Goal: Task Accomplishment & Management: Manage account settings

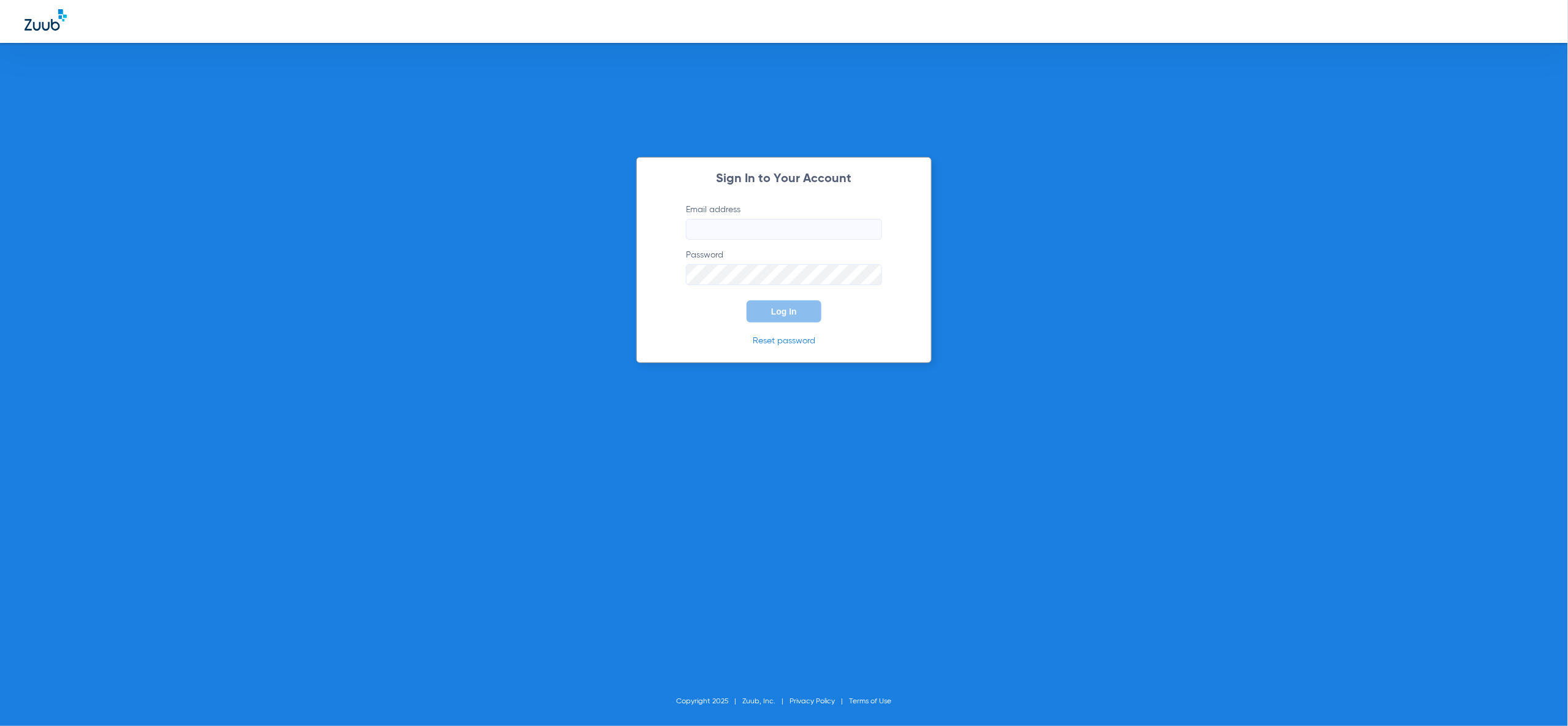
click at [725, 223] on input "Email address" at bounding box center [784, 229] width 196 height 21
click at [791, 238] on input "Email address Required" at bounding box center [784, 229] width 196 height 21
type input "[PERSON_NAME][EMAIL_ADDRESS][PERSON_NAME][DOMAIN_NAME]"
click at [800, 313] on button "Log In" at bounding box center [784, 311] width 75 height 22
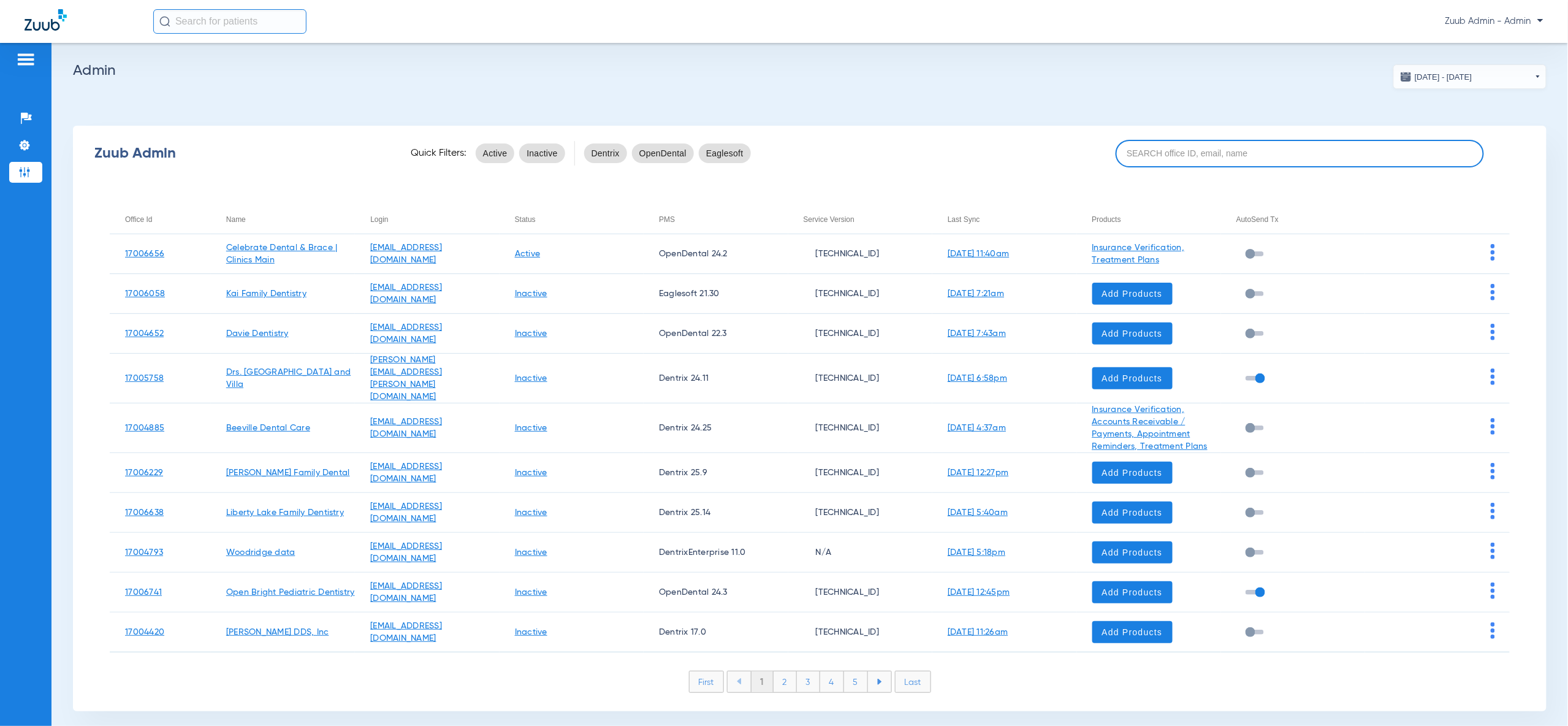
click at [1243, 158] on input at bounding box center [1300, 153] width 369 height 28
paste input "17006499"
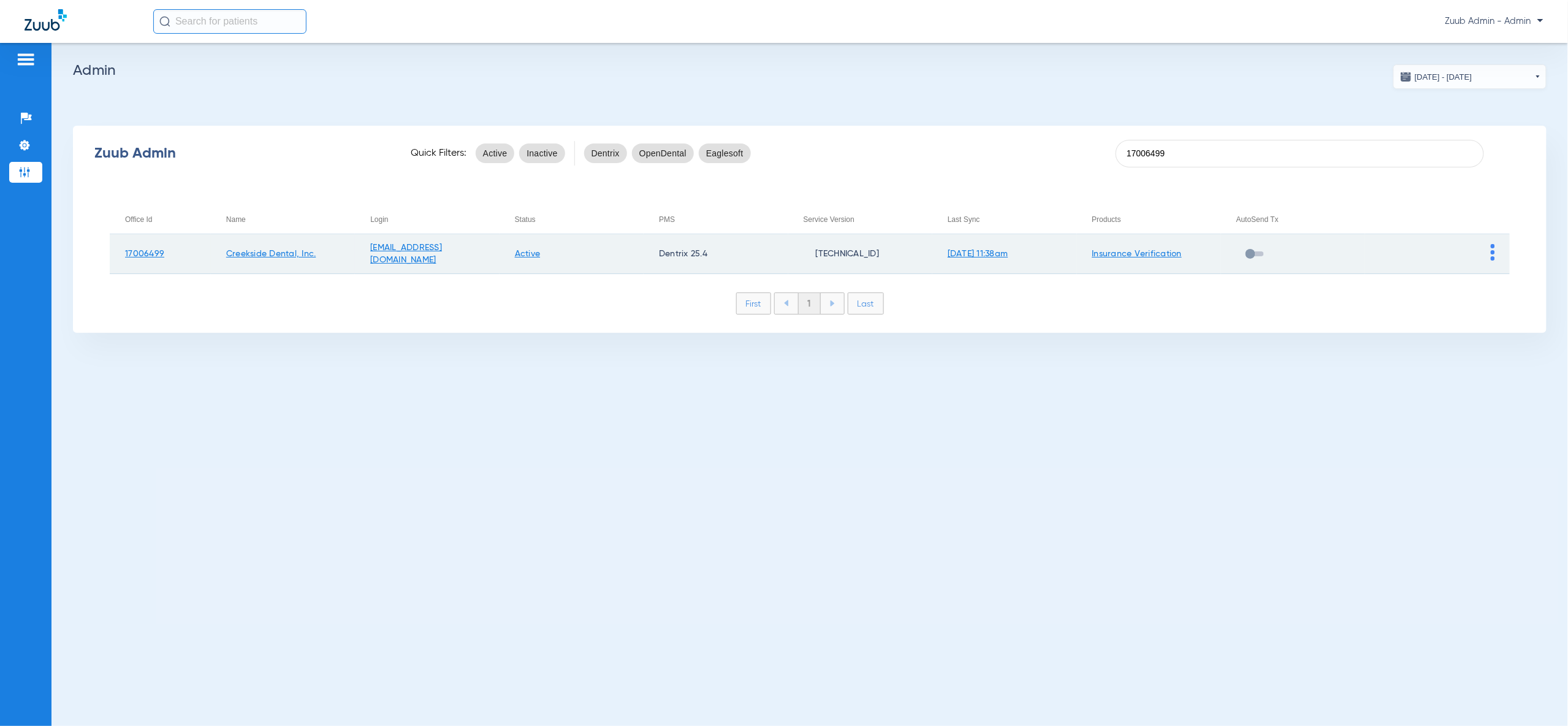
type input "17006499"
click at [1494, 258] on img at bounding box center [1493, 252] width 4 height 16
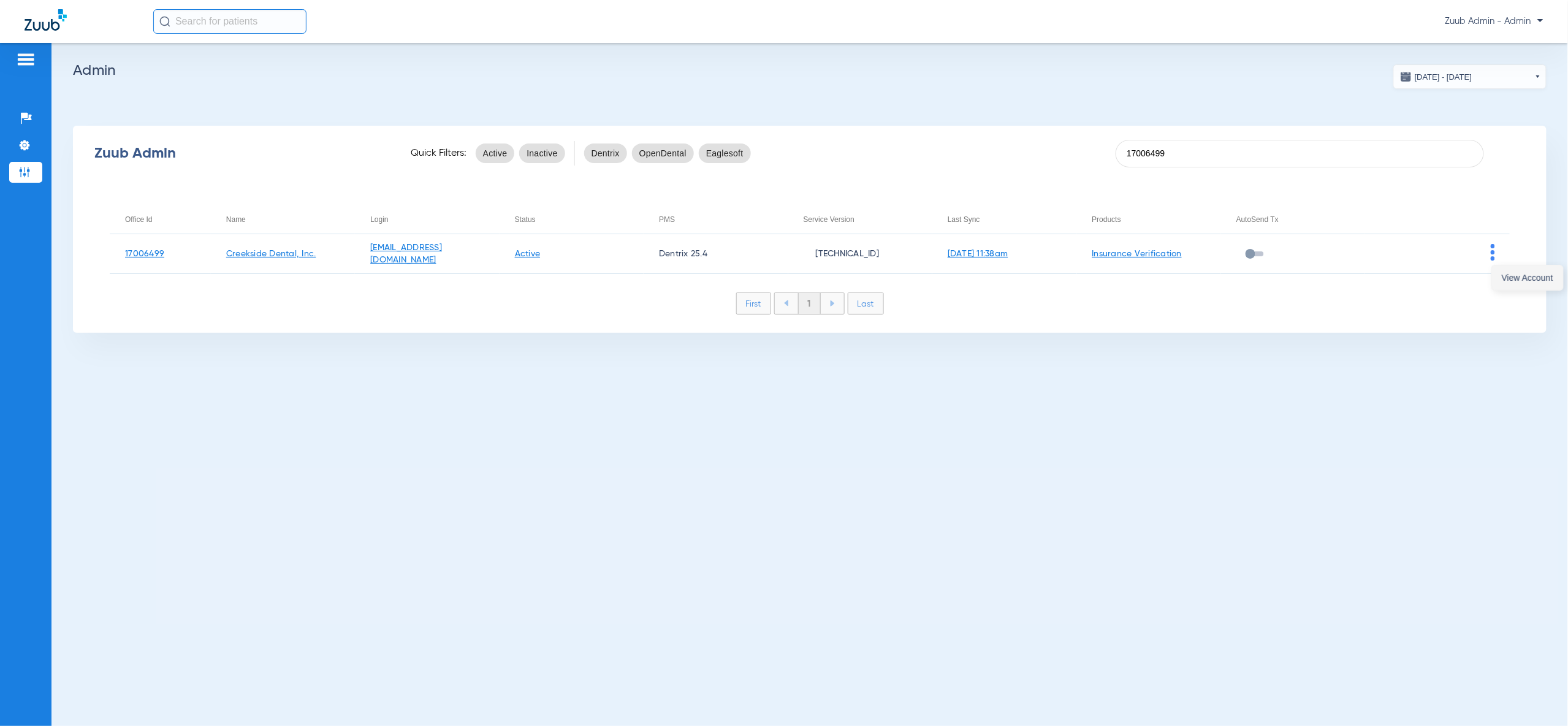
click at [1518, 280] on span "View Account" at bounding box center [1527, 278] width 52 height 9
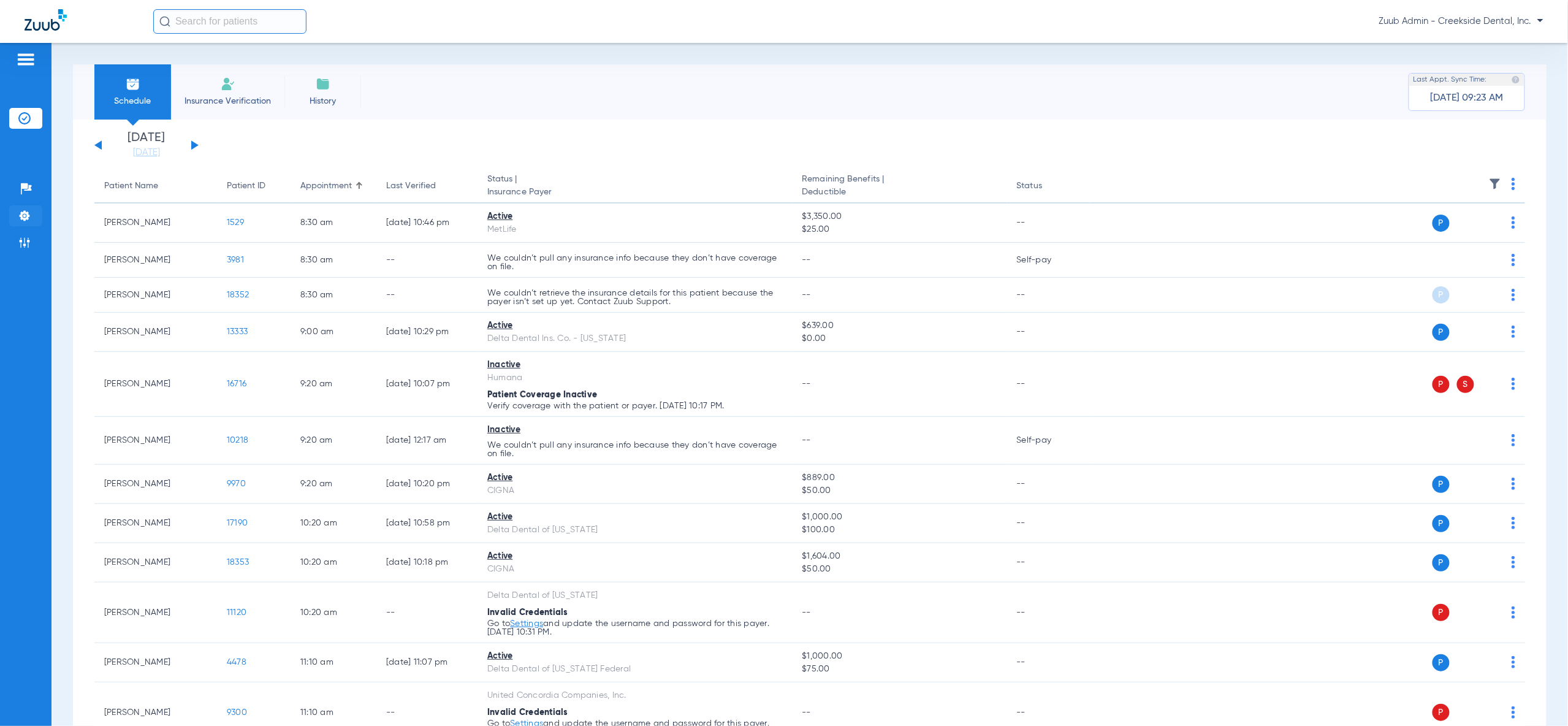
click at [35, 220] on li "Settings" at bounding box center [26, 216] width 33 height 21
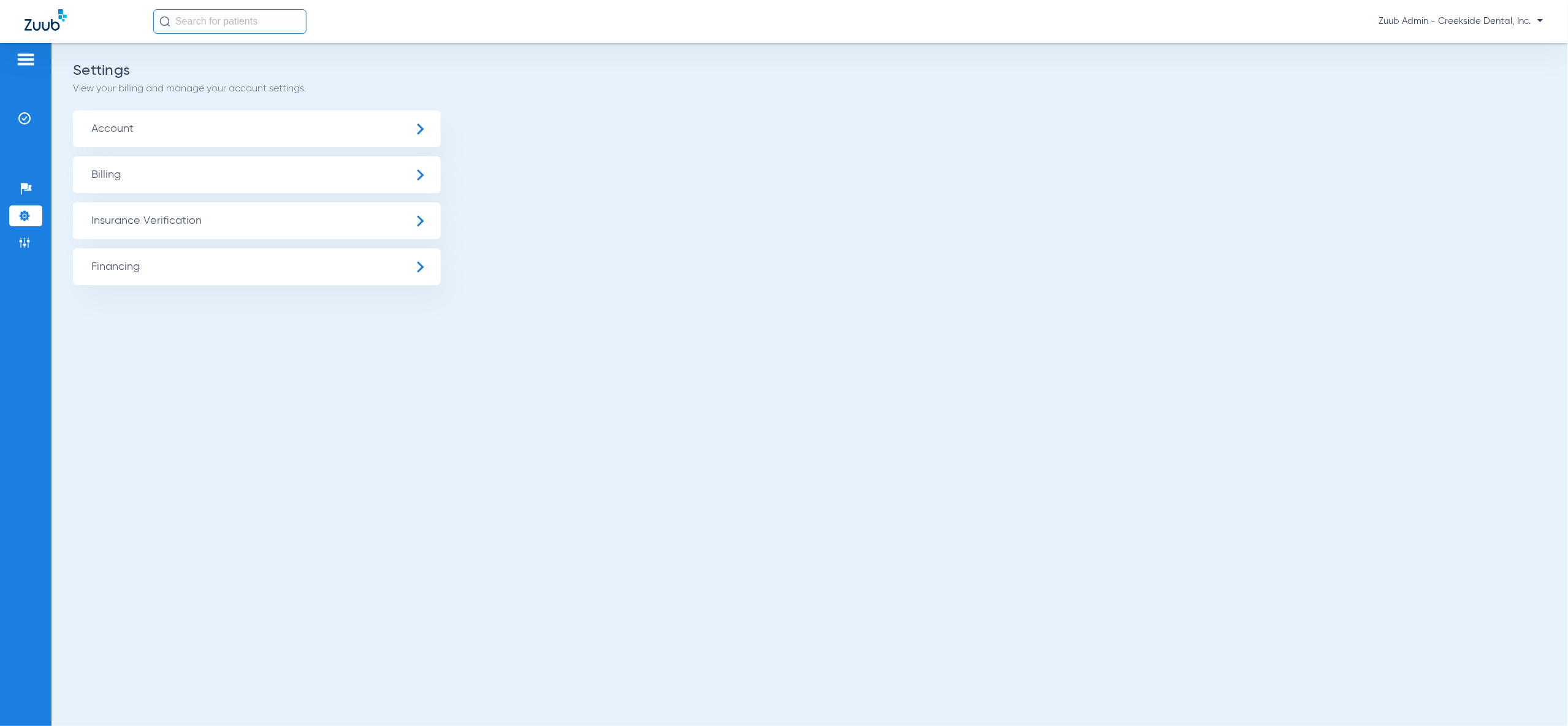
click at [127, 219] on span "Insurance Verification" at bounding box center [257, 221] width 368 height 37
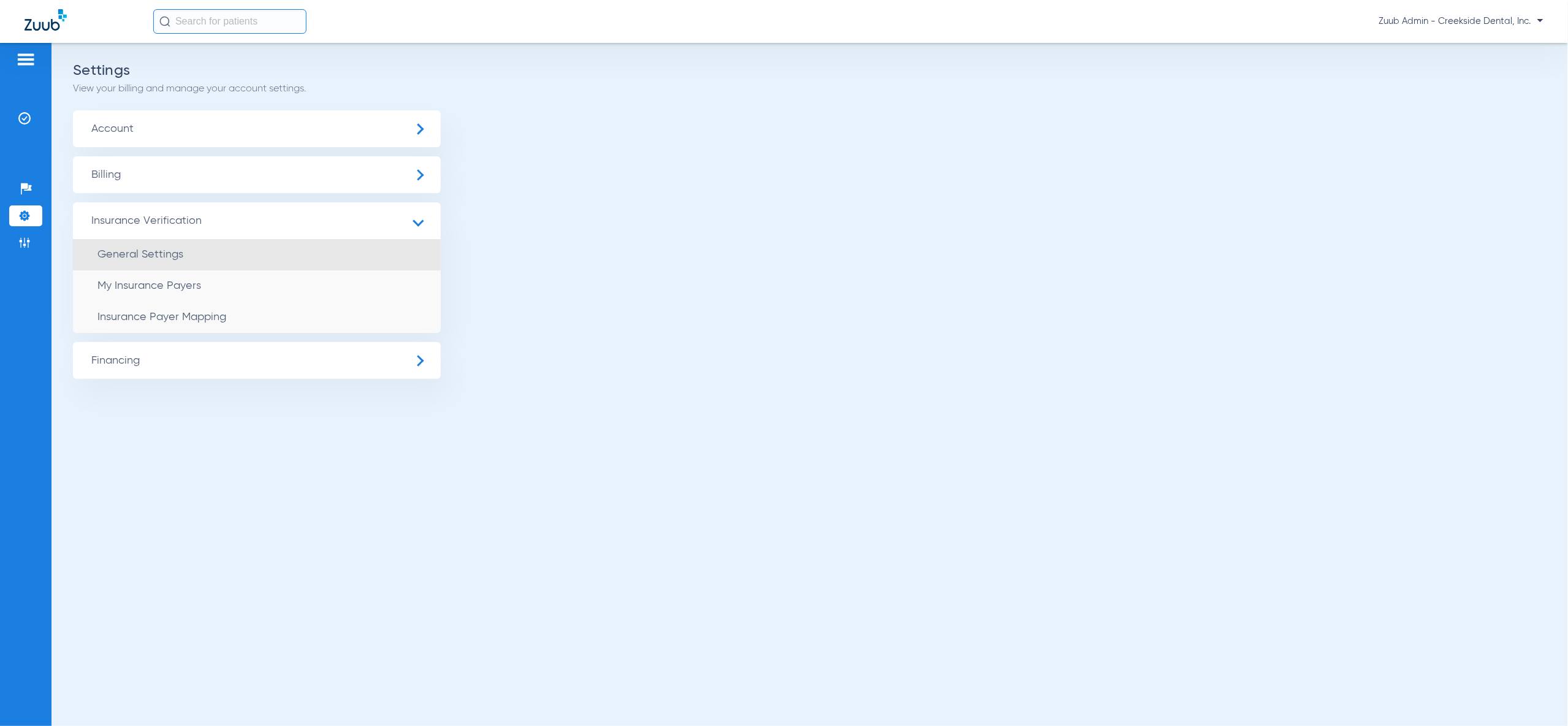
click at [151, 256] on span "General Settings" at bounding box center [141, 255] width 86 height 11
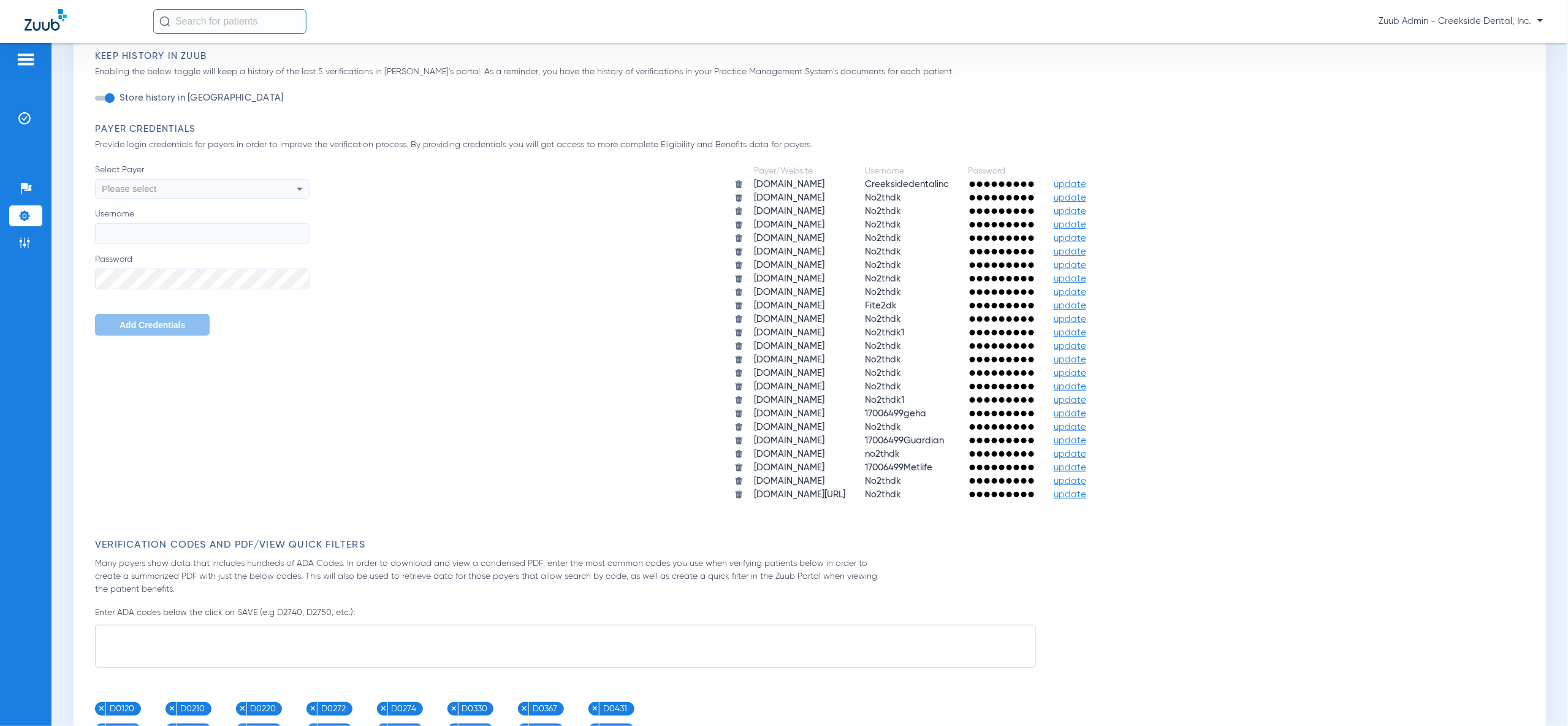
scroll to position [462, 0]
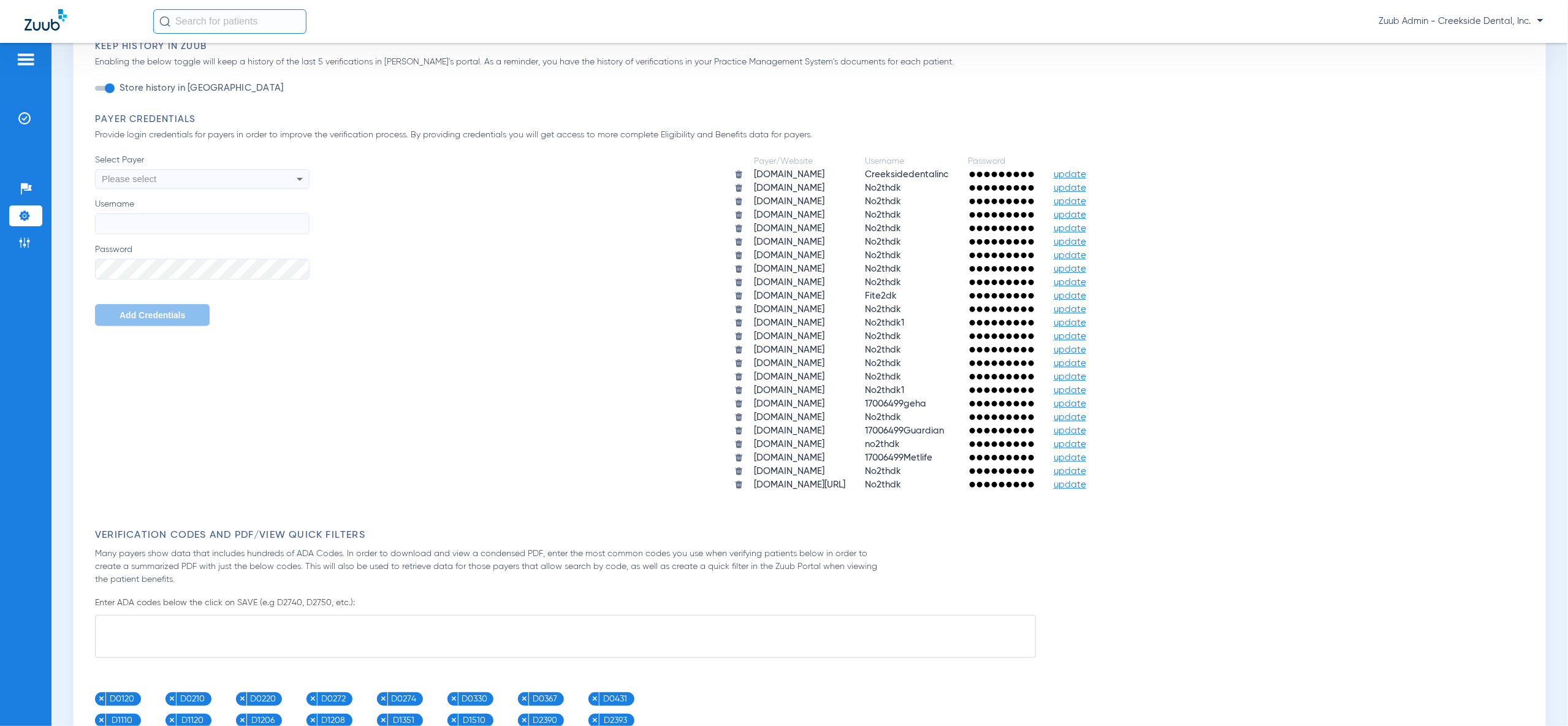
click at [29, 213] on img at bounding box center [24, 216] width 12 height 12
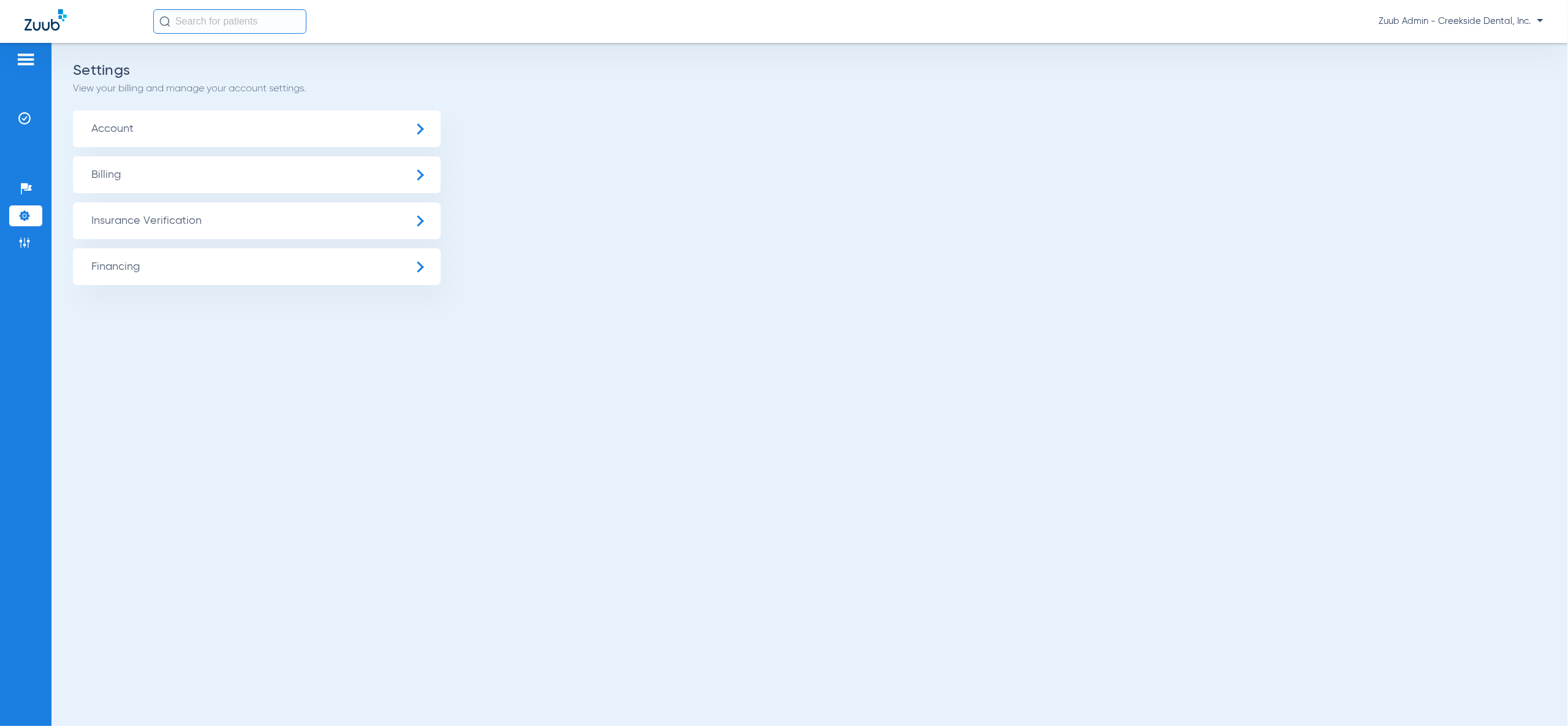
click at [141, 236] on span "Insurance Verification" at bounding box center [257, 221] width 368 height 37
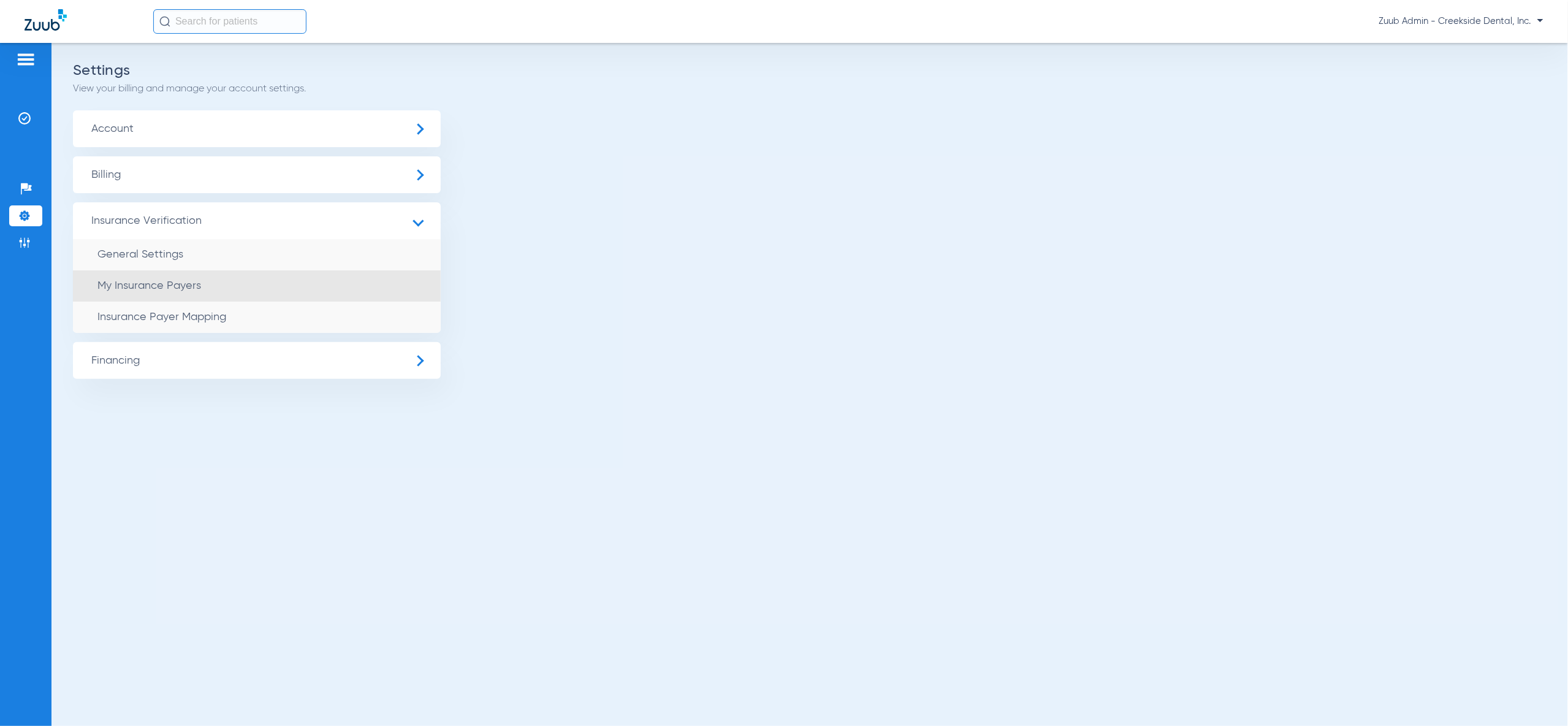
click at [227, 293] on li "My Insurance Payers" at bounding box center [257, 286] width 368 height 31
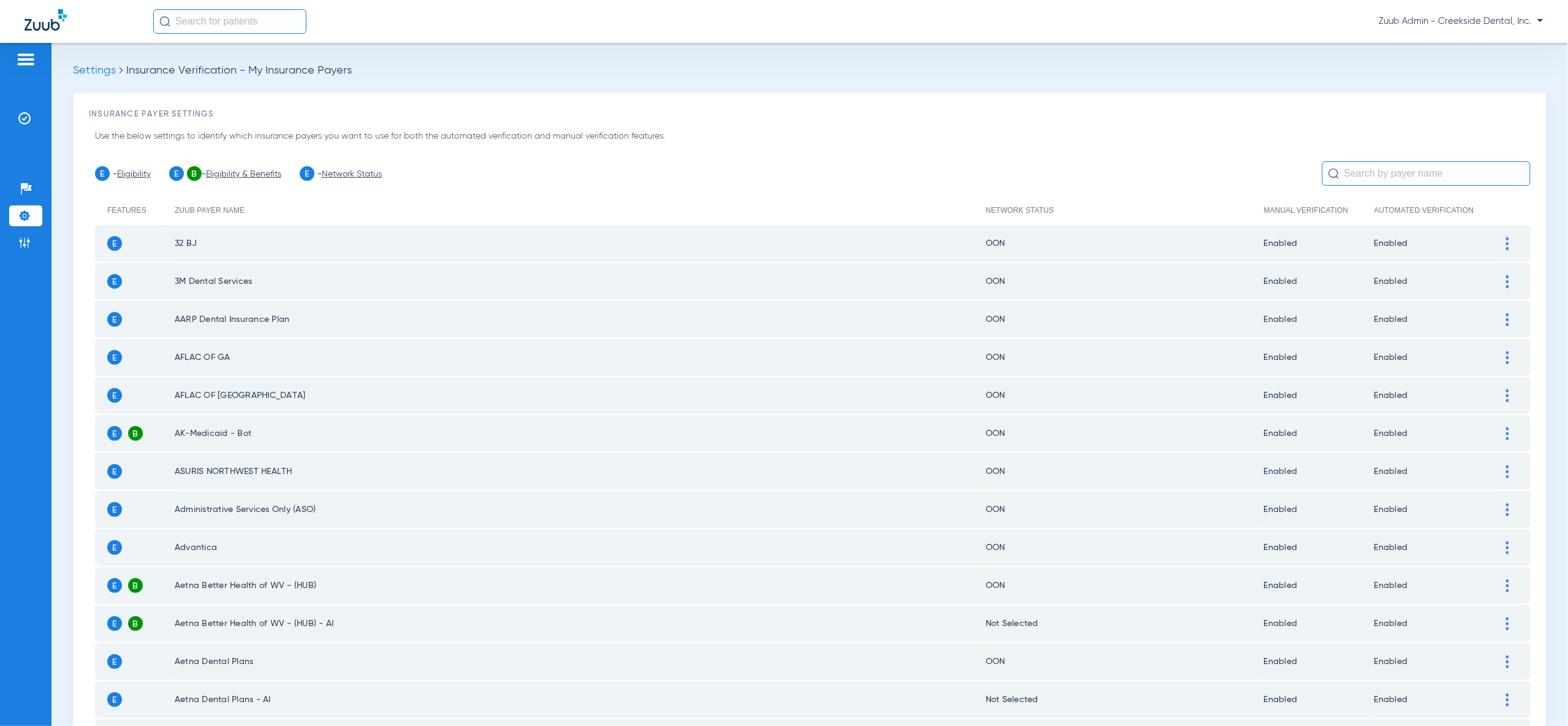
click at [27, 210] on img at bounding box center [24, 216] width 12 height 12
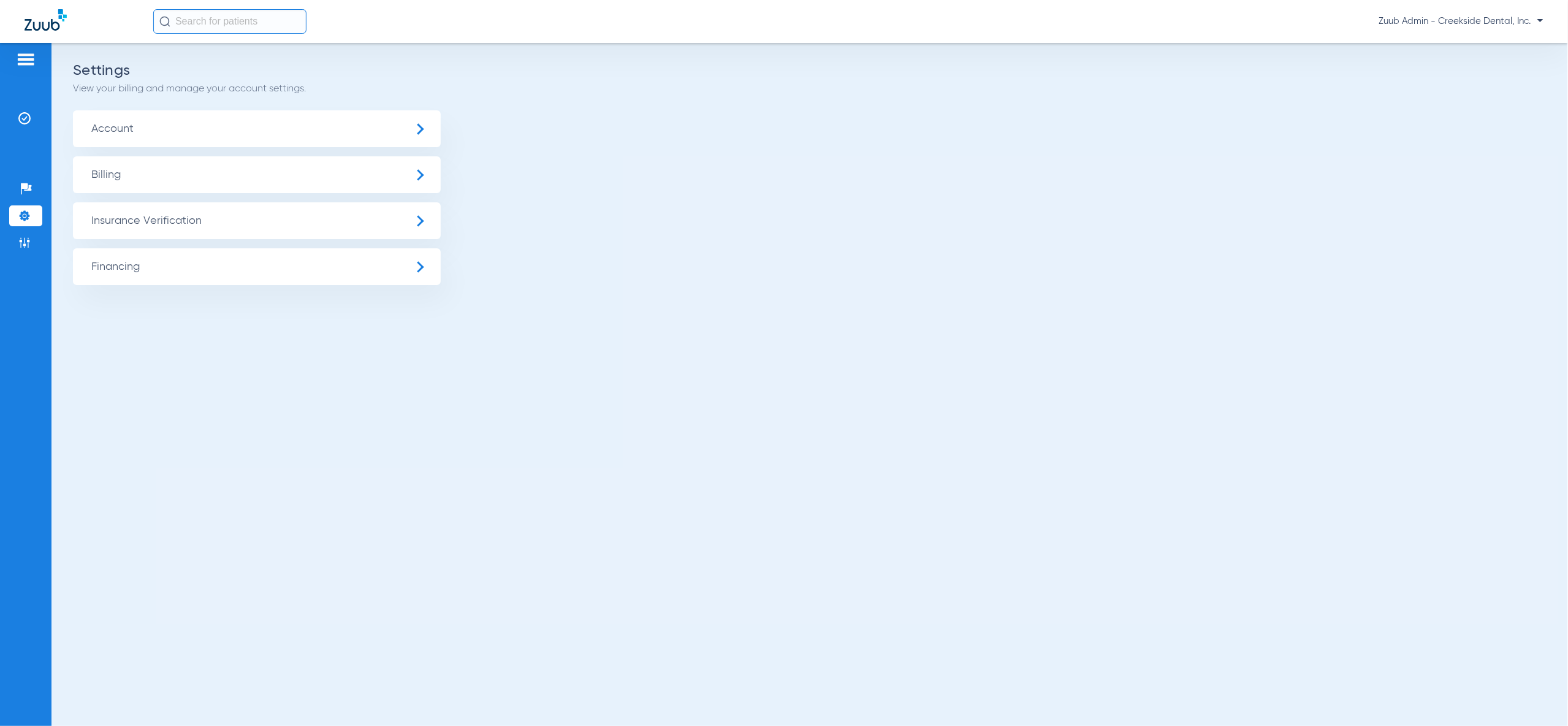
click at [106, 221] on span "Insurance Verification" at bounding box center [257, 221] width 368 height 37
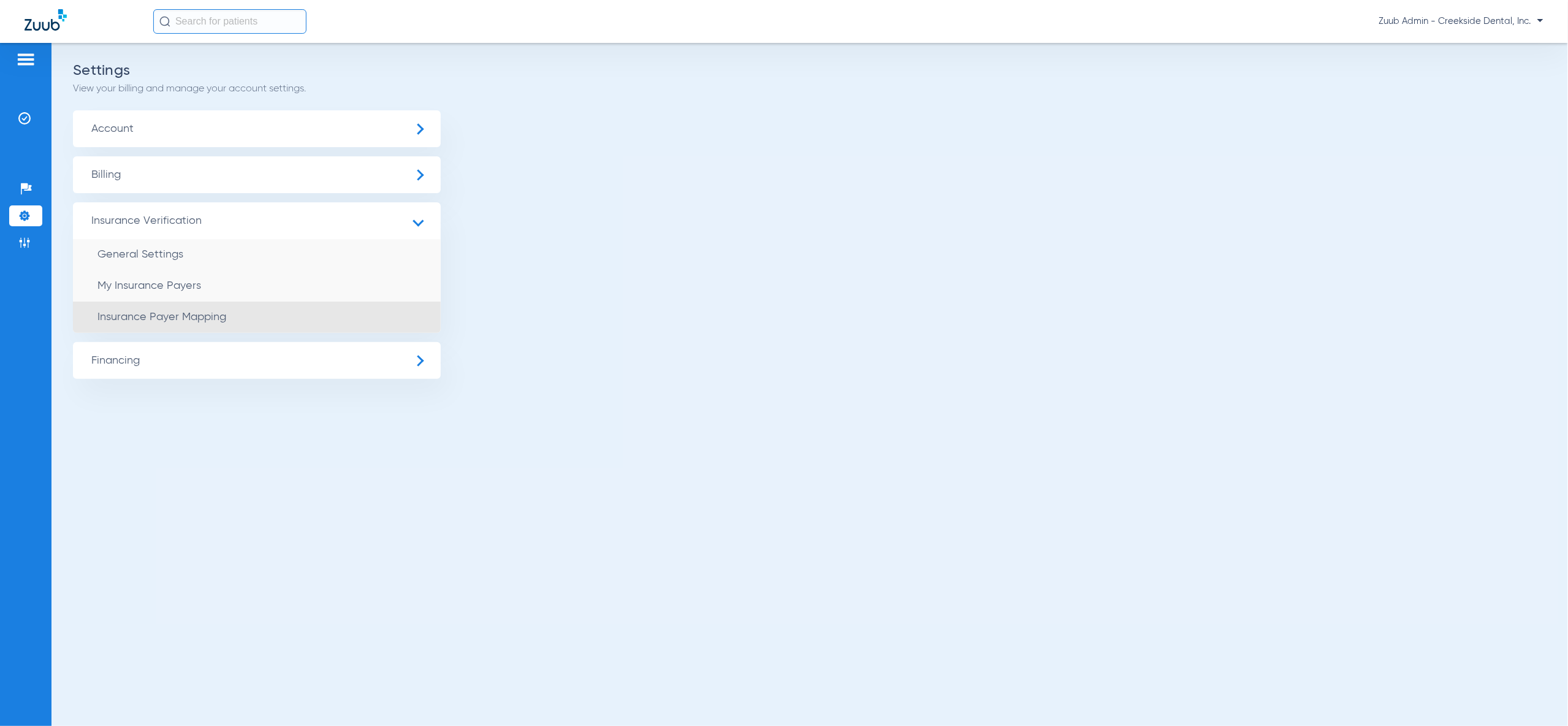
click at [192, 321] on span "Insurance Payer Mapping" at bounding box center [162, 317] width 129 height 11
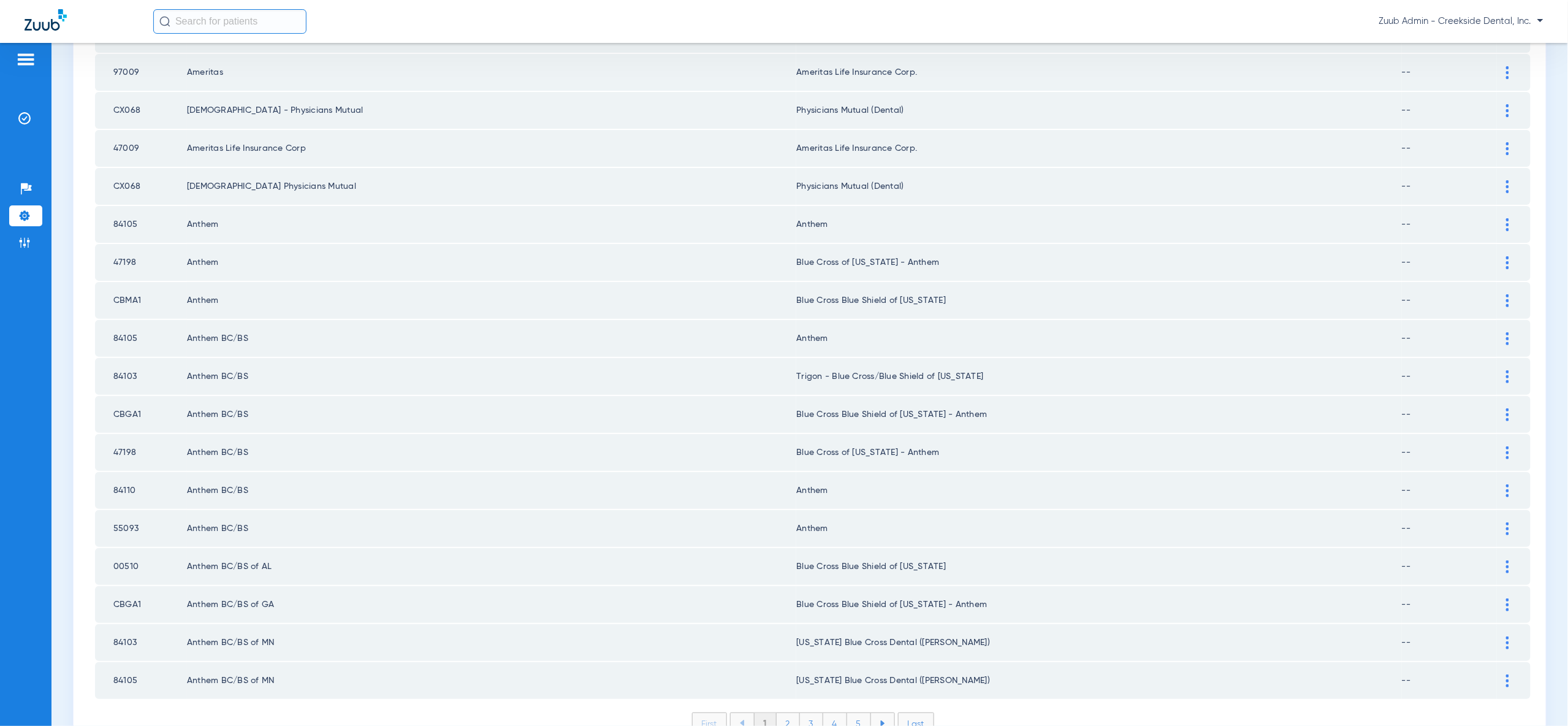
scroll to position [1428, 0]
click at [922, 710] on li "Last" at bounding box center [916, 721] width 36 height 22
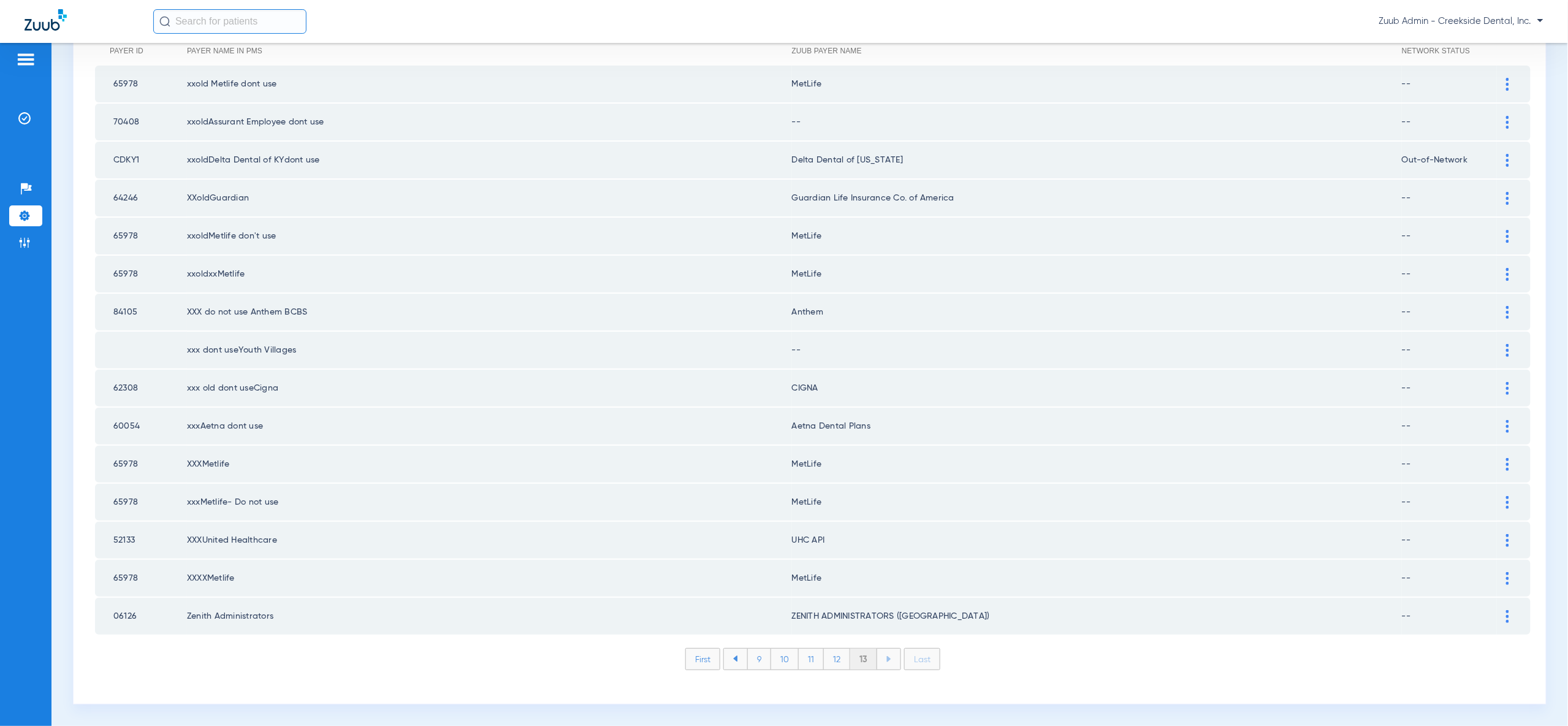
scroll to position [141, 0]
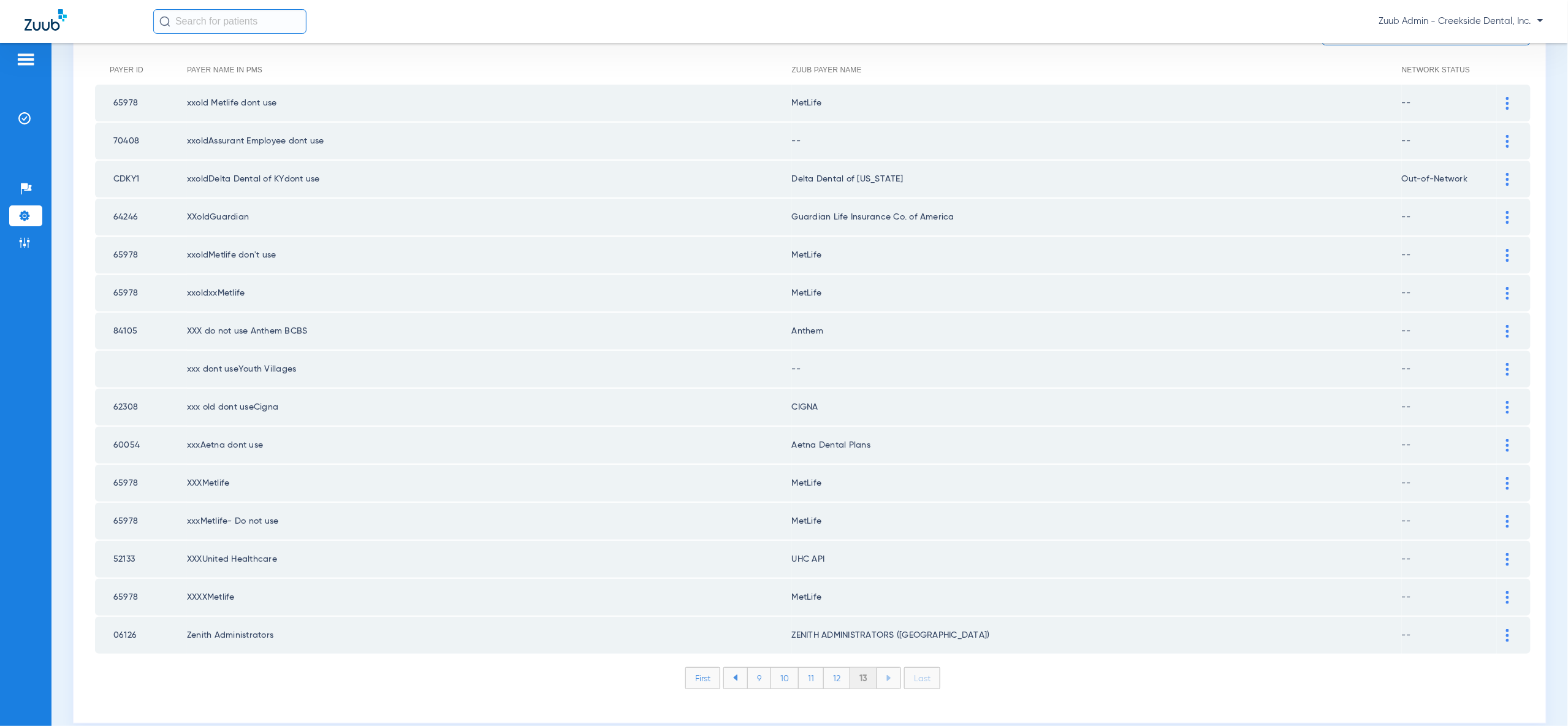
click at [692, 668] on li "First" at bounding box center [703, 678] width 35 height 22
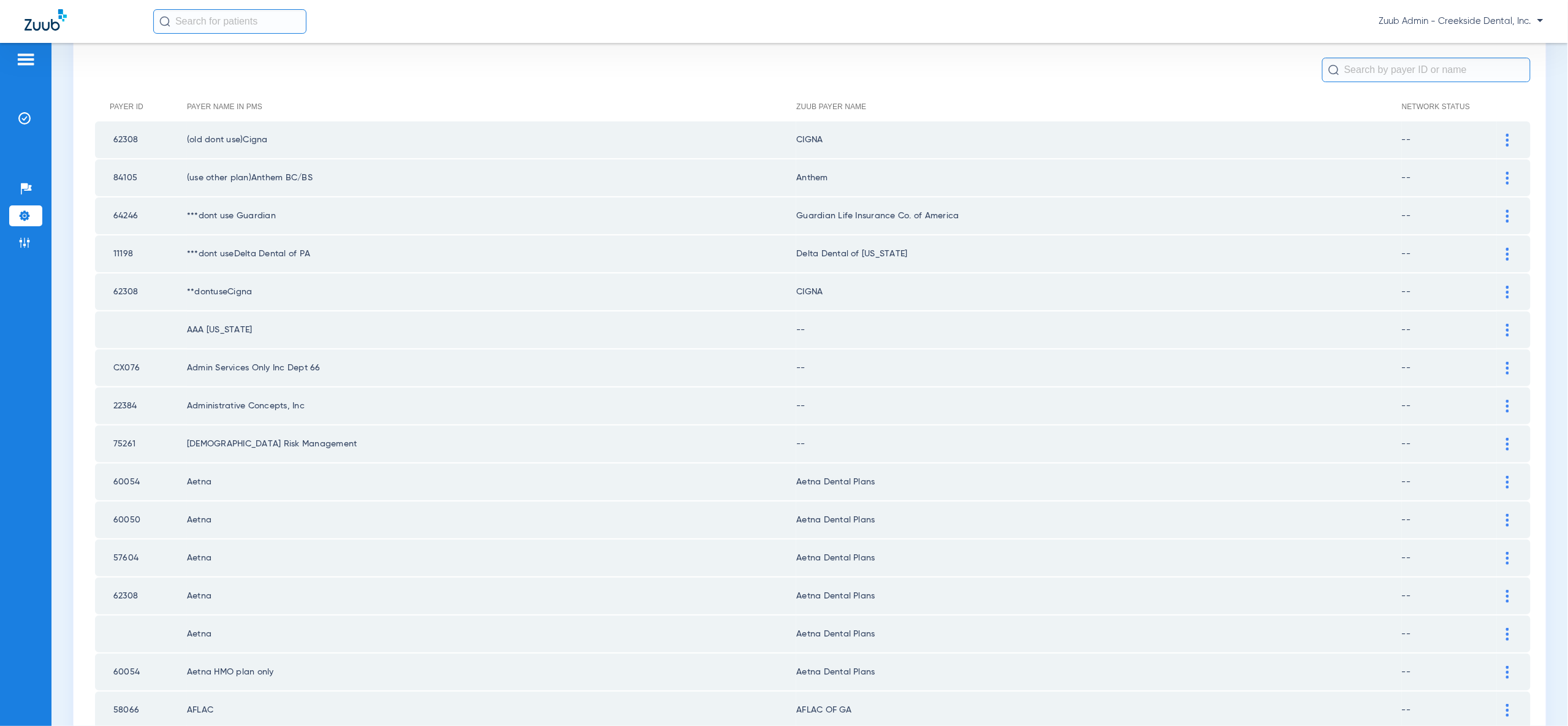
scroll to position [117, 0]
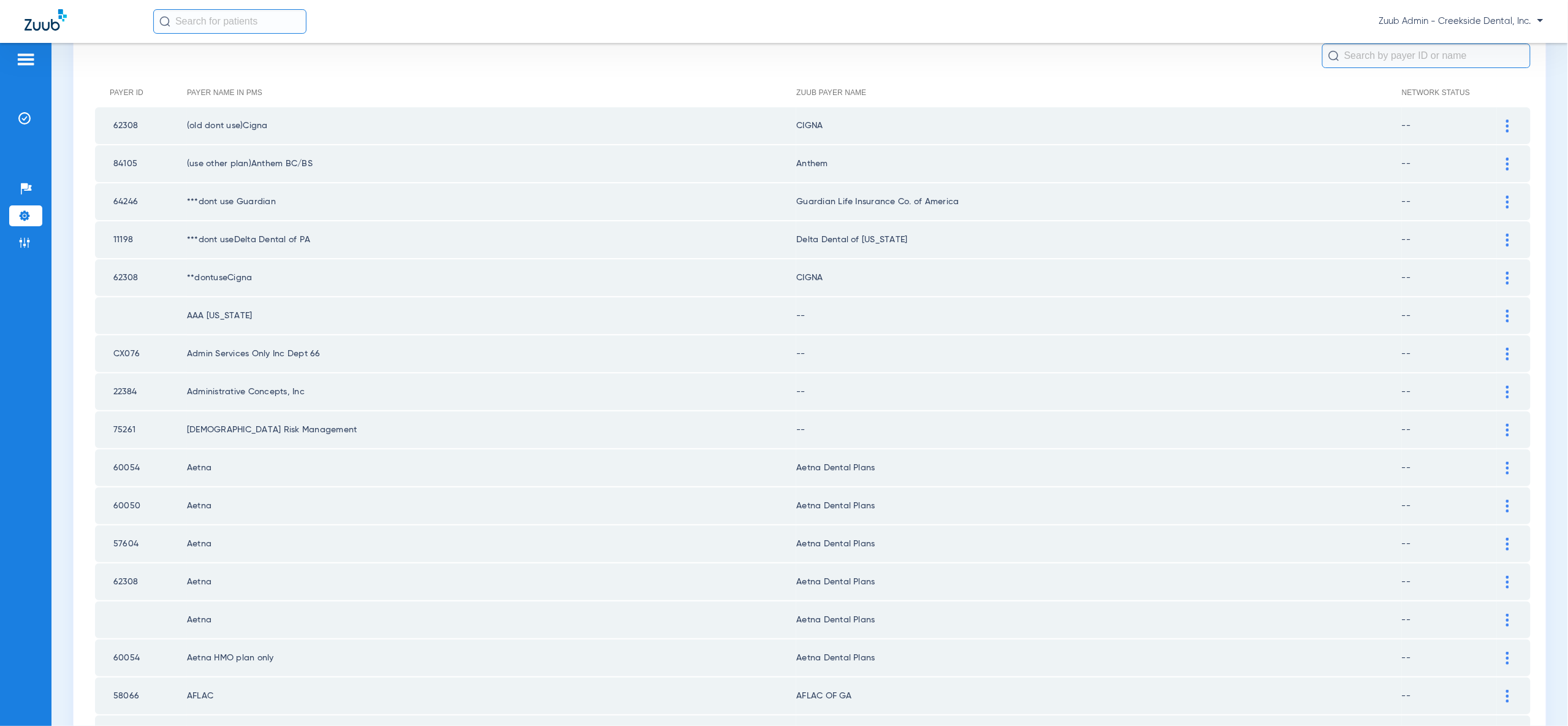
click at [1508, 310] on img at bounding box center [1508, 316] width 3 height 13
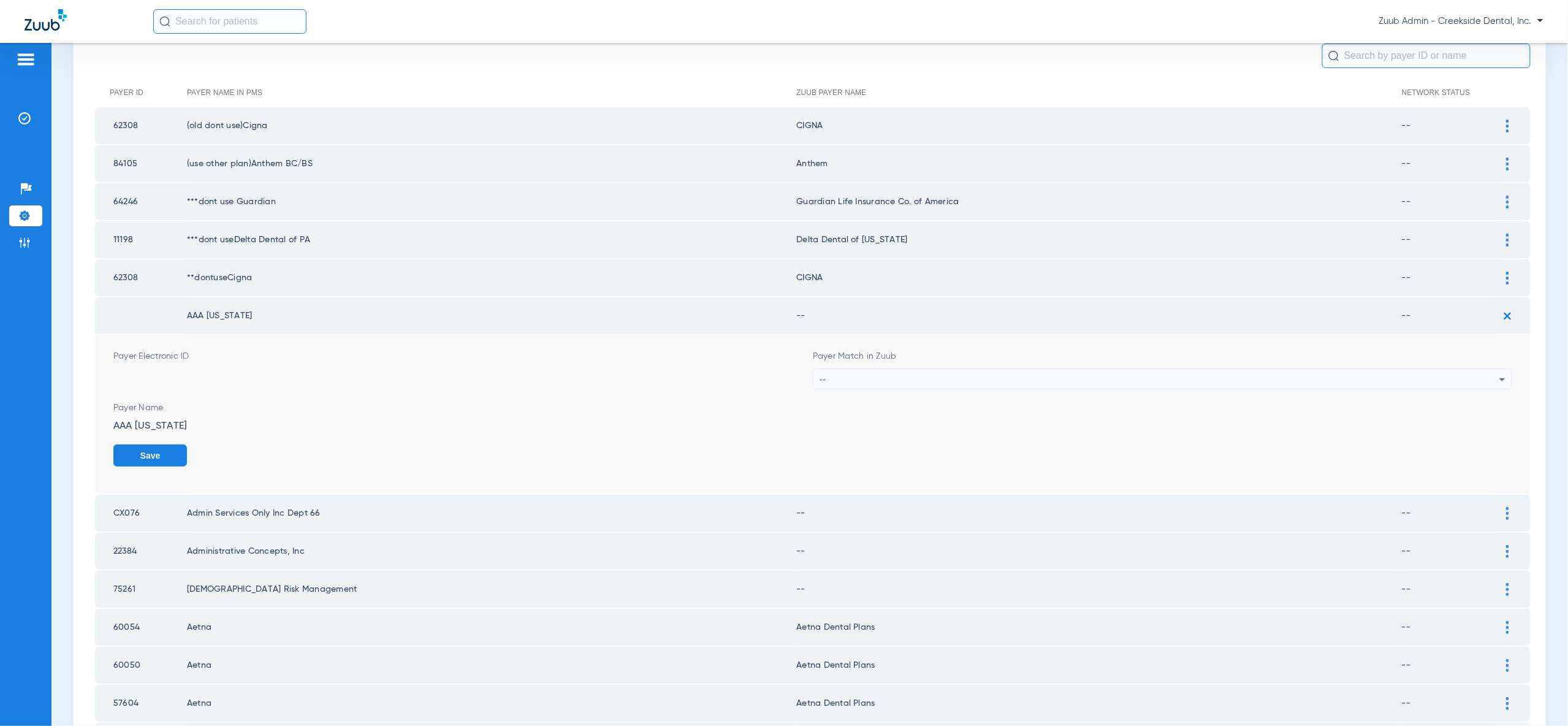
click at [1451, 378] on div "--" at bounding box center [1159, 380] width 679 height 21
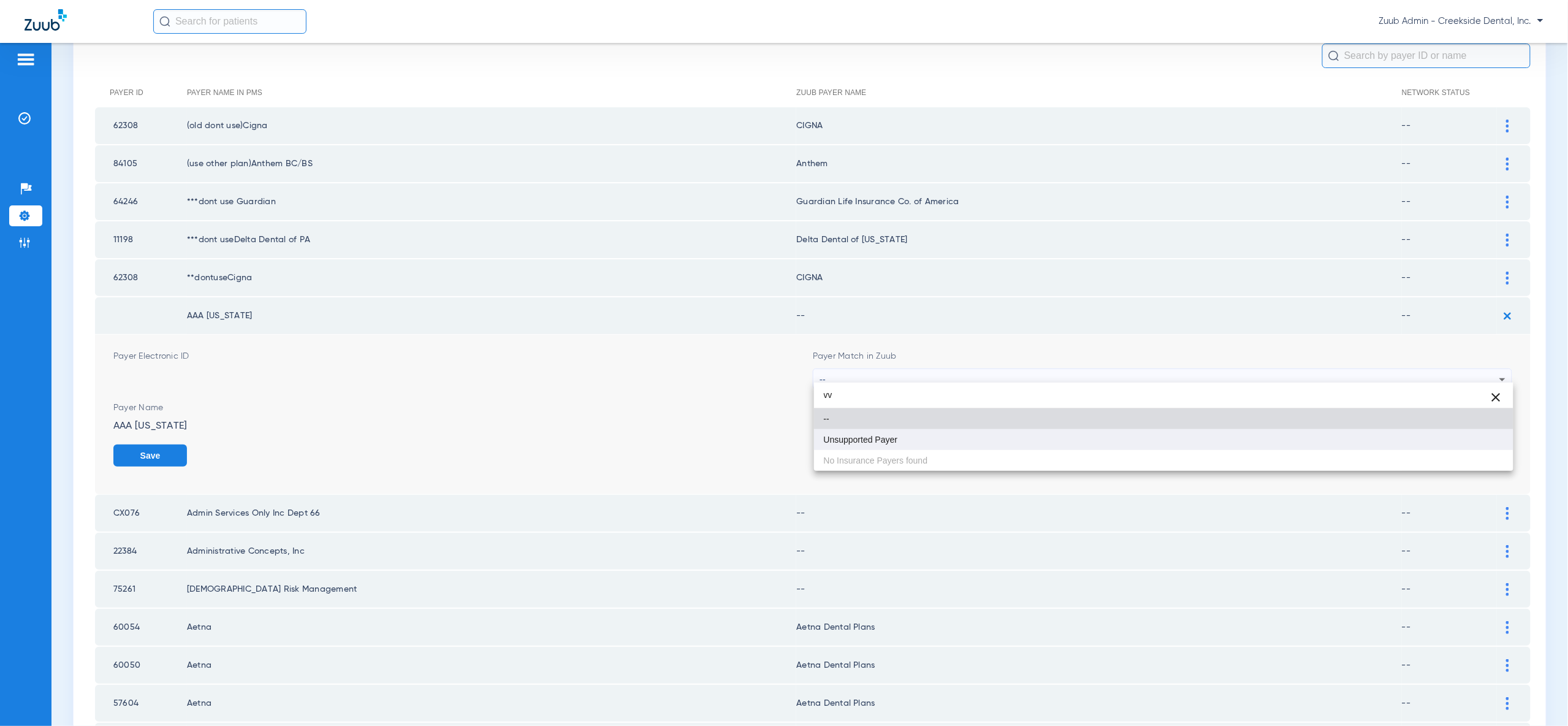
type input "vv"
click at [1441, 433] on mat-option "Unsupported Payer" at bounding box center [1163, 439] width 699 height 21
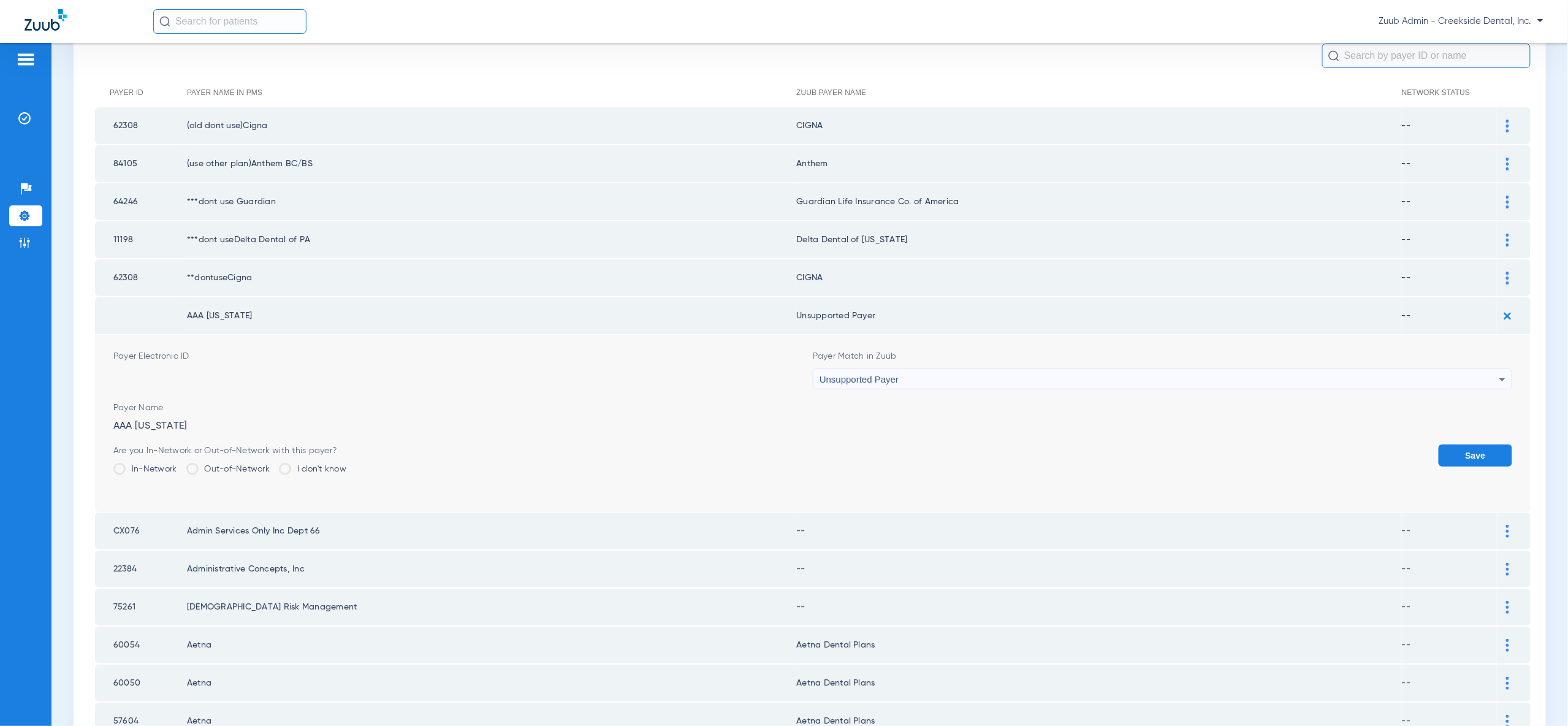
click at [1454, 436] on form "Payer Electronic ID Payer Match in Zuub Unsupported Payer Payer Name AAA Michig…" at bounding box center [813, 423] width 1399 height 177
drag, startPoint x: 1461, startPoint y: 442, endPoint x: 1495, endPoint y: 382, distance: 69.0
click at [1462, 445] on button "Save" at bounding box center [1475, 456] width 73 height 22
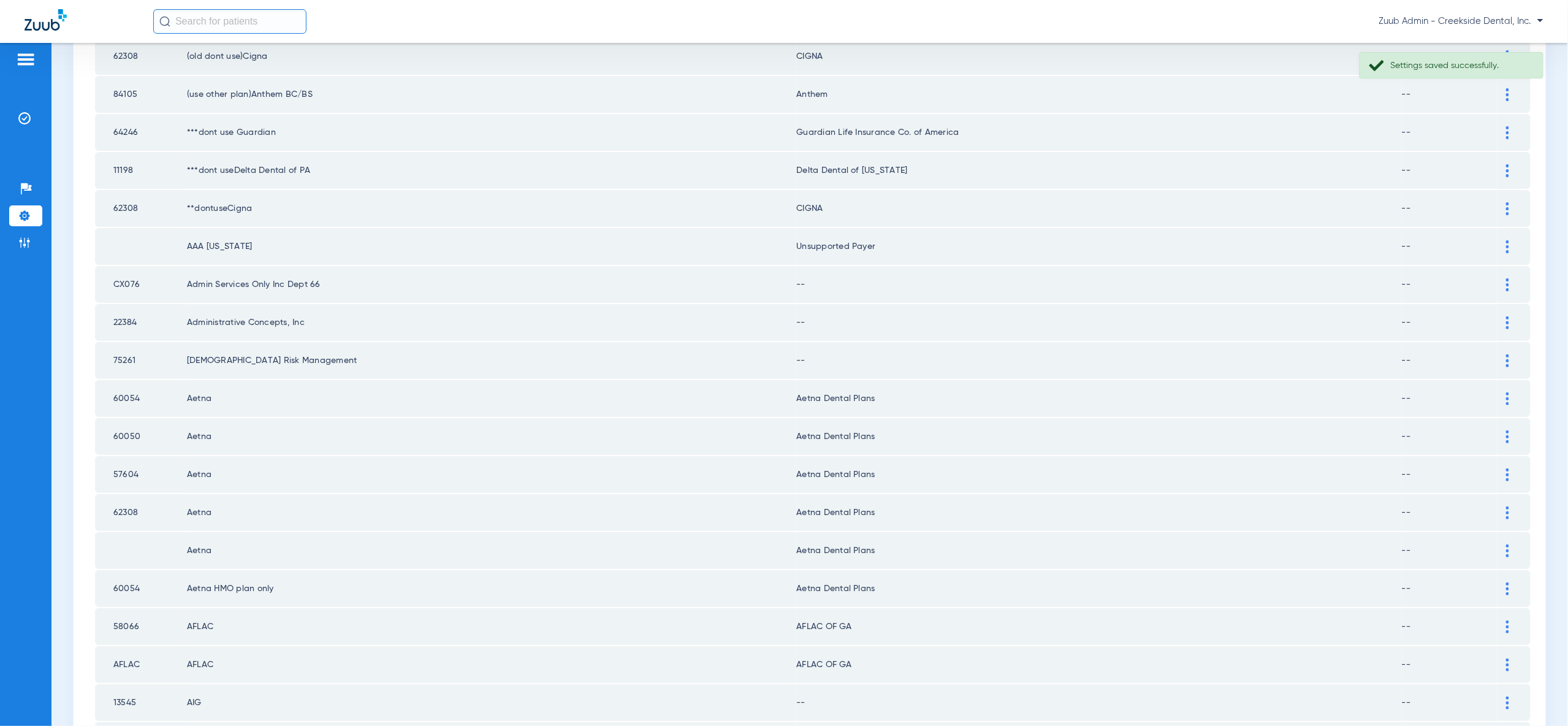
scroll to position [196, 0]
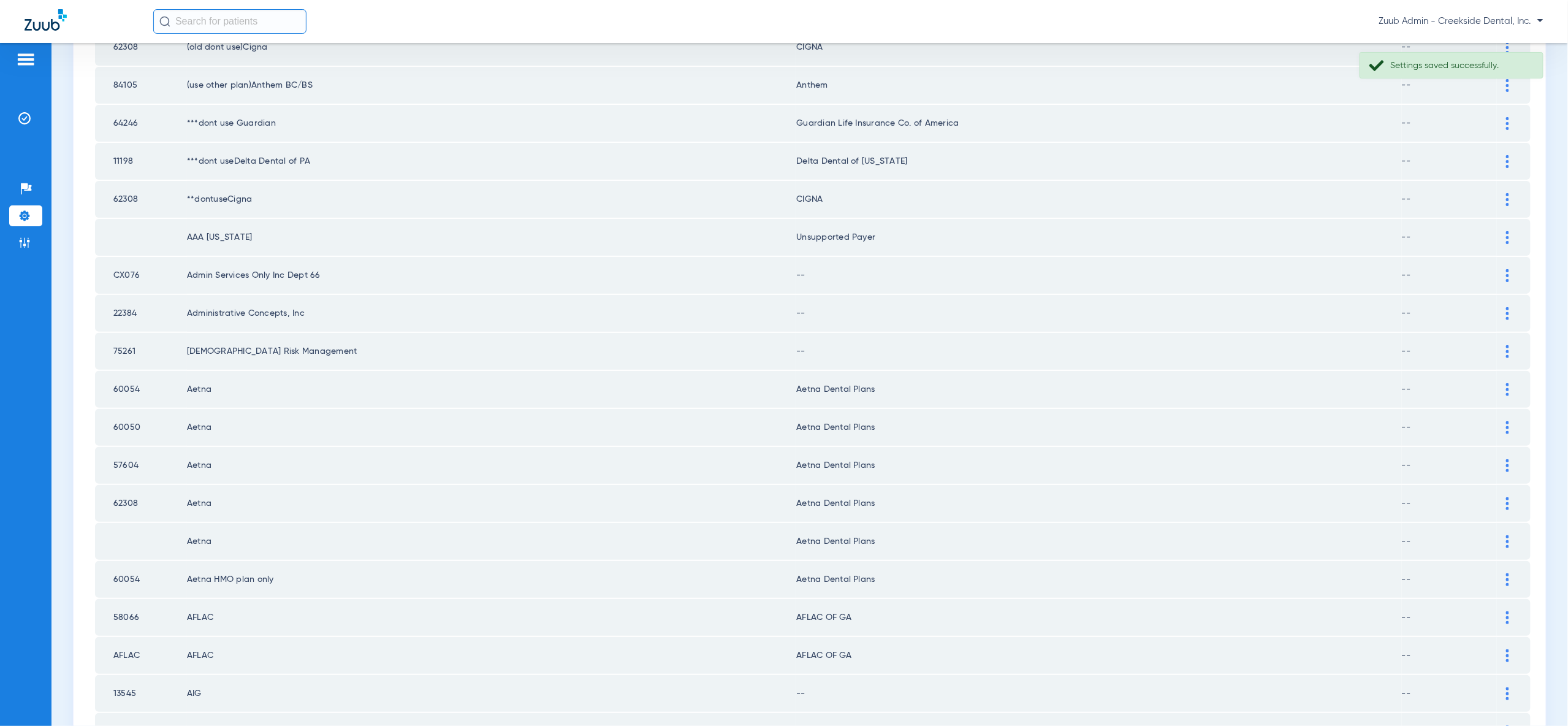
click at [1506, 269] on img at bounding box center [1508, 275] width 3 height 13
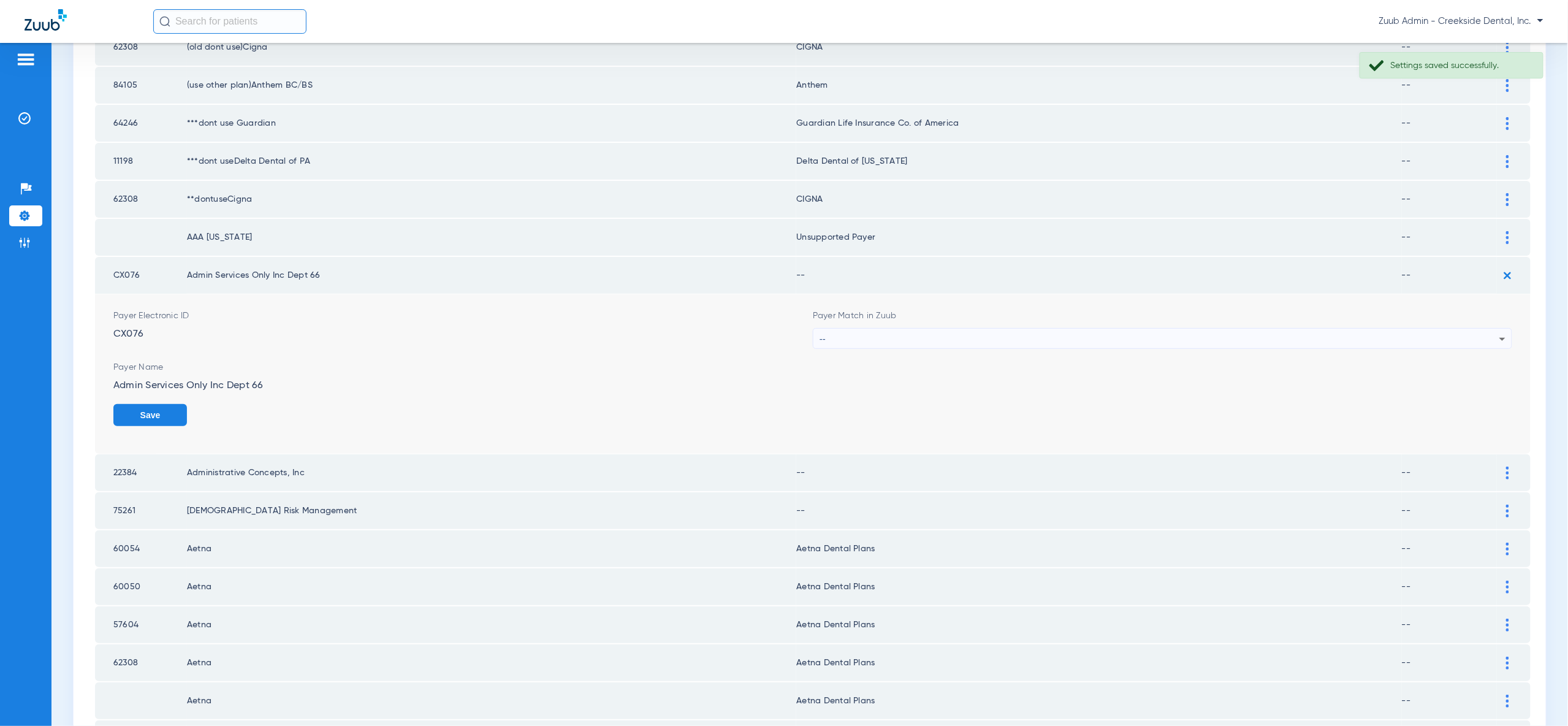
click at [1498, 332] on icon at bounding box center [1503, 340] width 15 height 15
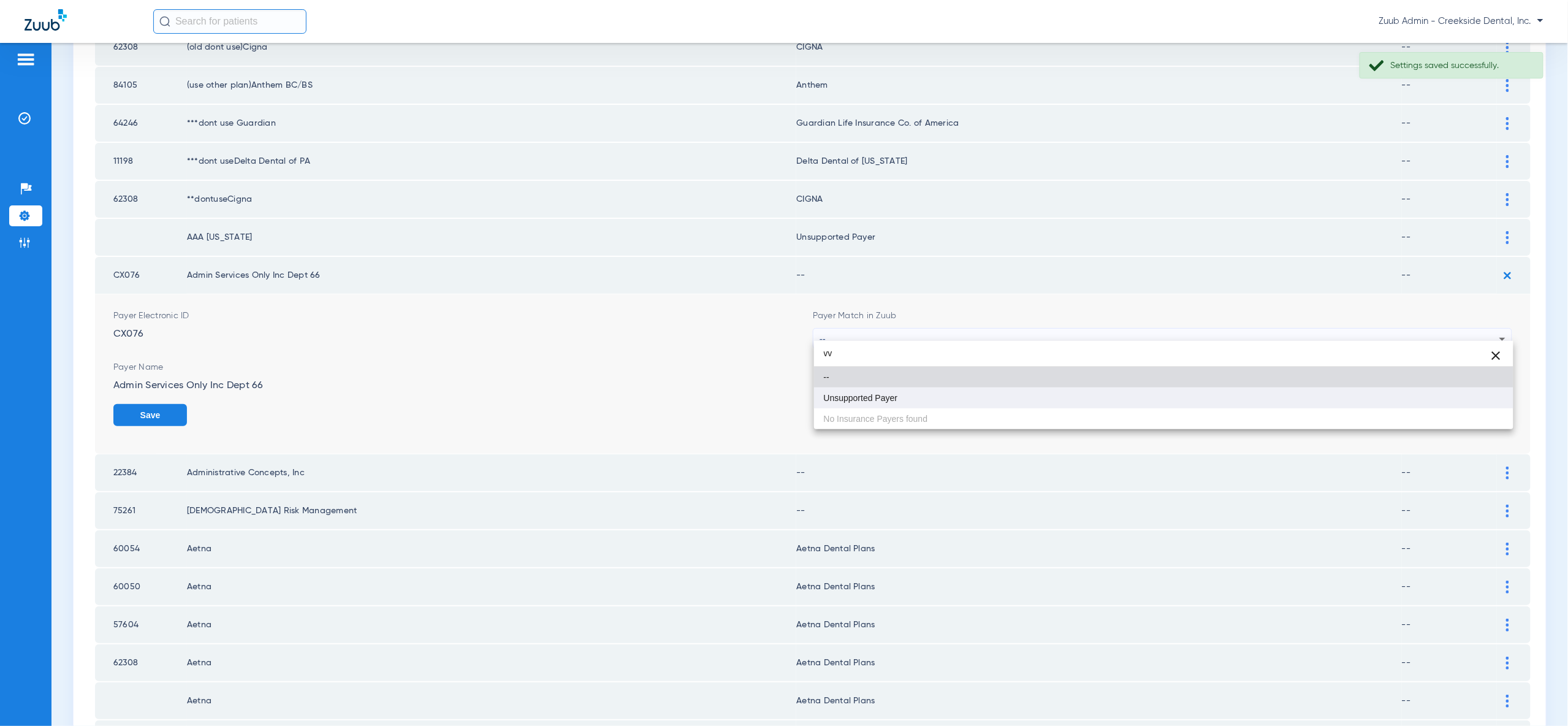
type input "vv"
click at [1487, 395] on mat-option "Unsupported Payer" at bounding box center [1163, 398] width 699 height 21
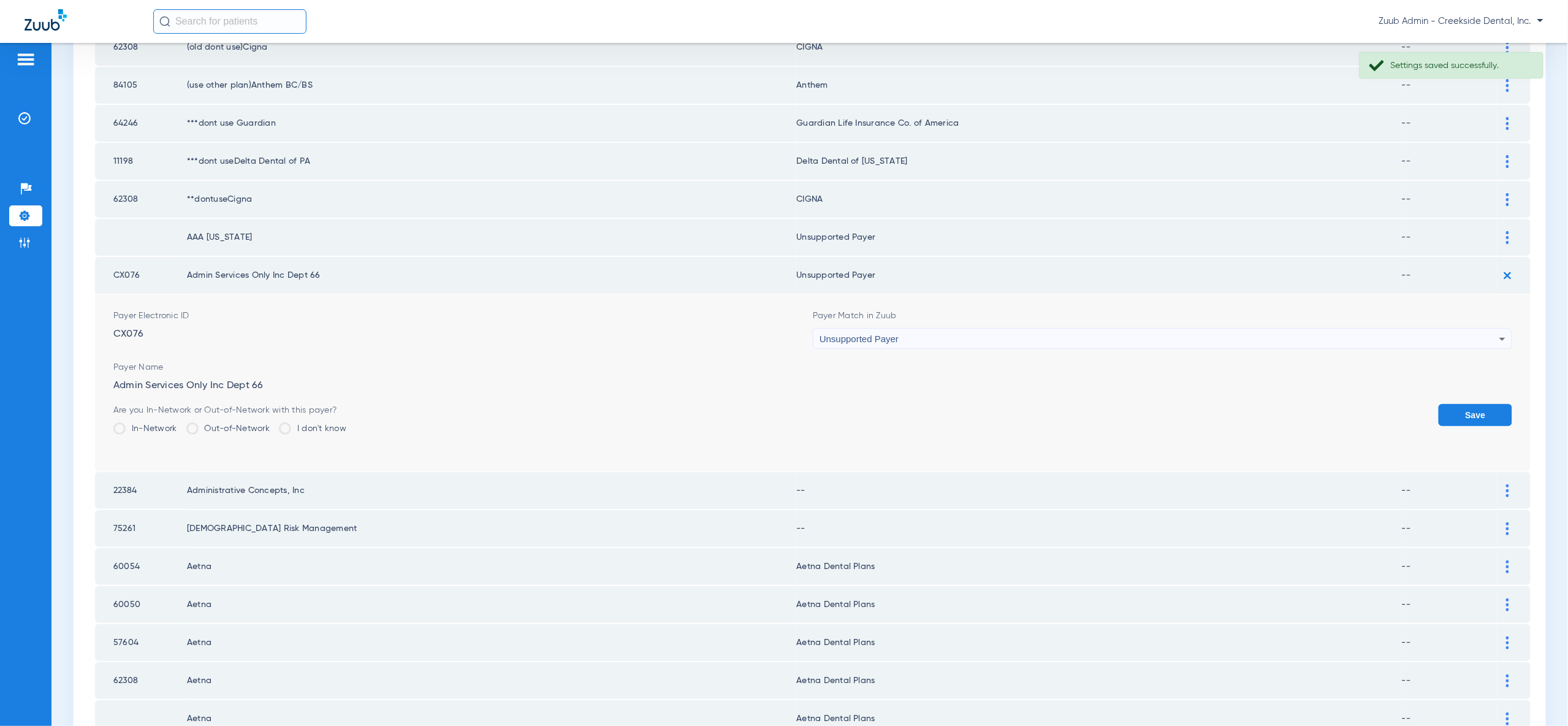
drag, startPoint x: 1489, startPoint y: 403, endPoint x: 1506, endPoint y: 337, distance: 68.2
click at [1489, 404] on button "Save" at bounding box center [1475, 415] width 73 height 22
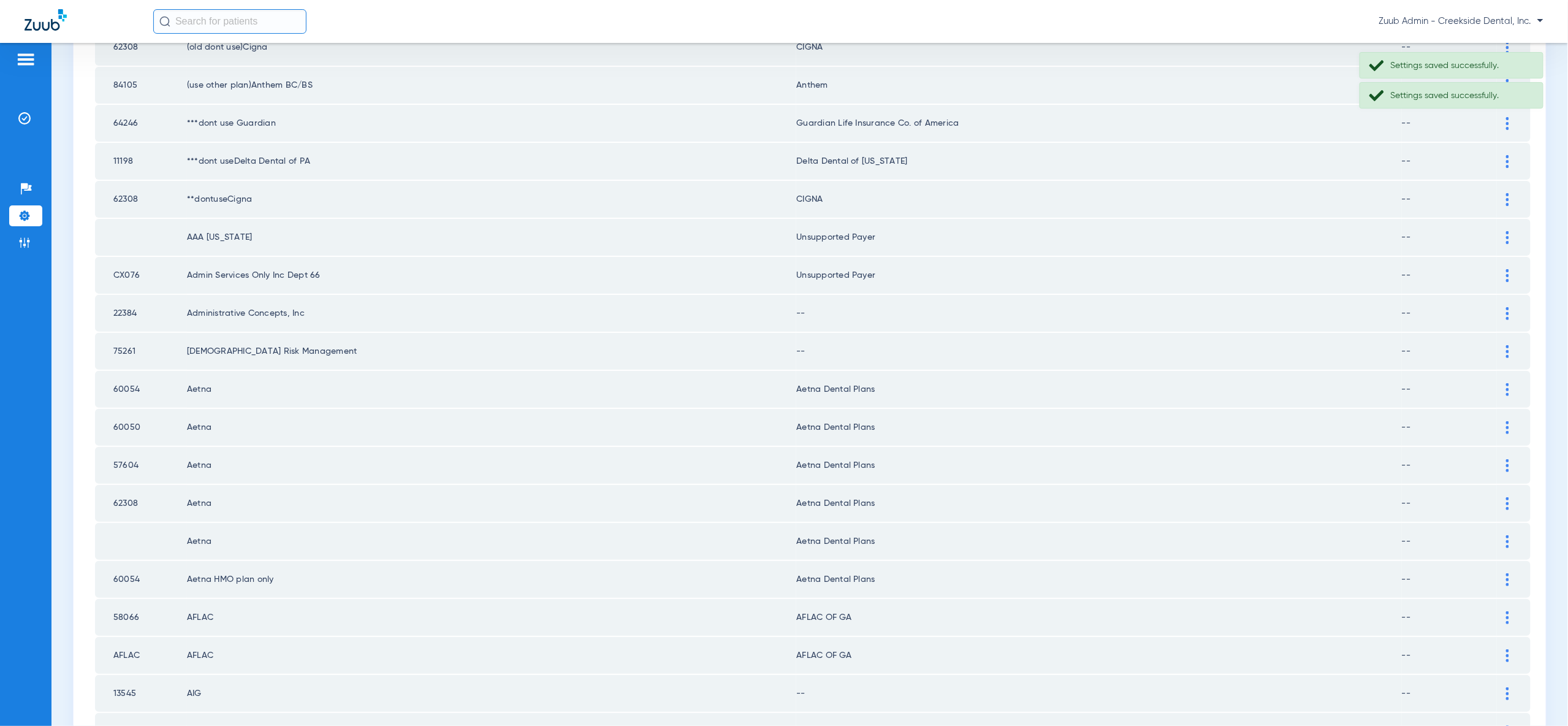
click at [1512, 307] on div at bounding box center [1508, 313] width 22 height 13
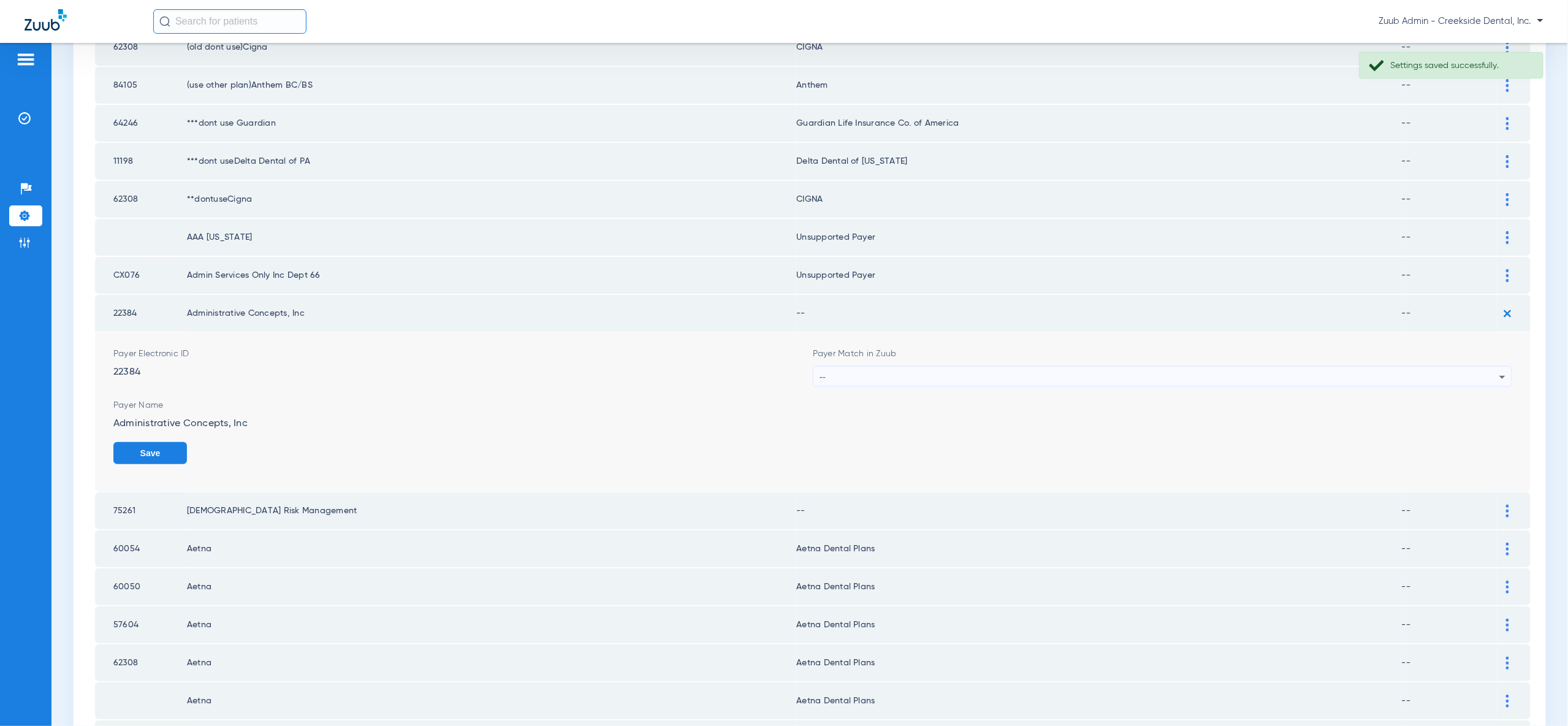
click at [1489, 368] on div "--" at bounding box center [1159, 377] width 679 height 21
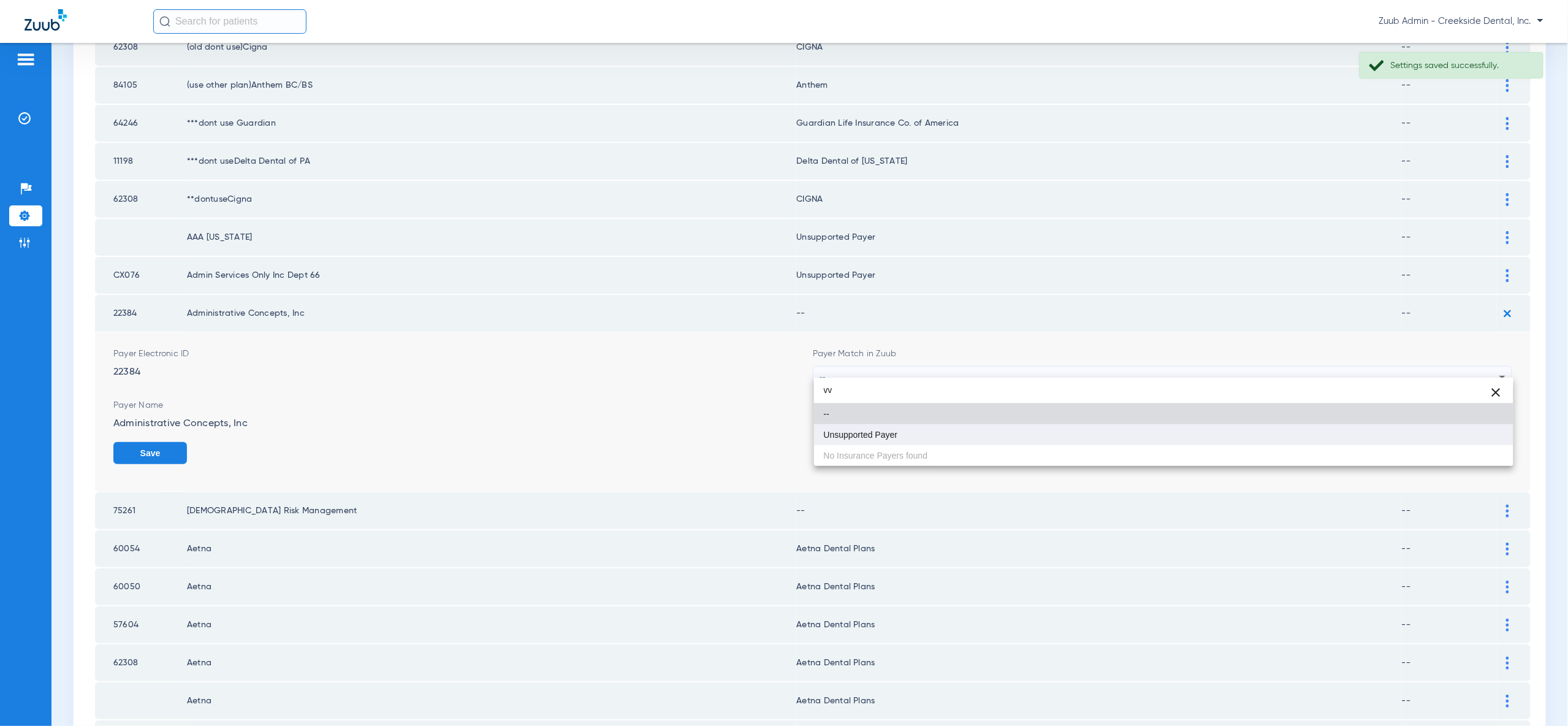
type input "vv"
click at [1477, 433] on mat-option "Unsupported Payer" at bounding box center [1163, 435] width 699 height 21
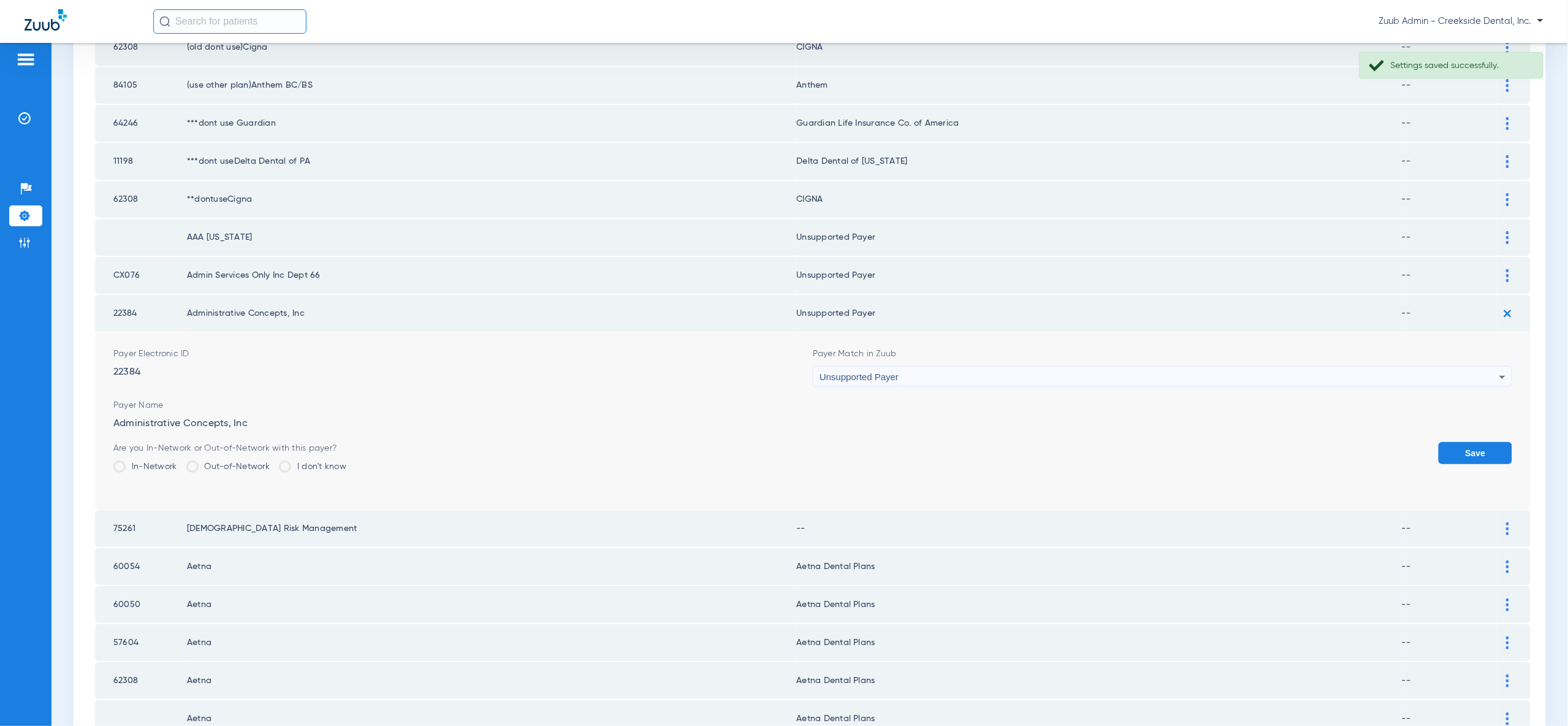
click at [1477, 442] on button "Save" at bounding box center [1475, 453] width 73 height 22
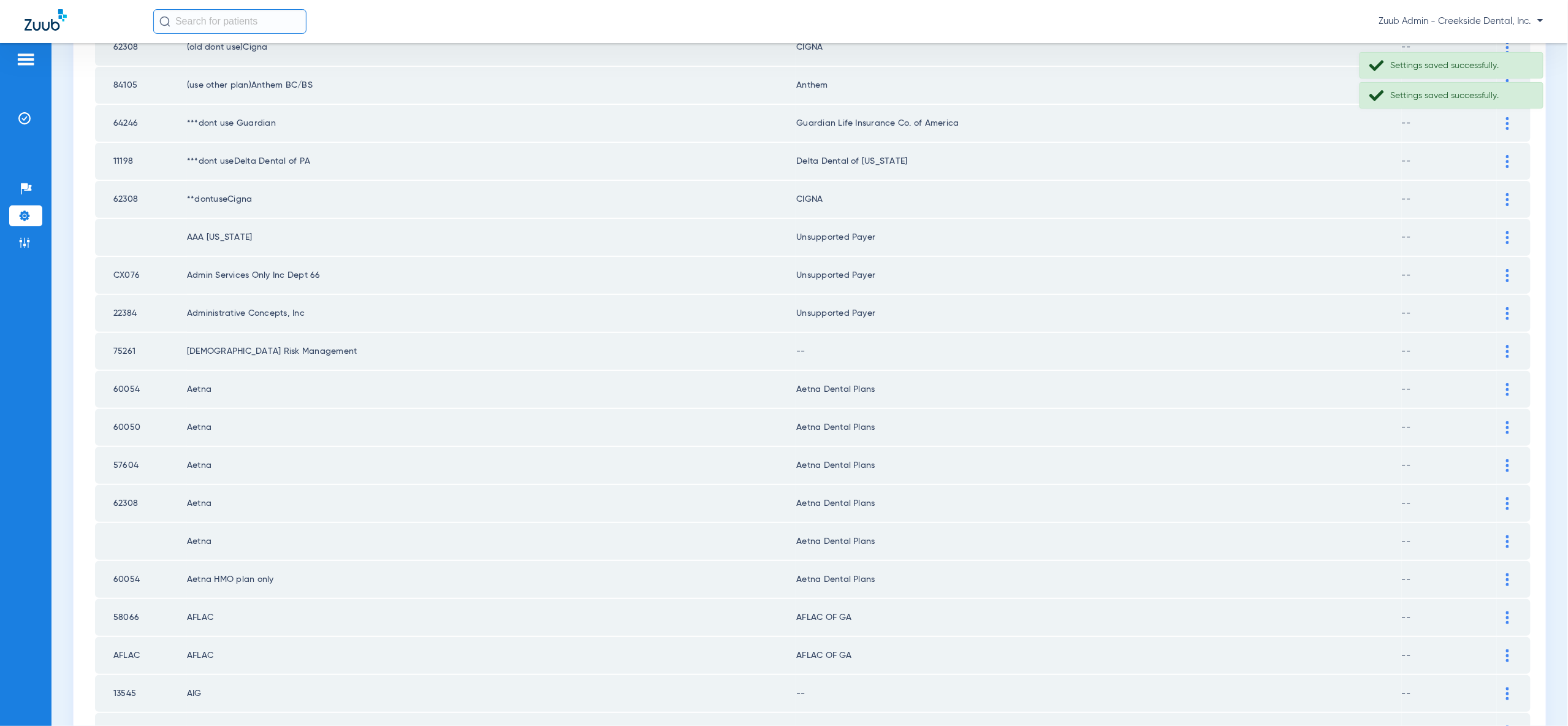
click at [1508, 345] on img at bounding box center [1508, 351] width 3 height 13
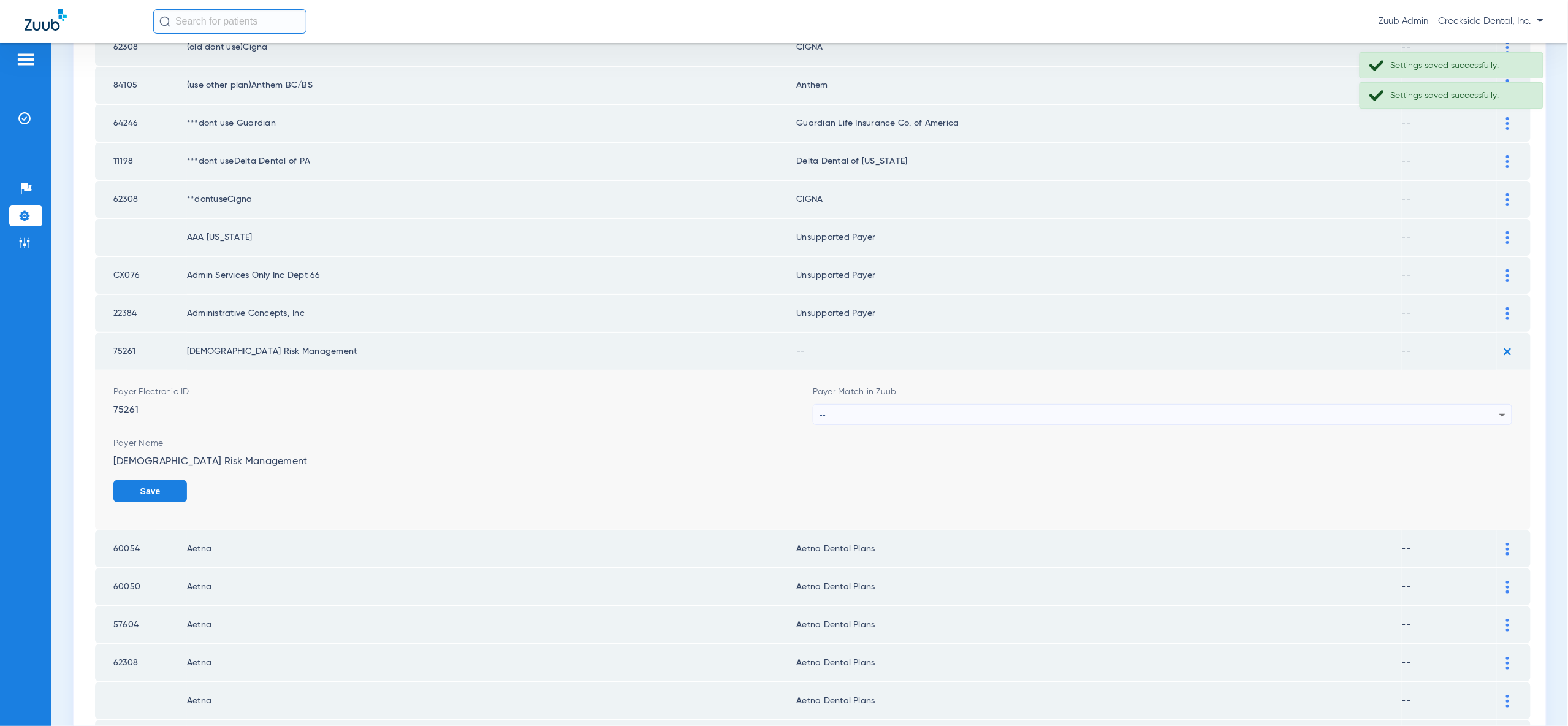
click at [1479, 405] on div "--" at bounding box center [1159, 415] width 679 height 21
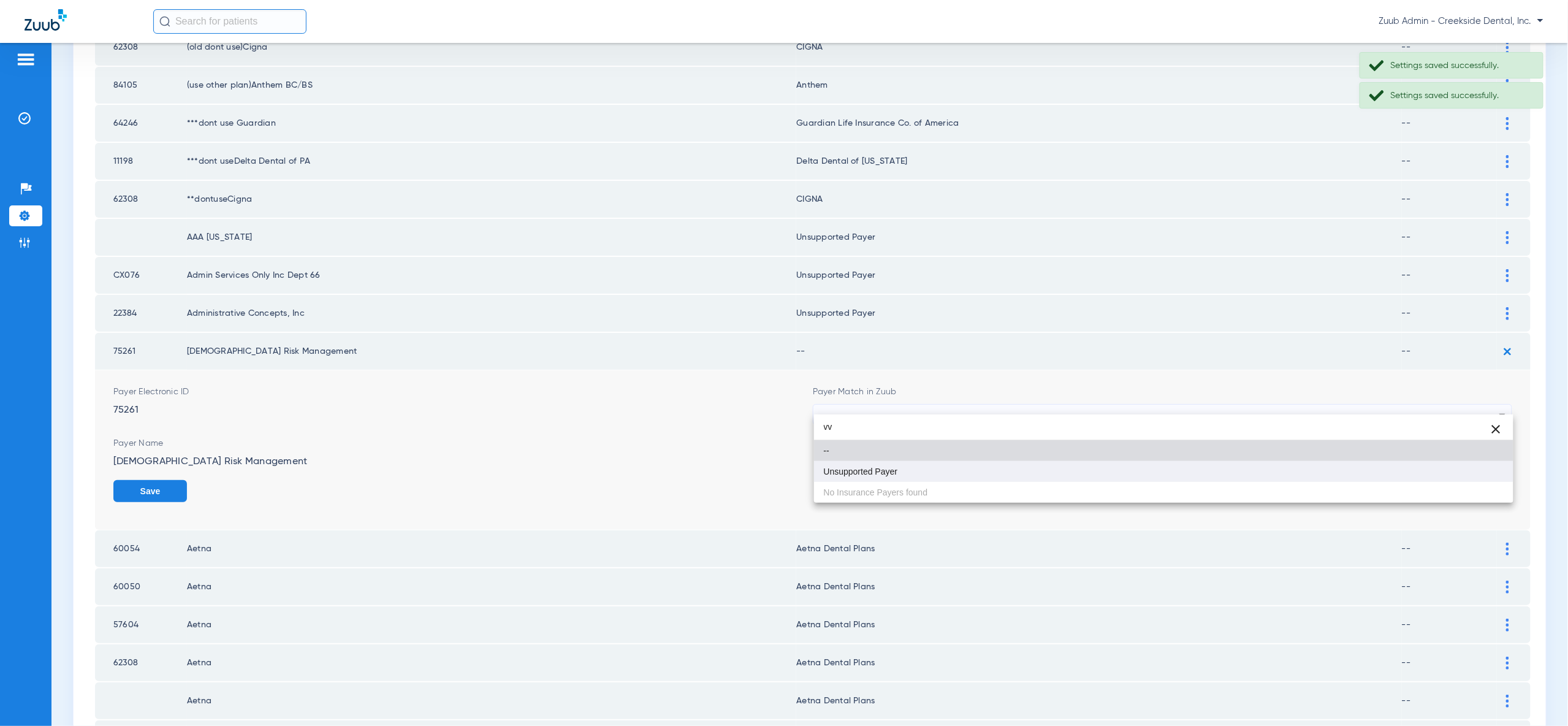
type input "vv"
click at [1482, 469] on mat-option "Unsupported Payer" at bounding box center [1163, 471] width 699 height 21
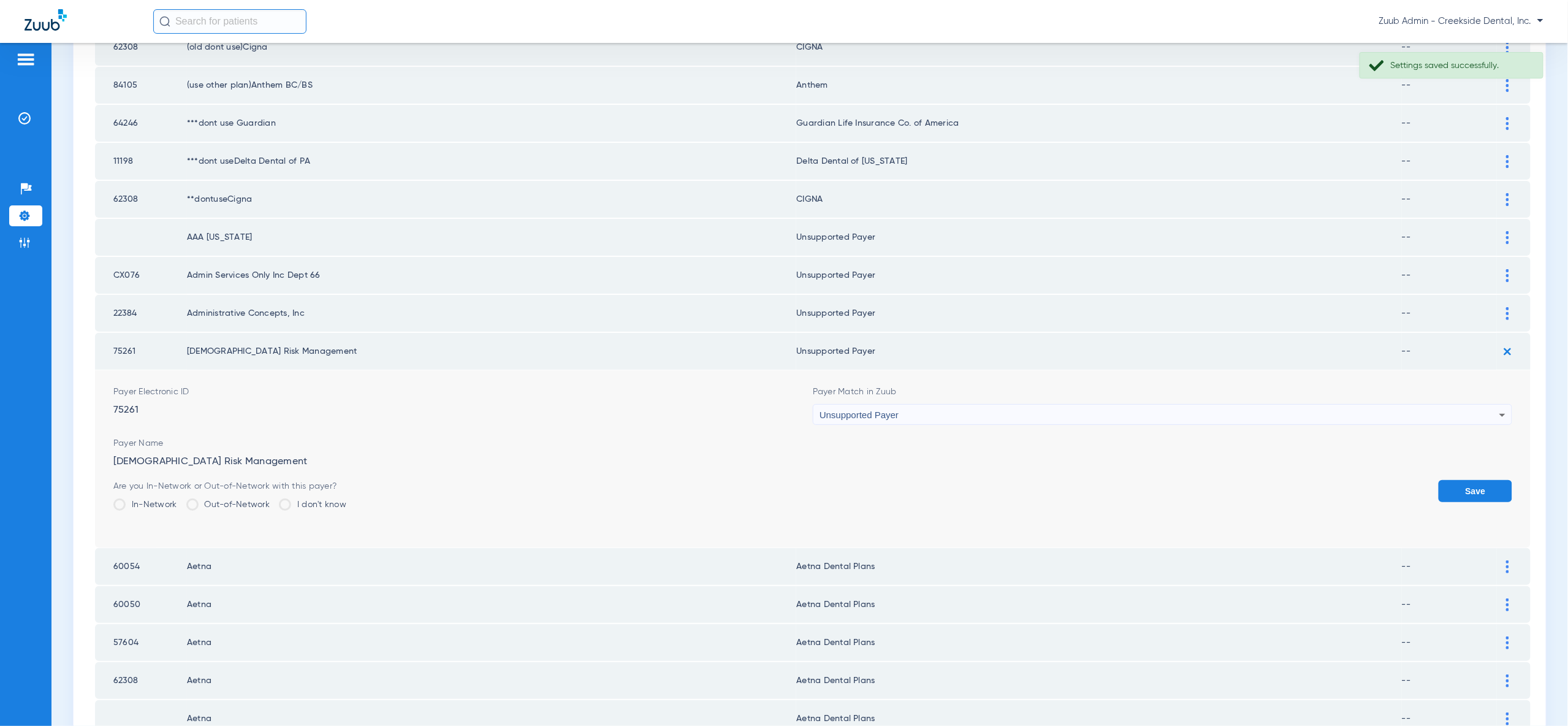
drag, startPoint x: 1482, startPoint y: 470, endPoint x: 1459, endPoint y: 442, distance: 36.2
click at [1482, 480] on button "Save" at bounding box center [1475, 491] width 73 height 22
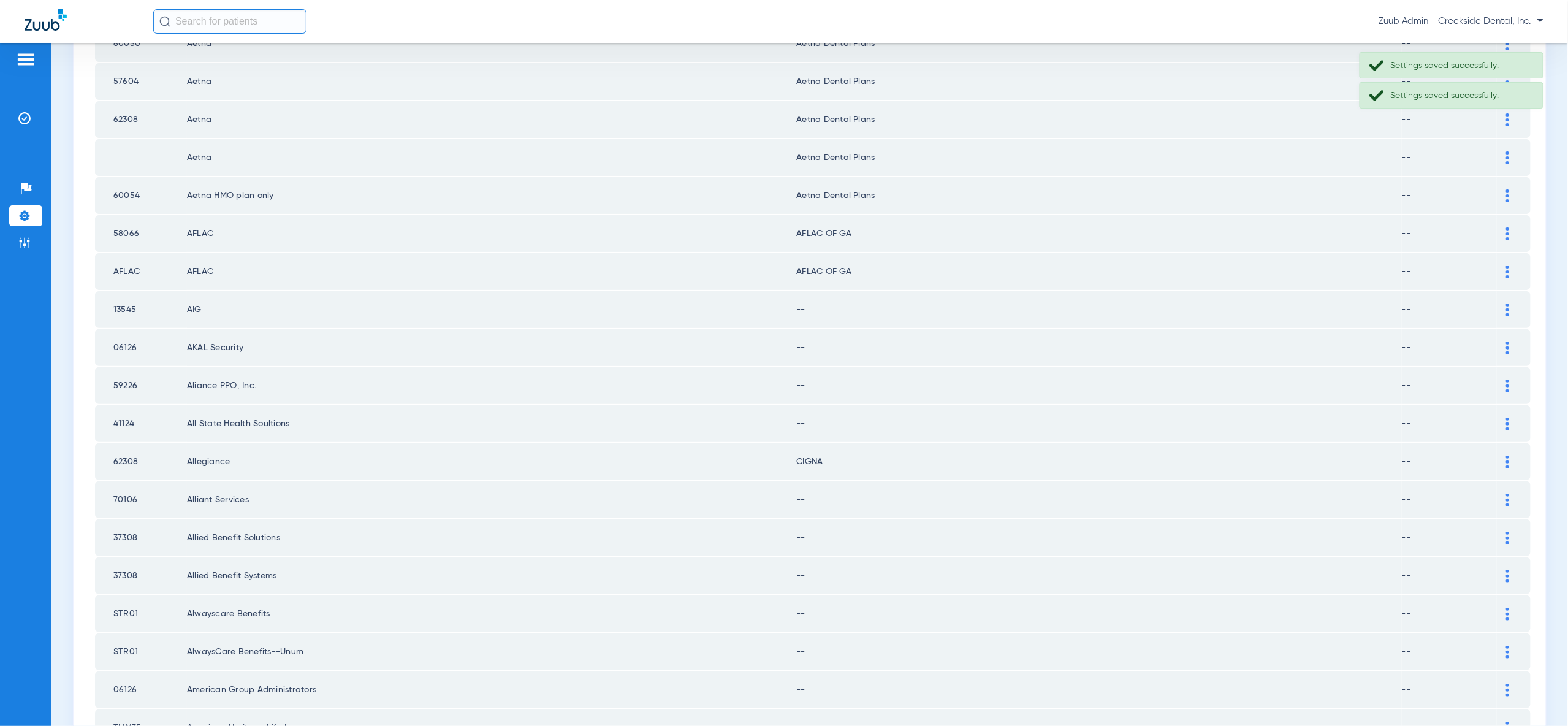
scroll to position [699, 0]
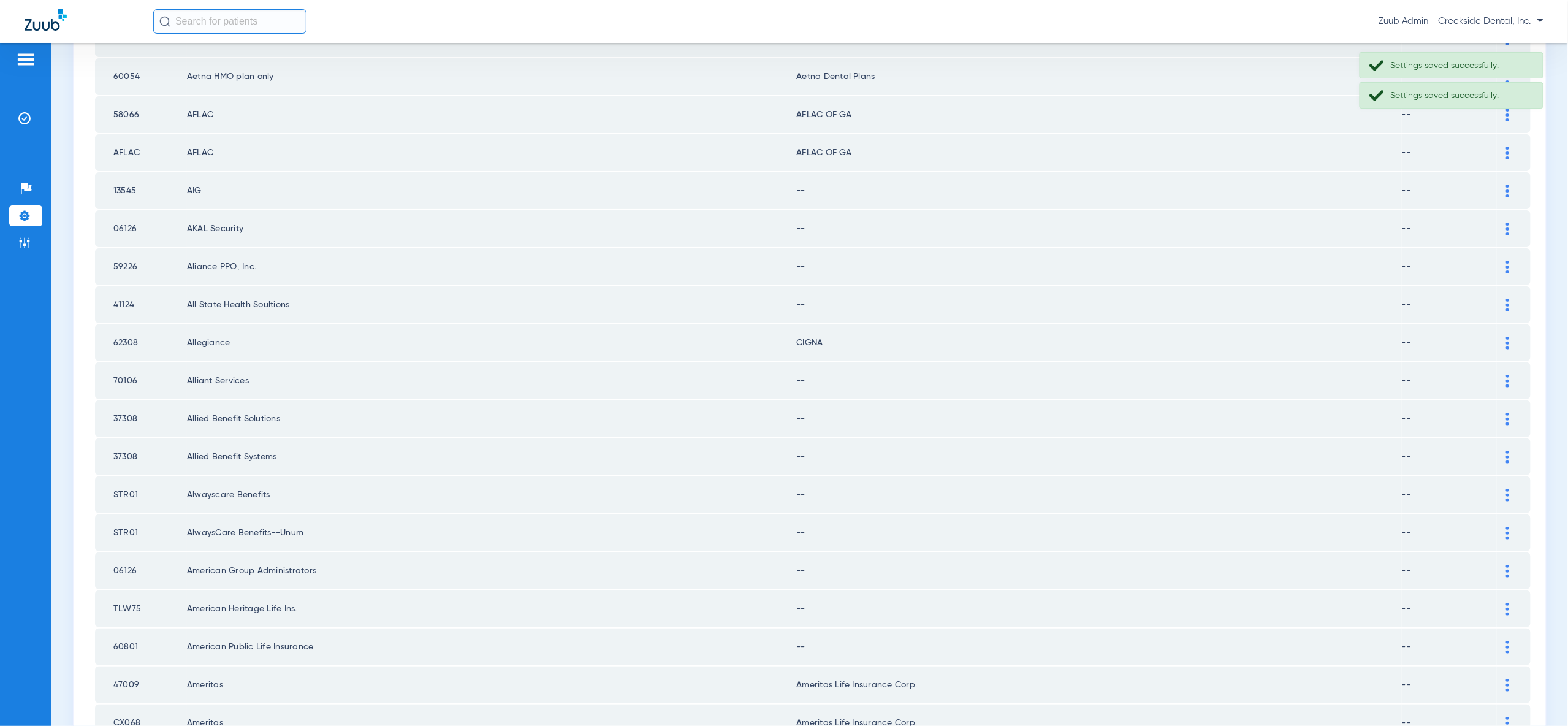
drag, startPoint x: 1503, startPoint y: 169, endPoint x: 1500, endPoint y: 201, distance: 32.1
click at [1503, 185] on div at bounding box center [1508, 191] width 22 height 13
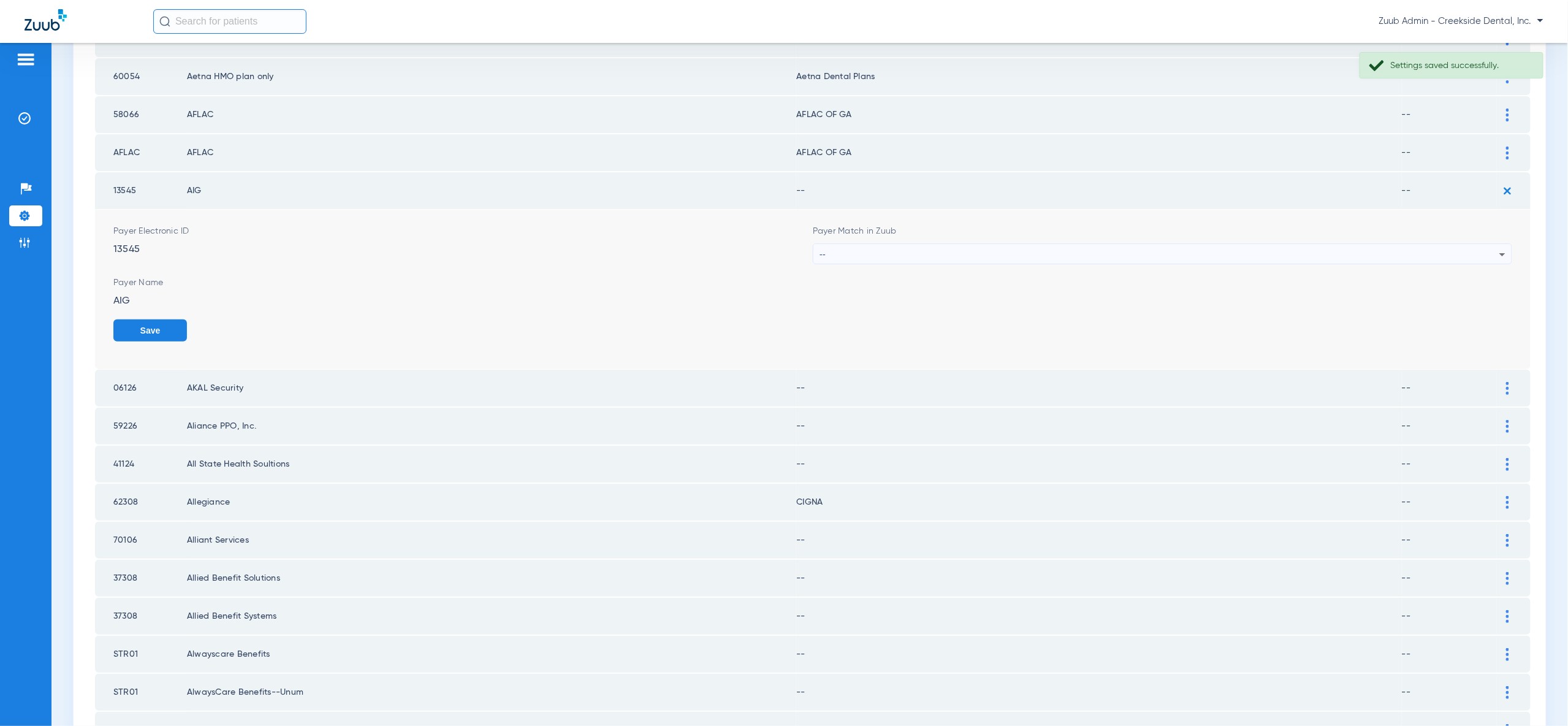
click at [1484, 244] on div "--" at bounding box center [1159, 254] width 679 height 21
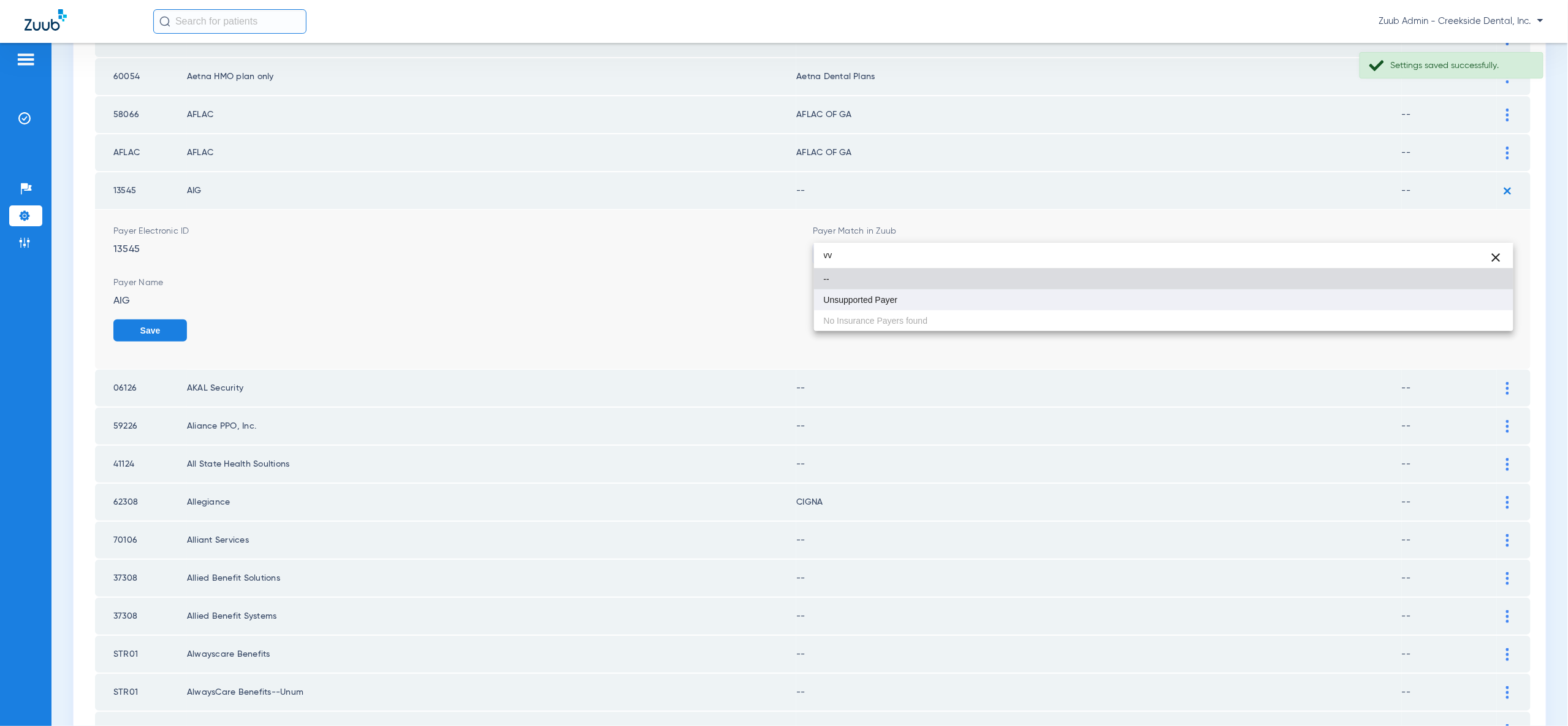
type input "vv"
drag, startPoint x: 1470, startPoint y: 295, endPoint x: 1485, endPoint y: 317, distance: 26.6
click at [1472, 295] on mat-option "Unsupported Payer" at bounding box center [1163, 300] width 699 height 21
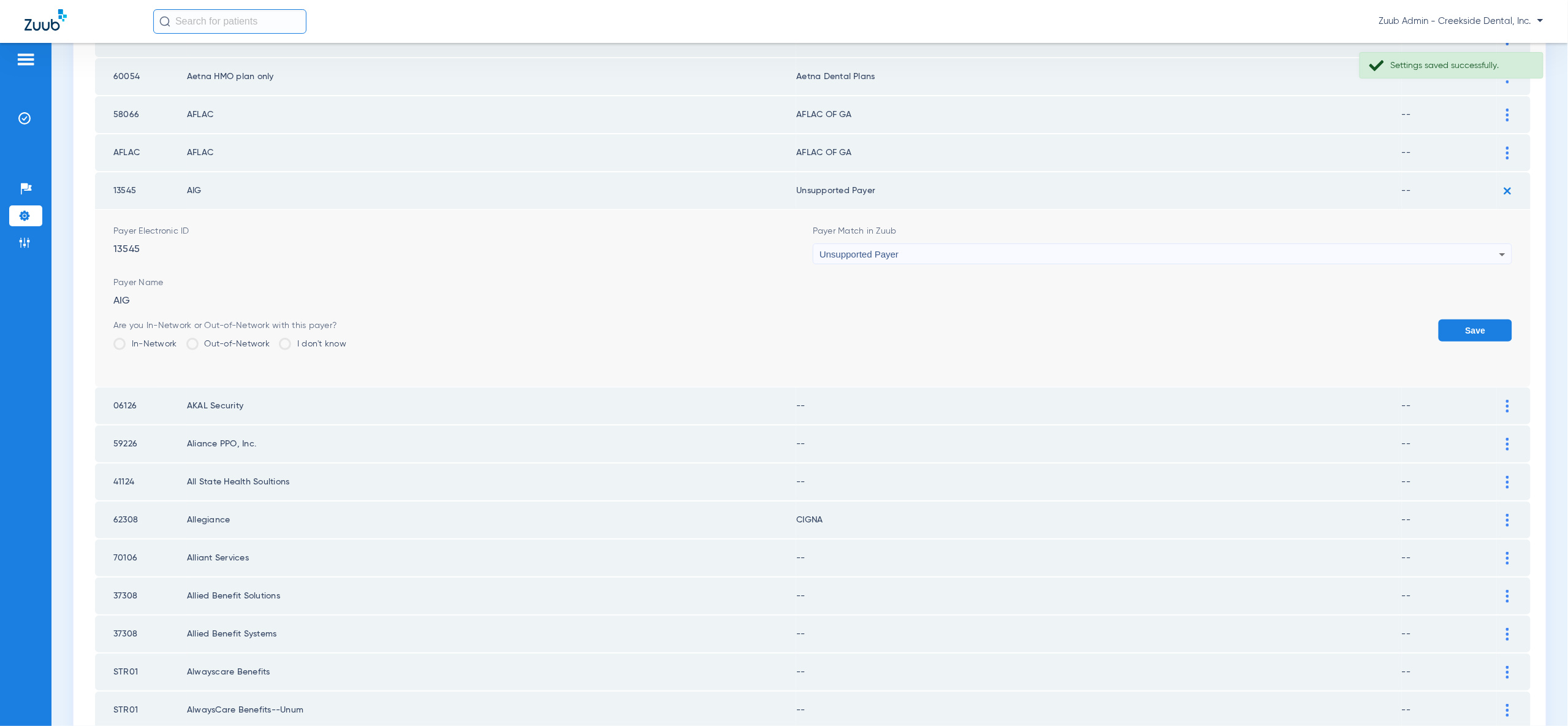
drag, startPoint x: 1485, startPoint y: 315, endPoint x: 1501, endPoint y: 253, distance: 64.0
click at [1485, 319] on button "Save" at bounding box center [1475, 330] width 73 height 22
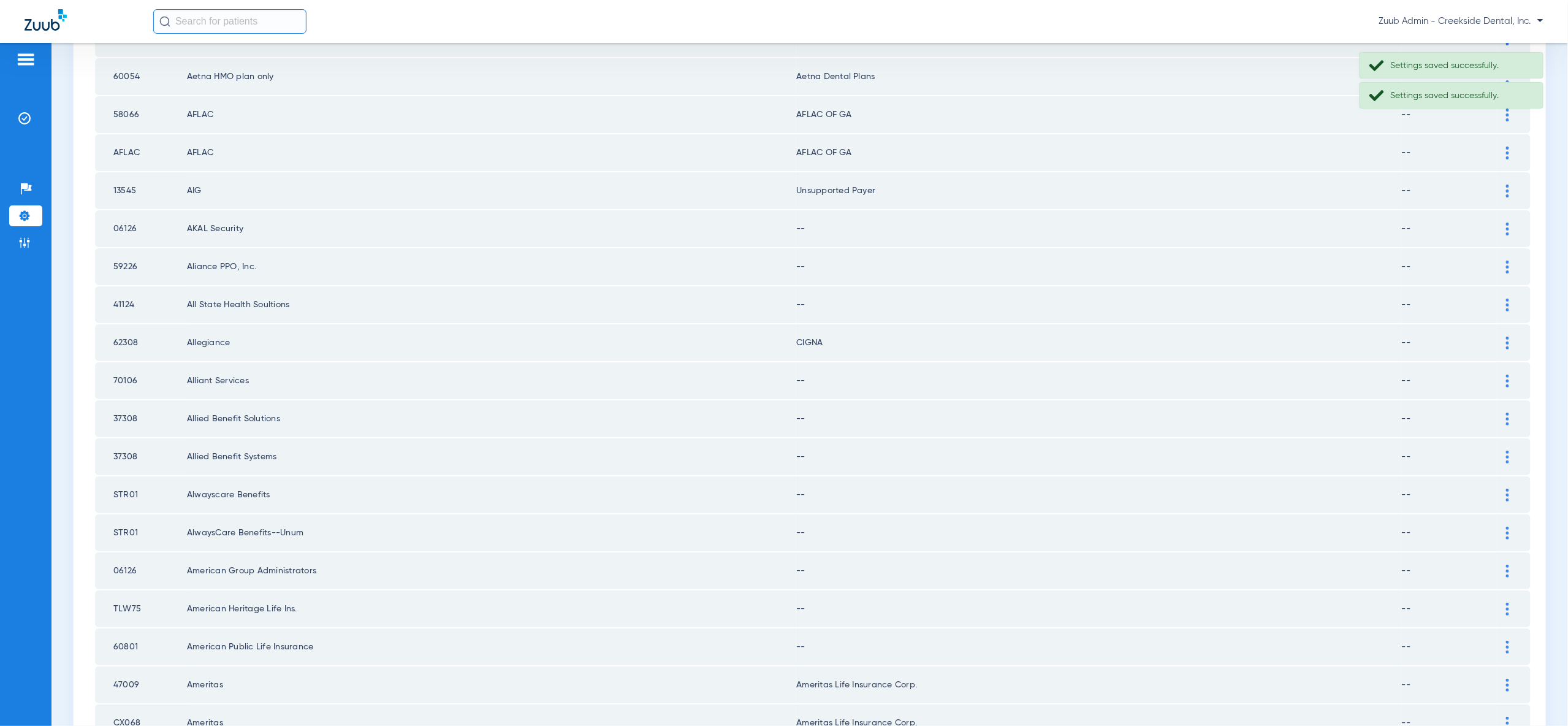
click at [1506, 223] on img at bounding box center [1508, 229] width 3 height 13
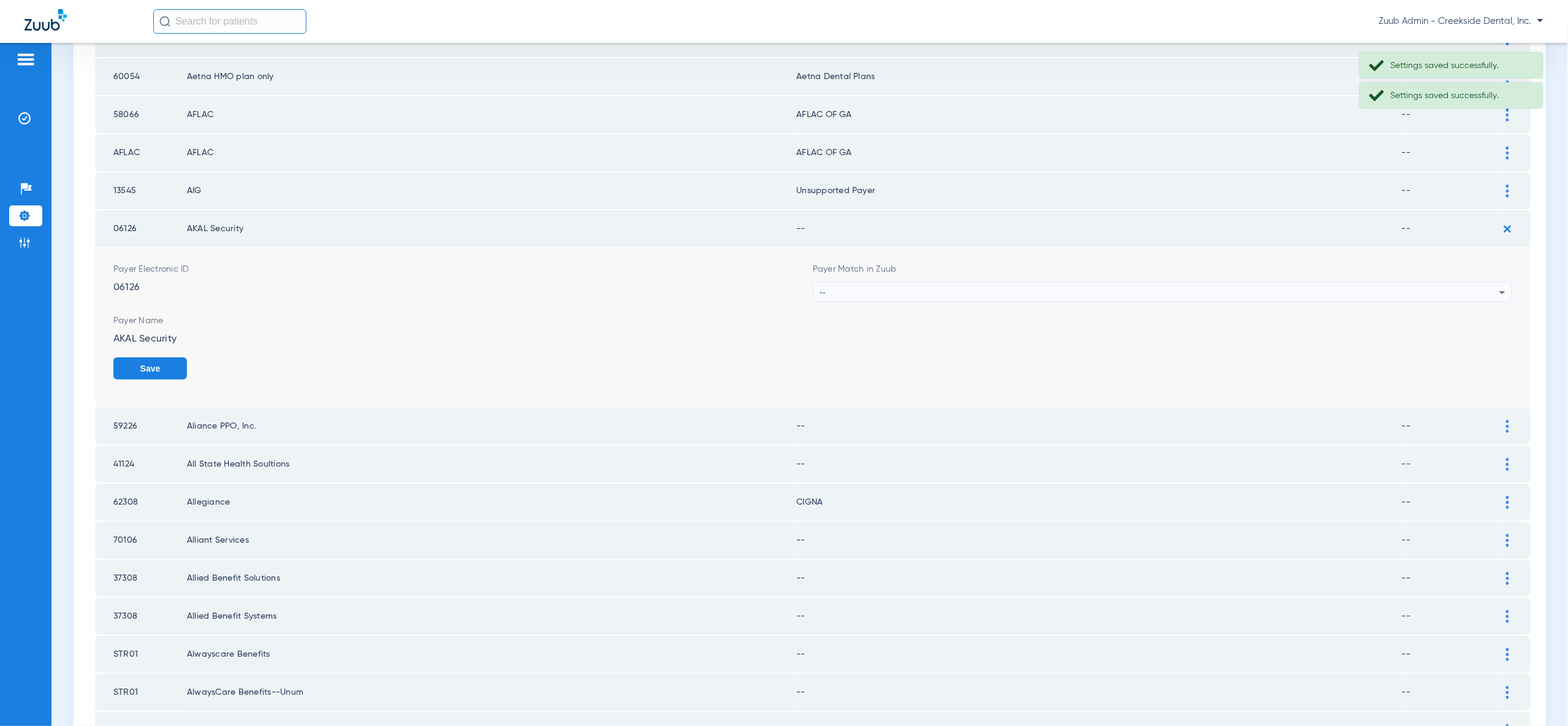
click at [1497, 285] on icon at bounding box center [1503, 293] width 15 height 15
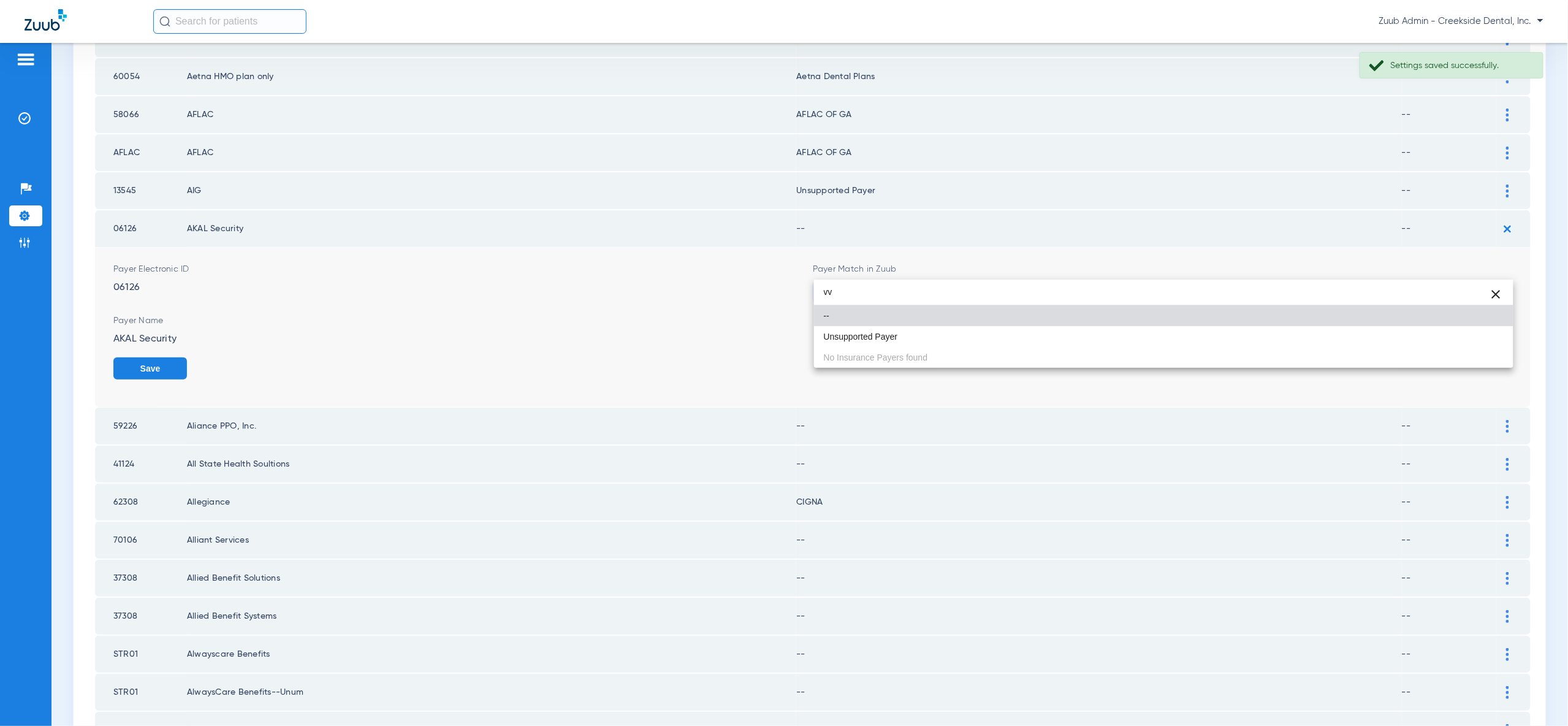
type input "vv"
click at [1482, 334] on mat-option "Unsupported Payer" at bounding box center [1163, 336] width 699 height 21
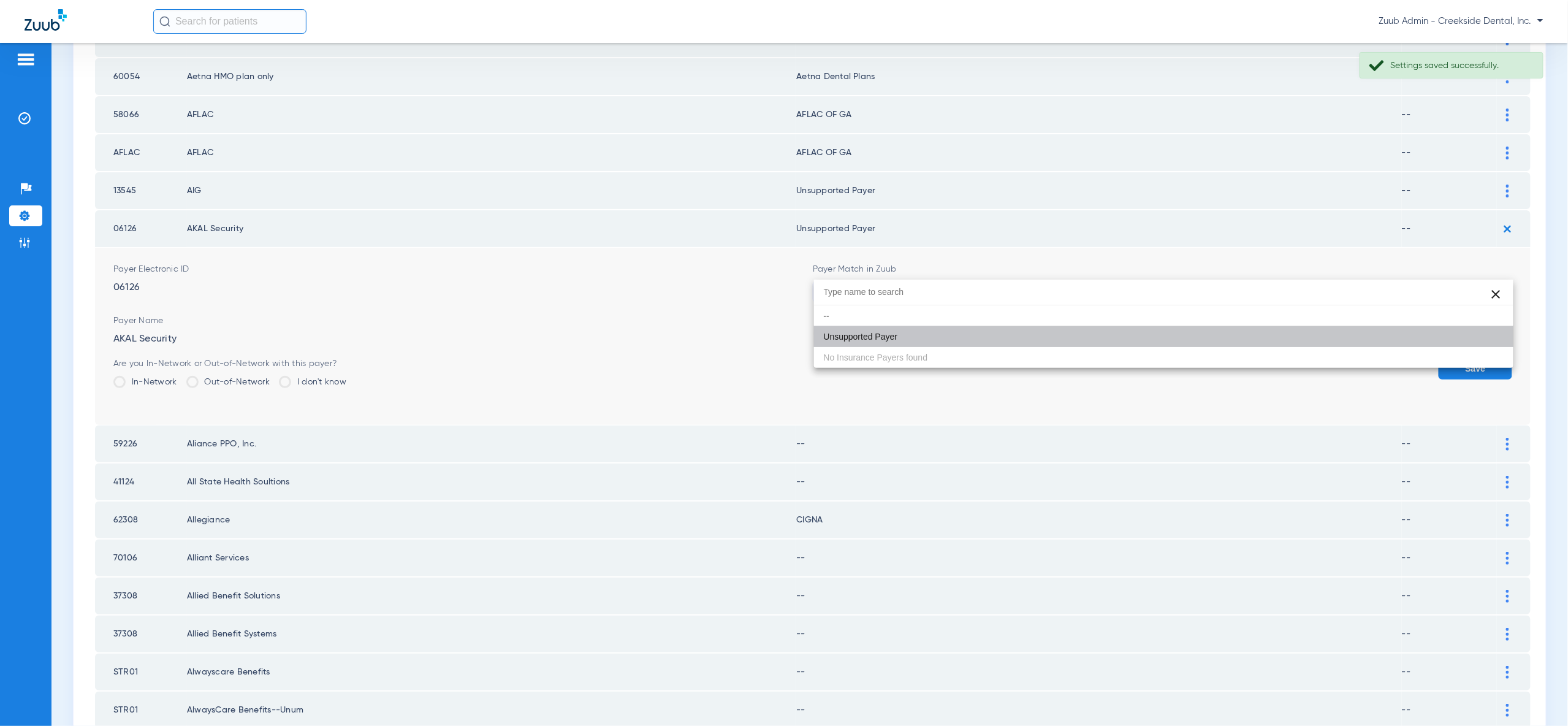
click at [1483, 357] on button "Save" at bounding box center [1475, 368] width 73 height 22
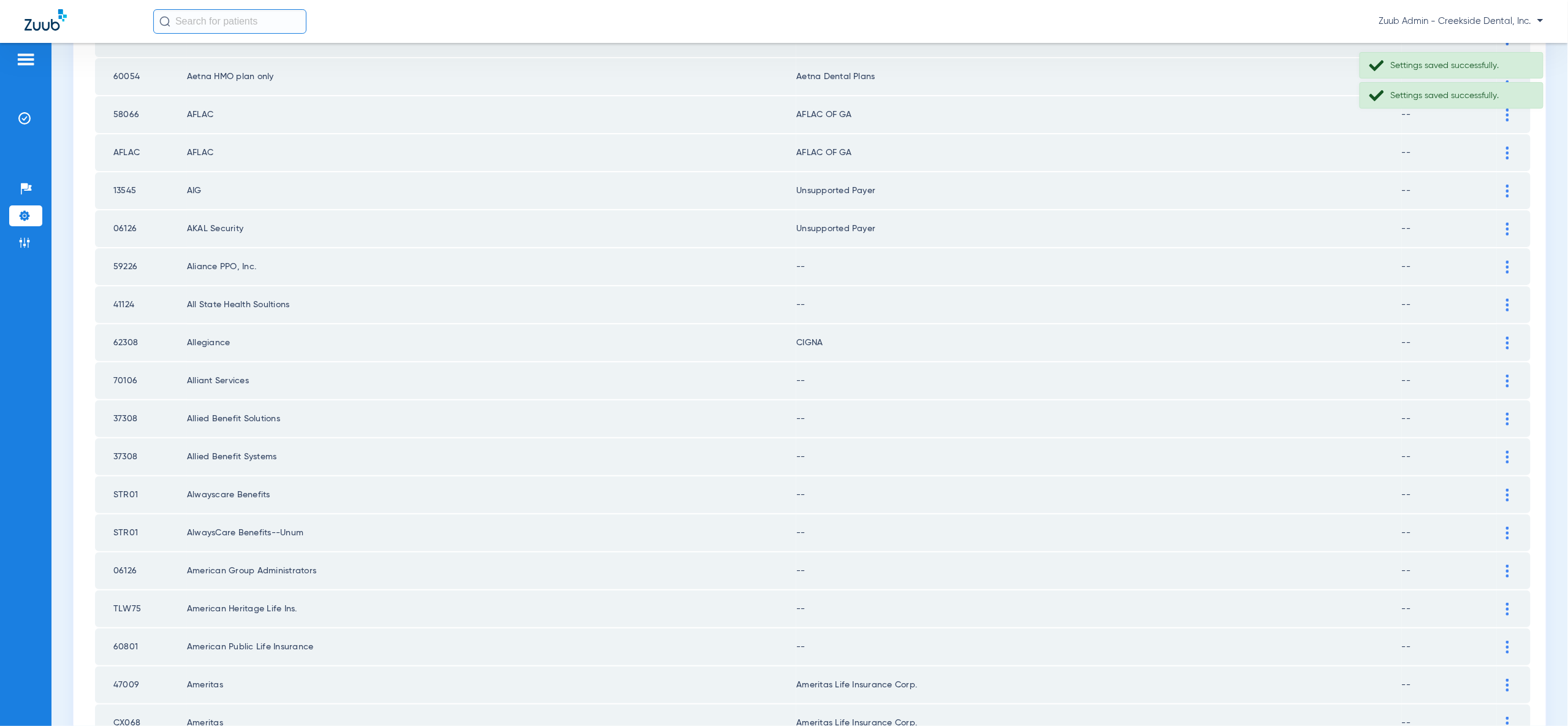
click at [1508, 261] on img at bounding box center [1508, 267] width 3 height 13
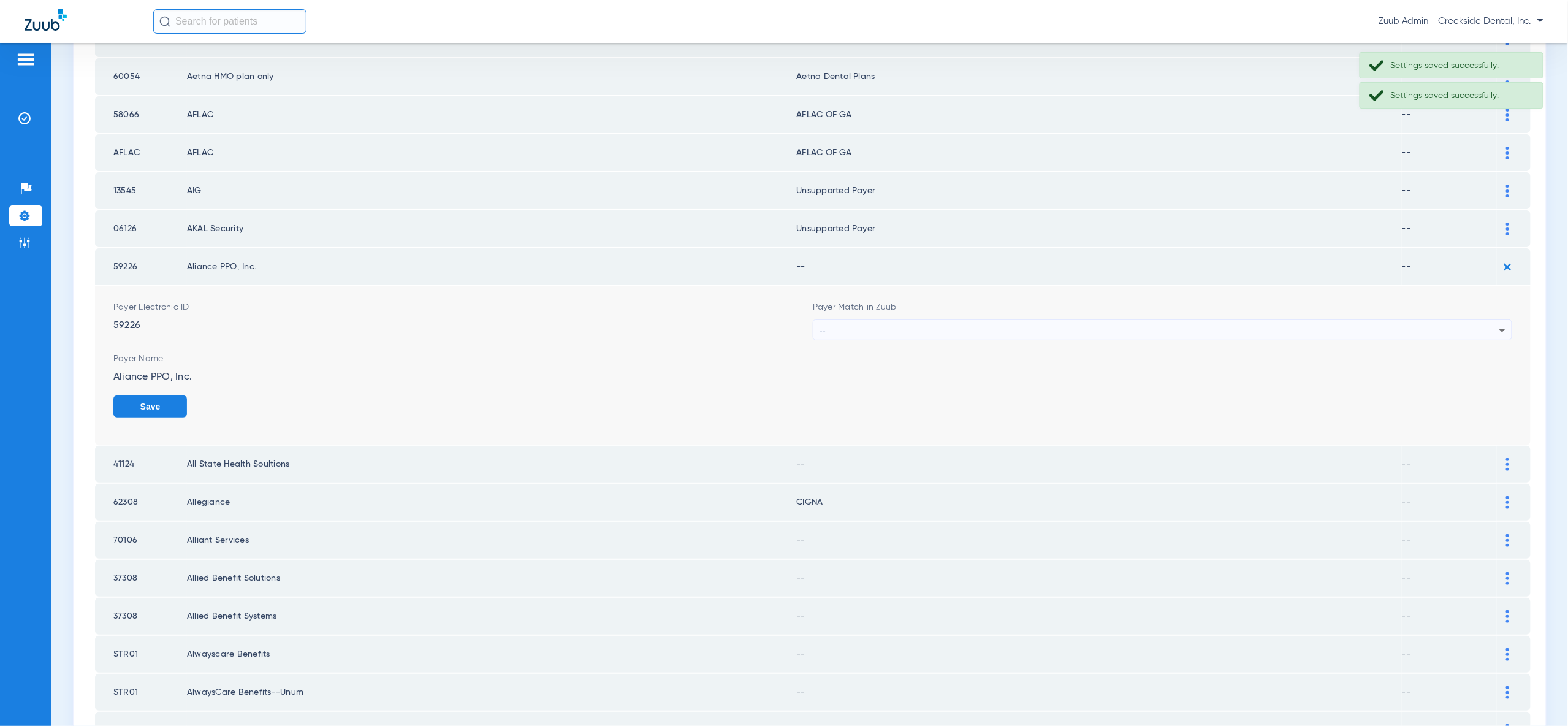
click at [1481, 320] on div "--" at bounding box center [1159, 330] width 679 height 21
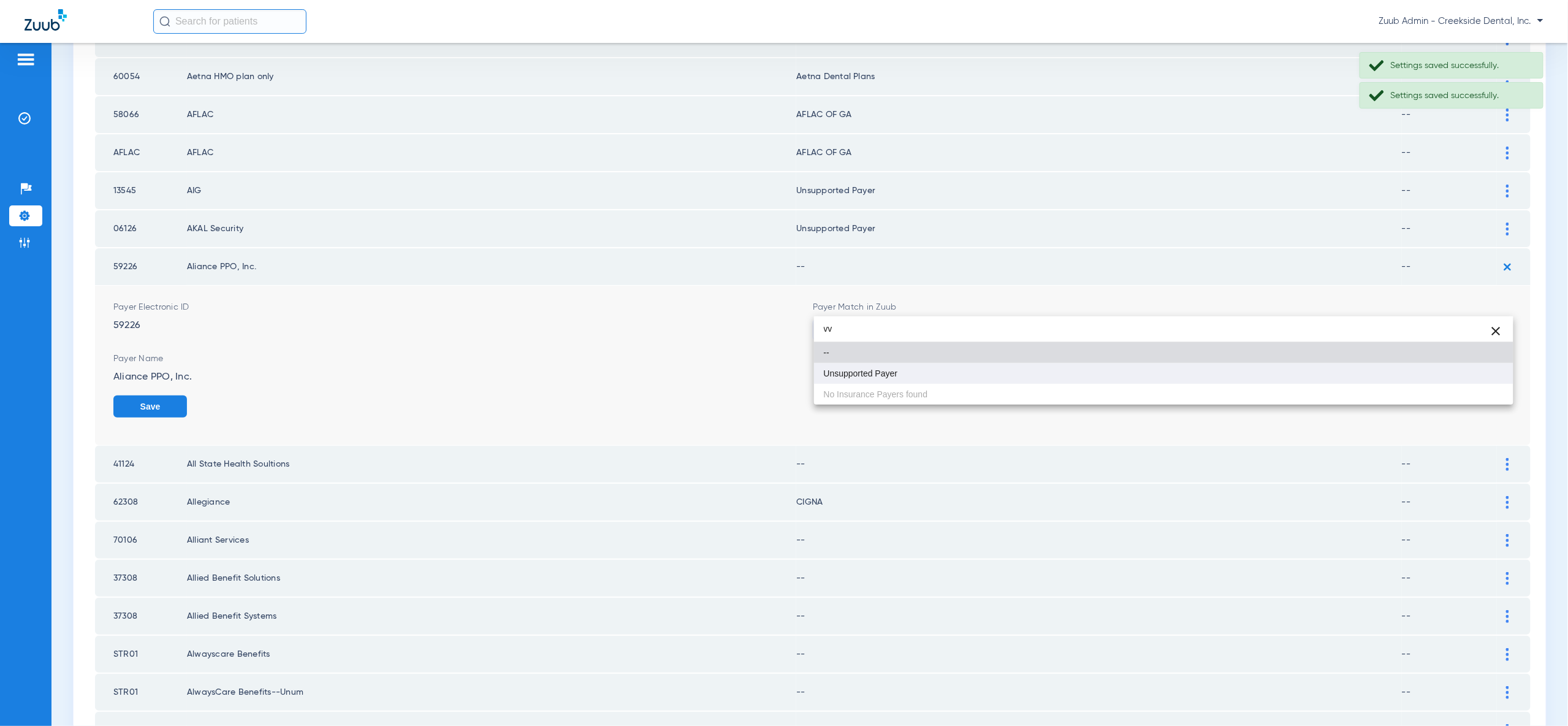
type input "vv"
click at [1480, 368] on mat-option "Unsupported Payer" at bounding box center [1163, 374] width 699 height 21
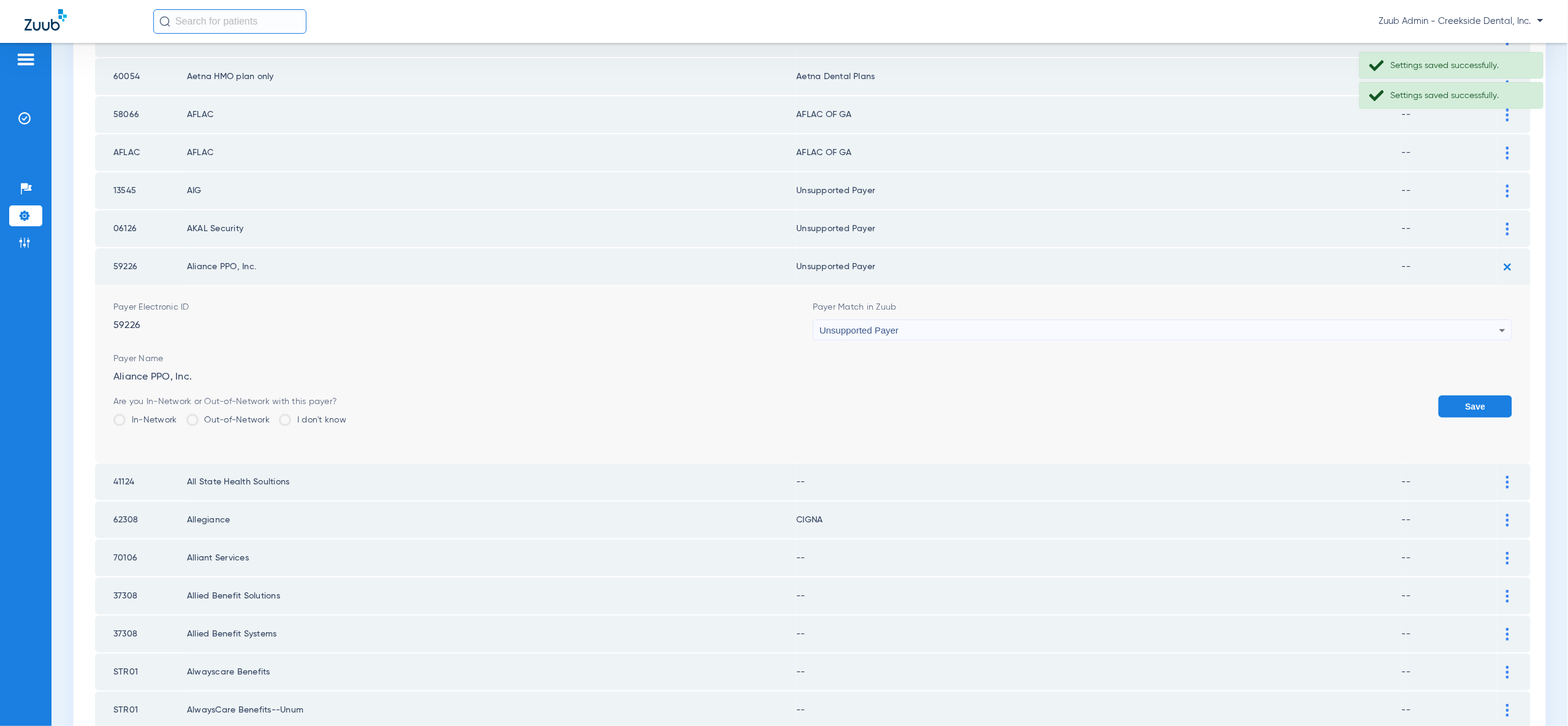
drag, startPoint x: 1476, startPoint y: 378, endPoint x: 1485, endPoint y: 351, distance: 28.5
click at [1476, 395] on button "Save" at bounding box center [1475, 406] width 73 height 22
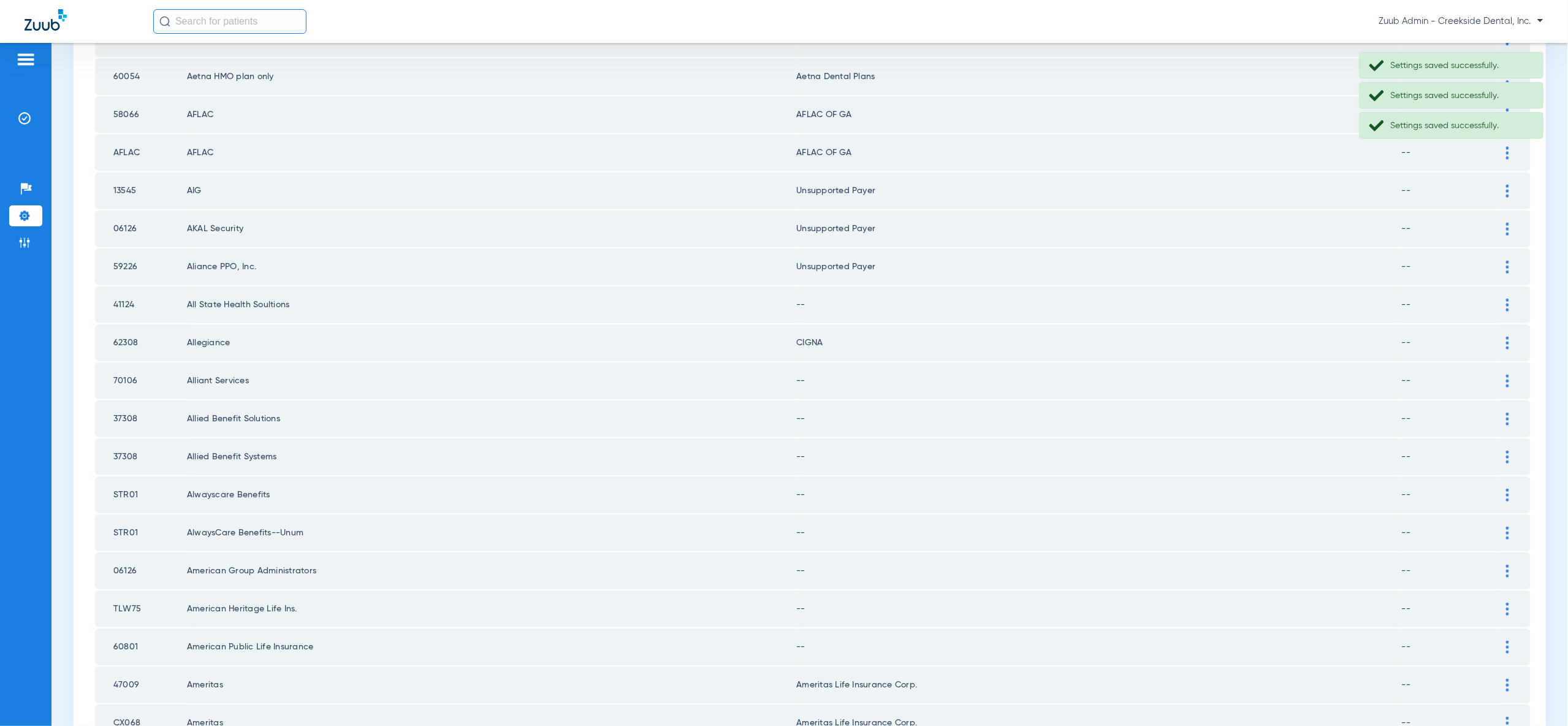
click at [1506, 299] on img at bounding box center [1508, 305] width 3 height 13
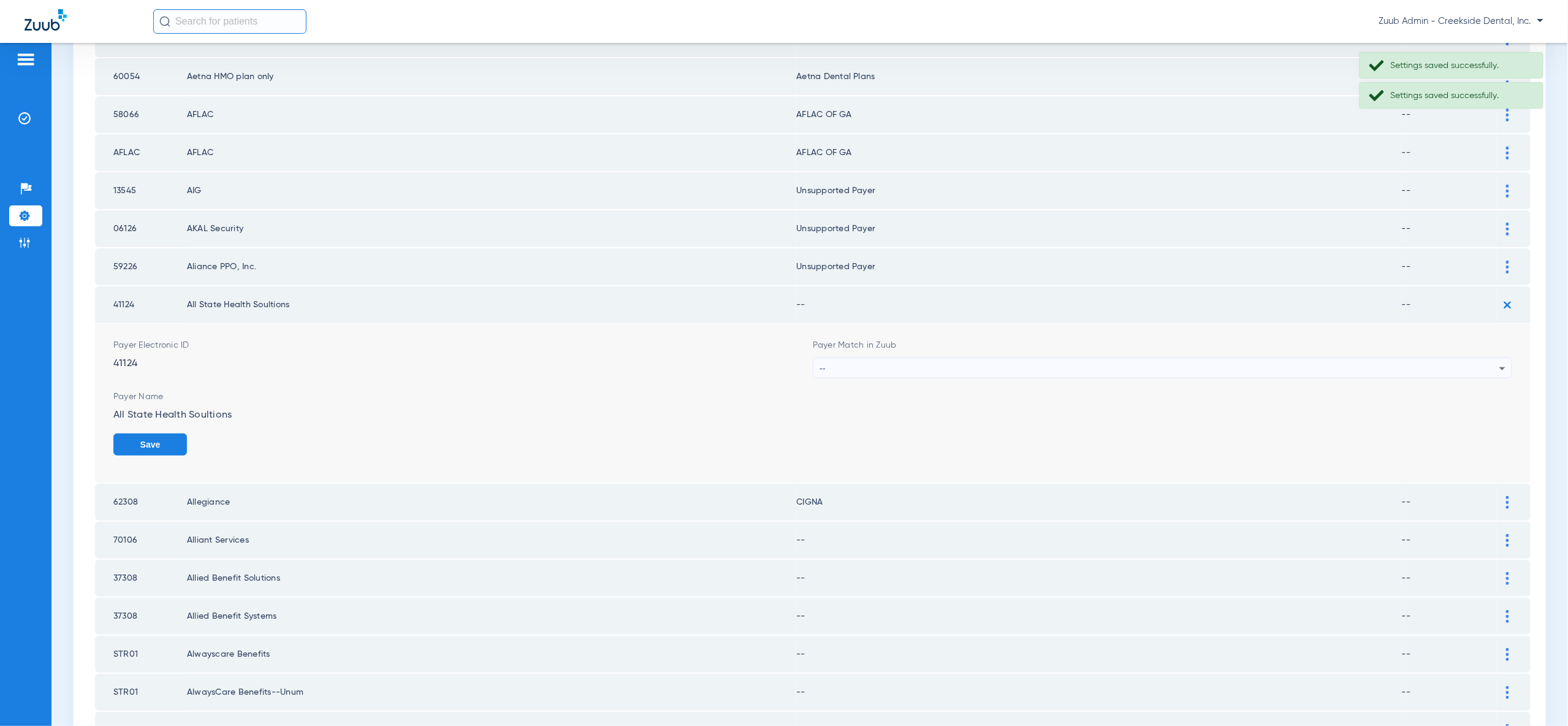
click at [1496, 358] on div "--" at bounding box center [1159, 368] width 679 height 21
type input "vv"
click at [1476, 407] on mat-option "Unsupported Payer" at bounding box center [1163, 410] width 699 height 21
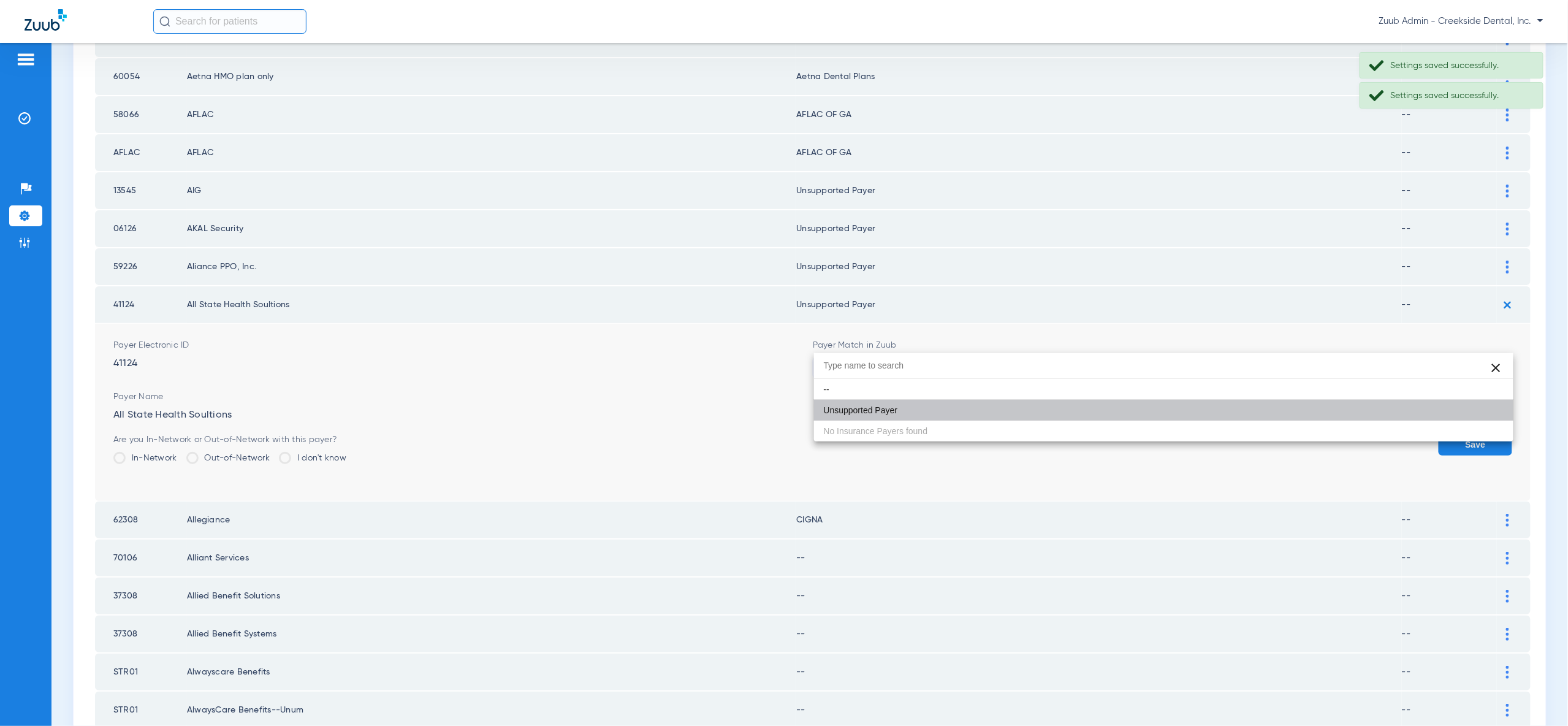
click at [1482, 433] on button "Save" at bounding box center [1475, 444] width 73 height 22
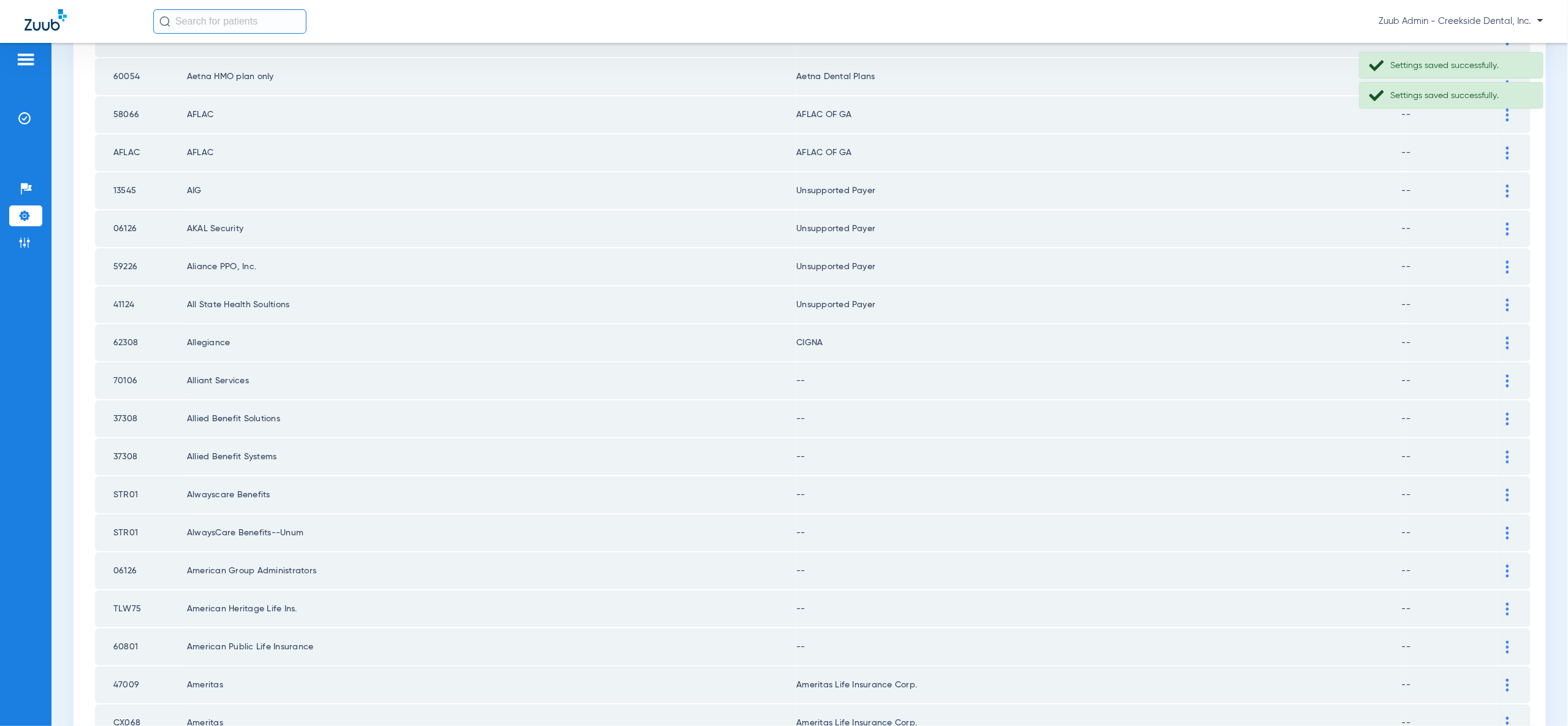
click at [1509, 375] on div at bounding box center [1508, 381] width 22 height 13
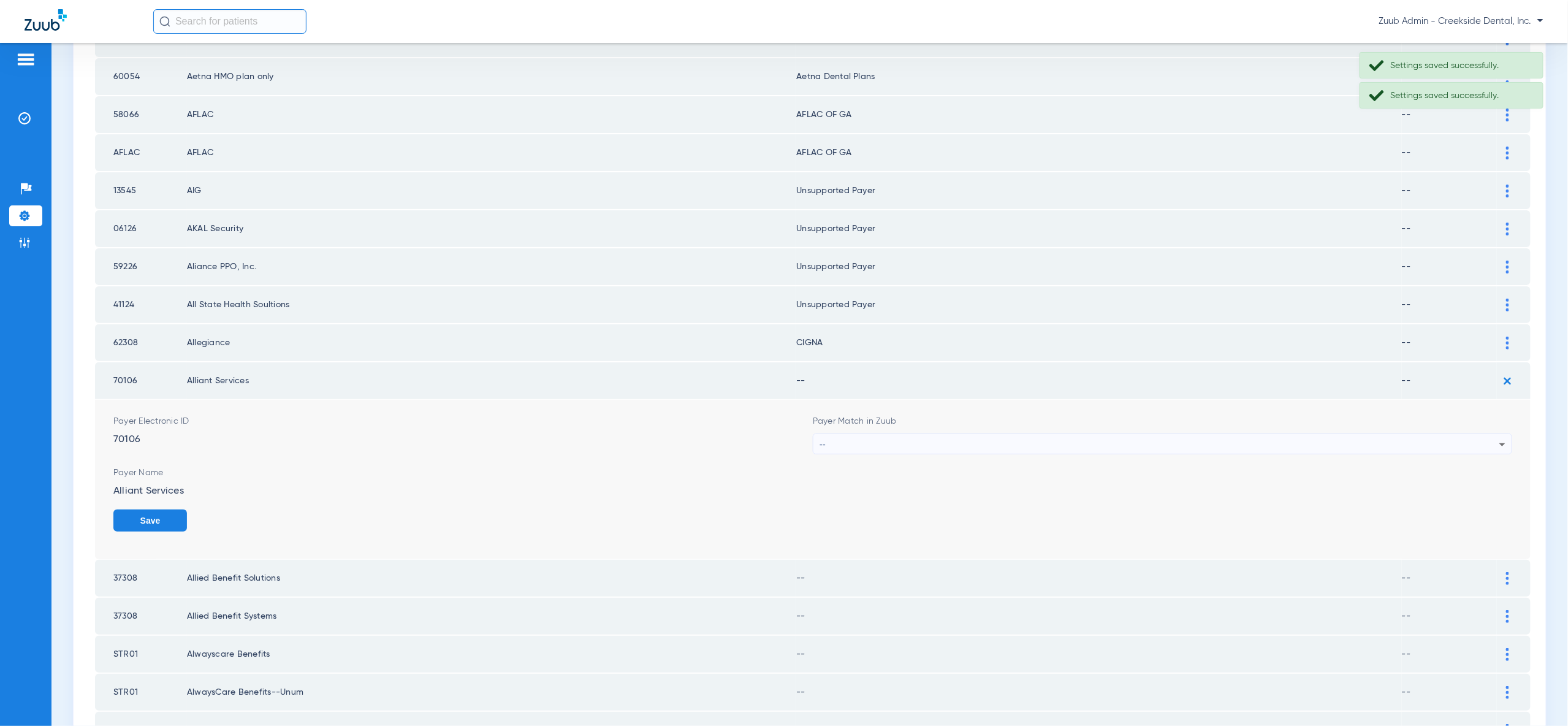
click at [1499, 437] on icon at bounding box center [1503, 445] width 15 height 15
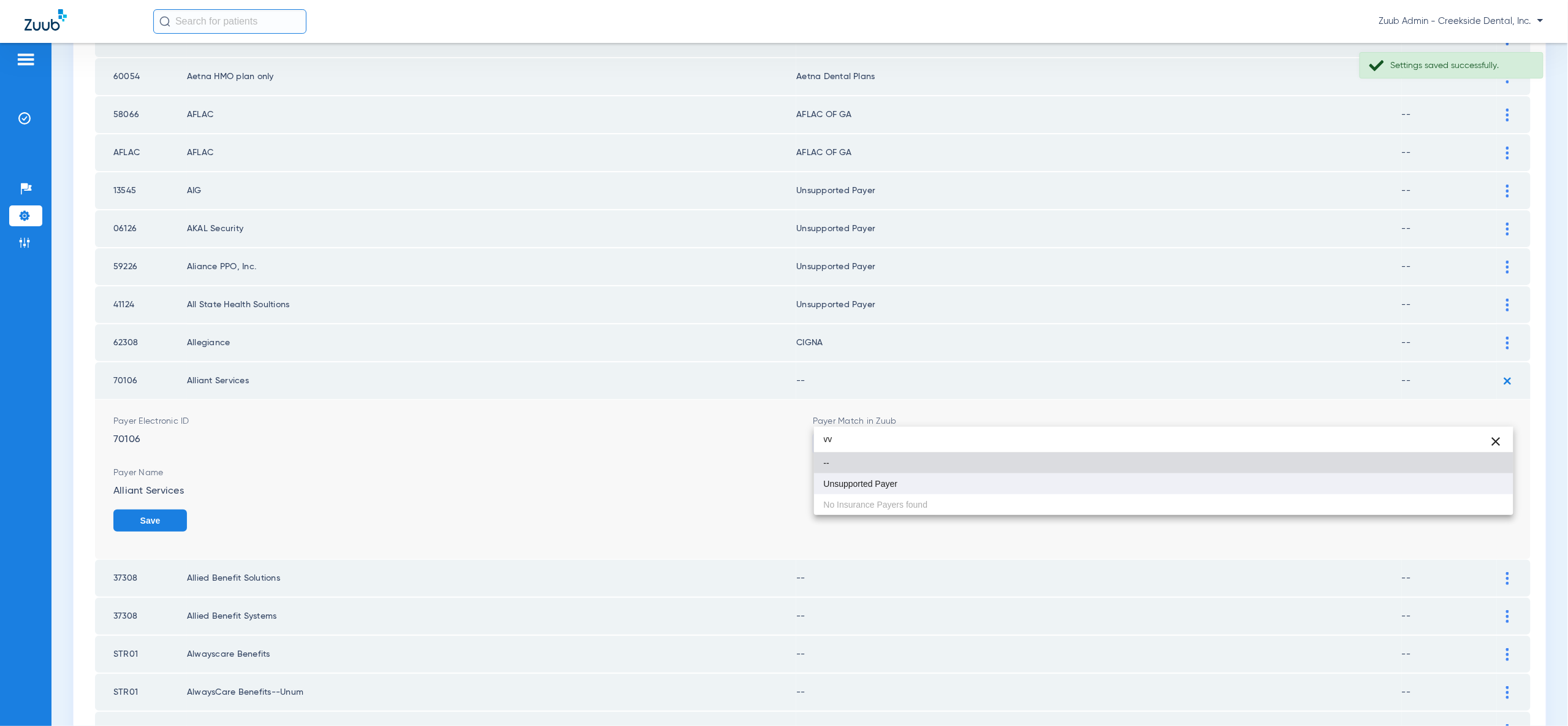
type input "vv"
click at [1478, 483] on mat-option "Unsupported Payer" at bounding box center [1163, 484] width 699 height 21
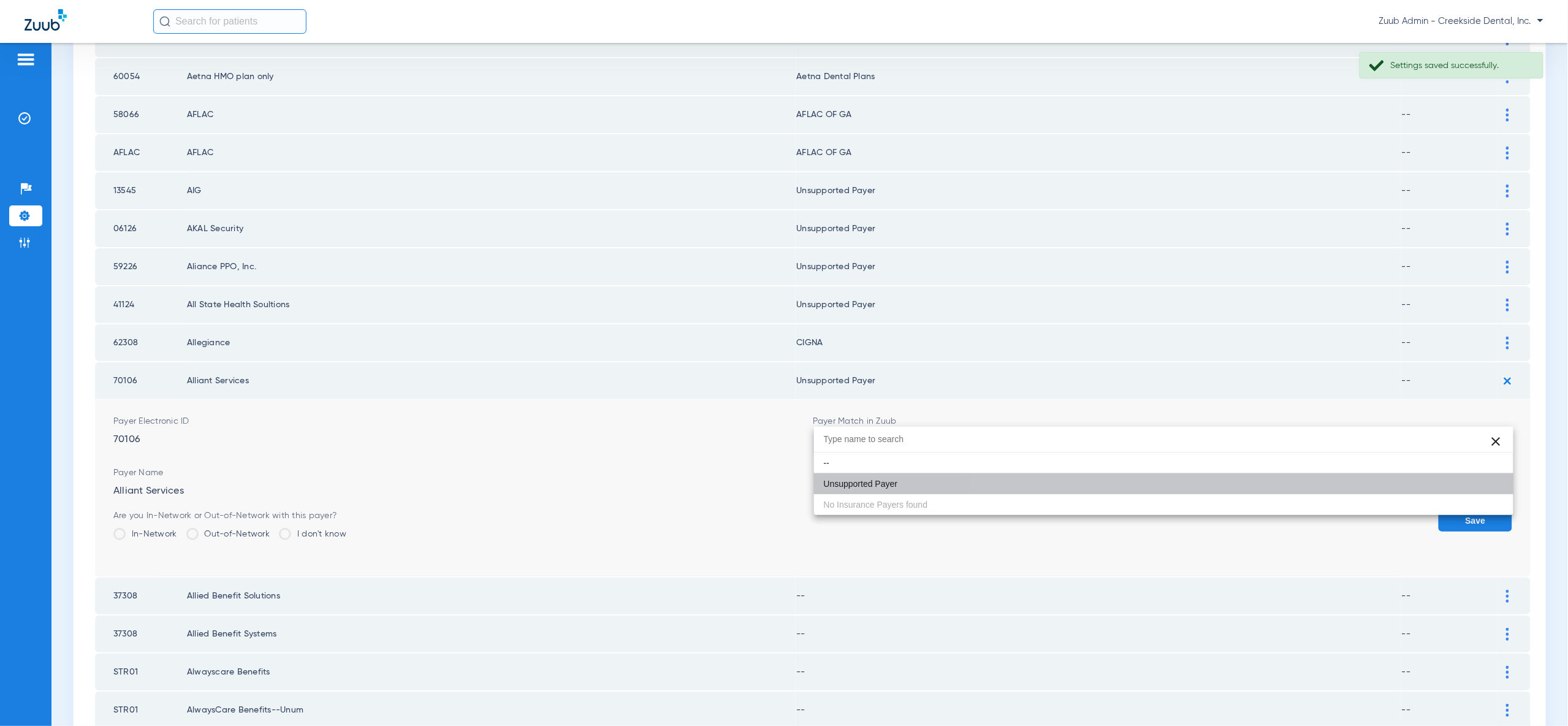
click at [1481, 509] on button "Save" at bounding box center [1475, 520] width 73 height 22
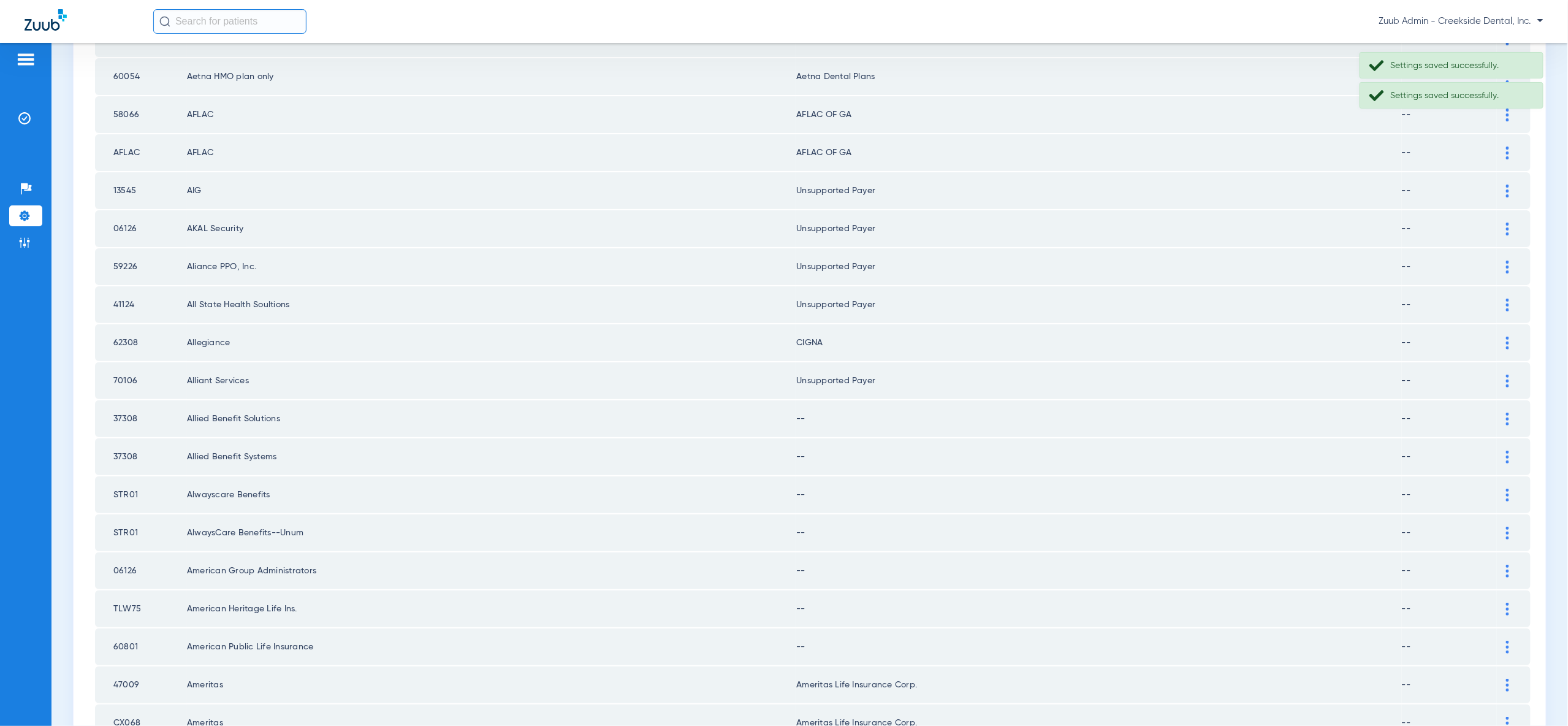
drag, startPoint x: 1511, startPoint y: 389, endPoint x: 1508, endPoint y: 431, distance: 42.1
click at [1511, 413] on div at bounding box center [1508, 419] width 22 height 13
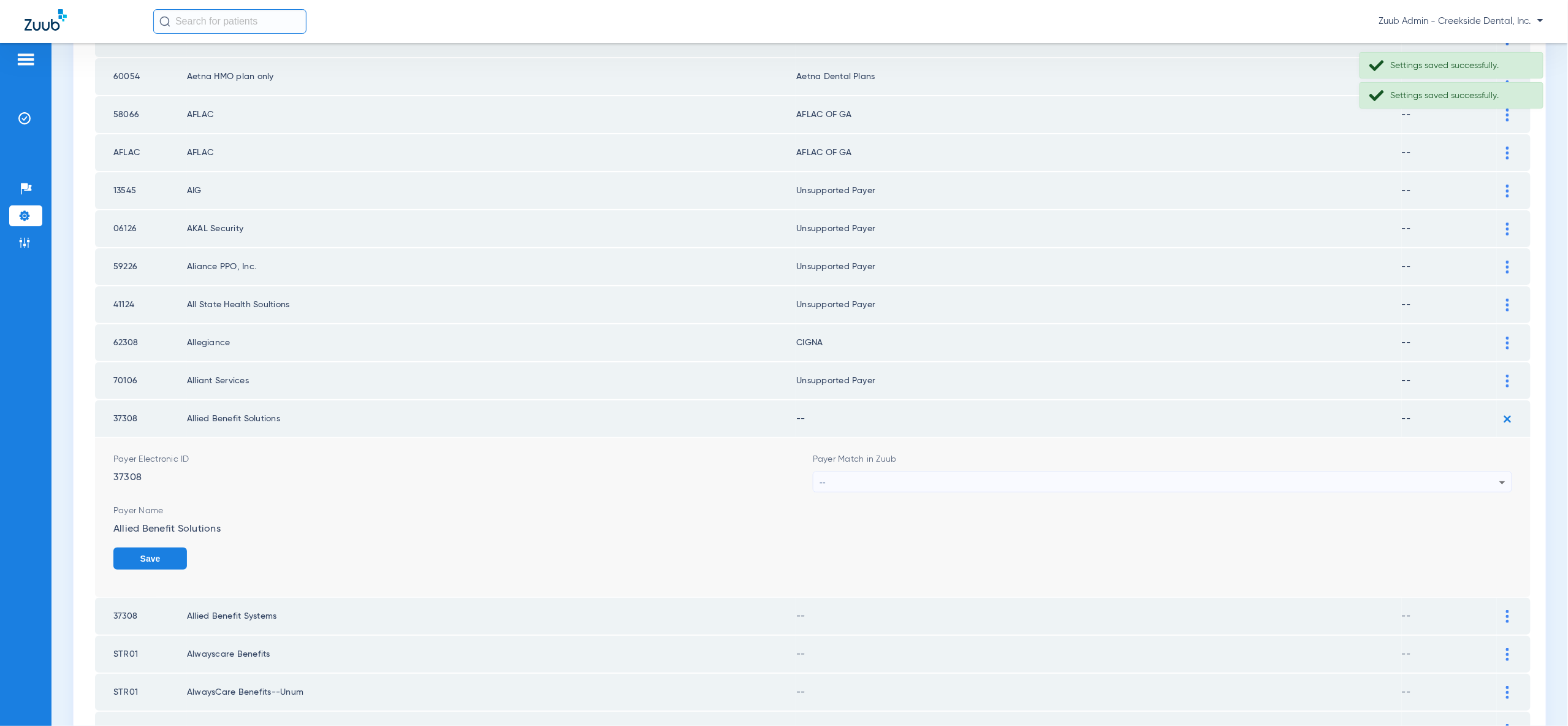
click at [1501, 482] on icon at bounding box center [1502, 483] width 6 height 3
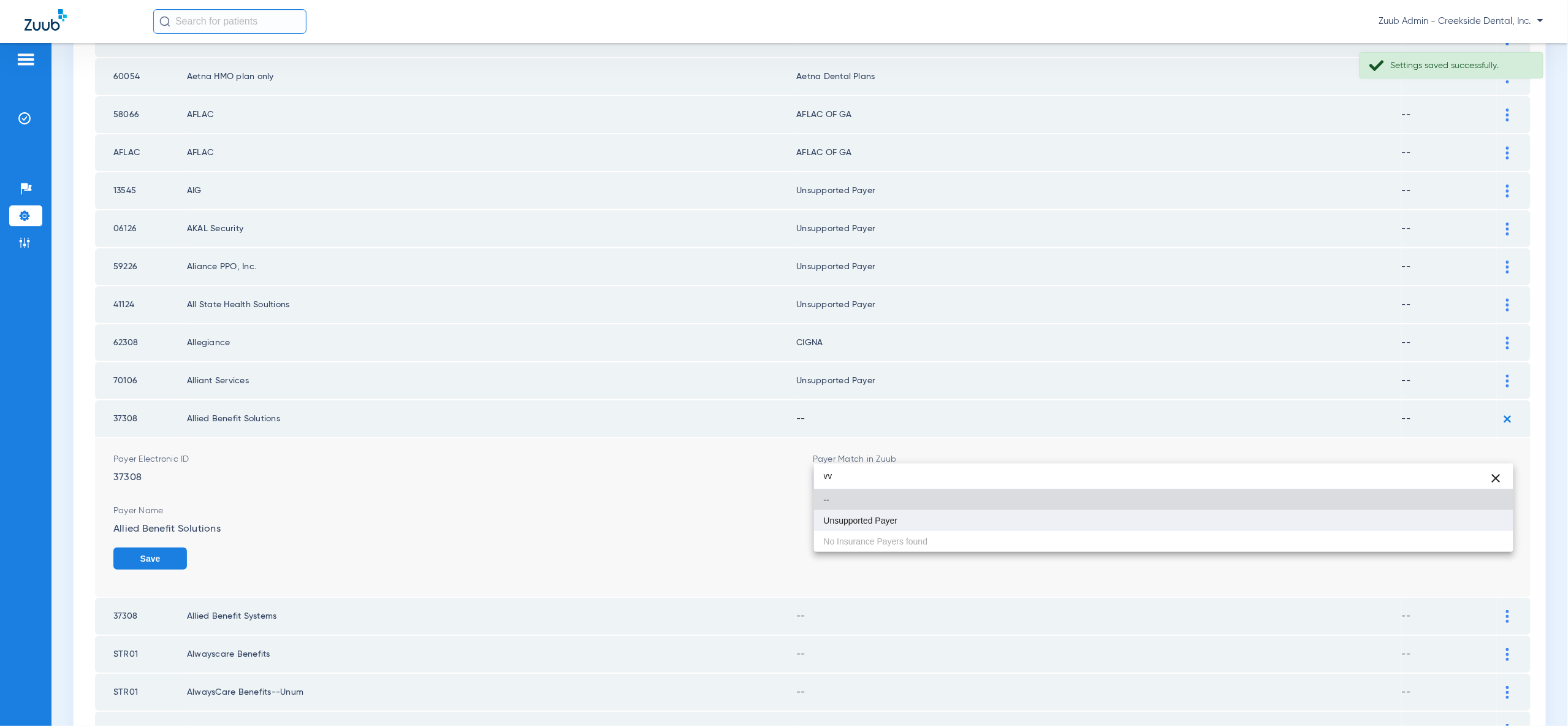
type input "vv"
click at [1496, 522] on mat-option "Unsupported Payer" at bounding box center [1163, 520] width 699 height 21
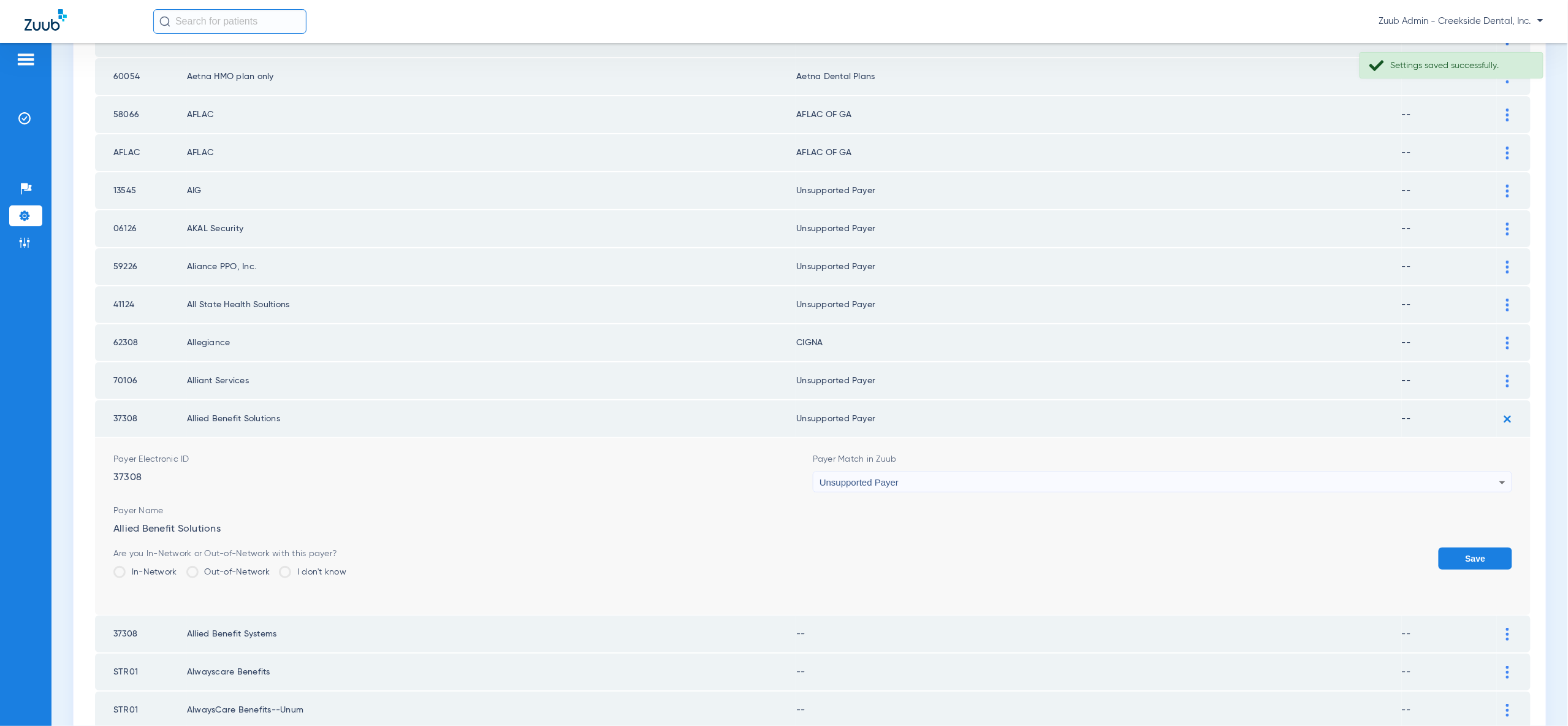
click at [1495, 547] on button "Save" at bounding box center [1475, 558] width 73 height 22
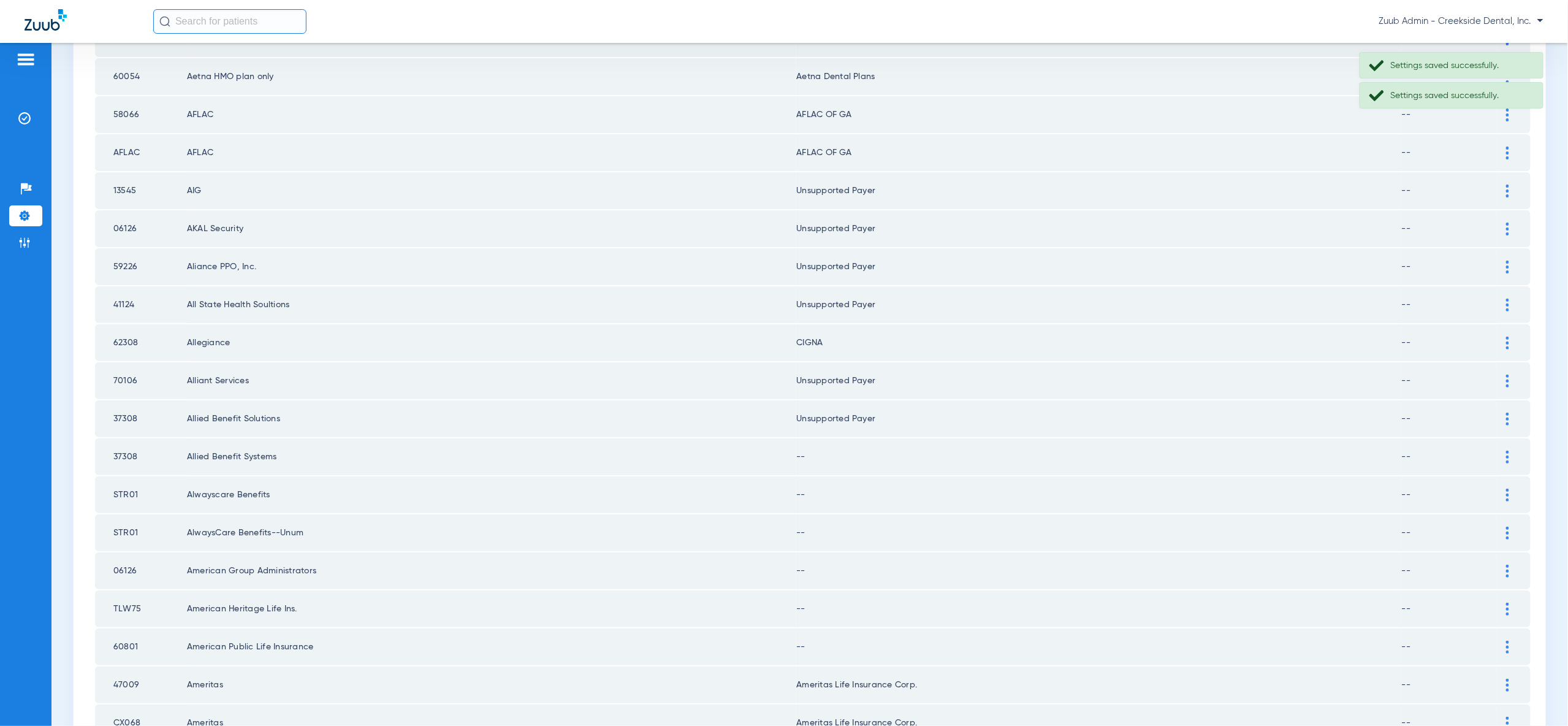
click at [1509, 451] on img at bounding box center [1508, 457] width 3 height 13
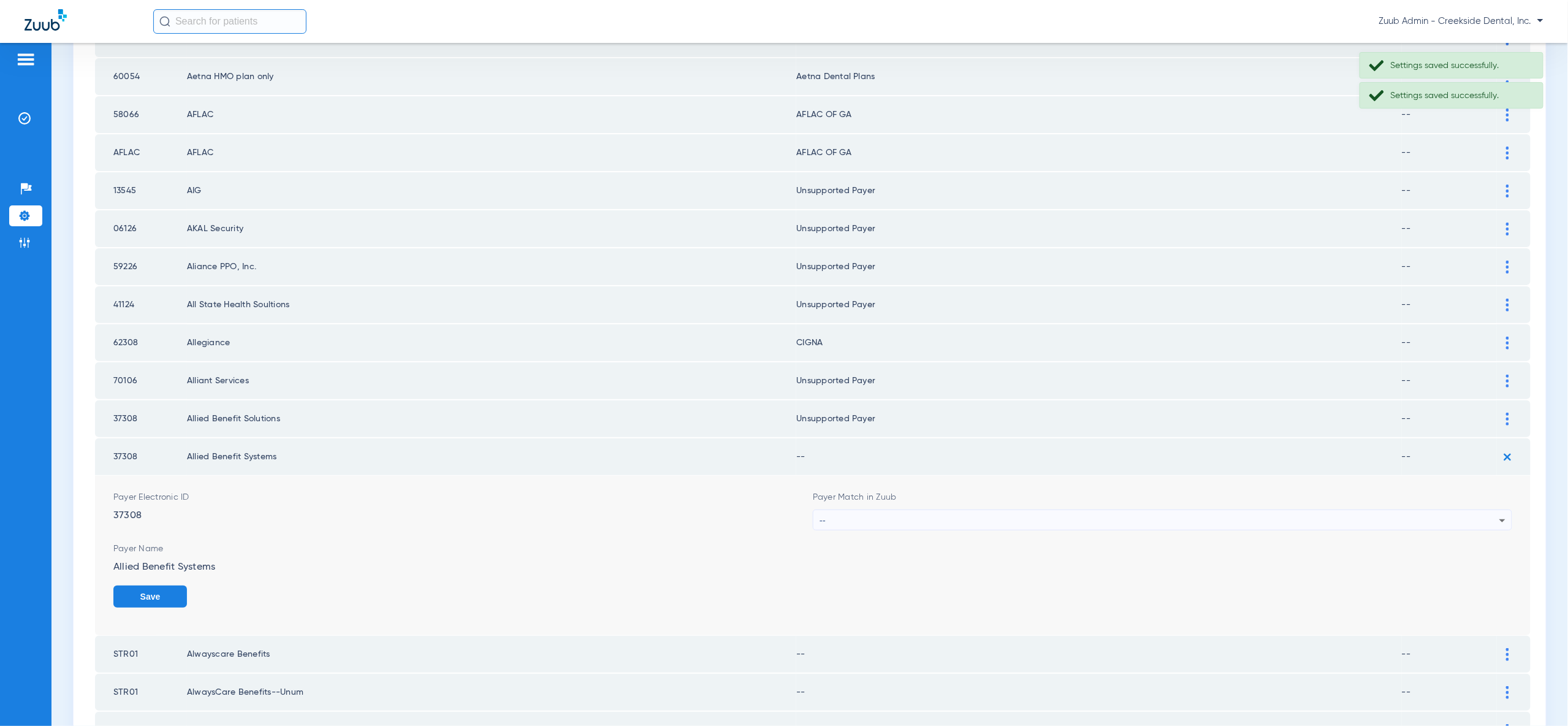
click at [1494, 510] on div "--" at bounding box center [1159, 520] width 679 height 21
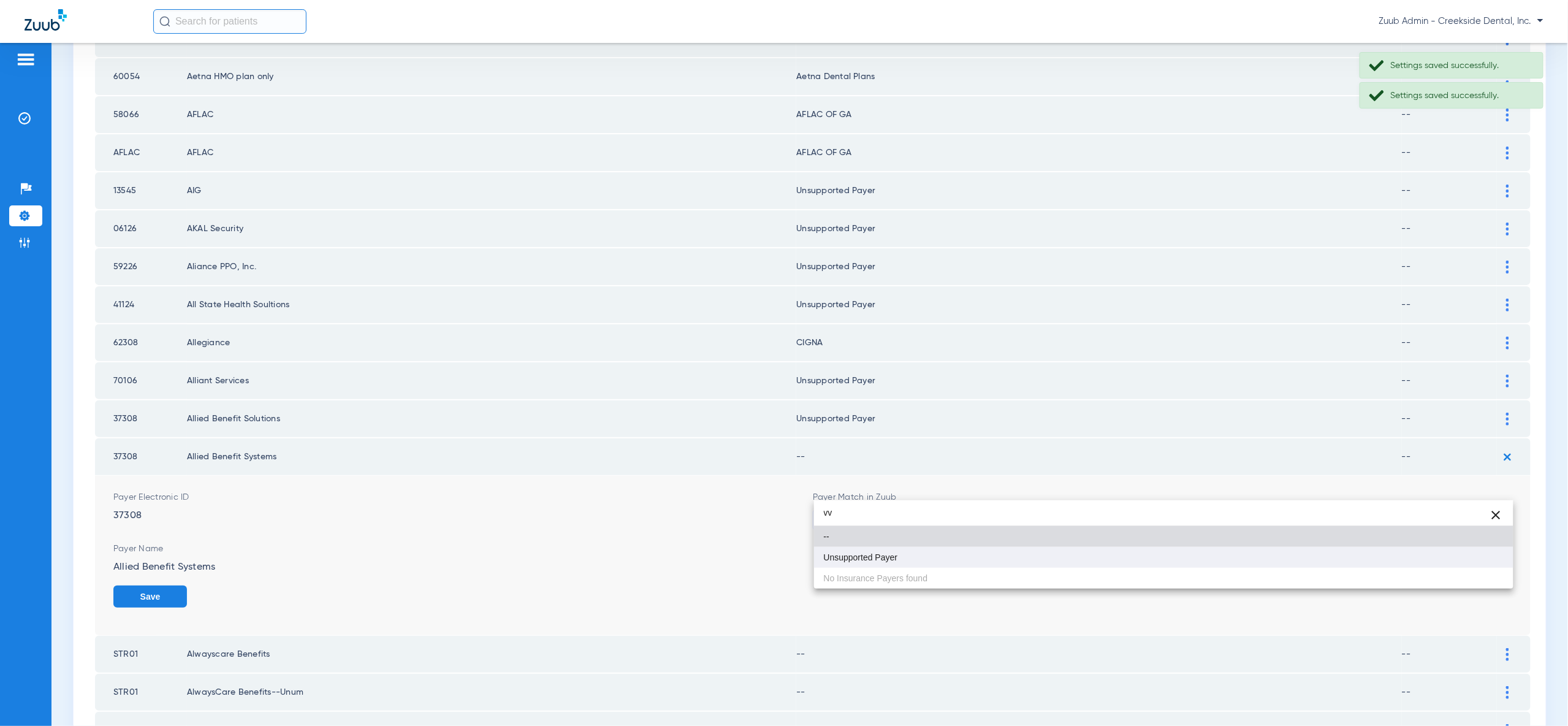
type input "vv"
click at [1478, 548] on mat-option "Unsupported Payer" at bounding box center [1163, 558] width 699 height 21
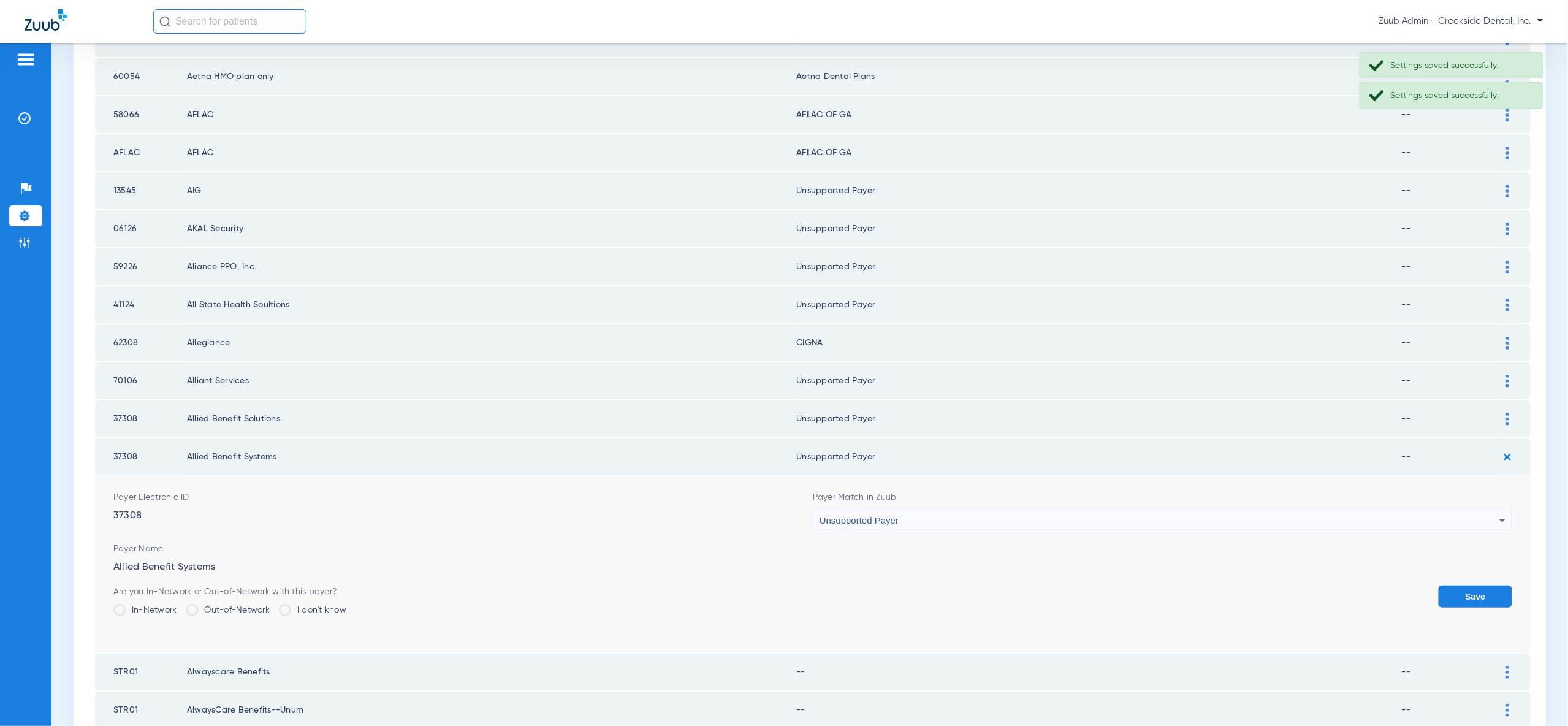
click at [1482, 585] on button "Save" at bounding box center [1475, 596] width 73 height 22
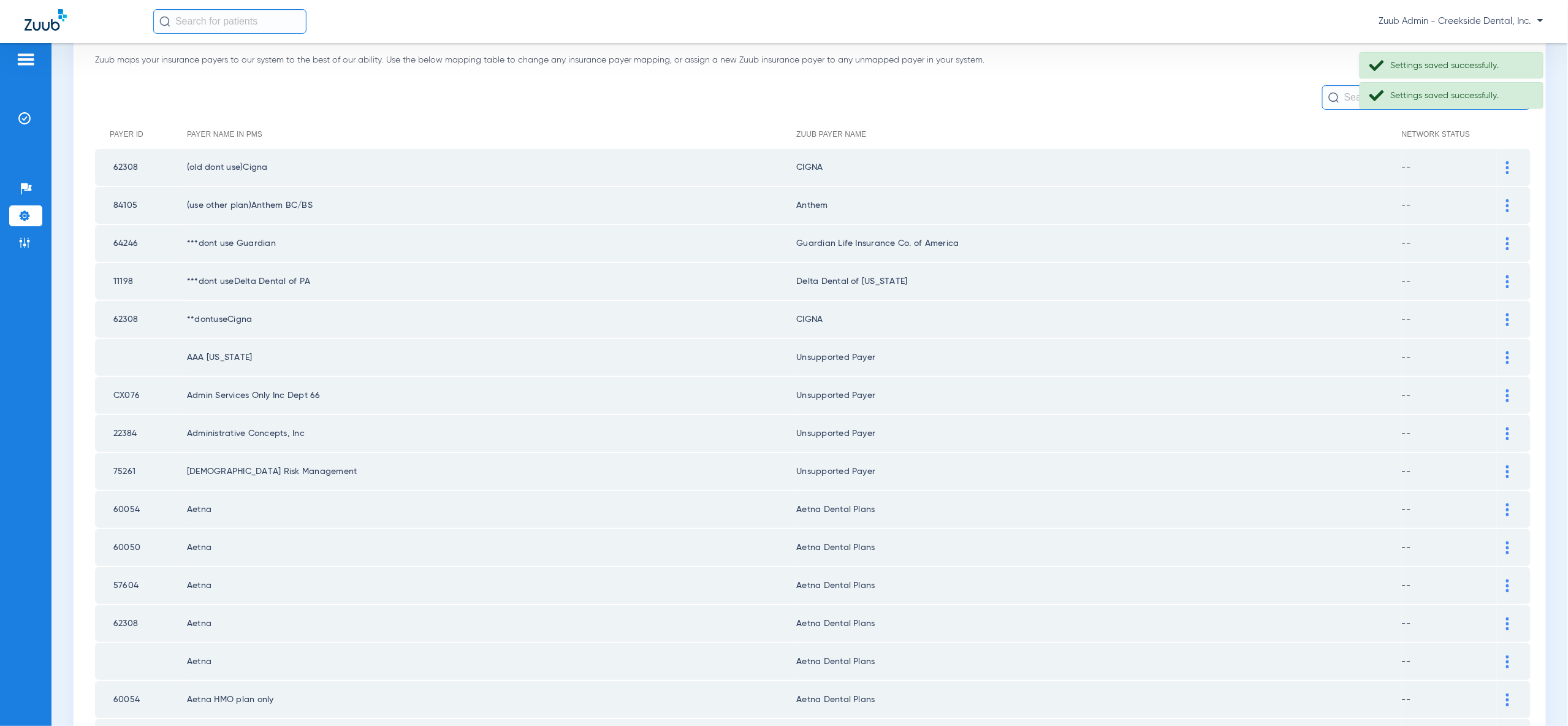
scroll to position [0, 0]
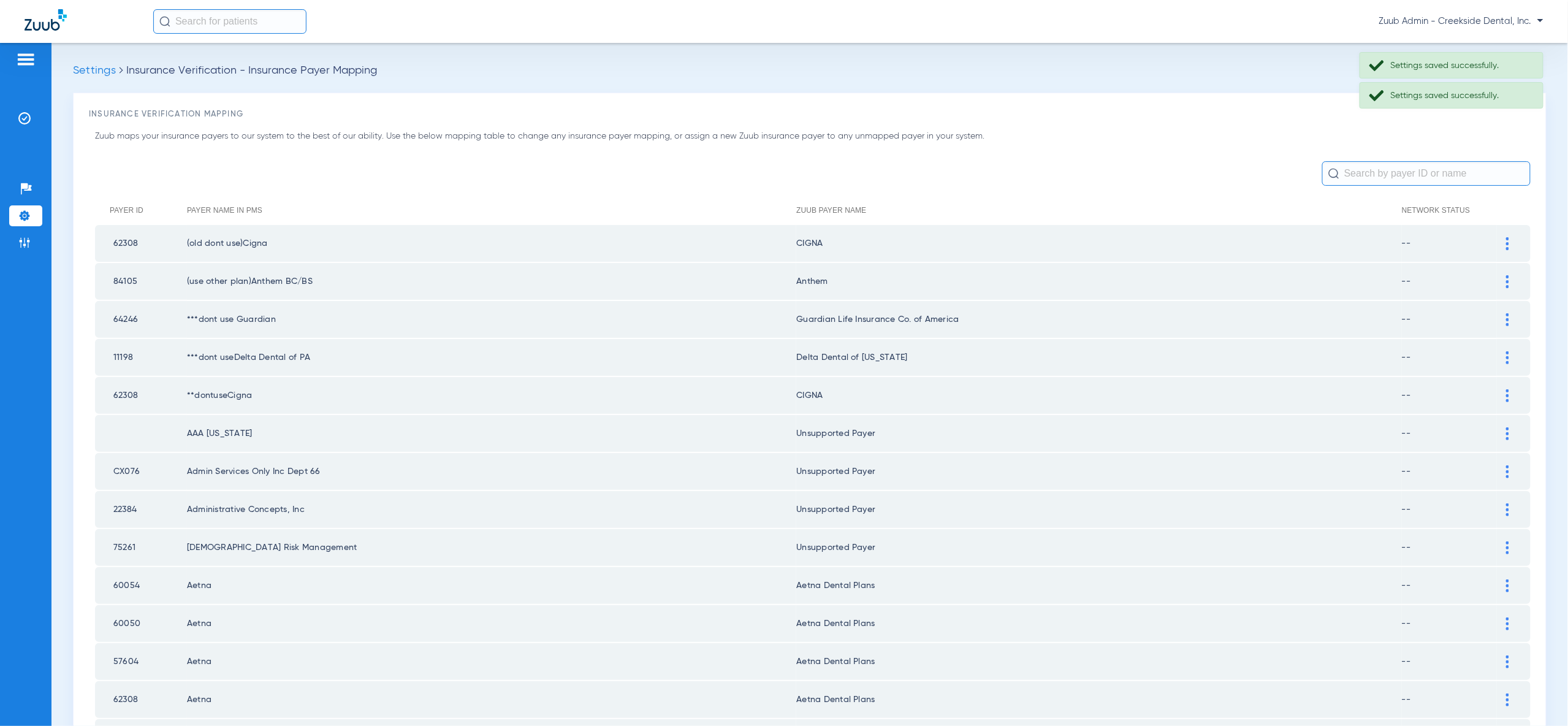
click at [1434, 175] on input "text" at bounding box center [1426, 174] width 208 height 24
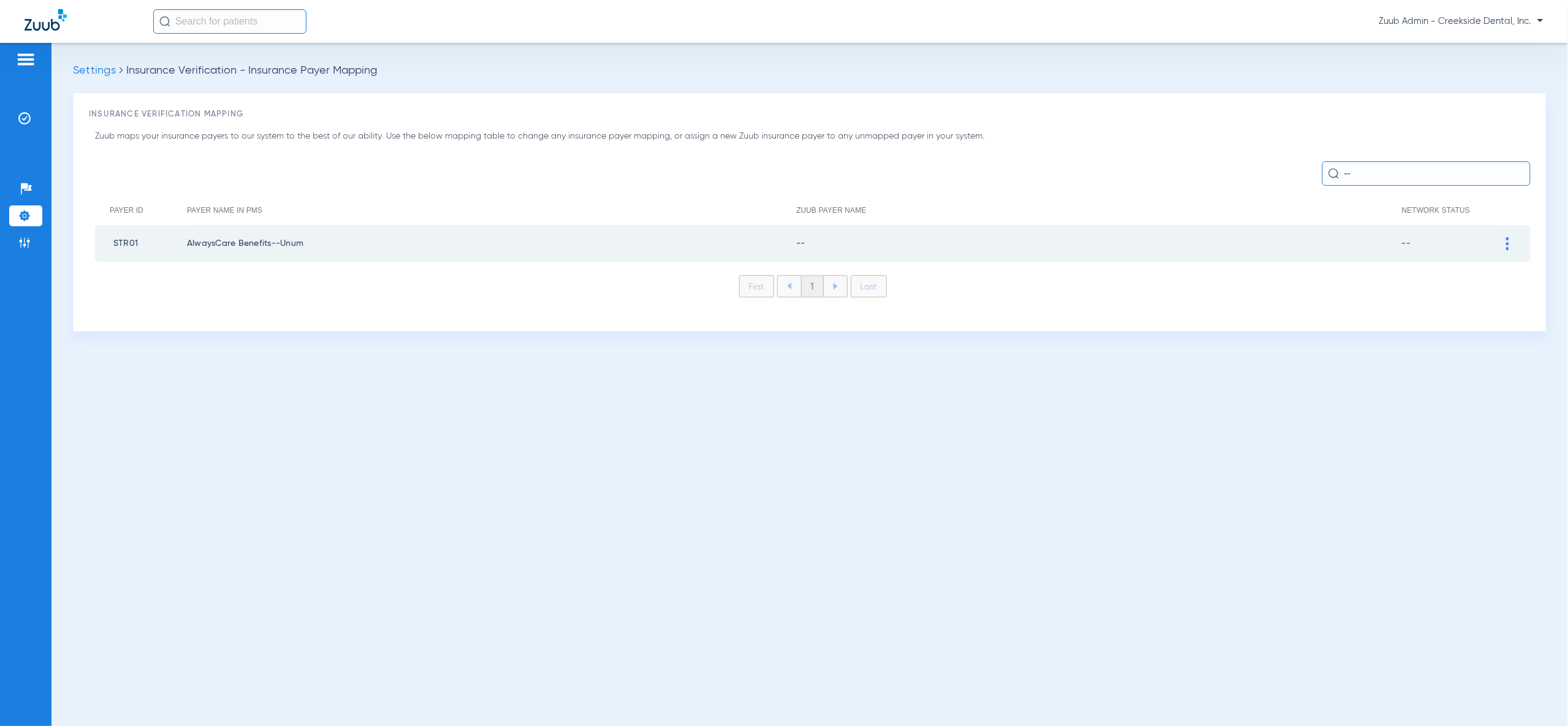
type input "--"
click at [1506, 244] on img at bounding box center [1508, 243] width 3 height 13
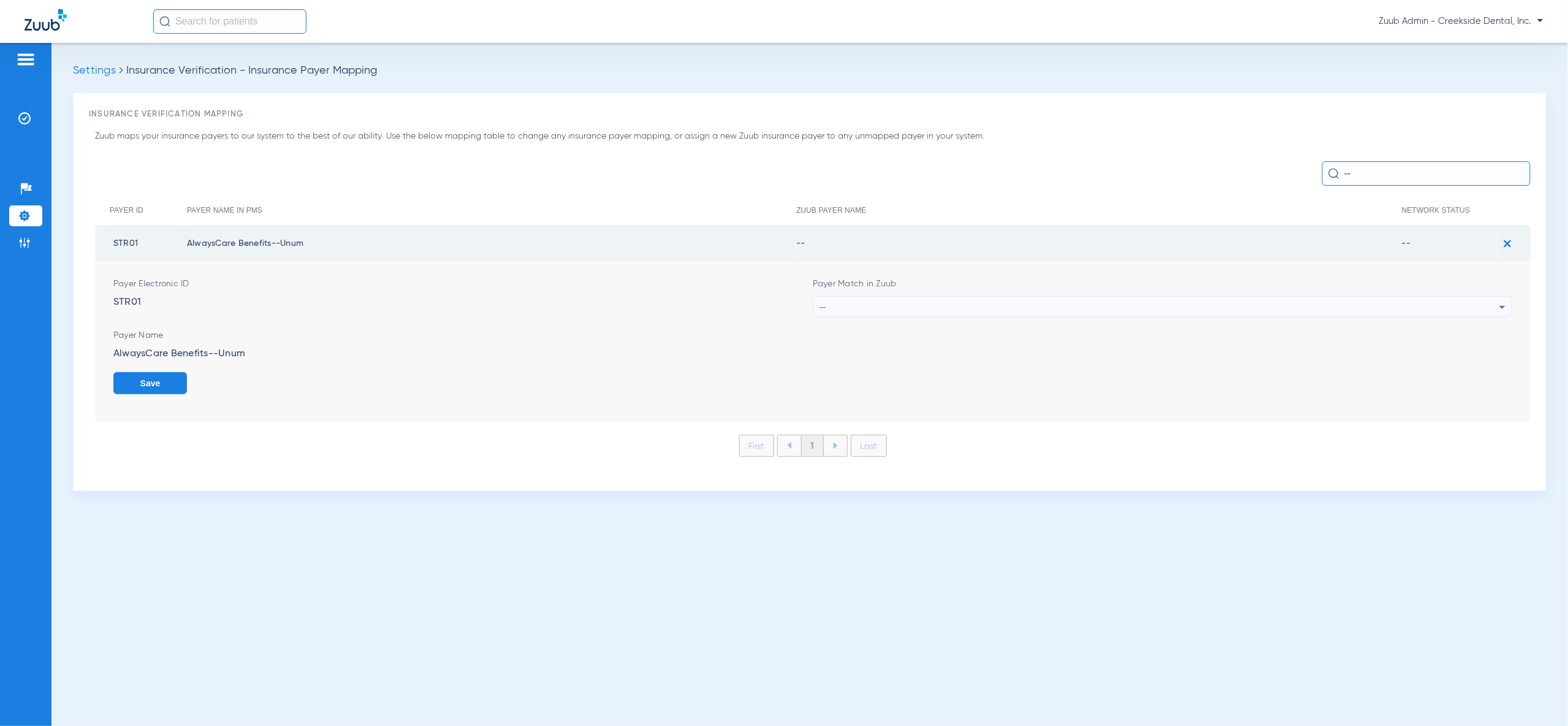
click at [1461, 311] on div "--" at bounding box center [1159, 307] width 679 height 21
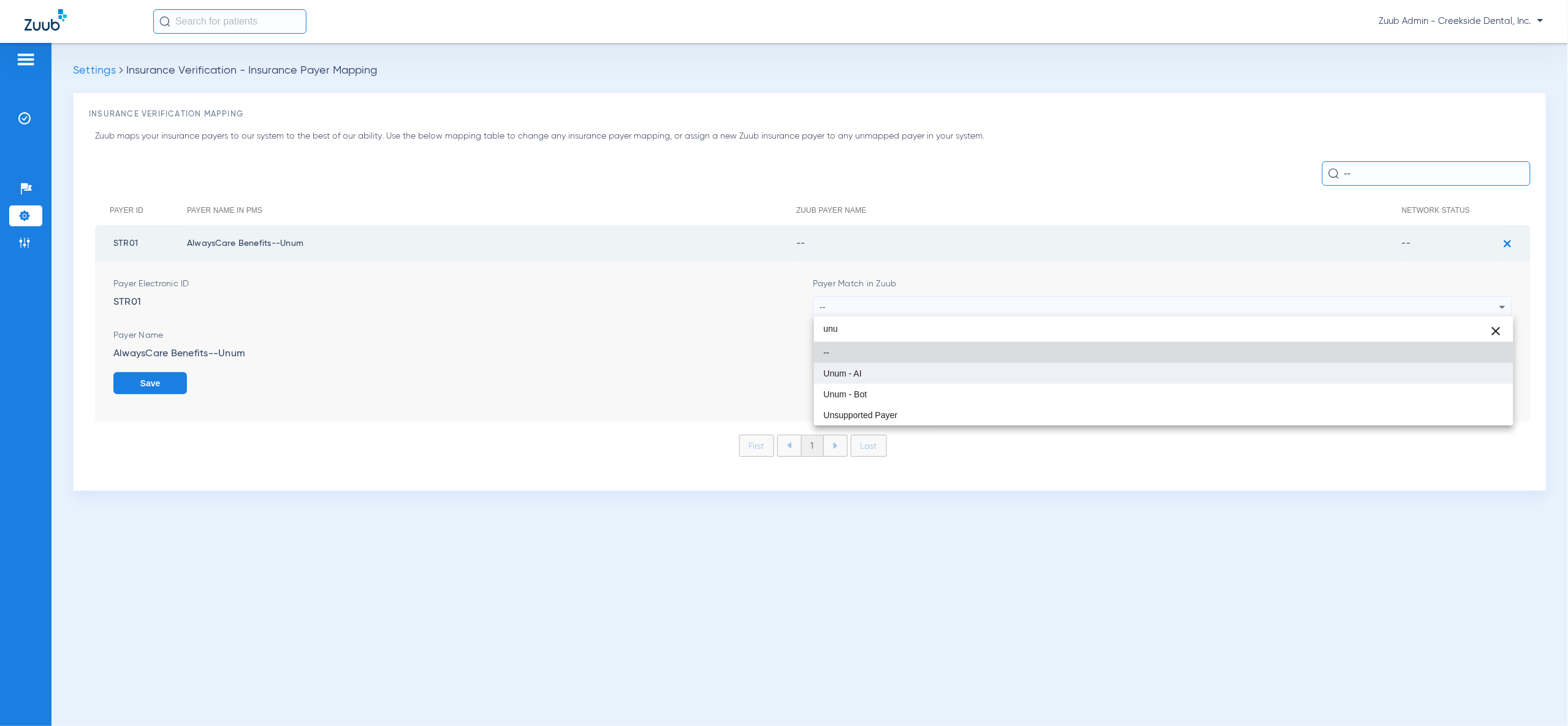
type input "unu"
click at [1462, 379] on mat-option "Unum - AI" at bounding box center [1163, 374] width 699 height 21
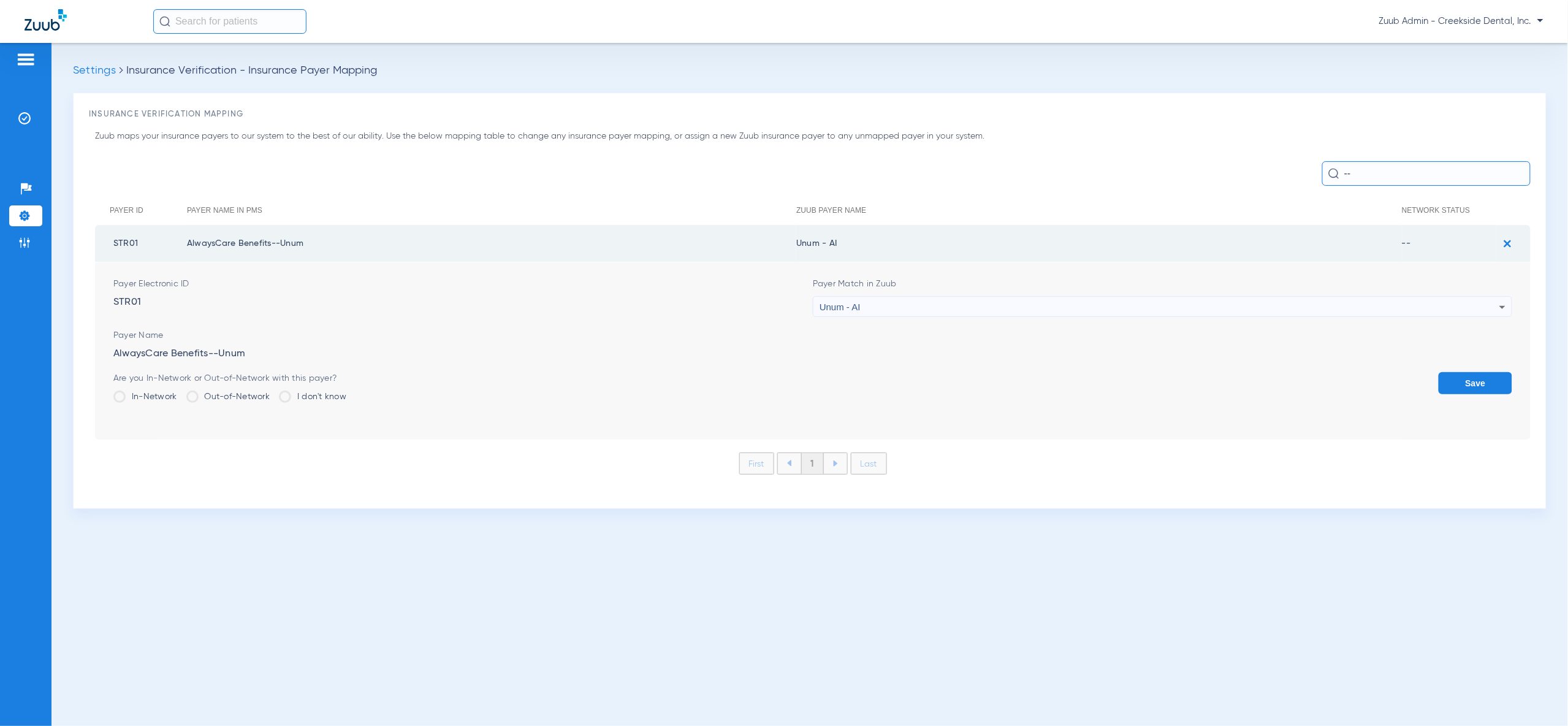
click at [1475, 388] on button "Save" at bounding box center [1475, 383] width 73 height 22
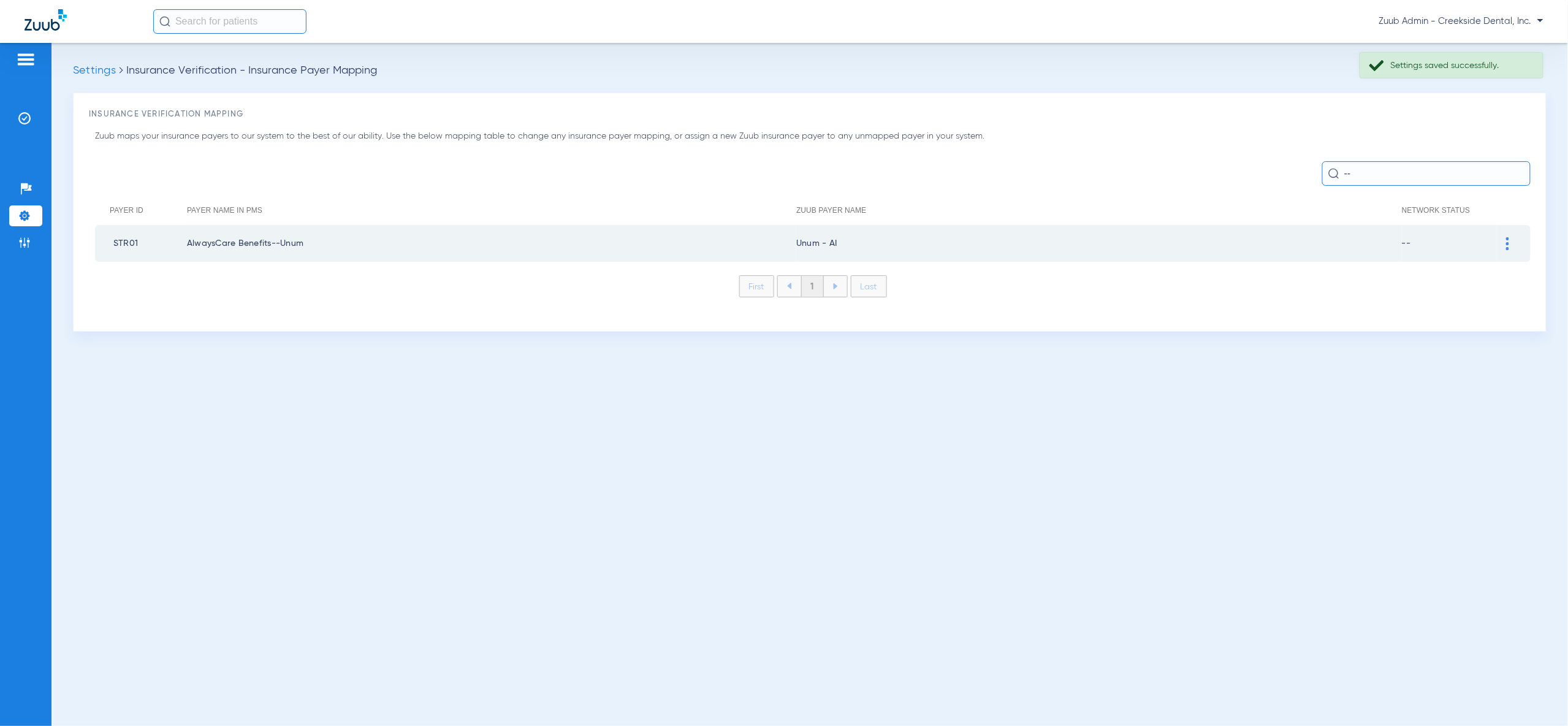
click at [1356, 176] on input "--" at bounding box center [1426, 174] width 208 height 24
type input "-"
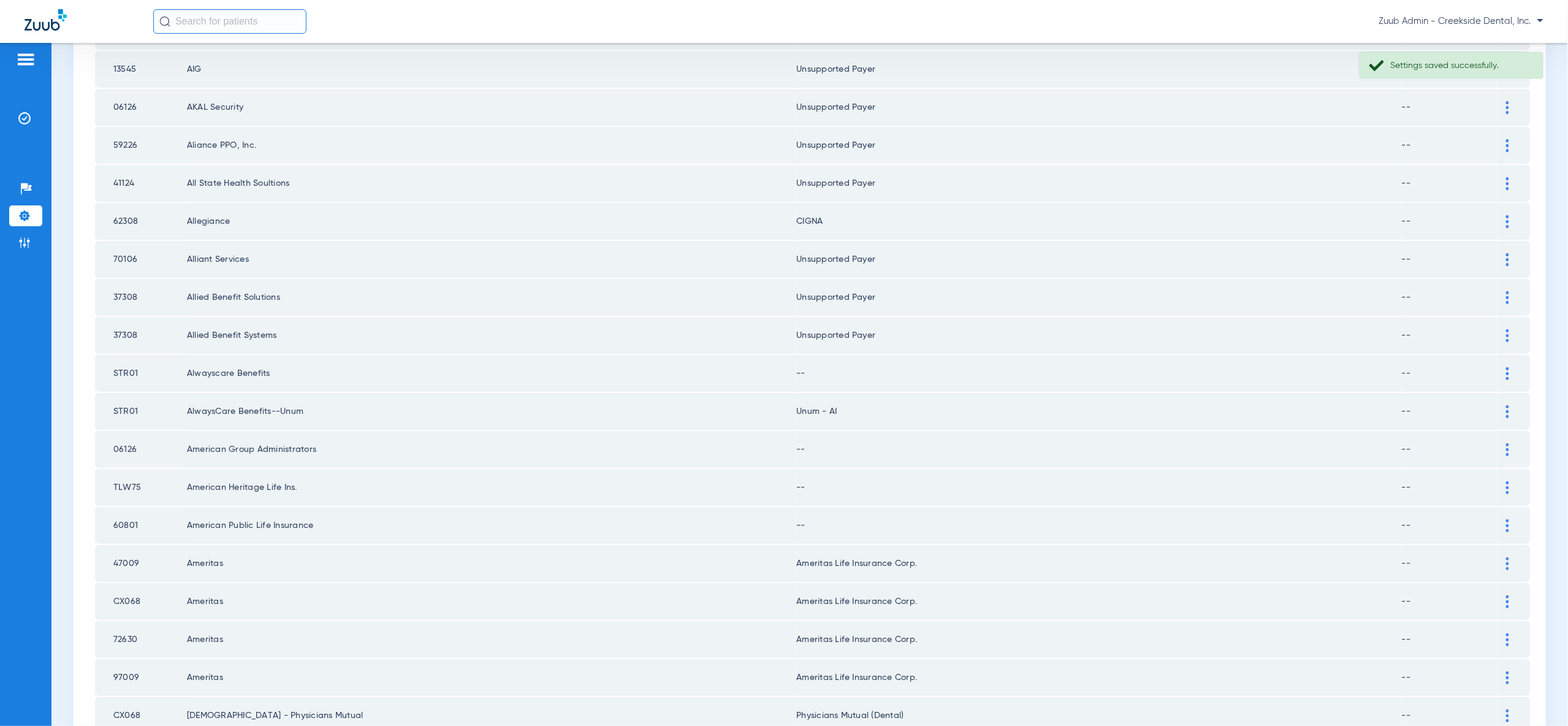
scroll to position [831, 0]
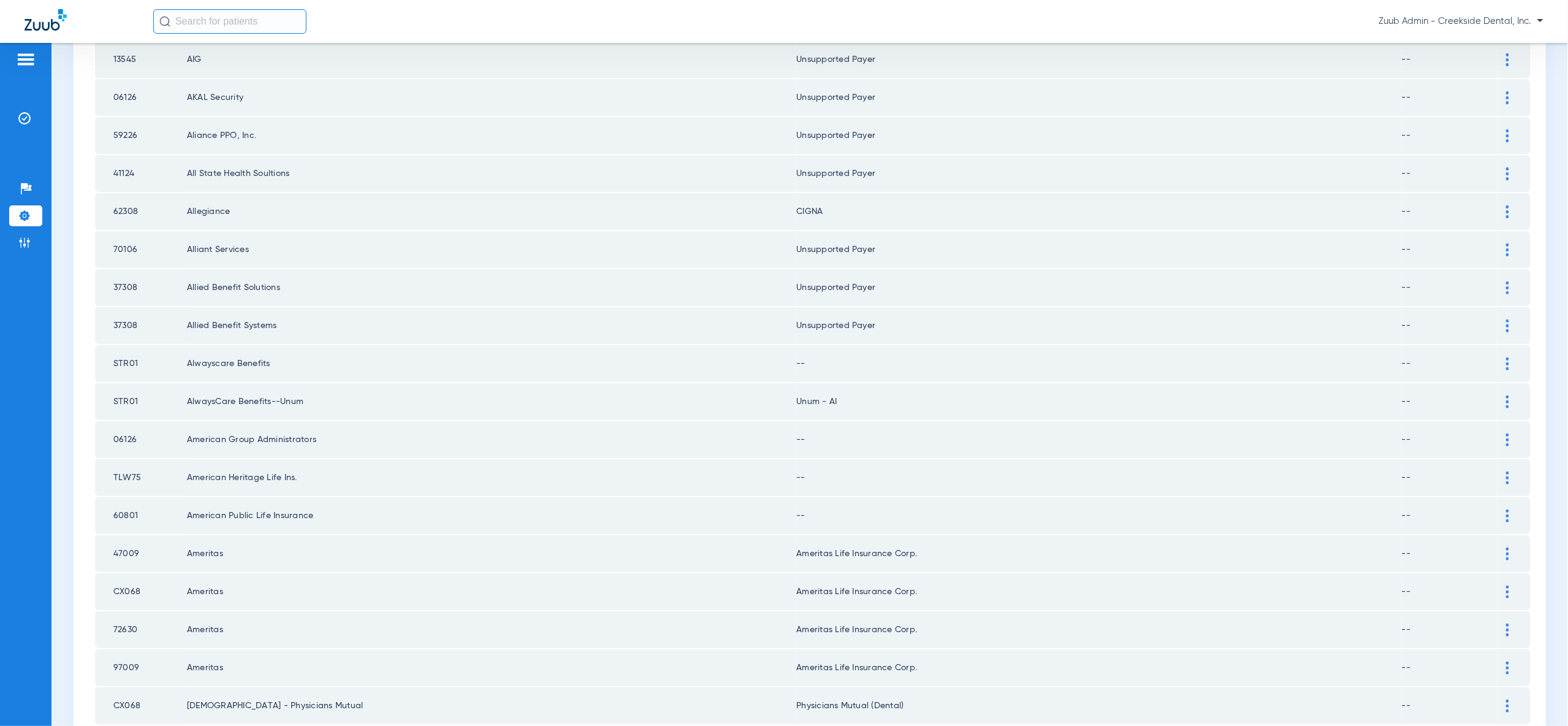
click at [1507, 357] on img at bounding box center [1508, 363] width 3 height 13
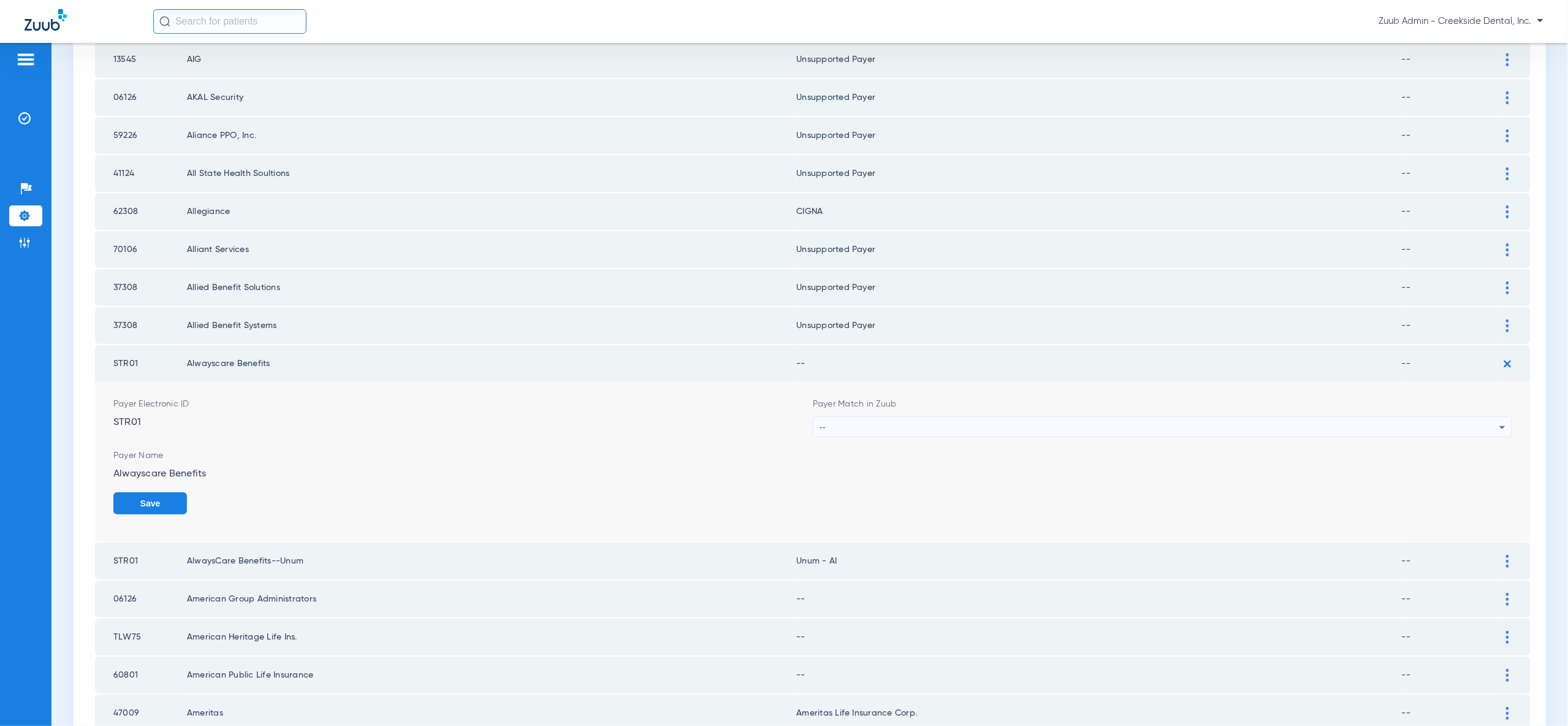
click at [1496, 420] on icon at bounding box center [1503, 428] width 15 height 15
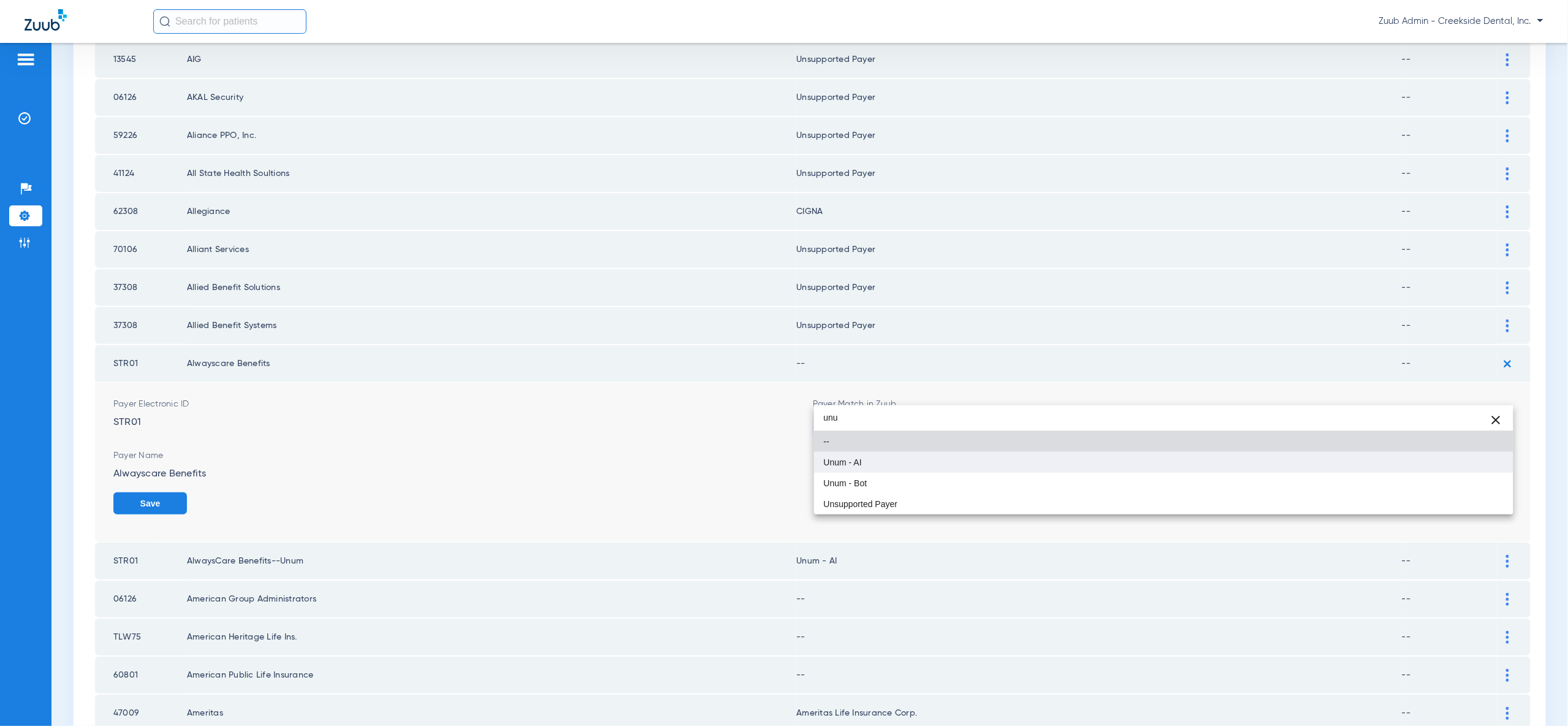
type input "unu"
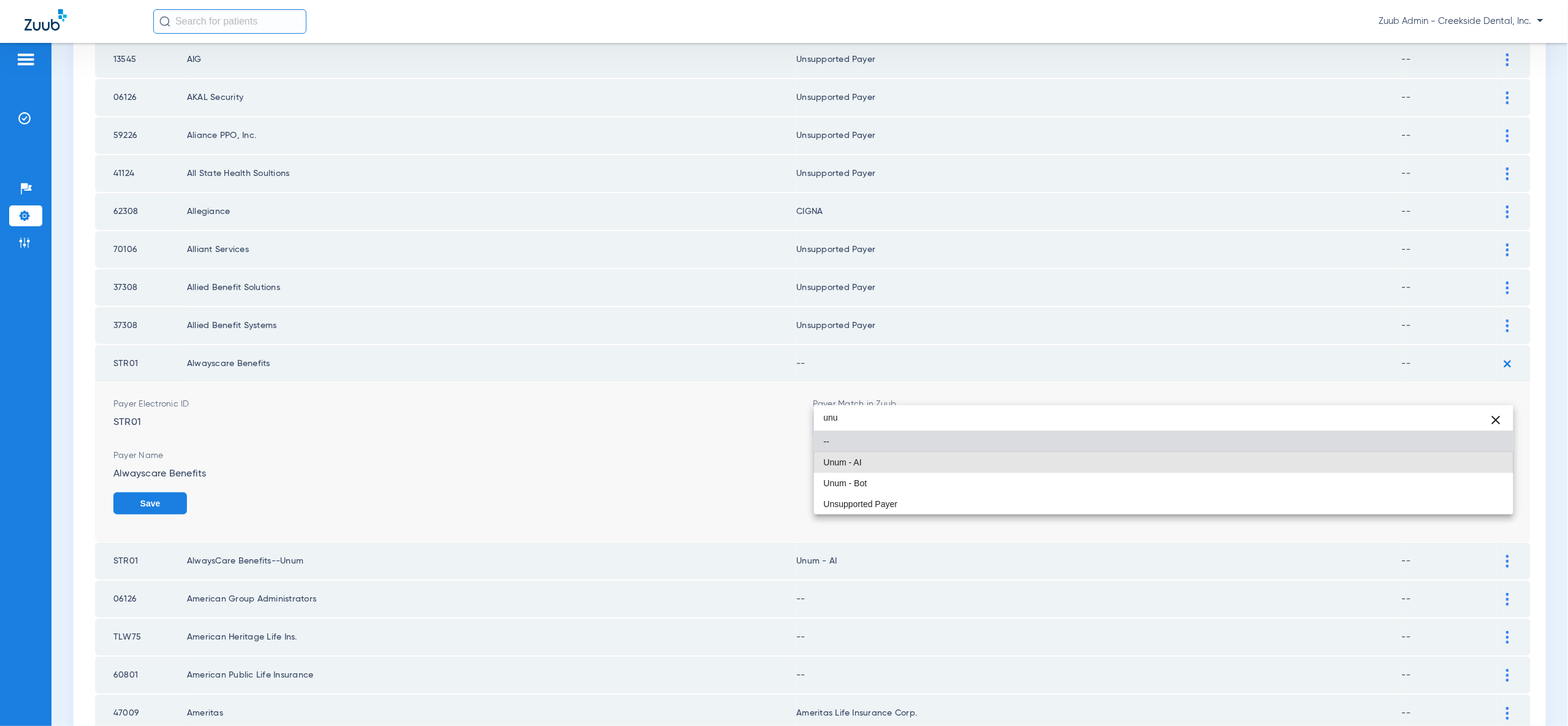
drag, startPoint x: 1493, startPoint y: 461, endPoint x: 1495, endPoint y: 469, distance: 8.2
click at [1494, 462] on mat-option "Unum - AI" at bounding box center [1163, 462] width 699 height 21
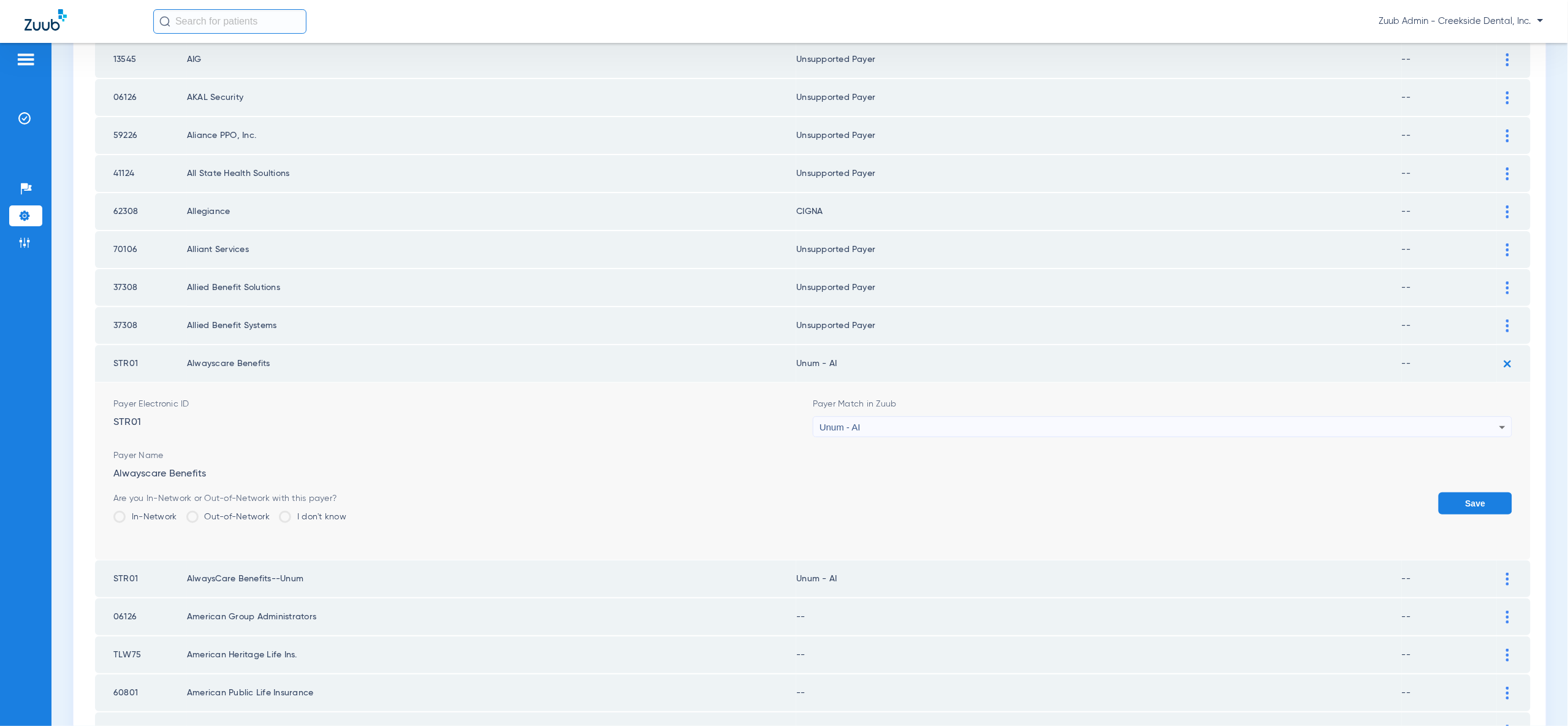
click at [1495, 492] on div "Save" at bounding box center [1475, 512] width 73 height 40
click at [1495, 492] on button "Save" at bounding box center [1475, 503] width 73 height 22
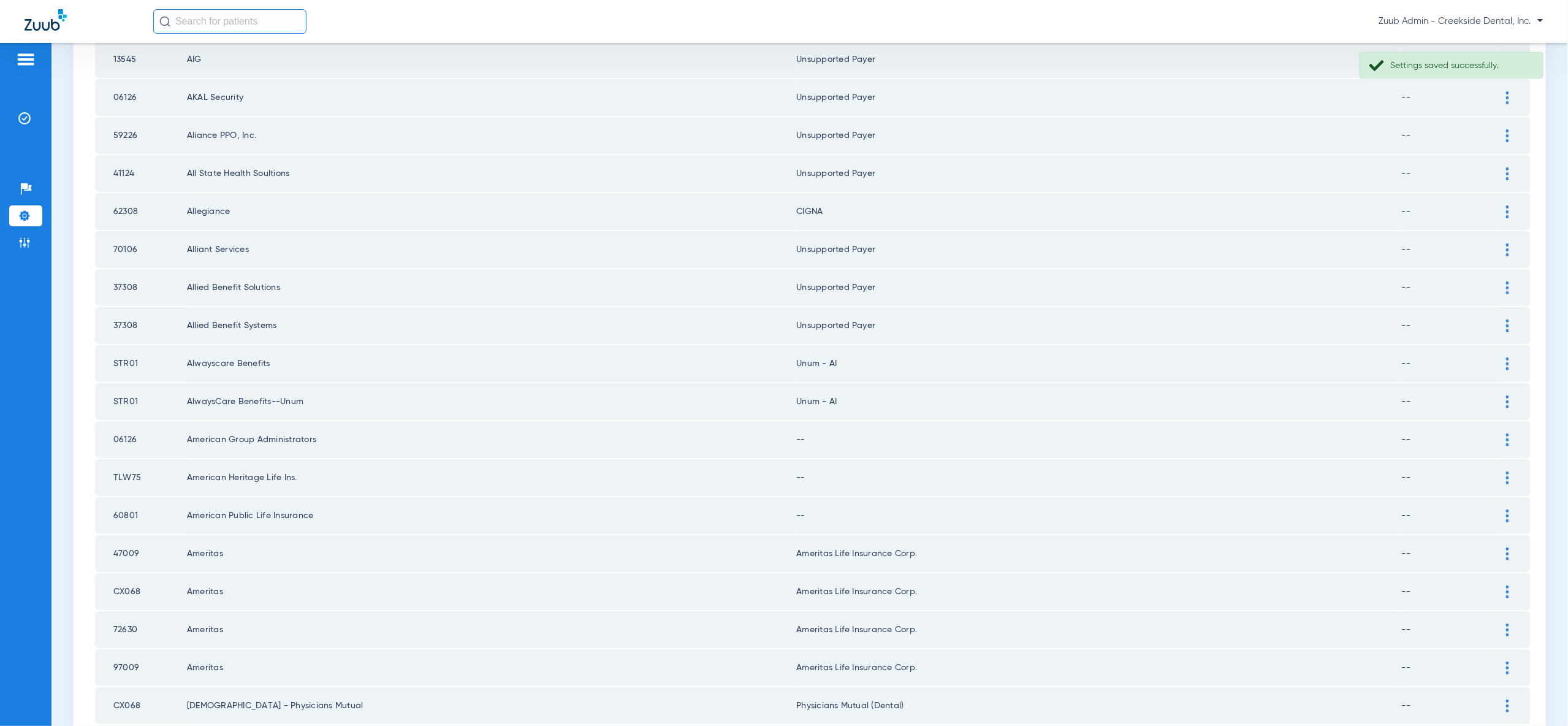
click at [1511, 433] on div at bounding box center [1508, 439] width 22 height 13
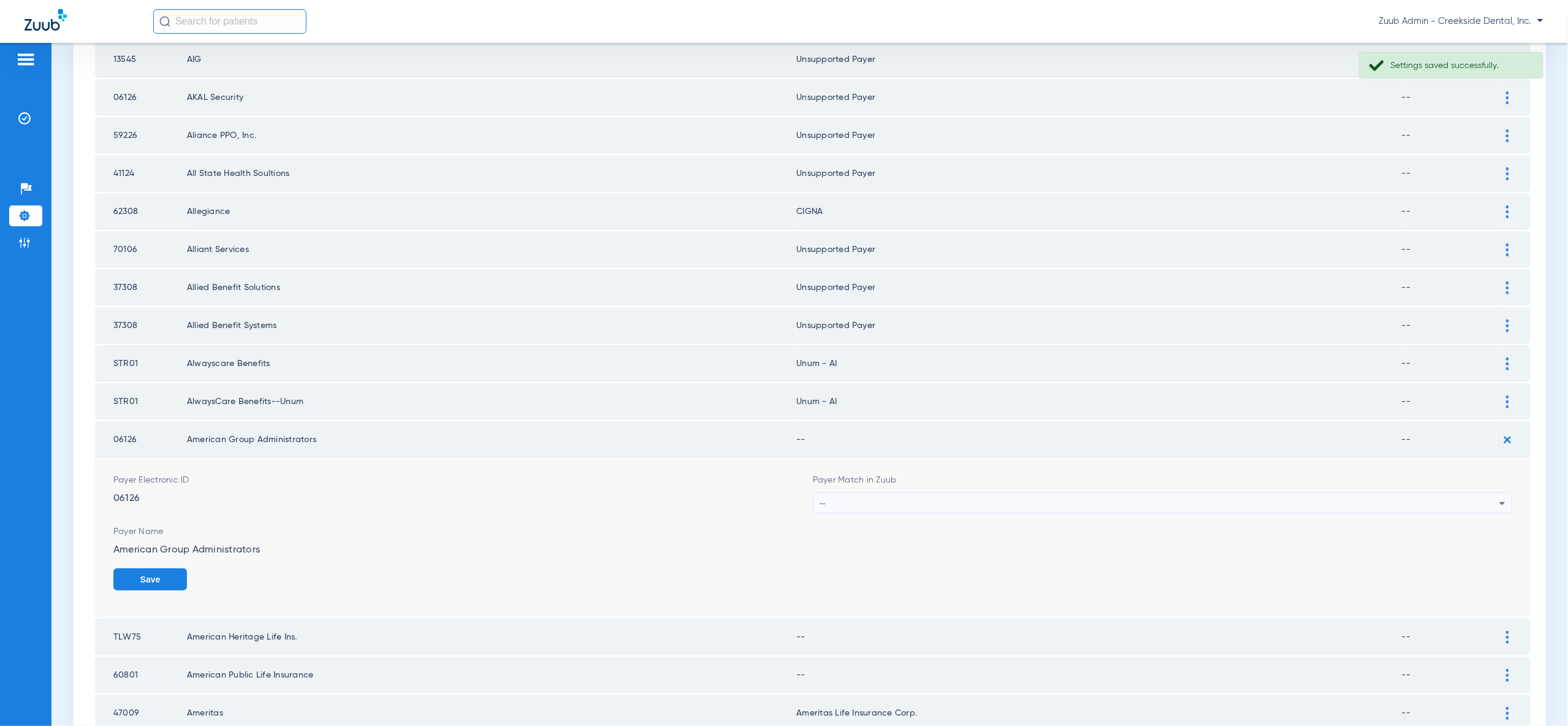
click at [1487, 493] on div "--" at bounding box center [1159, 503] width 679 height 21
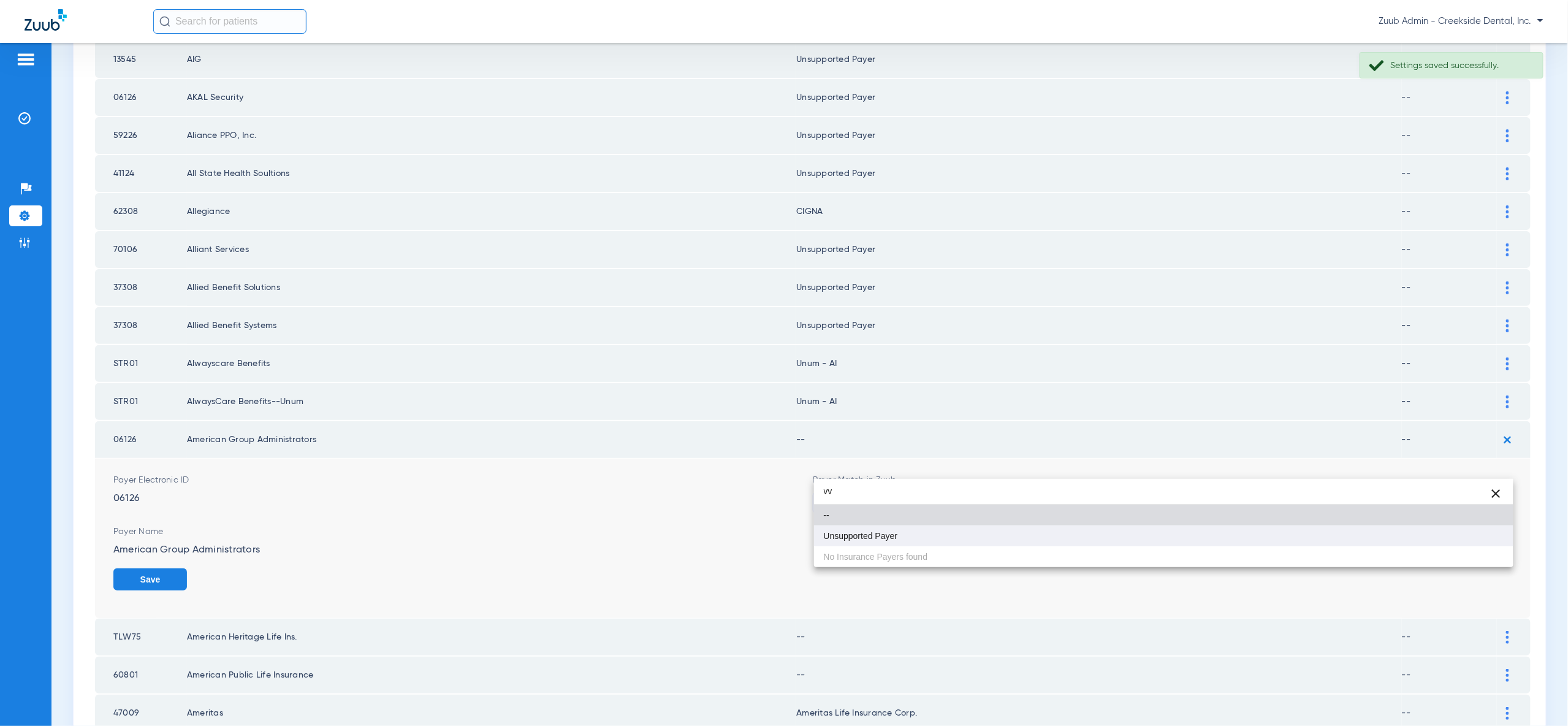
type input "vv"
click at [1487, 536] on mat-option "Unsupported Payer" at bounding box center [1163, 536] width 699 height 21
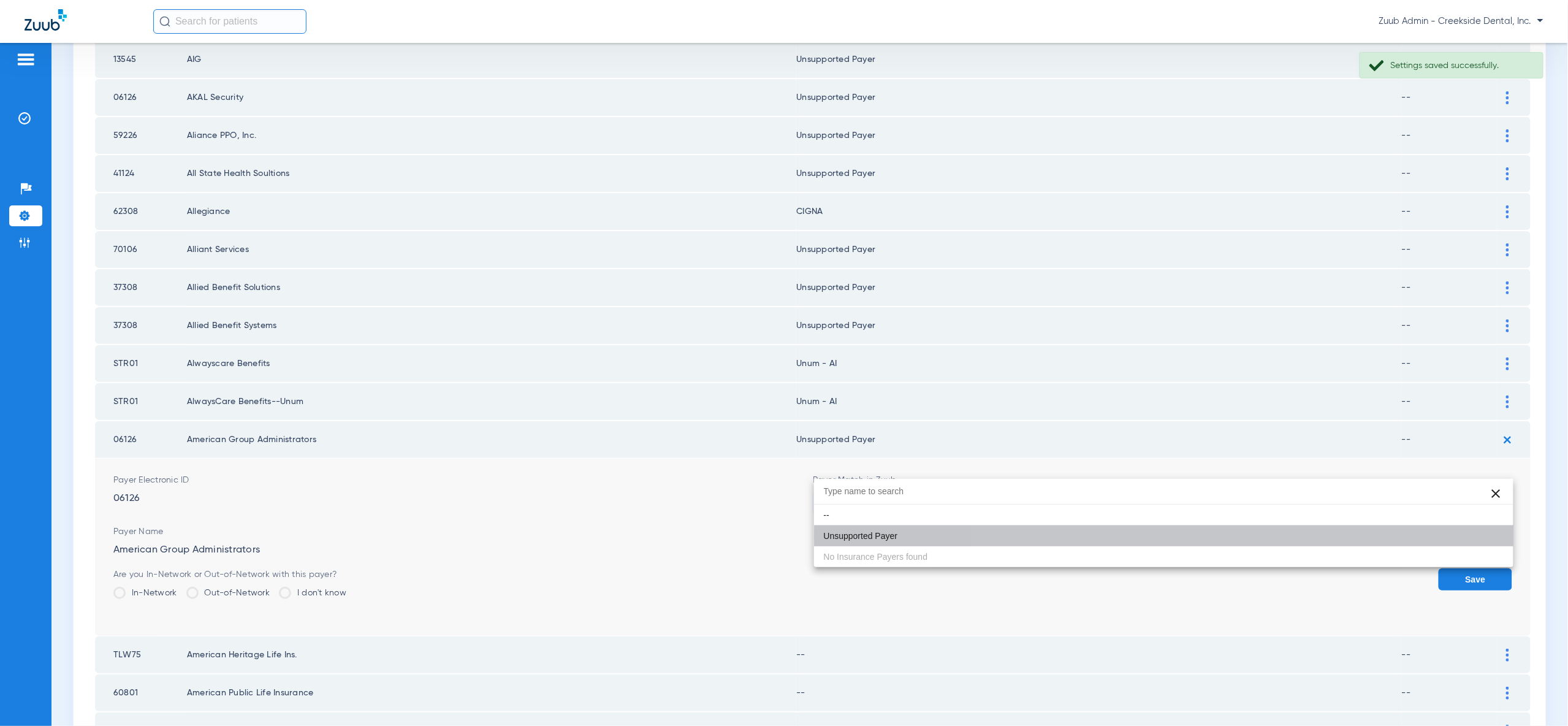
drag, startPoint x: 1493, startPoint y: 546, endPoint x: 1495, endPoint y: 530, distance: 16.1
click at [1493, 568] on button "Save" at bounding box center [1475, 579] width 73 height 22
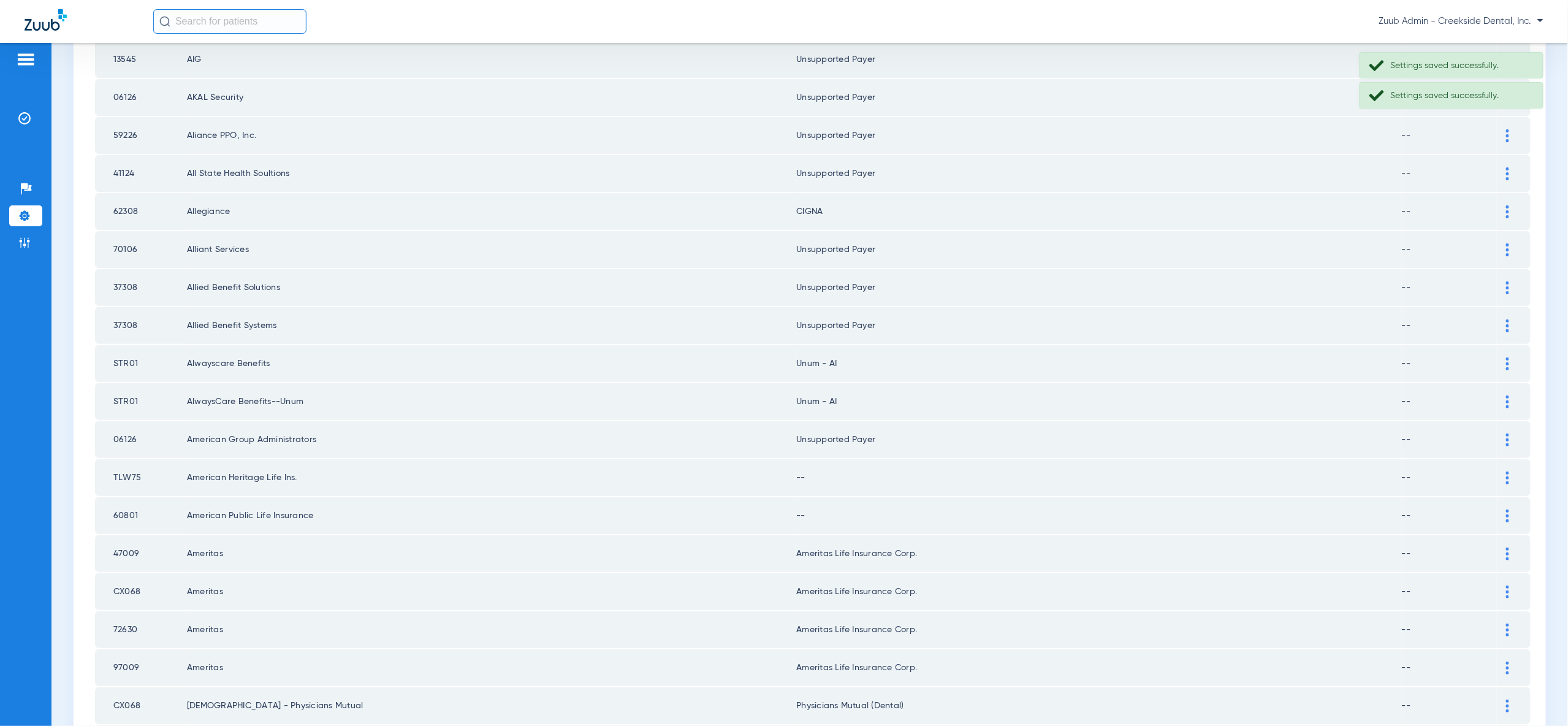
click at [1505, 459] on td at bounding box center [1514, 477] width 34 height 37
click at [1510, 471] on div at bounding box center [1508, 477] width 22 height 13
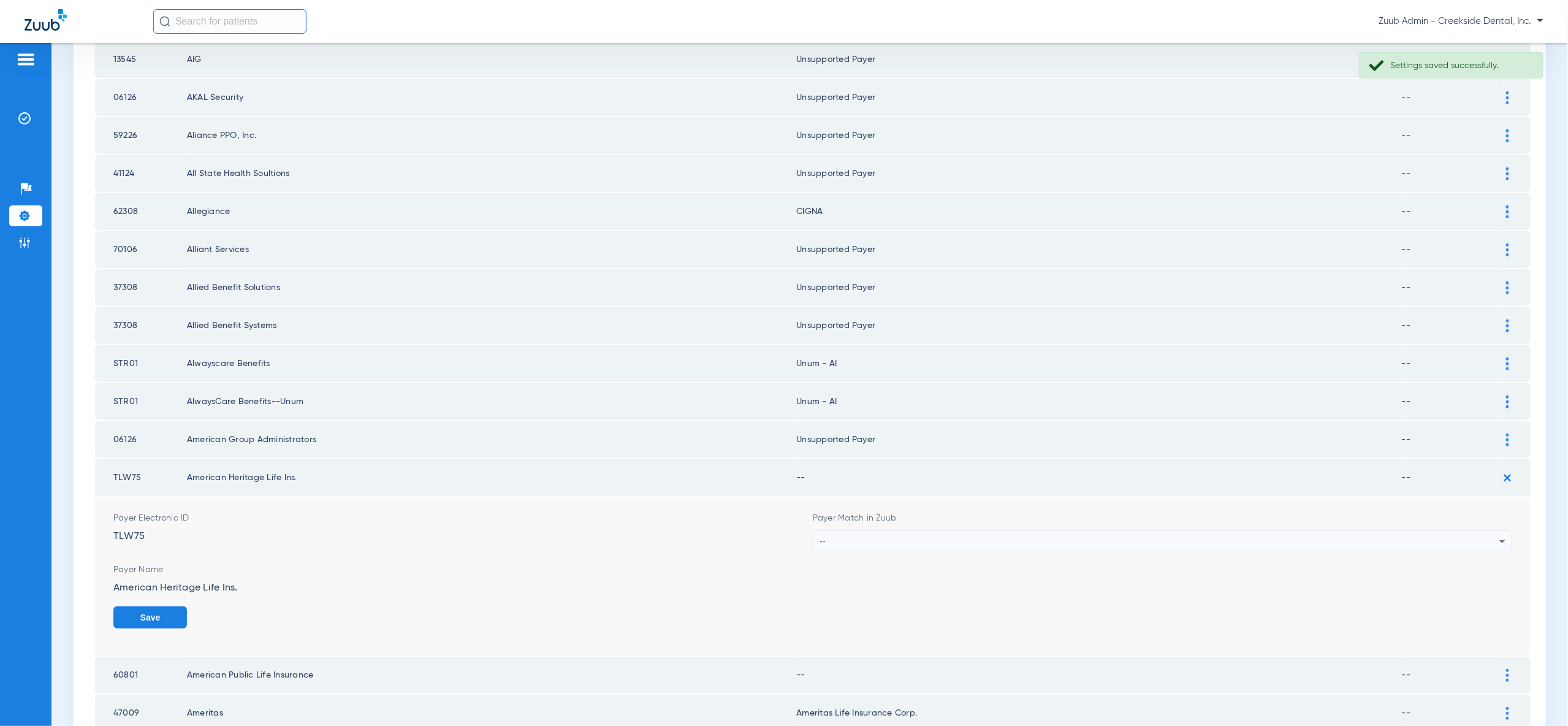
click at [1497, 534] on icon at bounding box center [1503, 542] width 15 height 15
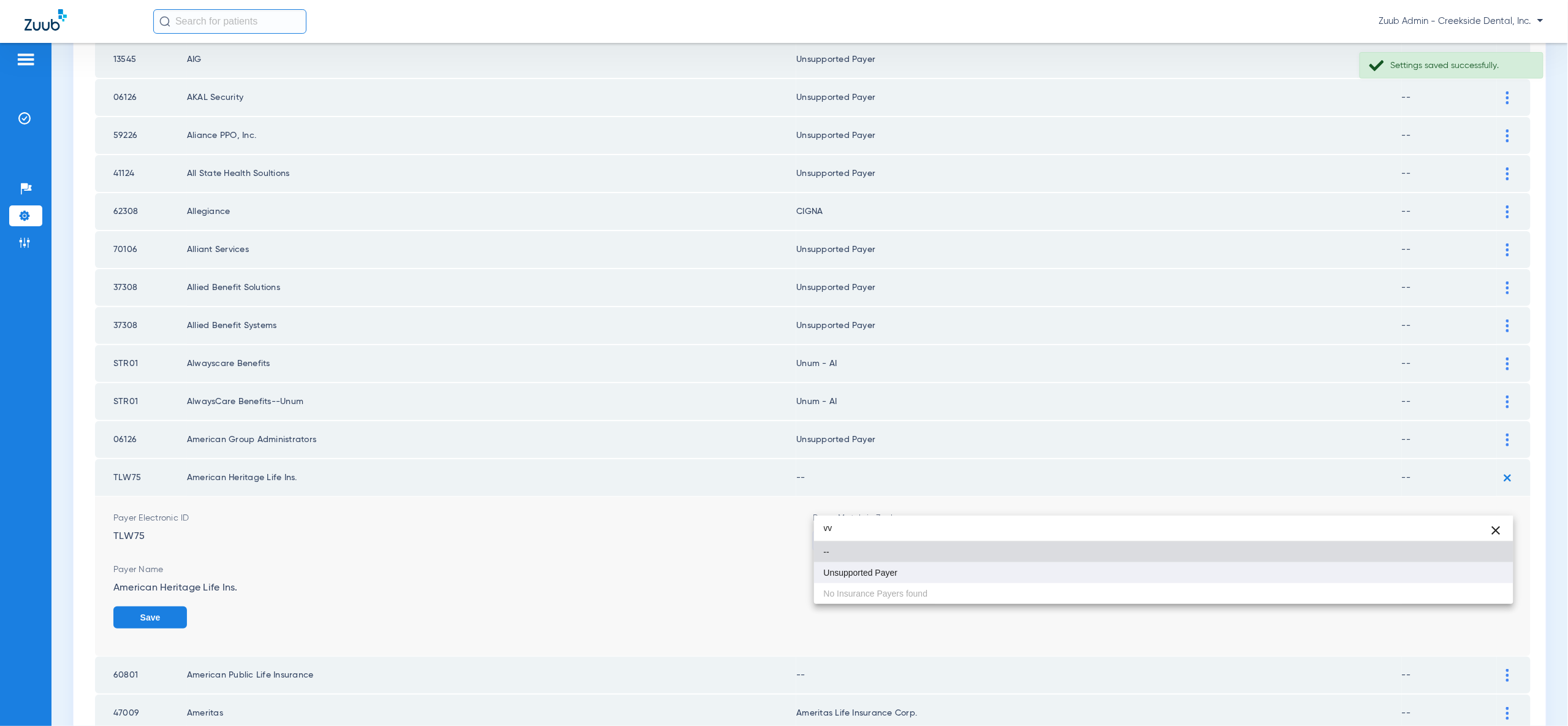
type input "vv"
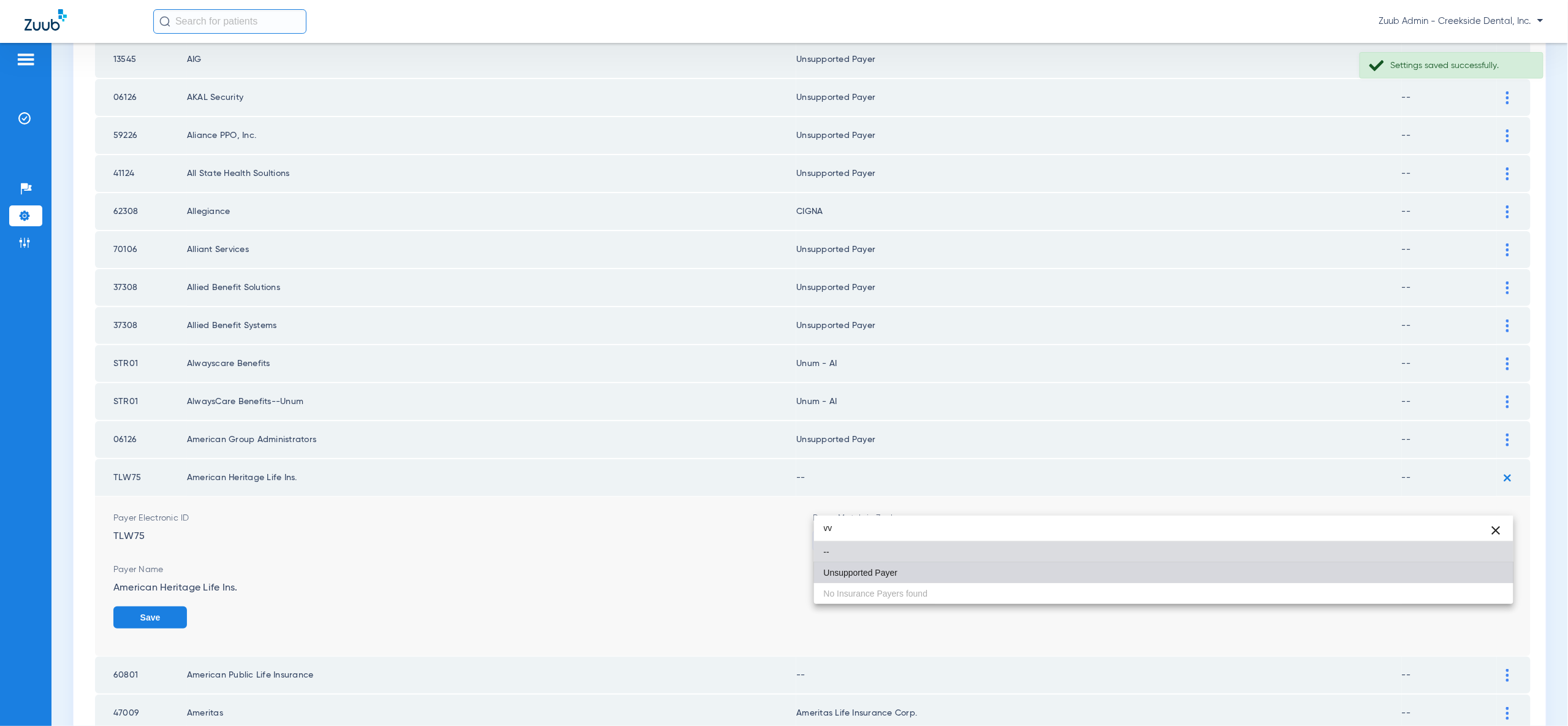
click at [1482, 568] on mat-option "Unsupported Payer" at bounding box center [1163, 573] width 699 height 21
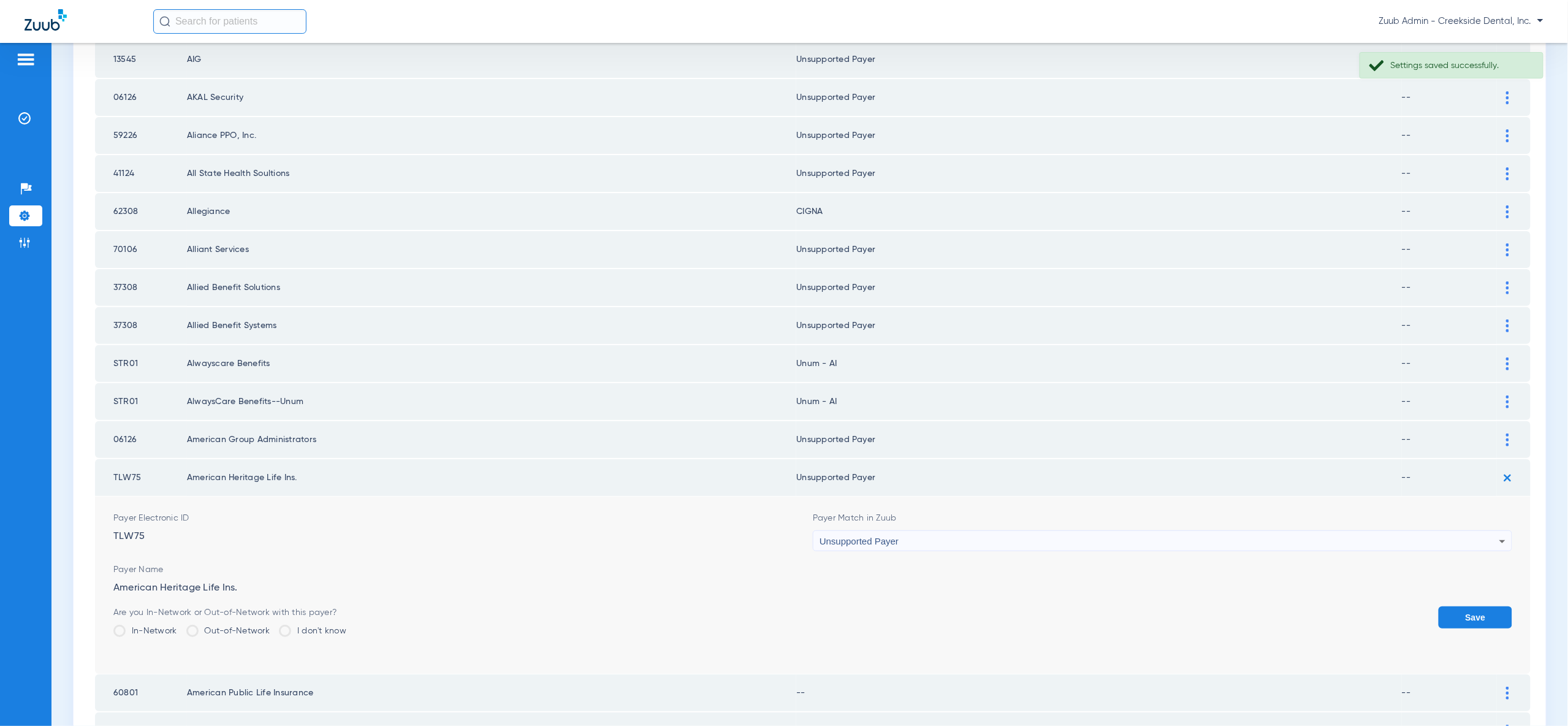
drag, startPoint x: 1487, startPoint y: 578, endPoint x: 1492, endPoint y: 553, distance: 25.5
click at [1489, 606] on button "Save" at bounding box center [1475, 617] width 73 height 22
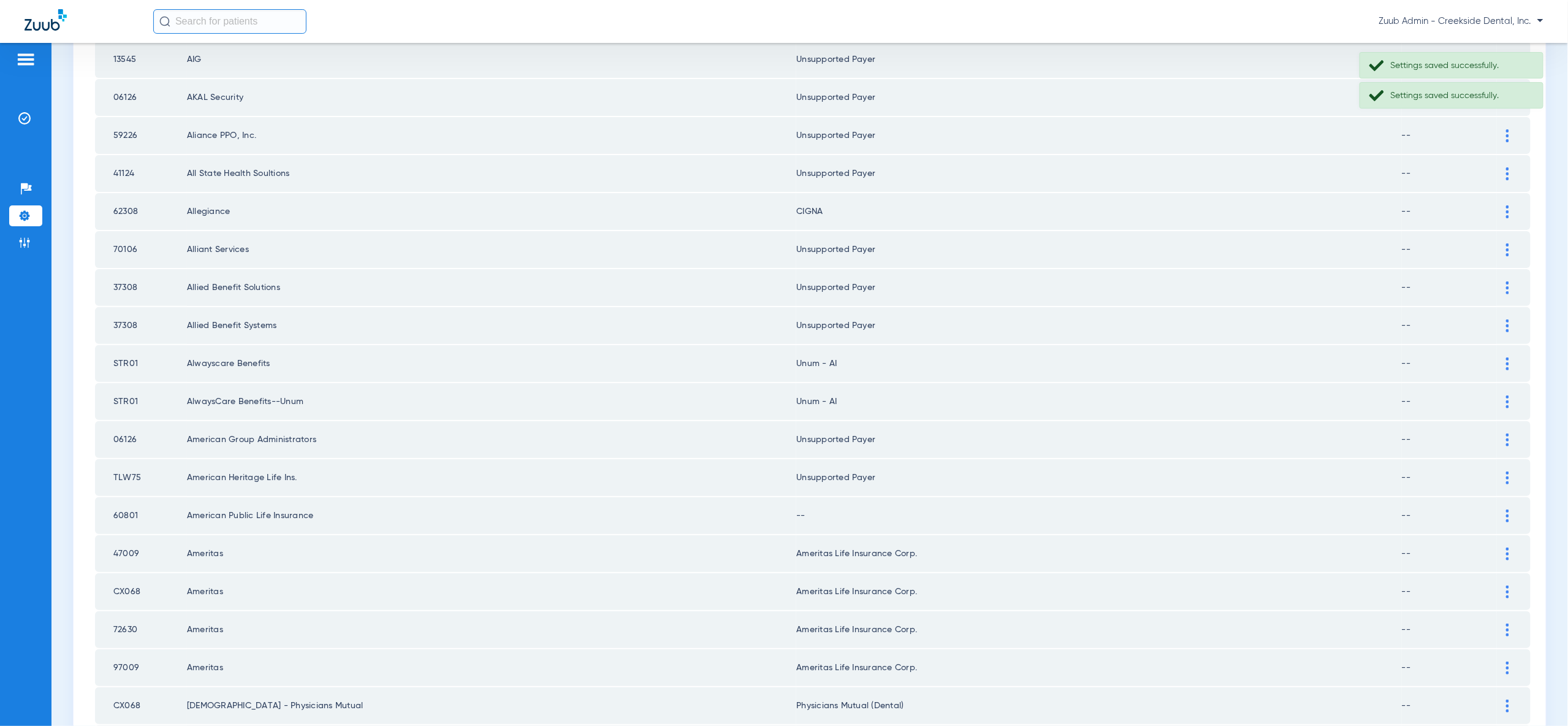
click at [1508, 497] on td at bounding box center [1514, 515] width 34 height 37
click at [1510, 509] on div at bounding box center [1508, 515] width 22 height 13
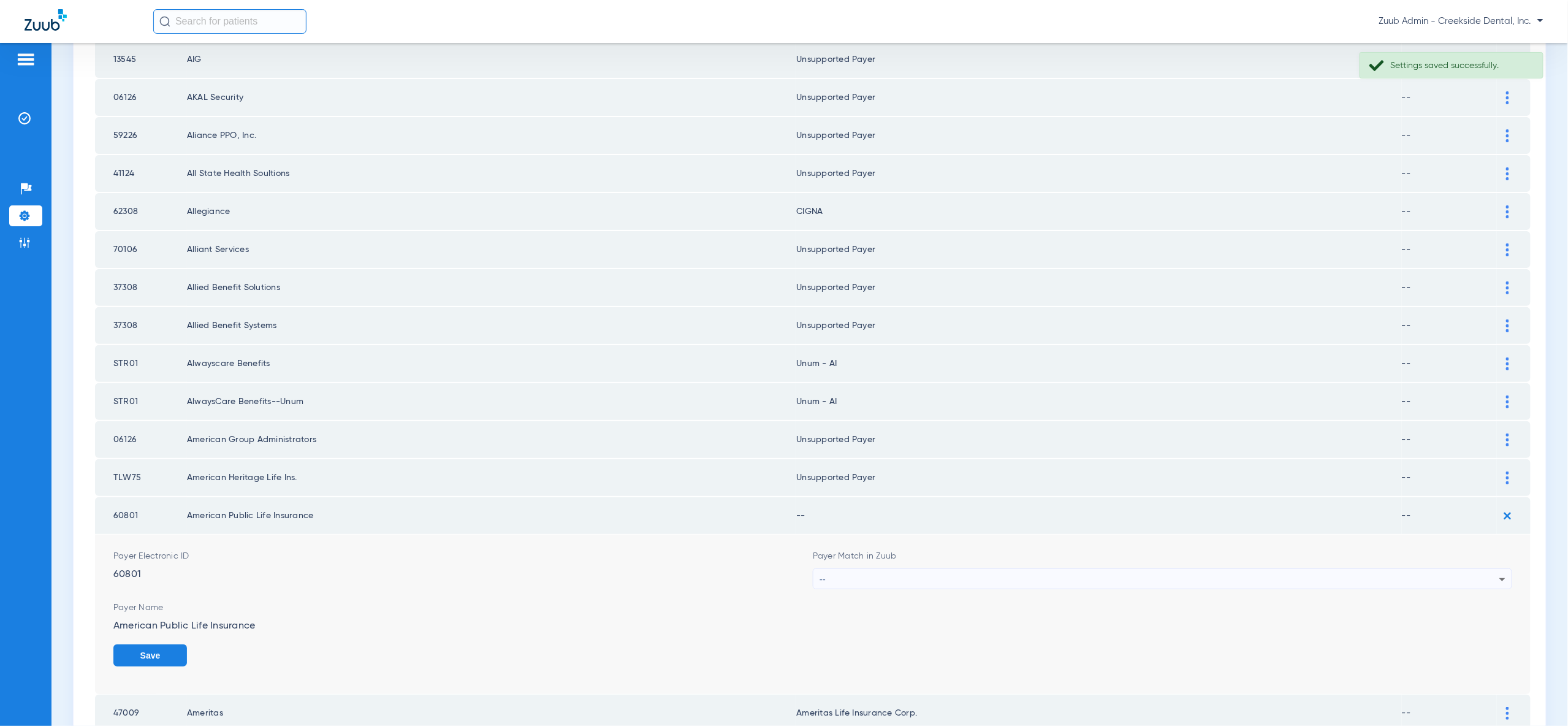
click at [1498, 573] on icon at bounding box center [1503, 580] width 15 height 15
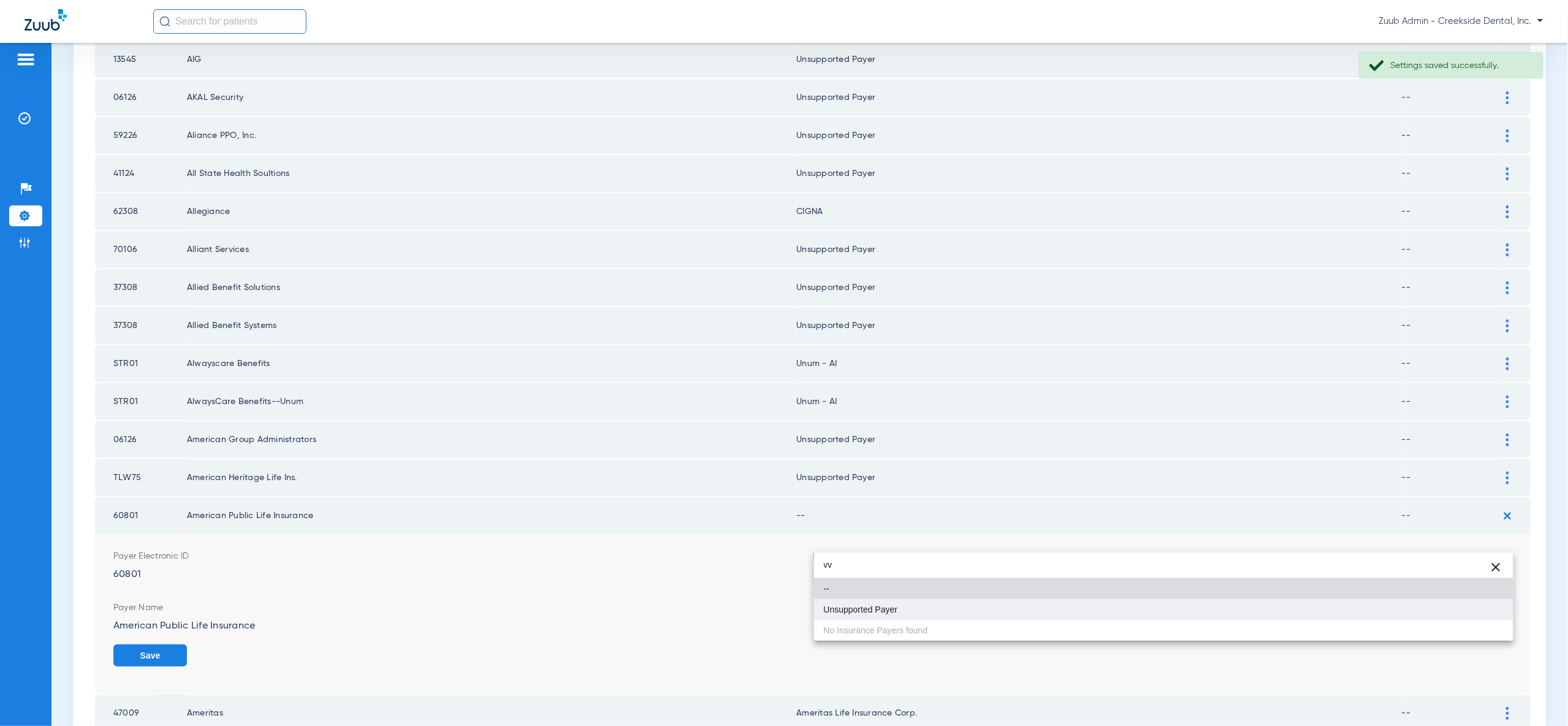
type input "vv"
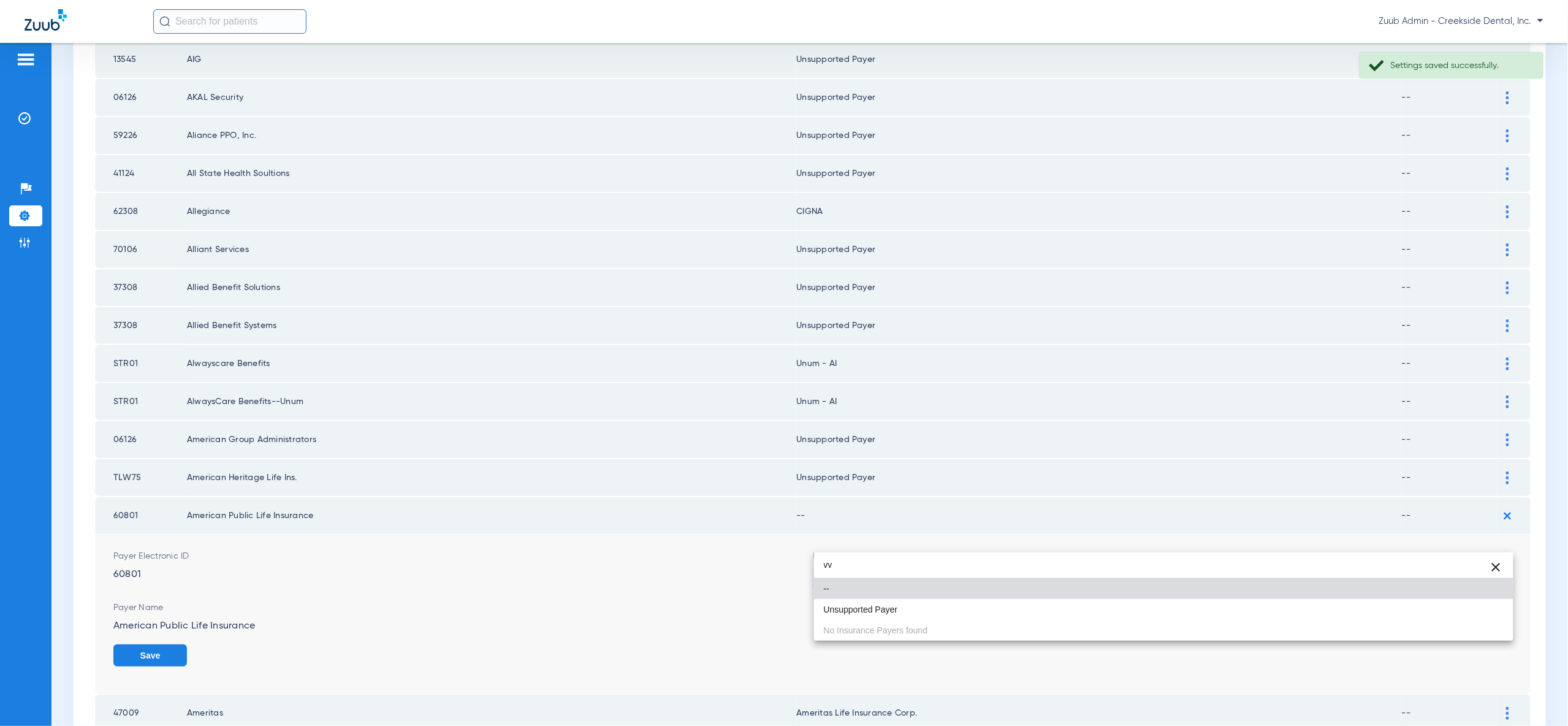
click at [1495, 611] on mat-option "Unsupported Payer" at bounding box center [1163, 609] width 699 height 21
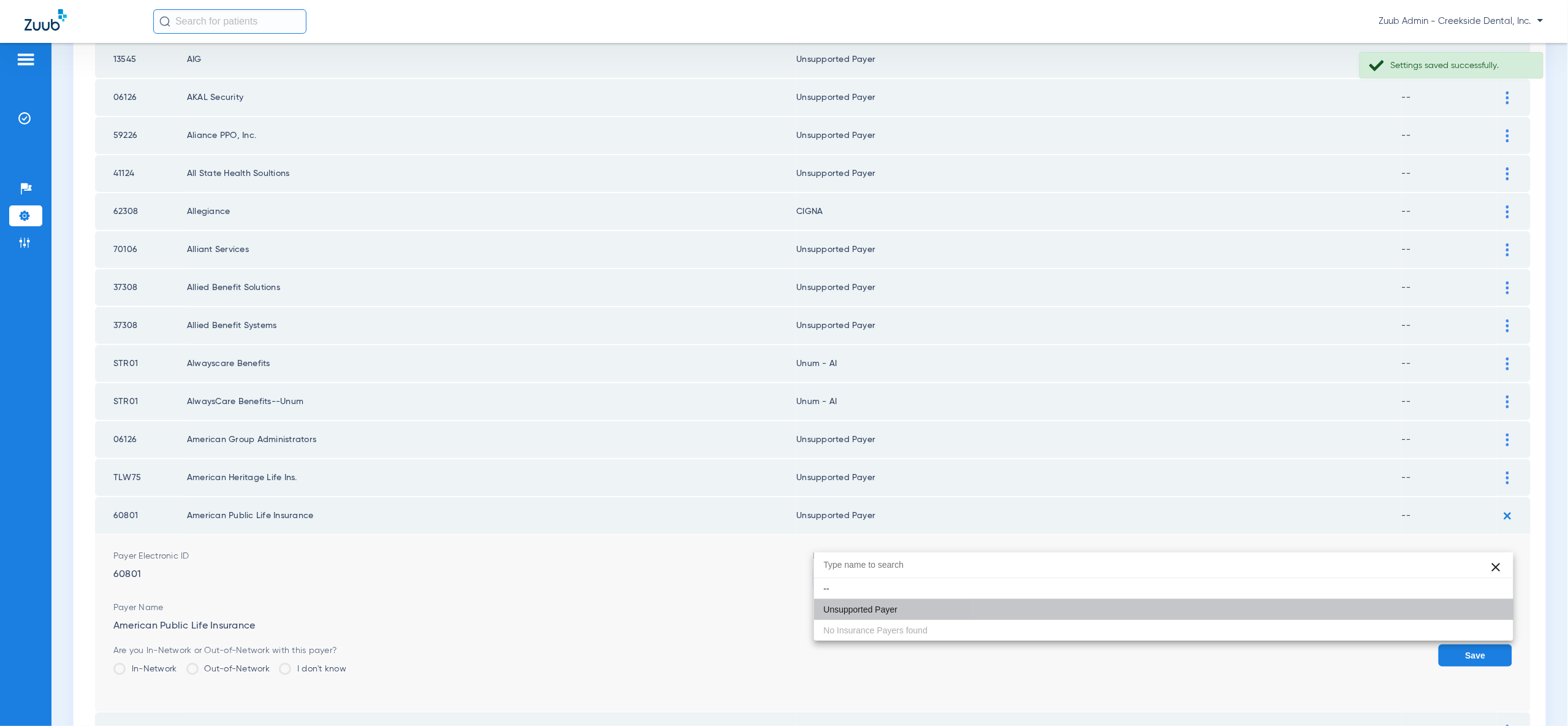
click at [1495, 645] on button "Save" at bounding box center [1475, 655] width 73 height 22
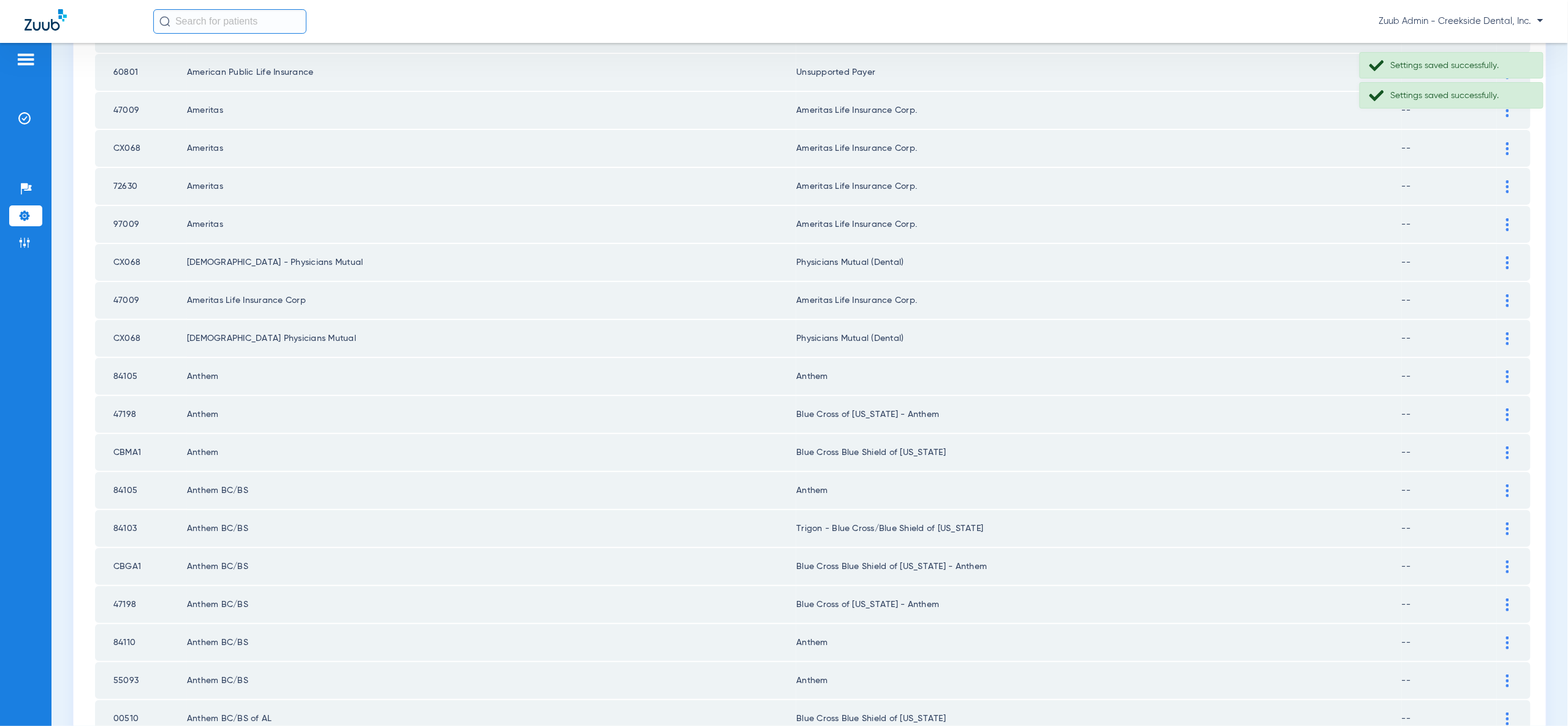
scroll to position [1428, 0]
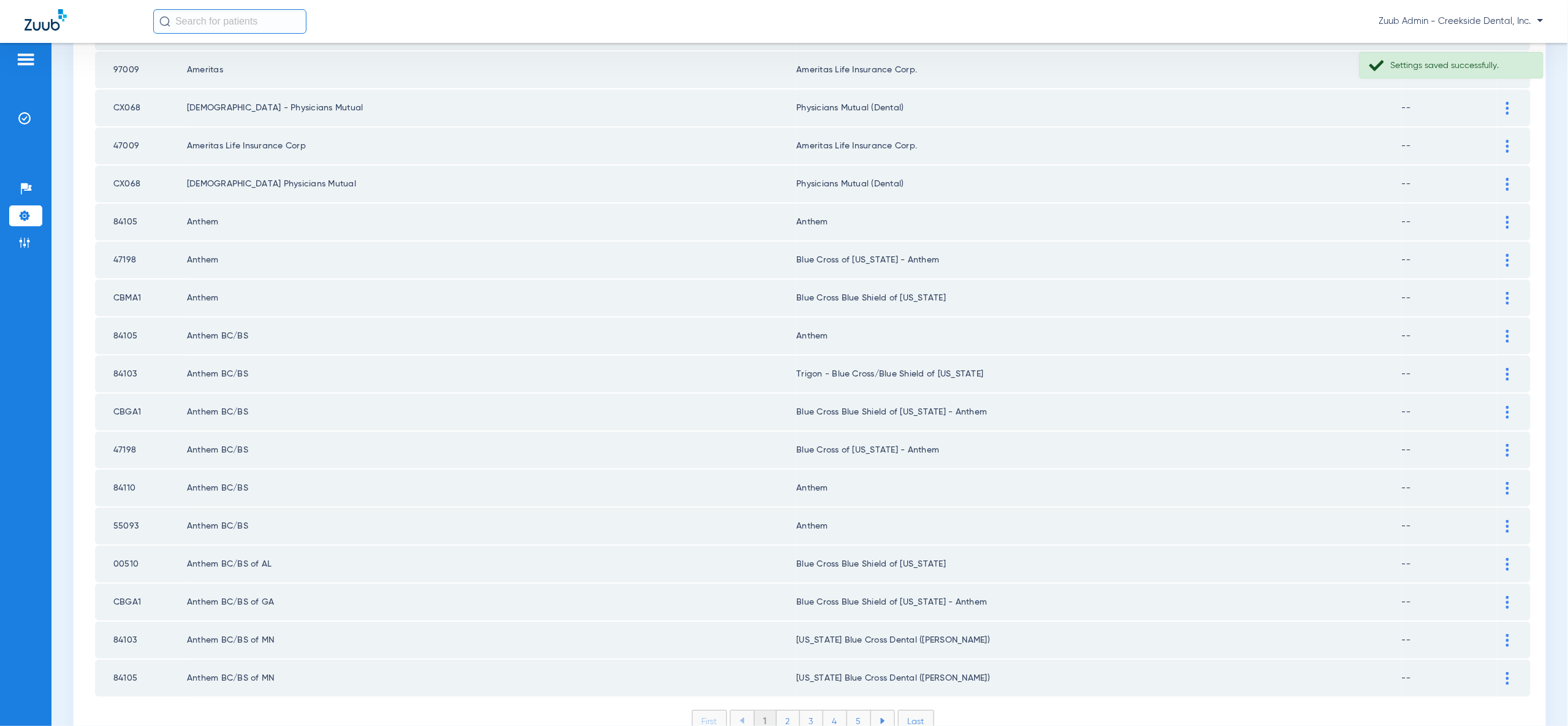
click at [783, 711] on li "2" at bounding box center [788, 721] width 23 height 21
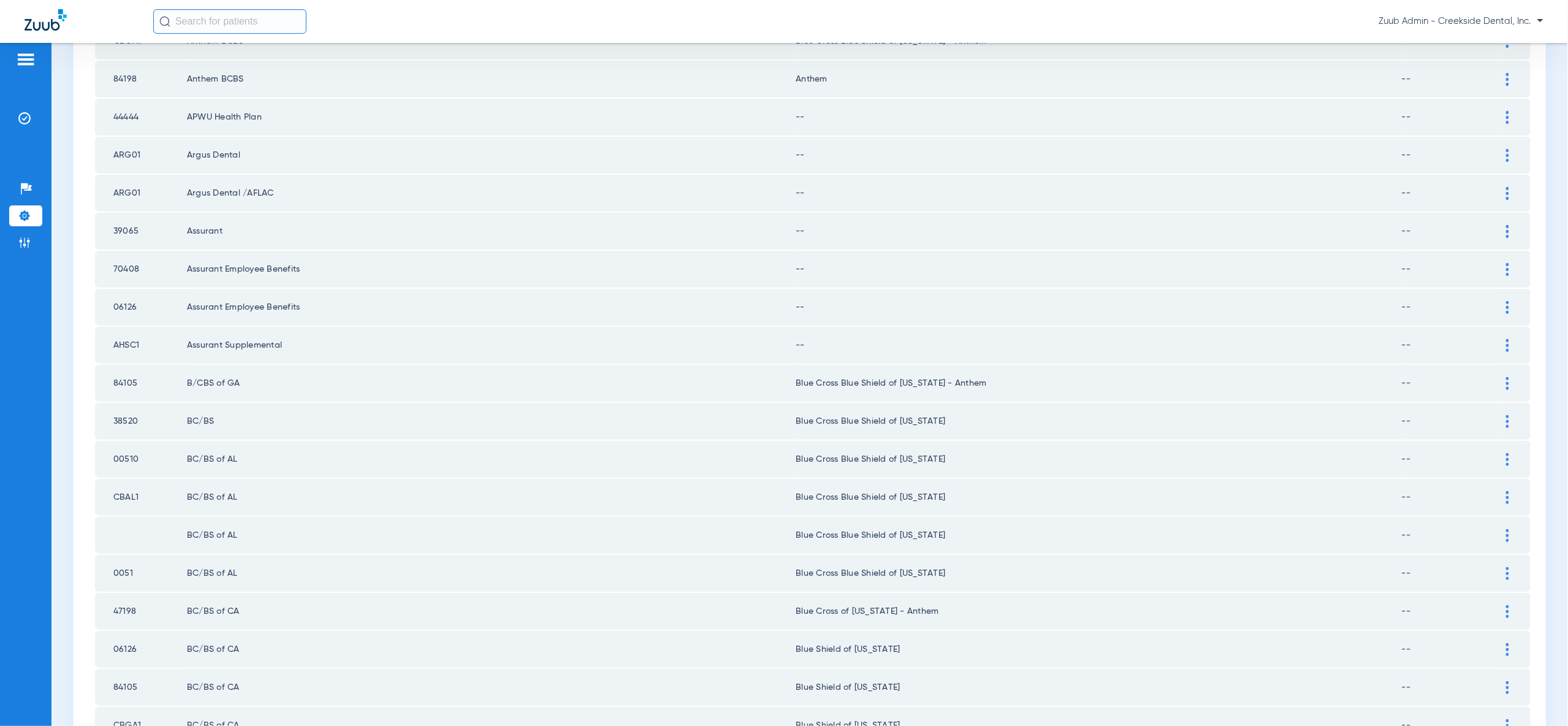
scroll to position [395, 0]
click at [1514, 108] on div at bounding box center [1508, 114] width 22 height 13
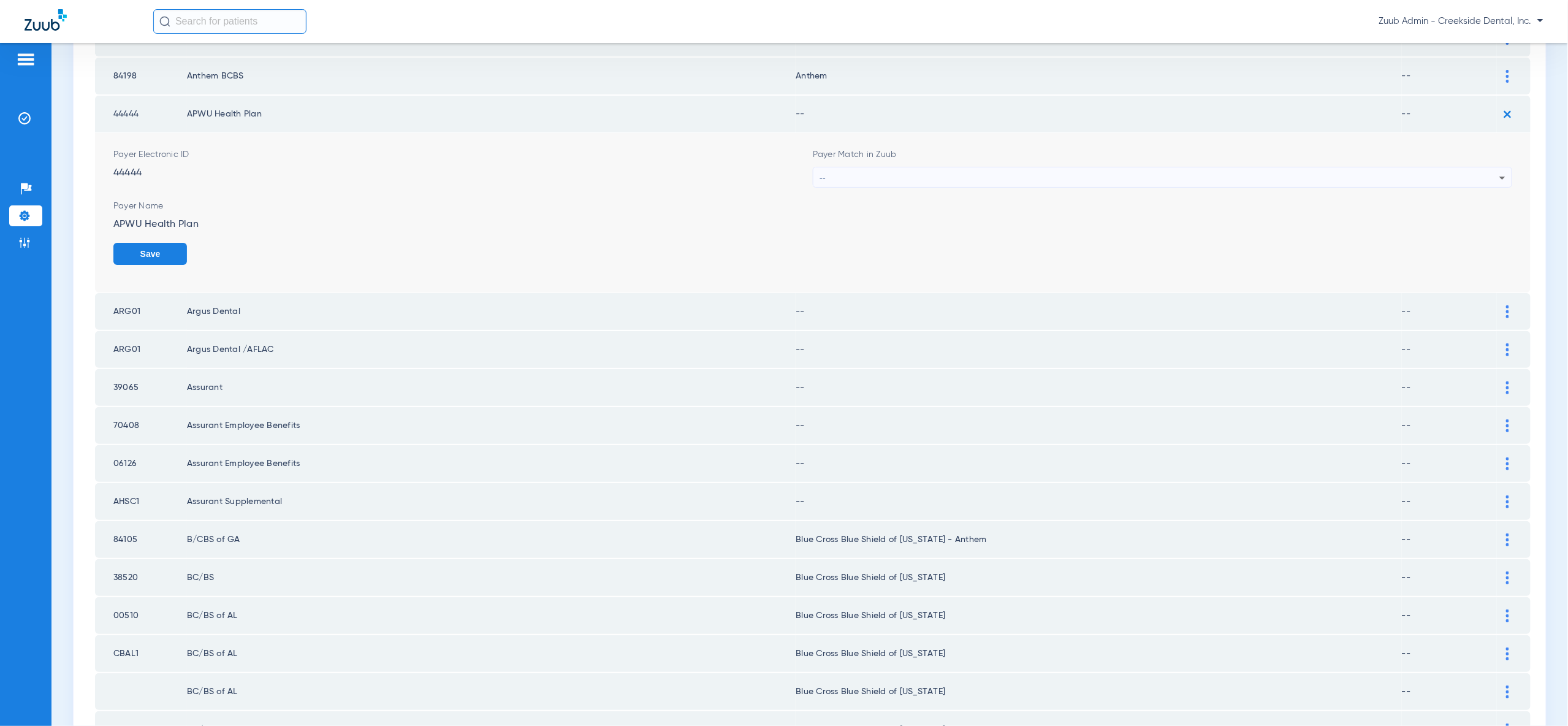
click at [1501, 171] on icon at bounding box center [1503, 178] width 15 height 15
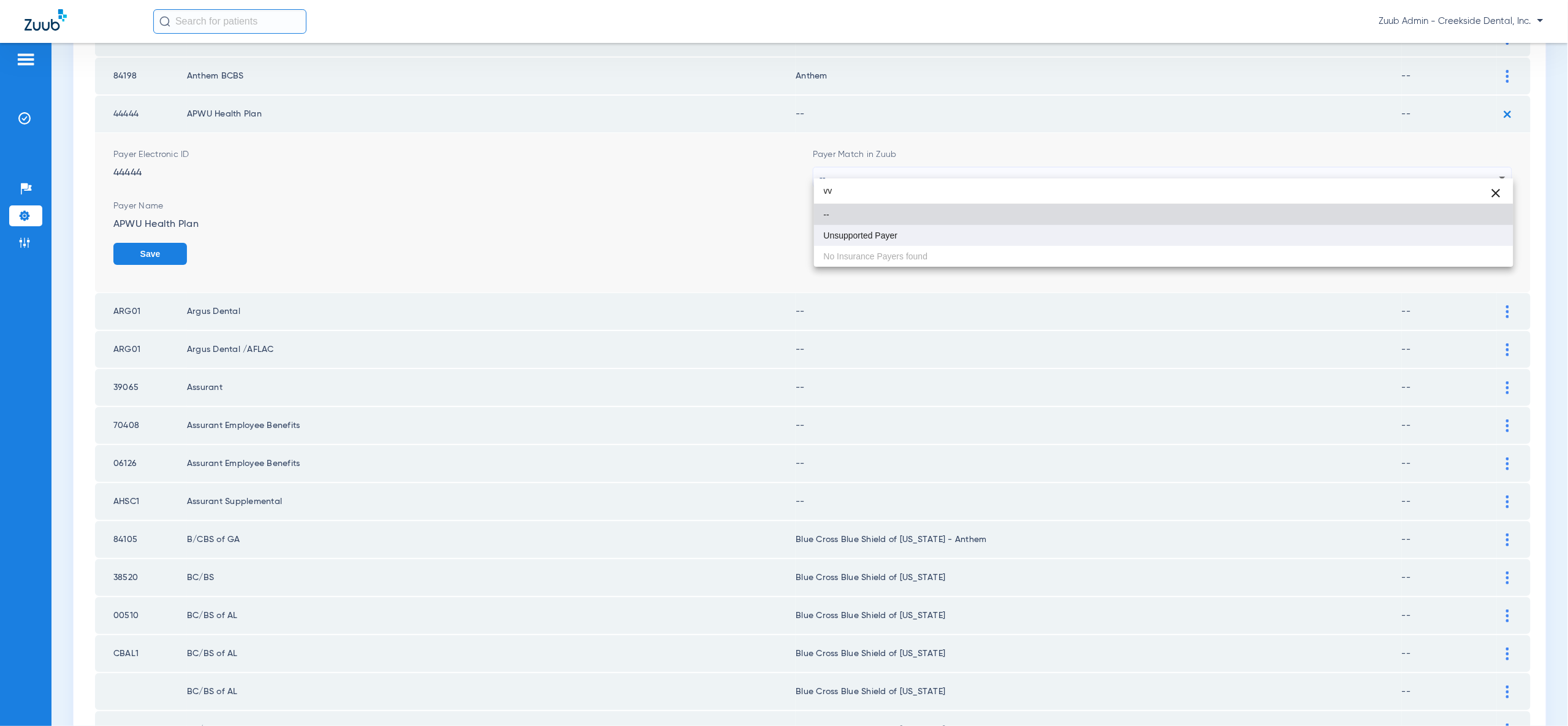
type input "vv"
click at [1498, 238] on mat-option "Unsupported Payer" at bounding box center [1163, 235] width 699 height 21
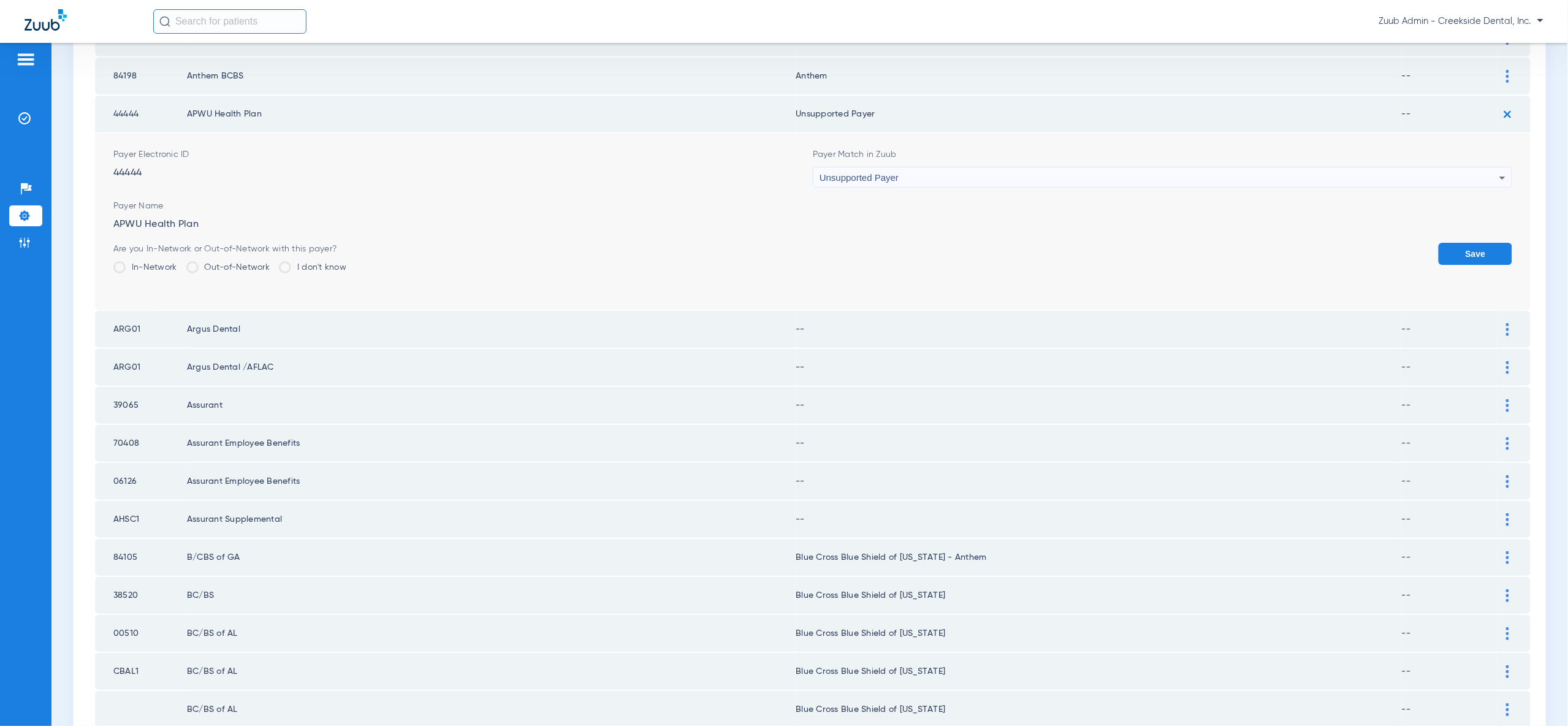
drag, startPoint x: 1497, startPoint y: 240, endPoint x: 1502, endPoint y: 150, distance: 90.1
click at [1497, 243] on button "Save" at bounding box center [1475, 254] width 73 height 22
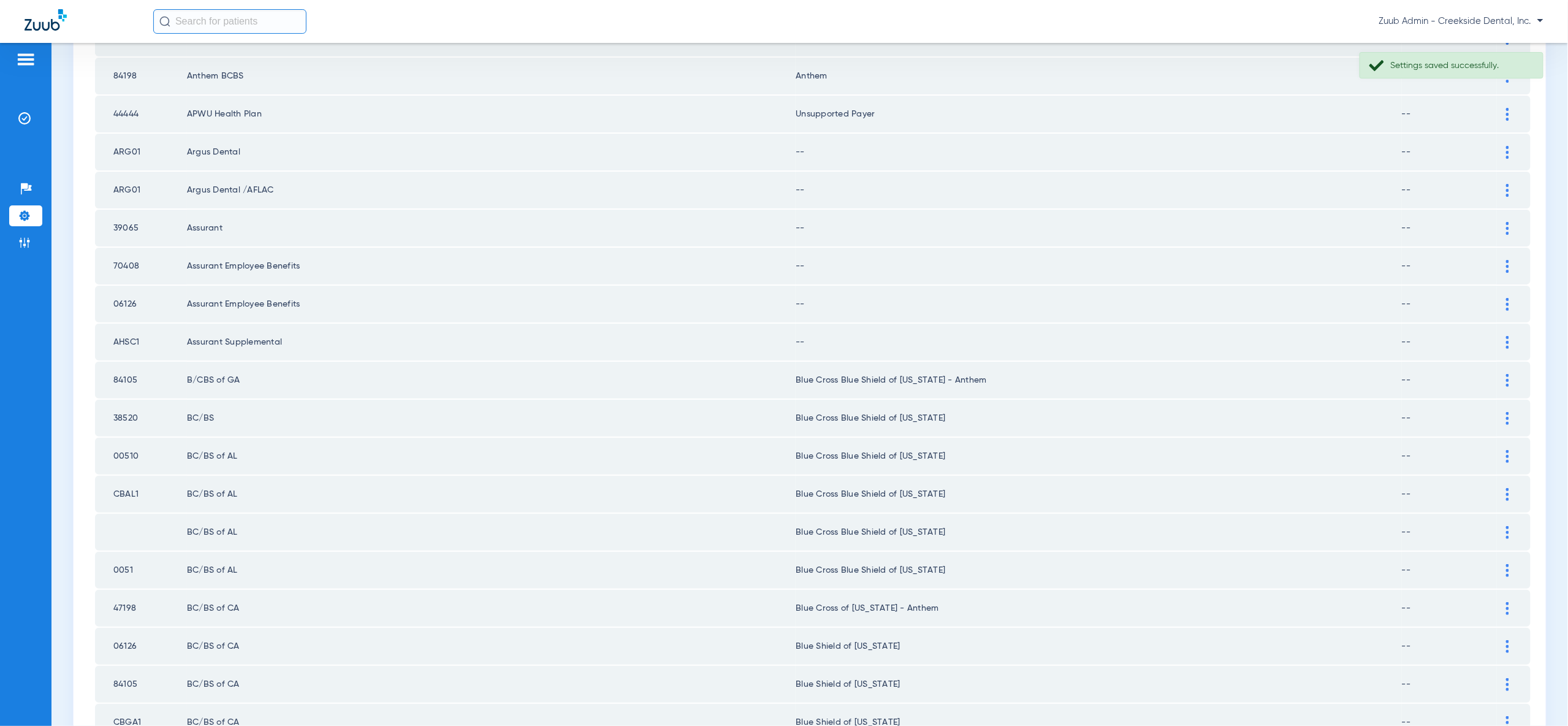
click at [1510, 146] on div at bounding box center [1508, 152] width 22 height 13
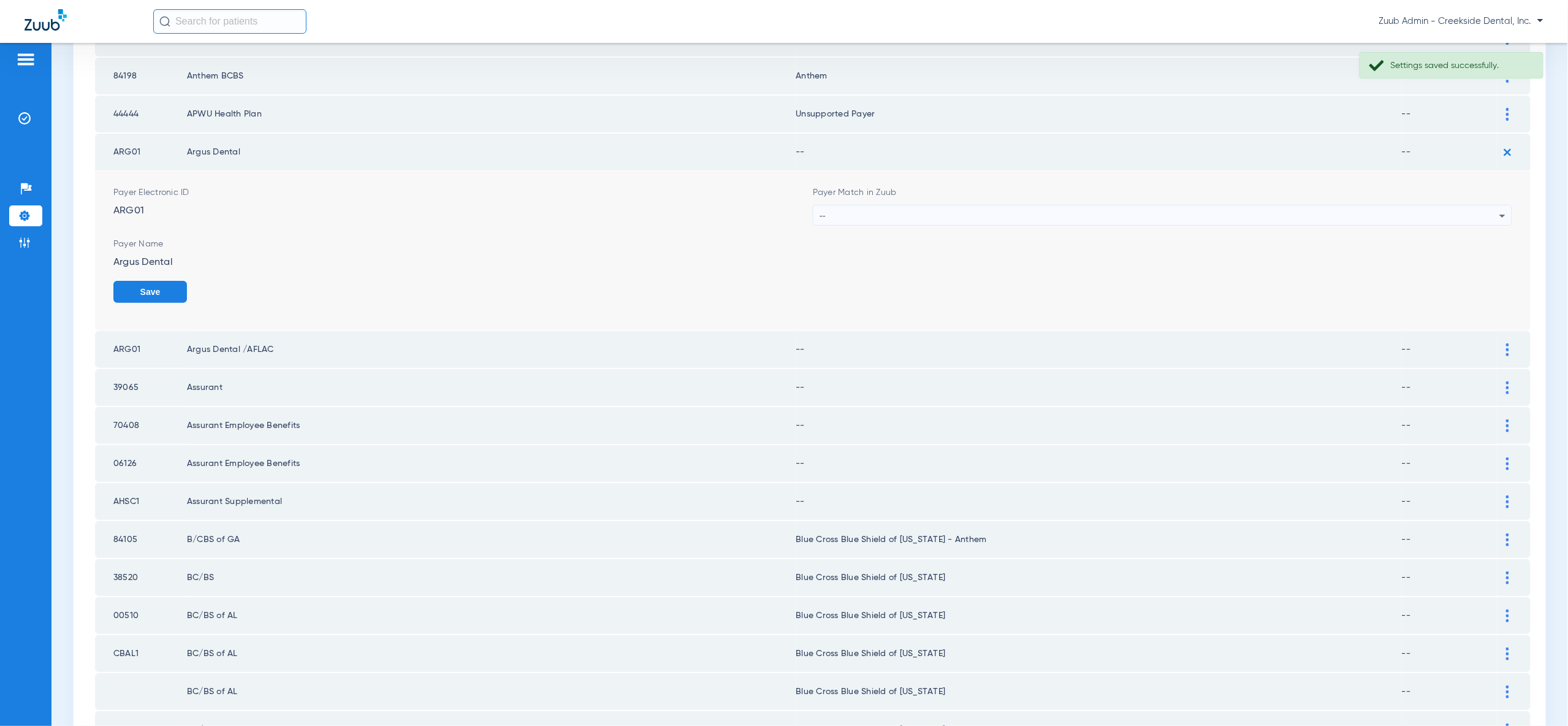
click at [1489, 210] on div "--" at bounding box center [1159, 216] width 679 height 21
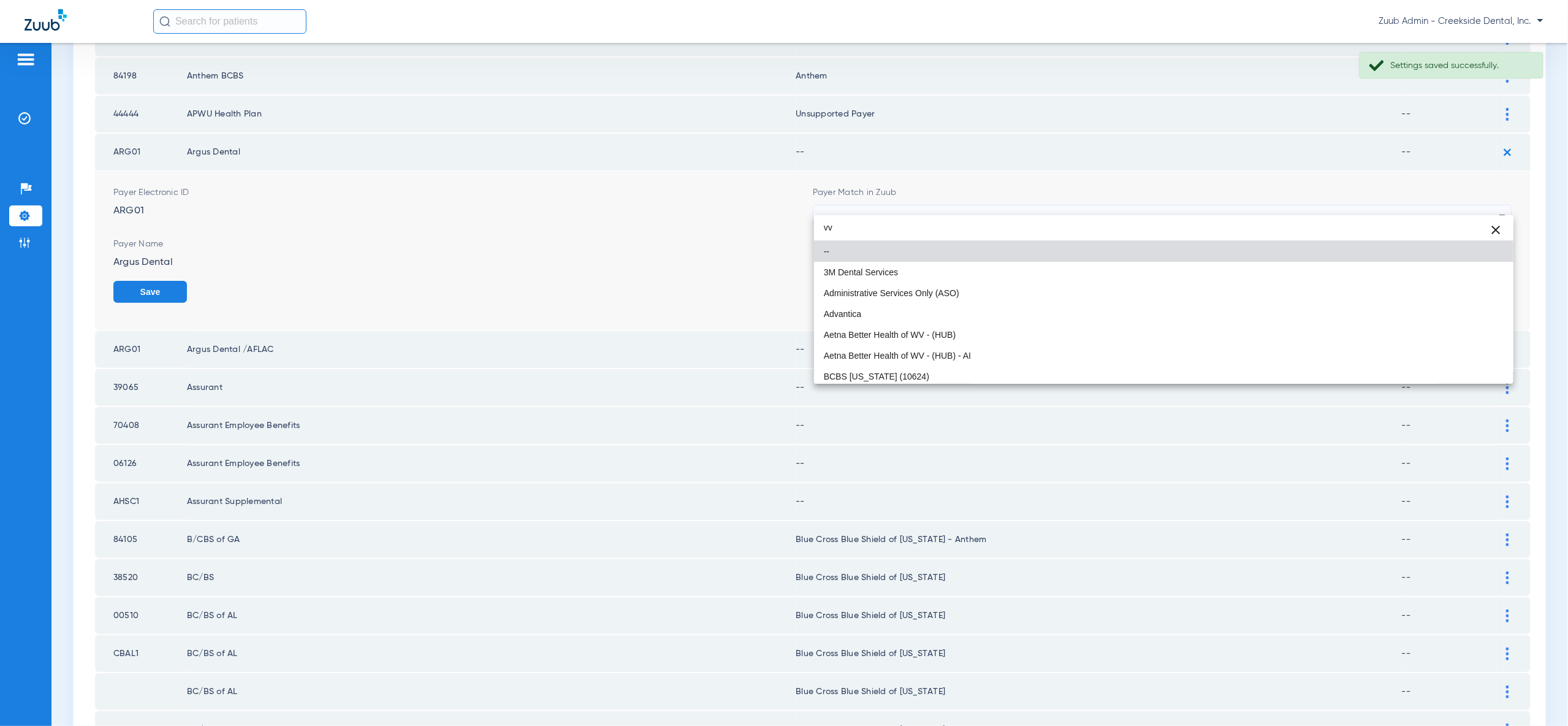
type input "vv"
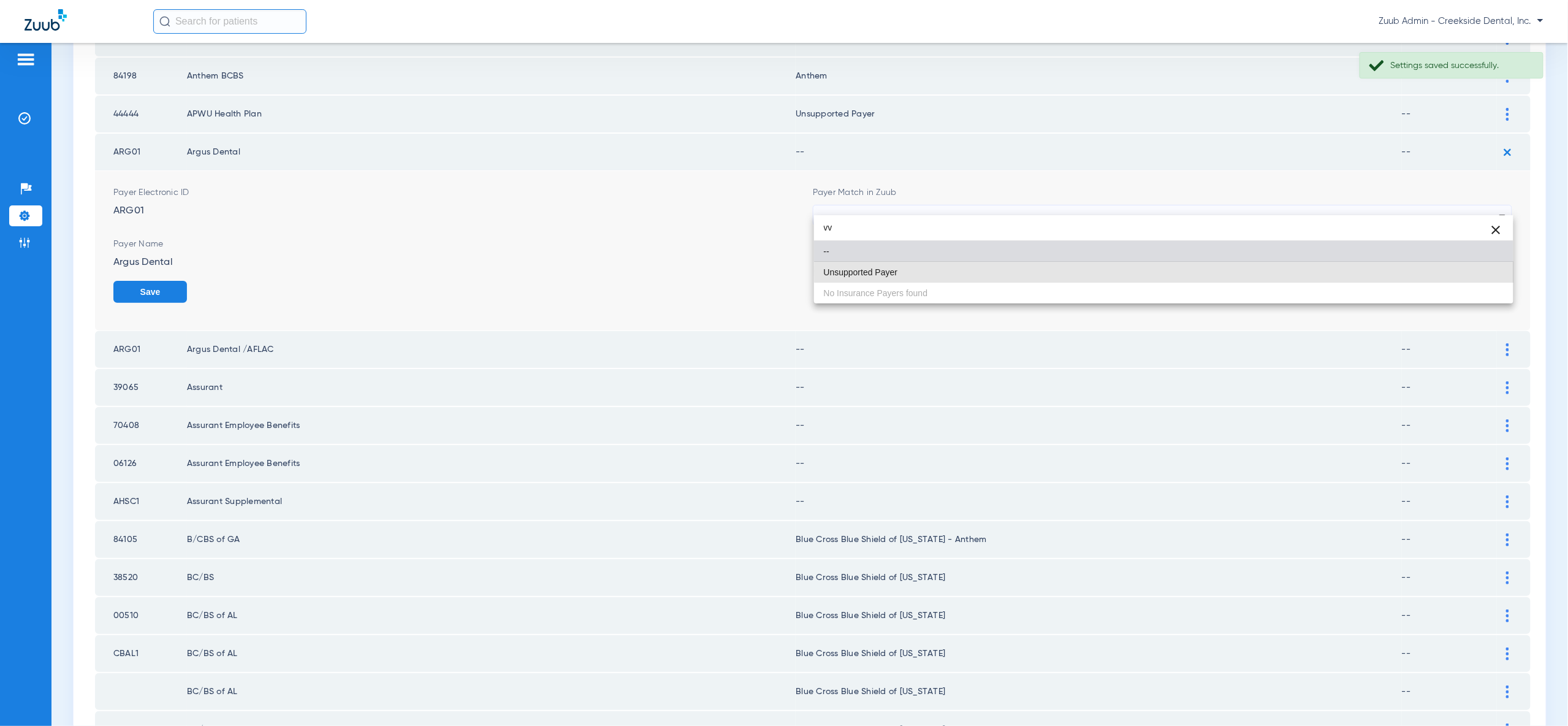
drag, startPoint x: 1479, startPoint y: 271, endPoint x: 1484, endPoint y: 281, distance: 11.2
click at [1479, 271] on mat-option "Unsupported Payer" at bounding box center [1163, 272] width 699 height 21
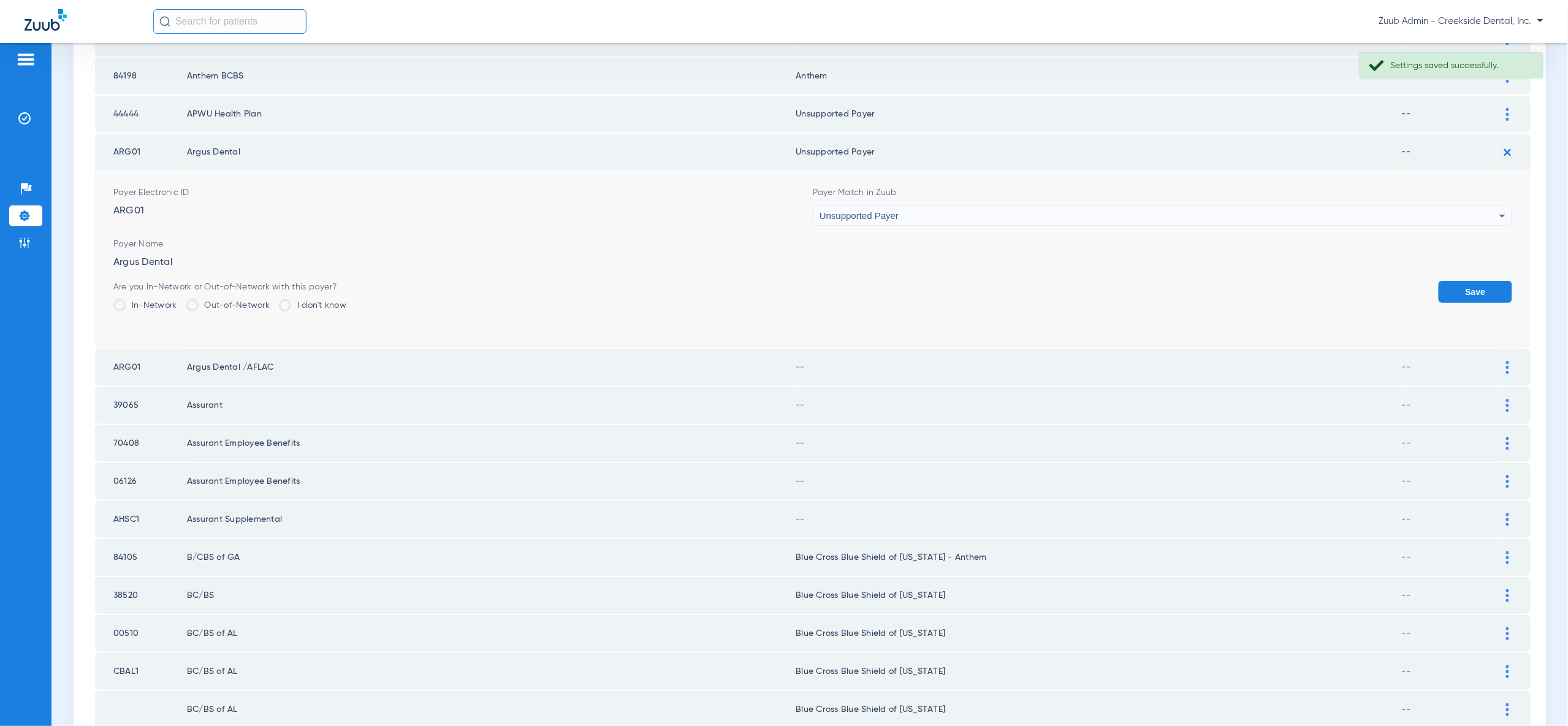
drag, startPoint x: 1484, startPoint y: 281, endPoint x: 1491, endPoint y: 215, distance: 66.4
click at [1484, 281] on button "Save" at bounding box center [1475, 292] width 73 height 22
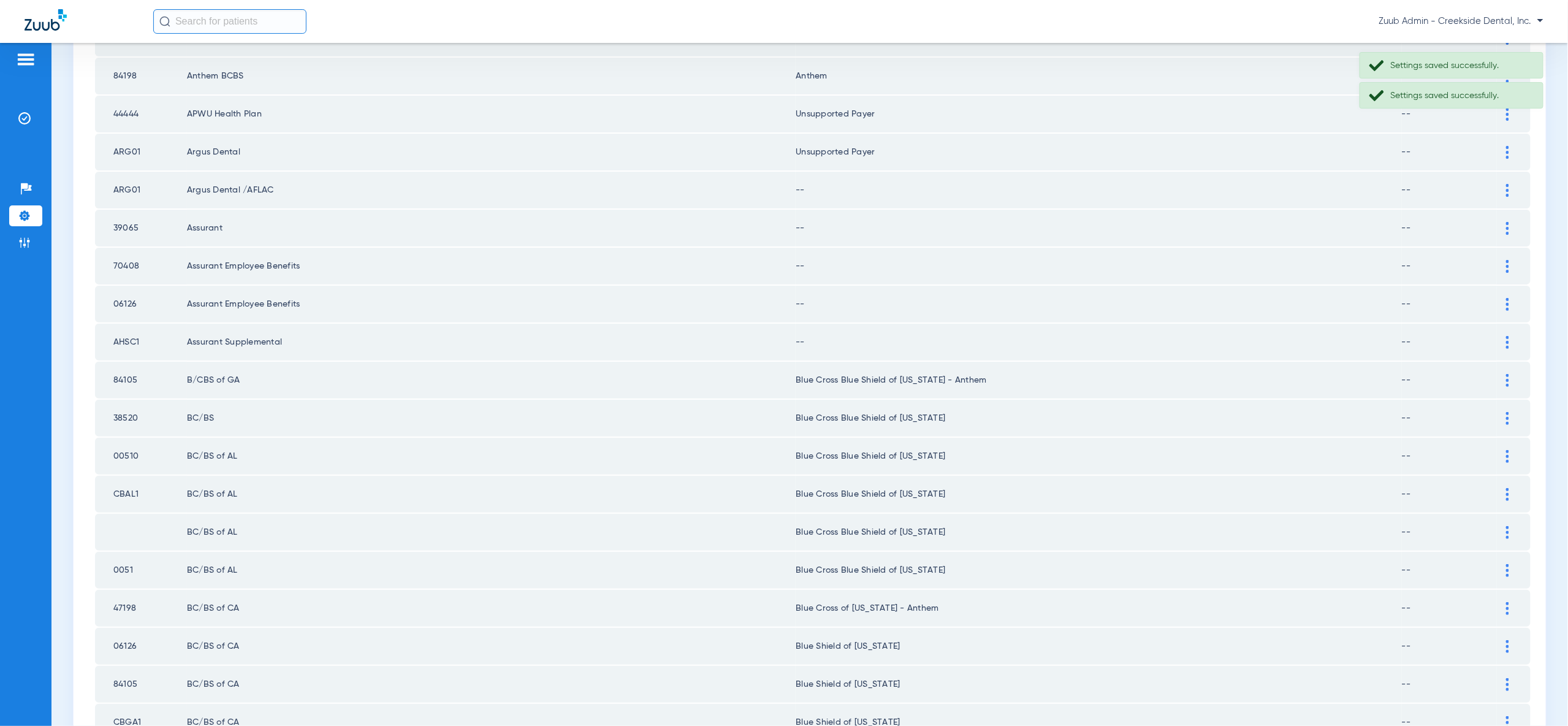
click at [1504, 184] on div at bounding box center [1508, 190] width 22 height 13
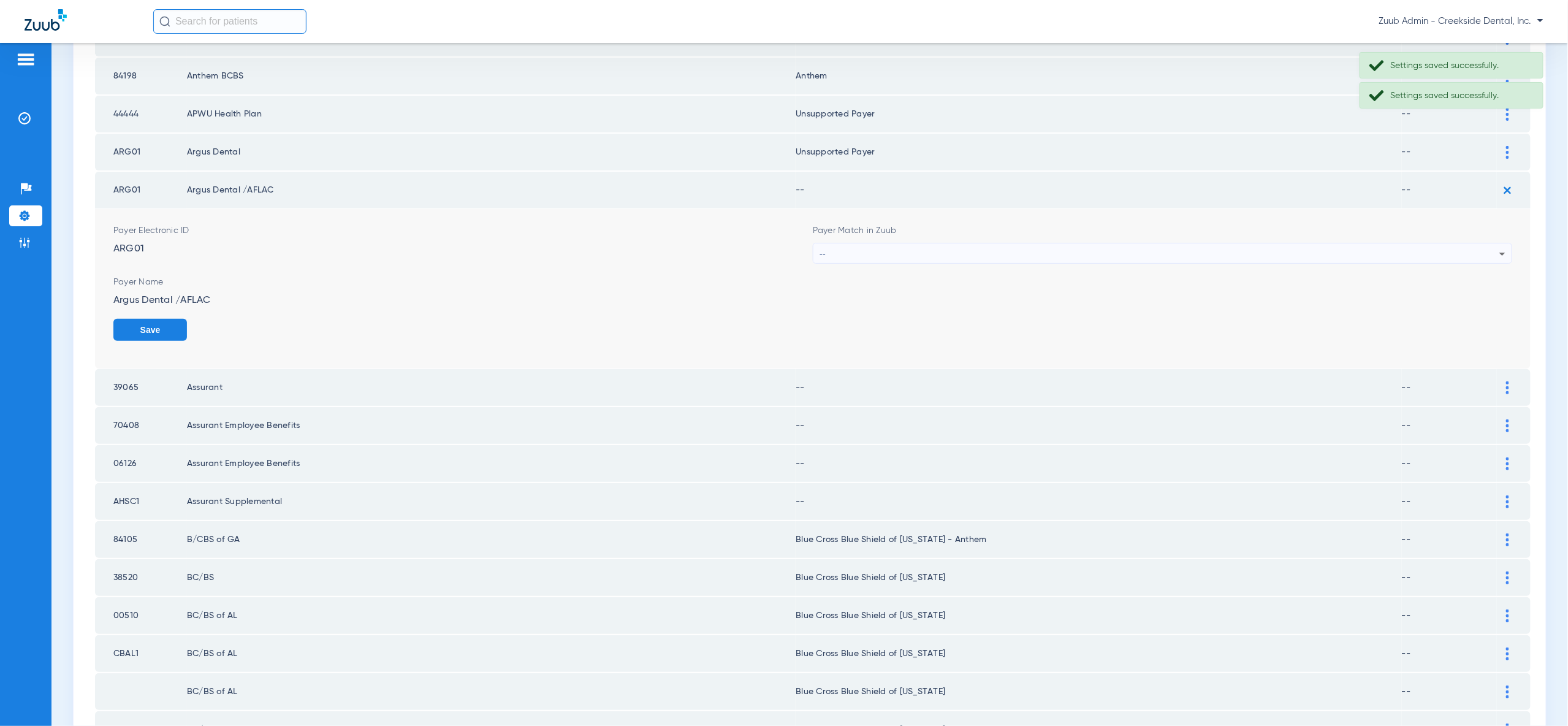
click at [1492, 251] on div "--" at bounding box center [1159, 254] width 679 height 21
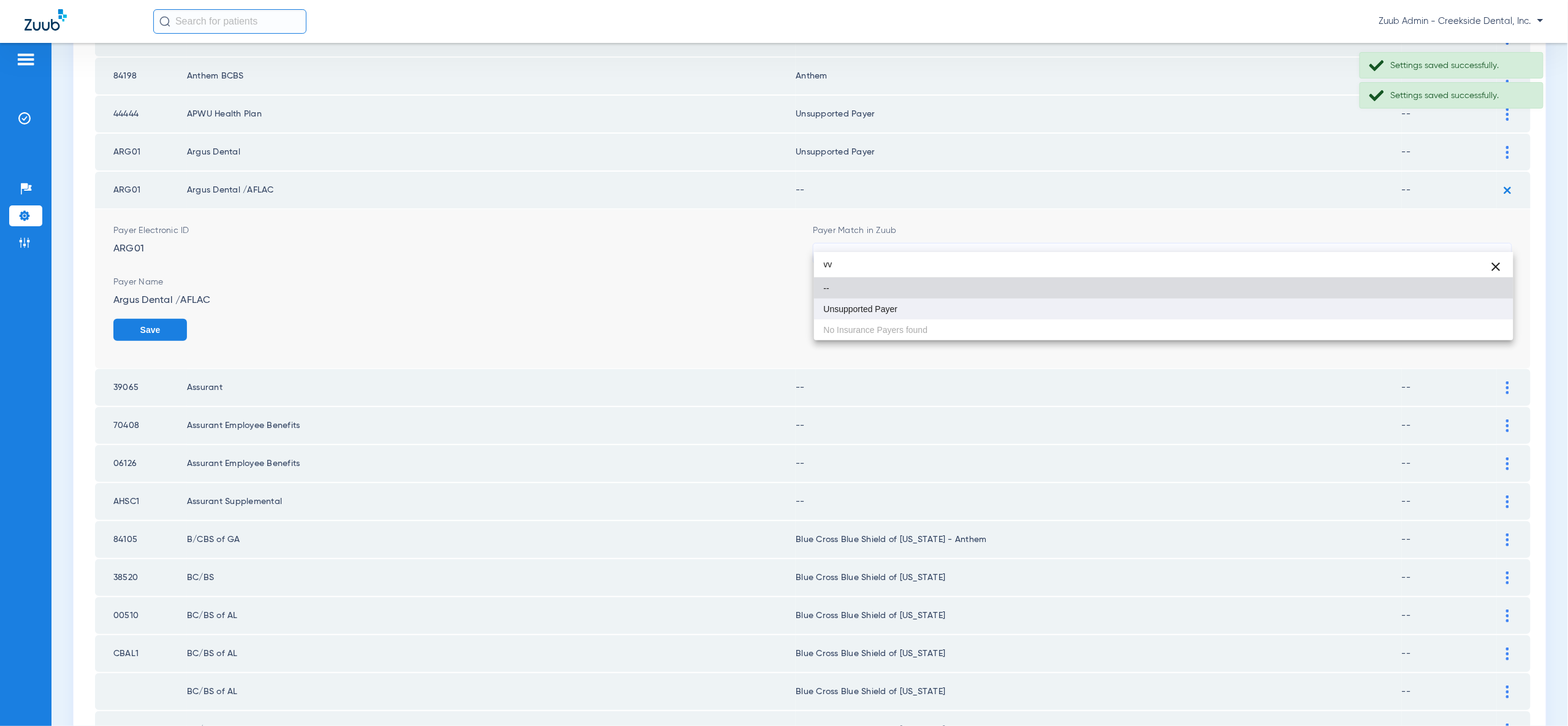
type input "vv"
click at [1487, 308] on mat-option "Unsupported Payer" at bounding box center [1163, 309] width 699 height 21
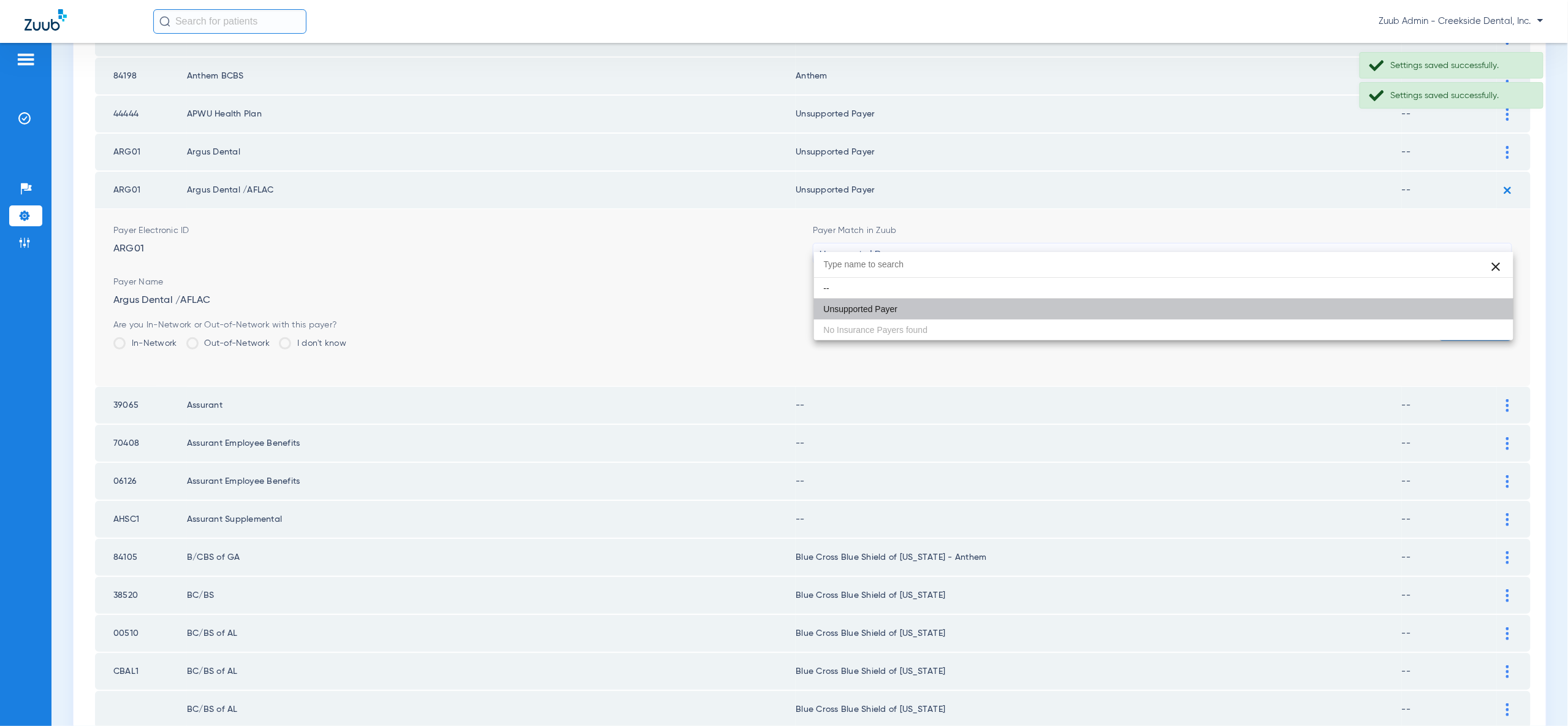
drag, startPoint x: 1489, startPoint y: 312, endPoint x: 1499, endPoint y: 300, distance: 15.6
click at [1490, 319] on button "Save" at bounding box center [1475, 330] width 73 height 22
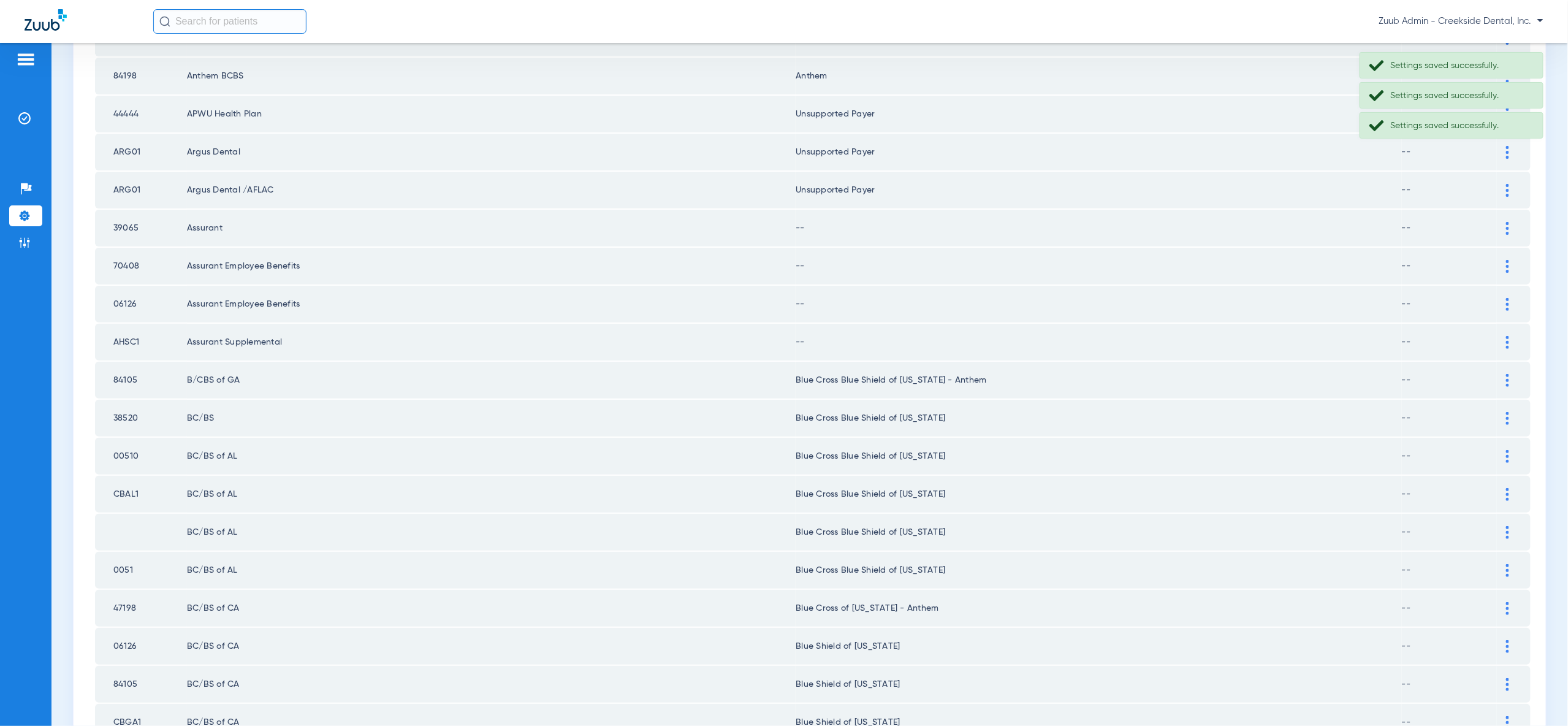
click at [1502, 222] on div at bounding box center [1508, 228] width 22 height 13
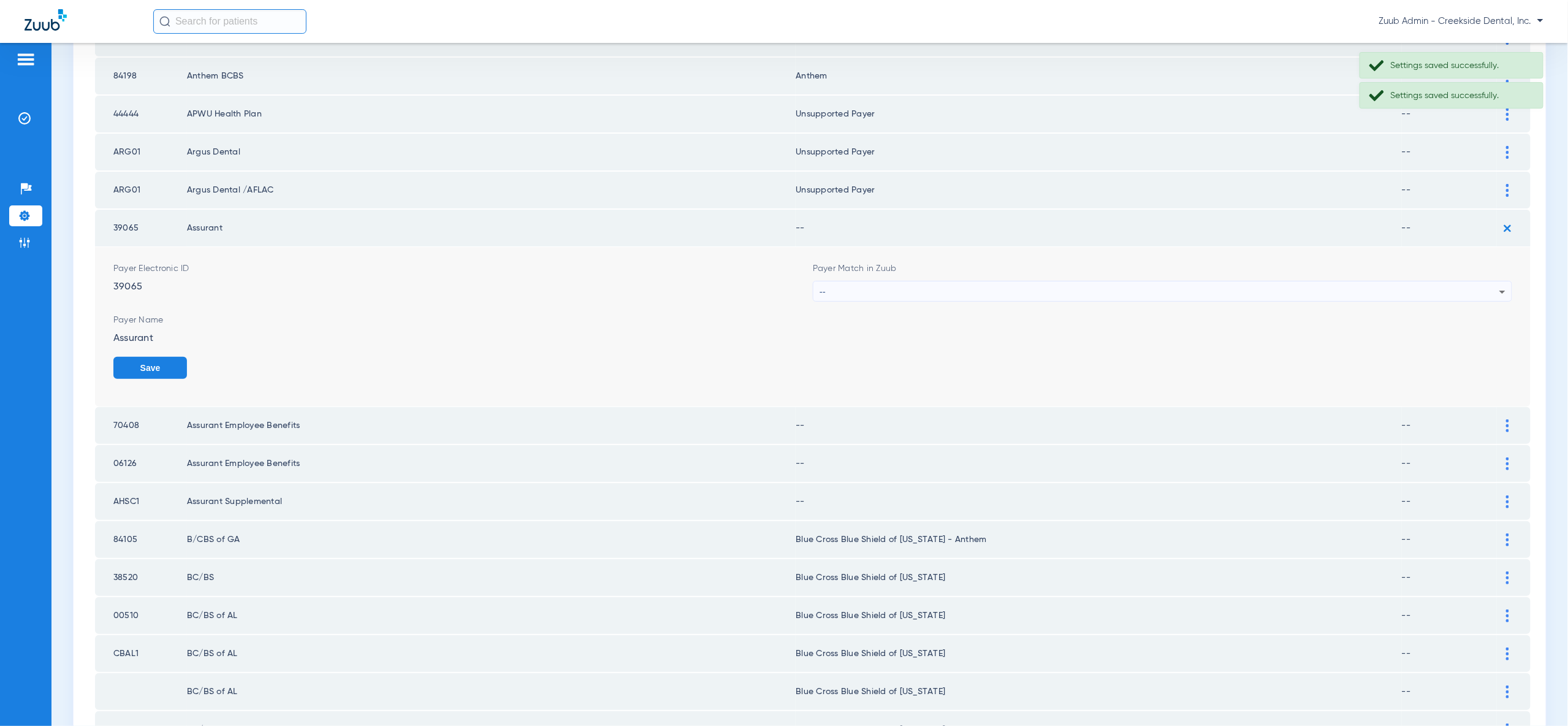
click at [1504, 285] on icon at bounding box center [1503, 292] width 15 height 15
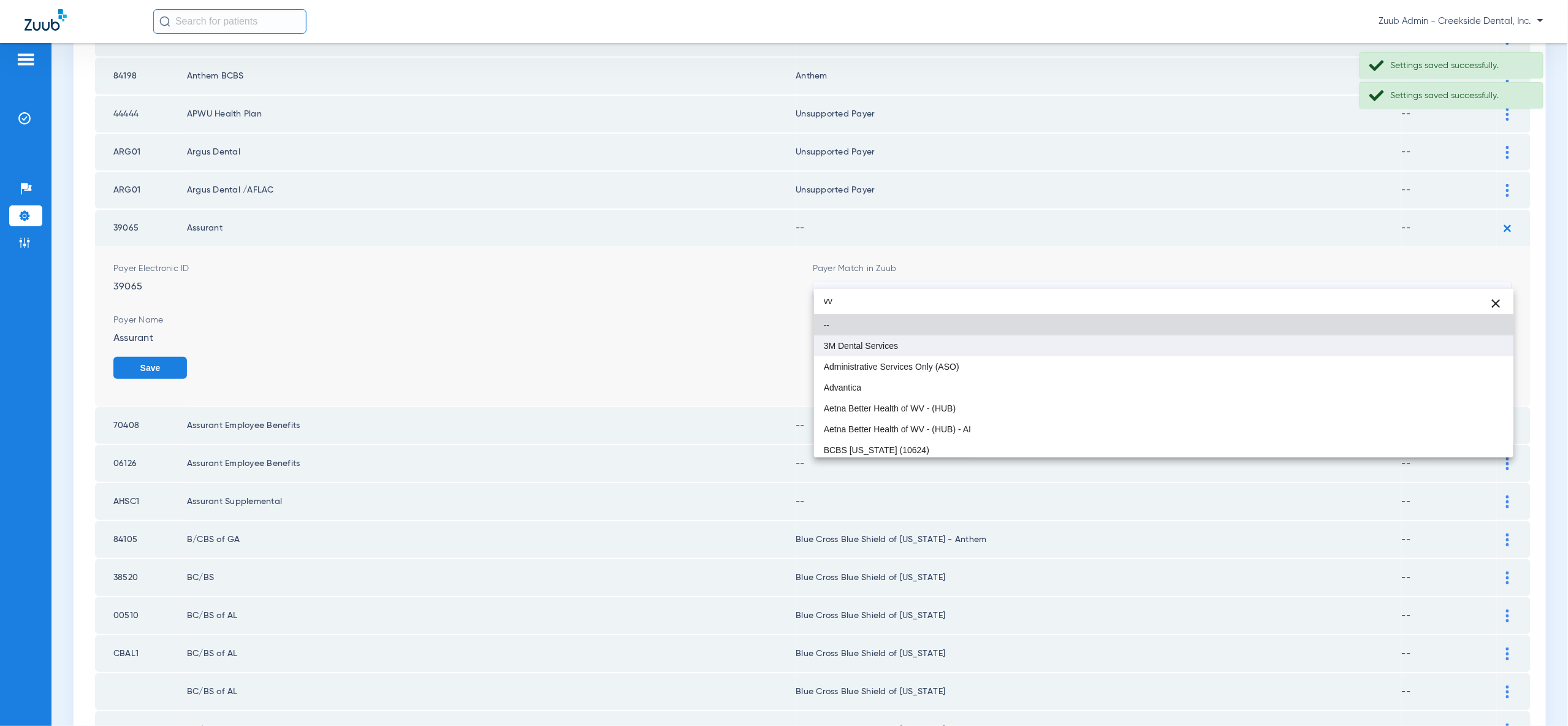
type input "vv"
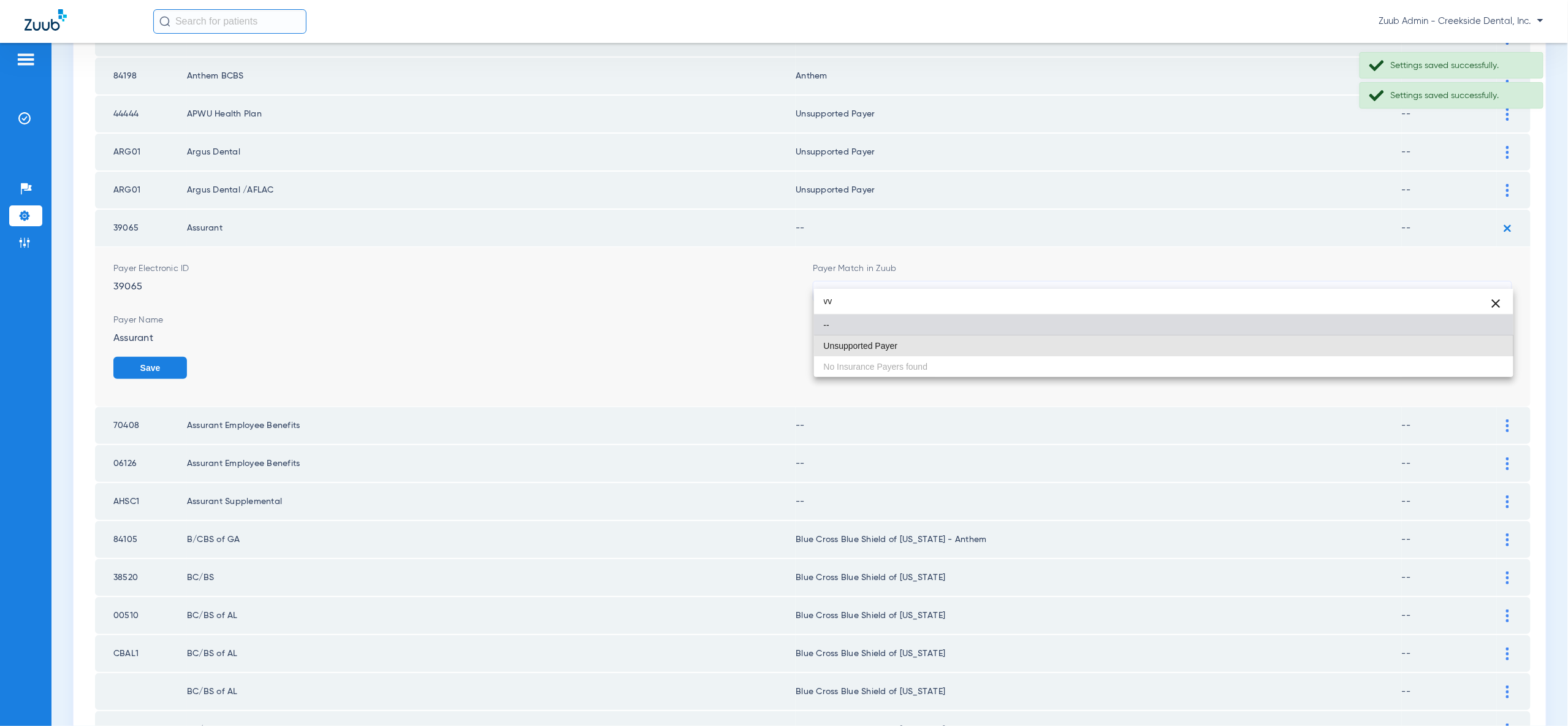
click at [1500, 345] on mat-option "Unsupported Payer" at bounding box center [1163, 346] width 699 height 21
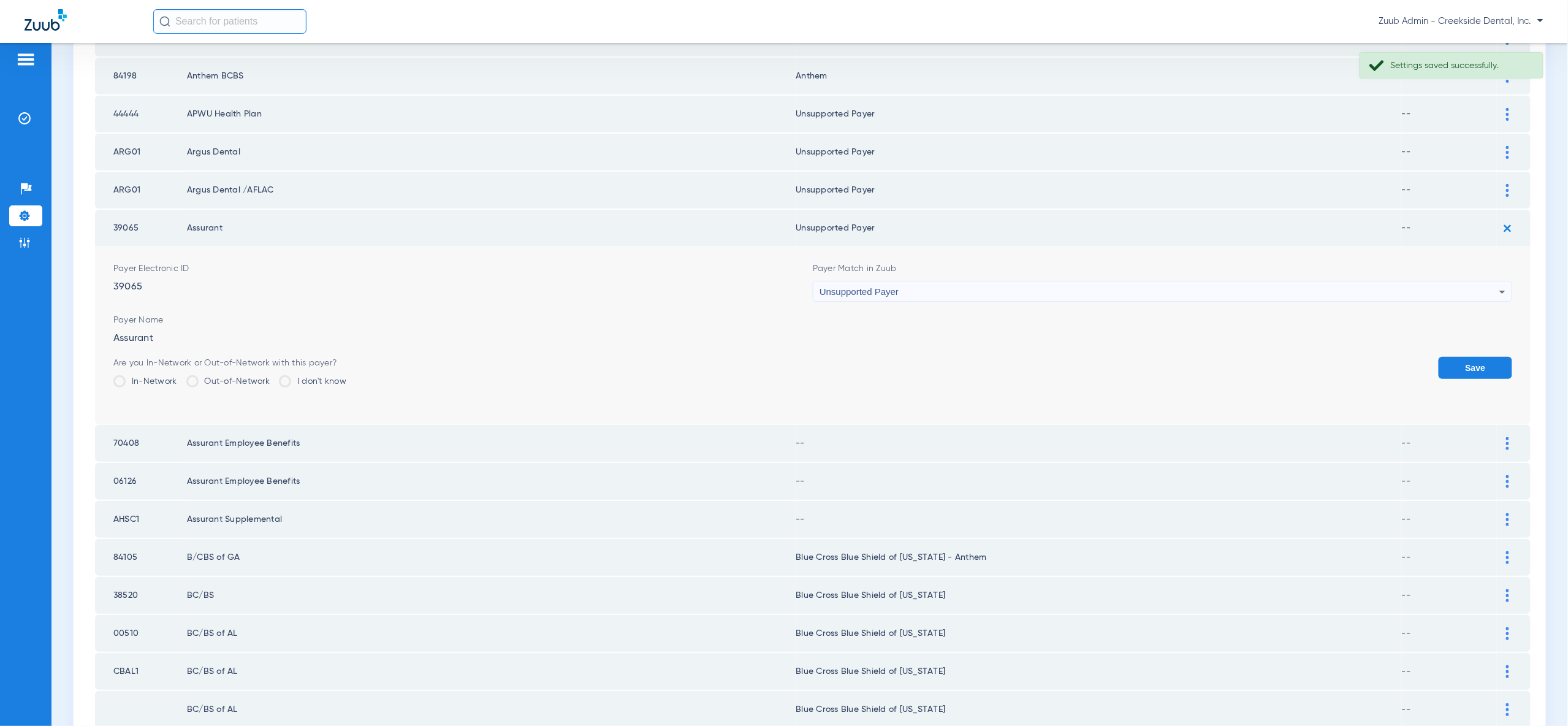
click at [1501, 357] on button "Save" at bounding box center [1475, 368] width 73 height 22
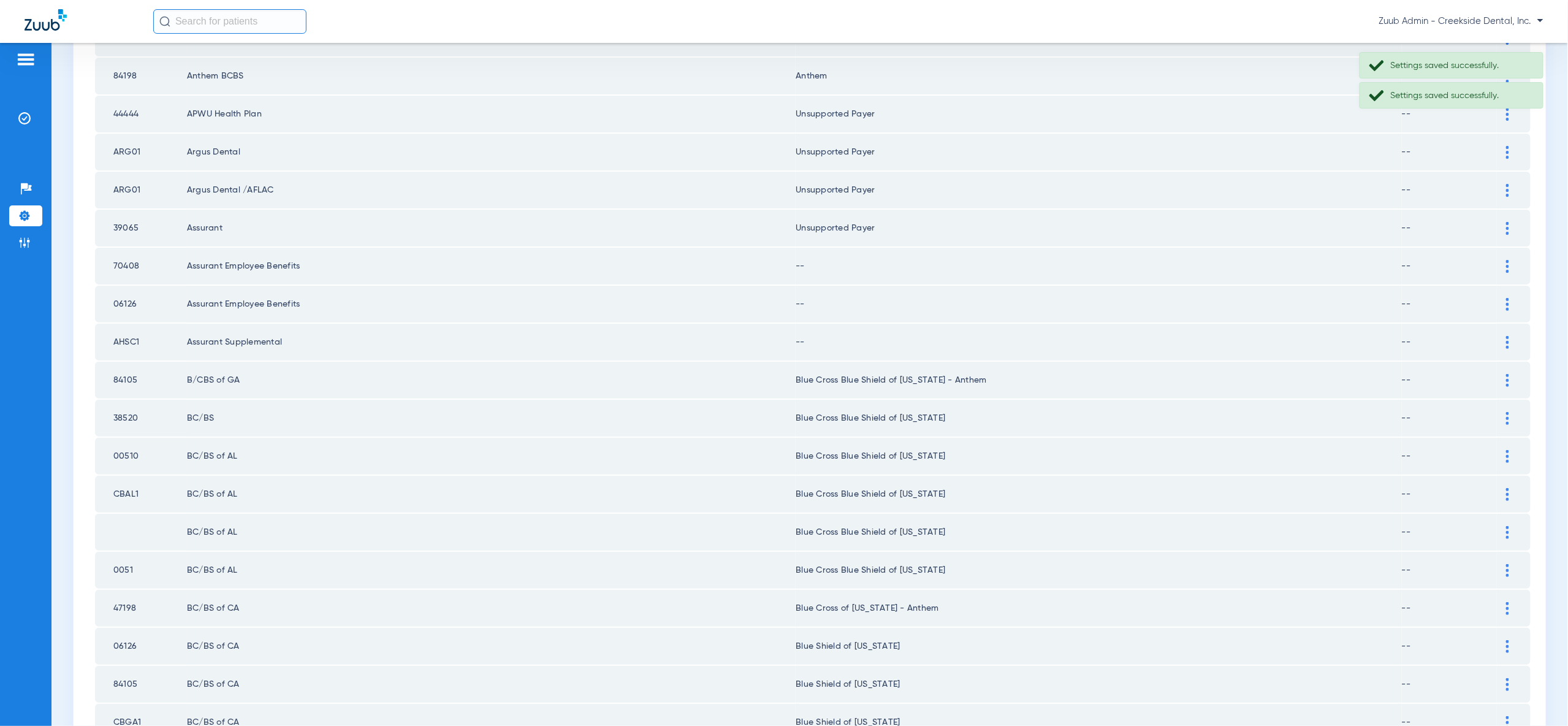
click at [1508, 260] on img at bounding box center [1508, 266] width 3 height 13
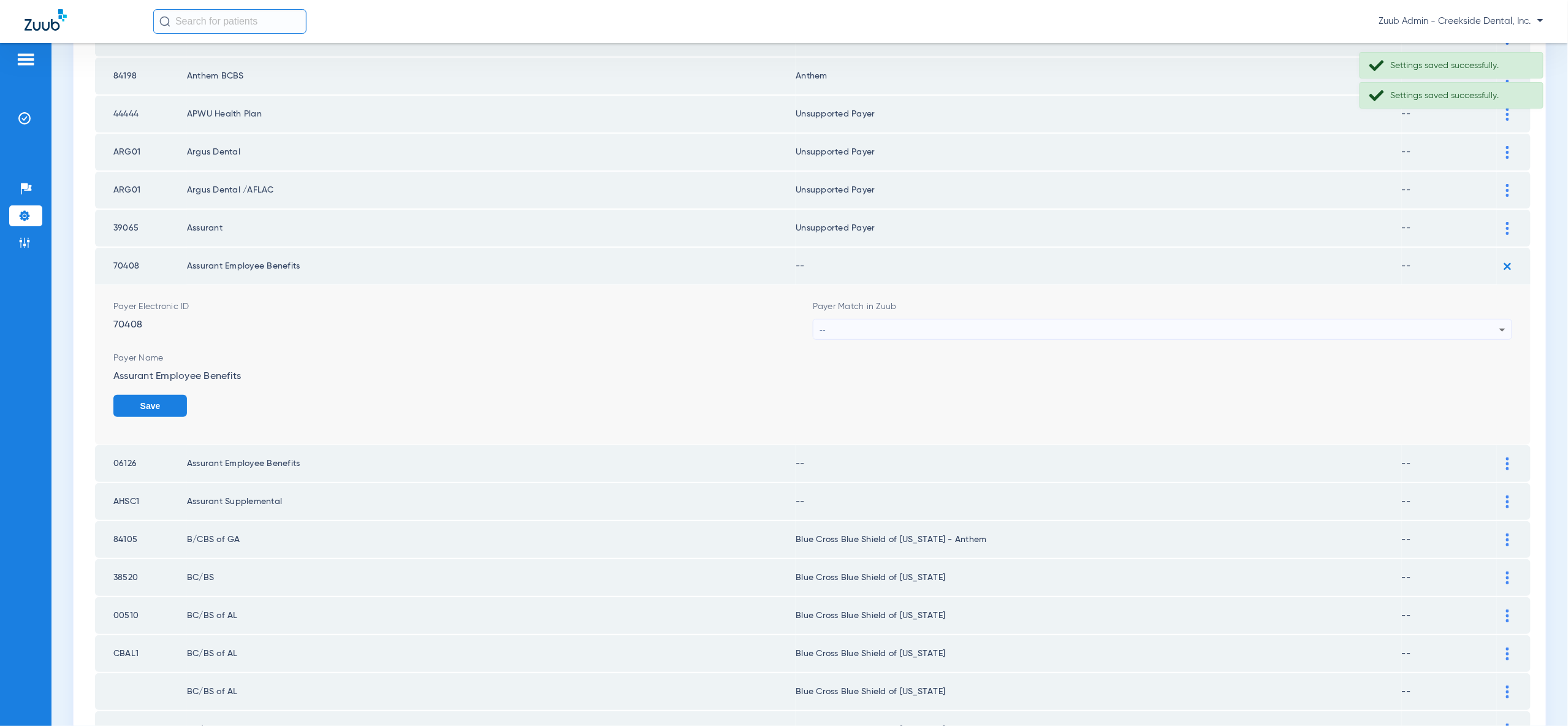
click at [1497, 323] on icon at bounding box center [1503, 330] width 15 height 15
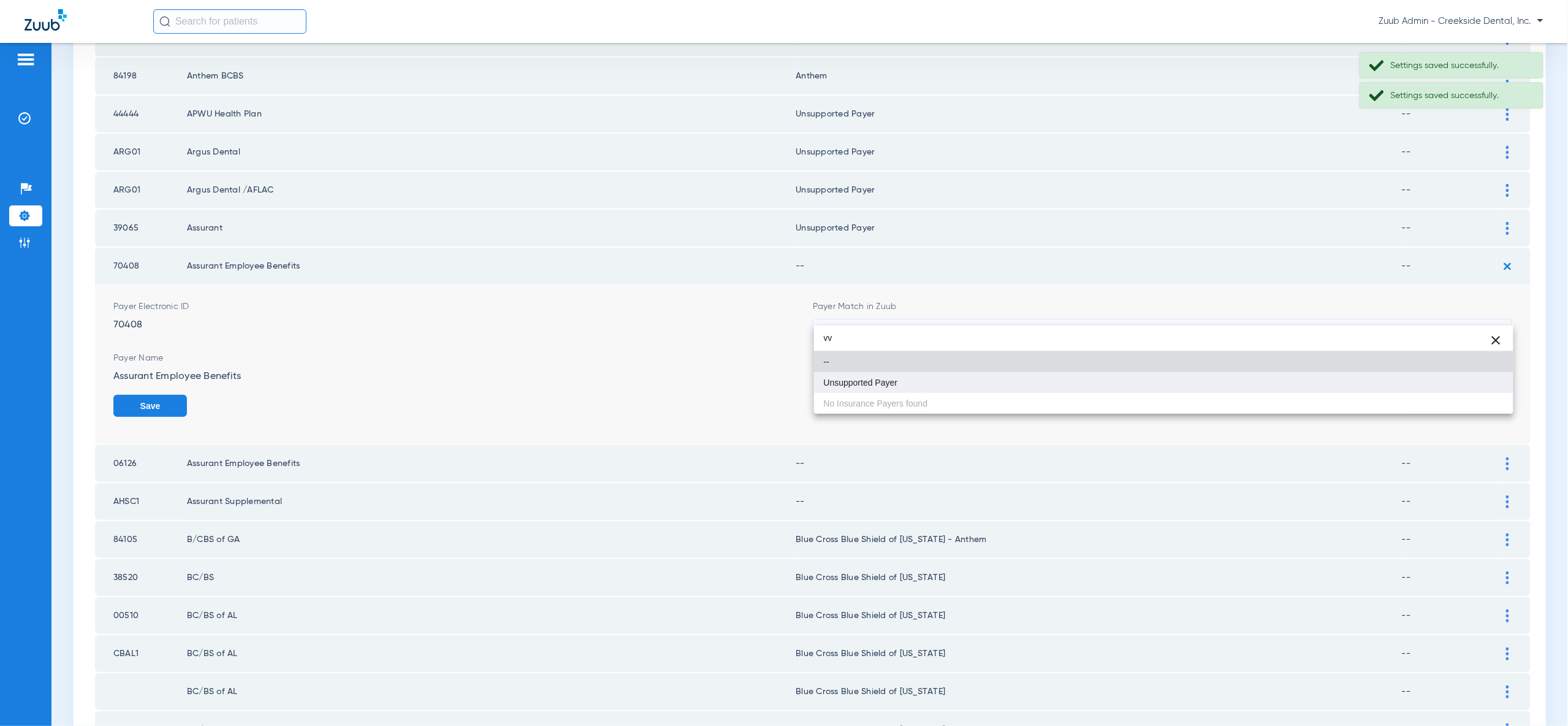
type input "vv"
click at [1490, 388] on mat-option "Unsupported Payer" at bounding box center [1163, 382] width 699 height 21
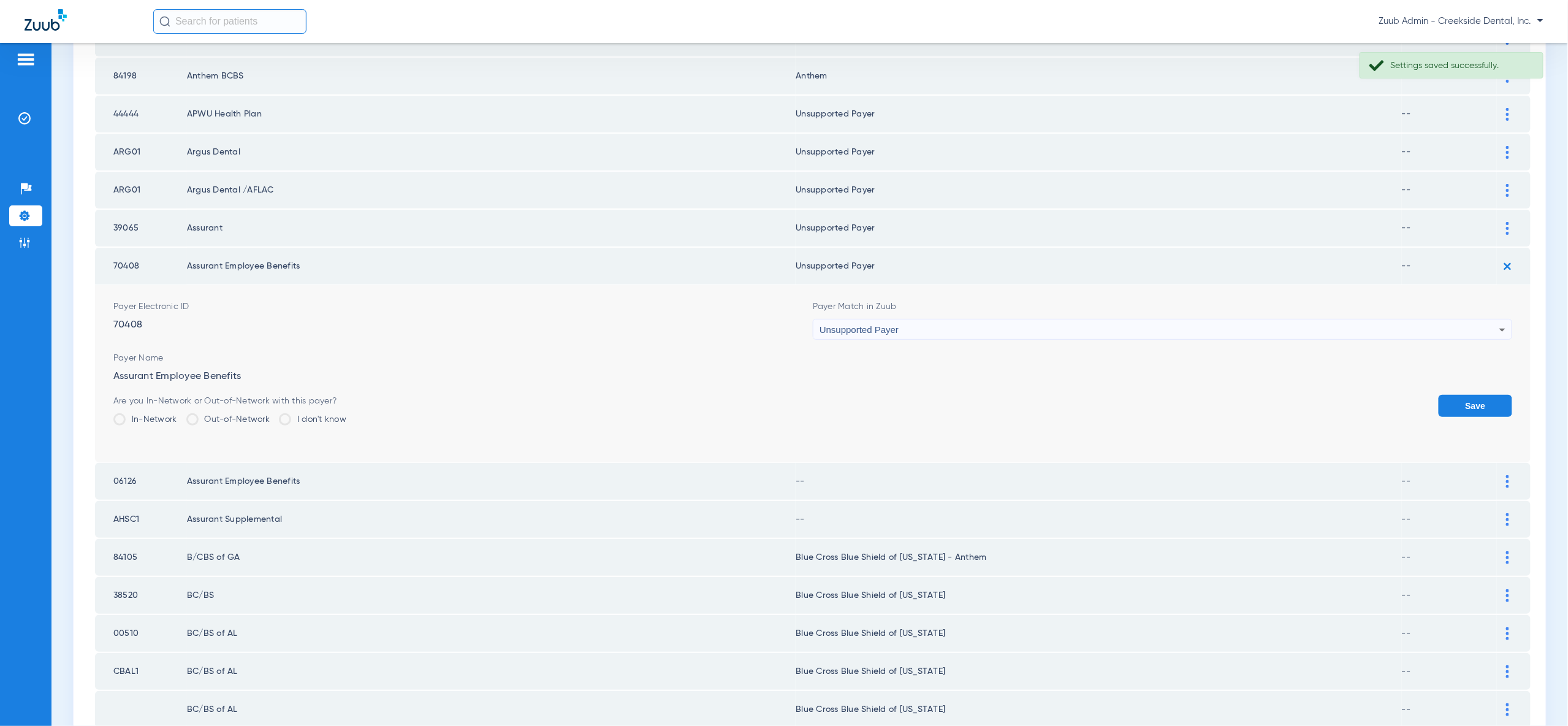
drag, startPoint x: 1490, startPoint y: 389, endPoint x: 1491, endPoint y: 350, distance: 39.0
click at [1490, 395] on button "Save" at bounding box center [1475, 406] width 73 height 22
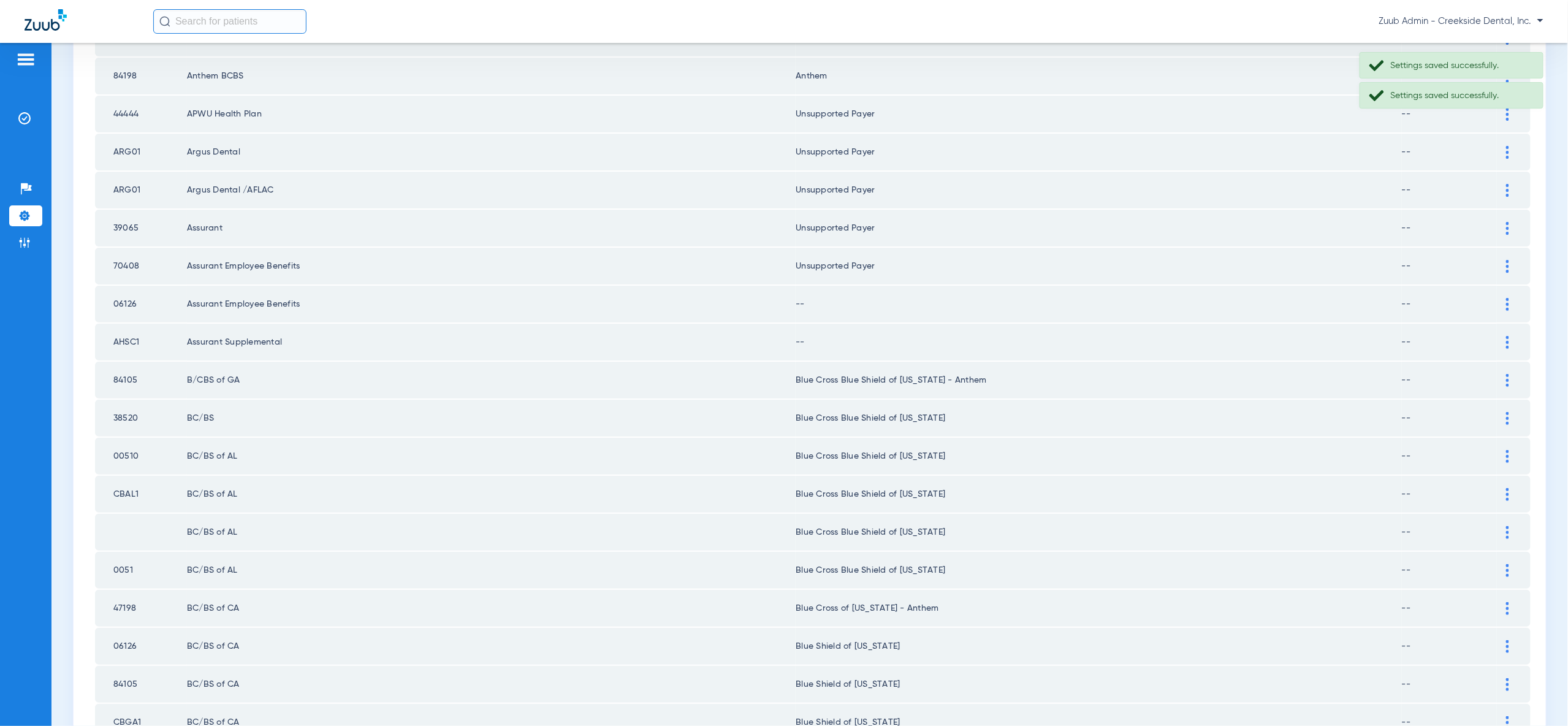
click at [1502, 298] on div at bounding box center [1508, 304] width 22 height 13
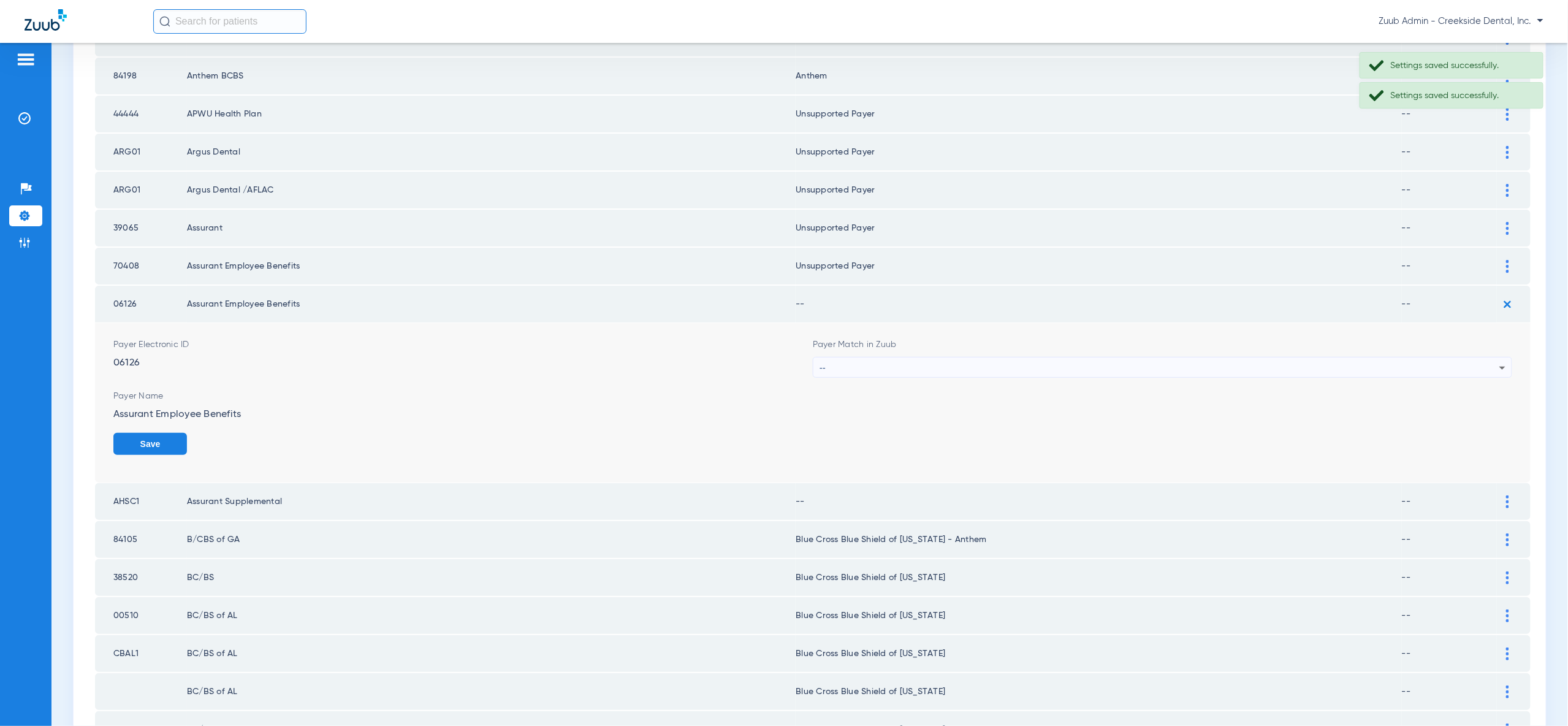
click at [1493, 357] on div "--" at bounding box center [1159, 367] width 679 height 21
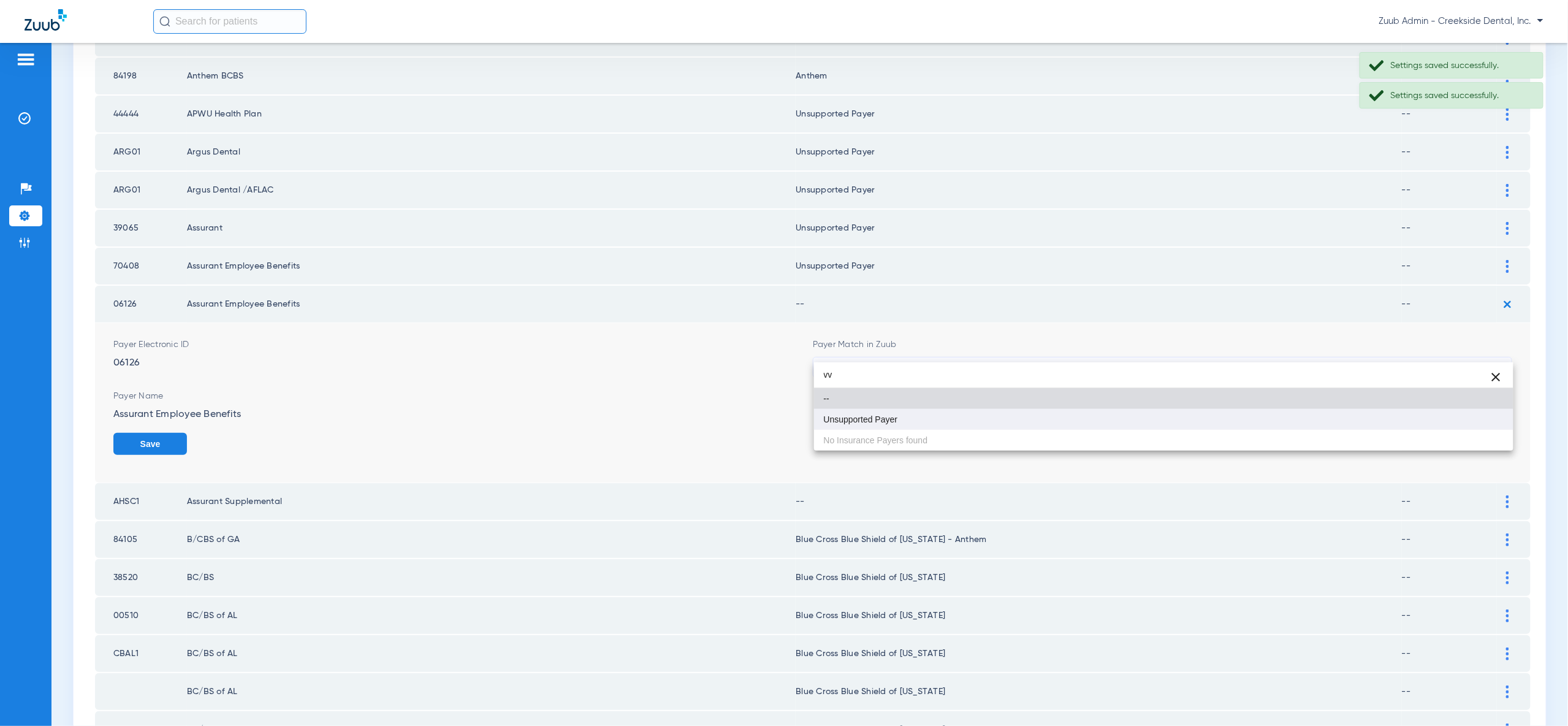
type input "vv"
click at [1483, 426] on mat-option "Unsupported Payer" at bounding box center [1163, 419] width 699 height 21
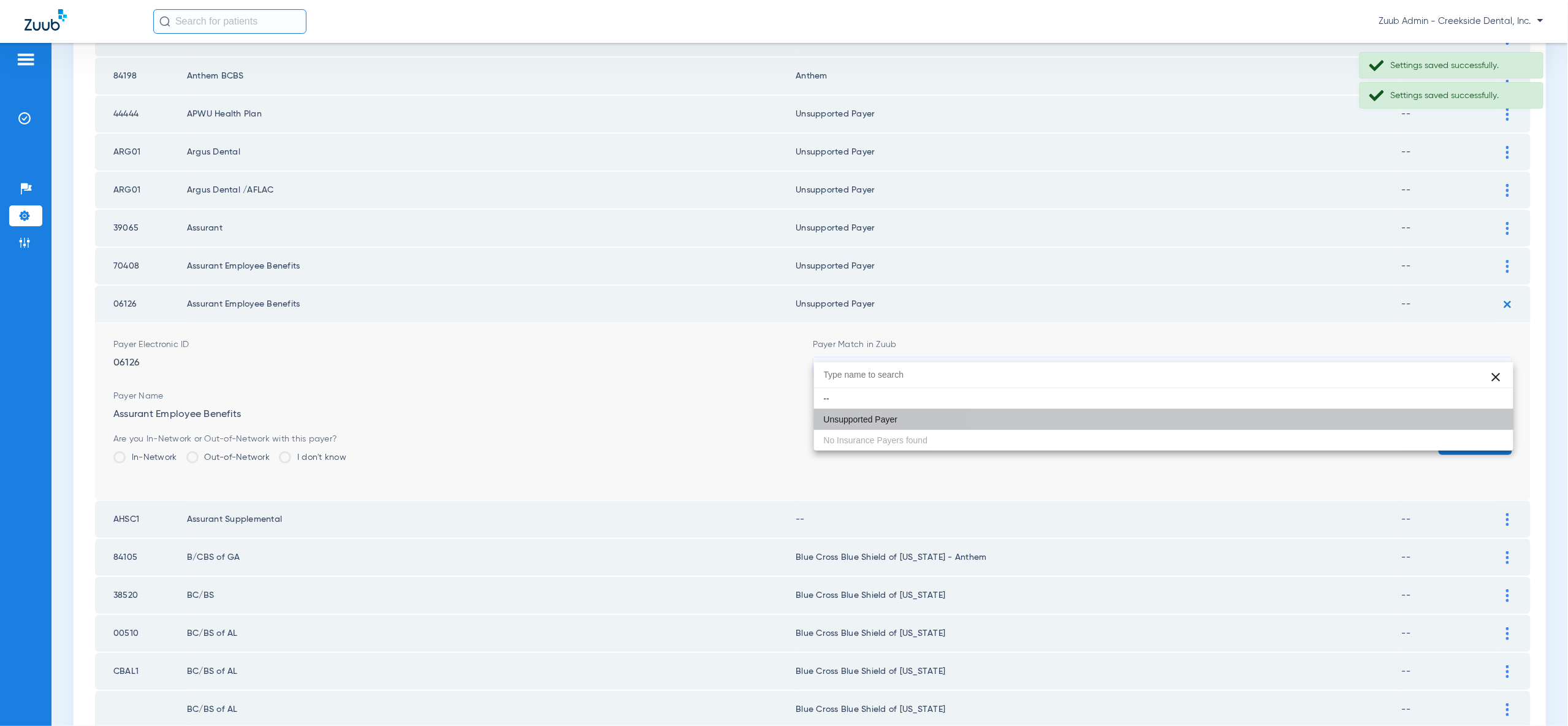
drag, startPoint x: 1483, startPoint y: 426, endPoint x: 1483, endPoint y: 420, distance: 6.0
click at [1483, 433] on button "Save" at bounding box center [1475, 444] width 73 height 22
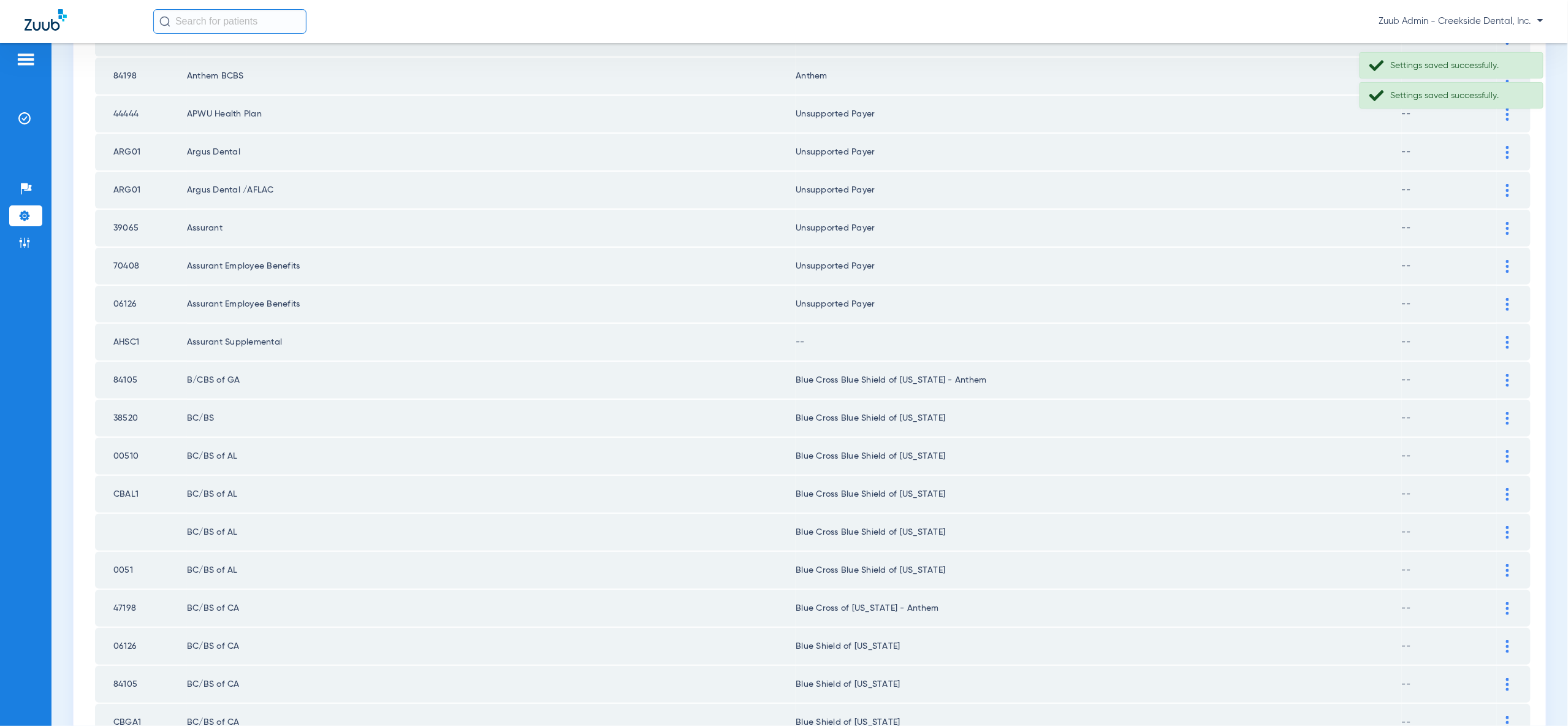
click at [1508, 336] on img at bounding box center [1508, 342] width 3 height 13
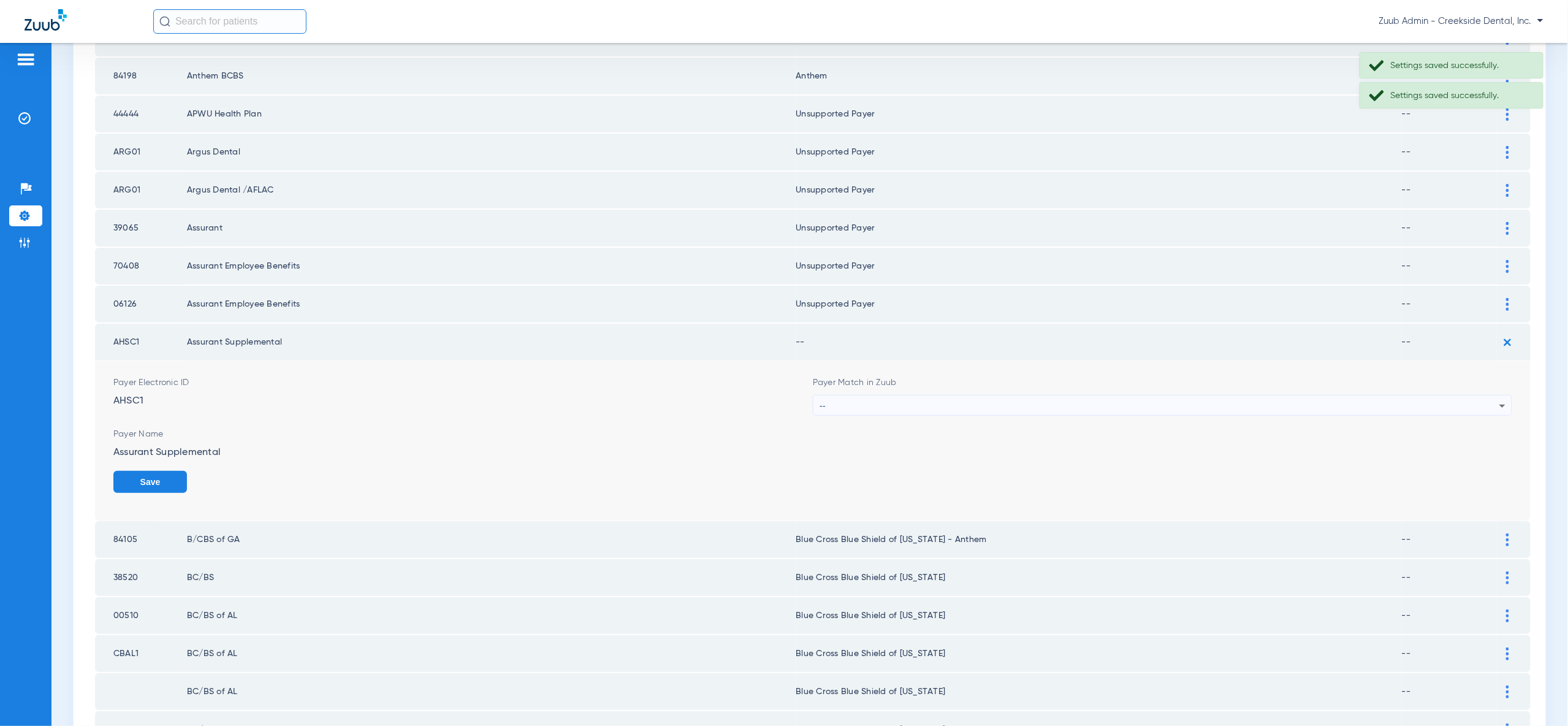
click at [1493, 395] on div "--" at bounding box center [1159, 405] width 679 height 21
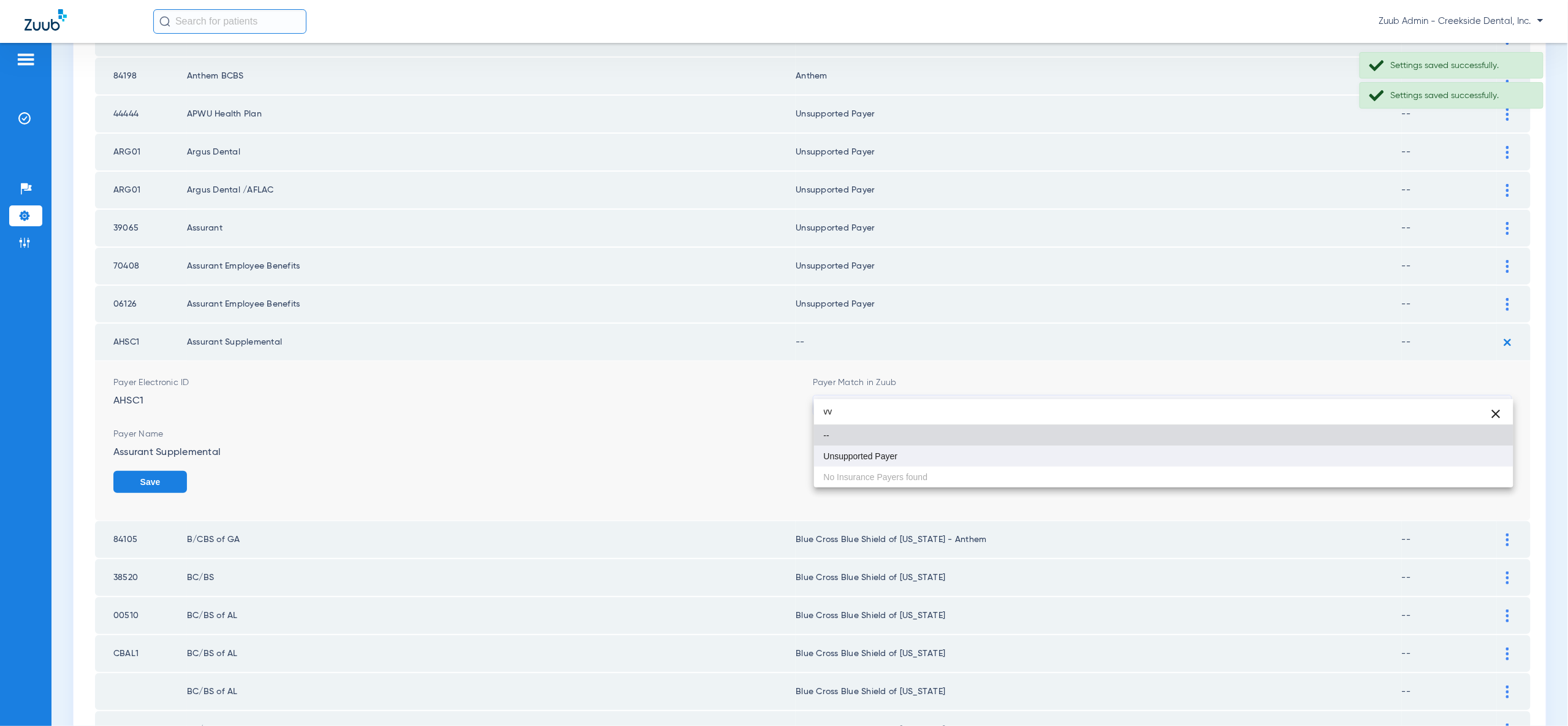
type input "vv"
click at [1490, 459] on mat-option "Unsupported Payer" at bounding box center [1163, 456] width 699 height 21
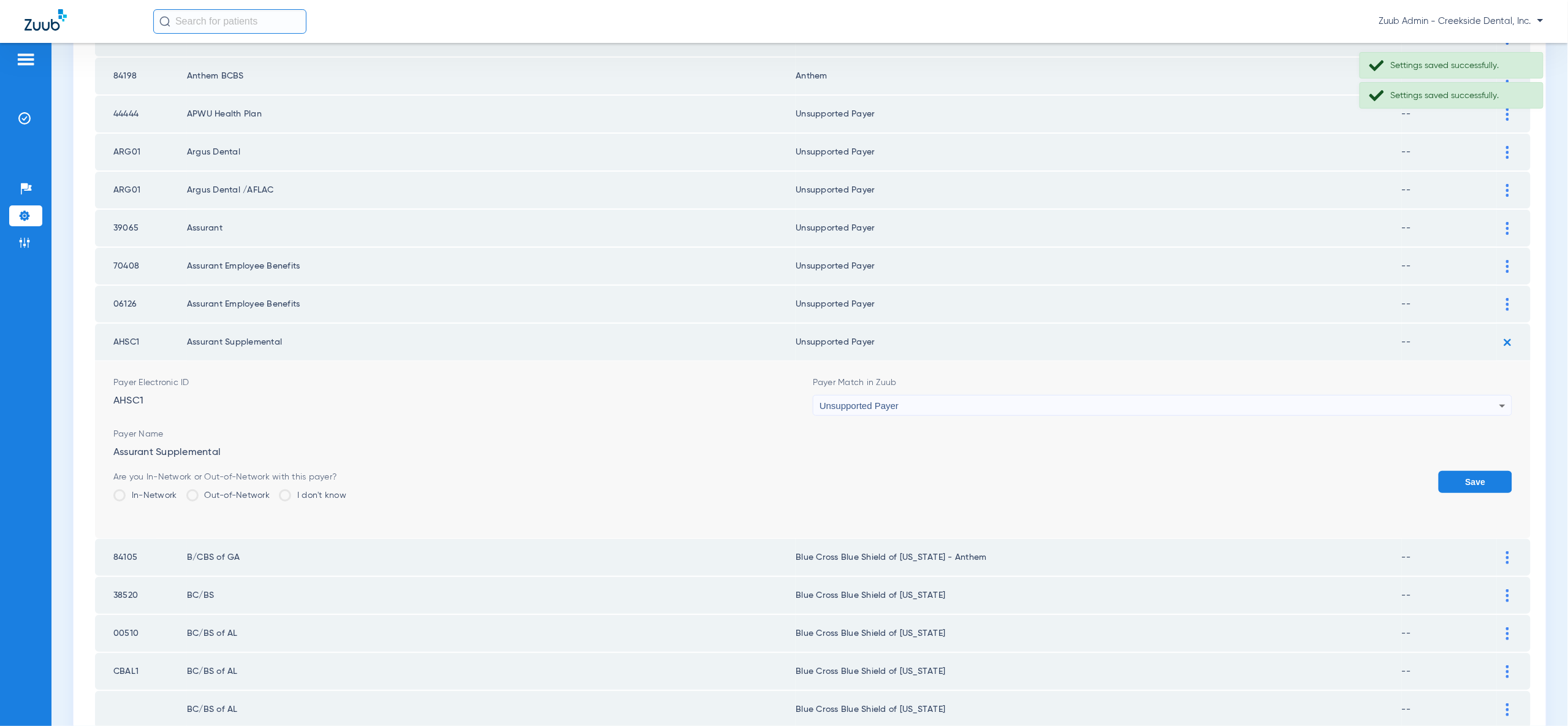
click at [1495, 471] on button "Save" at bounding box center [1475, 482] width 73 height 22
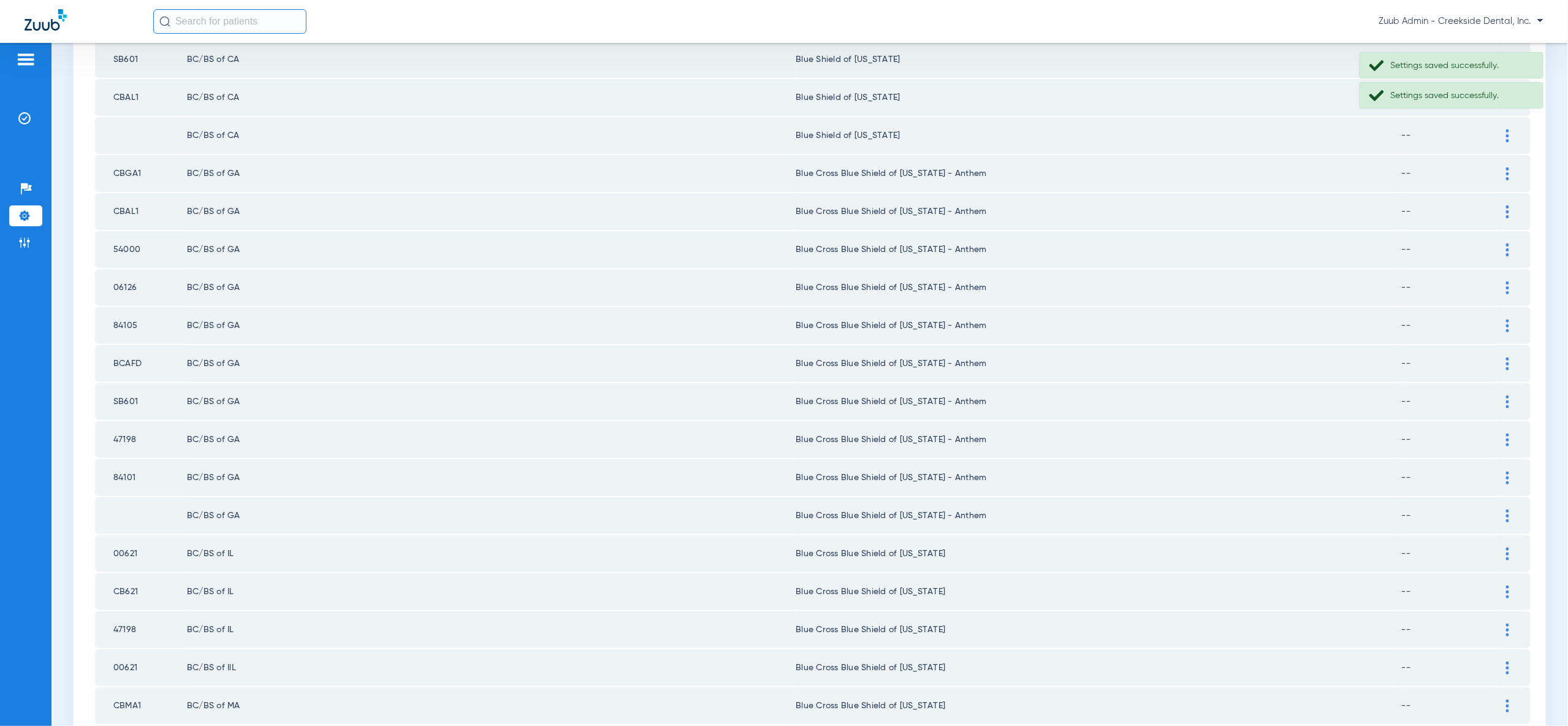
scroll to position [1428, 0]
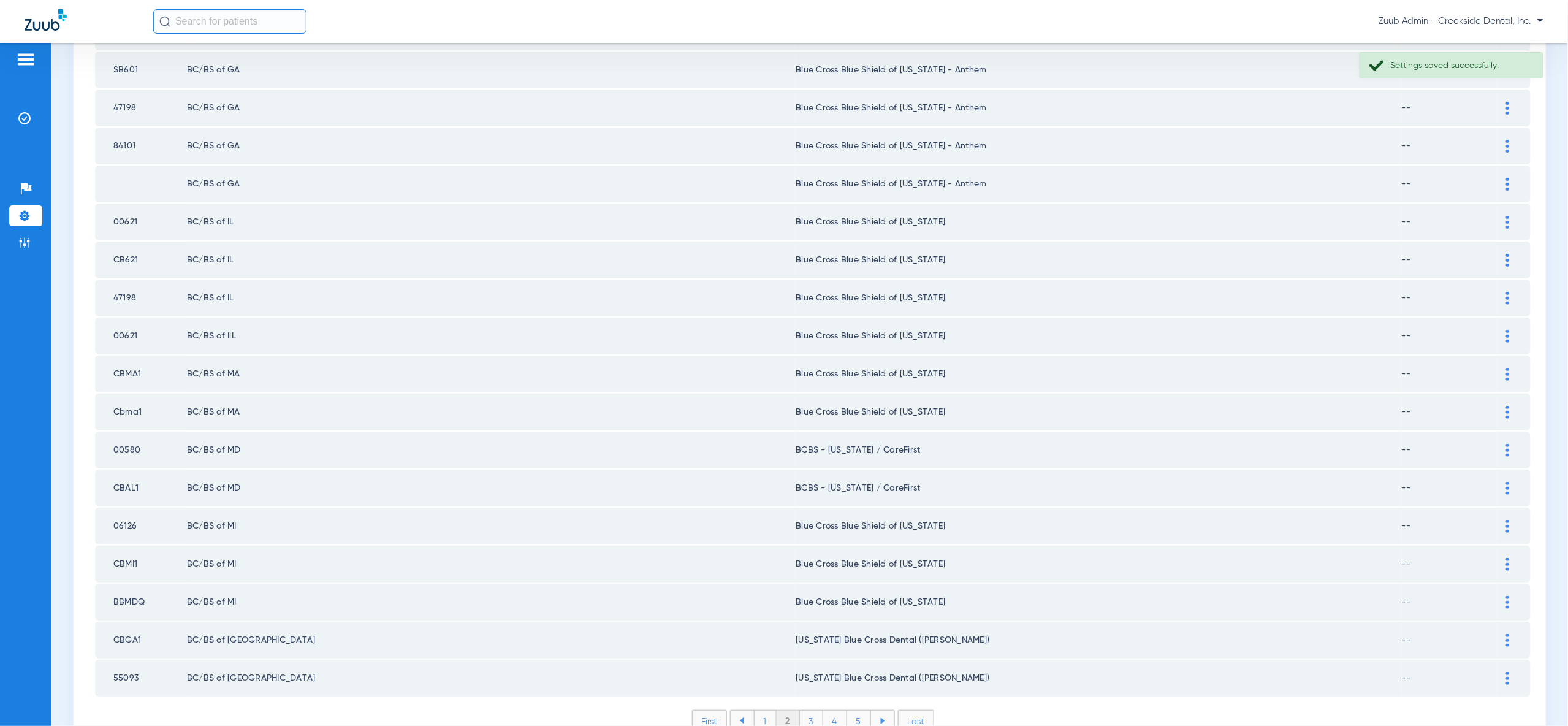
click at [808, 711] on li "3" at bounding box center [811, 721] width 23 height 21
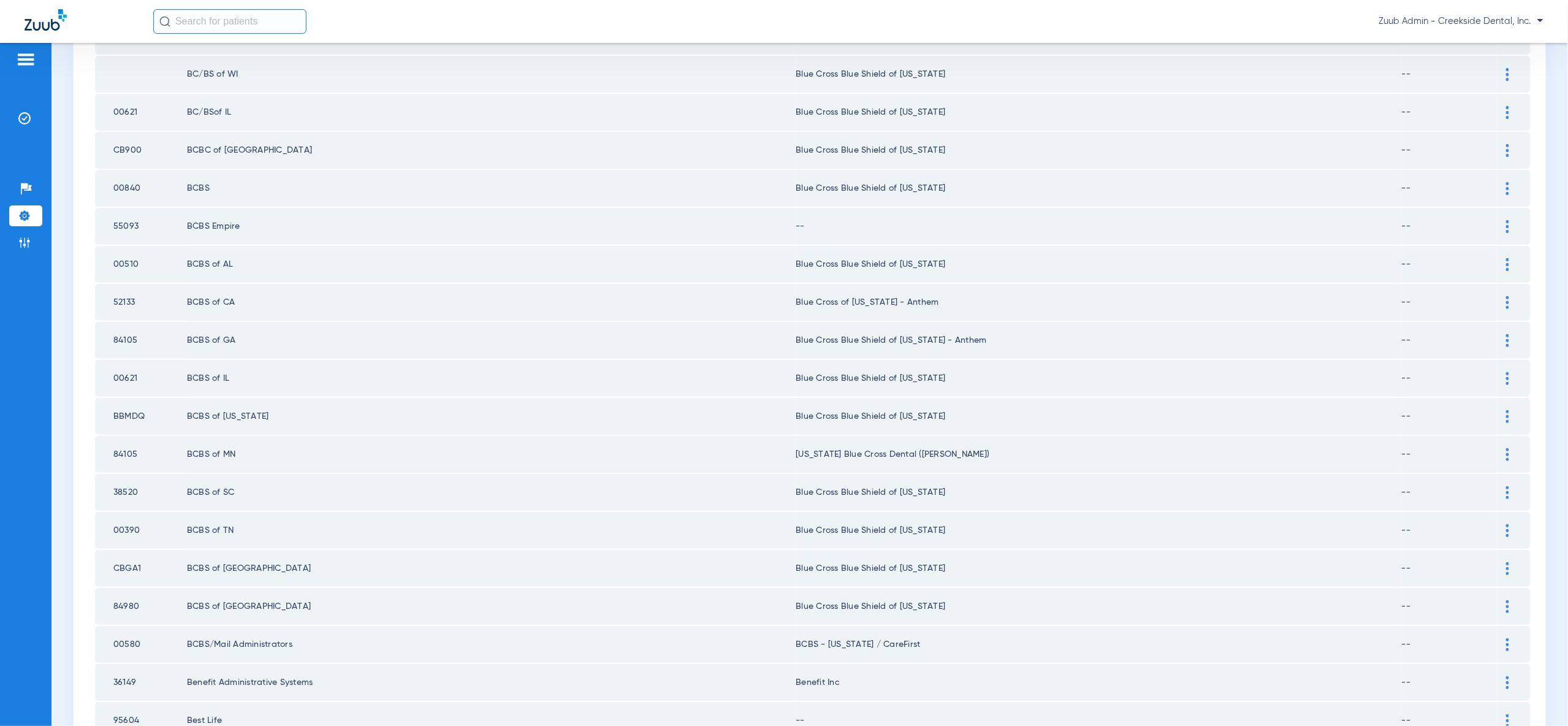
scroll to position [538, 0]
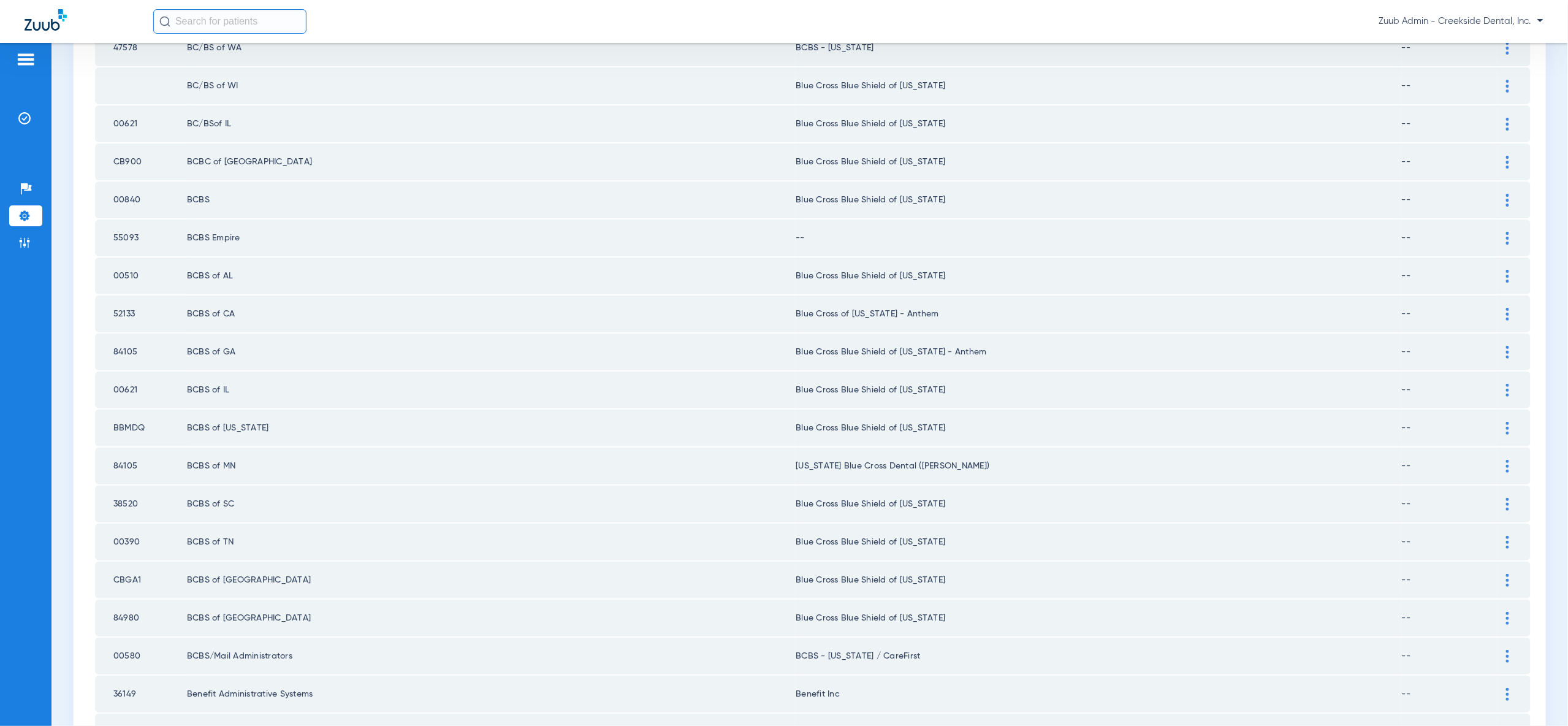
click at [1506, 232] on img at bounding box center [1508, 238] width 3 height 13
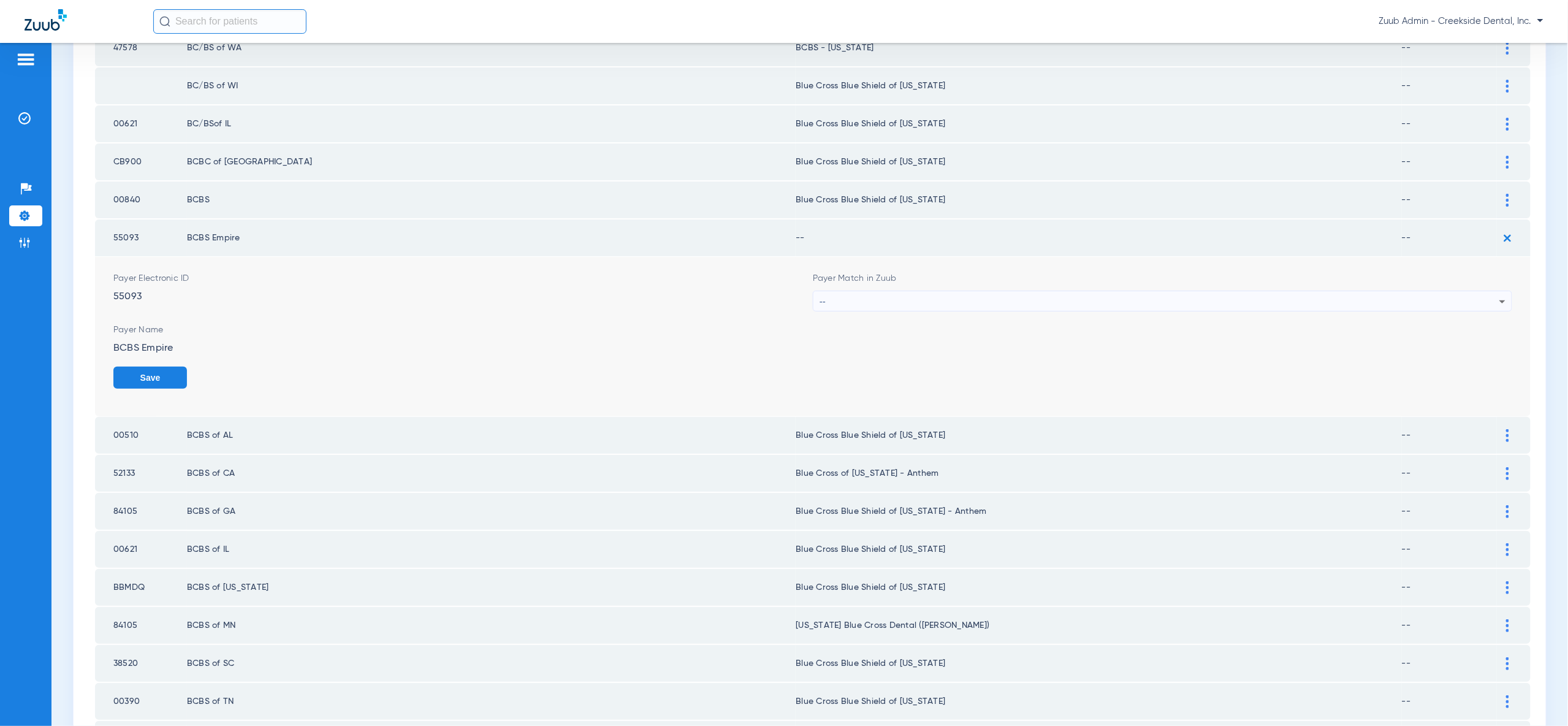
click at [1482, 291] on div "--" at bounding box center [1159, 302] width 679 height 21
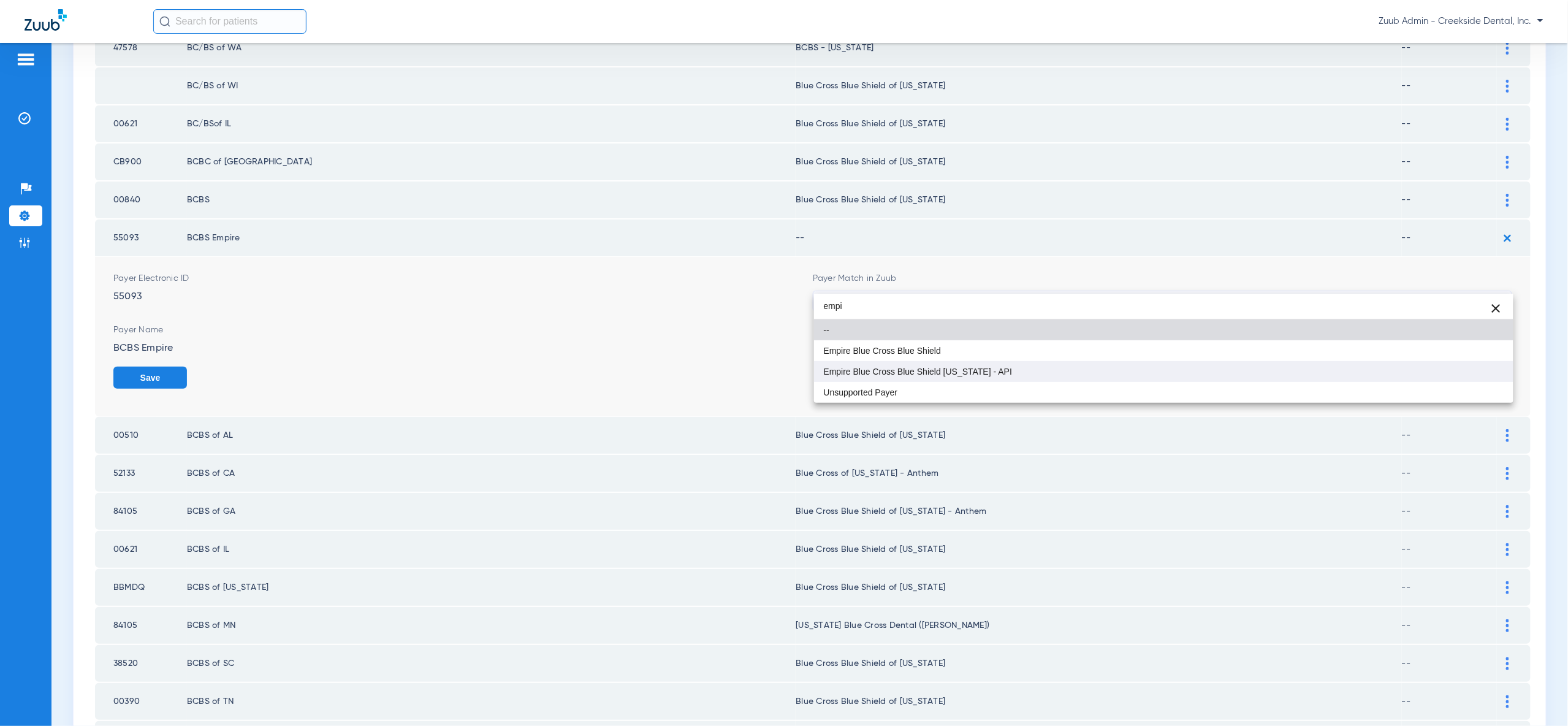
type input "empi"
click at [1456, 365] on mat-option "Empire Blue Cross Blue Shield [US_STATE] - API" at bounding box center [1163, 371] width 699 height 21
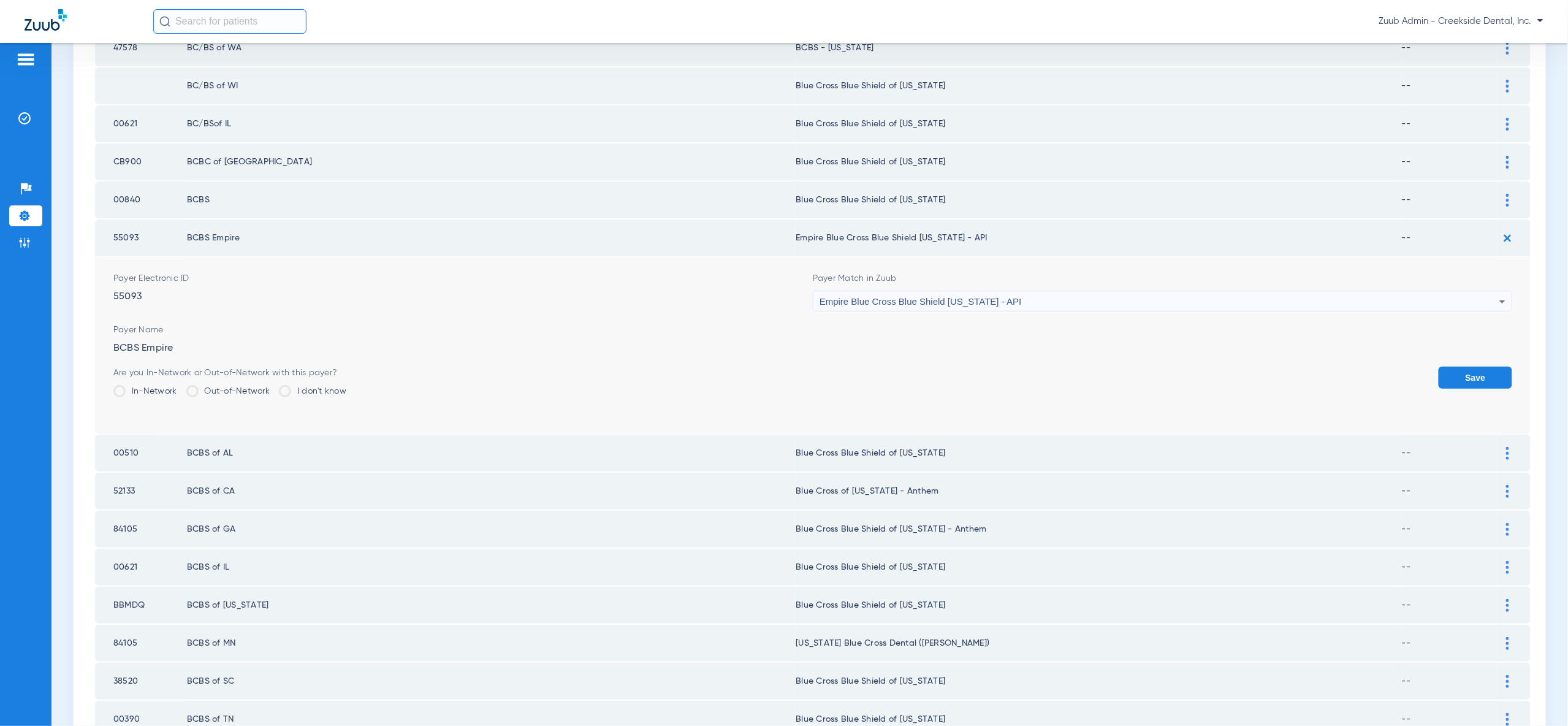
click at [1486, 369] on button "Save" at bounding box center [1475, 378] width 73 height 22
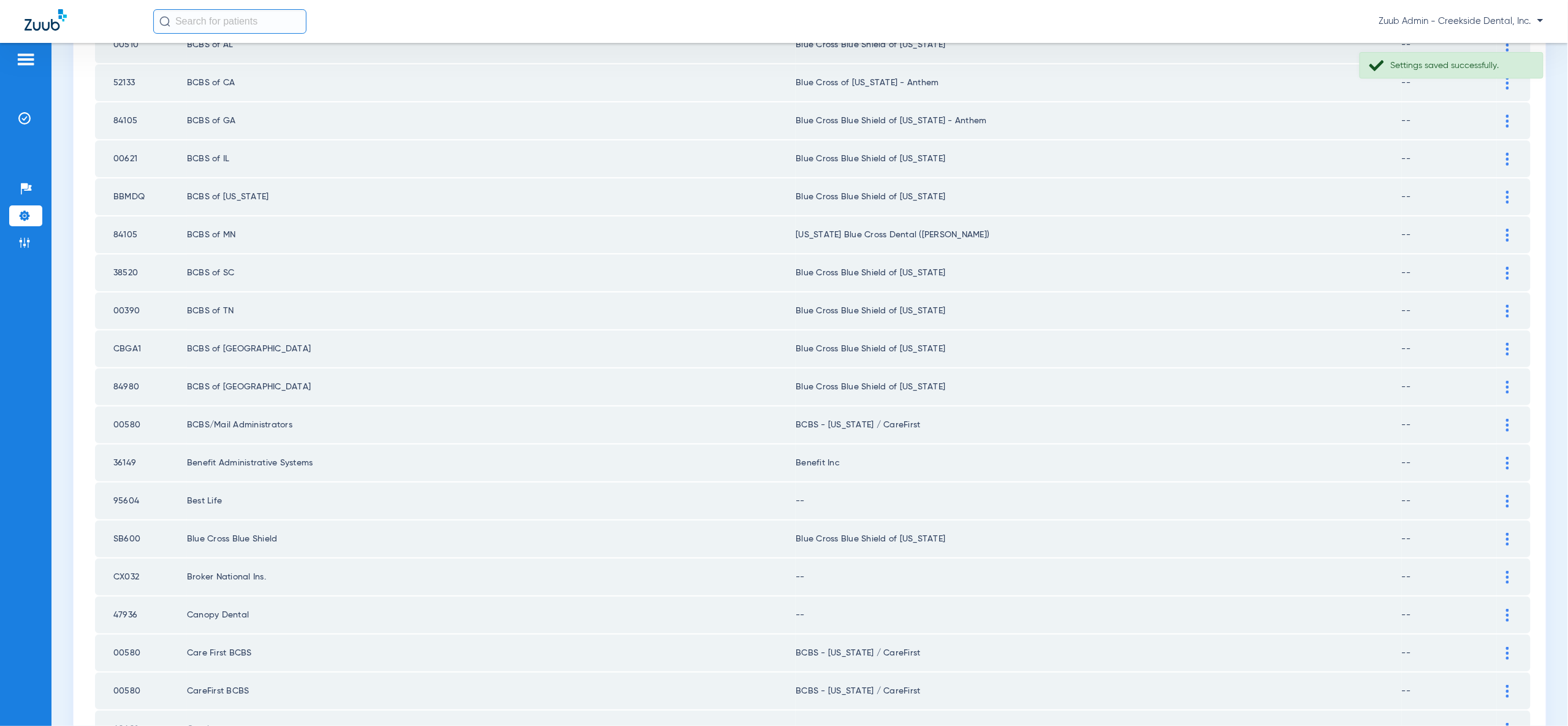
scroll to position [852, 0]
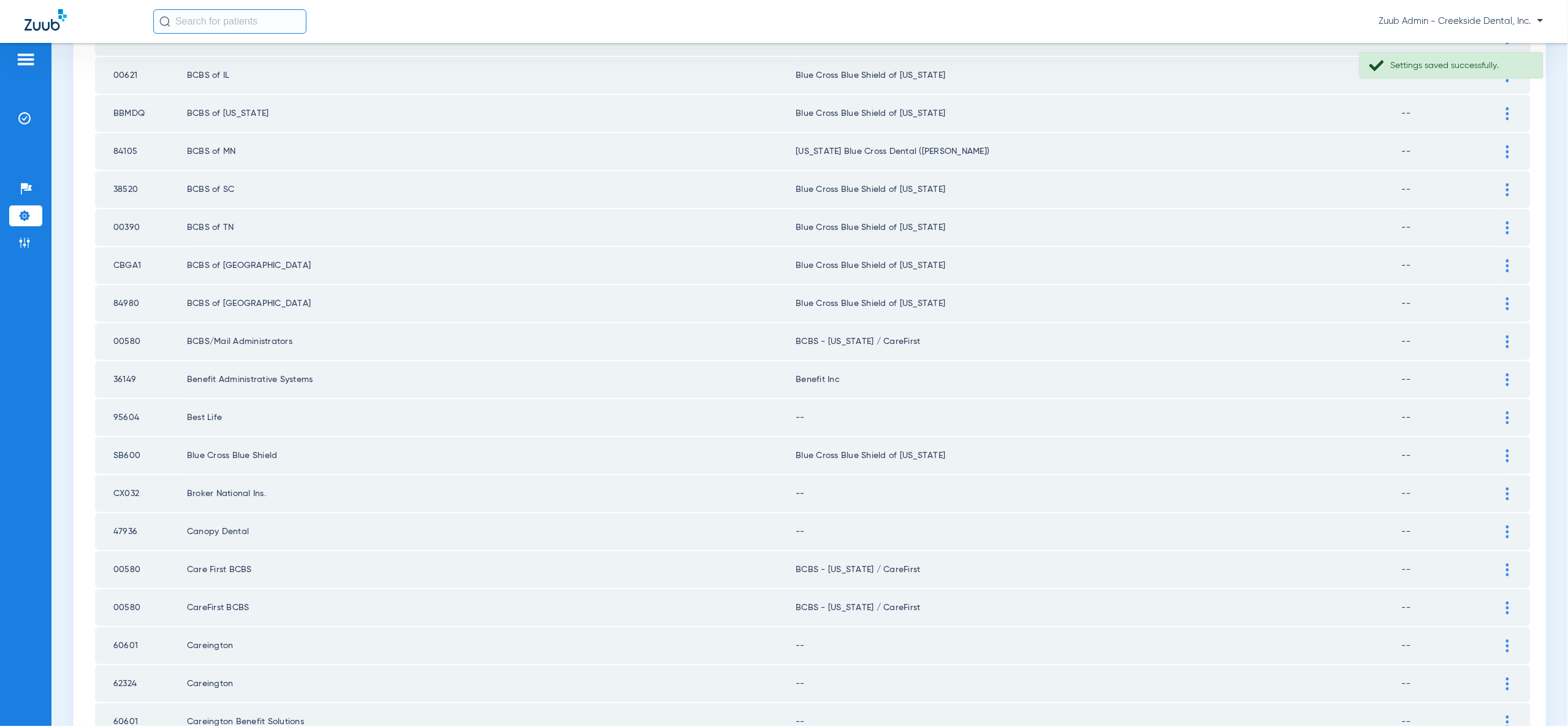
click at [1507, 412] on img at bounding box center [1508, 418] width 3 height 13
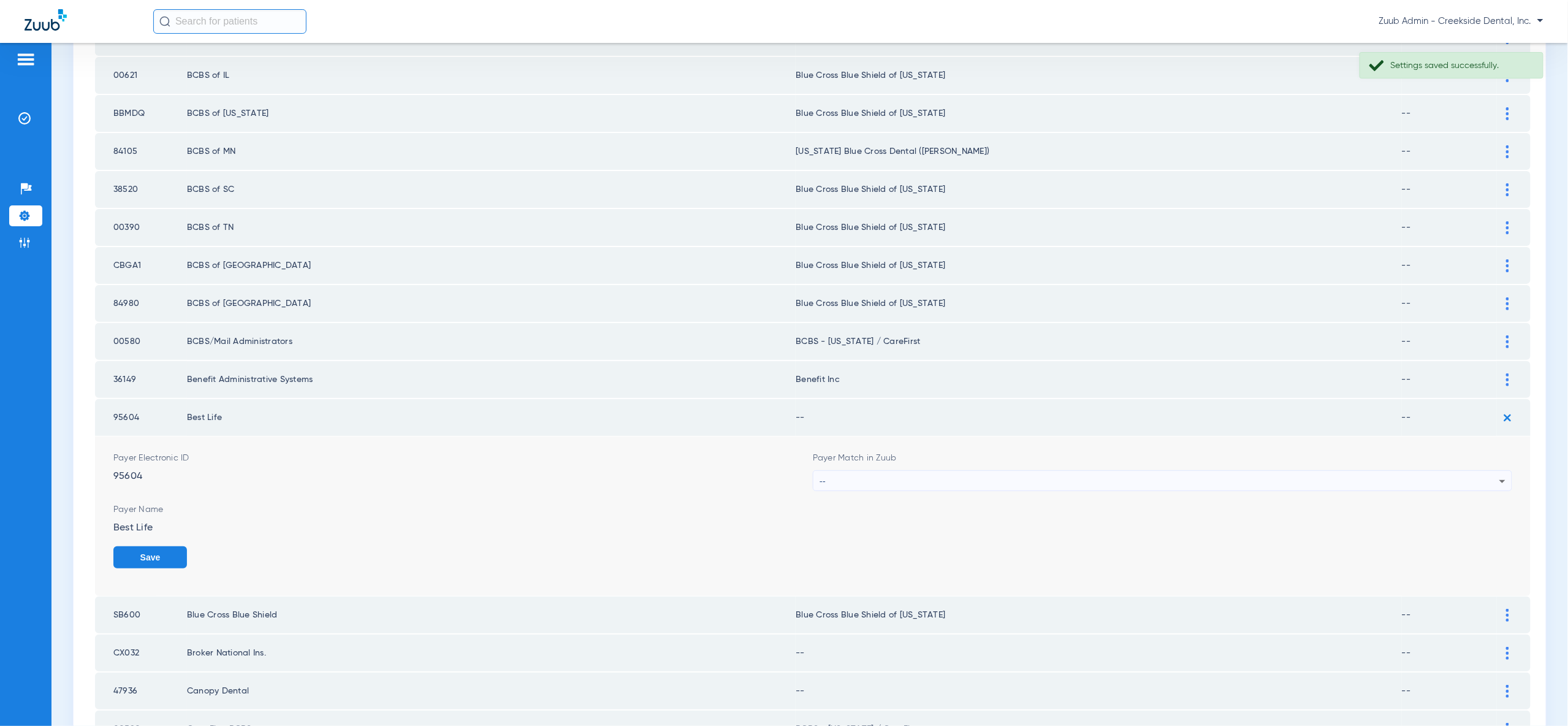
click at [1494, 471] on div "--" at bounding box center [1159, 482] width 679 height 21
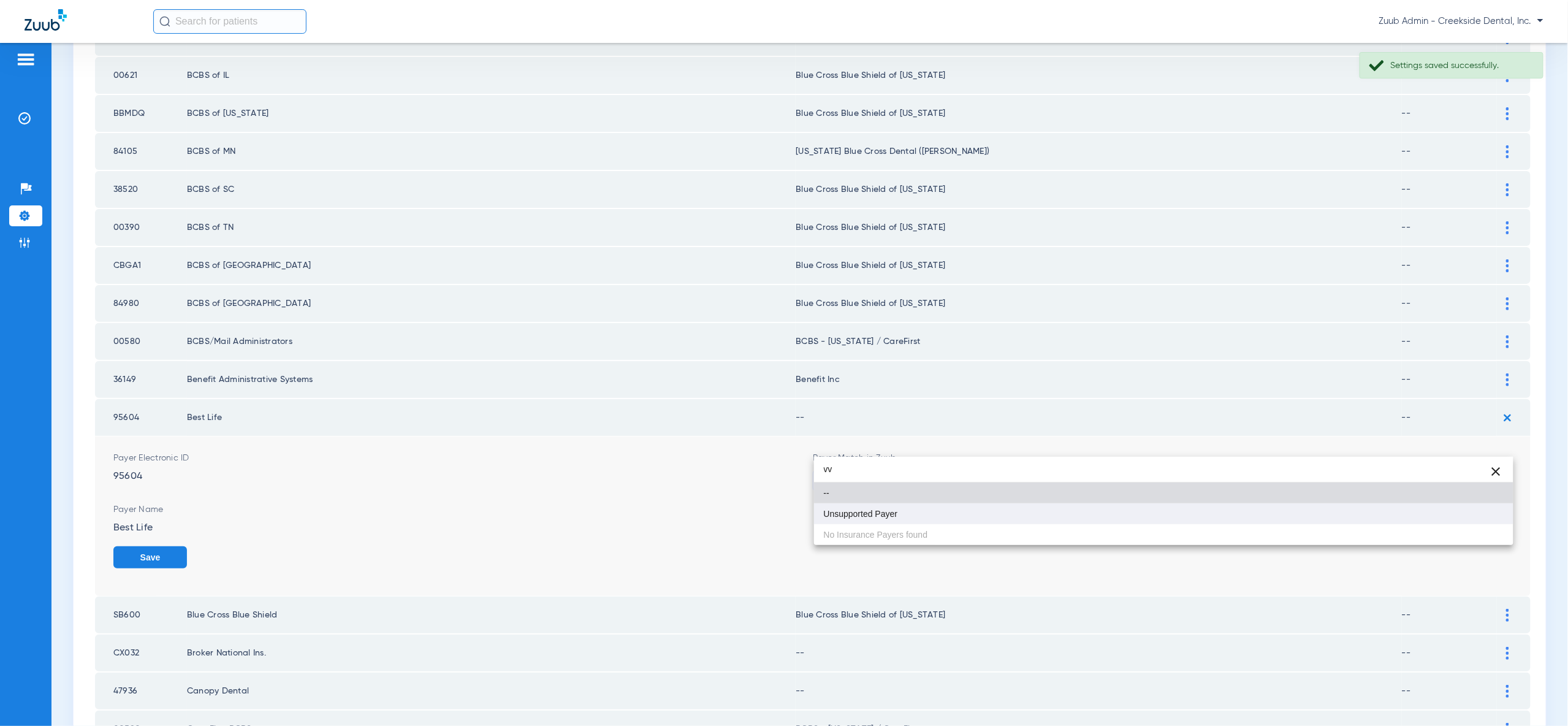
type input "vv"
click at [1483, 514] on mat-option "Unsupported Payer" at bounding box center [1163, 513] width 699 height 21
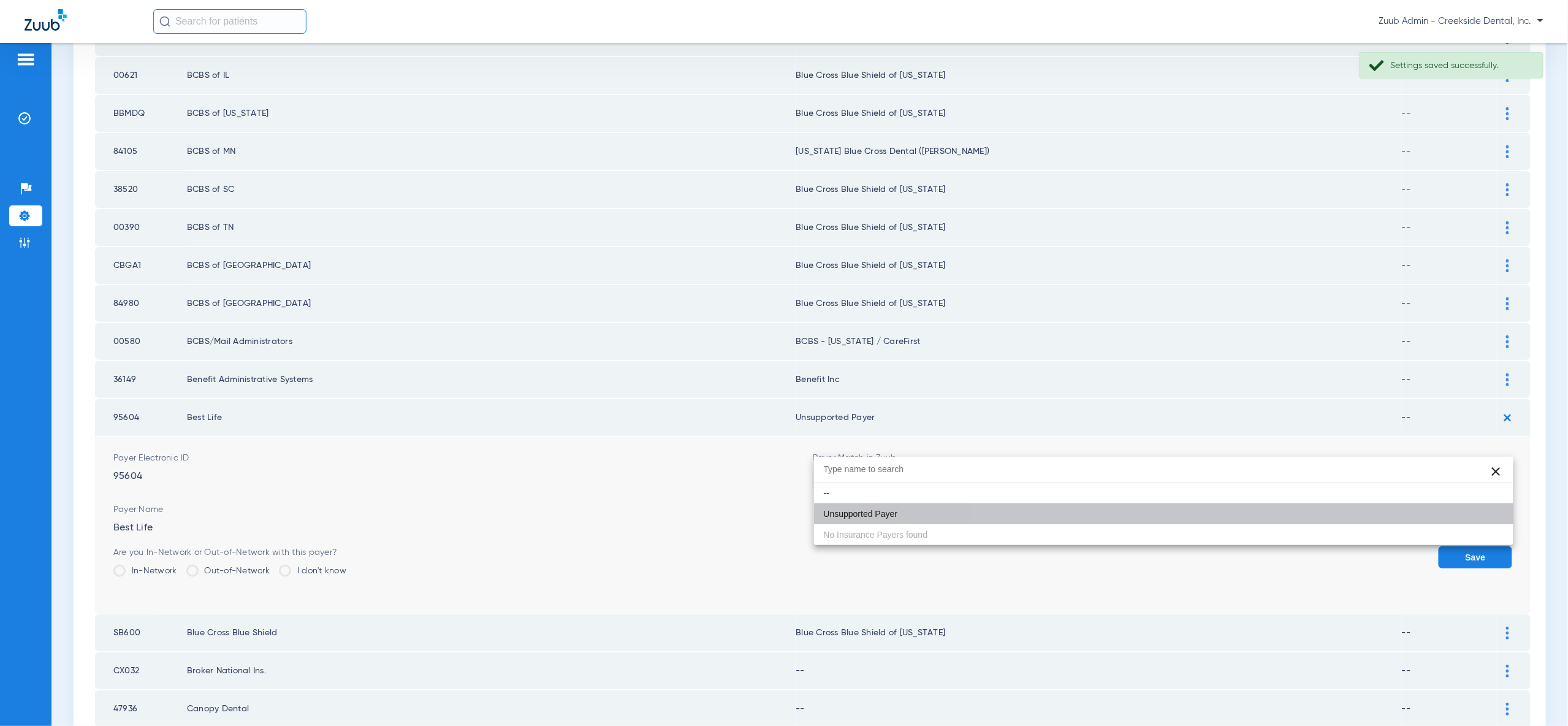
click at [1483, 547] on button "Save" at bounding box center [1475, 558] width 73 height 22
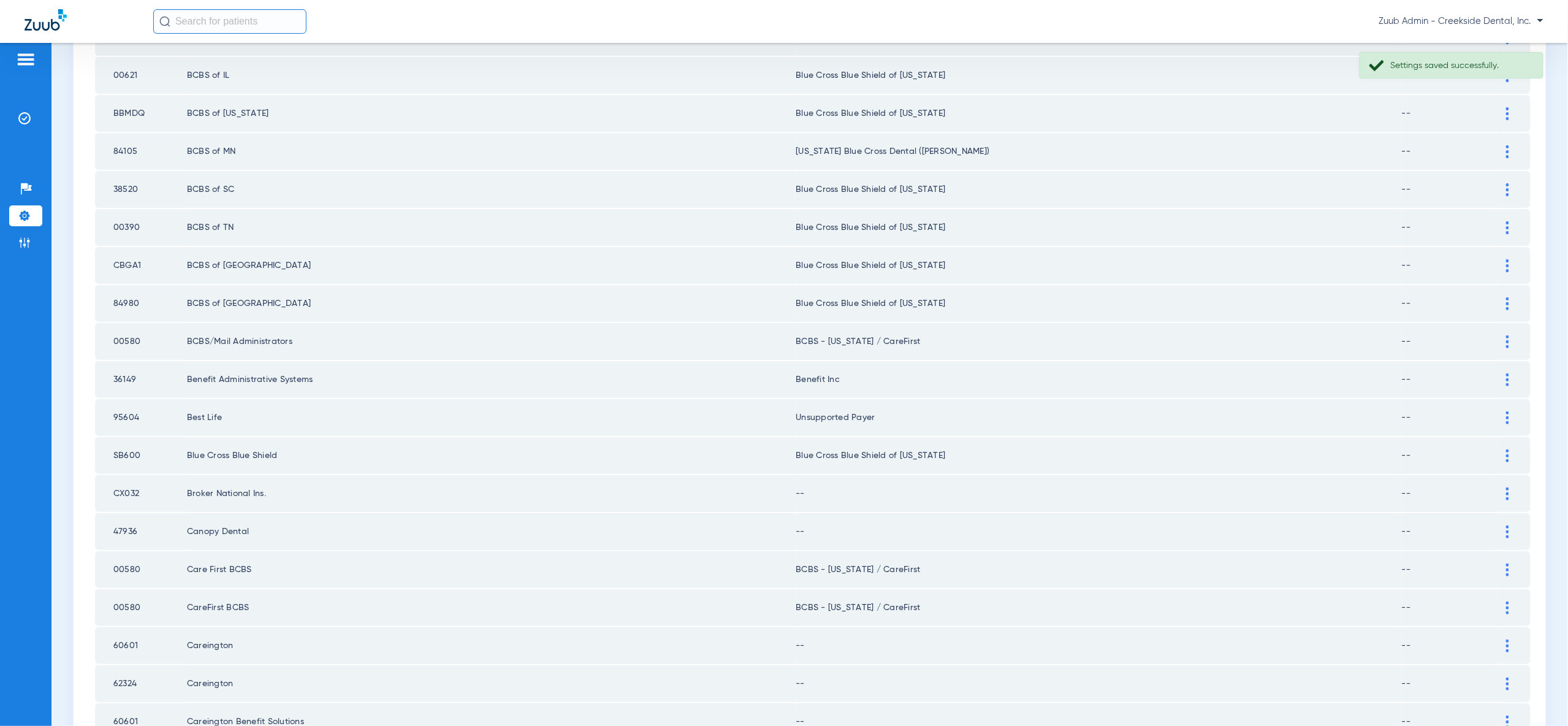
drag, startPoint x: 1507, startPoint y: 460, endPoint x: 1508, endPoint y: 489, distance: 29.0
click at [1507, 488] on img at bounding box center [1508, 494] width 3 height 13
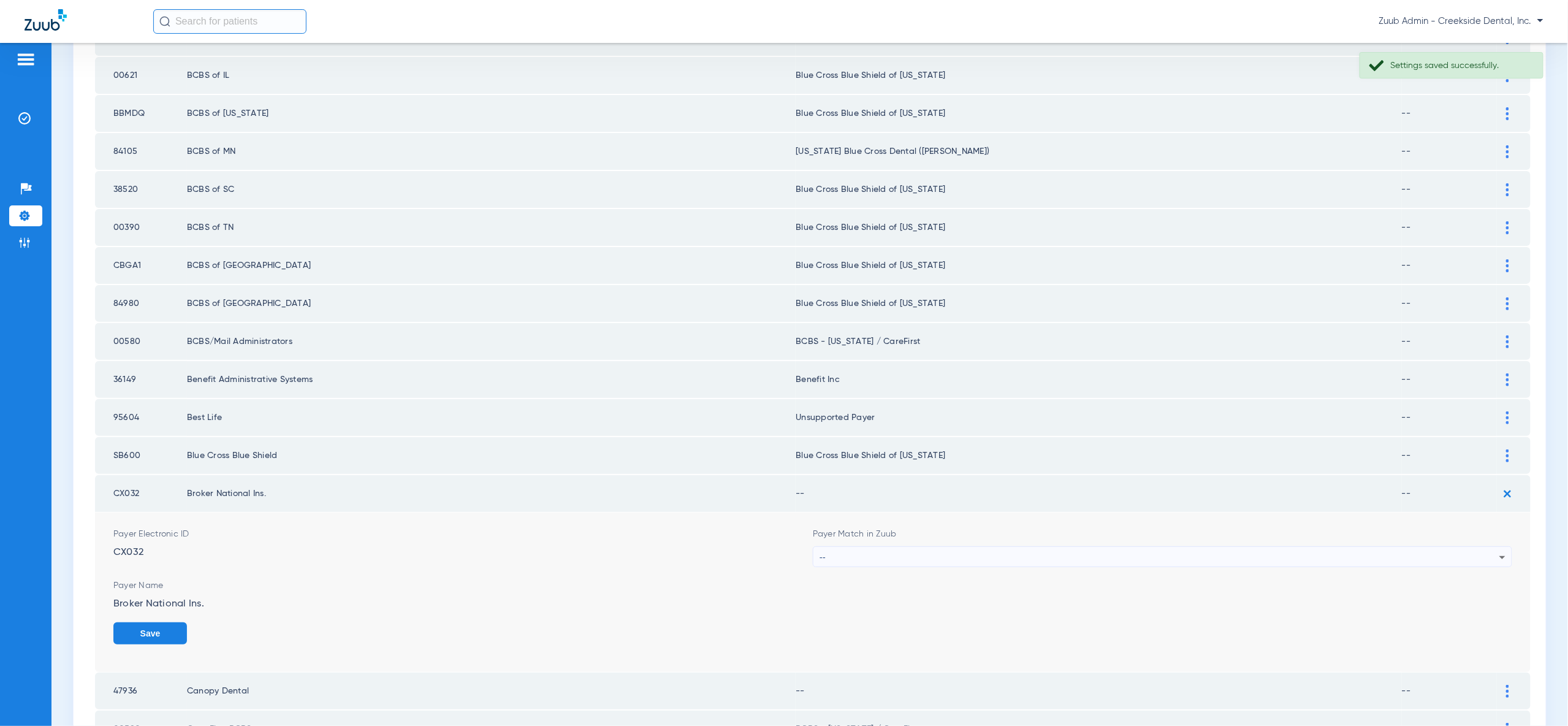
click at [1493, 531] on form "Payer Electronic ID CX032 Payer Match in Zuub -- Payer Name Broker National Ins…" at bounding box center [813, 592] width 1399 height 160
click at [1492, 547] on div "--" at bounding box center [1159, 558] width 679 height 21
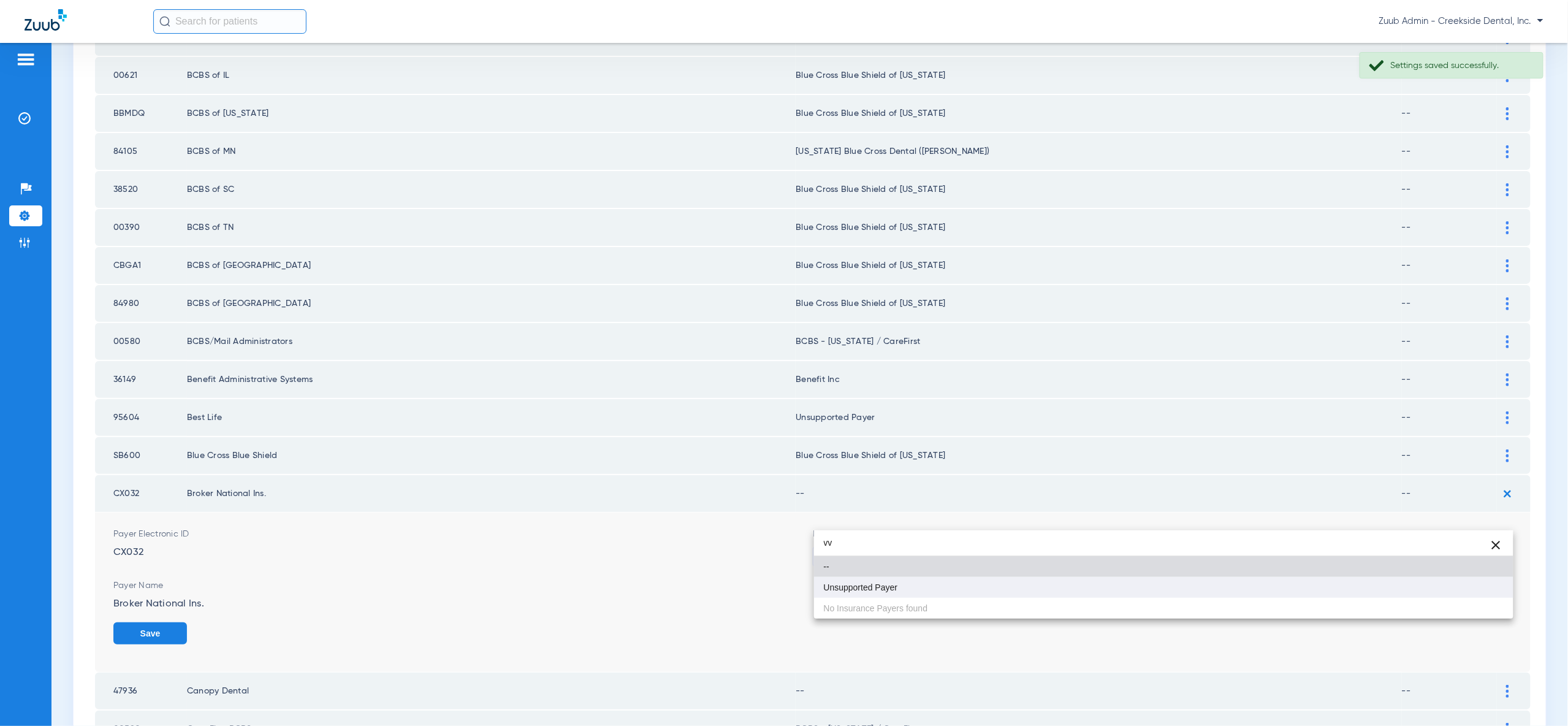
type input "vv"
click at [1482, 598] on mat-option "Unsupported Payer" at bounding box center [1163, 587] width 699 height 21
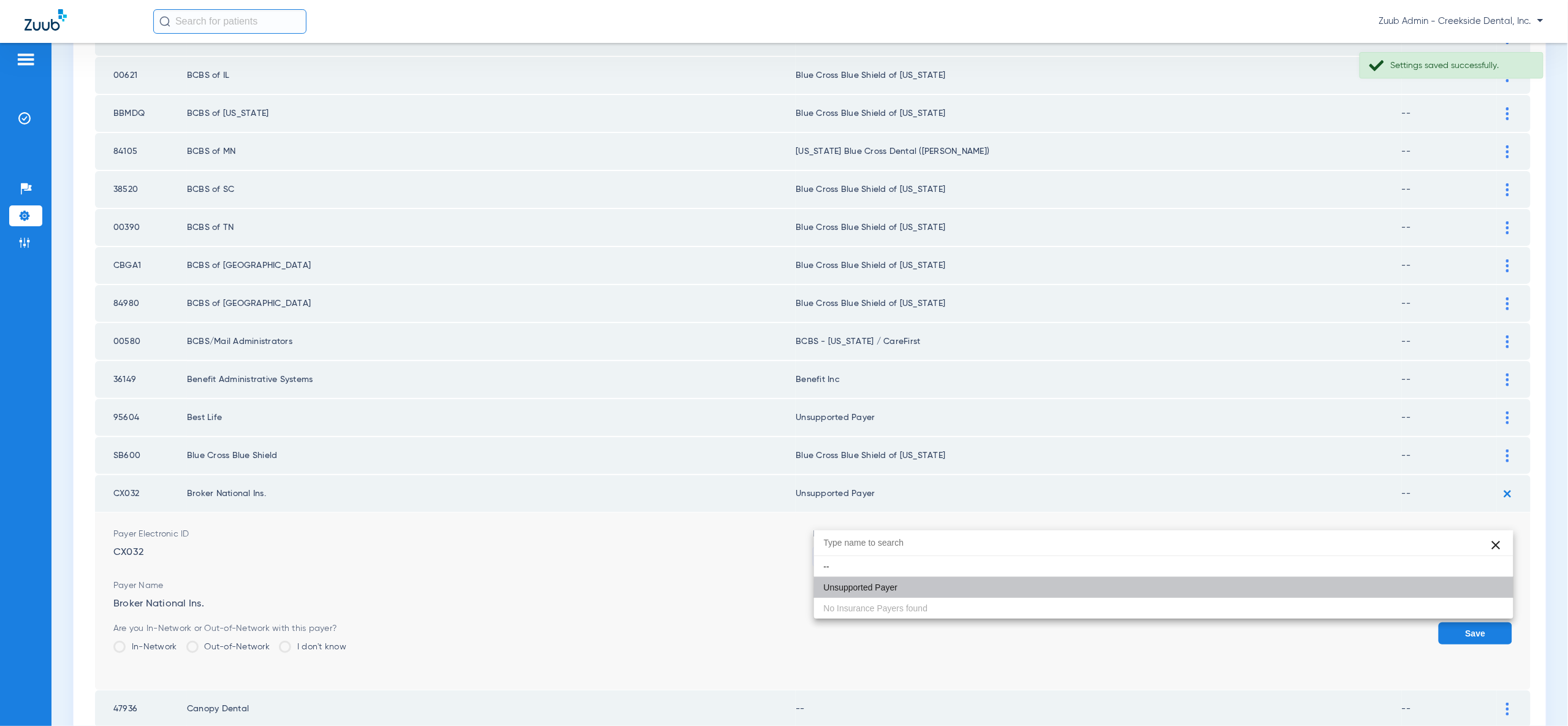
click at [1482, 623] on button "Save" at bounding box center [1475, 634] width 73 height 22
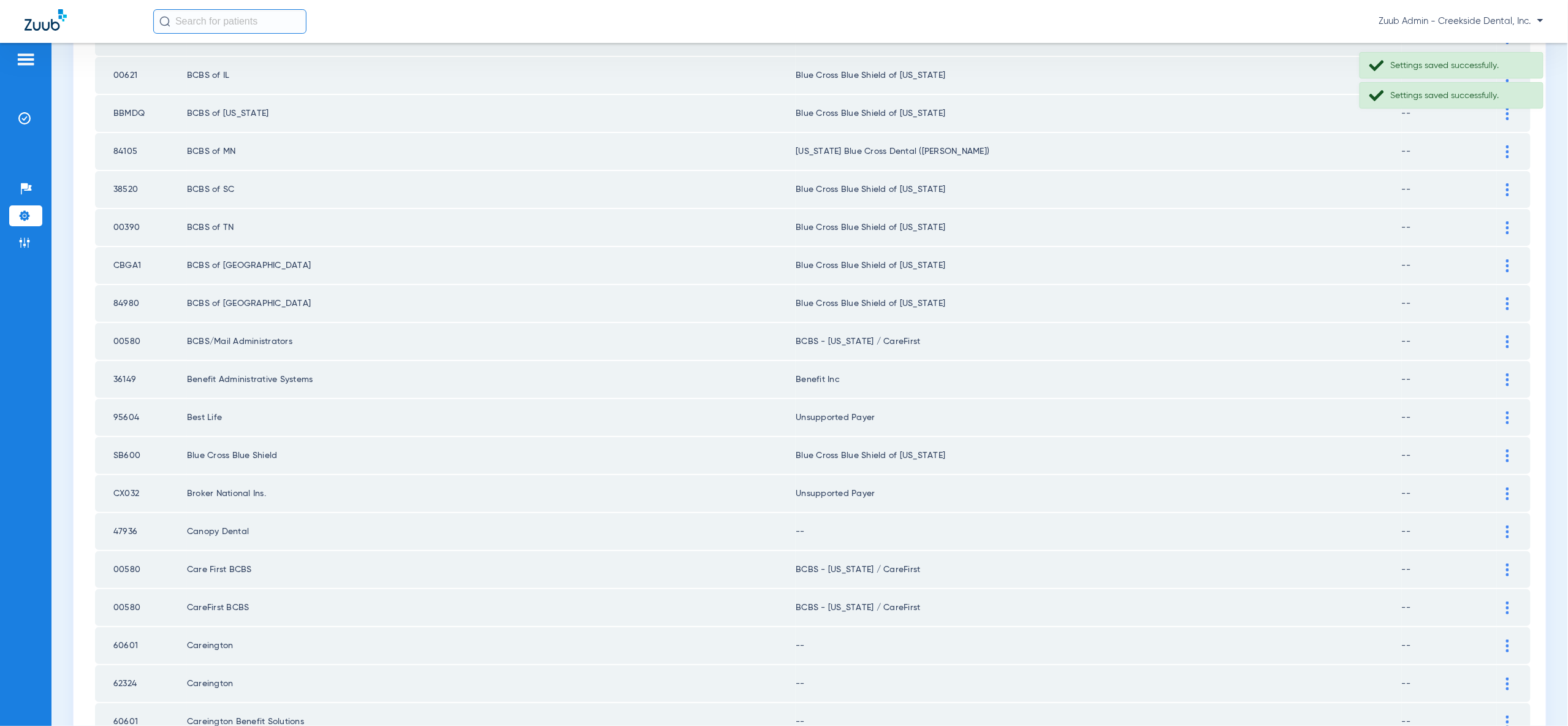
click at [1508, 513] on td at bounding box center [1514, 532] width 34 height 37
click at [1510, 526] on div at bounding box center [1508, 532] width 22 height 13
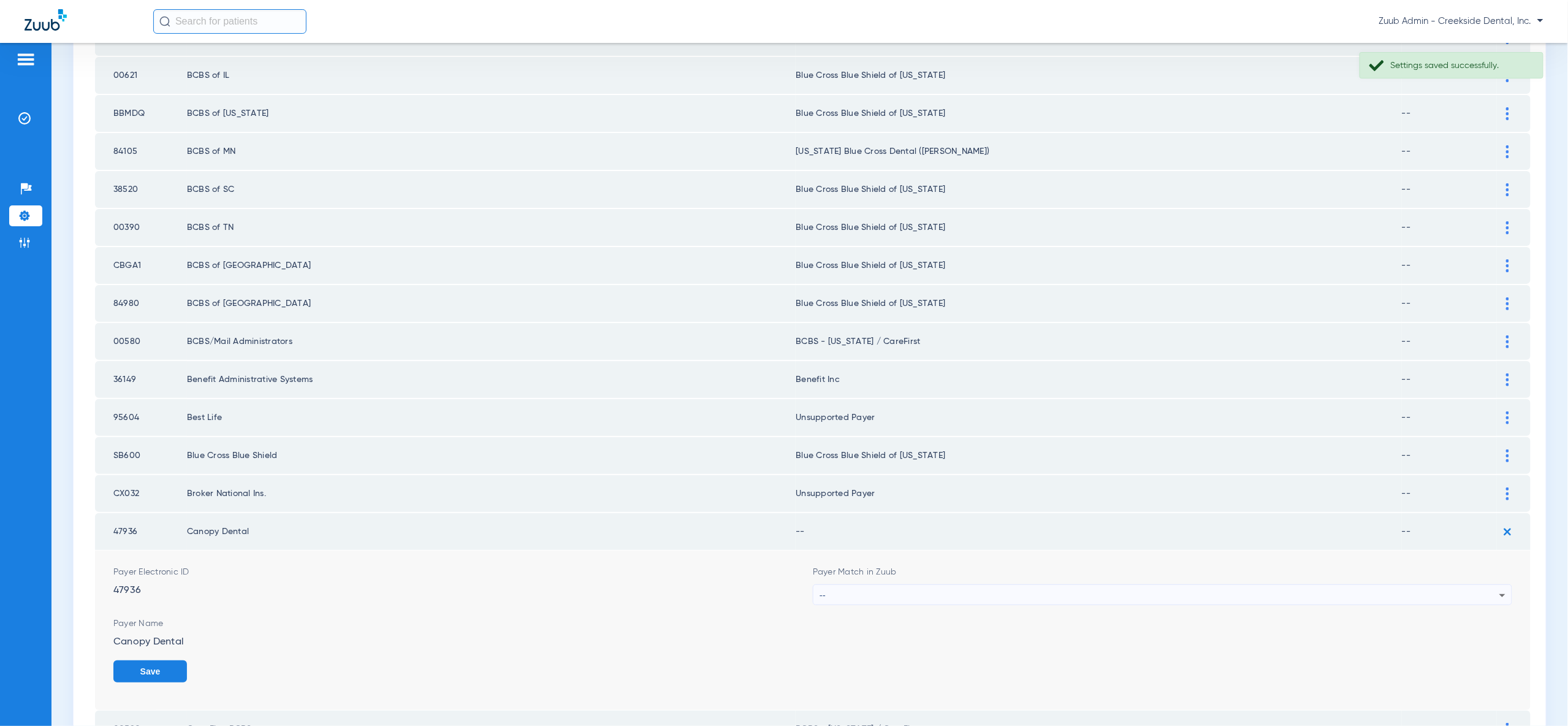
click at [1487, 585] on div "--" at bounding box center [1159, 596] width 679 height 21
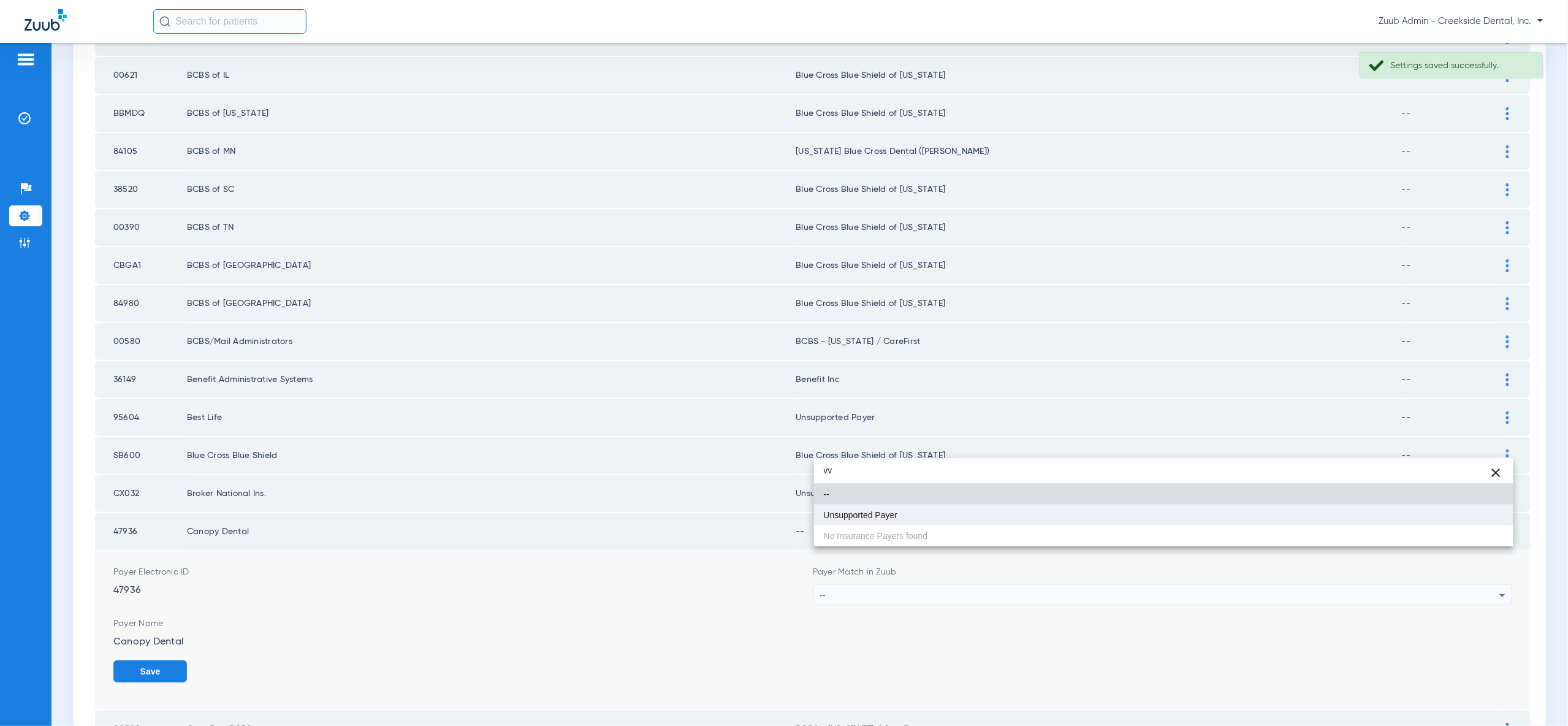
type input "vv"
drag, startPoint x: 1466, startPoint y: 519, endPoint x: 1476, endPoint y: 544, distance: 26.9
click at [1467, 518] on mat-option "Unsupported Payer" at bounding box center [1163, 515] width 699 height 21
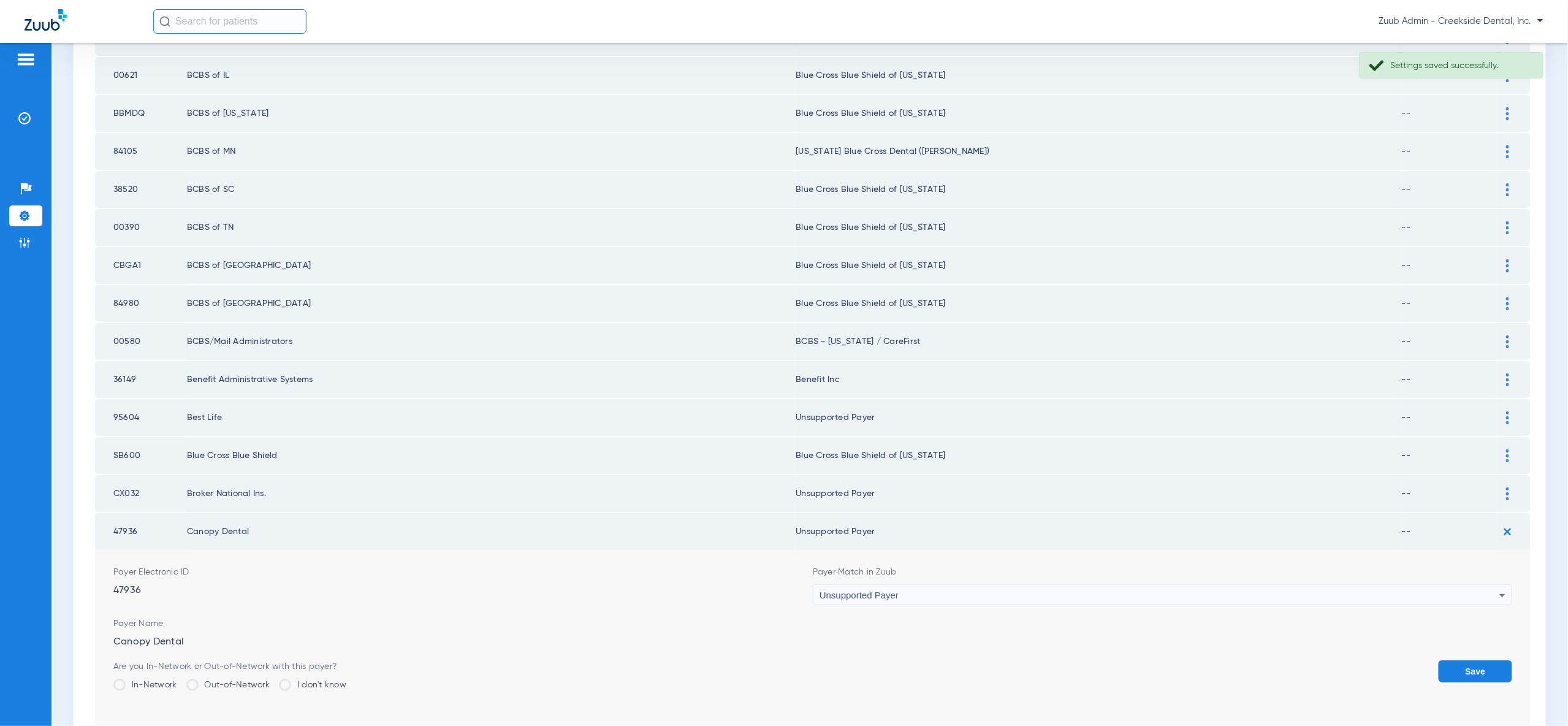
click at [1482, 661] on button "Save" at bounding box center [1475, 672] width 73 height 22
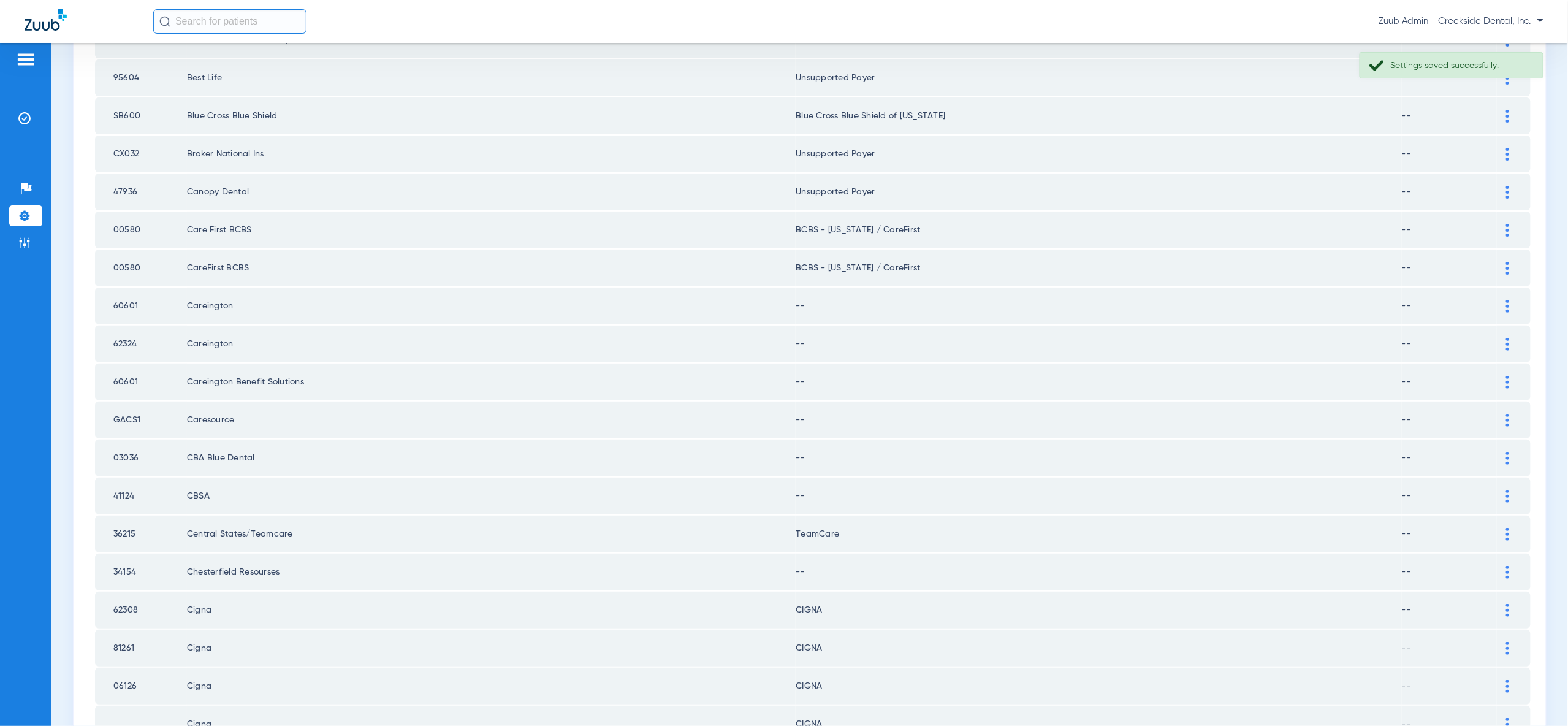
scroll to position [1211, 0]
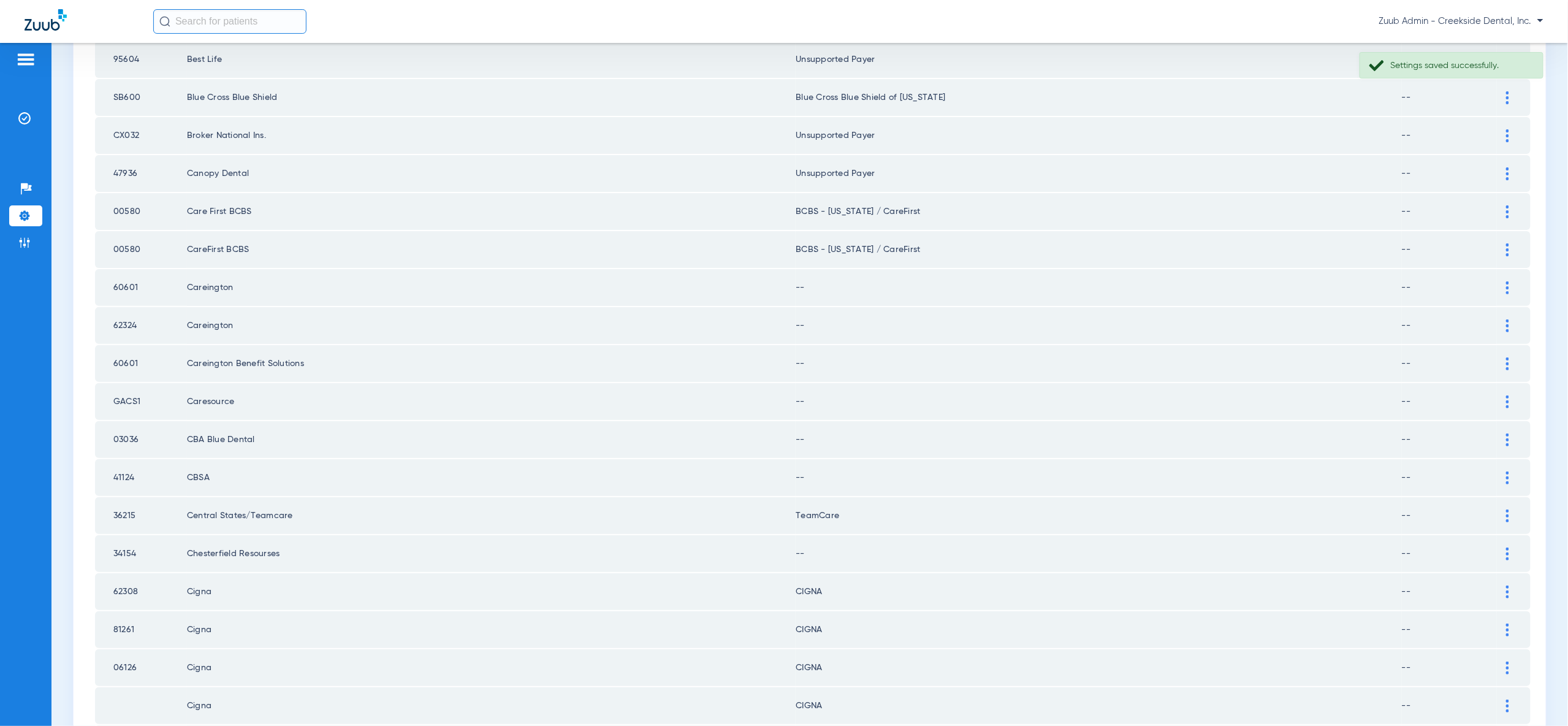
click at [1515, 281] on div at bounding box center [1508, 287] width 22 height 13
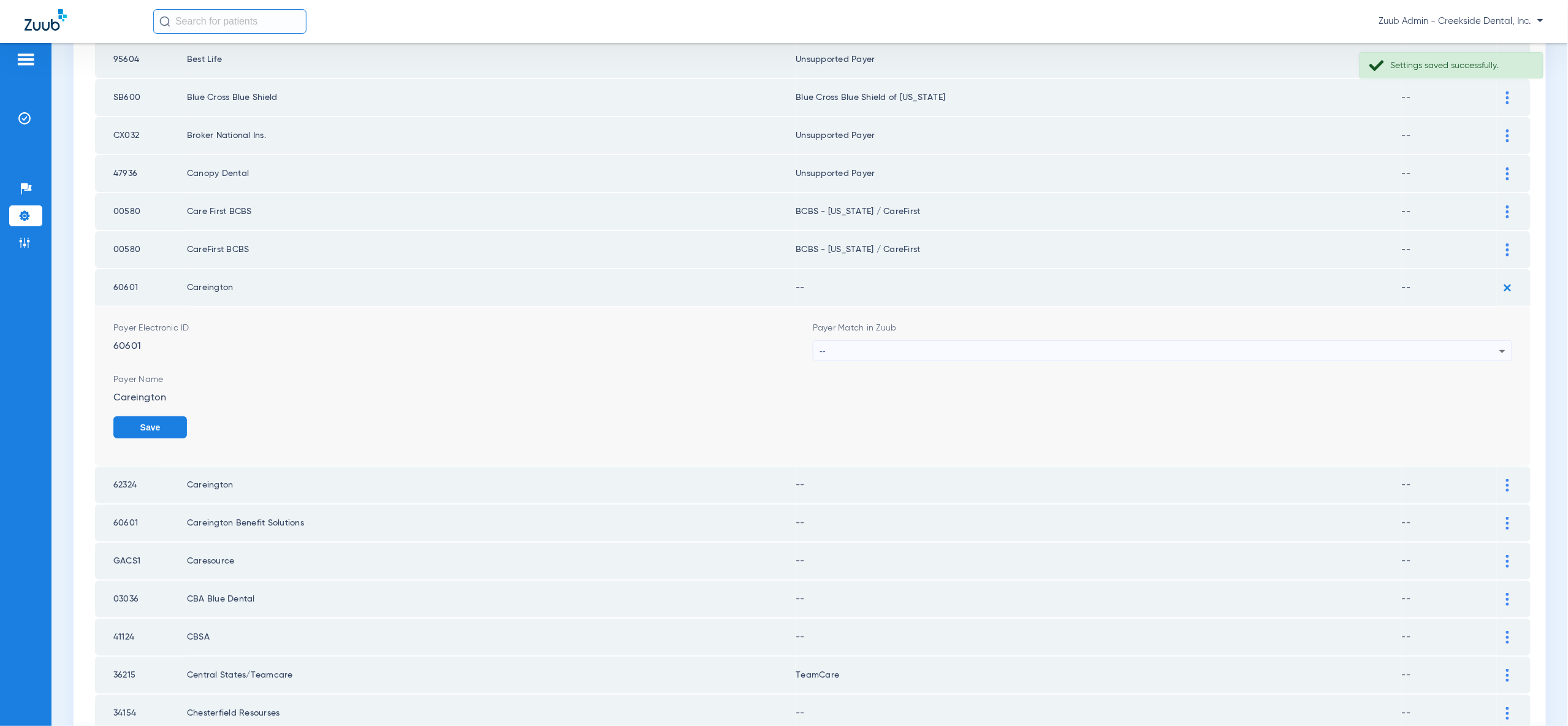
click at [1504, 344] on icon at bounding box center [1503, 352] width 15 height 15
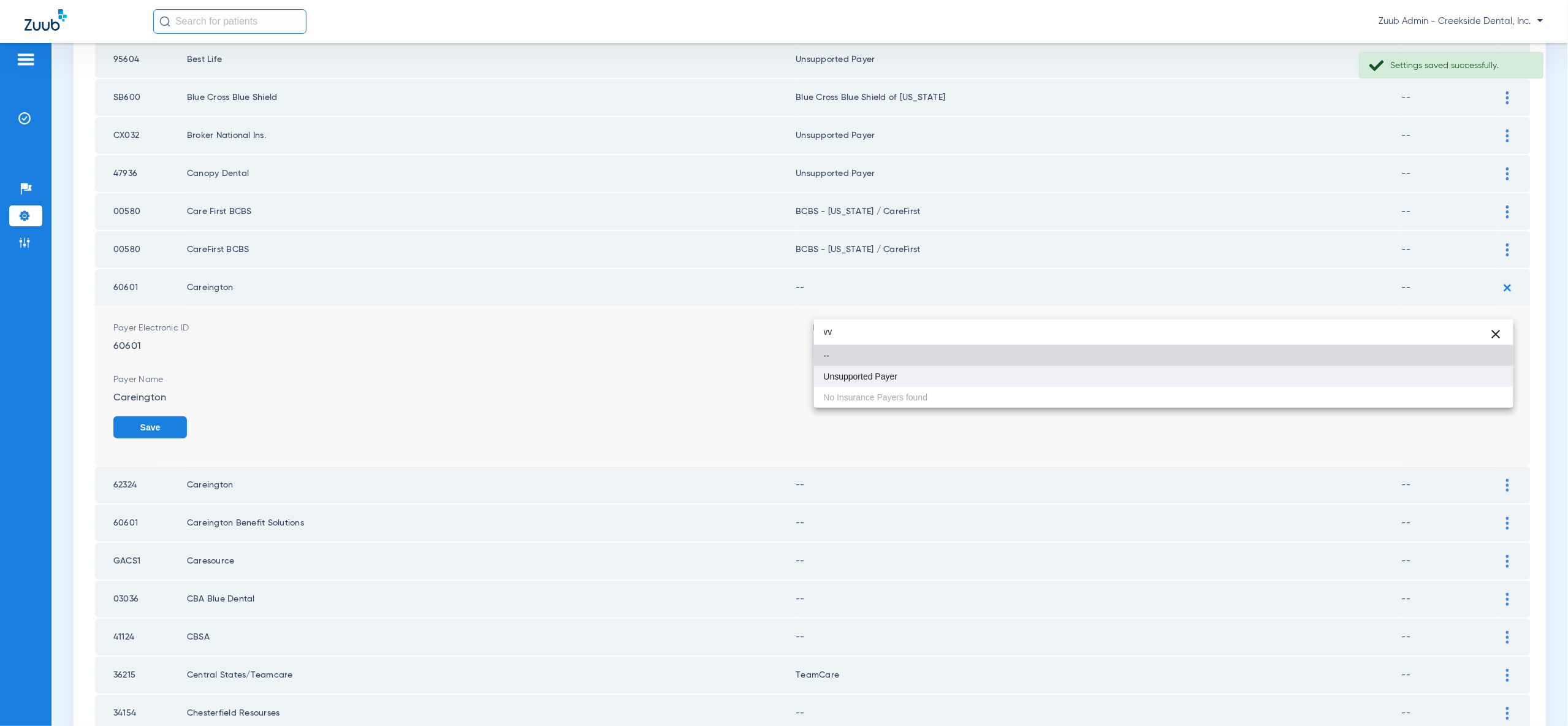
type input "vv"
click at [1485, 382] on mat-option "Unsupported Payer" at bounding box center [1163, 376] width 699 height 21
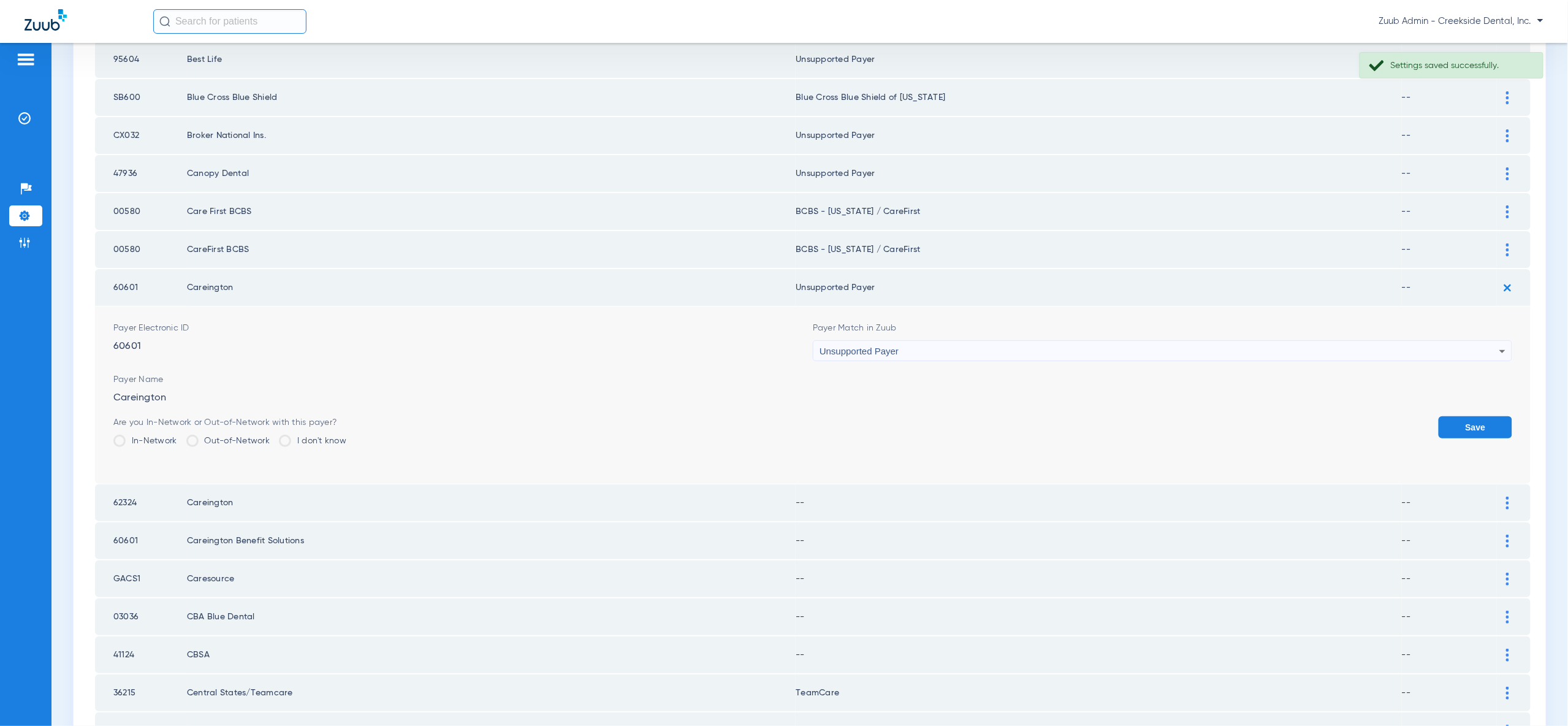
click at [1485, 416] on button "Save" at bounding box center [1475, 427] width 73 height 22
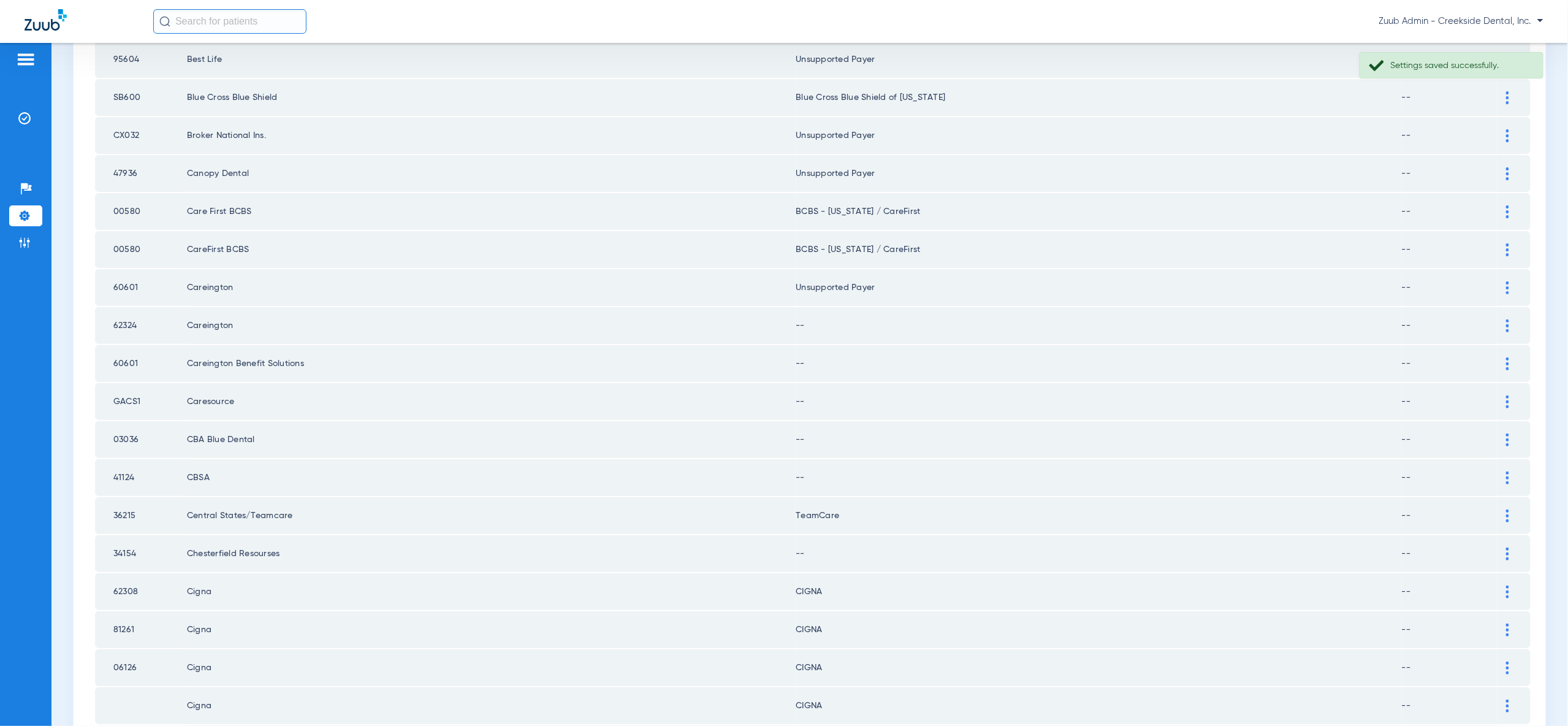
drag, startPoint x: 1508, startPoint y: 286, endPoint x: 1507, endPoint y: 310, distance: 24.0
click at [1508, 319] on img at bounding box center [1508, 325] width 3 height 13
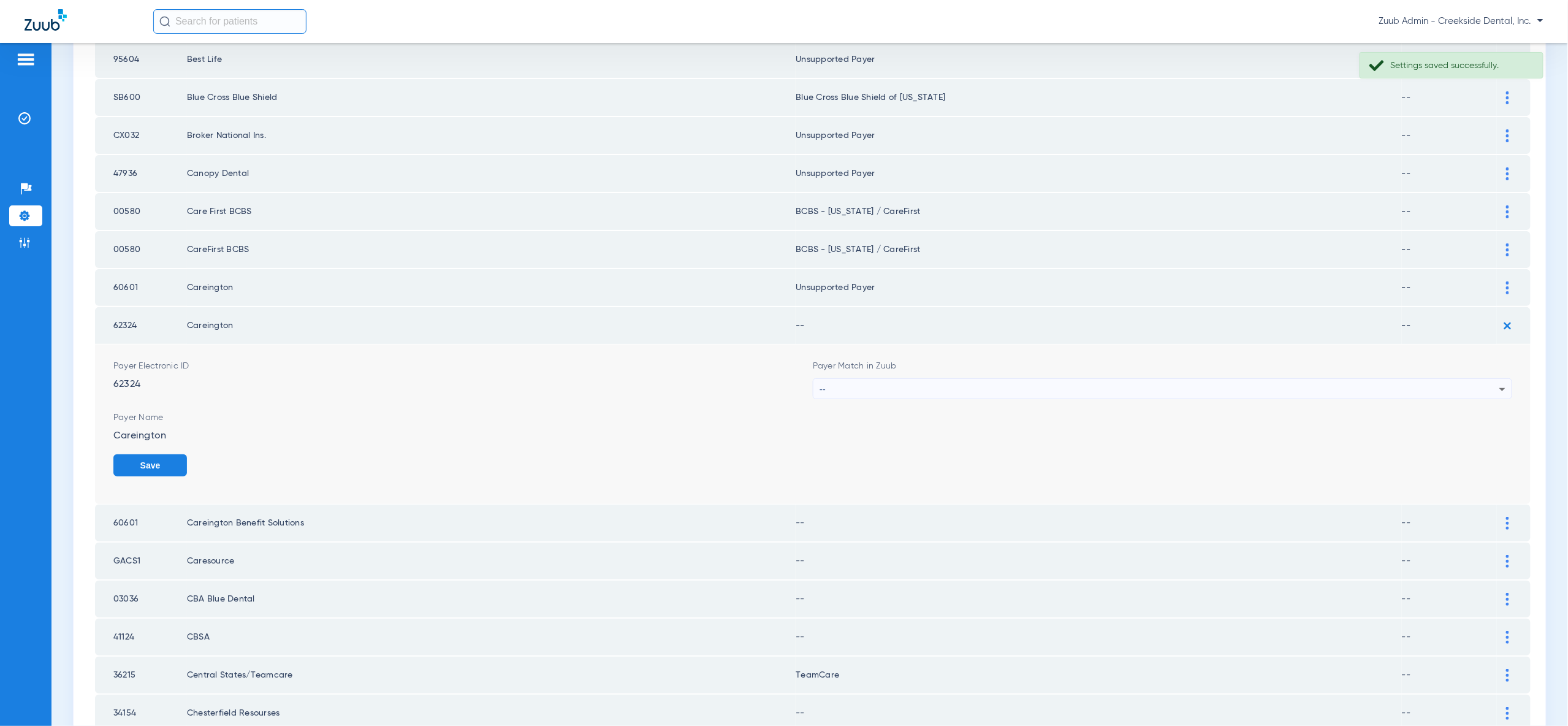
click at [1499, 382] on icon at bounding box center [1503, 390] width 15 height 15
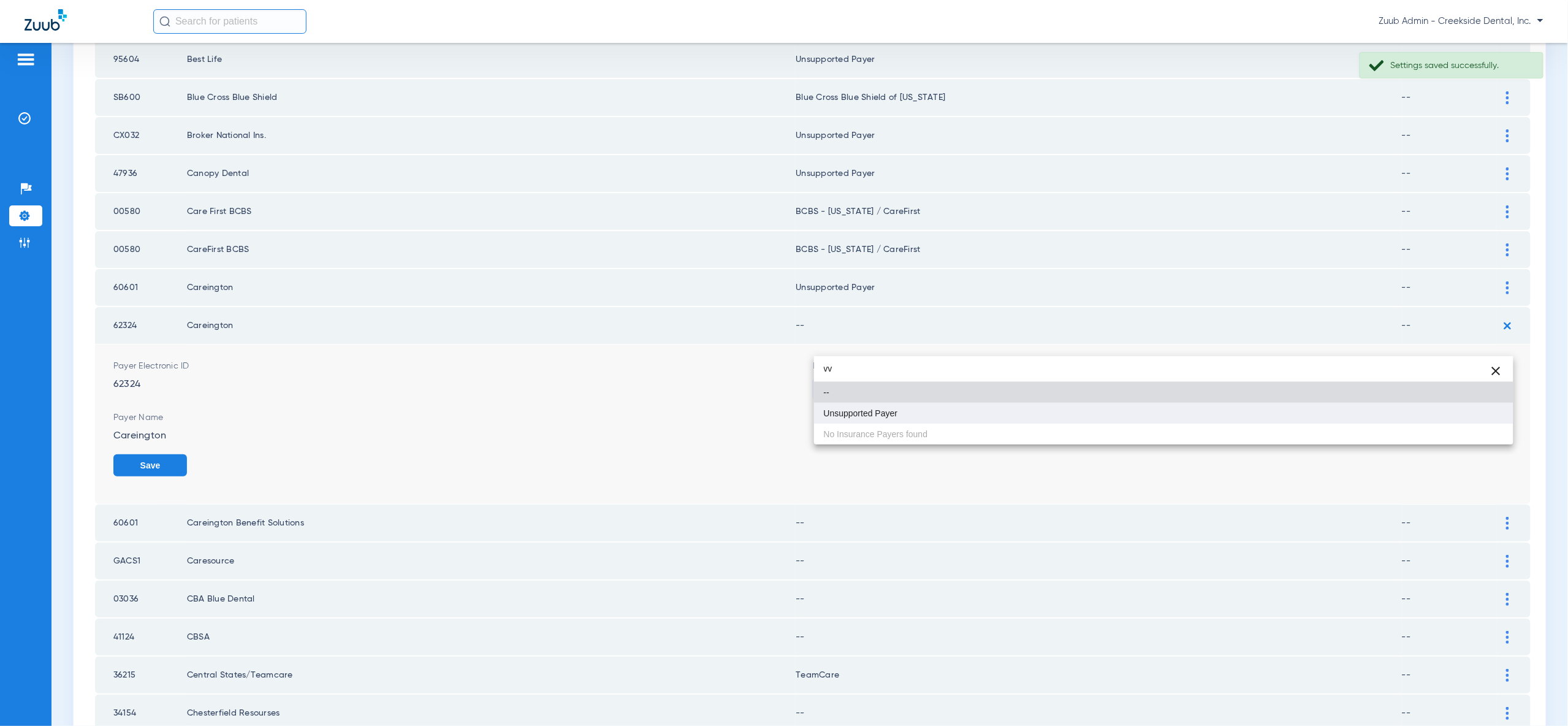
type input "vv"
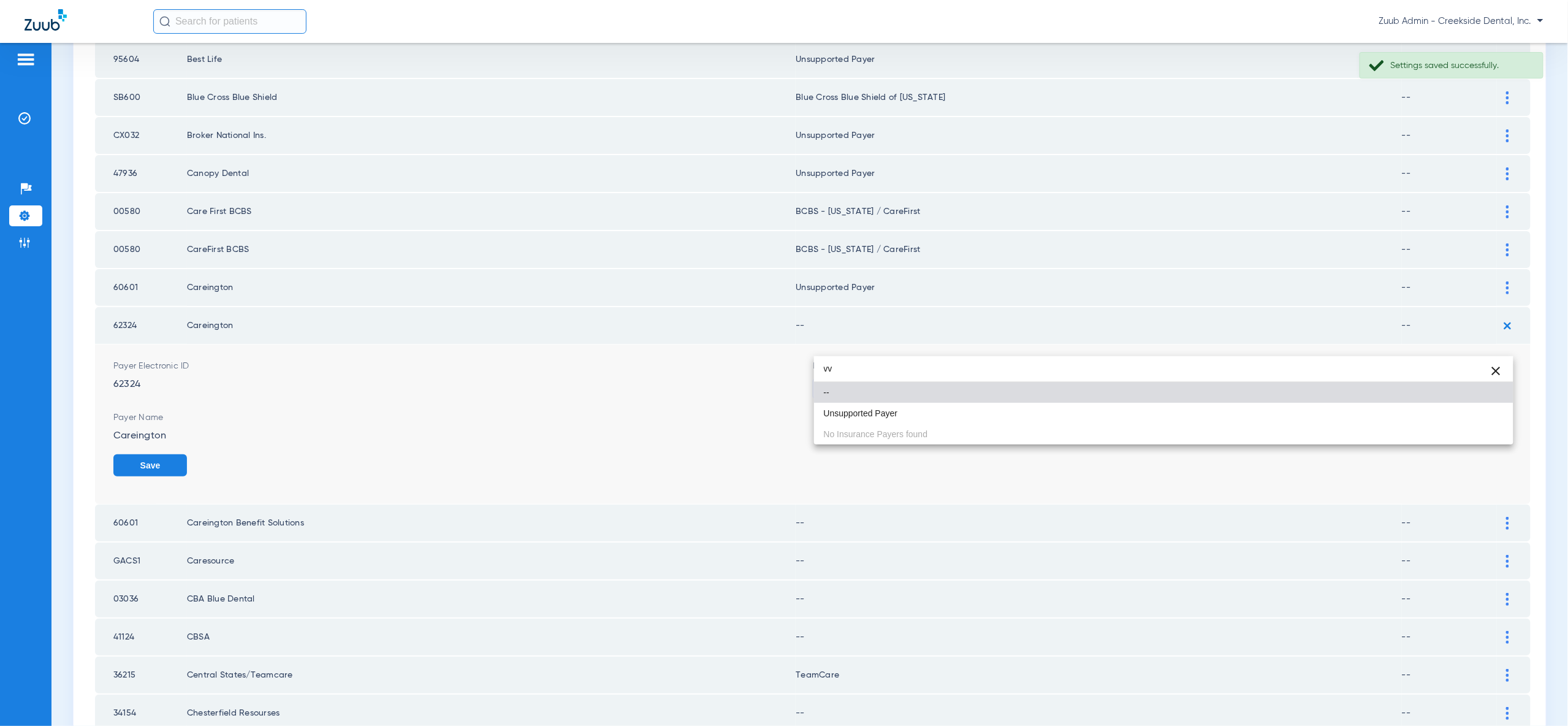
click at [1492, 419] on mat-option "Unsupported Payer" at bounding box center [1163, 413] width 699 height 21
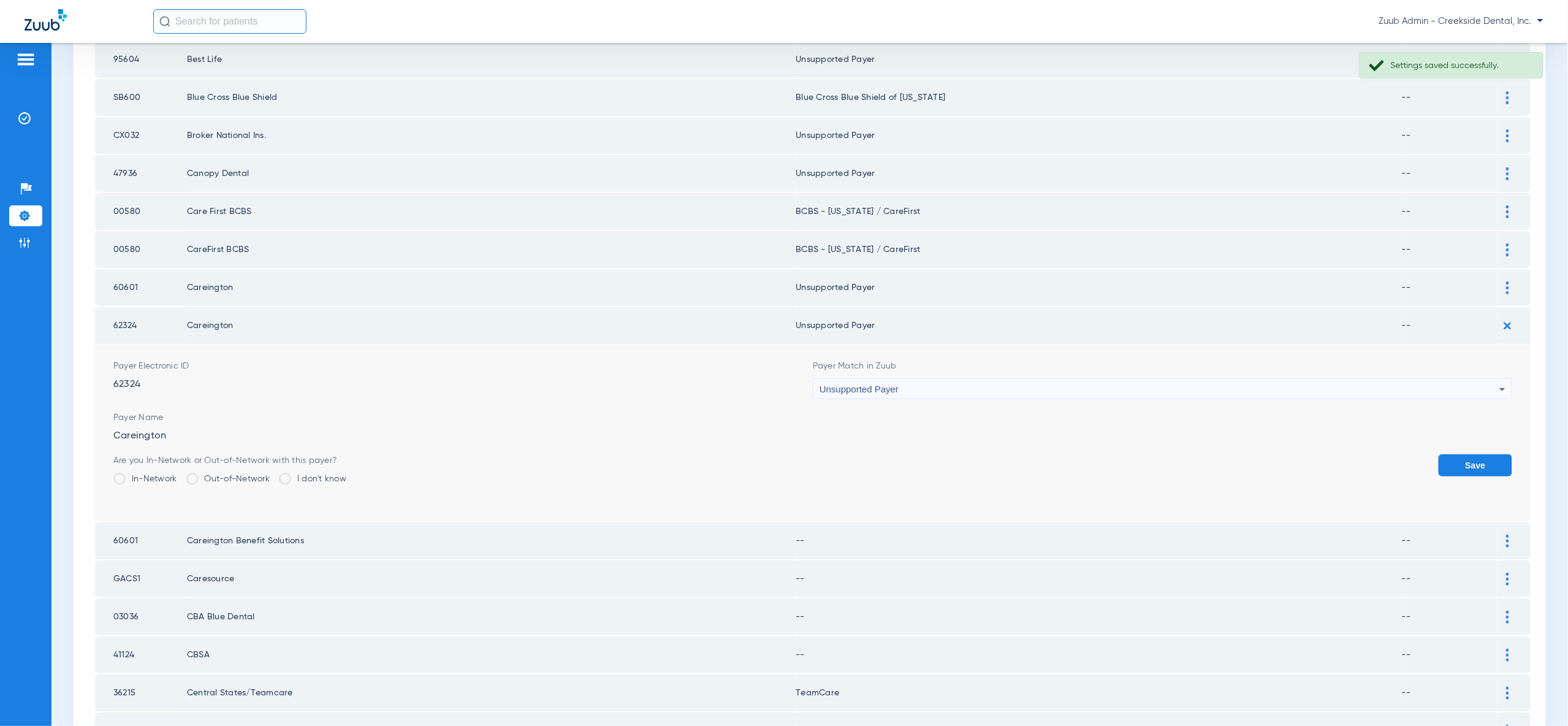
drag, startPoint x: 1492, startPoint y: 419, endPoint x: 1496, endPoint y: 357, distance: 62.1
click at [1491, 454] on button "Save" at bounding box center [1475, 465] width 73 height 22
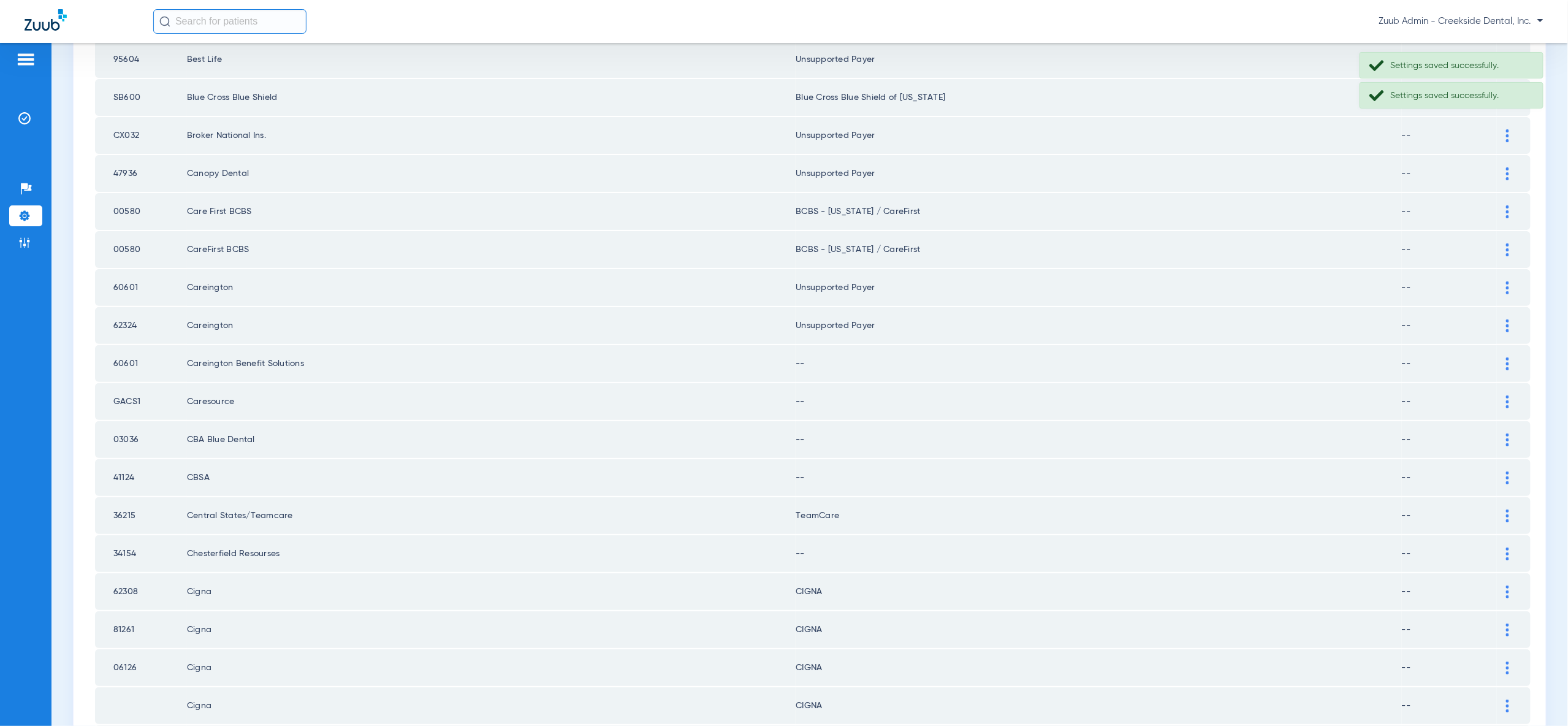
drag, startPoint x: 1508, startPoint y: 318, endPoint x: 1507, endPoint y: 342, distance: 24.0
click at [1508, 357] on img at bounding box center [1508, 363] width 3 height 13
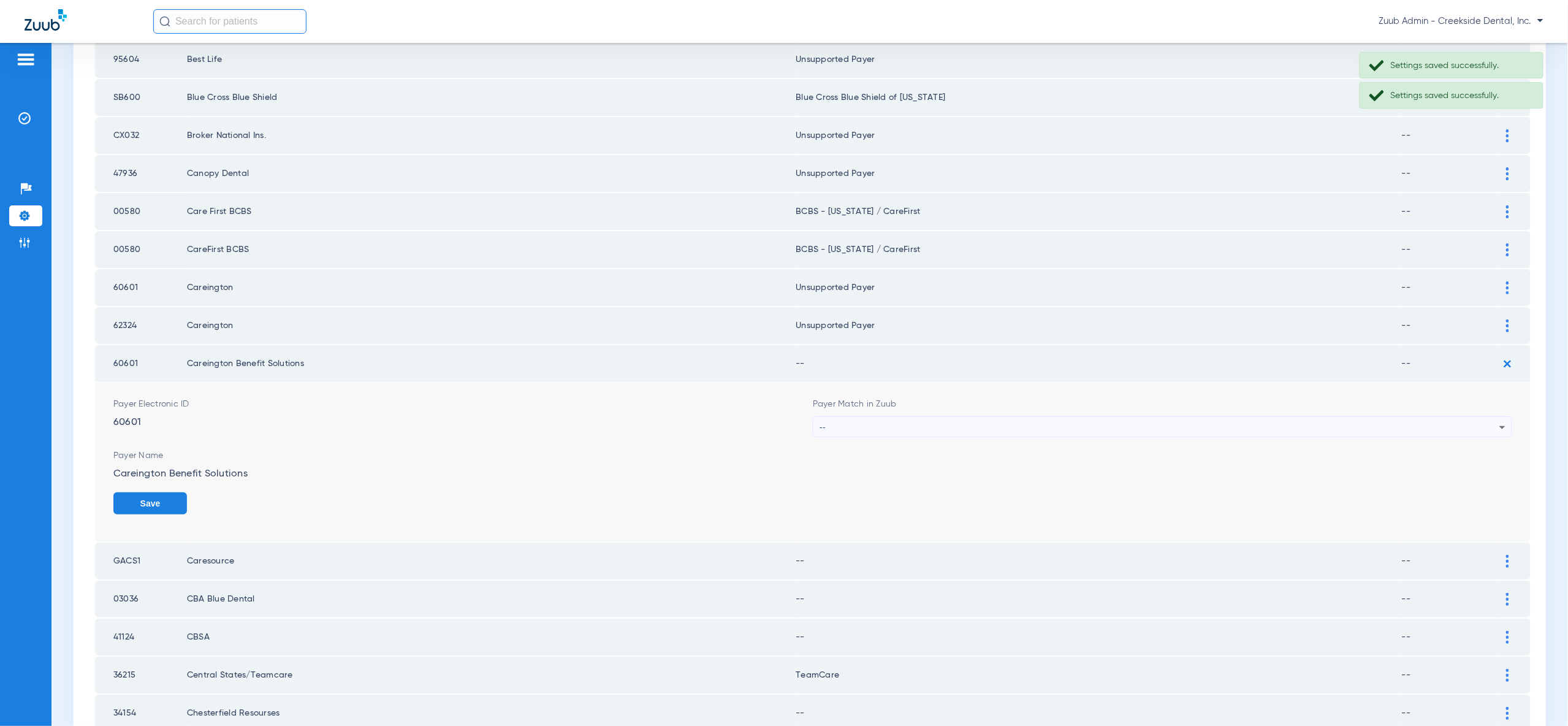
click at [1500, 420] on icon at bounding box center [1503, 428] width 15 height 15
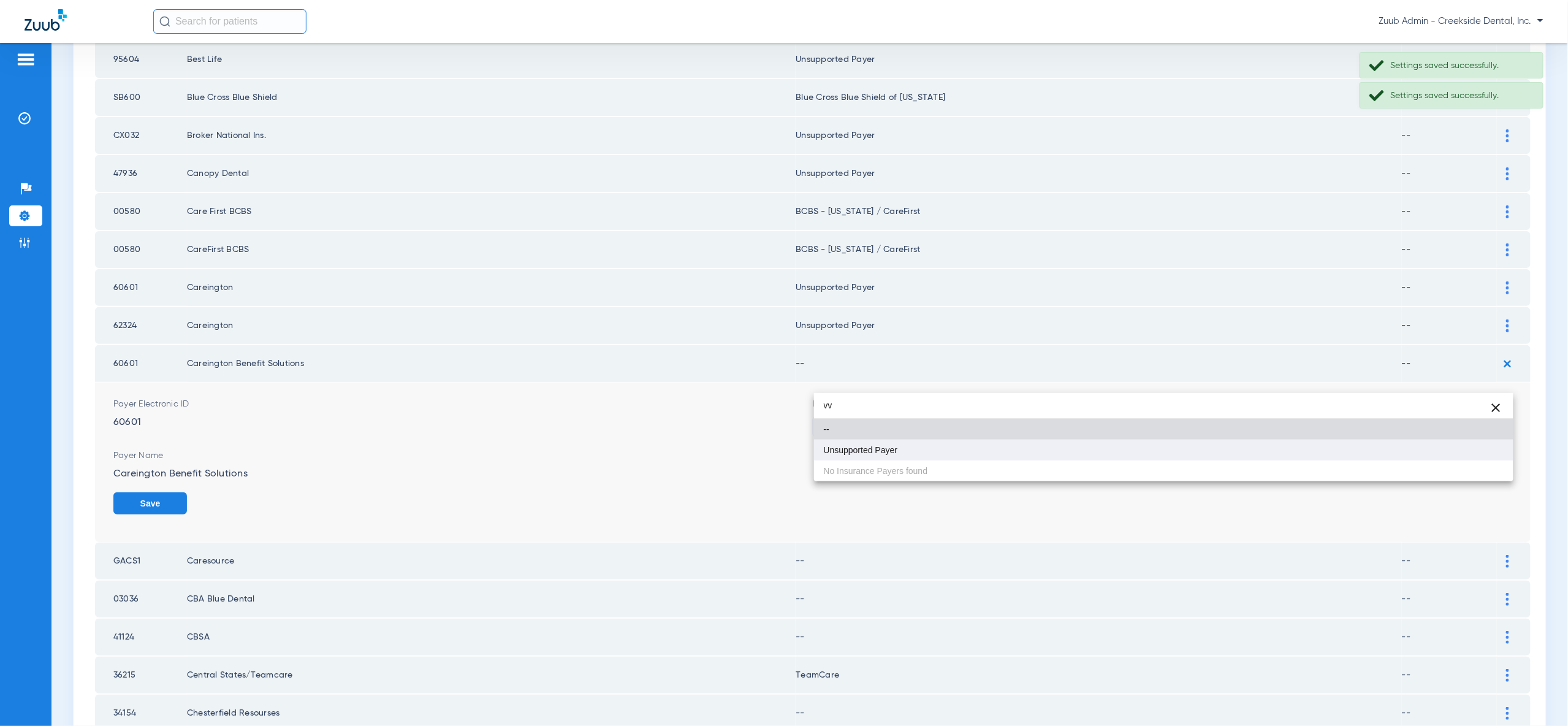
type input "vv"
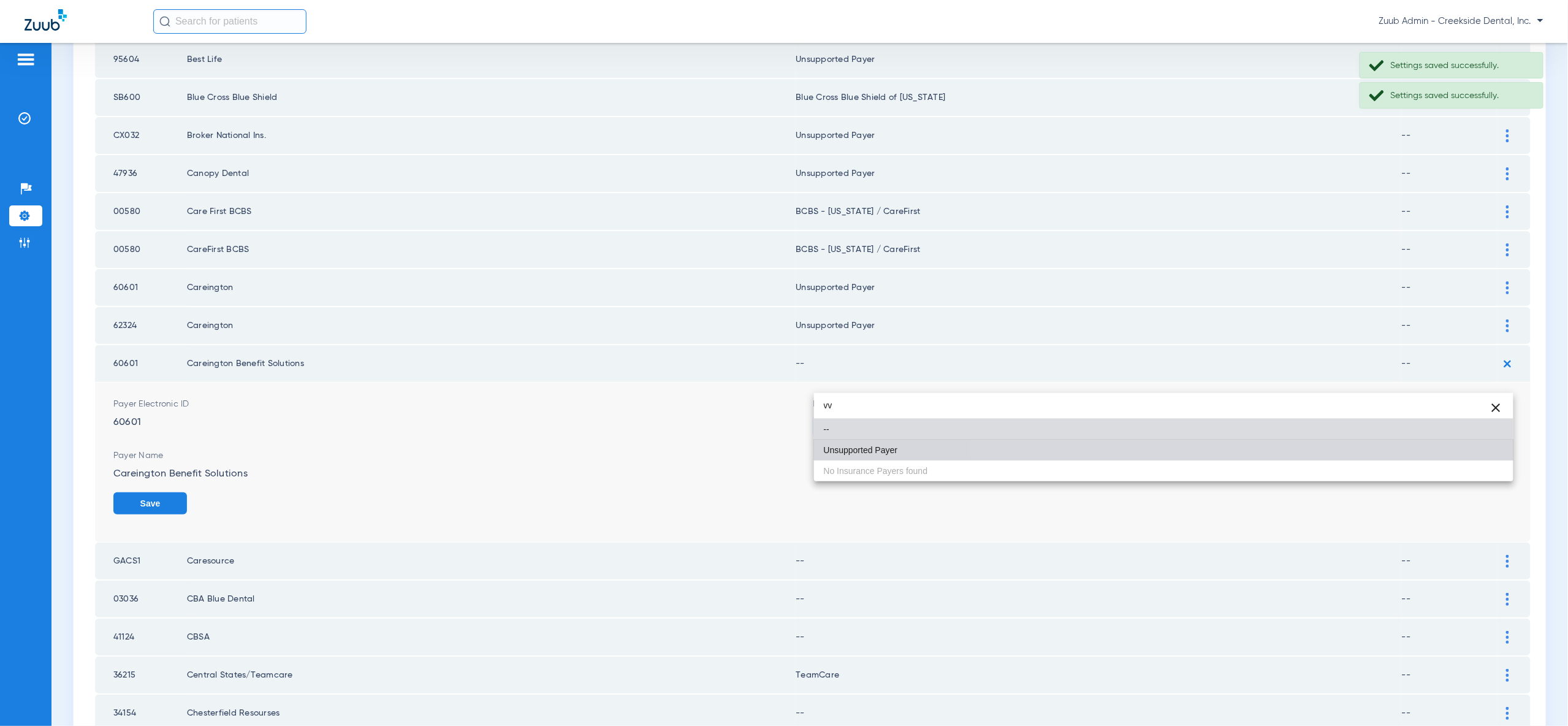
click at [1487, 446] on mat-option "Unsupported Payer" at bounding box center [1163, 450] width 699 height 21
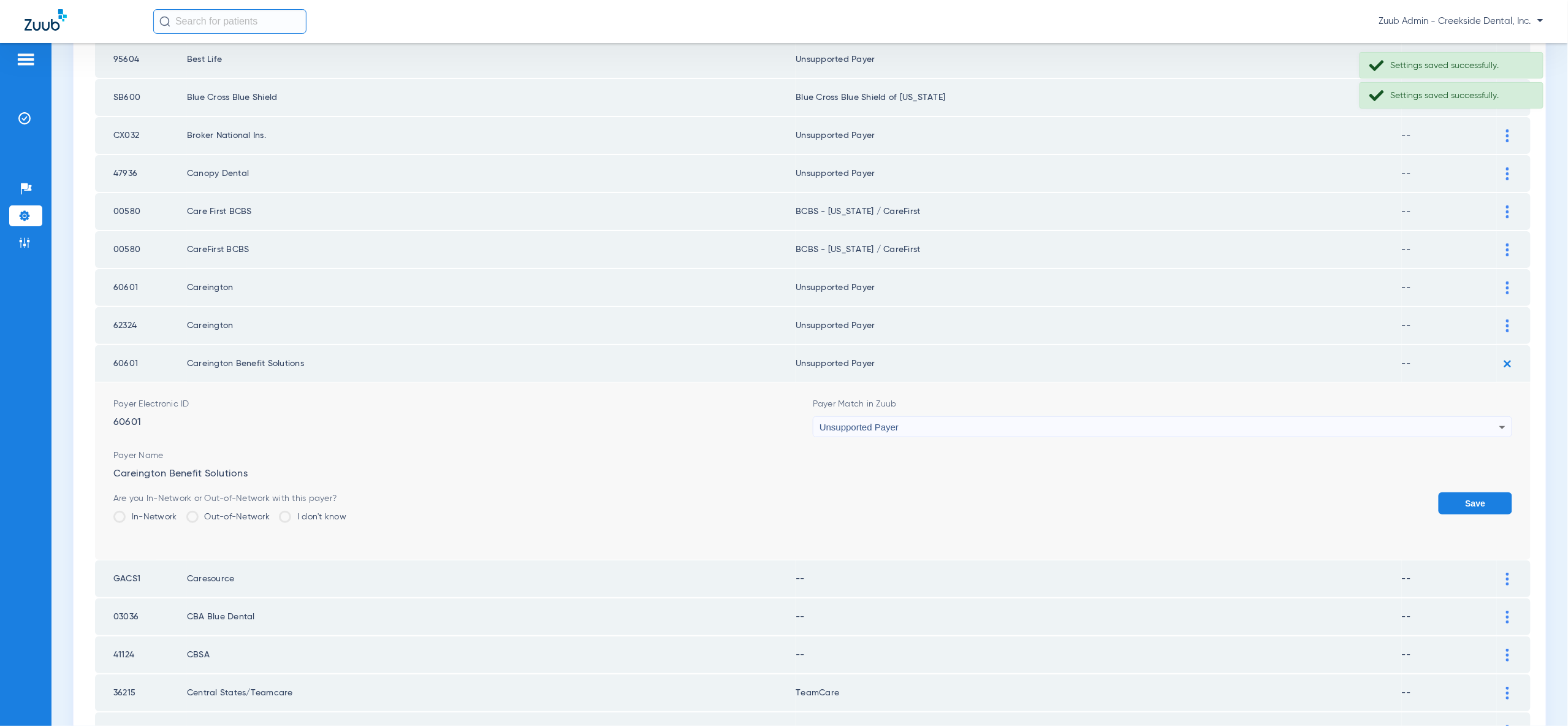
click at [1491, 492] on button "Save" at bounding box center [1475, 503] width 73 height 22
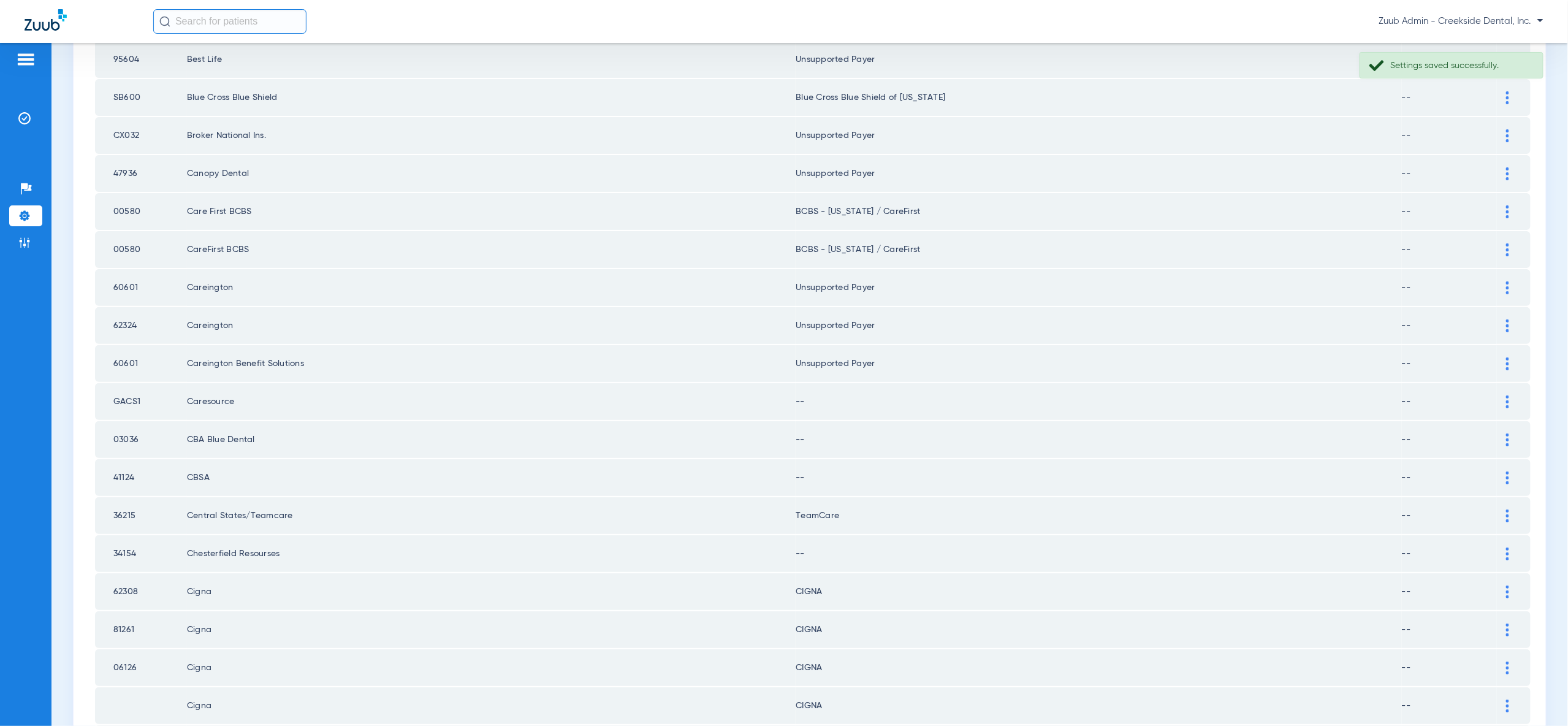
click at [1502, 357] on div at bounding box center [1508, 363] width 22 height 13
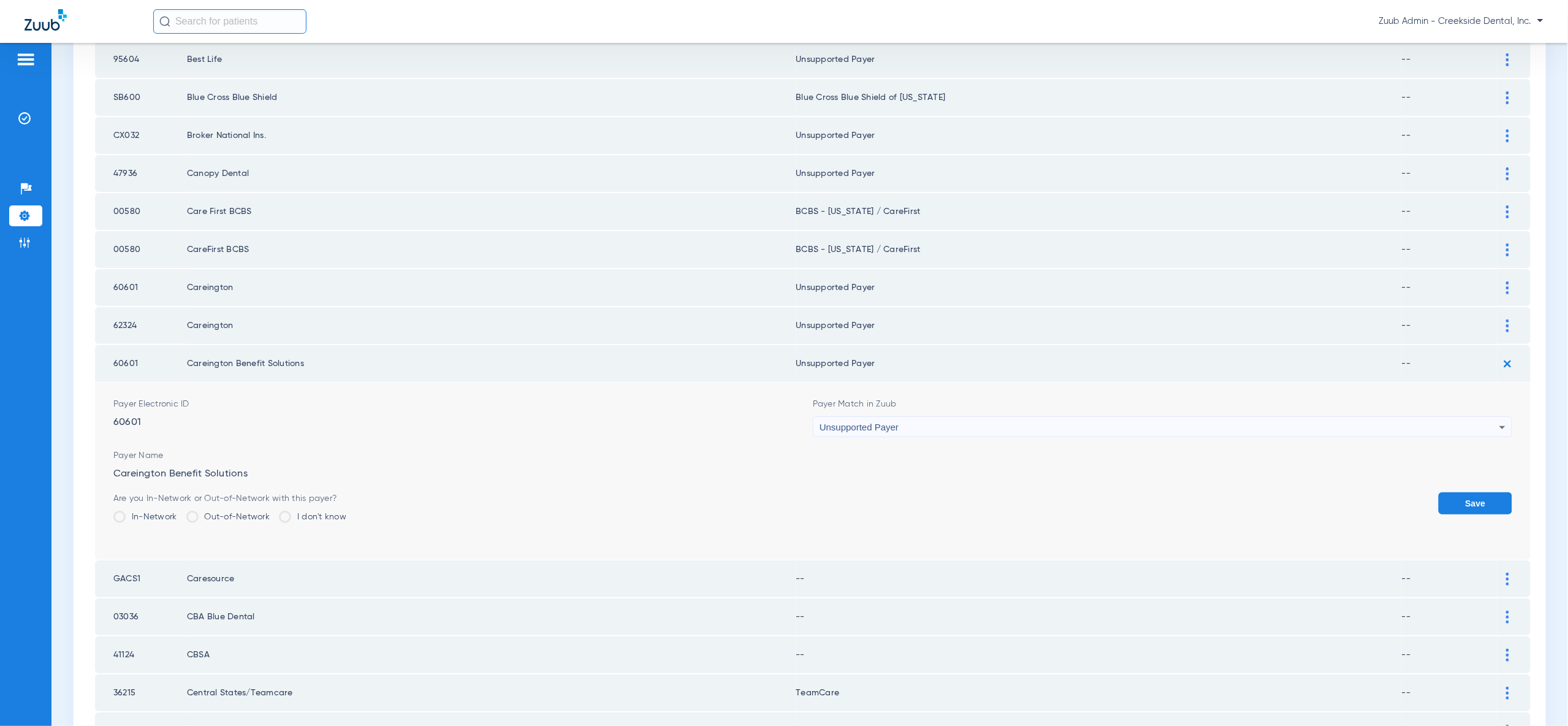
click at [1463, 492] on button "Save" at bounding box center [1475, 503] width 73 height 22
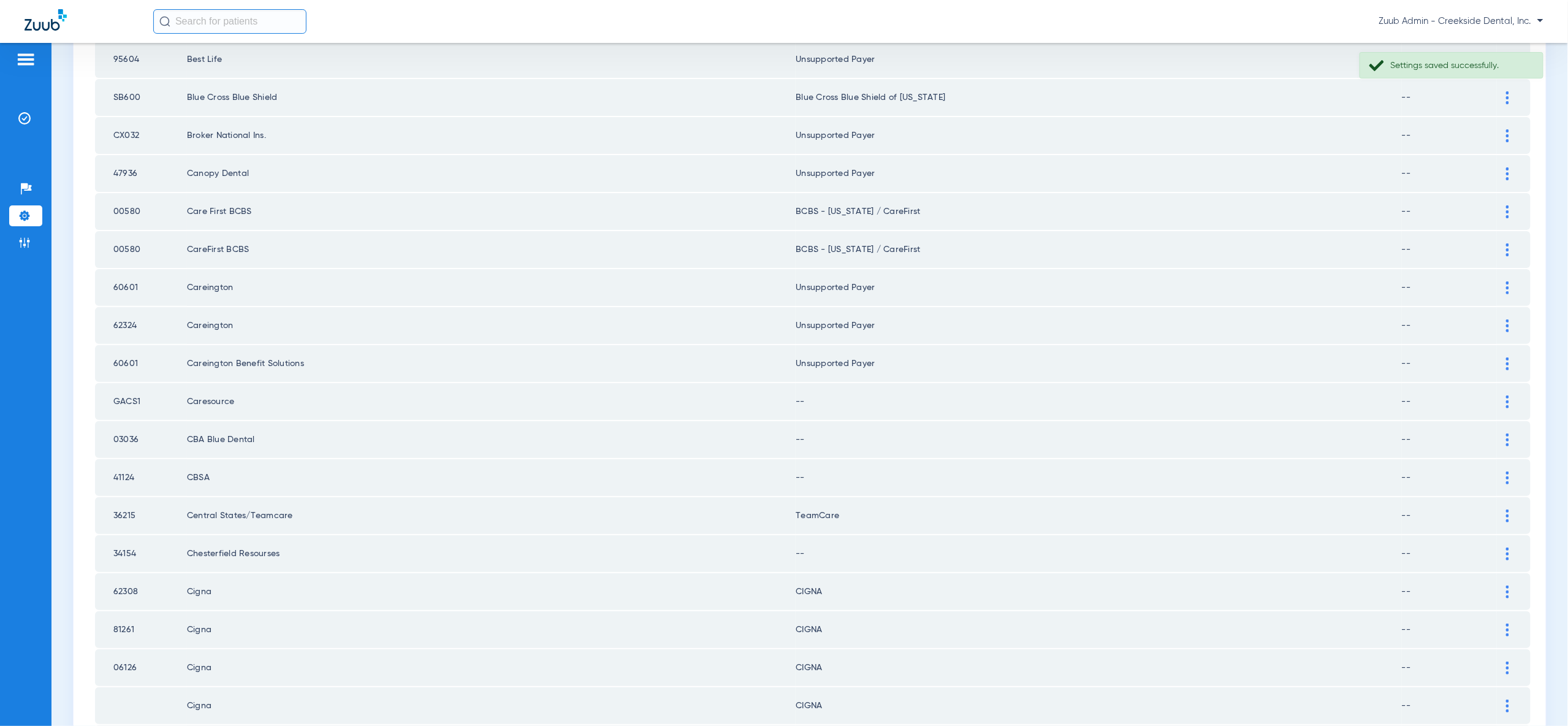
click at [1512, 395] on div at bounding box center [1508, 401] width 22 height 13
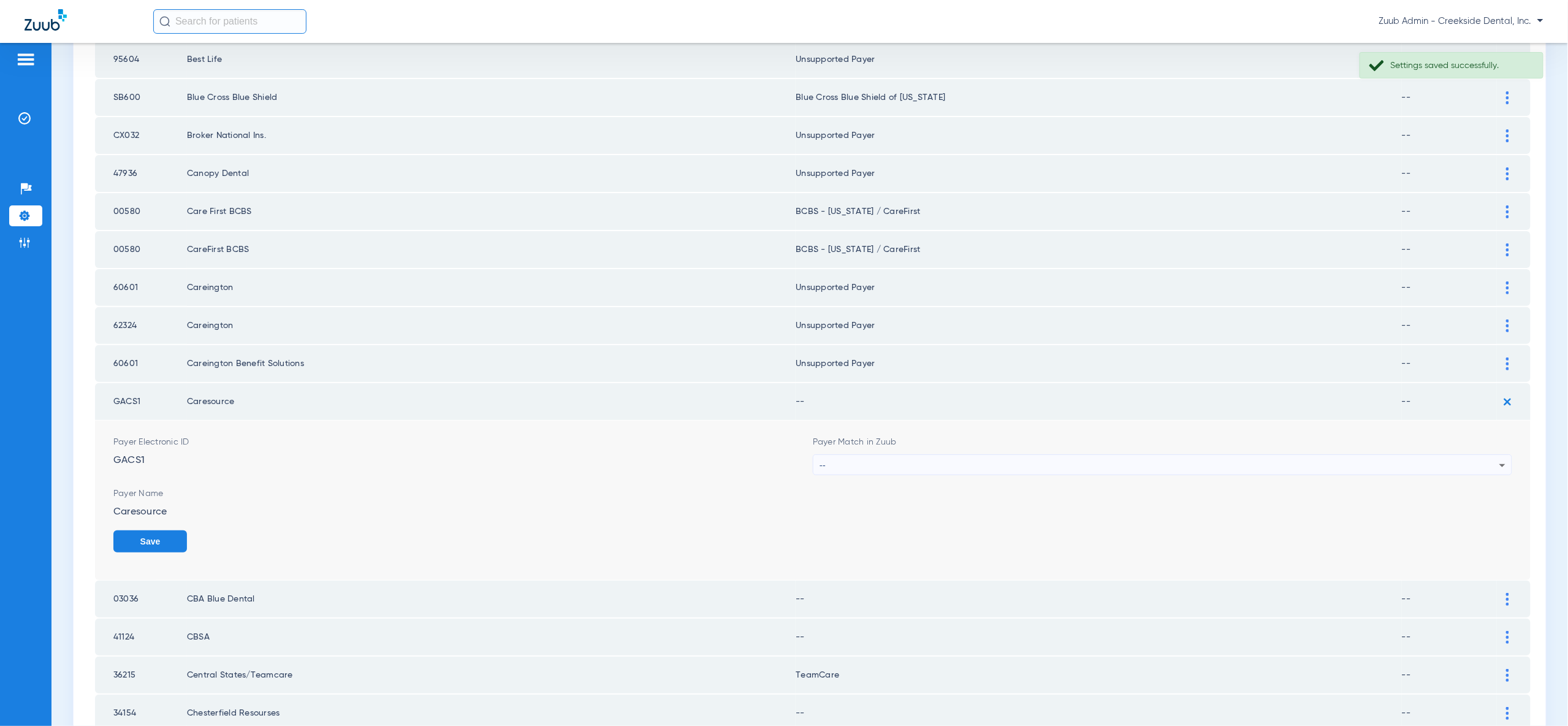
click at [1493, 455] on div "--" at bounding box center [1159, 465] width 679 height 21
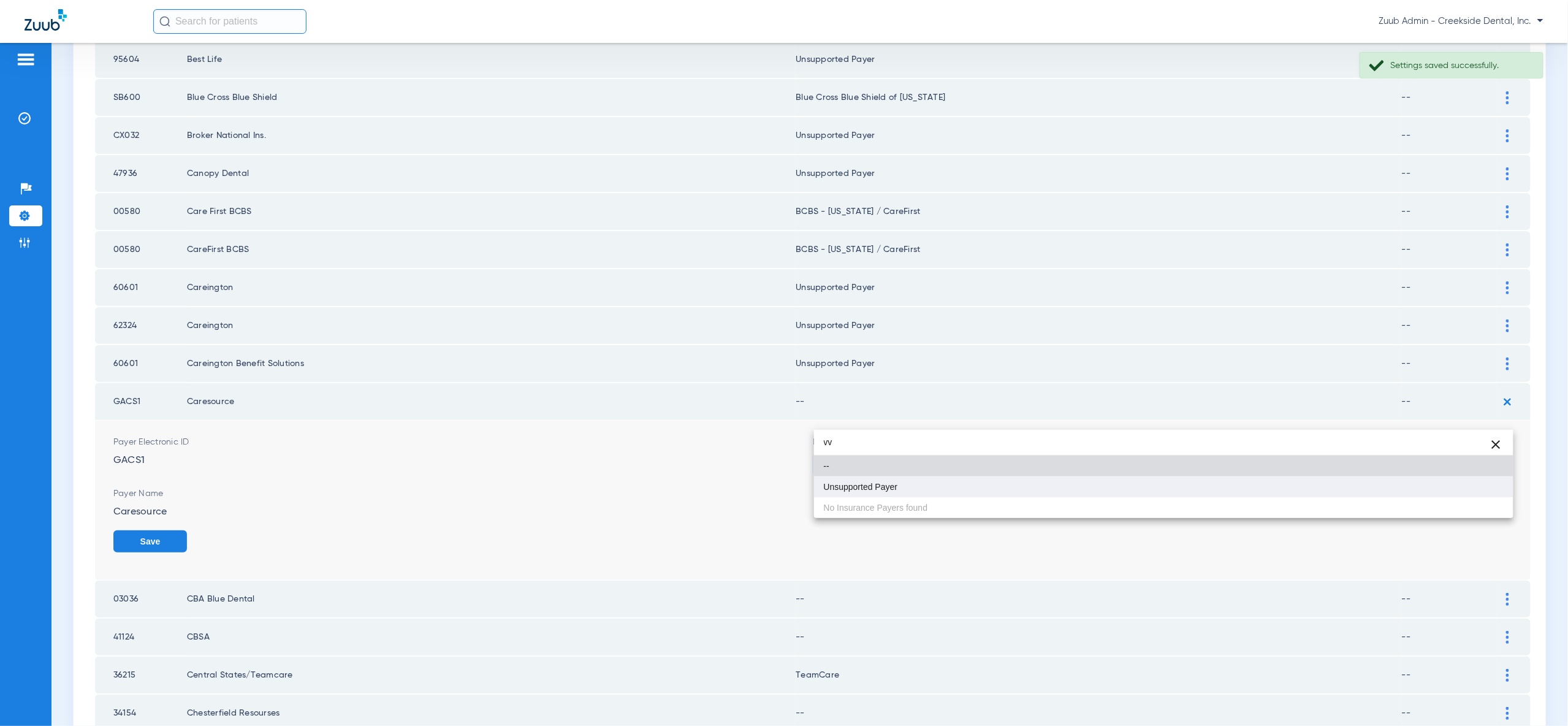
type input "vv"
click at [1480, 485] on mat-option "Unsupported Payer" at bounding box center [1163, 487] width 699 height 21
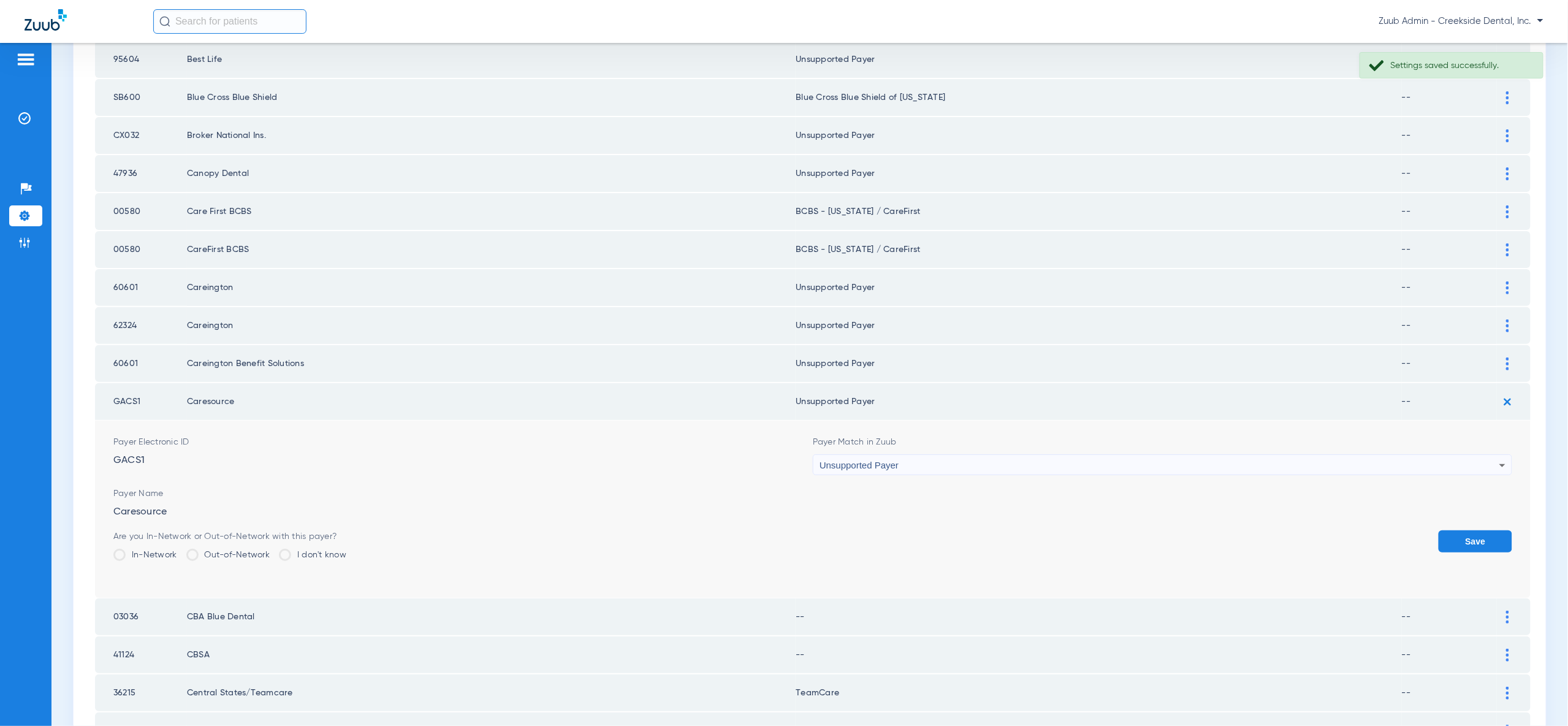
drag, startPoint x: 1480, startPoint y: 485, endPoint x: 1485, endPoint y: 441, distance: 44.3
click at [1480, 530] on button "Save" at bounding box center [1475, 541] width 73 height 22
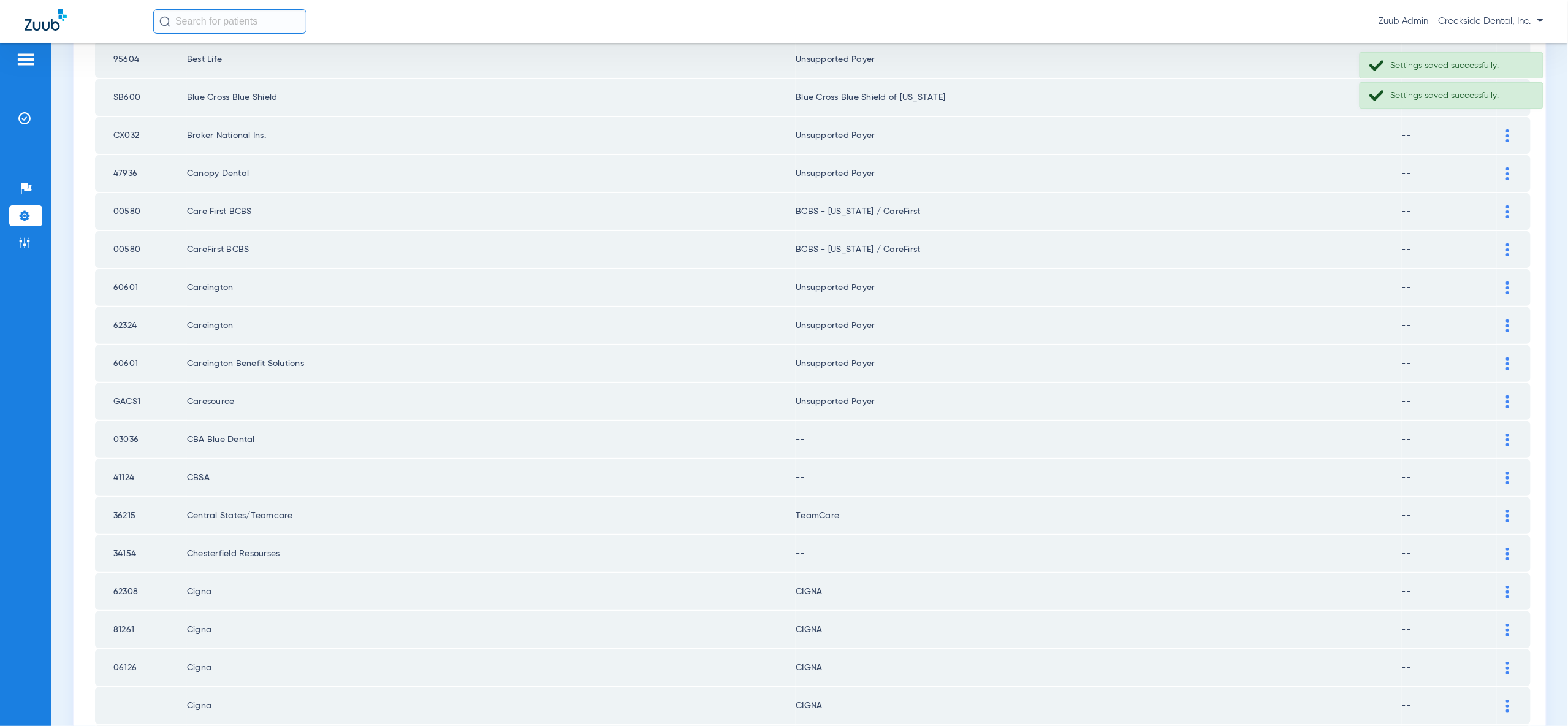
click at [1506, 433] on img at bounding box center [1508, 439] width 3 height 13
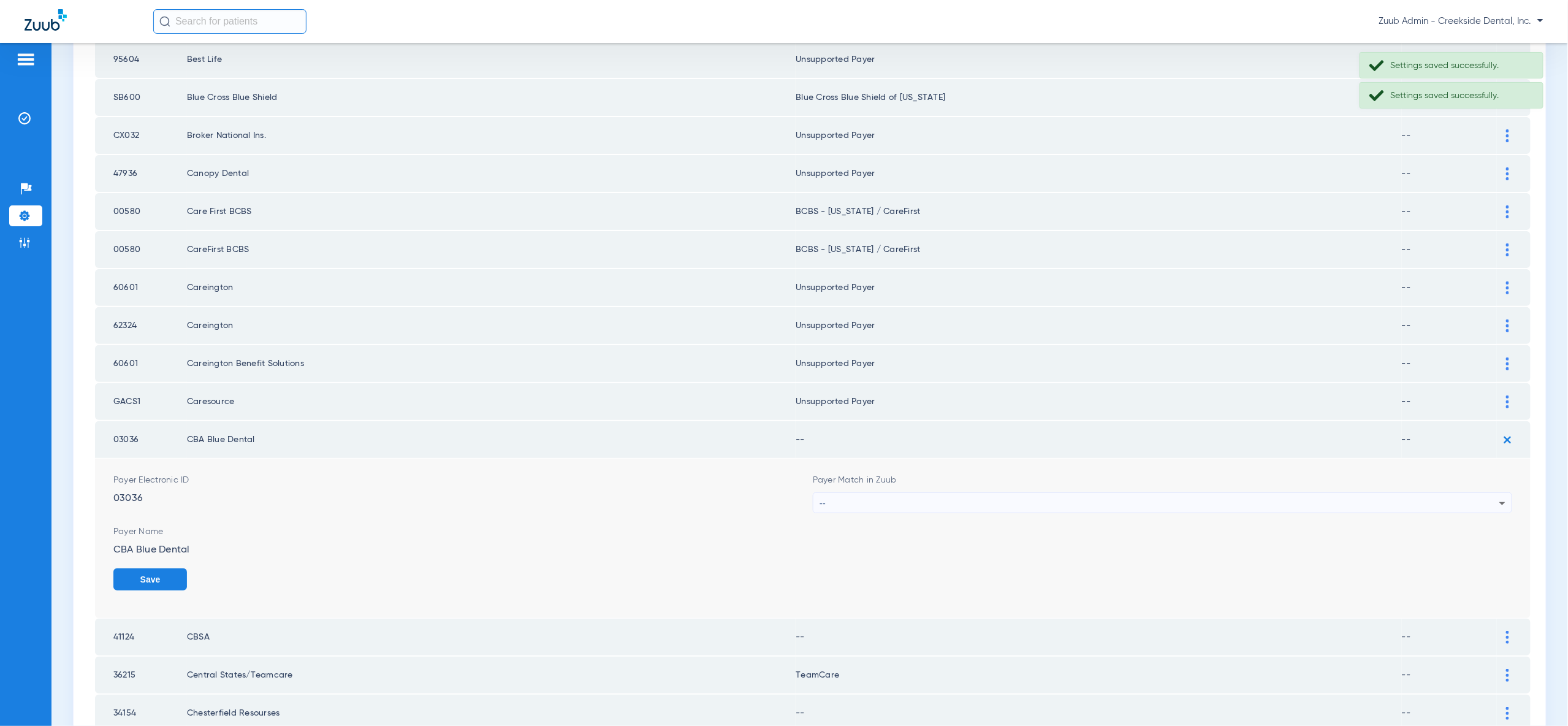
click at [1489, 493] on div "--" at bounding box center [1159, 503] width 679 height 21
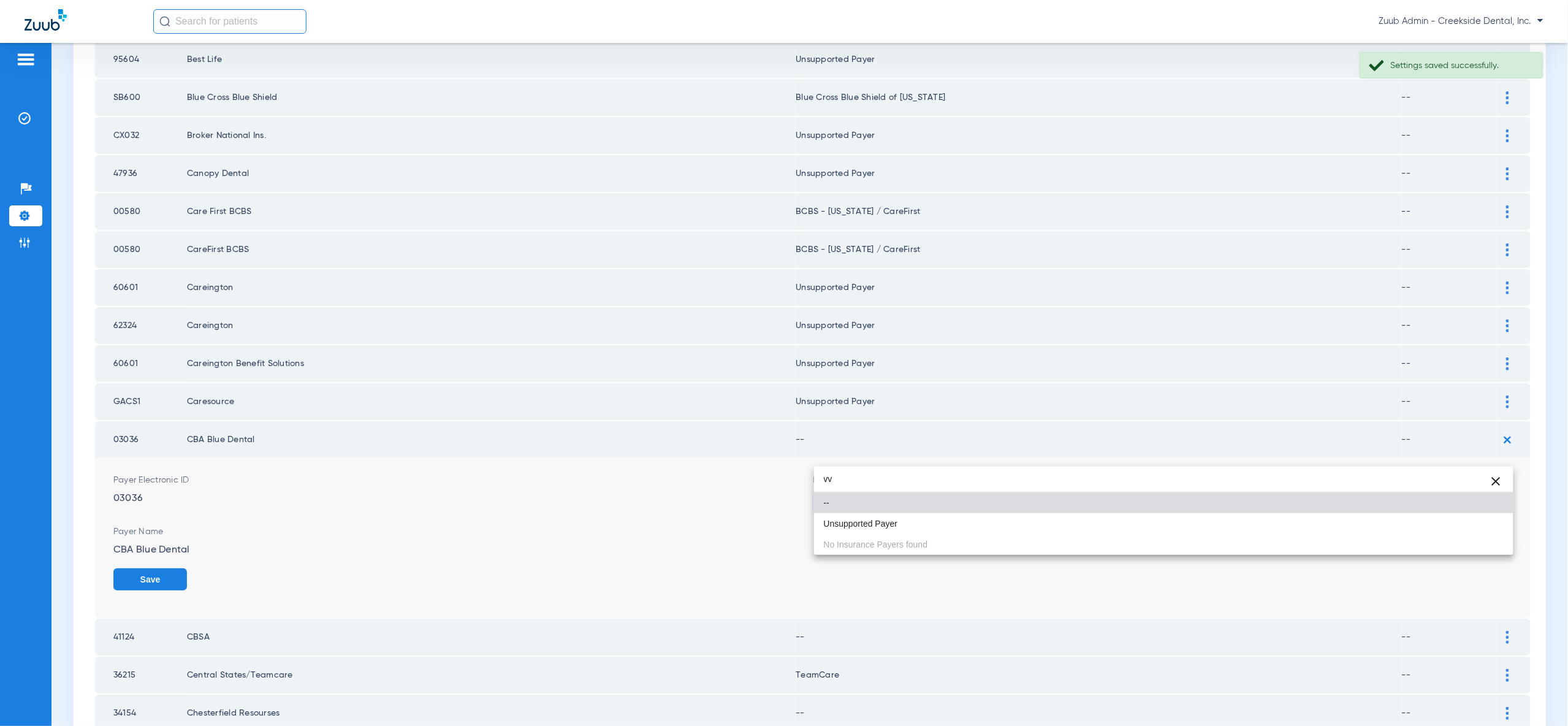
type input "vv"
click at [1489, 520] on mat-option "Unsupported Payer" at bounding box center [1163, 524] width 699 height 21
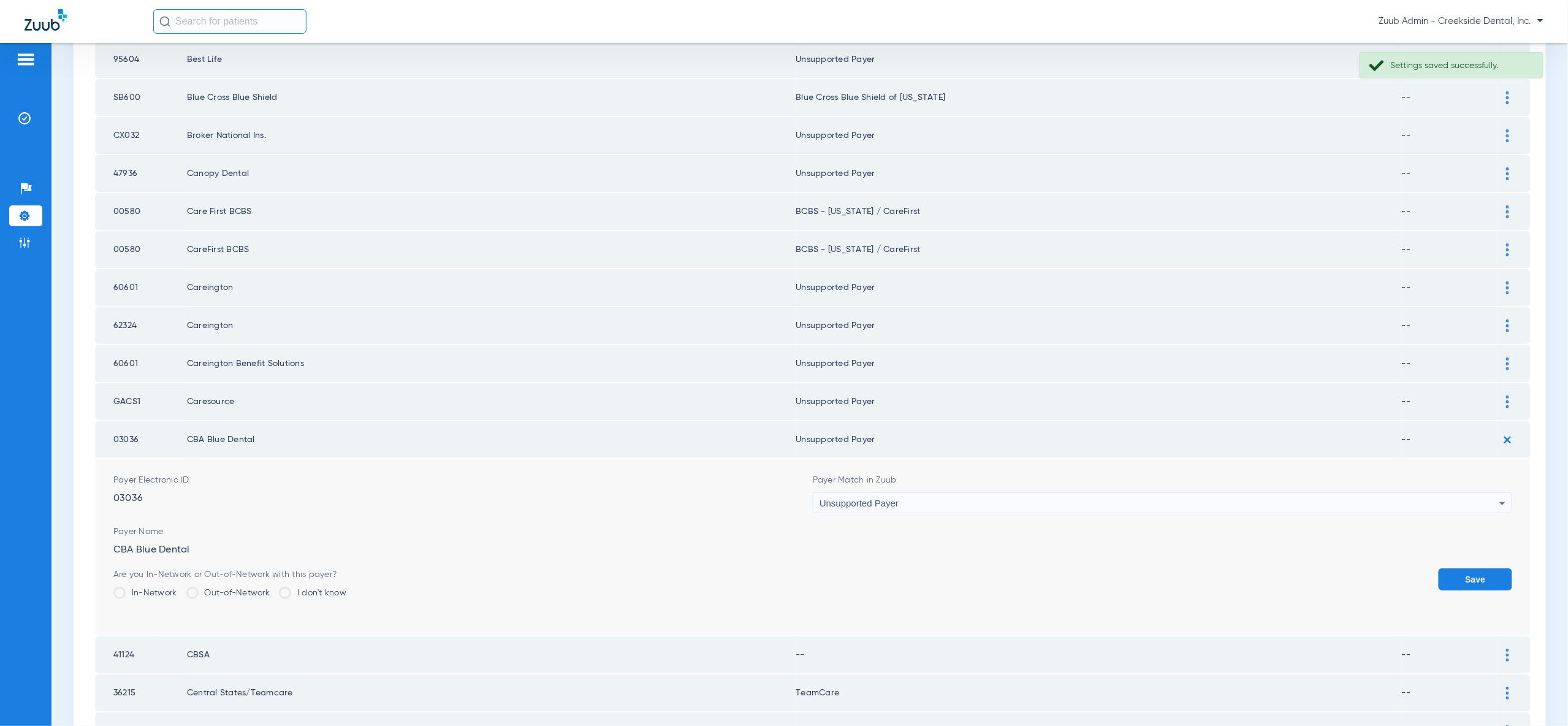
drag, startPoint x: 1491, startPoint y: 537, endPoint x: 1491, endPoint y: 518, distance: 19.0
click at [1491, 568] on button "Save" at bounding box center [1475, 579] width 73 height 22
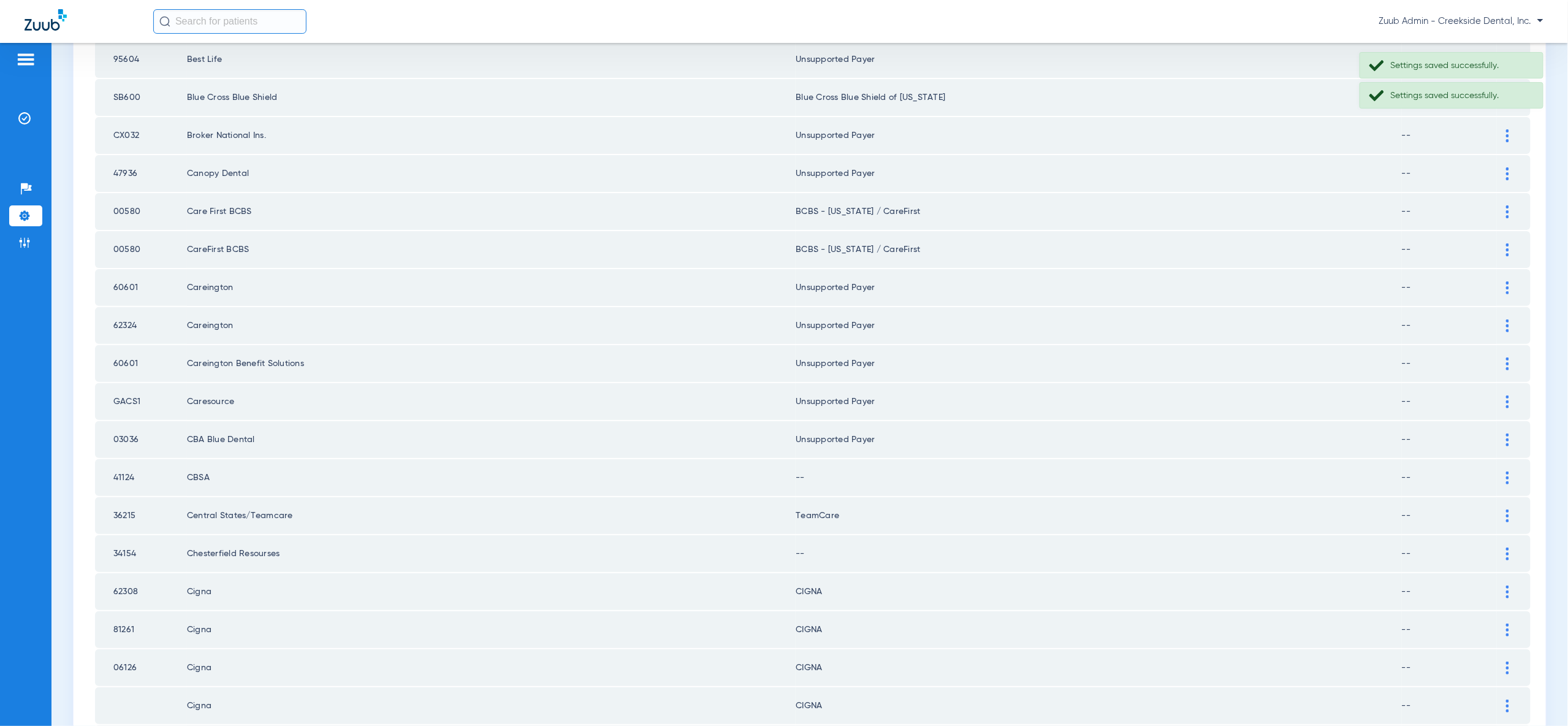
click at [1509, 471] on div at bounding box center [1508, 477] width 22 height 13
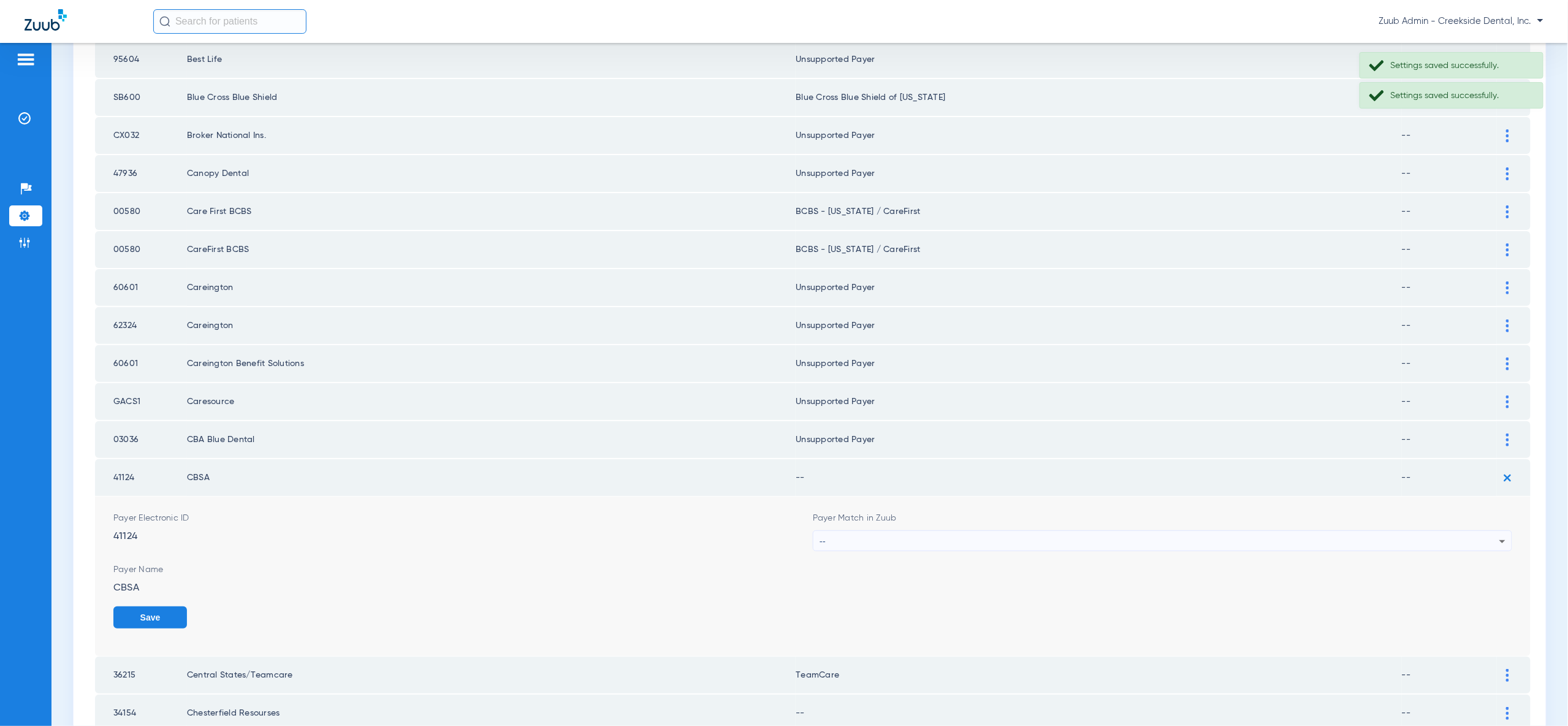
click at [1495, 534] on icon at bounding box center [1503, 542] width 15 height 15
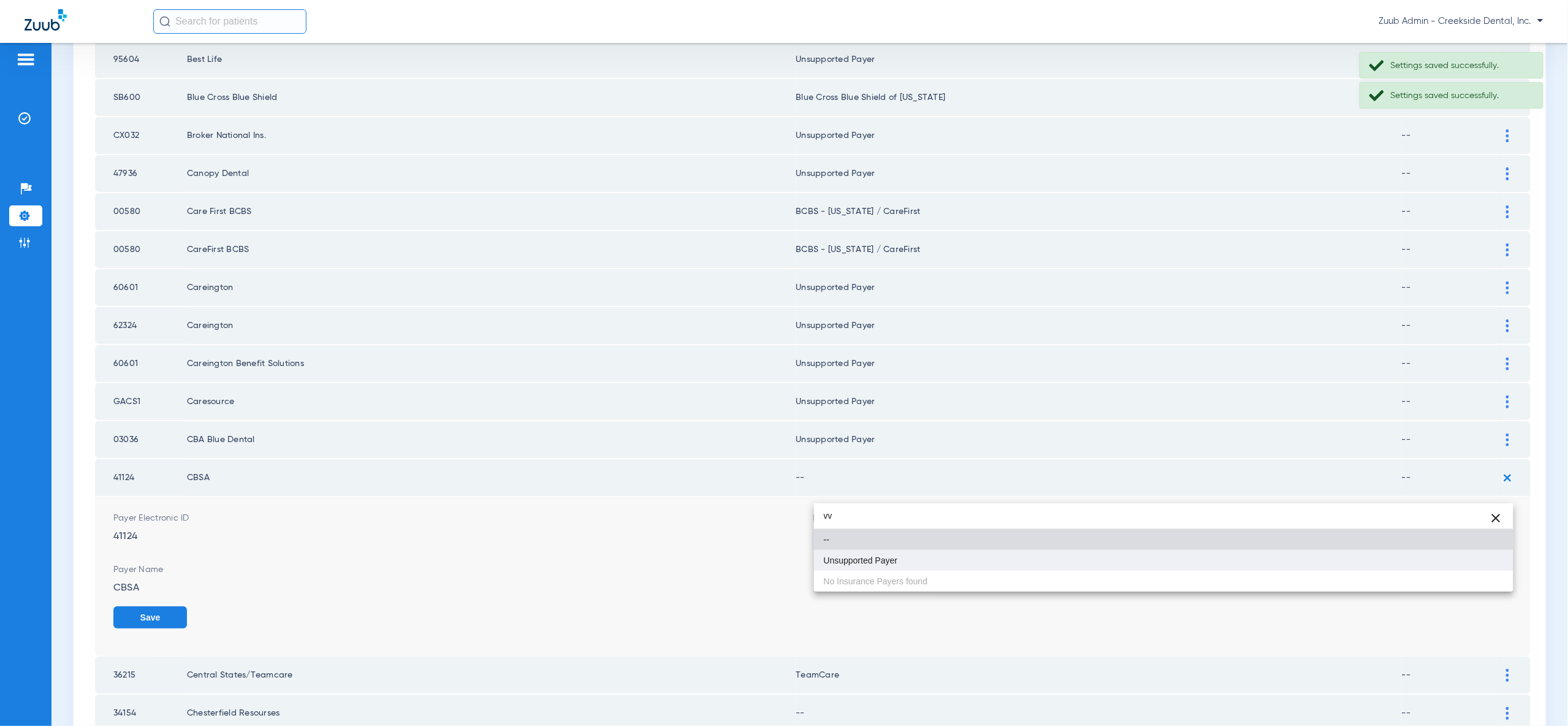
type input "vv"
click at [1491, 558] on mat-option "Unsupported Payer" at bounding box center [1163, 560] width 699 height 21
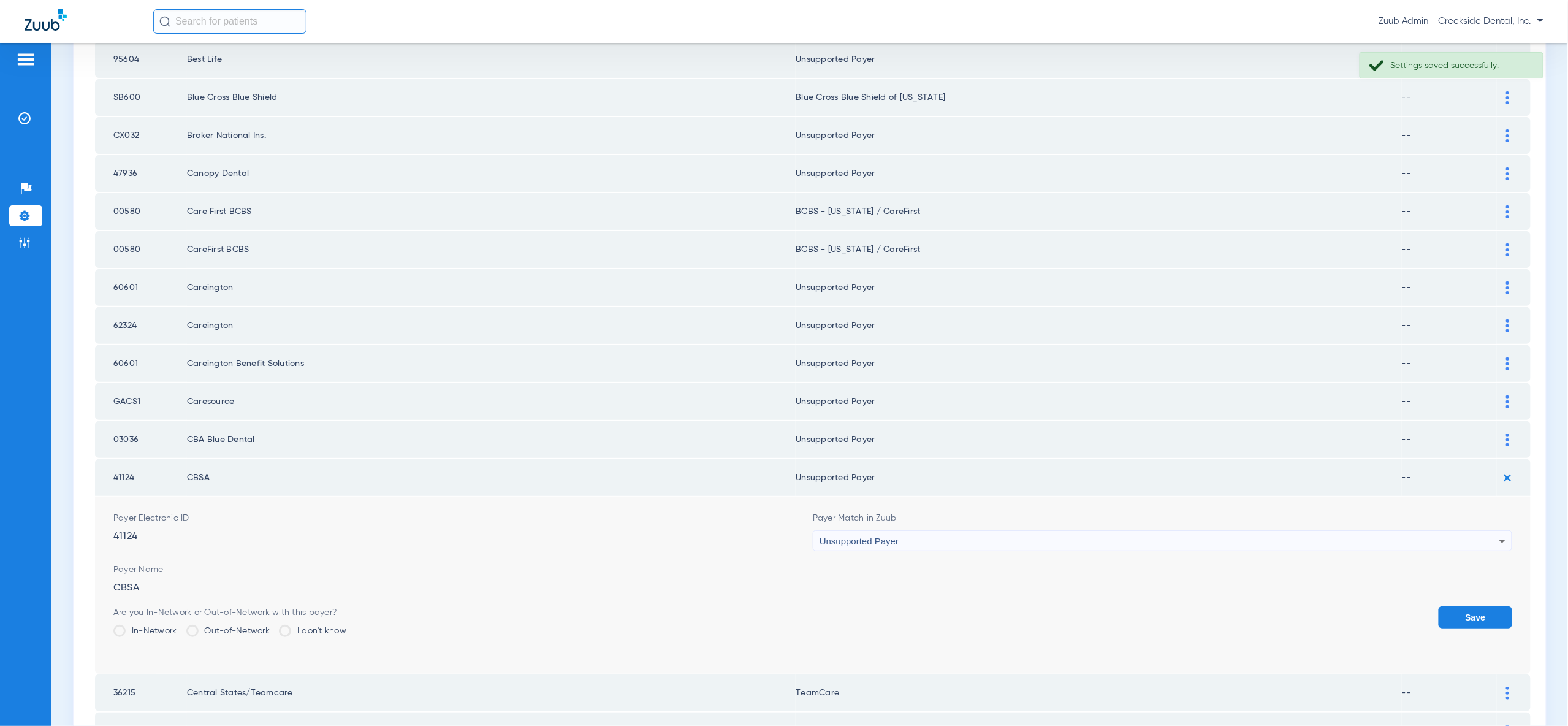
click at [1491, 606] on button "Save" at bounding box center [1475, 617] width 73 height 22
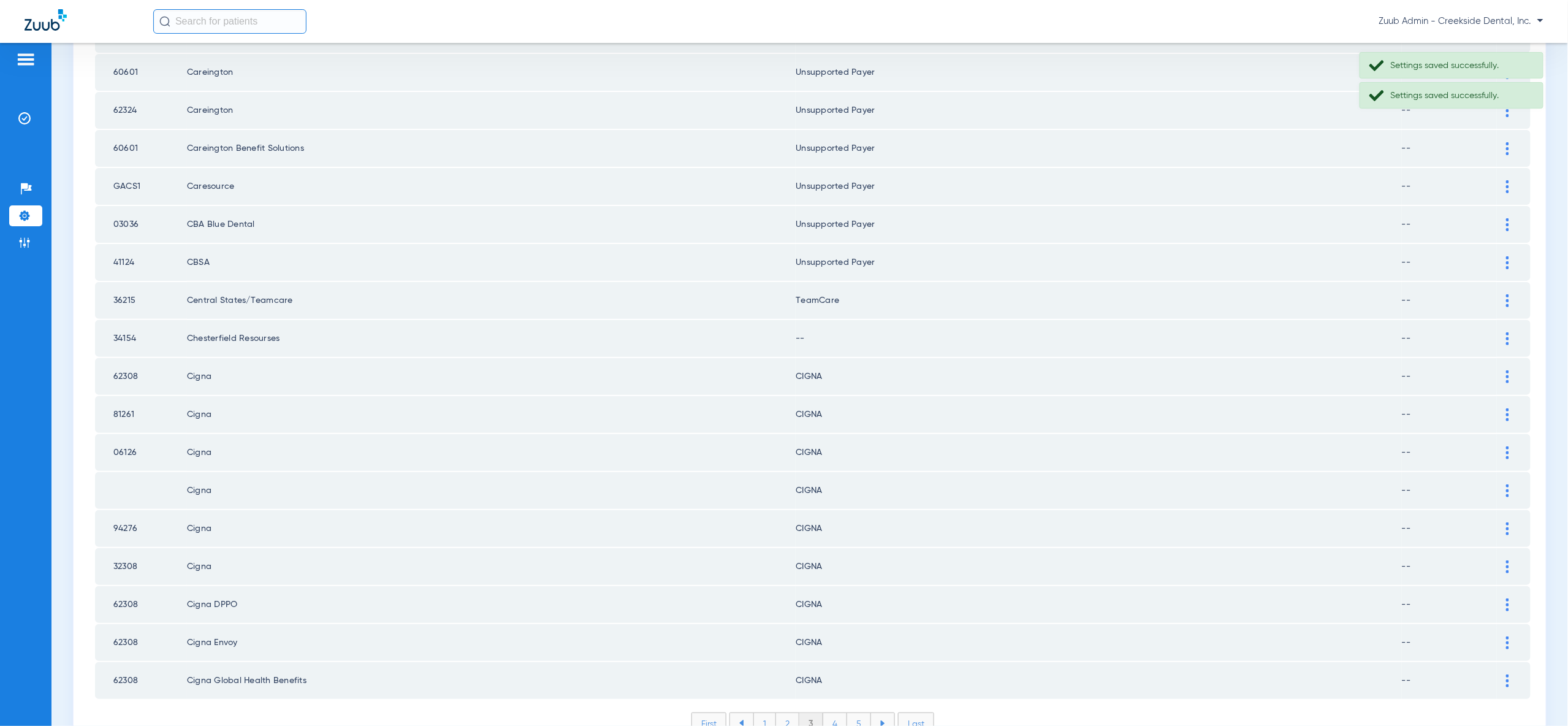
scroll to position [1428, 0]
click at [1513, 330] on div at bounding box center [1508, 336] width 22 height 13
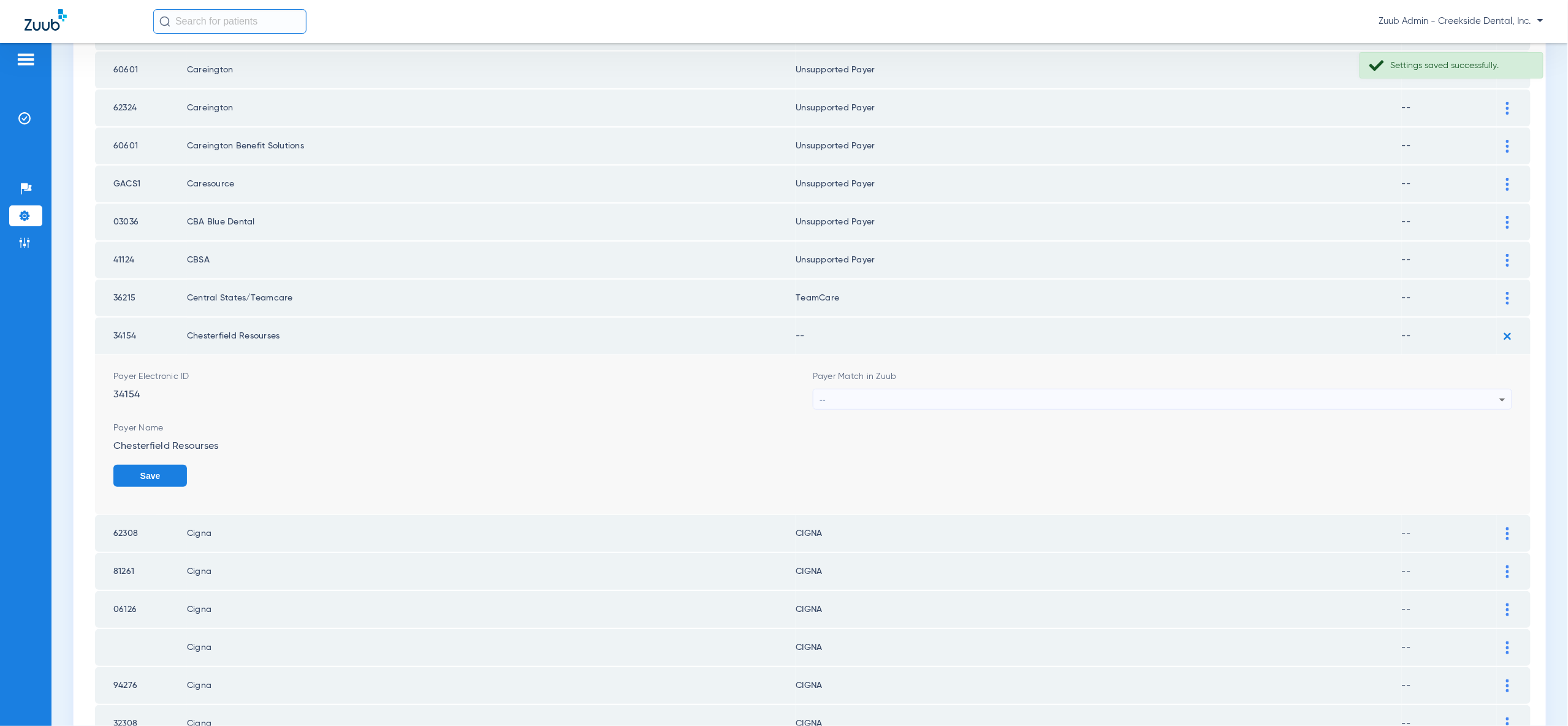
click at [1493, 389] on div "--" at bounding box center [1159, 399] width 679 height 21
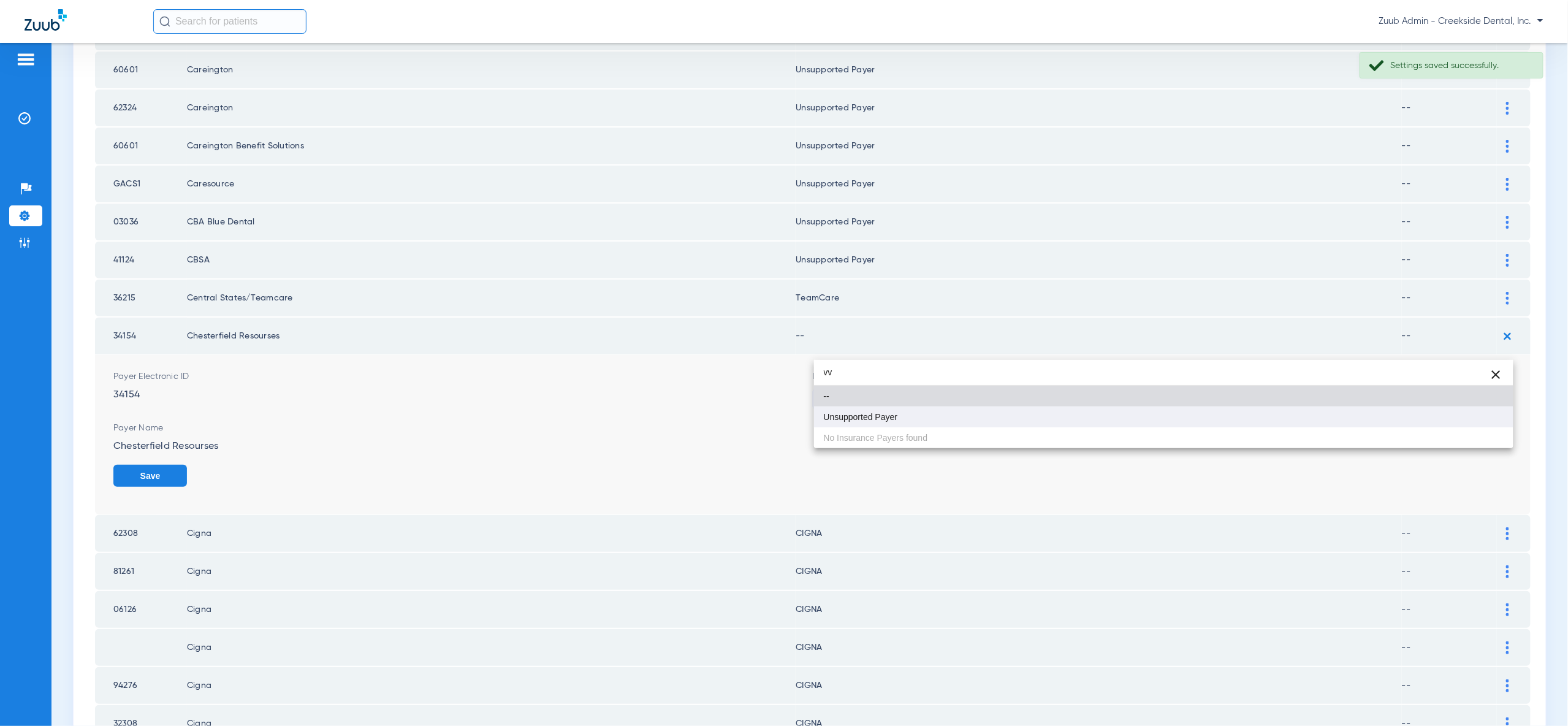
type input "vv"
drag, startPoint x: 1475, startPoint y: 424, endPoint x: 1479, endPoint y: 430, distance: 7.2
click at [1475, 424] on mat-option "Unsupported Payer" at bounding box center [1163, 417] width 699 height 21
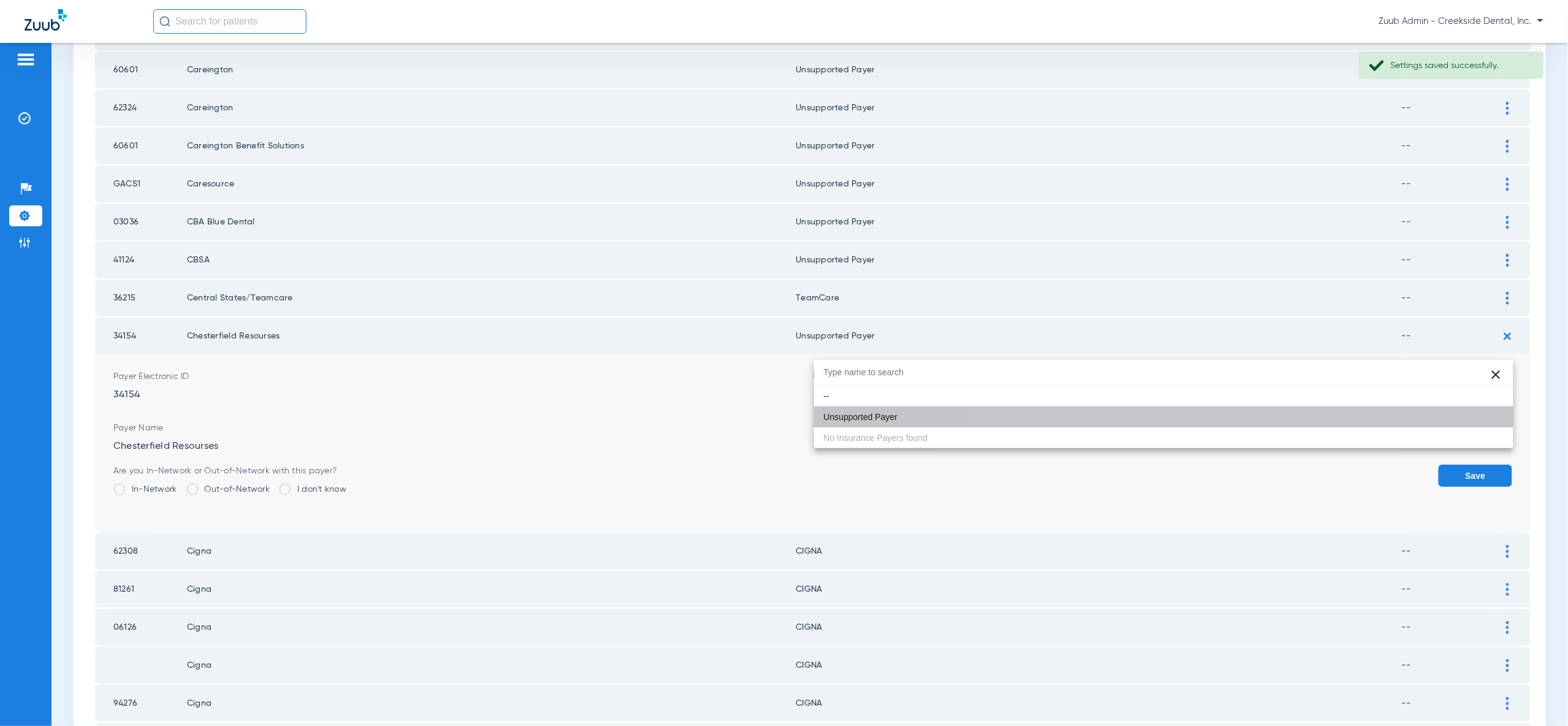
click at [1479, 465] on button "Save" at bounding box center [1475, 476] width 73 height 22
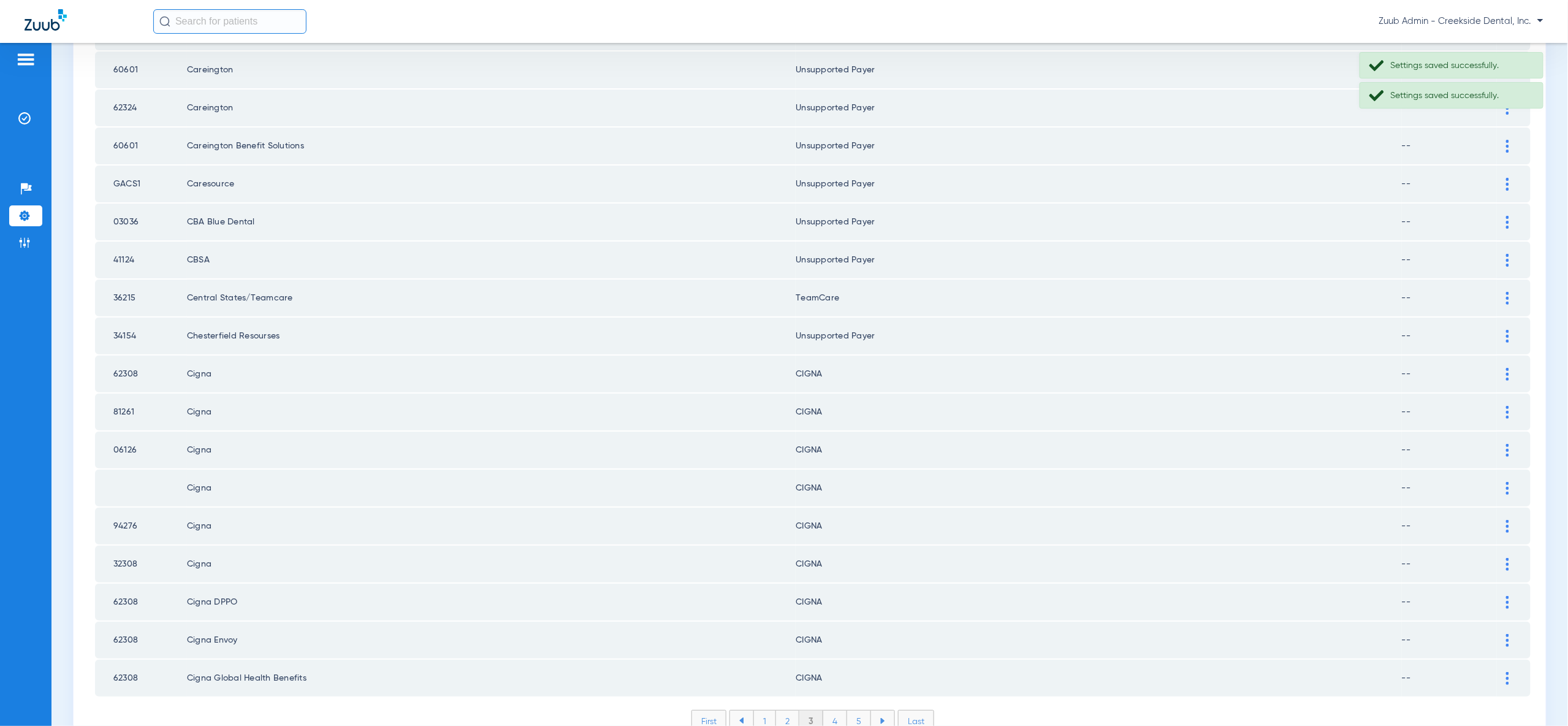
drag, startPoint x: 834, startPoint y: 660, endPoint x: 881, endPoint y: 641, distance: 50.7
click at [834, 711] on li "4" at bounding box center [835, 721] width 24 height 21
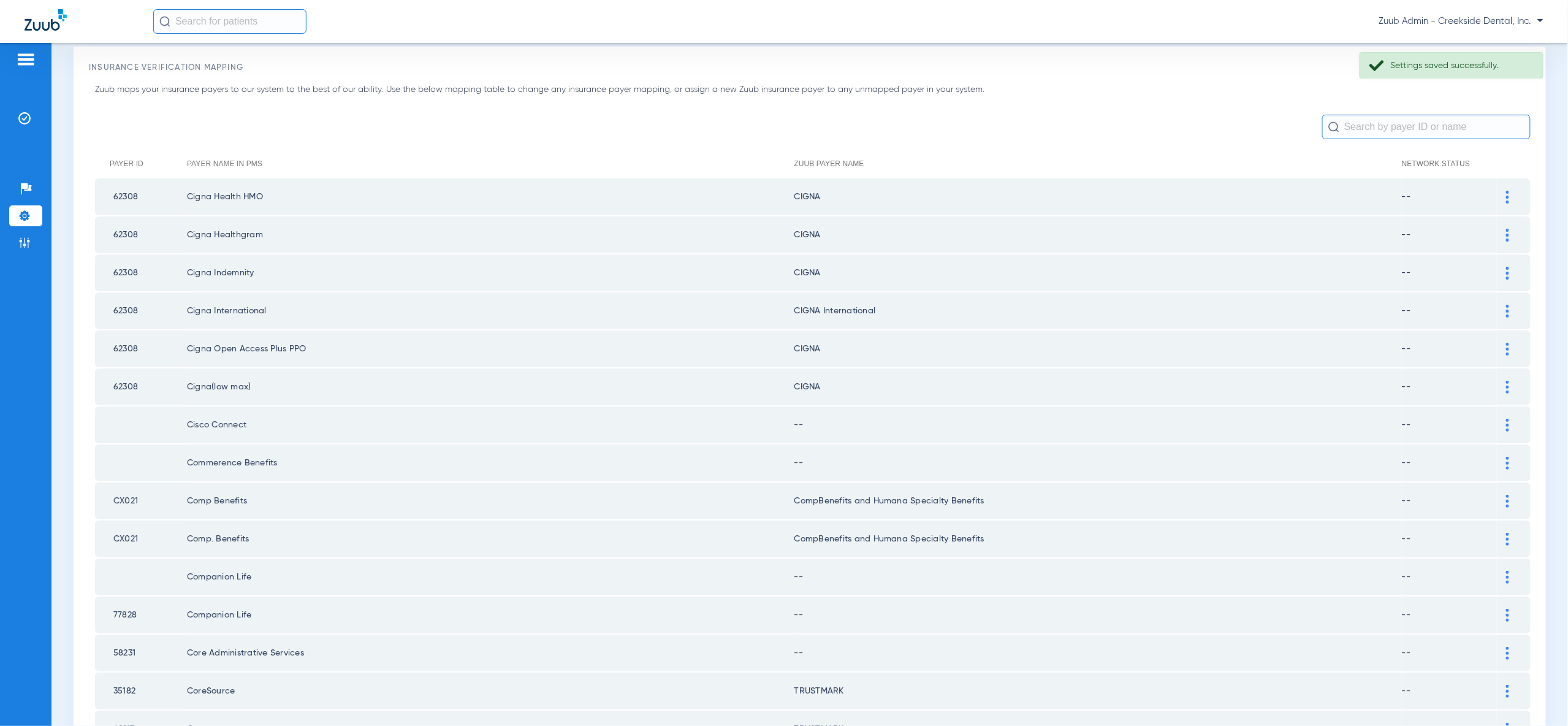
scroll to position [45, 0]
click at [1509, 420] on div at bounding box center [1508, 426] width 22 height 13
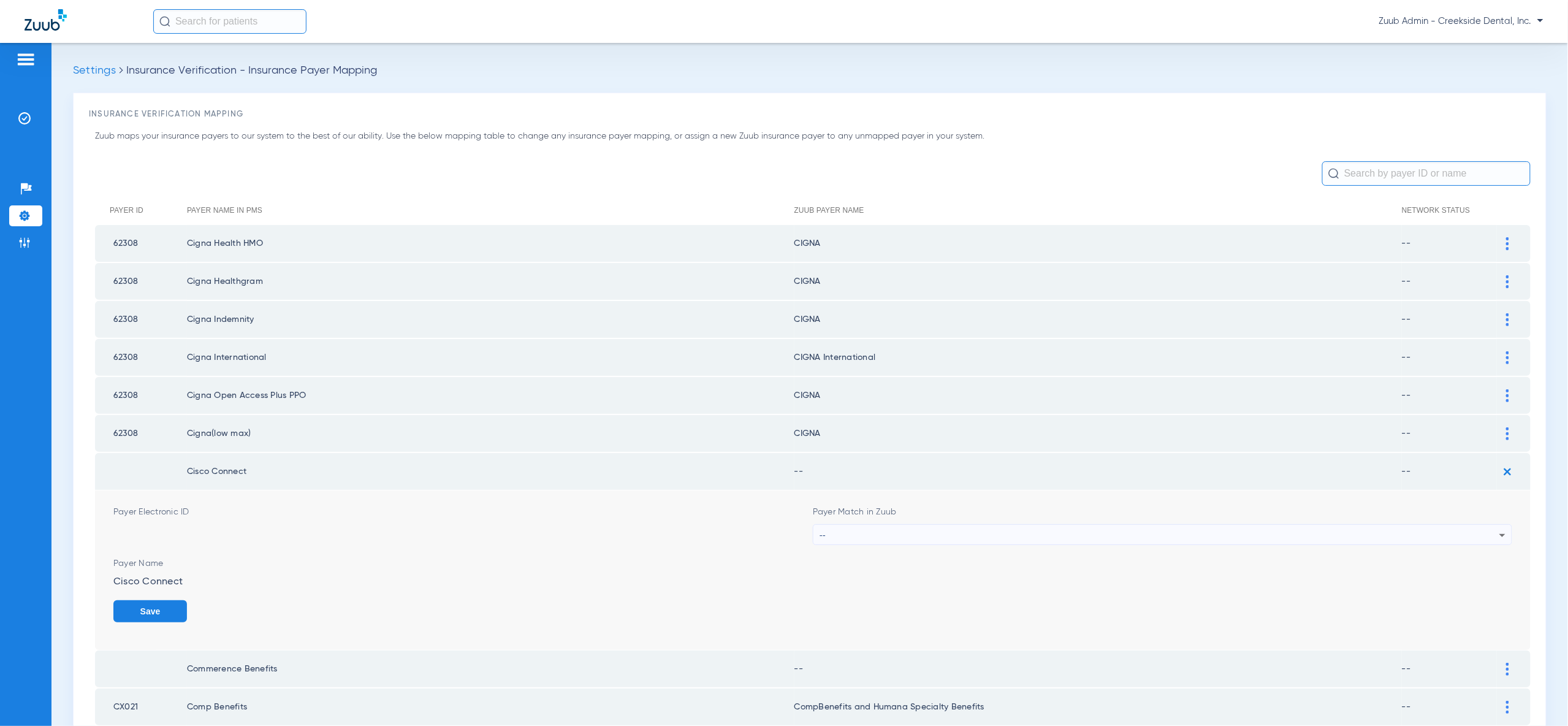
scroll to position [45, 0]
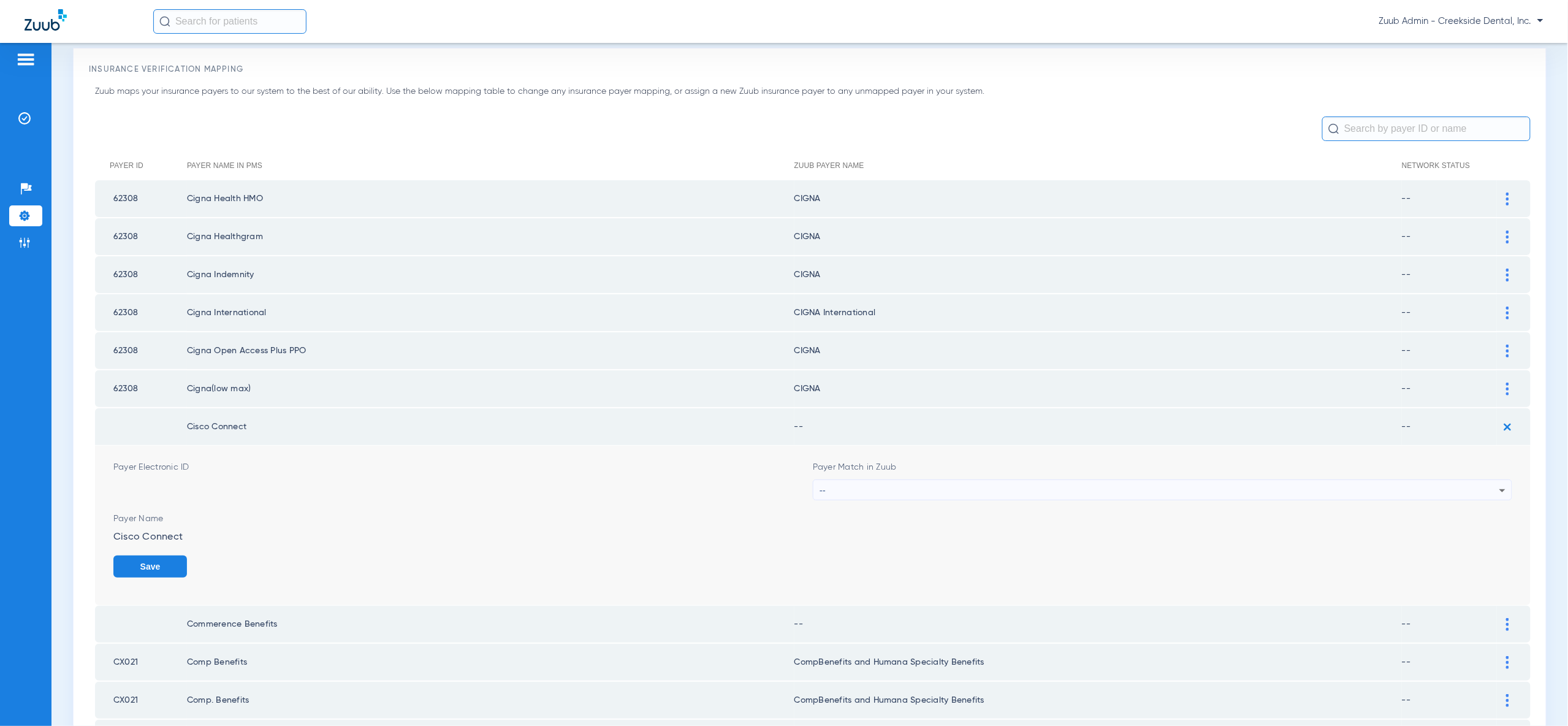
click at [1491, 490] on div "--" at bounding box center [1159, 490] width 679 height 21
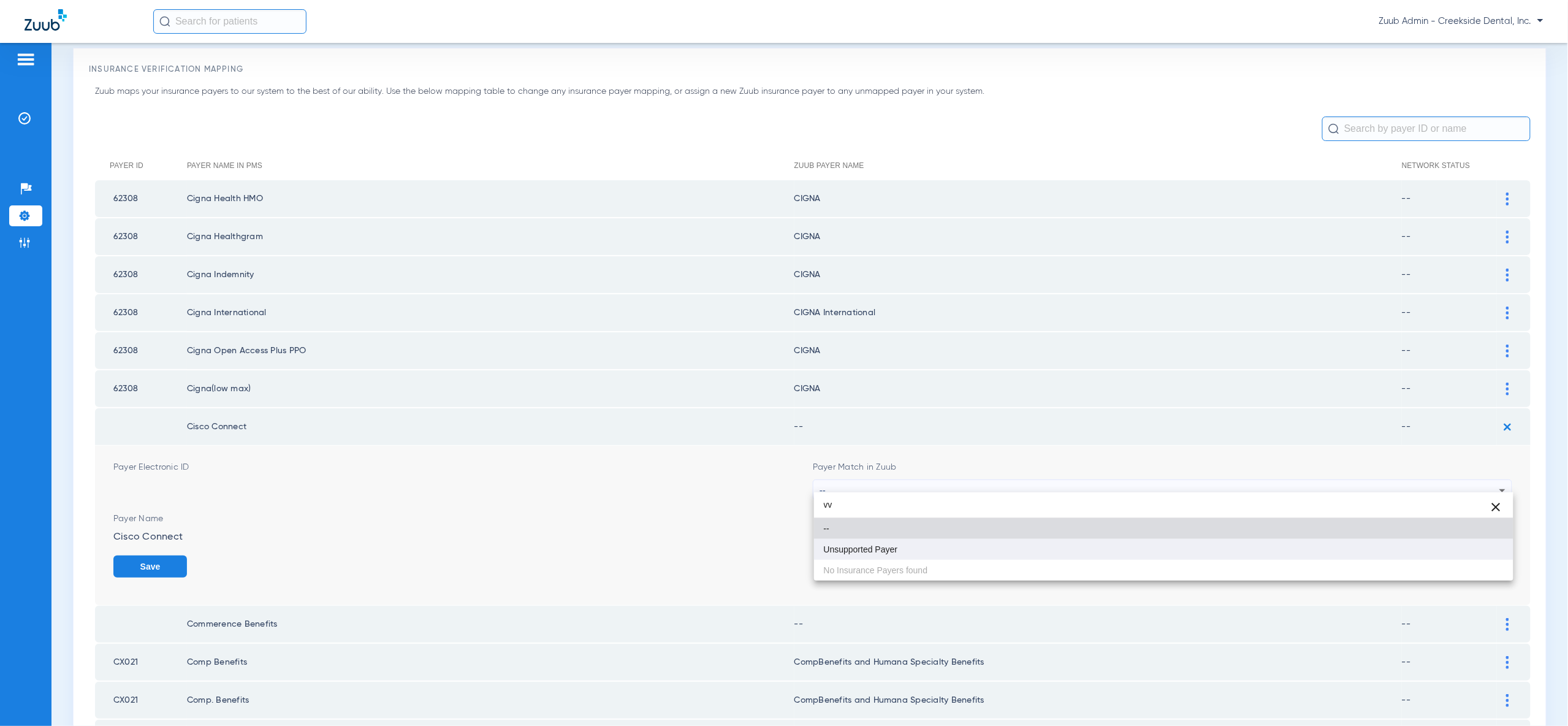
type input "vv"
click at [1482, 546] on mat-option "Unsupported Payer" at bounding box center [1163, 549] width 699 height 21
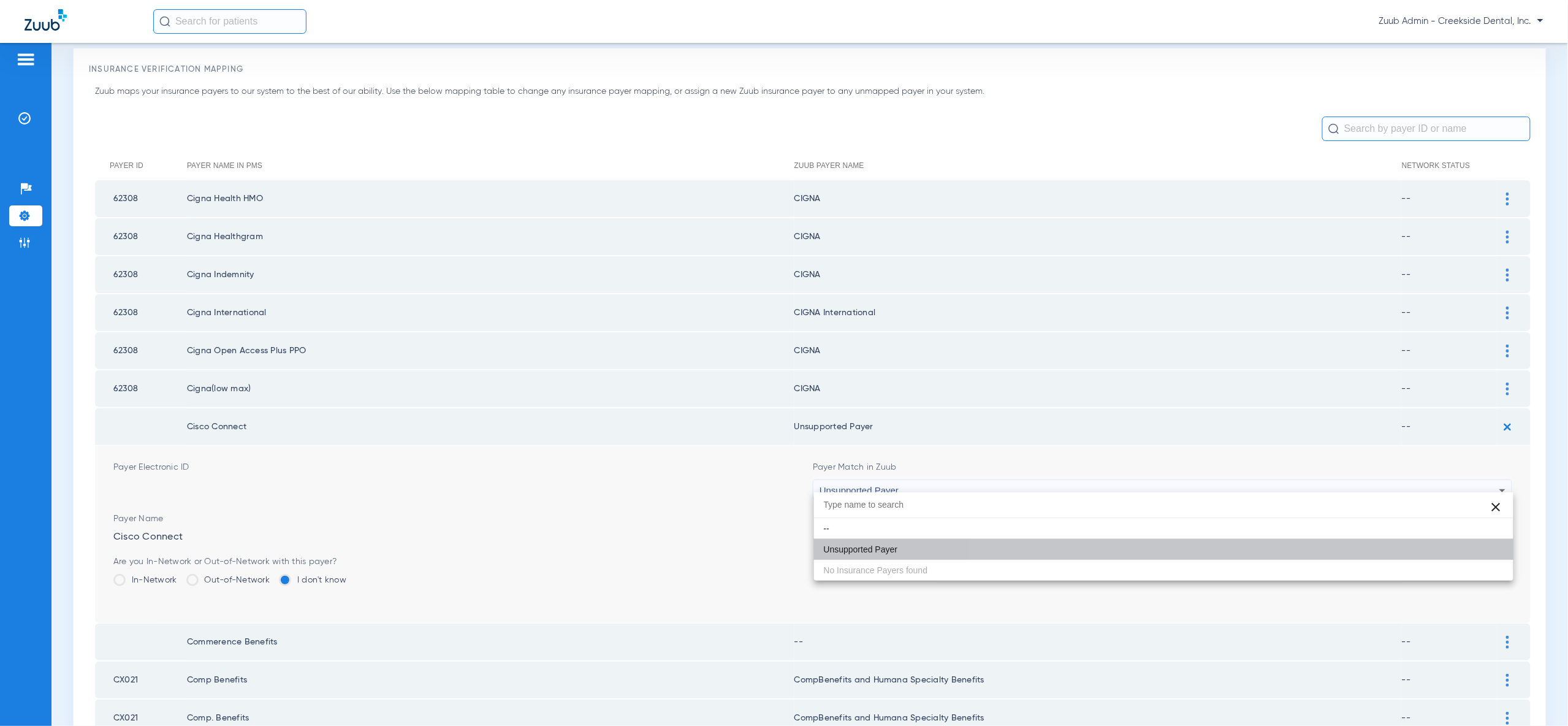
click at [1482, 556] on button "Save" at bounding box center [1475, 566] width 73 height 22
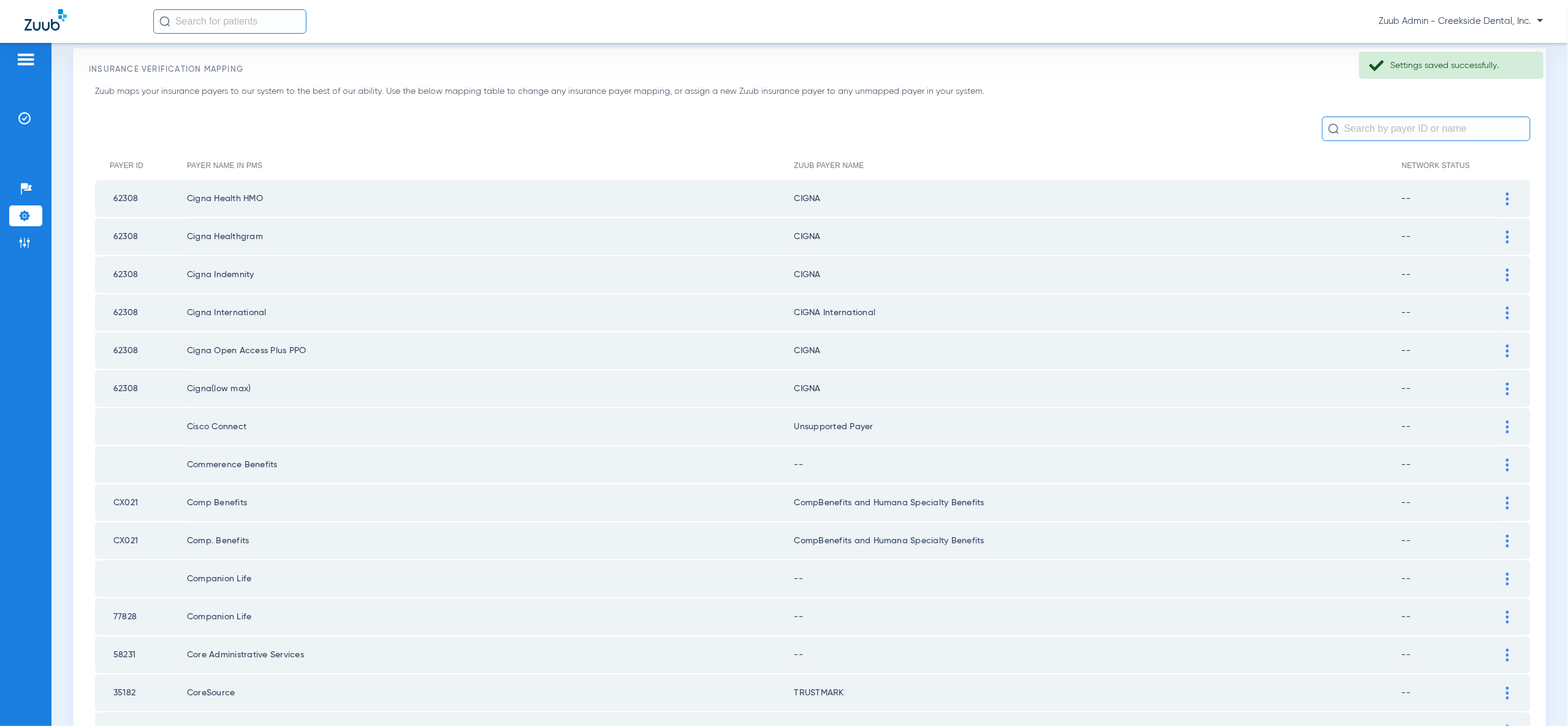
click at [1510, 458] on div at bounding box center [1508, 465] width 22 height 13
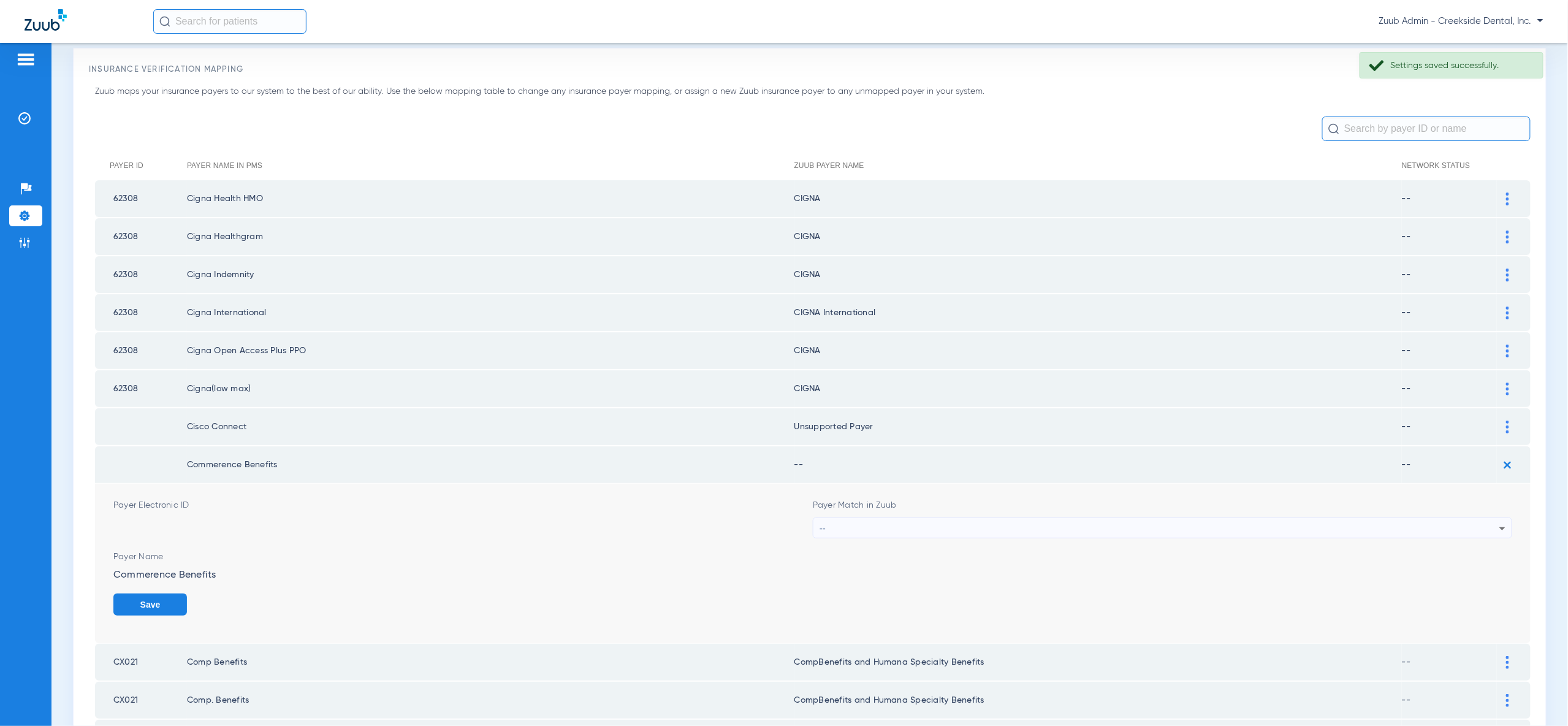
click at [1499, 522] on icon at bounding box center [1503, 529] width 15 height 15
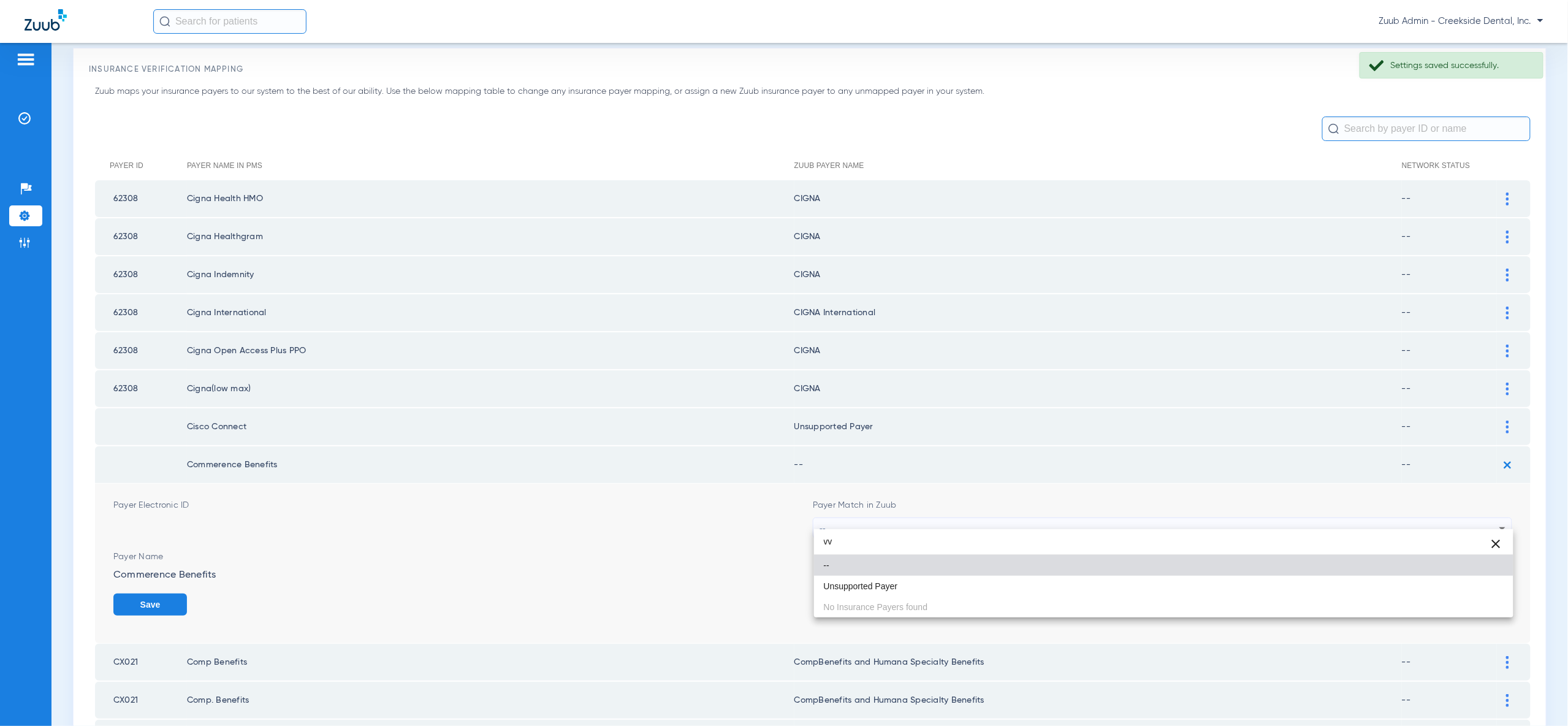
type input "vv"
click at [1482, 598] on div "vv close -- Unsupported Payer No Insurance Payers found" at bounding box center [1163, 573] width 699 height 88
drag, startPoint x: 1480, startPoint y: 585, endPoint x: 1485, endPoint y: 592, distance: 8.6
click at [1480, 585] on mat-option "Unsupported Payer" at bounding box center [1163, 586] width 699 height 21
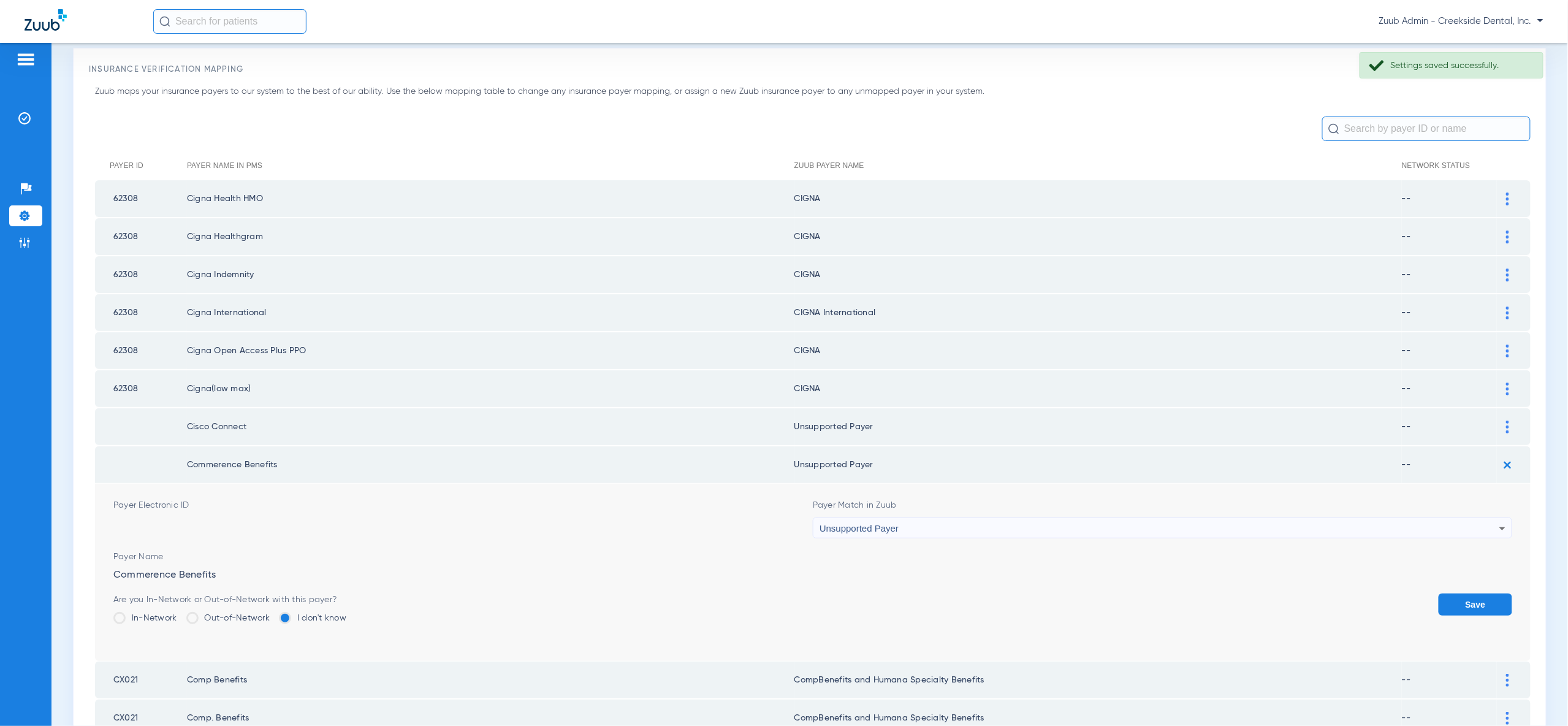
click at [1485, 594] on button "Save" at bounding box center [1475, 604] width 73 height 22
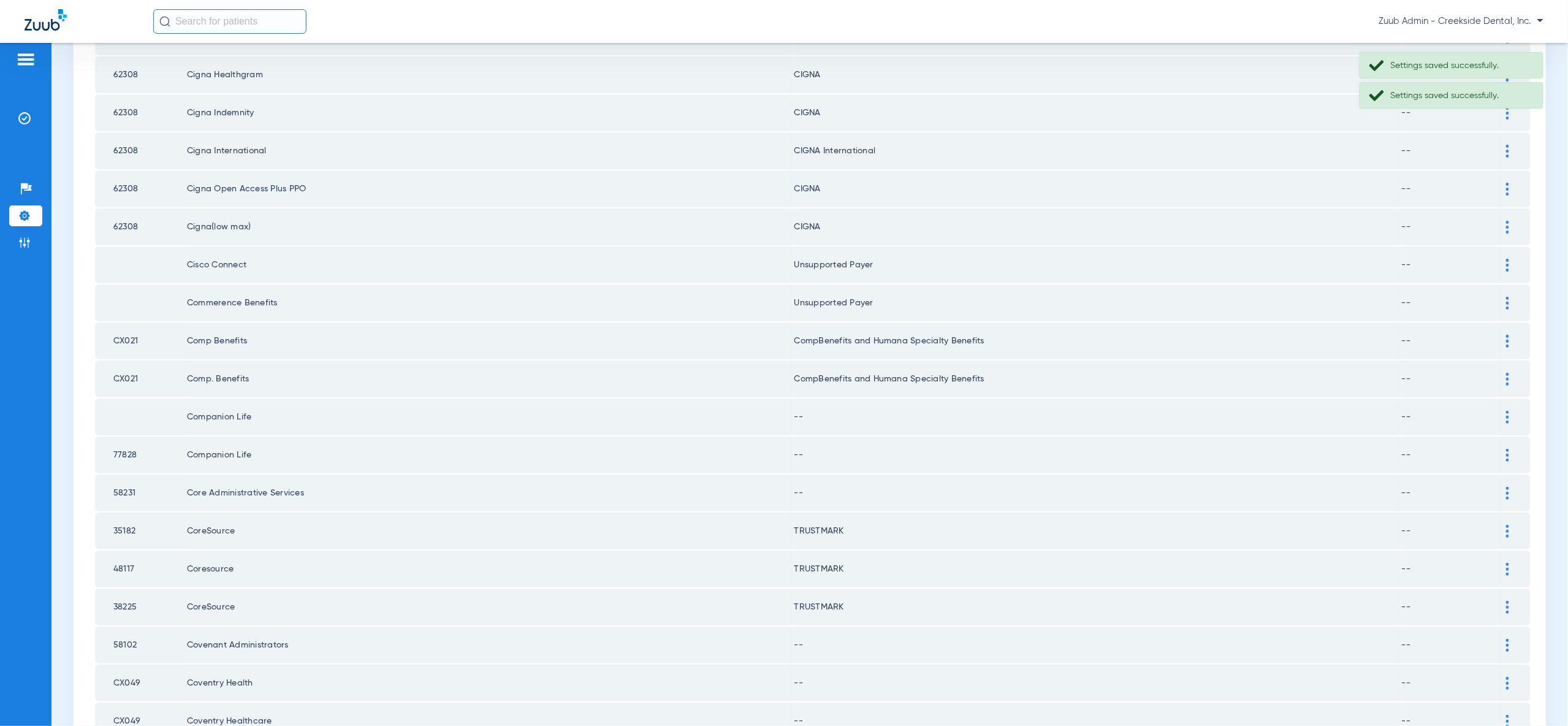
scroll to position [330, 0]
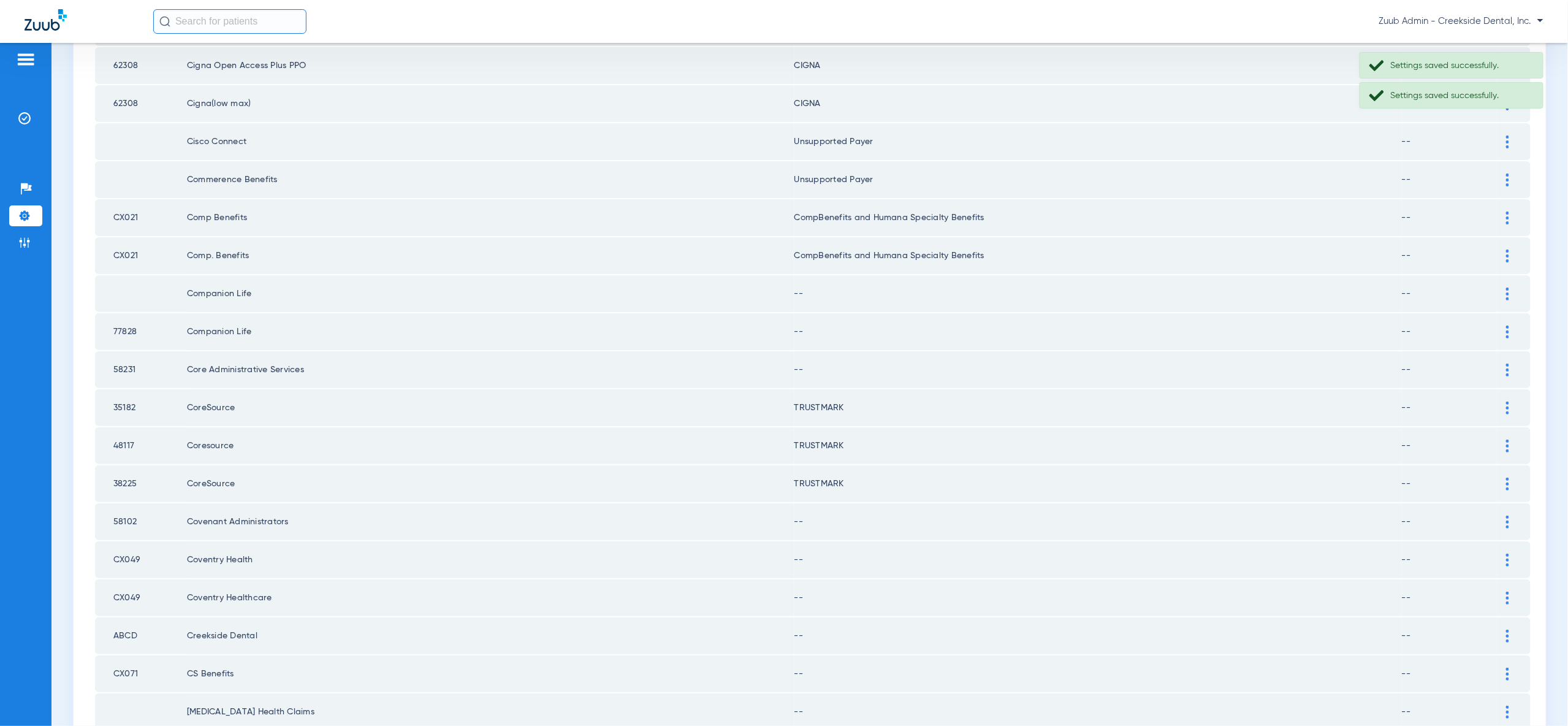
drag, startPoint x: 1512, startPoint y: 282, endPoint x: 1506, endPoint y: 318, distance: 36.5
click at [1512, 288] on div at bounding box center [1508, 294] width 22 height 13
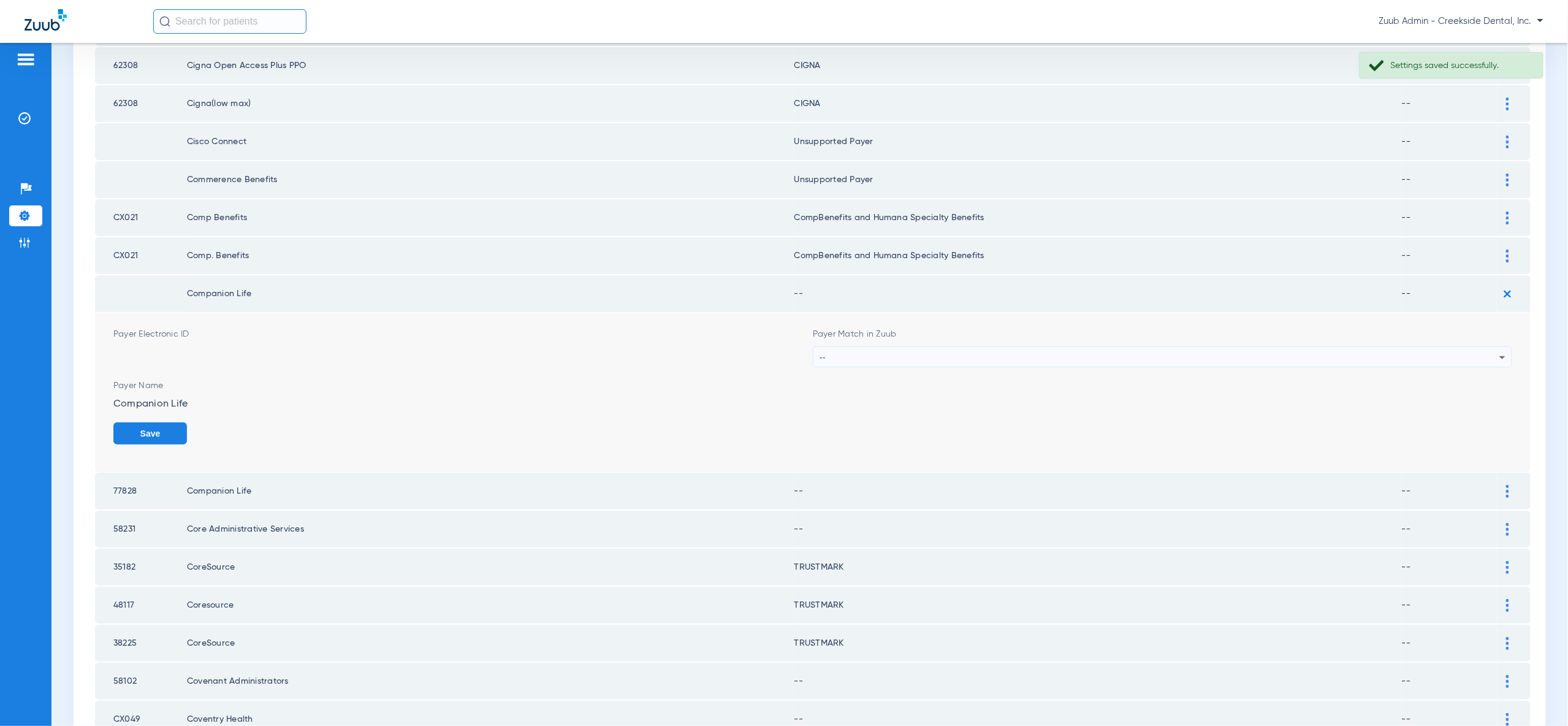
click at [1501, 350] on icon at bounding box center [1503, 358] width 15 height 15
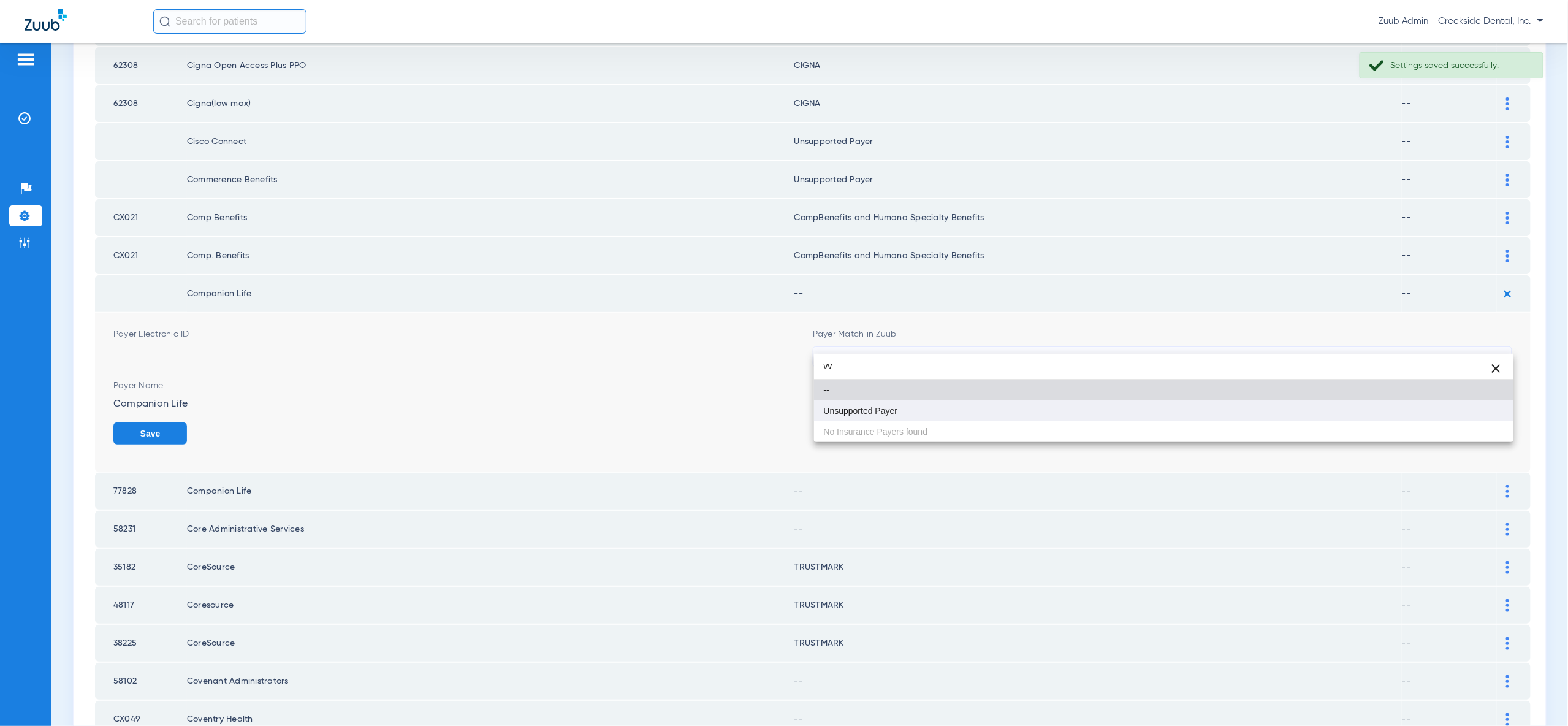
type input "vv"
drag, startPoint x: 1486, startPoint y: 414, endPoint x: 1489, endPoint y: 420, distance: 6.7
click at [1486, 414] on mat-option "Unsupported Payer" at bounding box center [1163, 411] width 699 height 21
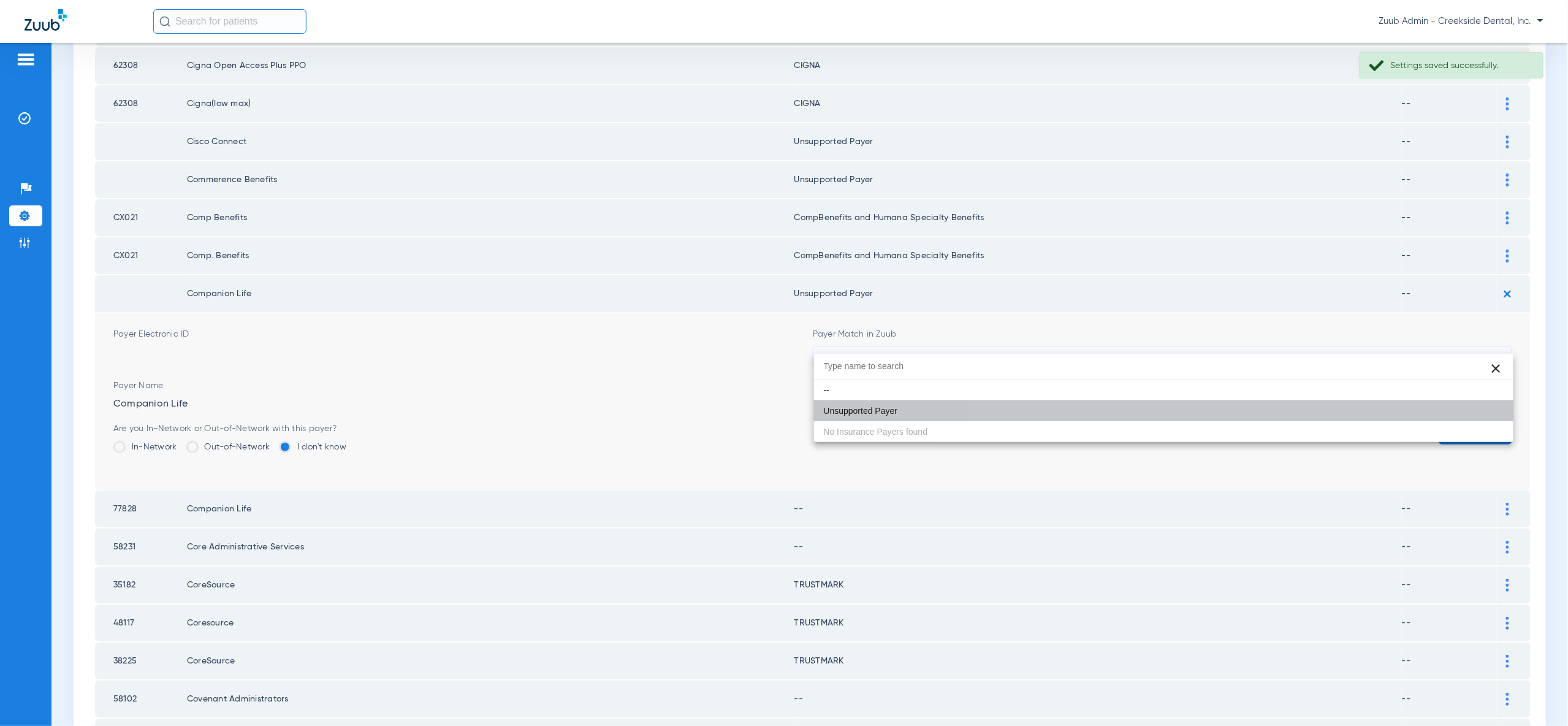
drag, startPoint x: 1489, startPoint y: 420, endPoint x: 1489, endPoint y: 378, distance: 42.0
click at [1489, 422] on button "Save" at bounding box center [1475, 433] width 73 height 22
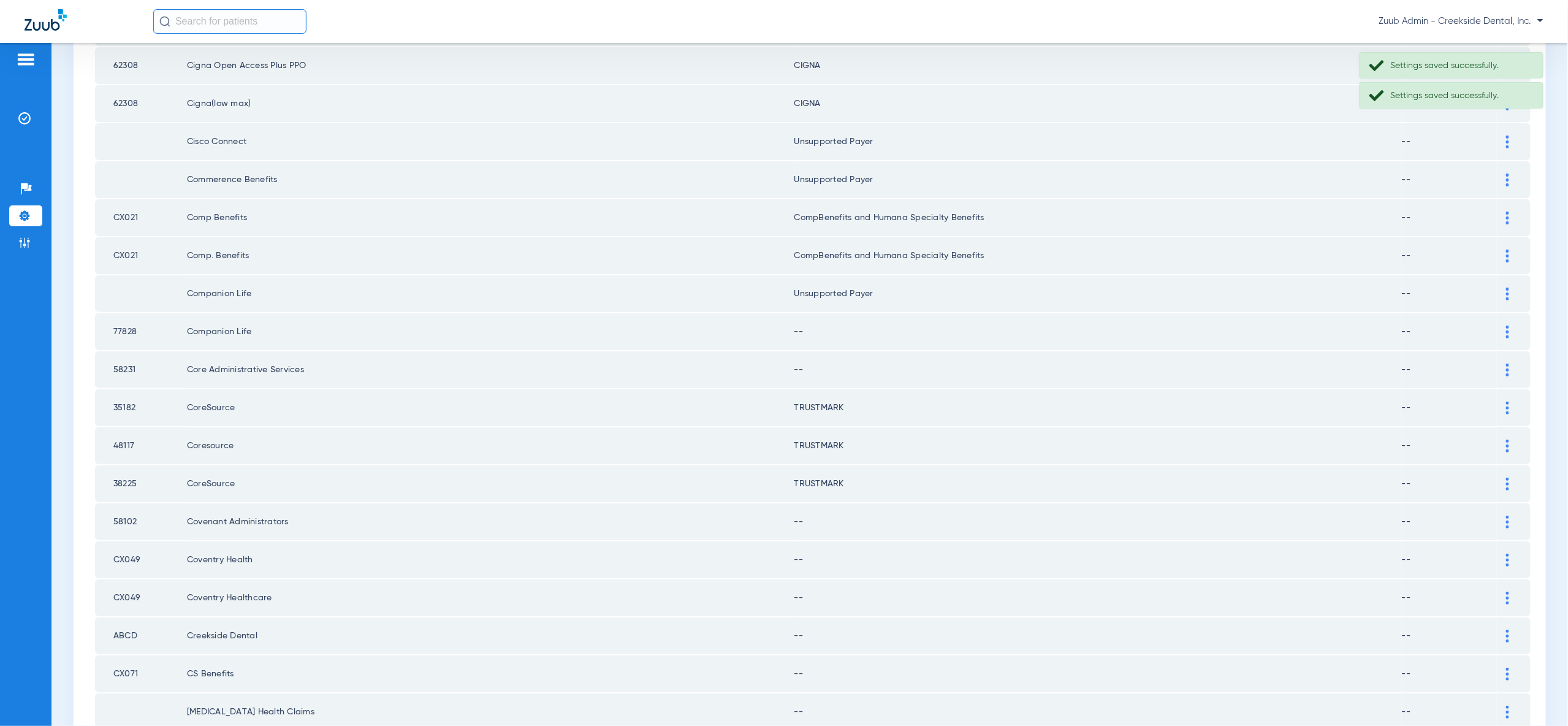
click at [1502, 326] on div at bounding box center [1508, 332] width 22 height 13
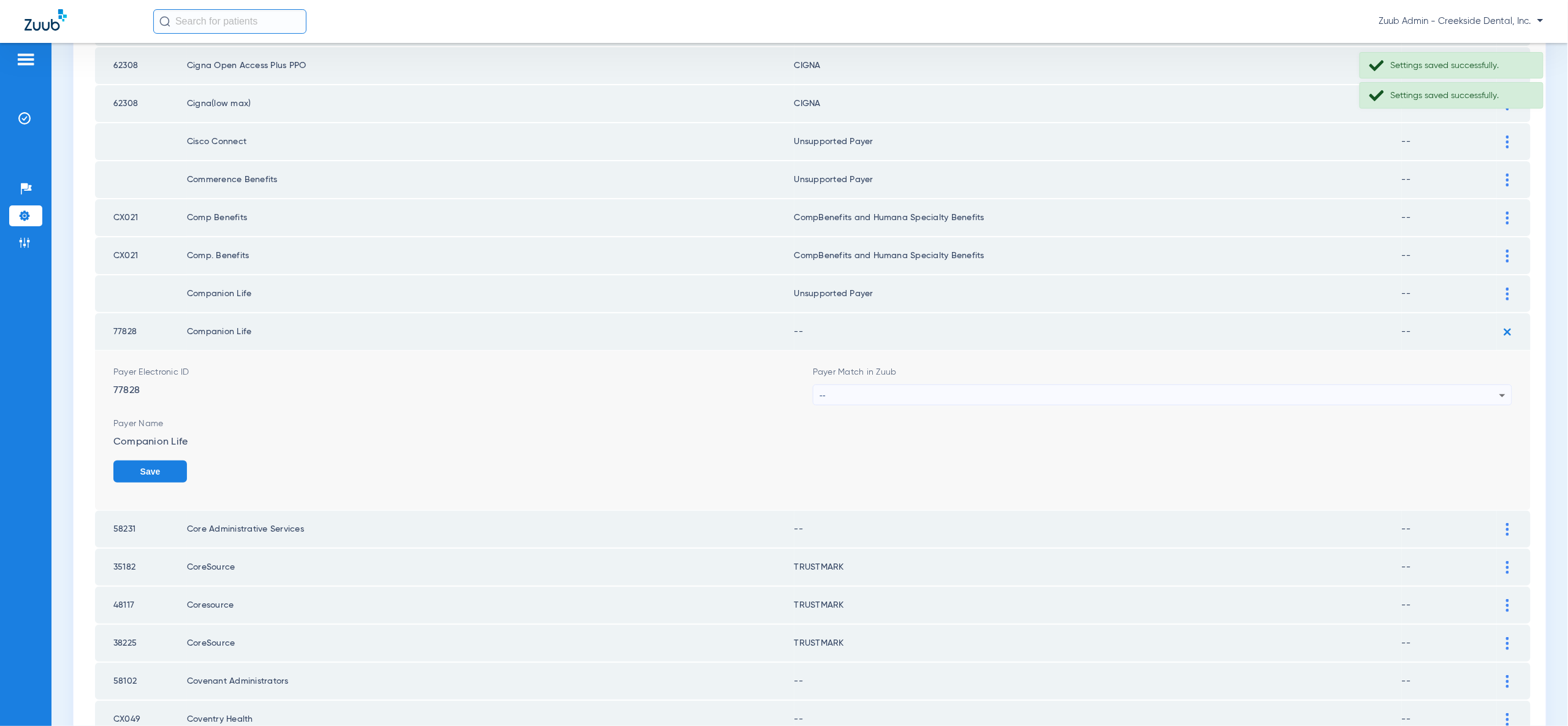
click at [1489, 385] on div "--" at bounding box center [1159, 395] width 679 height 21
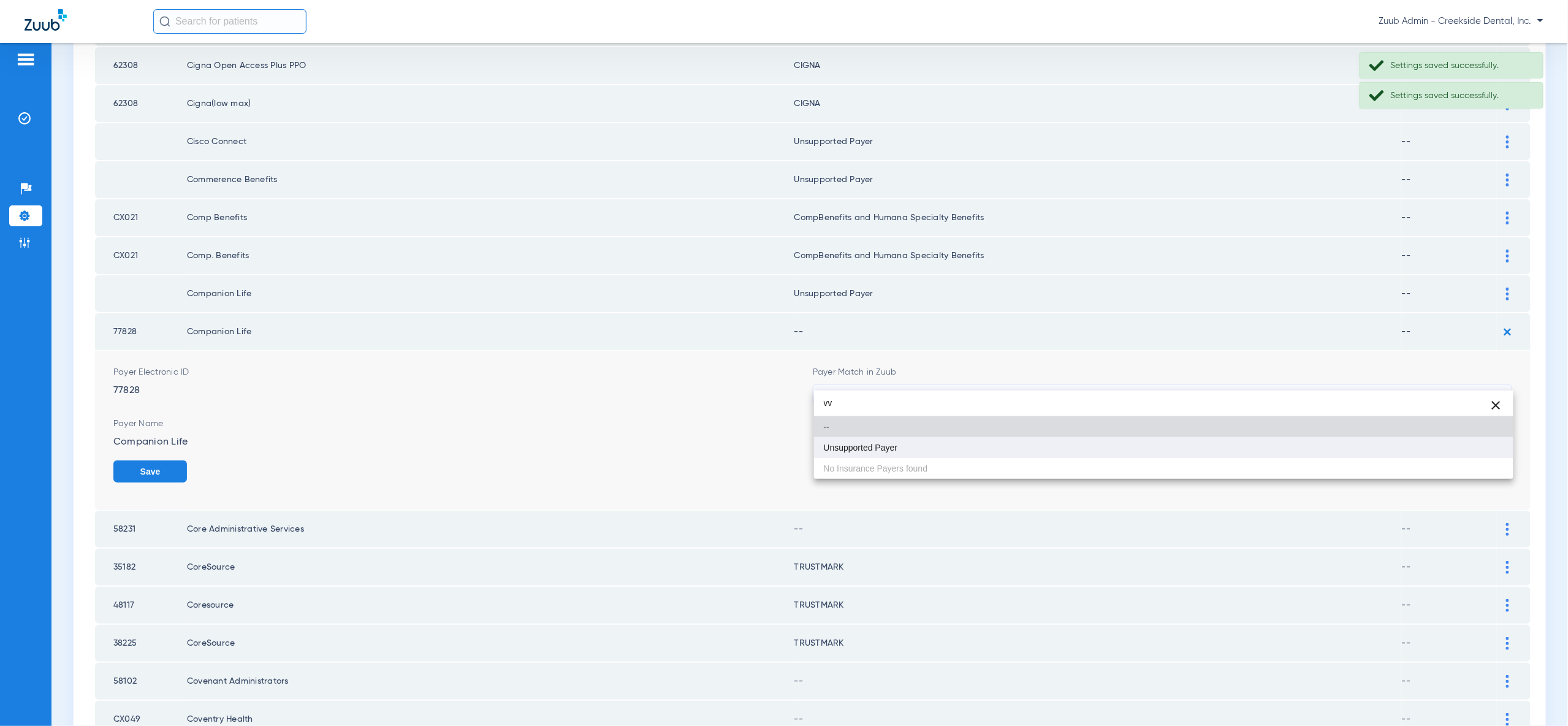
type input "vv"
click at [1495, 448] on mat-option "Unsupported Payer" at bounding box center [1163, 448] width 699 height 21
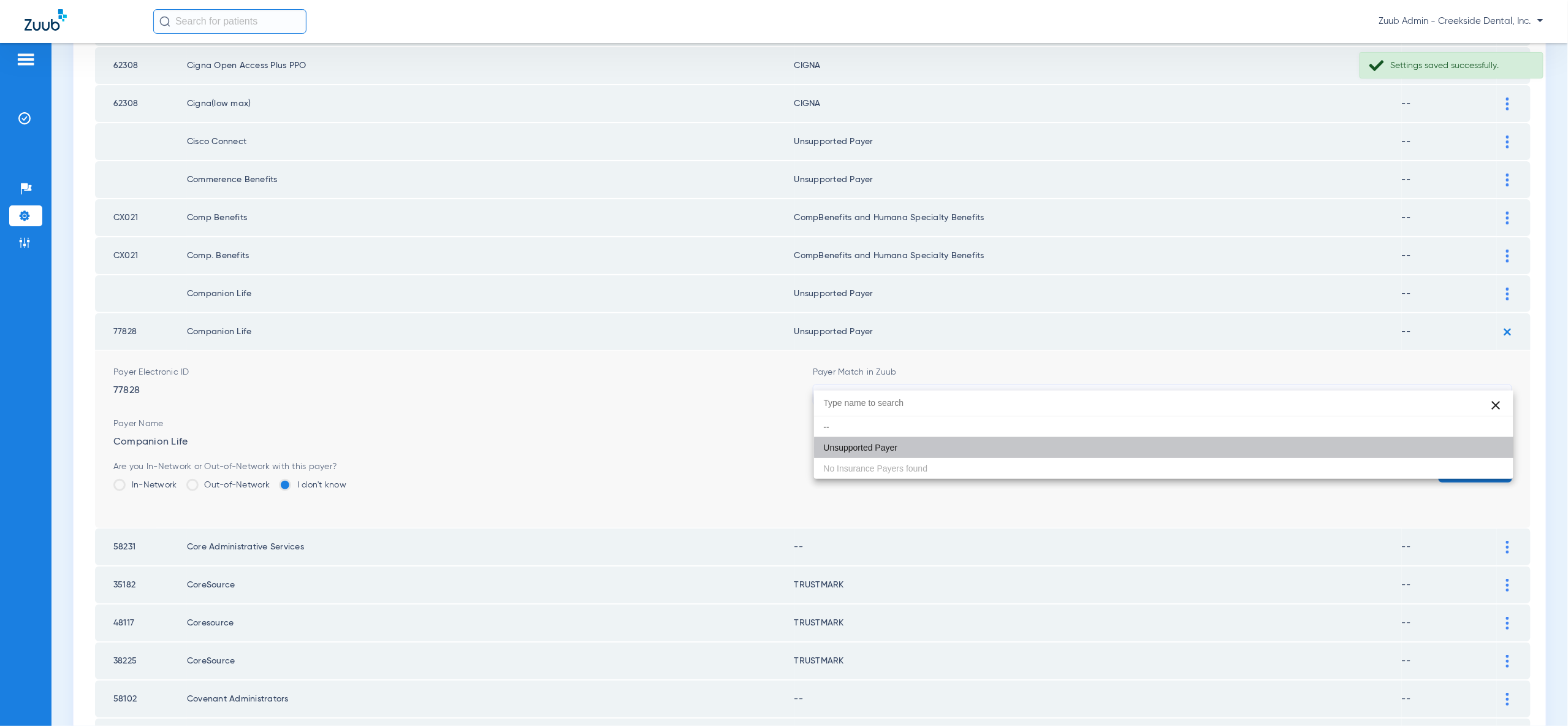
drag, startPoint x: 1493, startPoint y: 452, endPoint x: 1495, endPoint y: 427, distance: 25.1
click at [1493, 460] on button "Save" at bounding box center [1475, 471] width 73 height 22
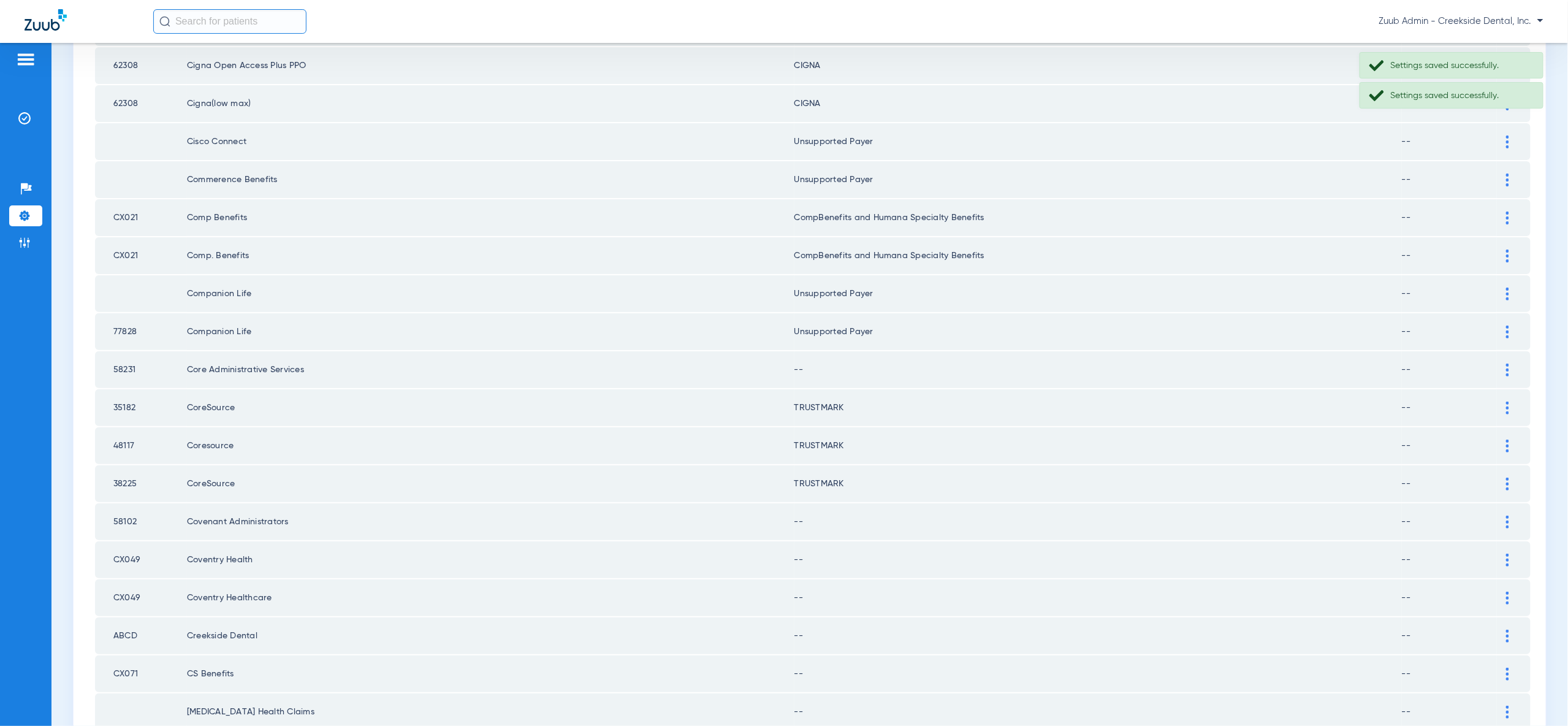
click at [1506, 364] on img at bounding box center [1508, 370] width 3 height 13
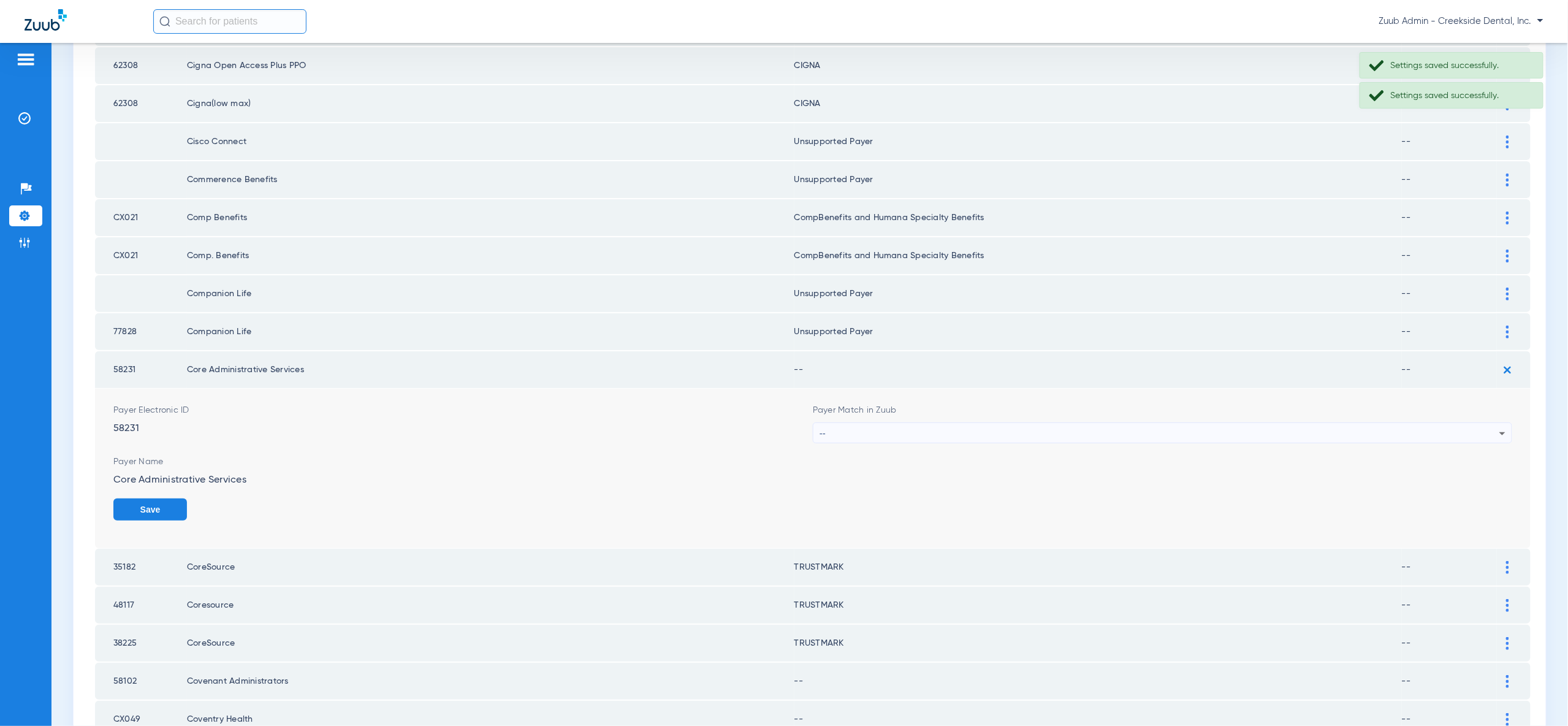
click at [1499, 426] on icon at bounding box center [1503, 434] width 15 height 15
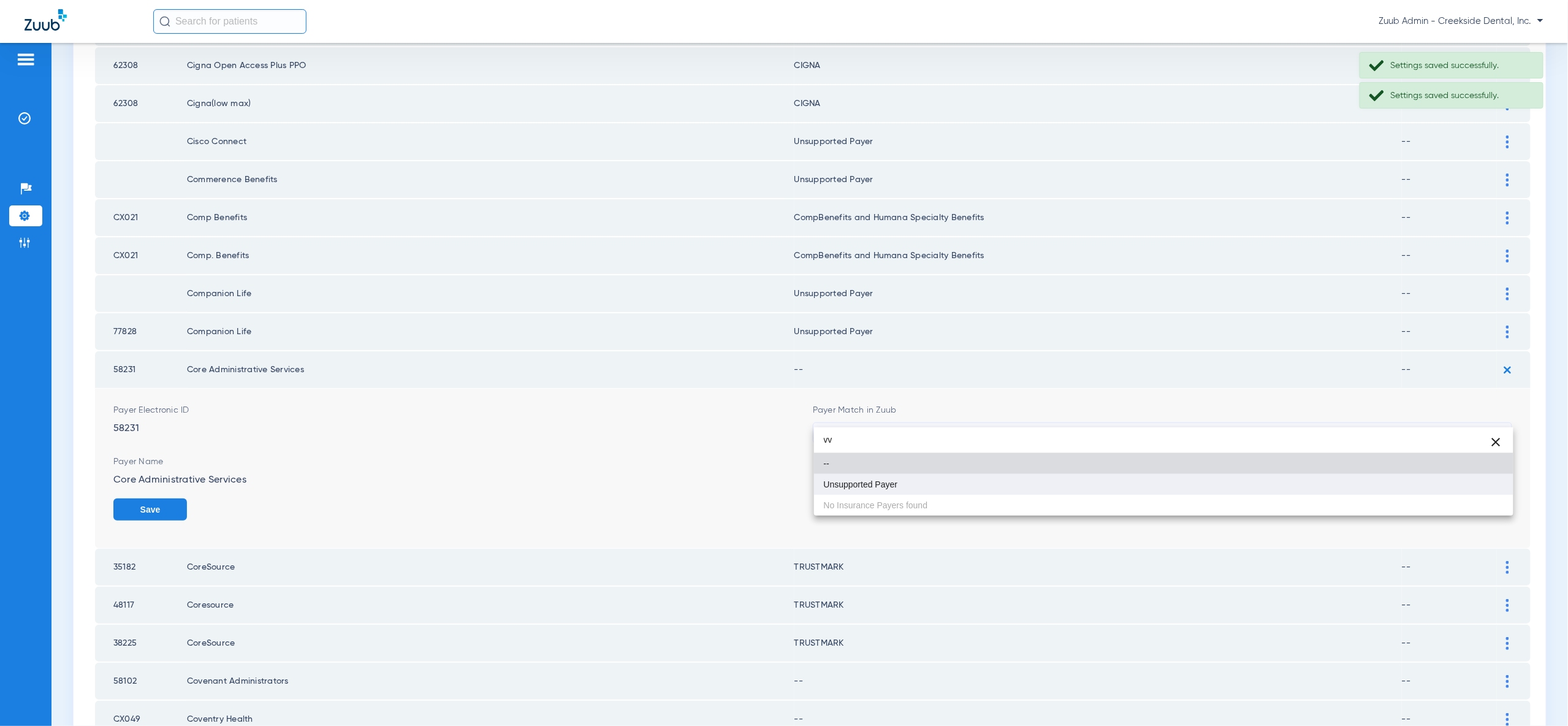
type input "vv"
drag, startPoint x: 1480, startPoint y: 480, endPoint x: 1492, endPoint y: 487, distance: 13.9
click at [1480, 480] on mat-option "Unsupported Payer" at bounding box center [1163, 484] width 699 height 21
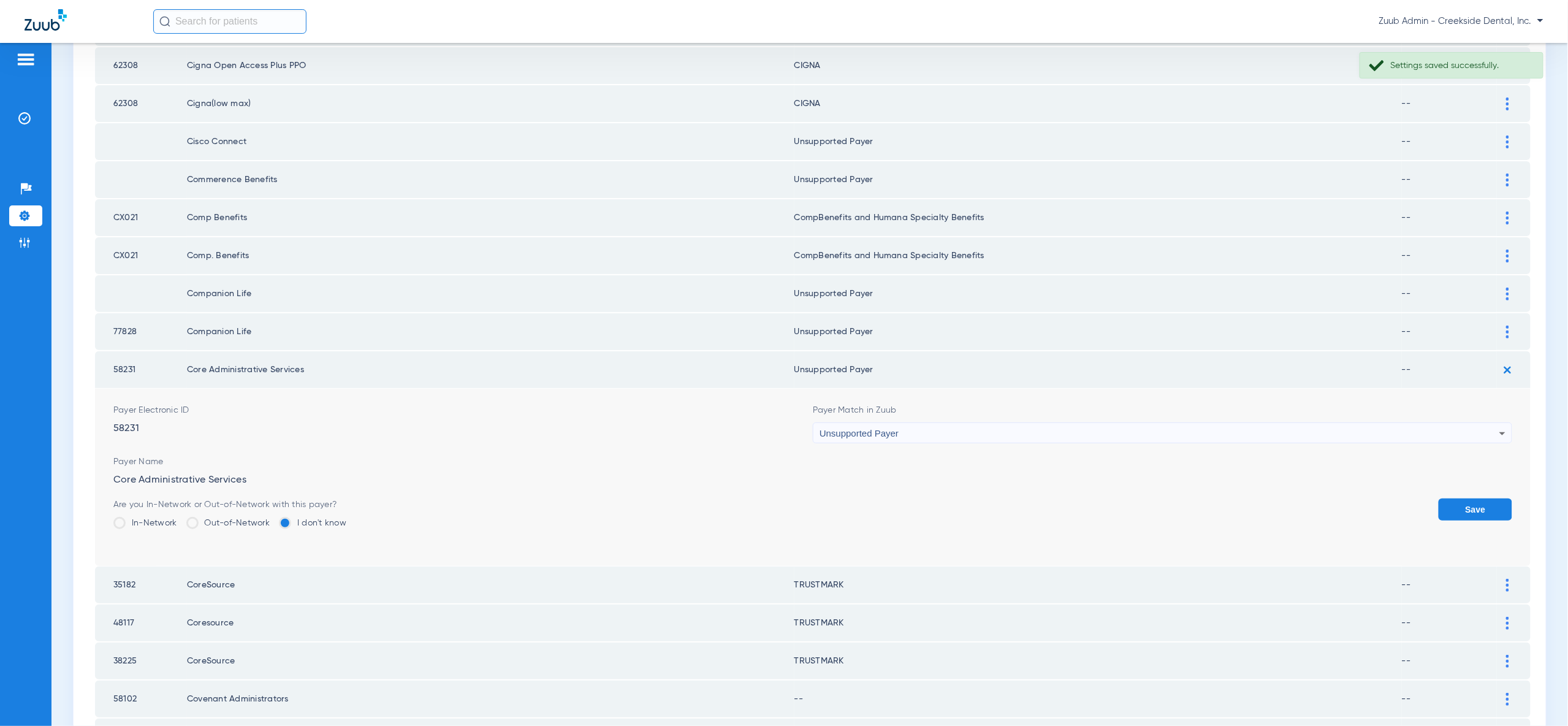
drag, startPoint x: 1492, startPoint y: 487, endPoint x: 1499, endPoint y: 450, distance: 37.7
click at [1492, 498] on button "Save" at bounding box center [1475, 509] width 73 height 22
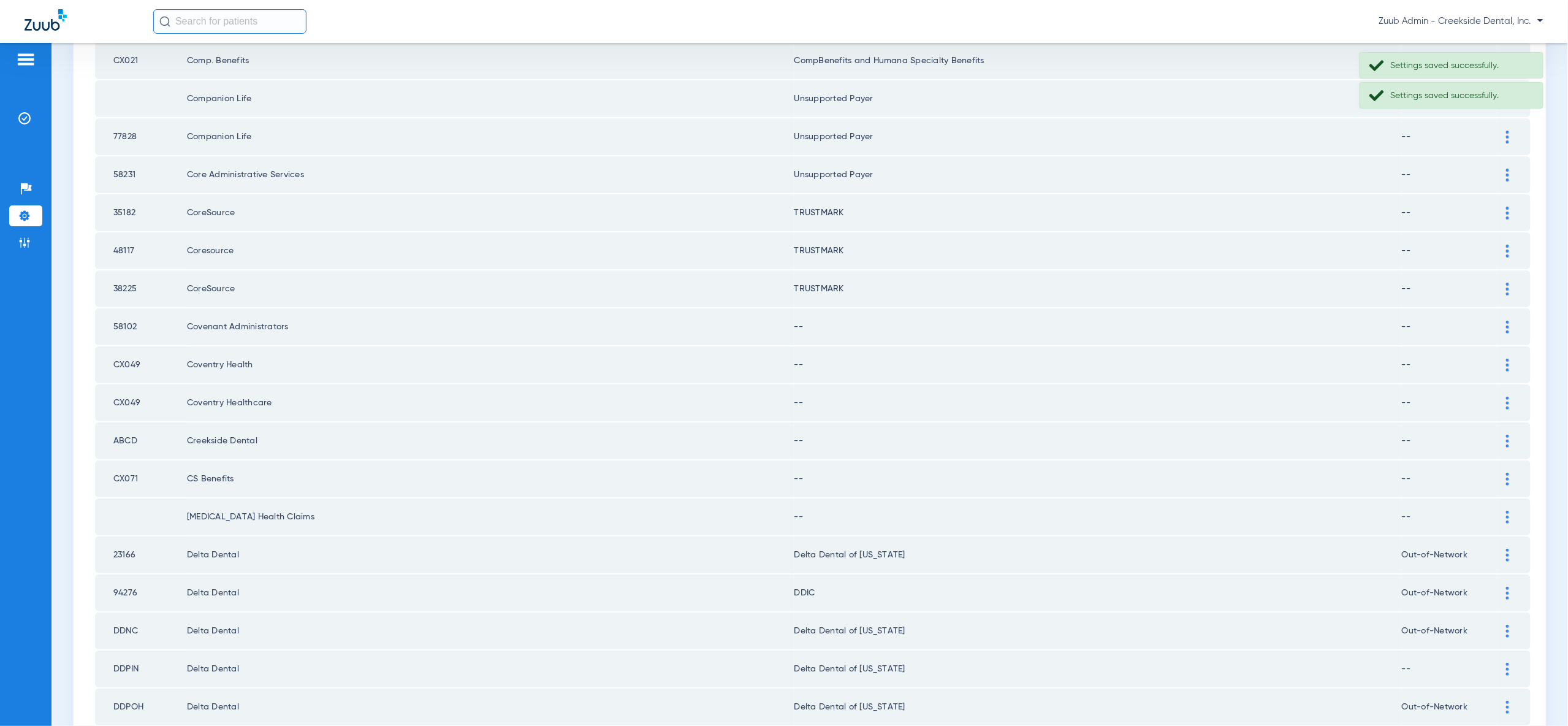
scroll to position [602, 0]
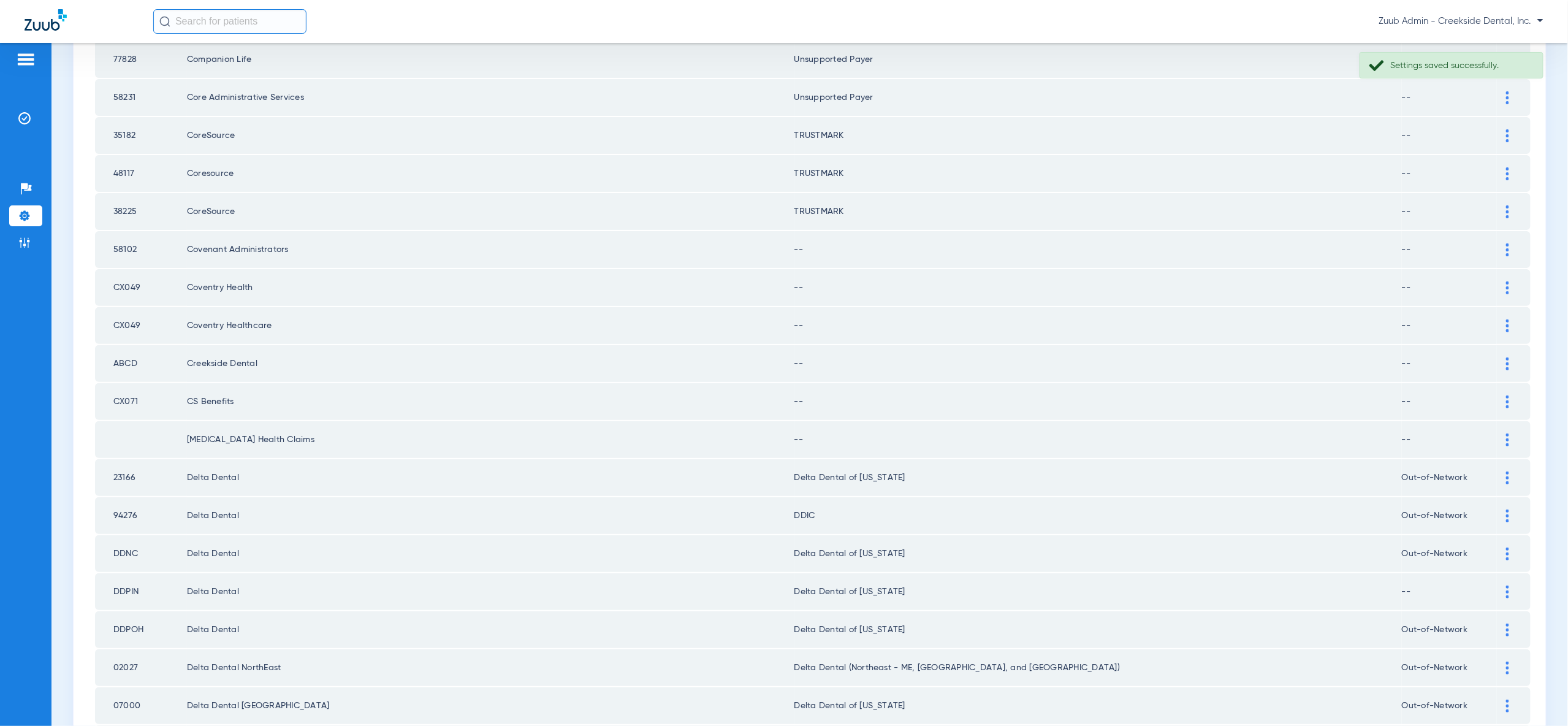
click at [1511, 244] on div at bounding box center [1508, 250] width 22 height 13
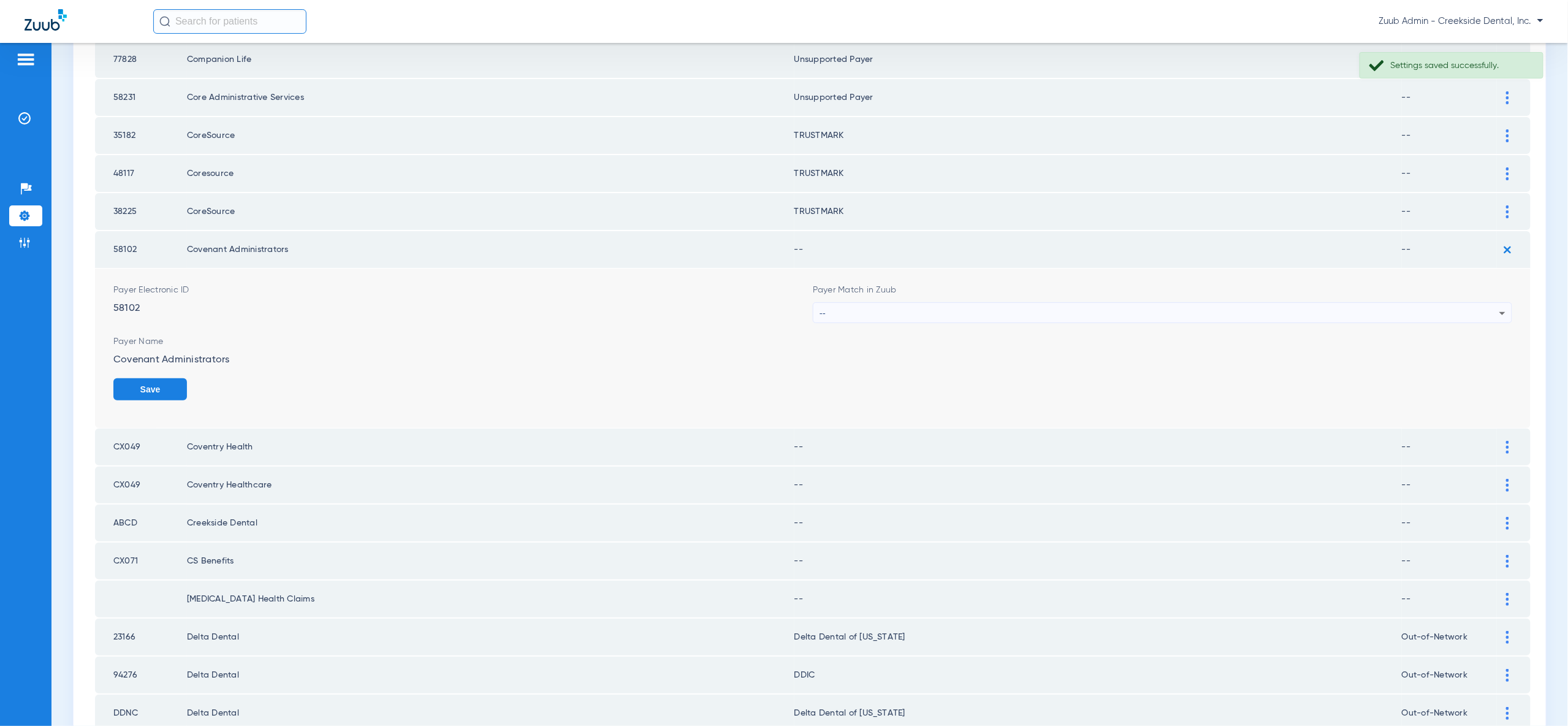
click at [1498, 303] on form "Payer Electronic ID 58102 Payer Match in Zuub -- Payer Name Covenant Administra…" at bounding box center [813, 348] width 1399 height 160
click at [1497, 306] on icon at bounding box center [1503, 314] width 15 height 15
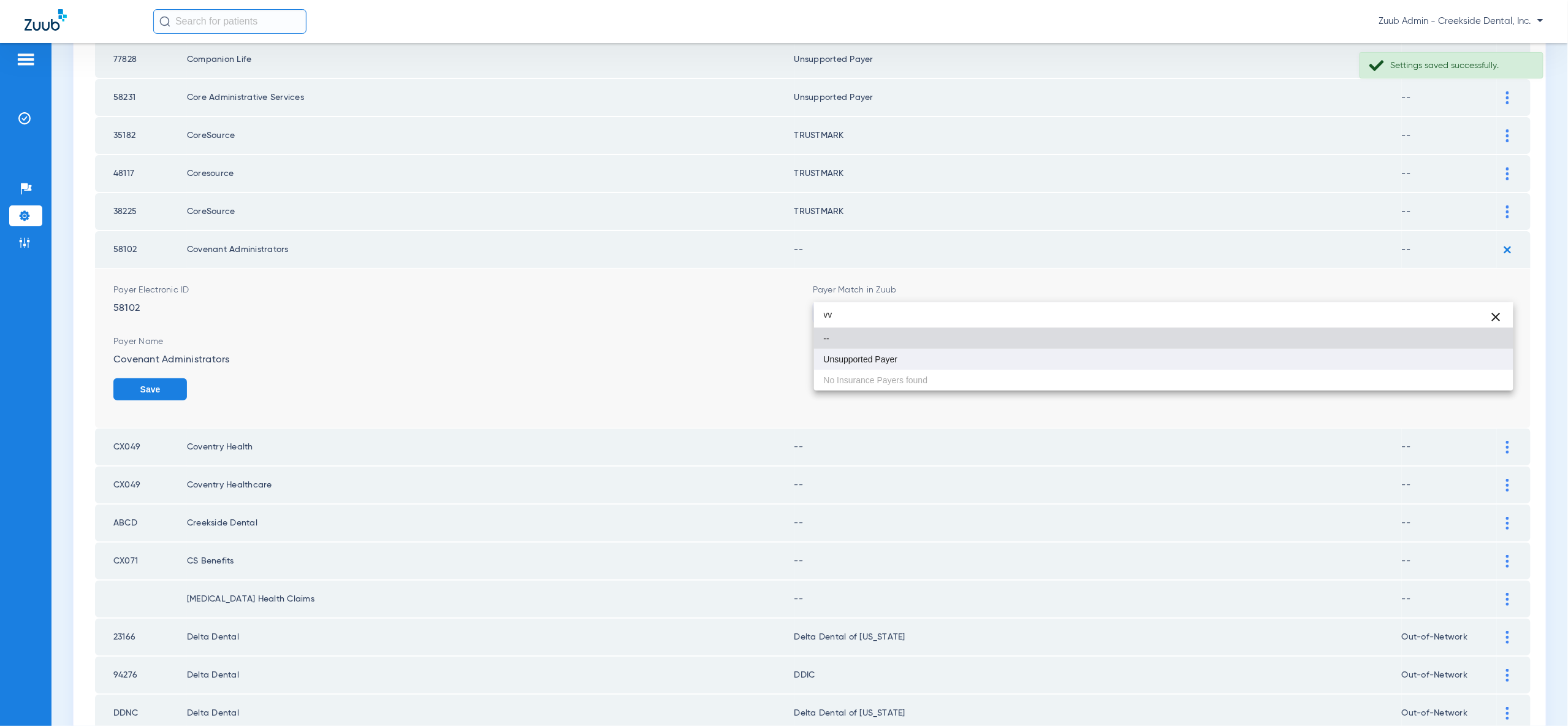
type input "vv"
click at [1489, 360] on mat-option "Unsupported Payer" at bounding box center [1163, 359] width 699 height 21
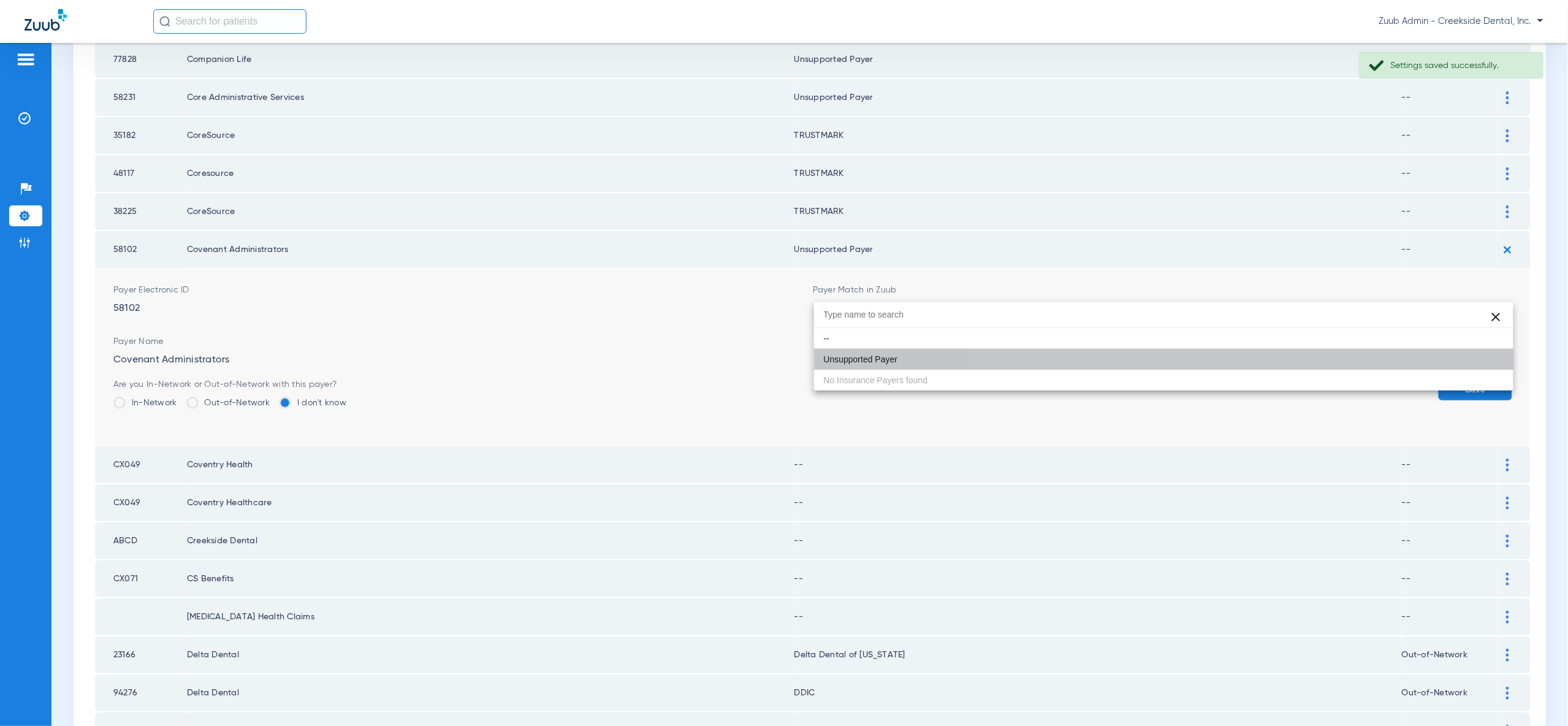
click at [1491, 378] on button "Save" at bounding box center [1475, 389] width 73 height 22
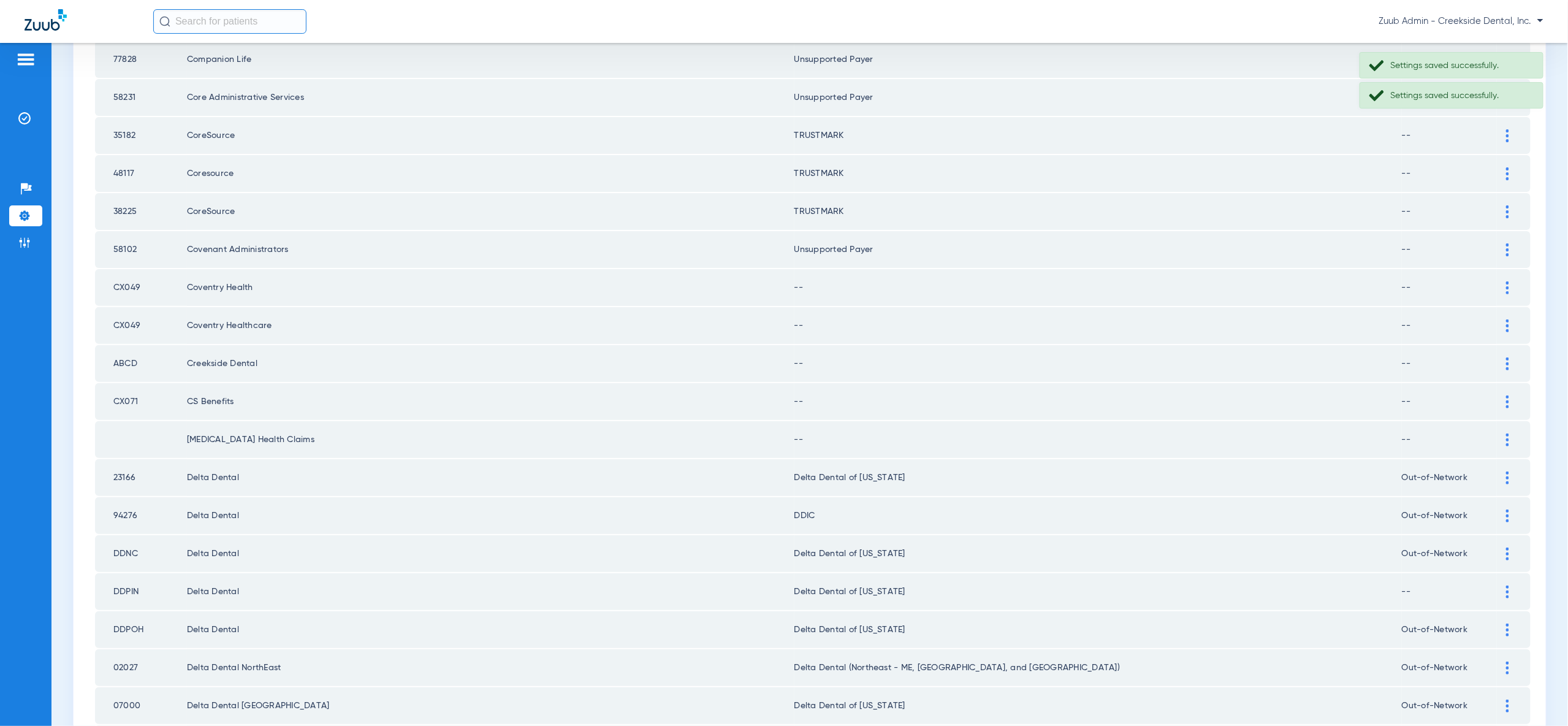
drag, startPoint x: 1506, startPoint y: 270, endPoint x: 1497, endPoint y: 308, distance: 39.1
click at [1506, 281] on img at bounding box center [1508, 287] width 3 height 13
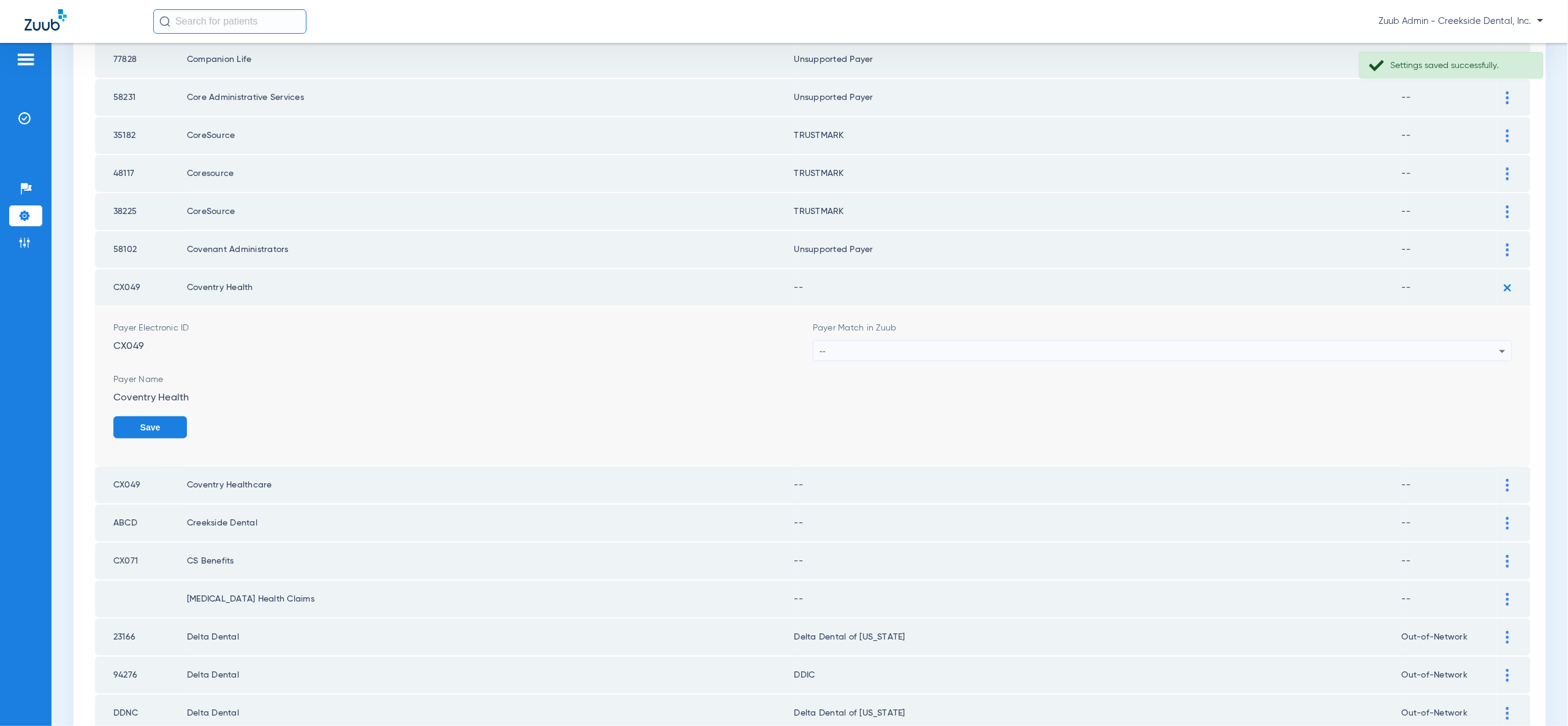
click at [1495, 322] on div "Payer Match in Zuub --" at bounding box center [1162, 342] width 699 height 39
click at [1504, 340] on form "Payer Electronic ID CX049 Payer Match in Zuub -- Payer Name Coventry Health Save" at bounding box center [813, 386] width 1399 height 160
click at [1501, 344] on icon at bounding box center [1503, 352] width 15 height 15
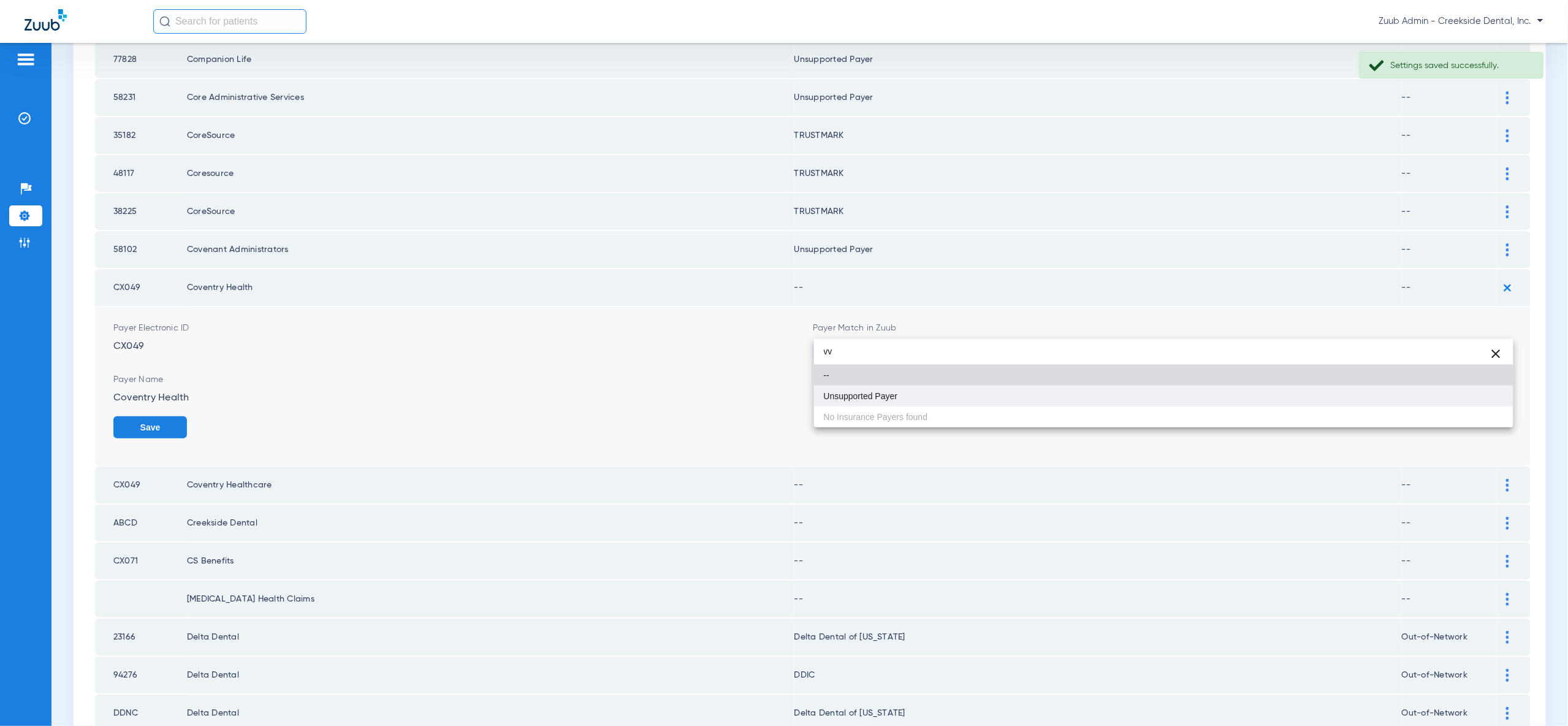
type input "vv"
click at [1496, 395] on mat-option "Unsupported Payer" at bounding box center [1163, 396] width 699 height 21
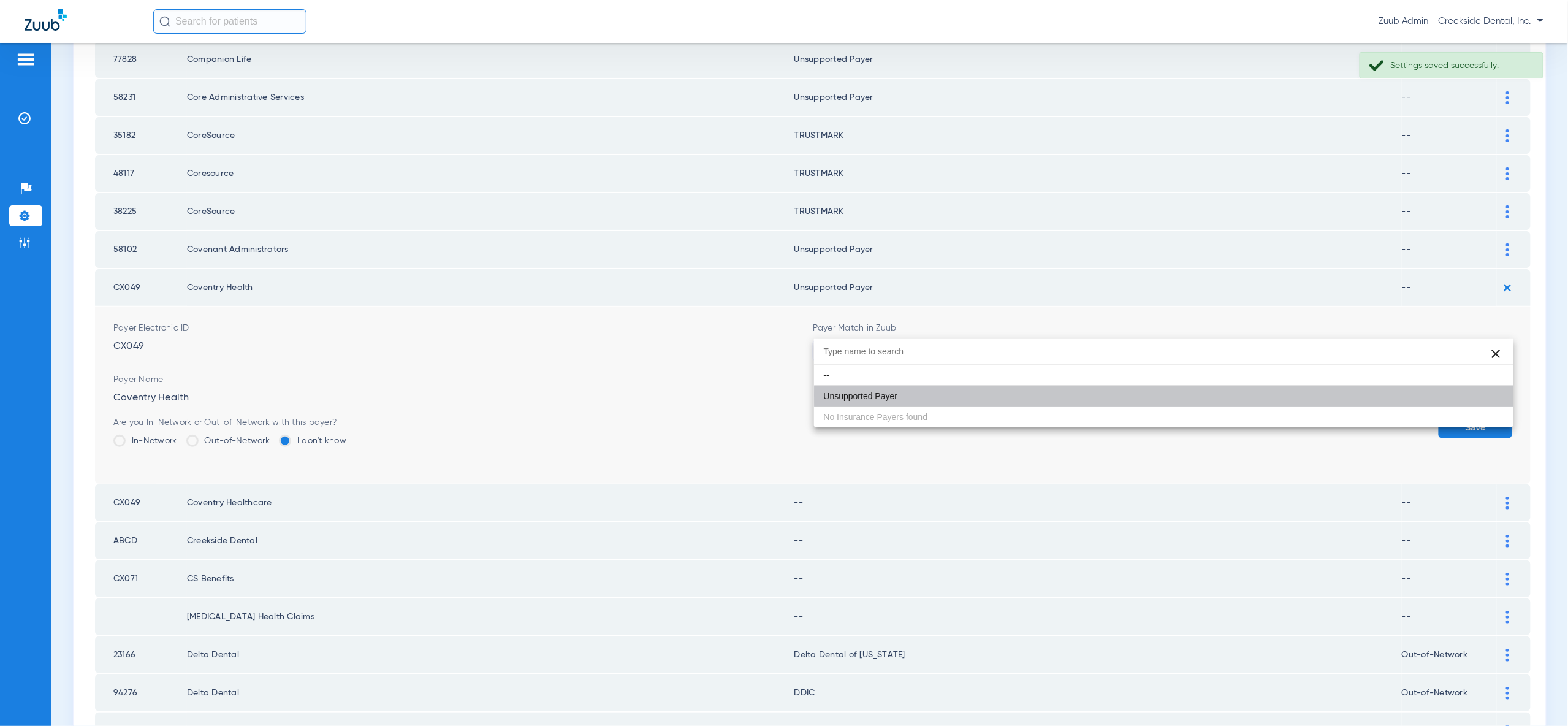
click at [1497, 416] on button "Save" at bounding box center [1475, 427] width 73 height 22
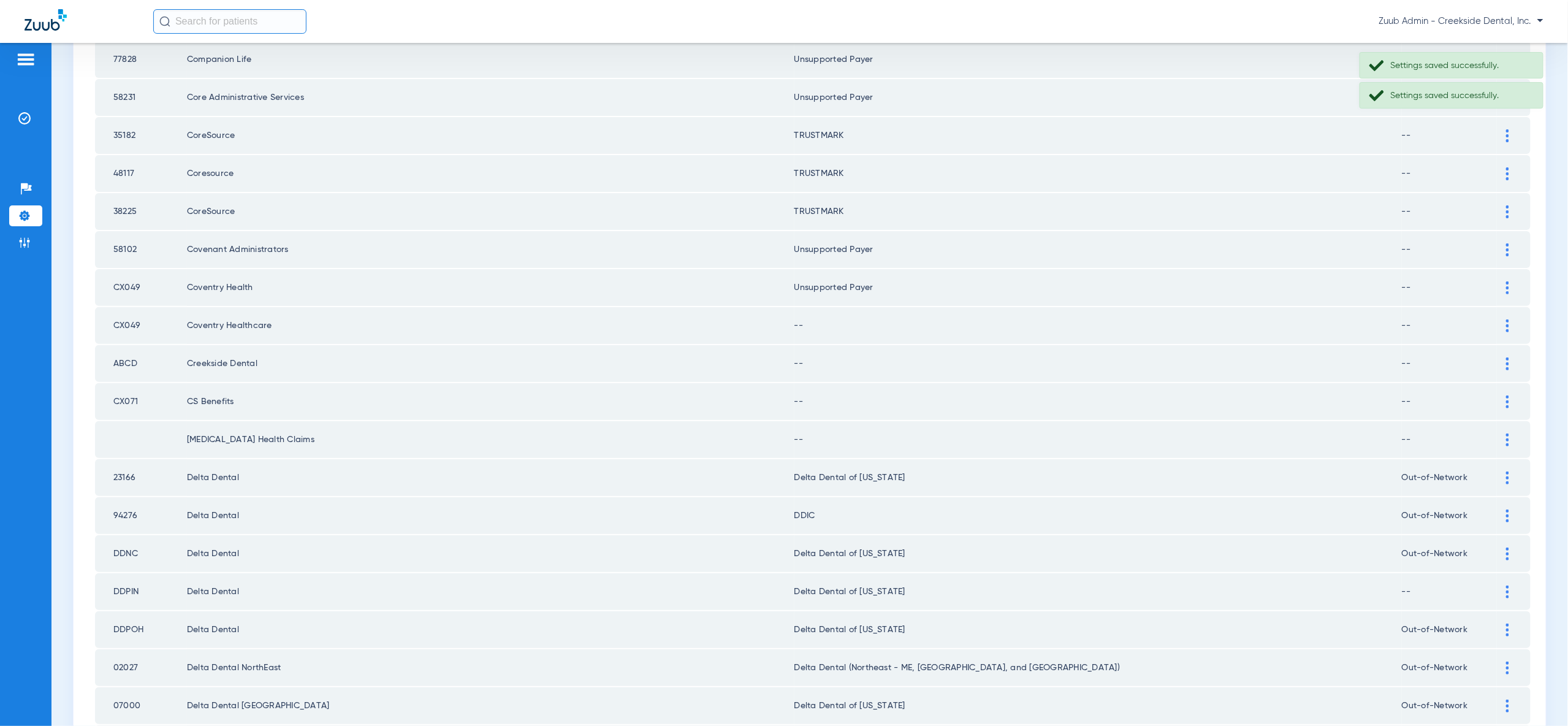
drag, startPoint x: 1508, startPoint y: 307, endPoint x: 1504, endPoint y: 335, distance: 28.3
click at [1508, 319] on img at bounding box center [1508, 325] width 3 height 13
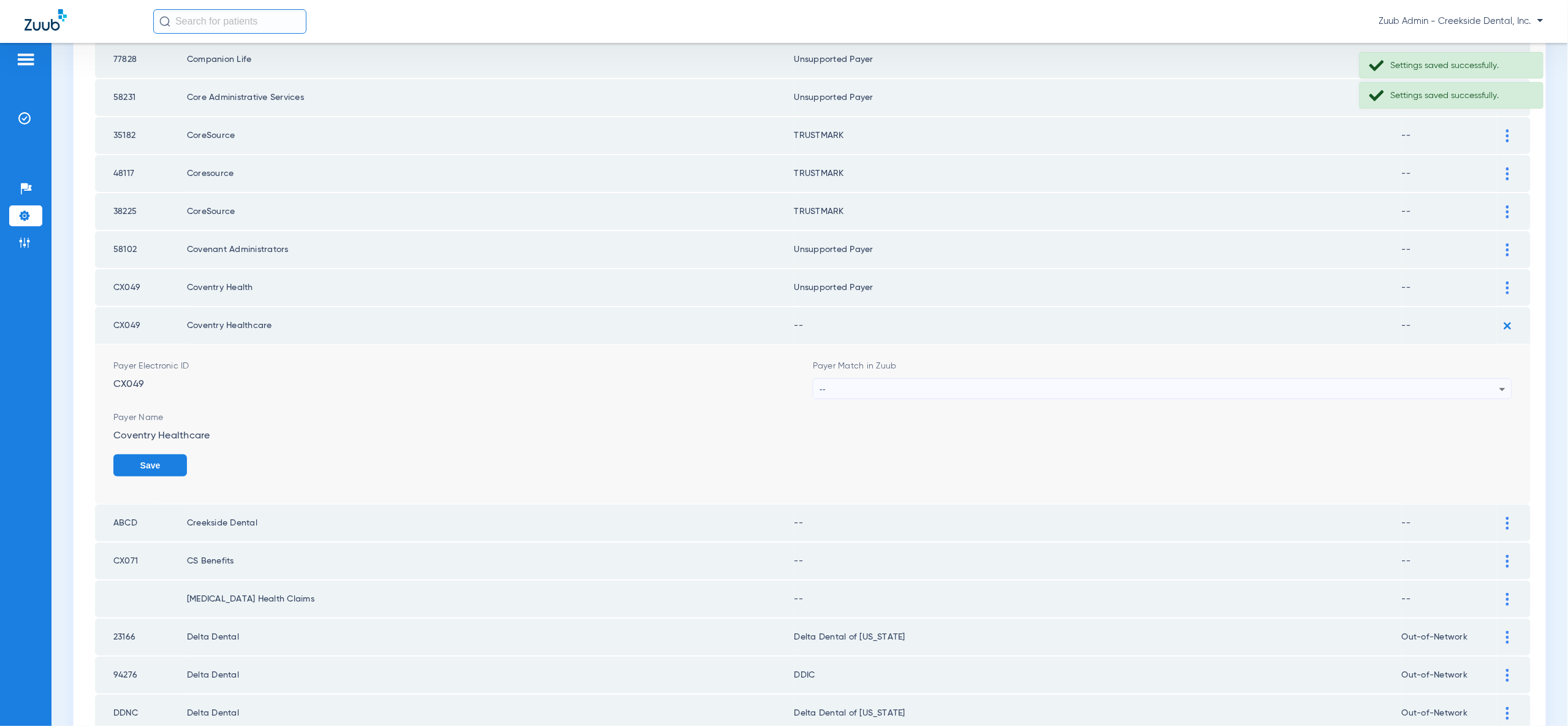
click at [1498, 382] on icon at bounding box center [1503, 390] width 15 height 15
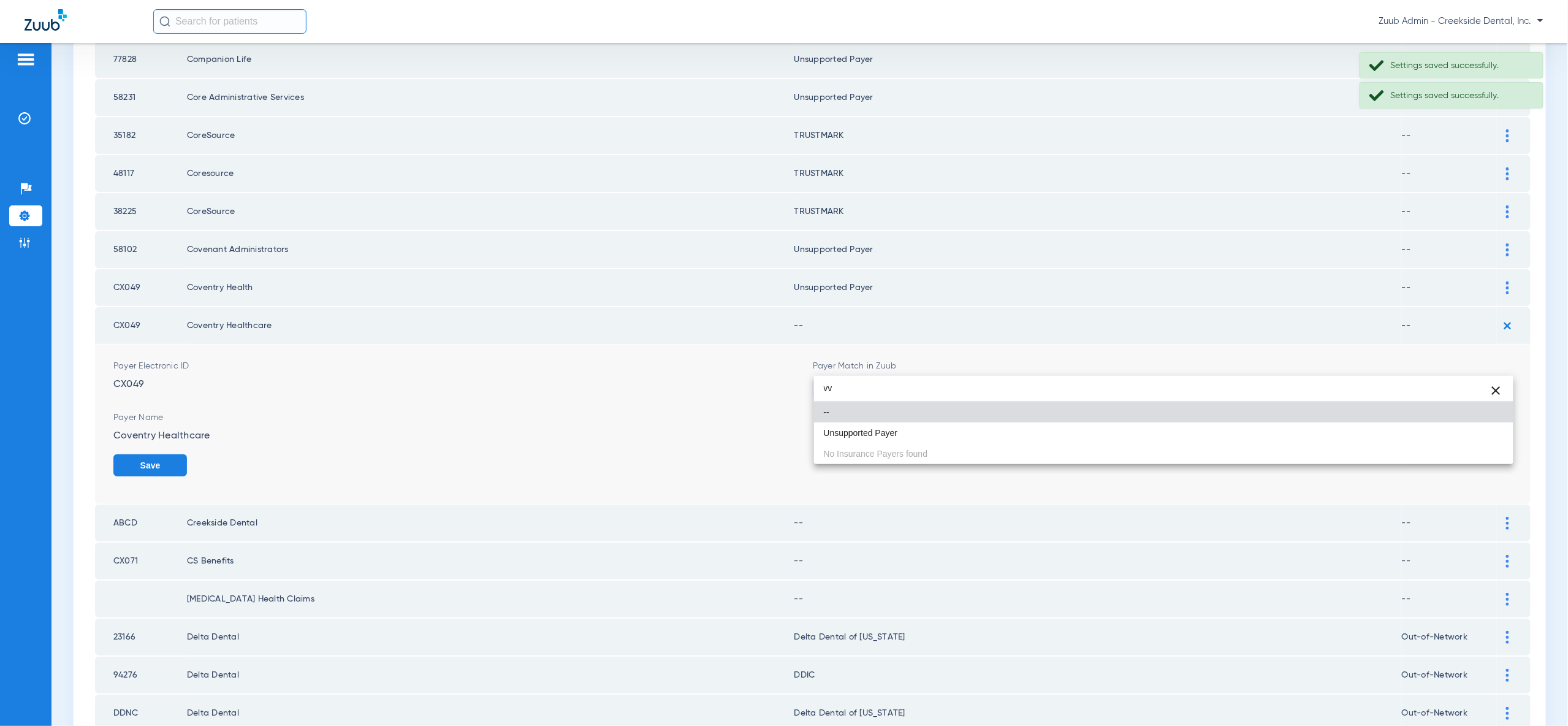
type input "vv"
click at [1483, 439] on mat-option "Unsupported Payer" at bounding box center [1163, 433] width 699 height 21
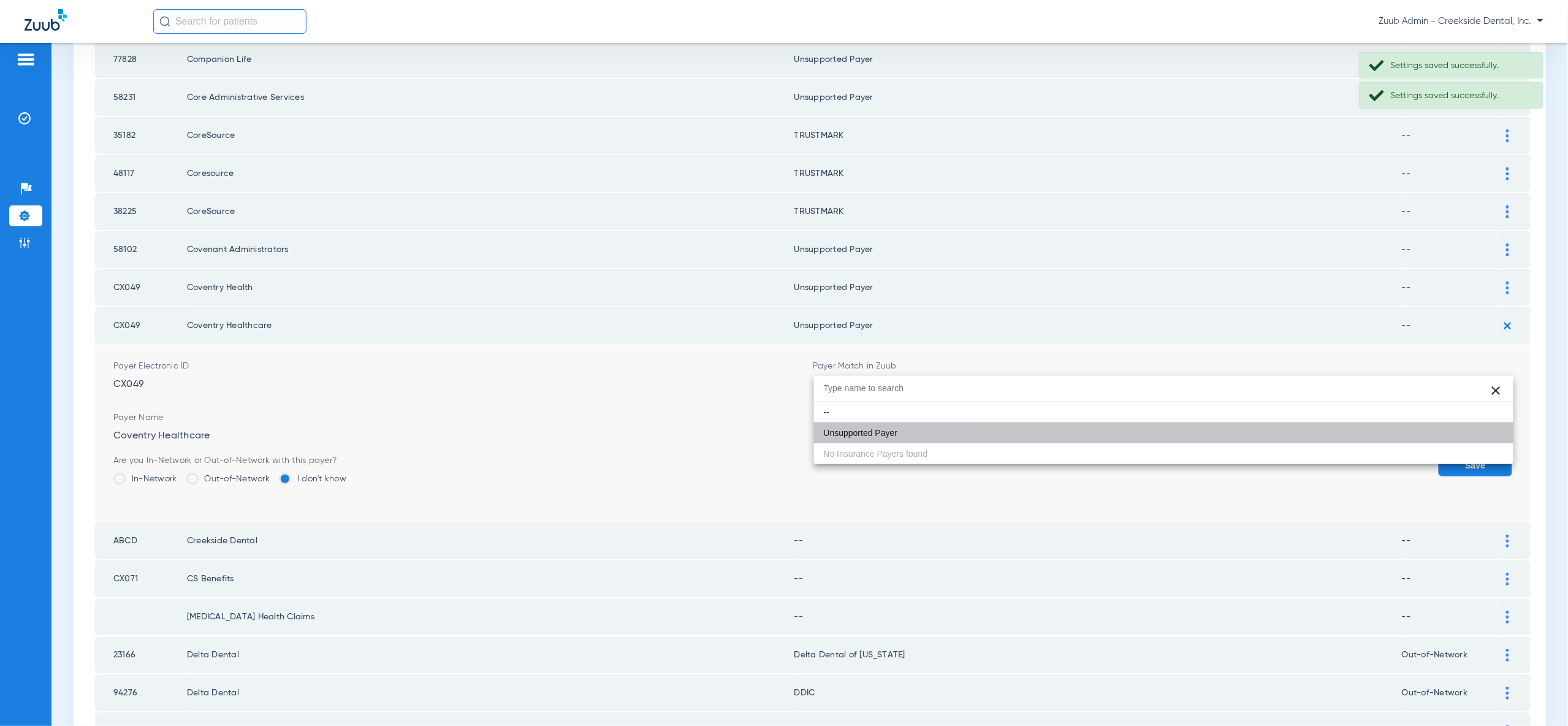
drag, startPoint x: 1485, startPoint y: 443, endPoint x: 1495, endPoint y: 400, distance: 44.1
click at [1485, 454] on button "Save" at bounding box center [1475, 465] width 73 height 22
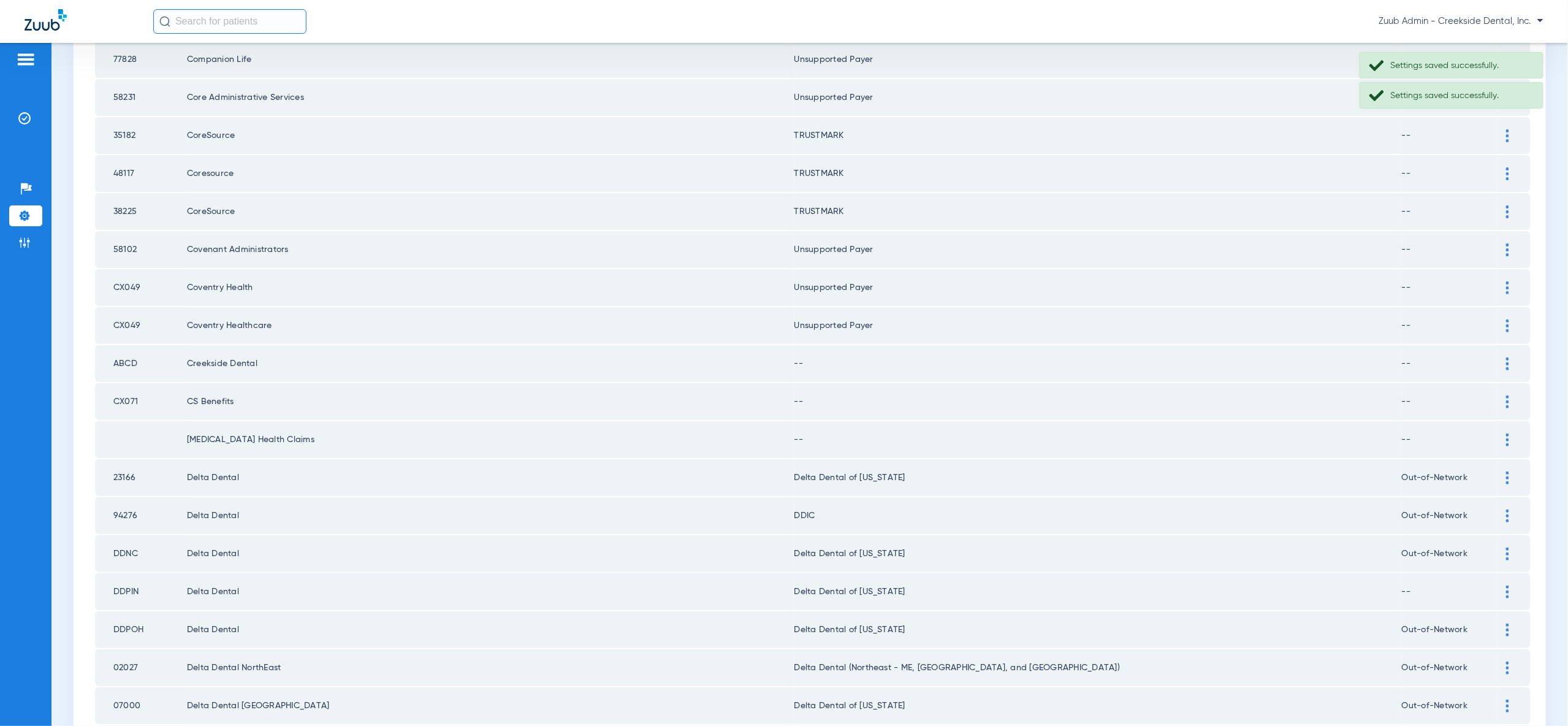
click at [1507, 357] on img at bounding box center [1508, 363] width 3 height 13
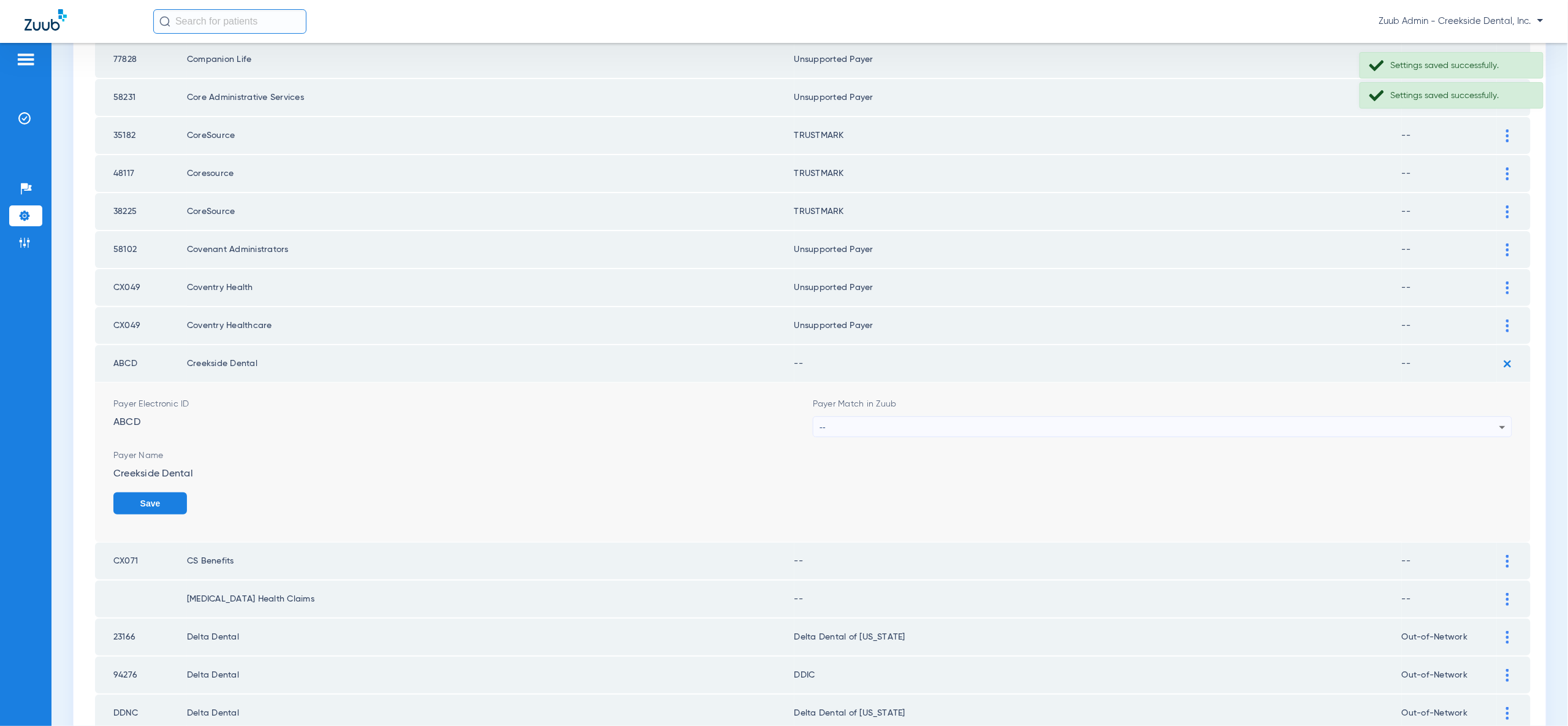
click at [1480, 417] on div "--" at bounding box center [1159, 427] width 679 height 21
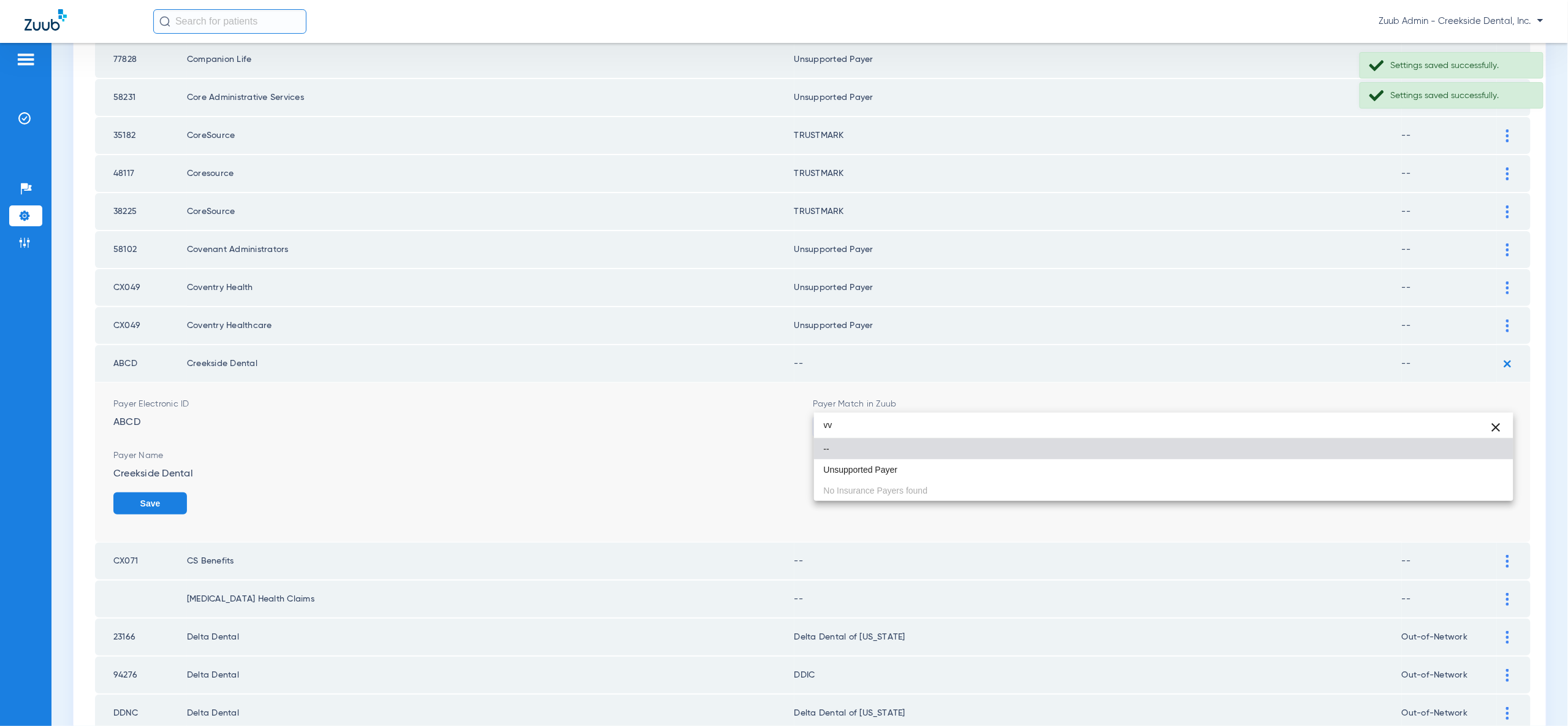
type input "vv"
click at [1469, 467] on mat-option "Unsupported Payer" at bounding box center [1163, 469] width 699 height 21
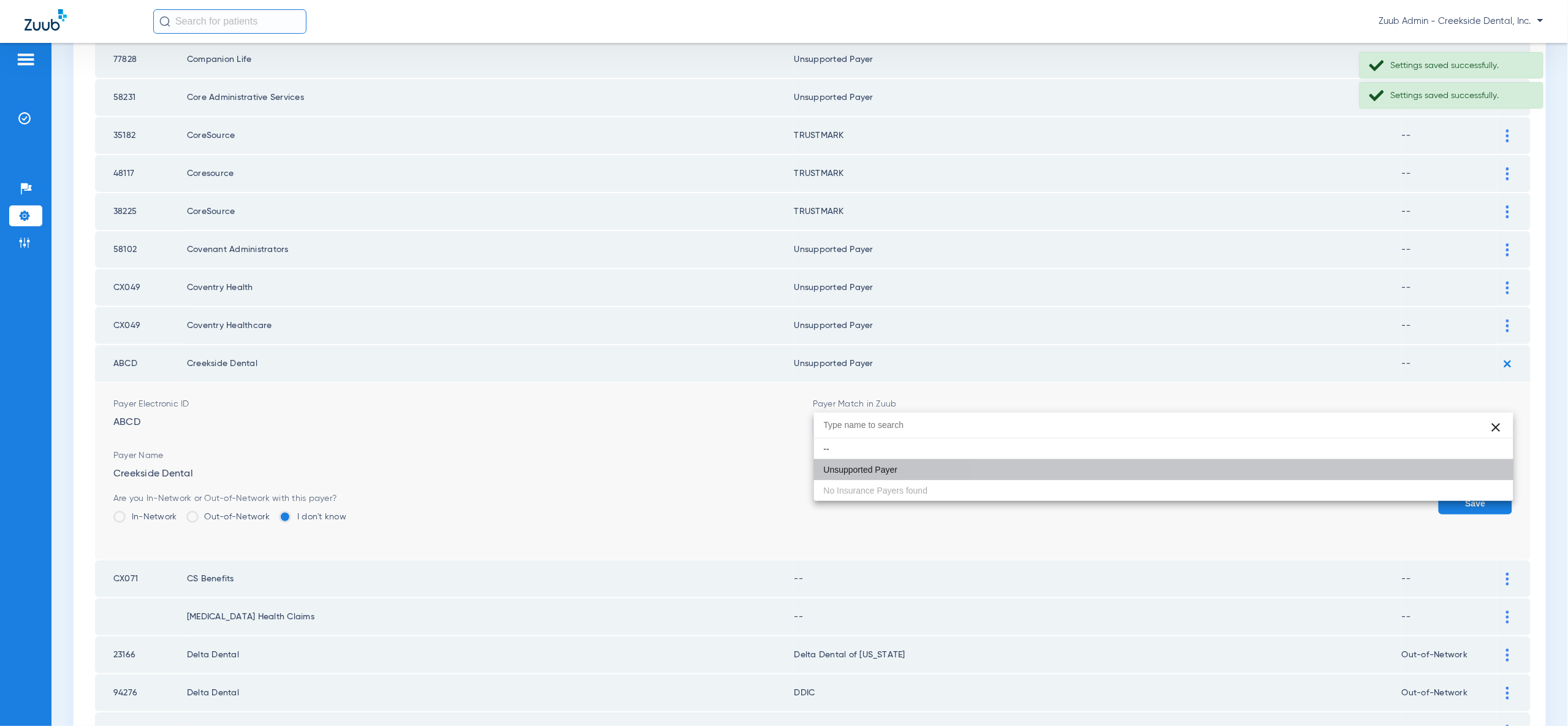
drag, startPoint x: 1479, startPoint y: 475, endPoint x: 1482, endPoint y: 461, distance: 14.3
click at [1478, 492] on button "Save" at bounding box center [1475, 503] width 73 height 22
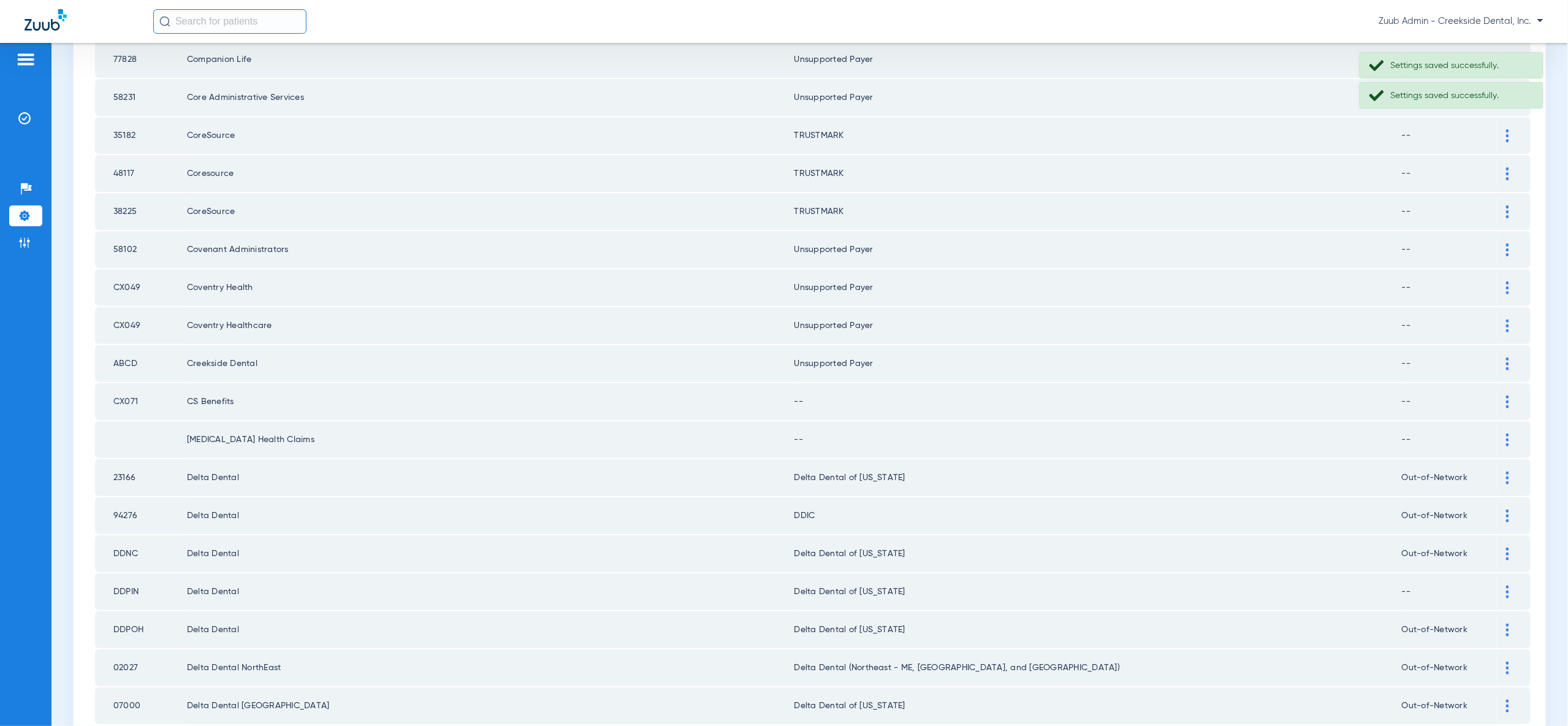
click at [1508, 395] on img at bounding box center [1508, 401] width 3 height 13
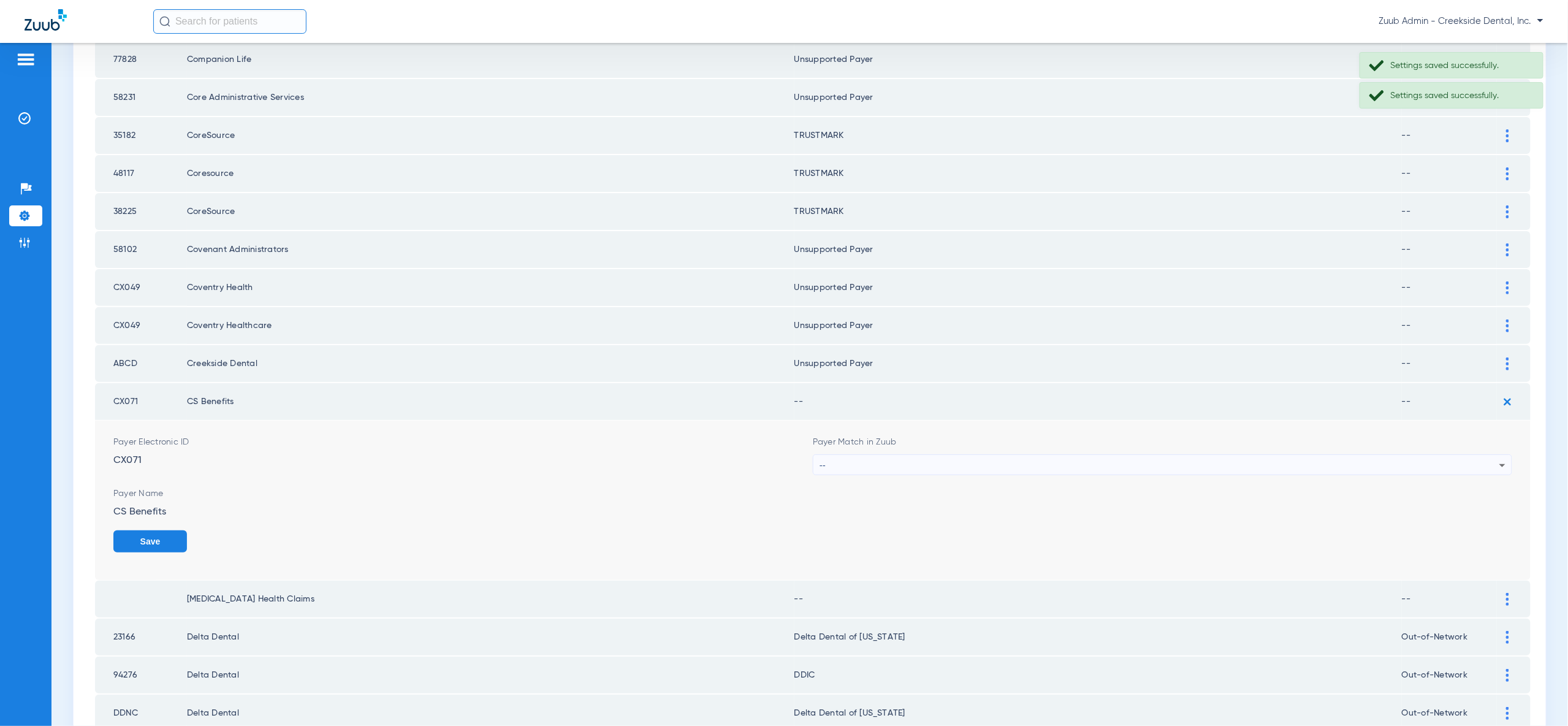
click at [1505, 458] on icon at bounding box center [1503, 466] width 15 height 15
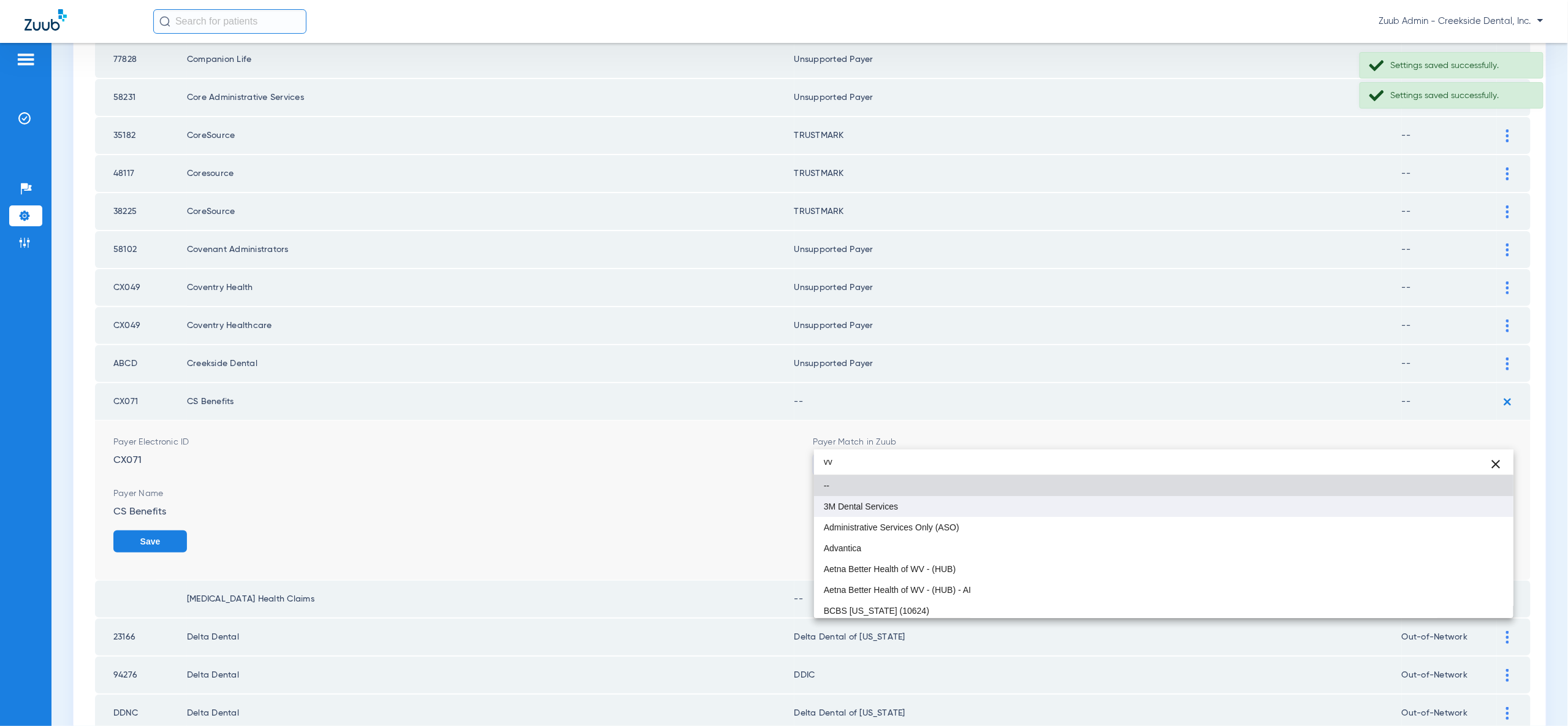
type input "vv"
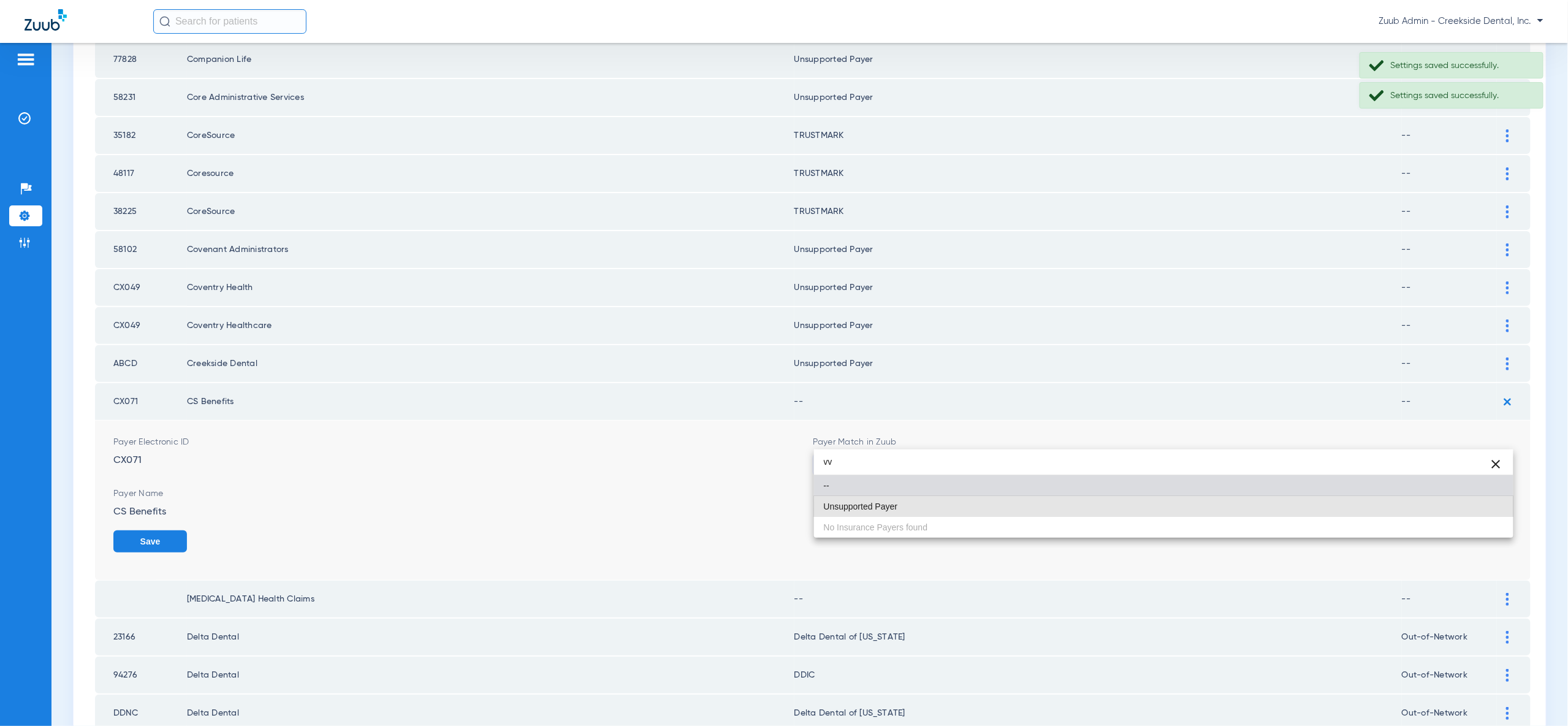
click at [1491, 510] on mat-option "Unsupported Payer" at bounding box center [1163, 507] width 699 height 21
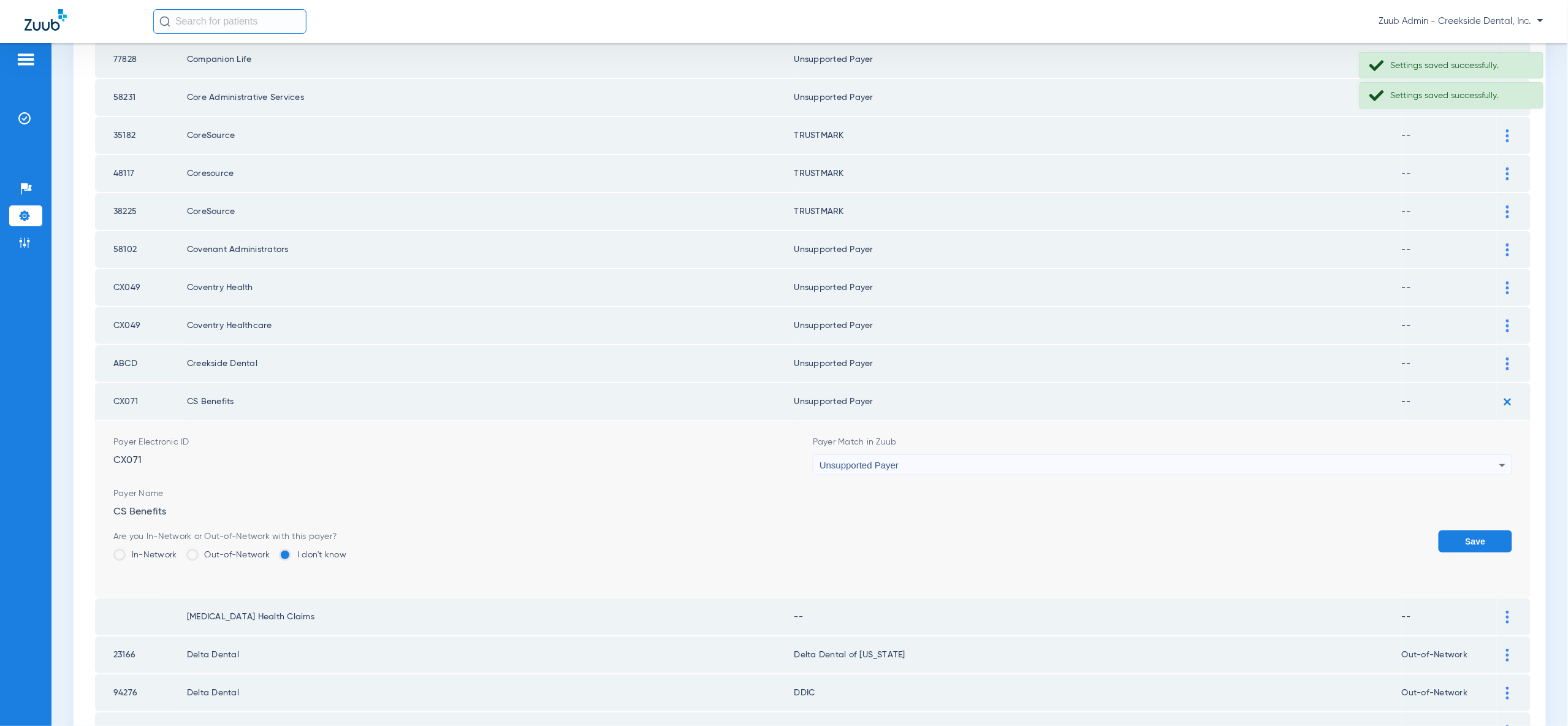
click at [1492, 530] on button "Save" at bounding box center [1475, 541] width 73 height 22
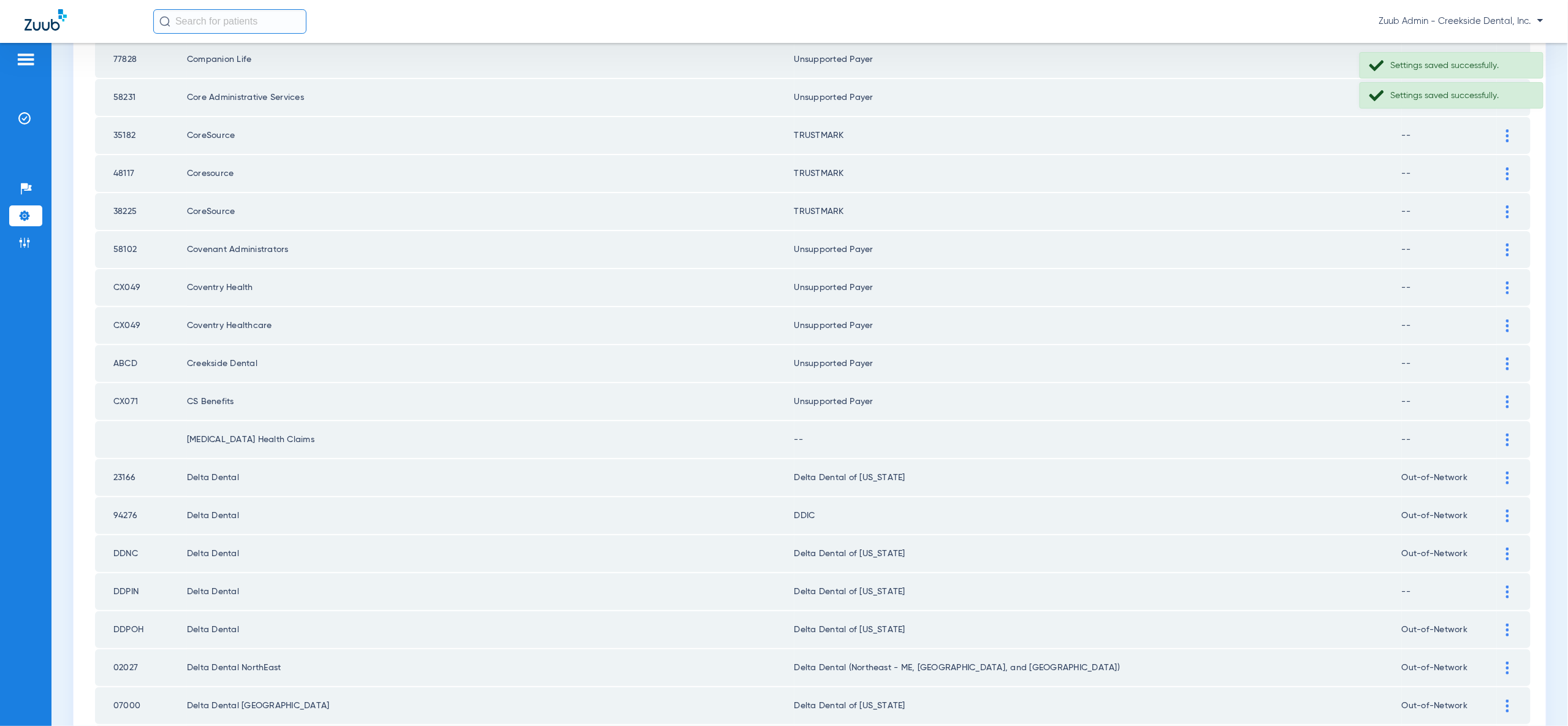
click at [1510, 433] on div at bounding box center [1508, 439] width 22 height 13
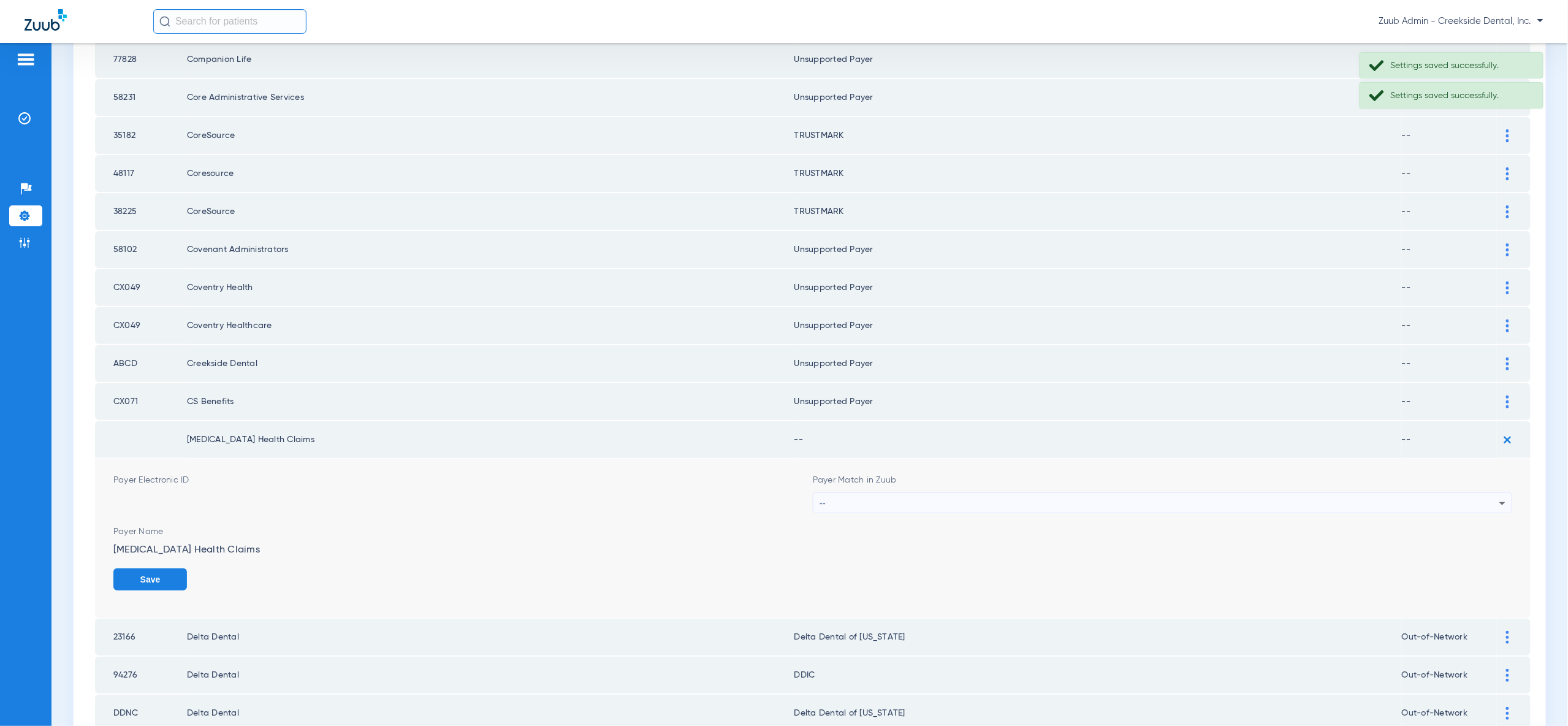
click at [1487, 493] on div "--" at bounding box center [1159, 503] width 679 height 21
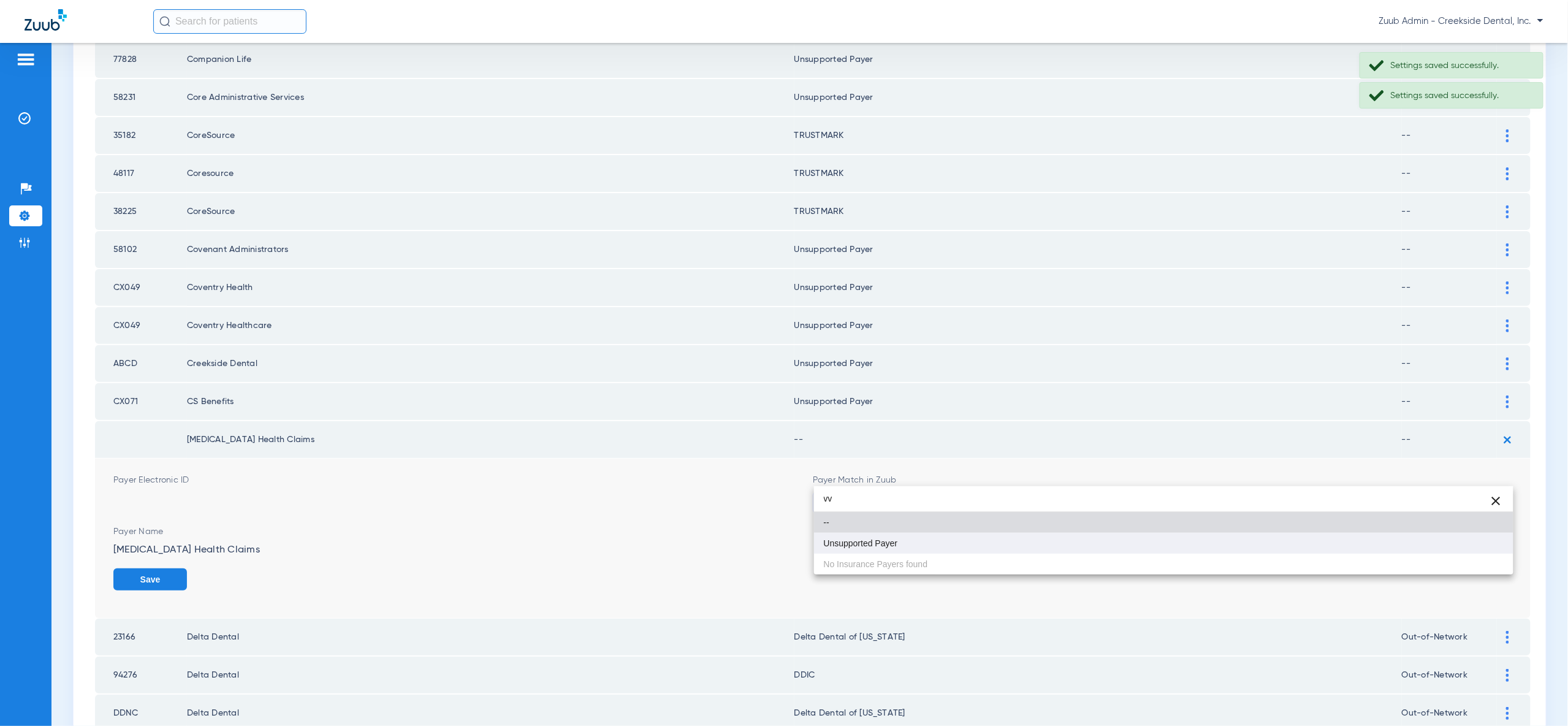
type input "vv"
click at [1476, 551] on mat-option "Unsupported Payer" at bounding box center [1163, 543] width 699 height 21
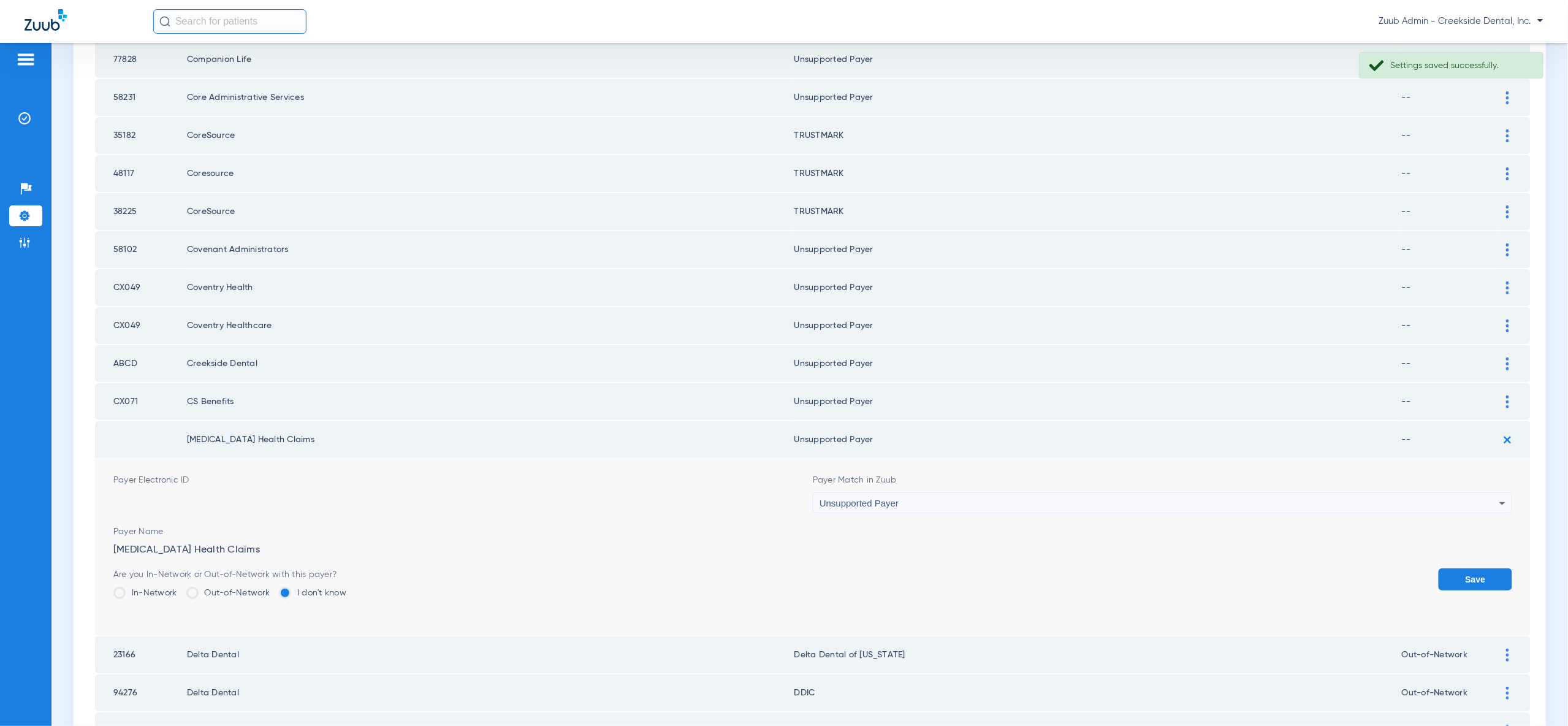
drag, startPoint x: 1478, startPoint y: 552, endPoint x: 1473, endPoint y: 541, distance: 12.1
click at [1478, 568] on button "Save" at bounding box center [1475, 579] width 73 height 22
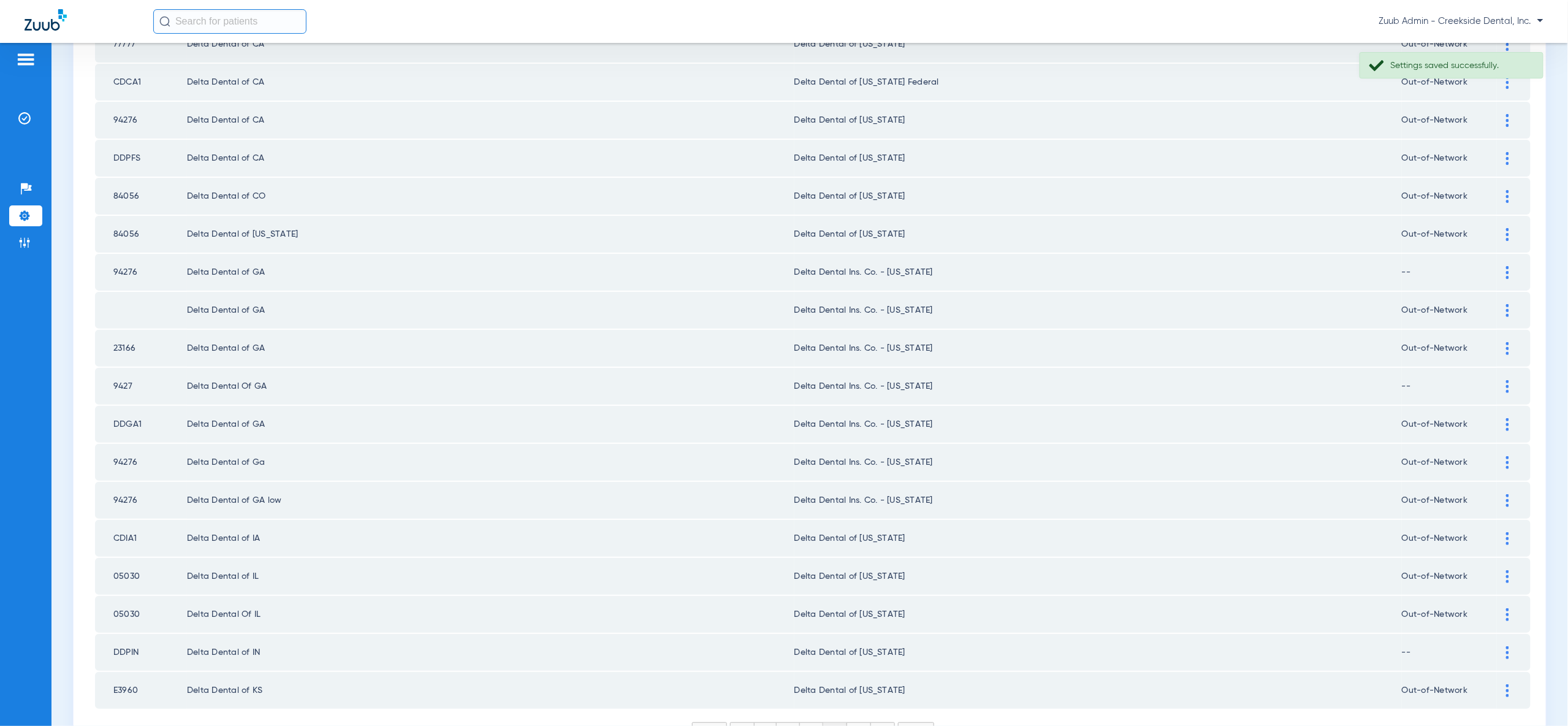
scroll to position [1428, 0]
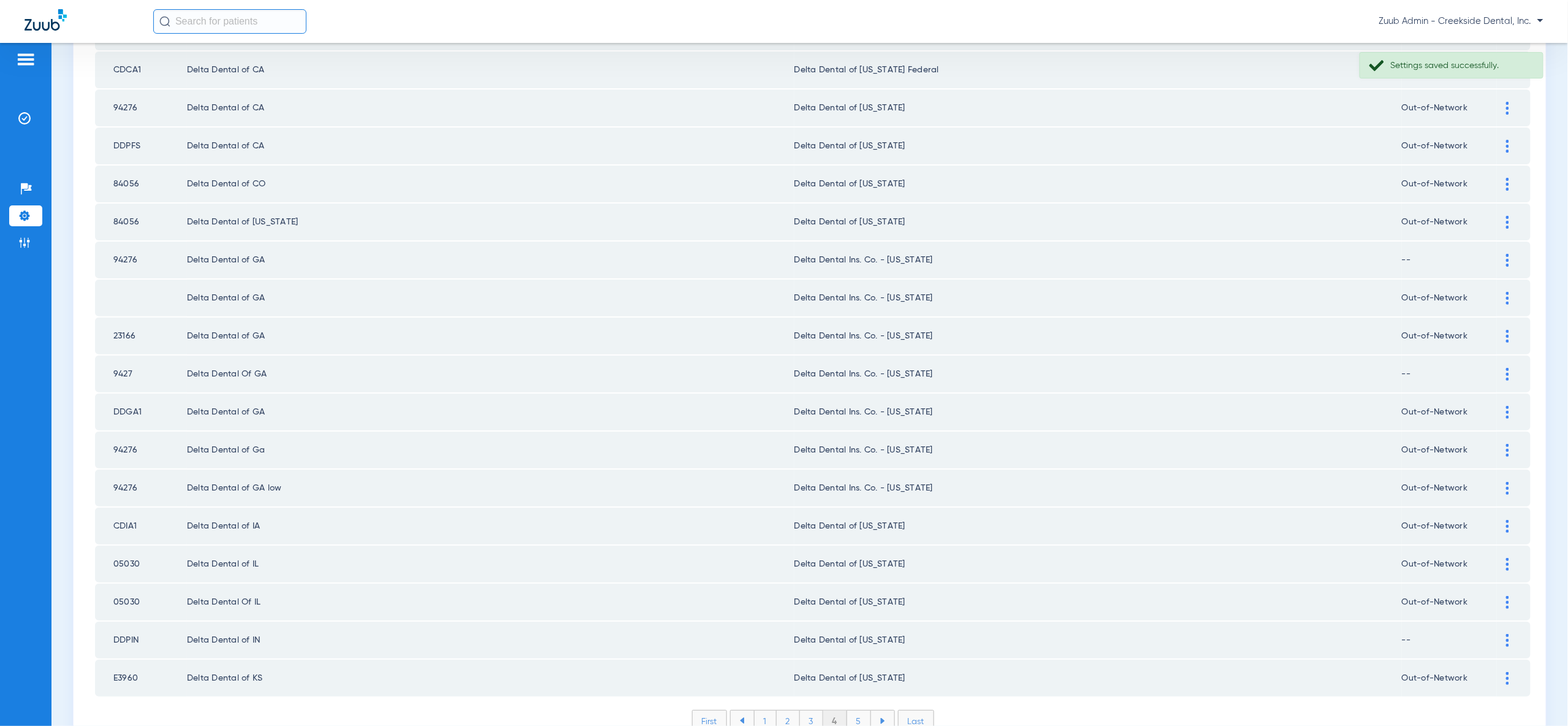
click at [857, 711] on li "5" at bounding box center [859, 721] width 24 height 21
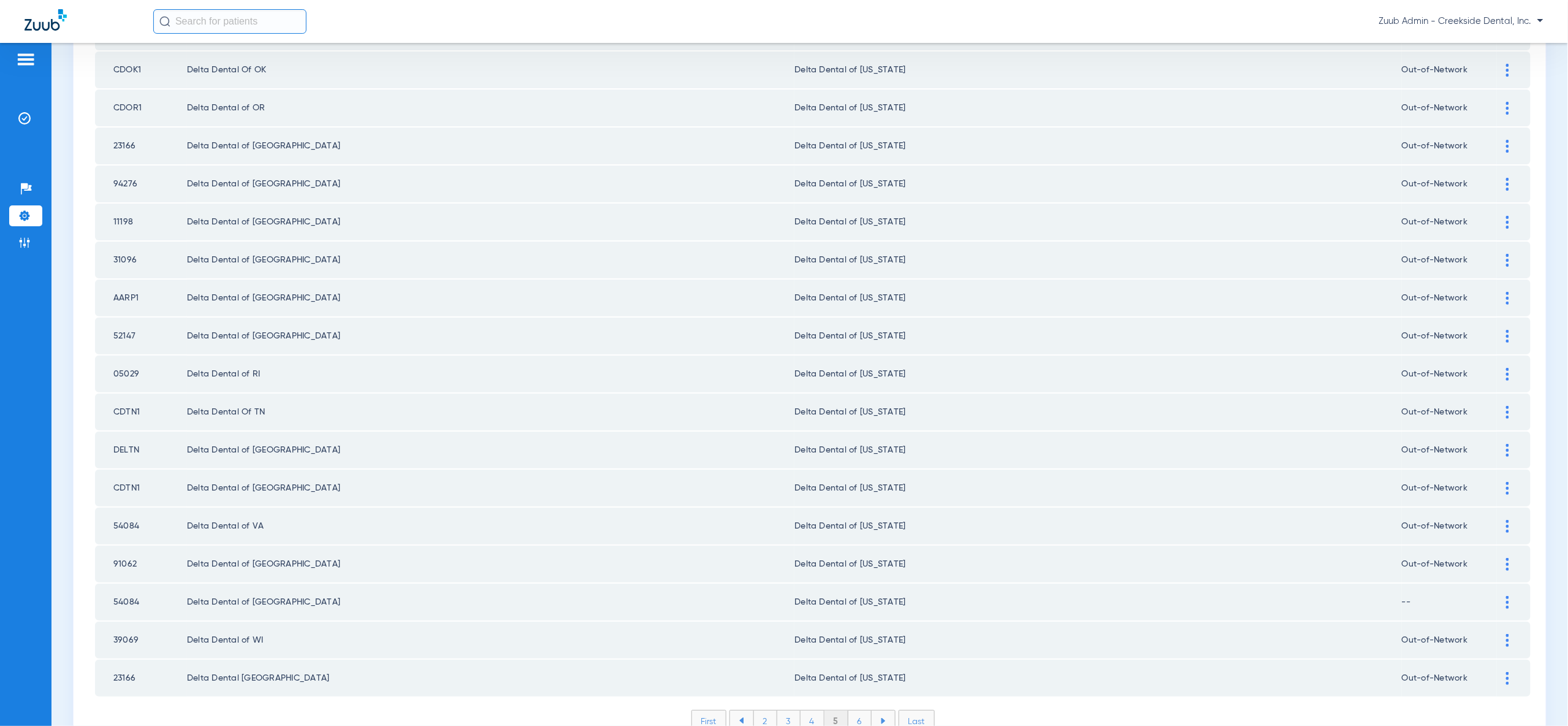
drag, startPoint x: 854, startPoint y: 666, endPoint x: 878, endPoint y: 651, distance: 28.3
click at [854, 711] on li "6" at bounding box center [860, 721] width 23 height 21
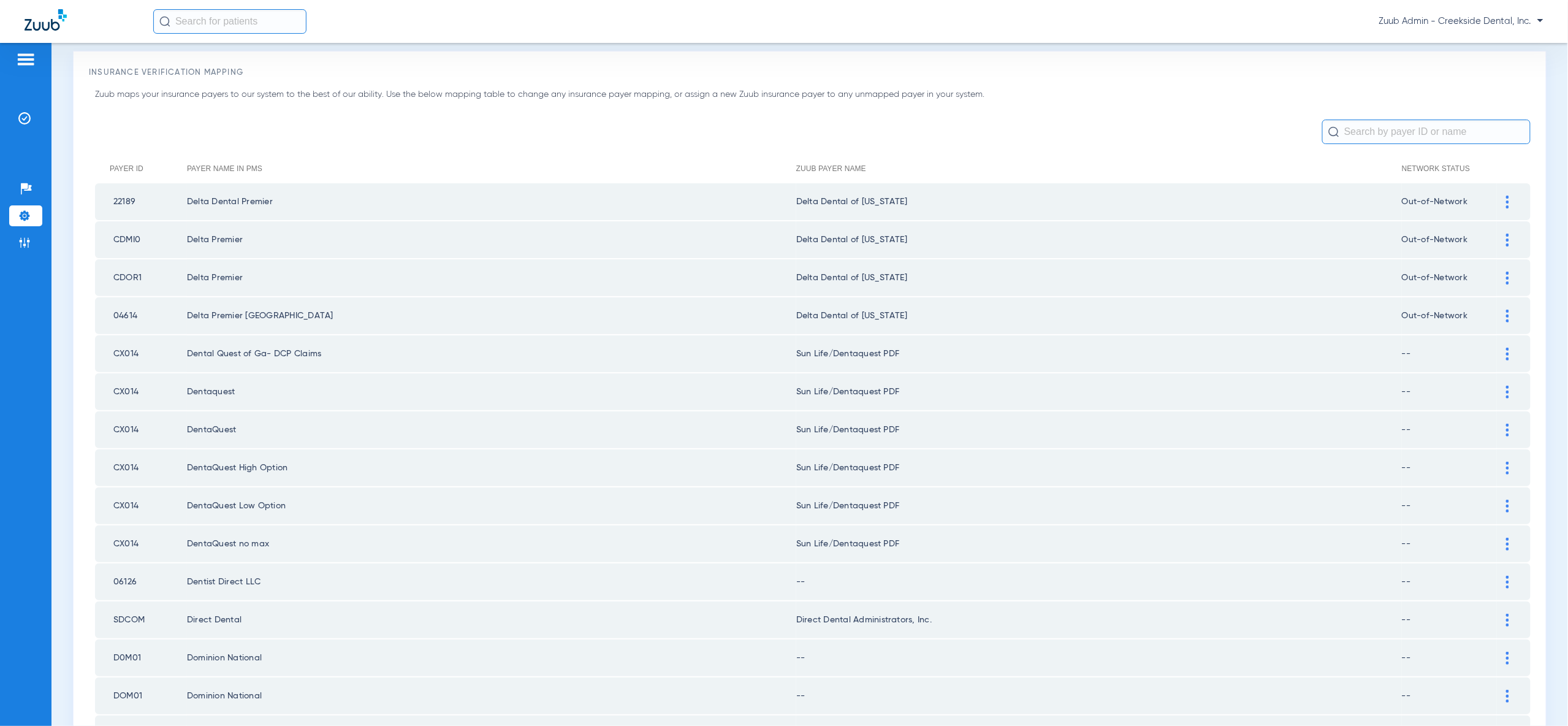
scroll to position [0, 0]
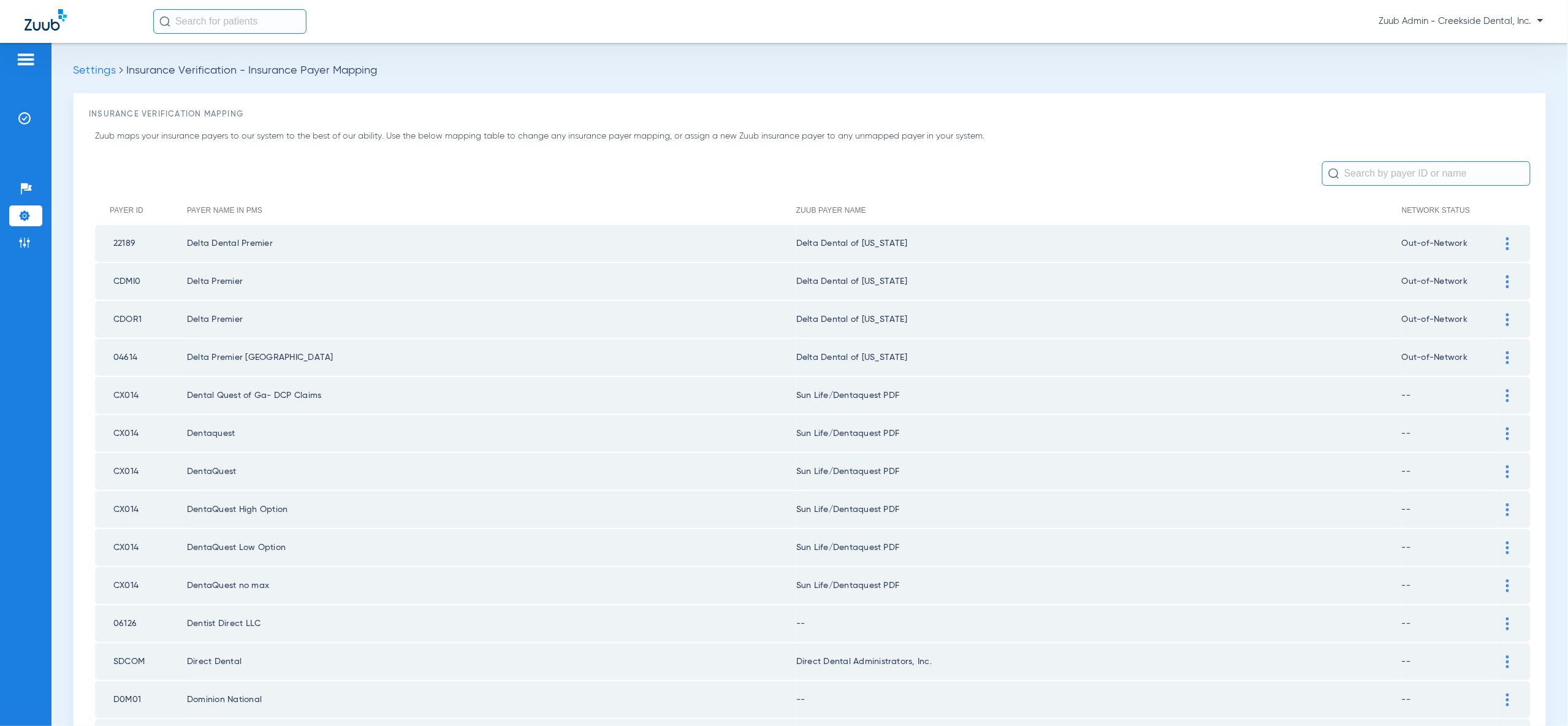
click at [1499, 389] on div at bounding box center [1508, 395] width 22 height 13
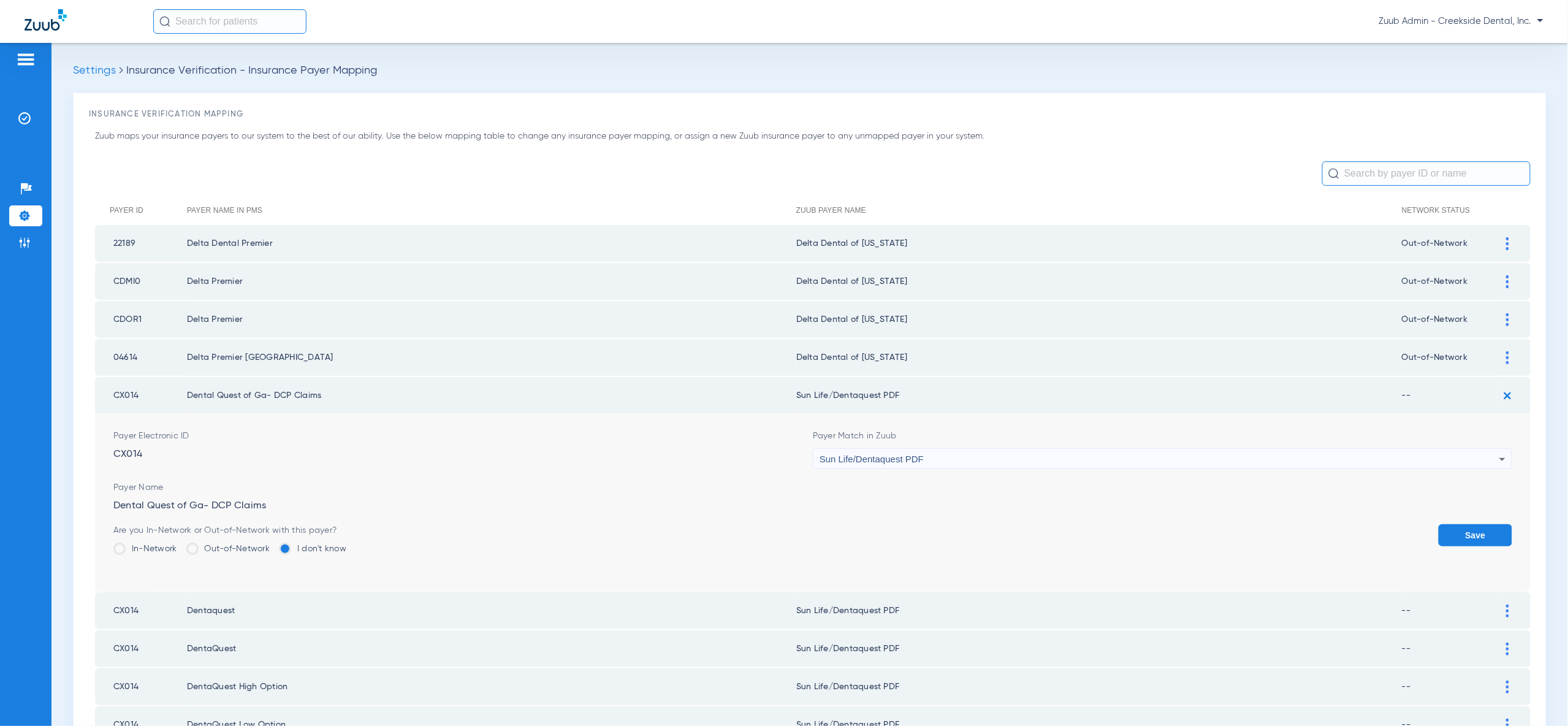
click at [1416, 456] on div "Sun Life/Dentaquest PDF" at bounding box center [1159, 459] width 679 height 21
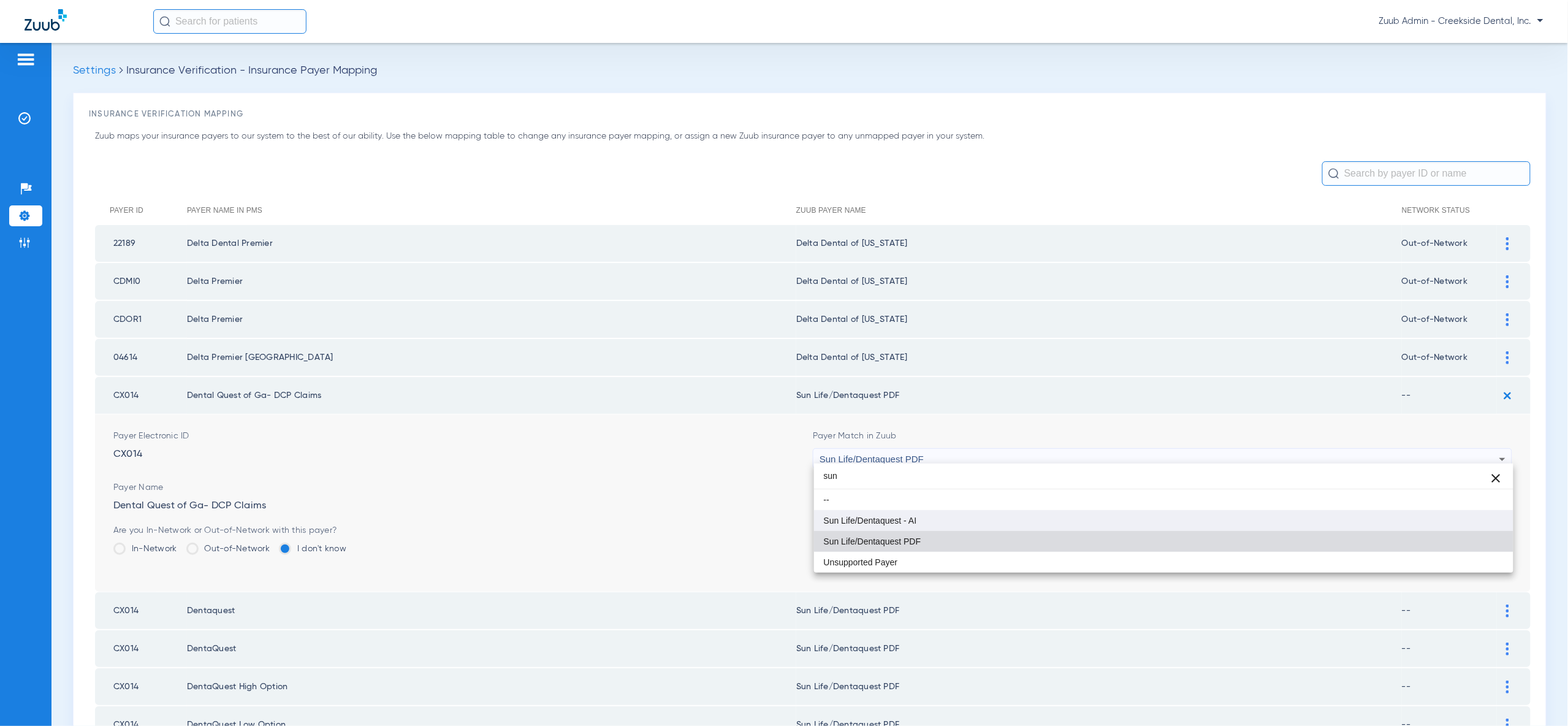
type input "sun"
click at [1482, 526] on mat-option "Sun Life/Dentaquest - AI" at bounding box center [1163, 520] width 699 height 21
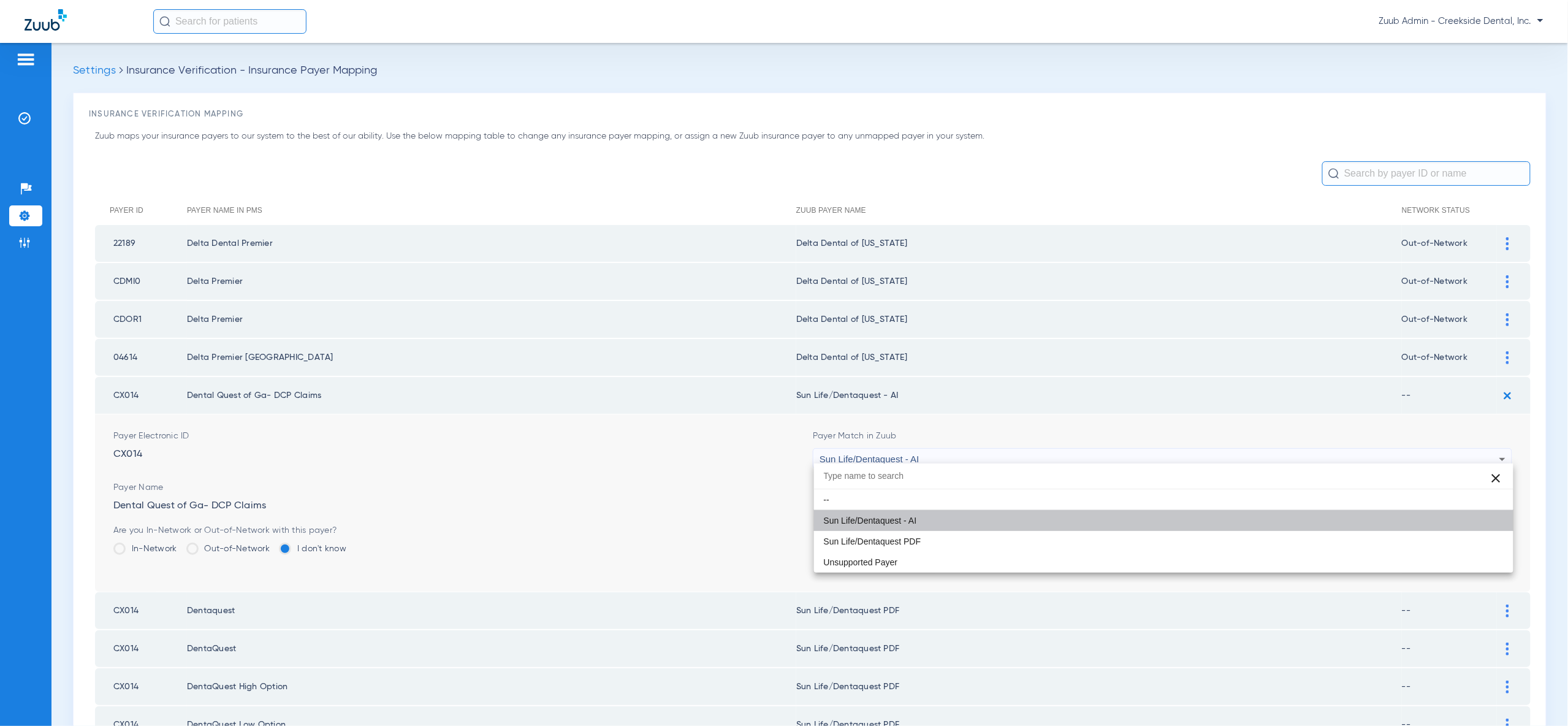
click at [1482, 528] on button "Save" at bounding box center [1475, 535] width 73 height 22
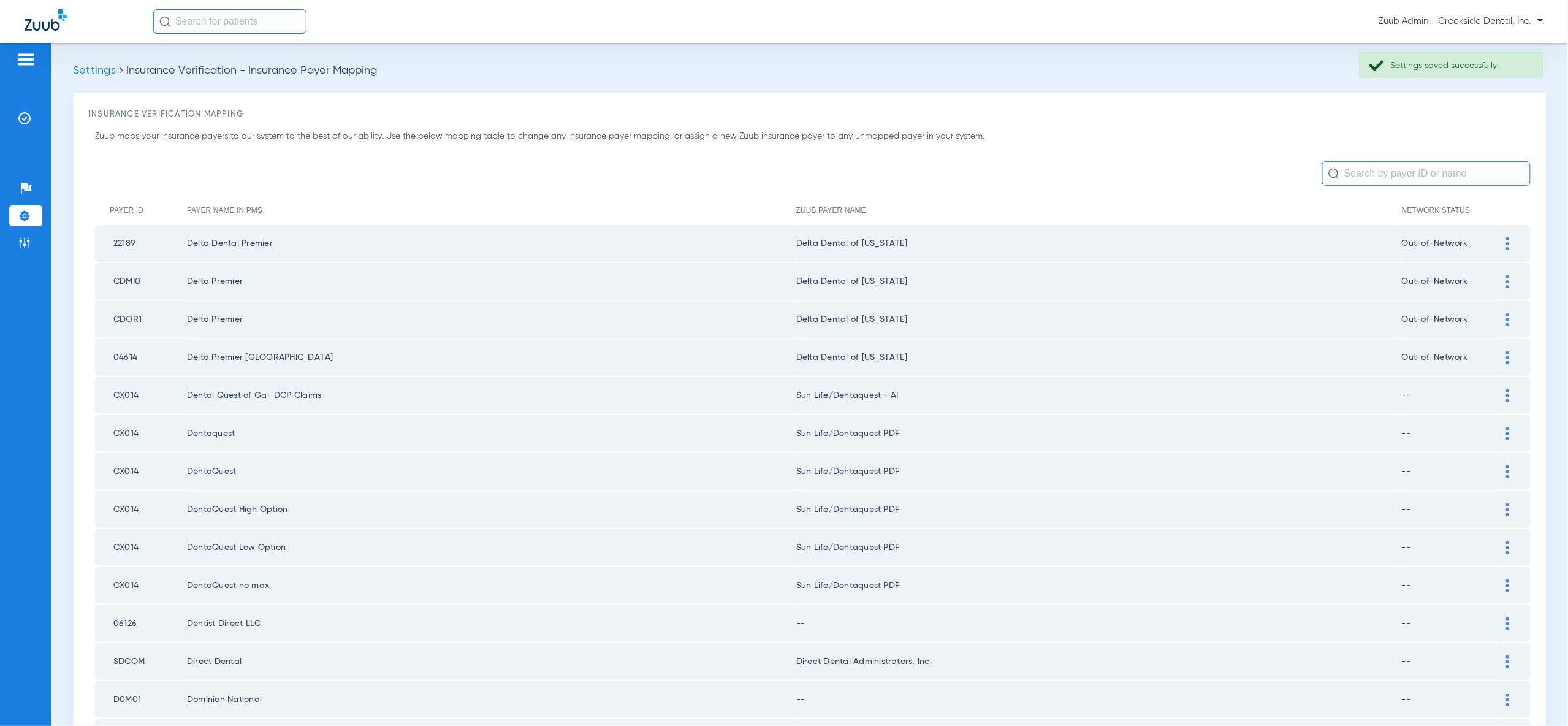
click at [1506, 416] on td at bounding box center [1514, 433] width 34 height 37
drag, startPoint x: 1508, startPoint y: 427, endPoint x: 1473, endPoint y: 477, distance: 61.0
click at [1508, 427] on img at bounding box center [1508, 433] width 3 height 13
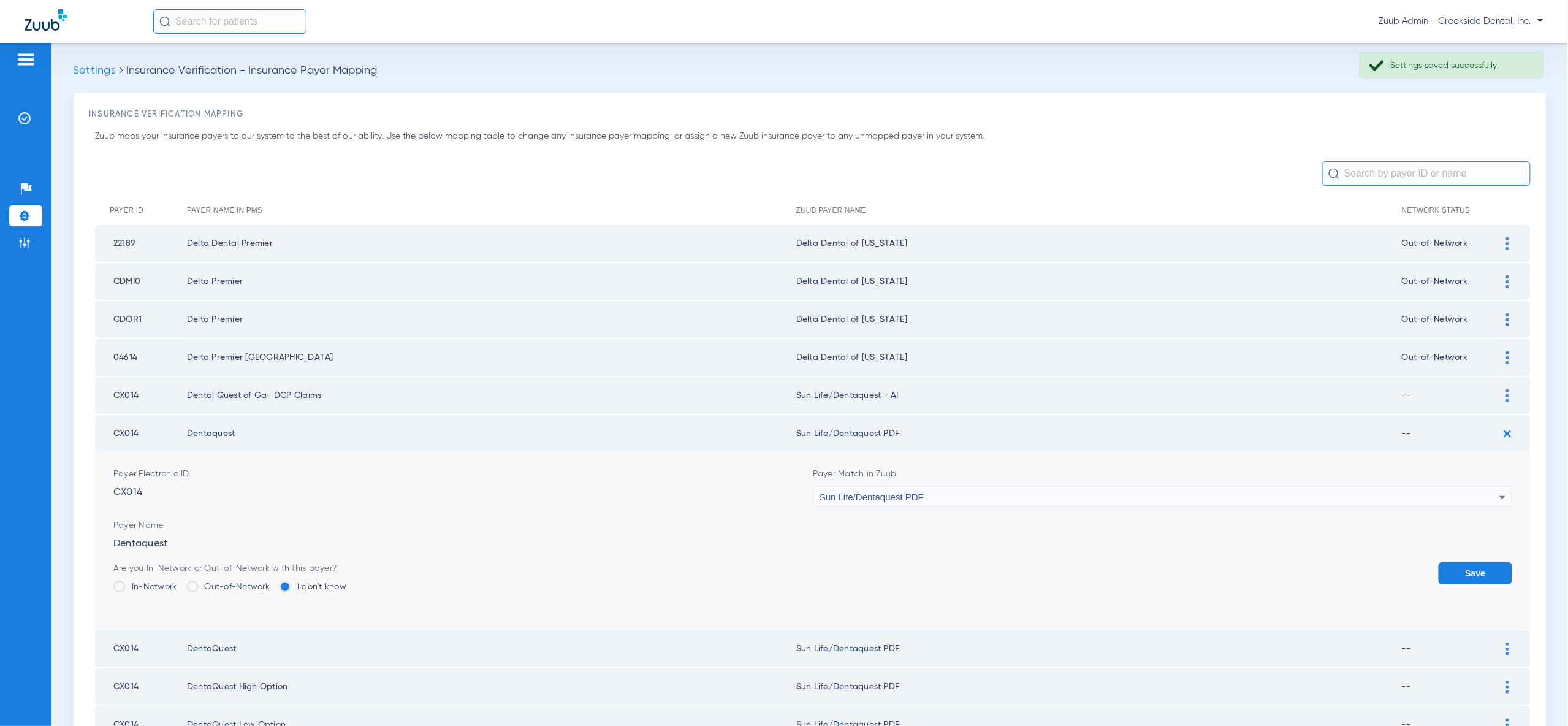
click at [1457, 491] on div "Sun Life/Dentaquest PDF" at bounding box center [1159, 497] width 679 height 21
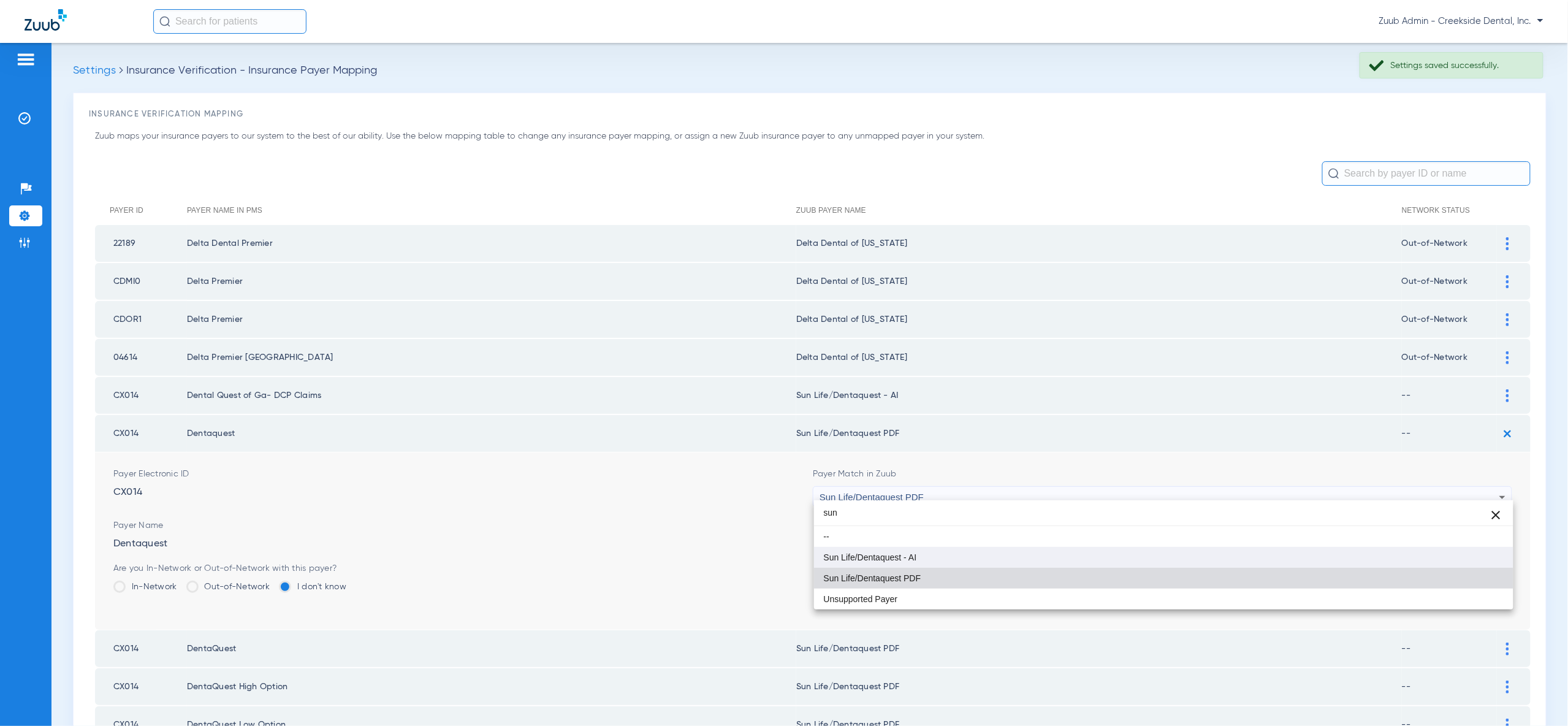
type input "sun"
drag, startPoint x: 1379, startPoint y: 553, endPoint x: 1387, endPoint y: 555, distance: 8.2
click at [1380, 553] on mat-option "Sun Life/Dentaquest - AI" at bounding box center [1163, 558] width 699 height 21
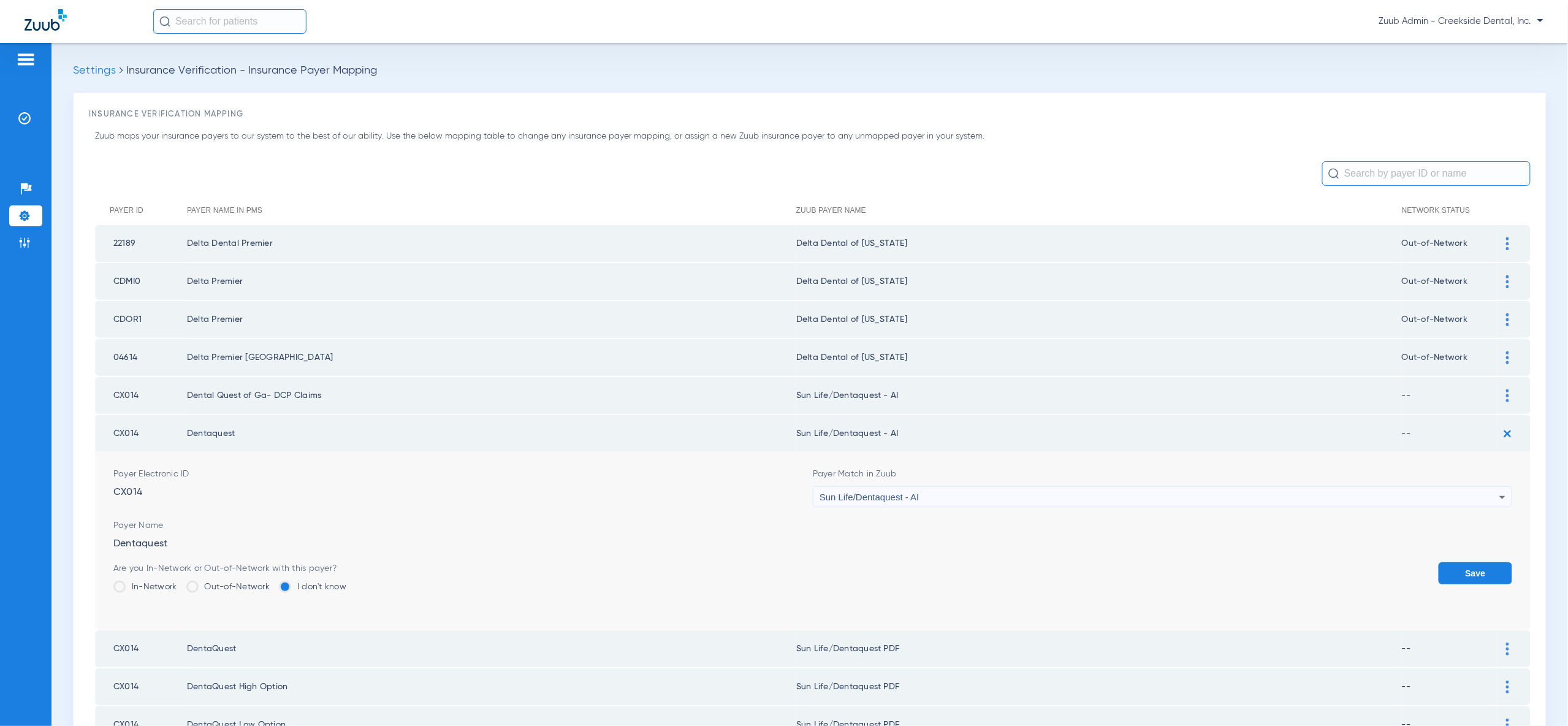
click at [1476, 566] on button "Save" at bounding box center [1475, 573] width 73 height 22
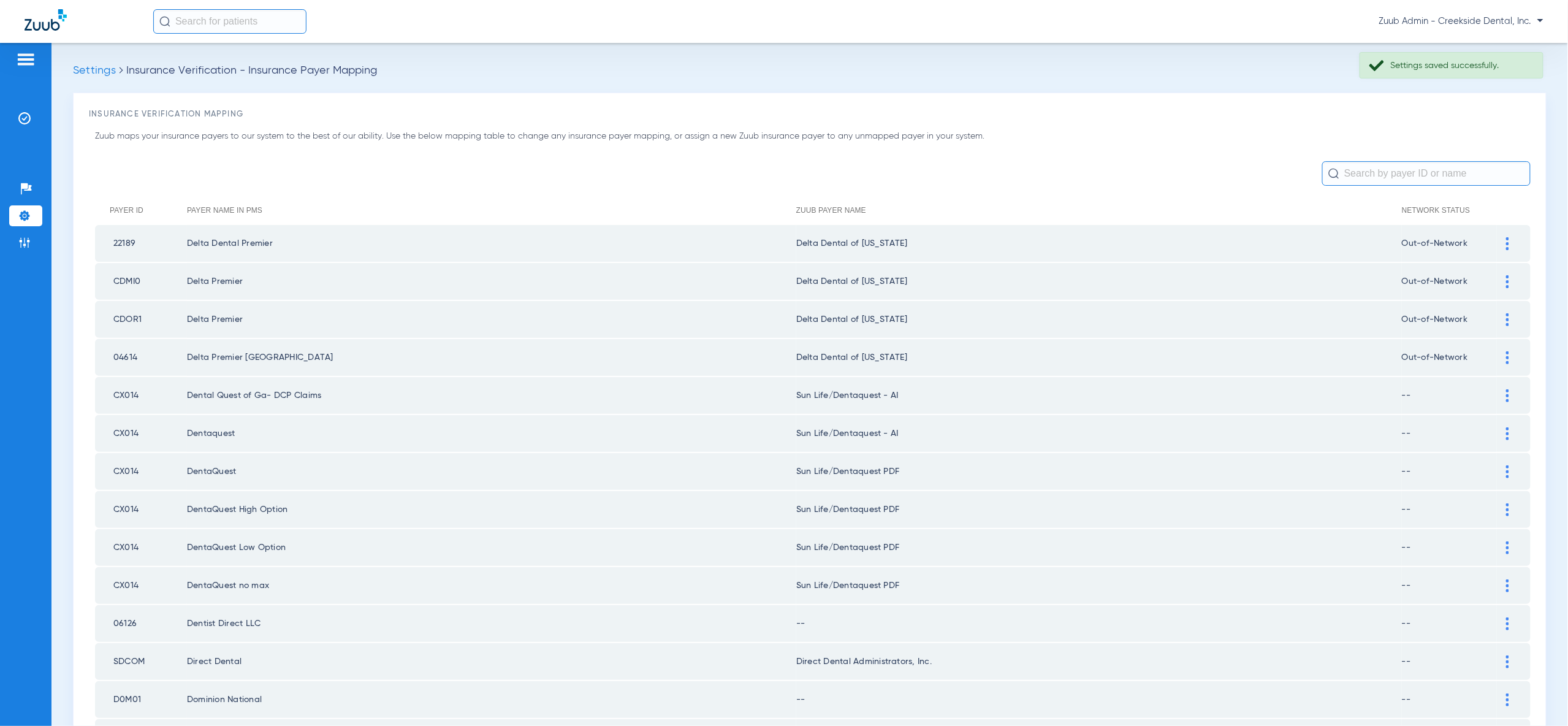
click at [1505, 469] on td at bounding box center [1514, 471] width 34 height 37
click at [1504, 465] on div at bounding box center [1508, 471] width 22 height 13
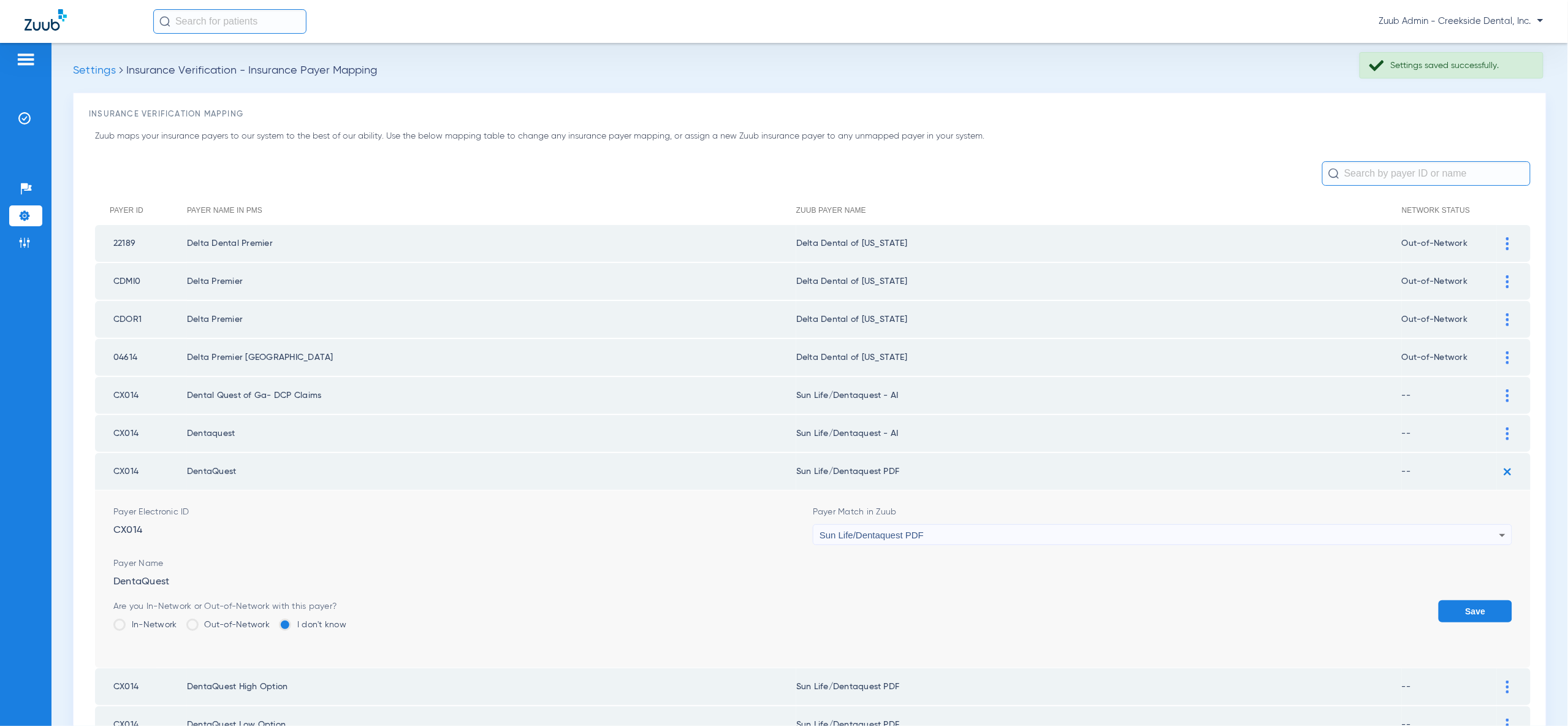
click at [1486, 525] on div "Sun Life/Dentaquest PDF" at bounding box center [1159, 535] width 679 height 21
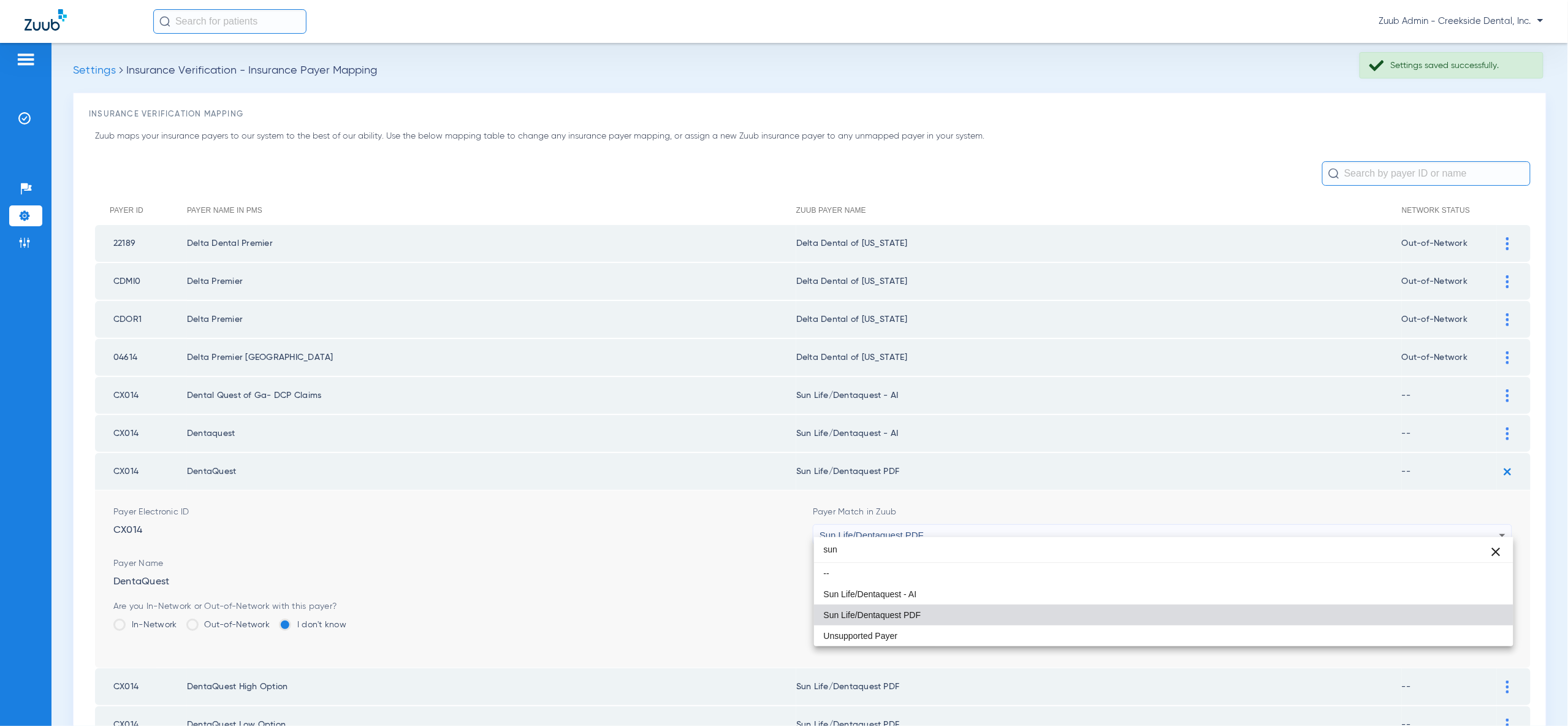
type input "sun"
click at [1489, 589] on mat-option "Sun Life/Dentaquest - AI" at bounding box center [1163, 594] width 699 height 21
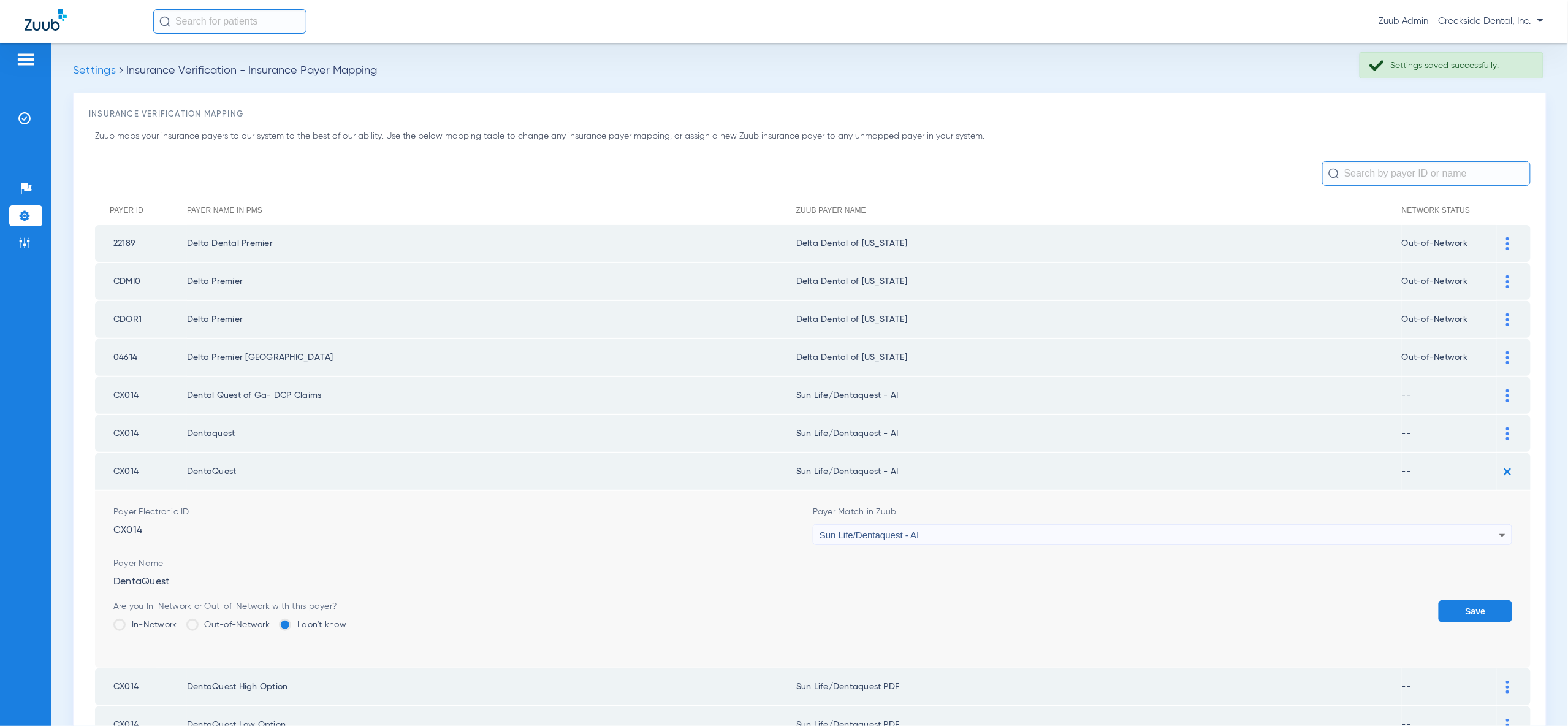
drag, startPoint x: 1486, startPoint y: 604, endPoint x: 1511, endPoint y: 526, distance: 81.9
click at [1486, 604] on button "Save" at bounding box center [1475, 611] width 73 height 22
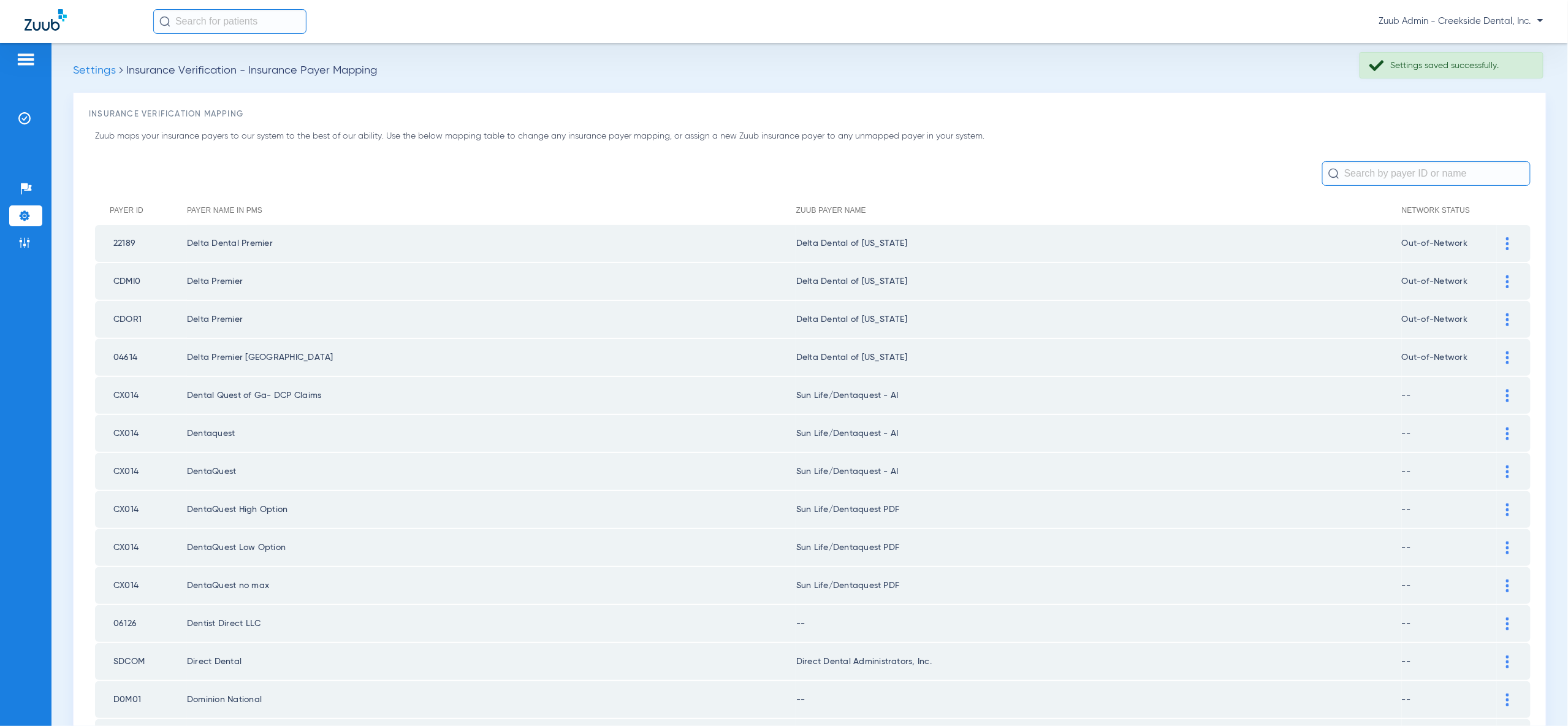
click at [1508, 507] on td at bounding box center [1514, 509] width 34 height 37
click at [1510, 507] on td at bounding box center [1514, 509] width 34 height 37
drag, startPoint x: 1508, startPoint y: 501, endPoint x: 1501, endPoint y: 520, distance: 20.2
click at [1508, 503] on img at bounding box center [1508, 509] width 3 height 13
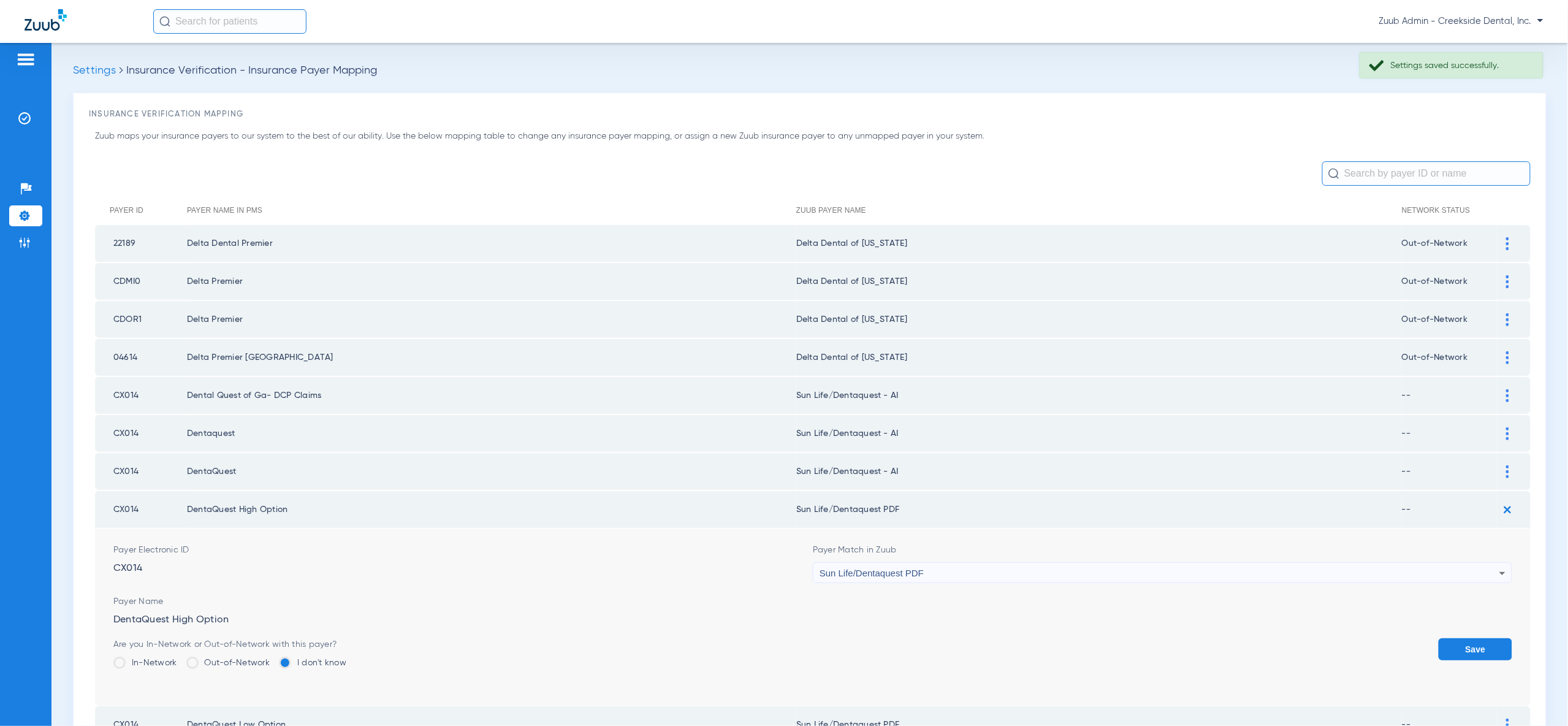
click at [1489, 568] on div "Sun Life/Dentaquest PDF" at bounding box center [1159, 573] width 679 height 21
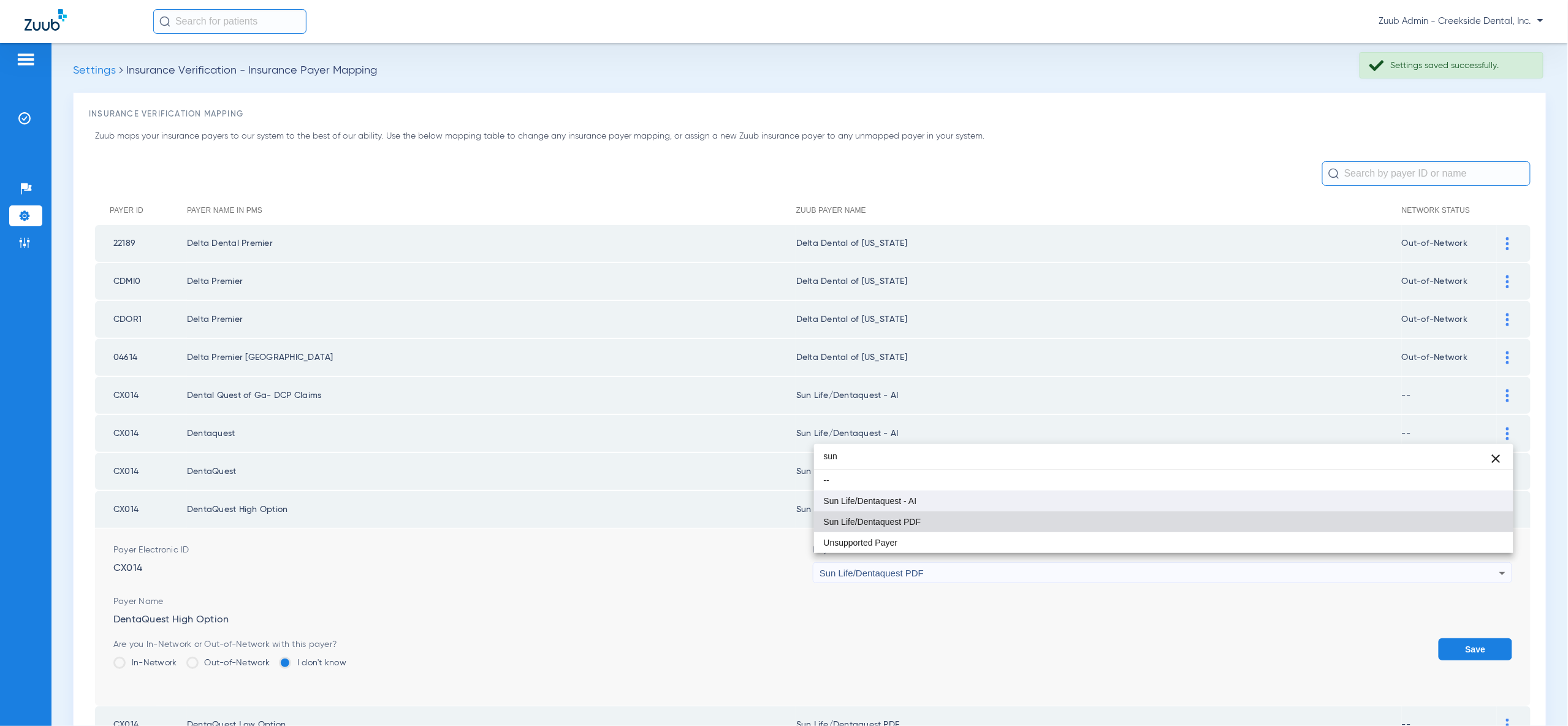
type input "sun"
click at [1491, 504] on mat-option "Sun Life/Dentaquest - AI" at bounding box center [1163, 501] width 699 height 21
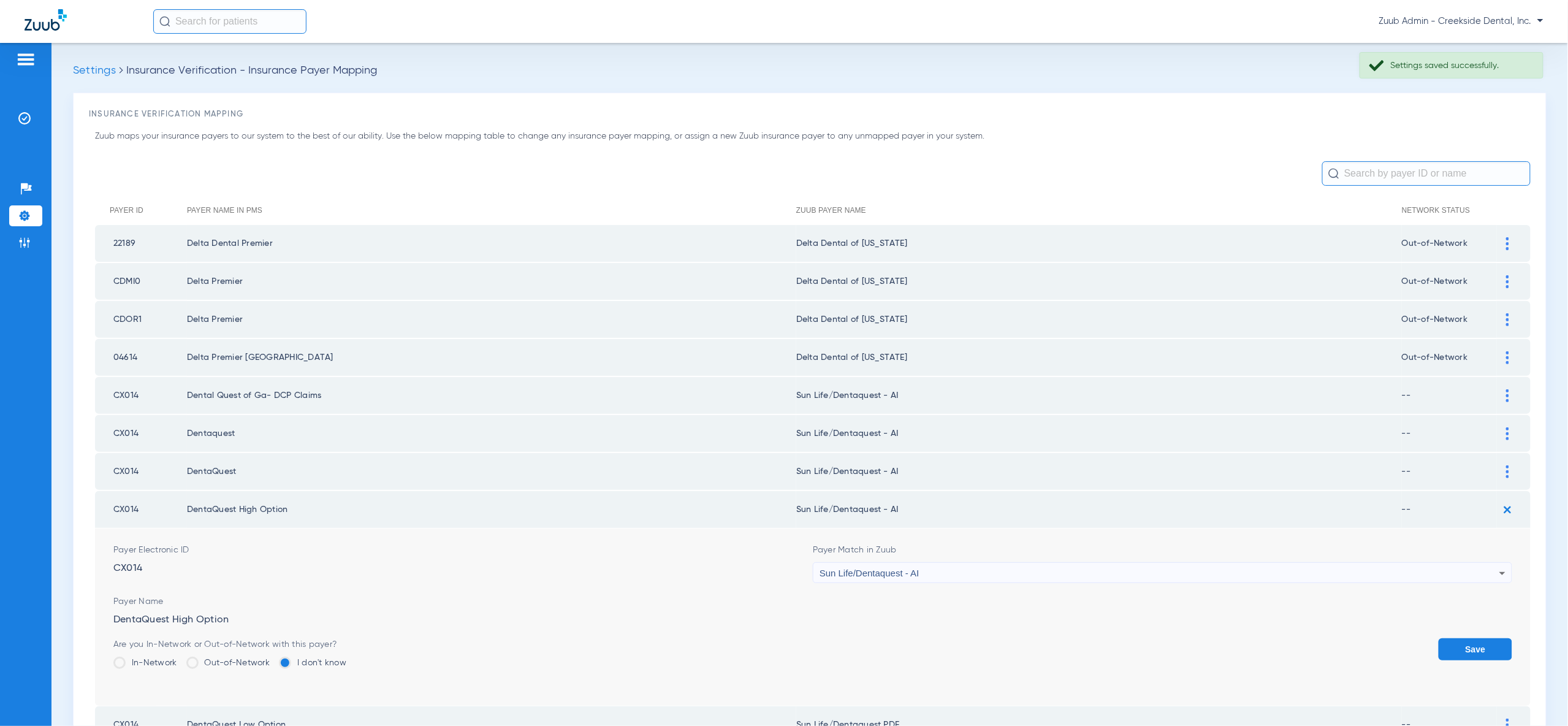
drag, startPoint x: 1473, startPoint y: 644, endPoint x: 1478, endPoint y: 629, distance: 15.8
click at [1473, 642] on button "Save" at bounding box center [1475, 649] width 73 height 22
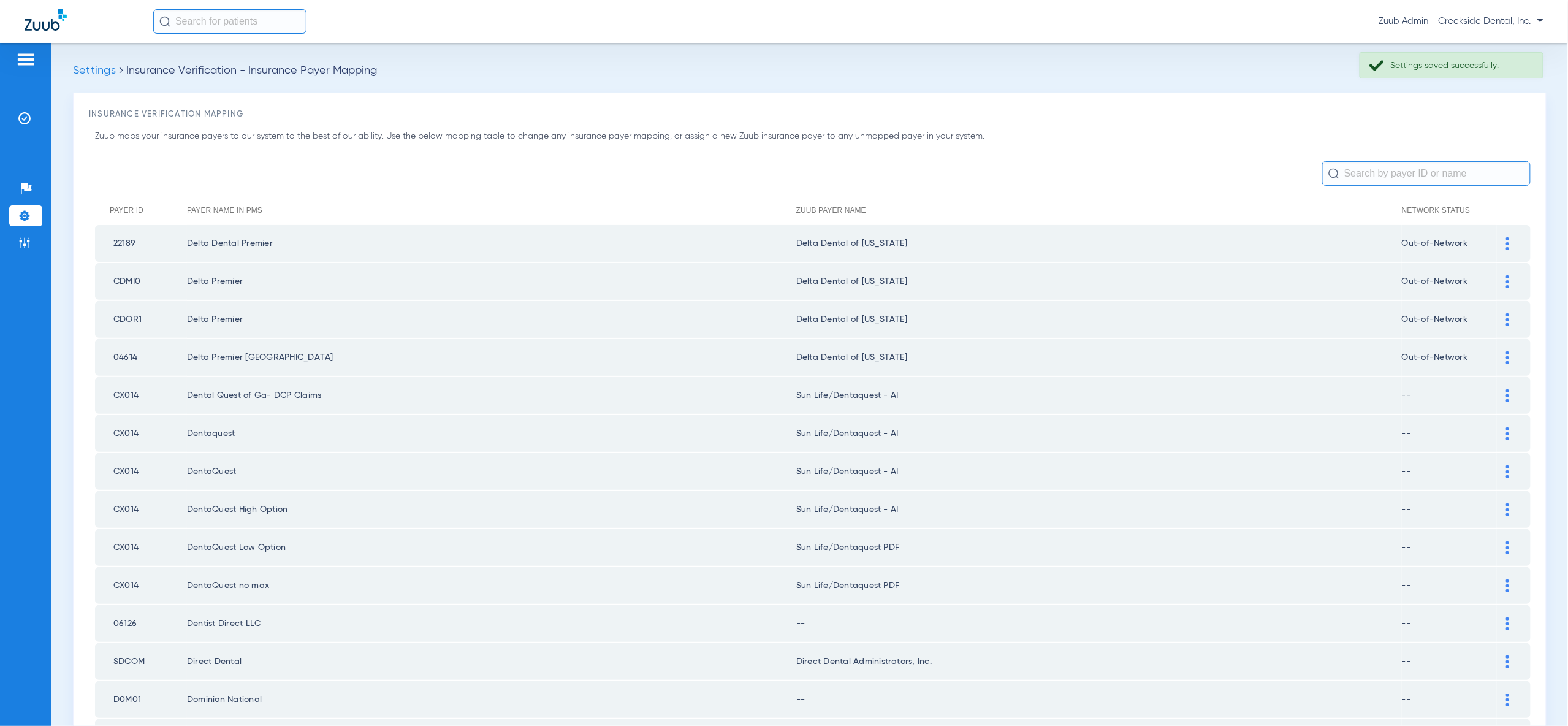
click at [1509, 541] on img at bounding box center [1508, 547] width 3 height 13
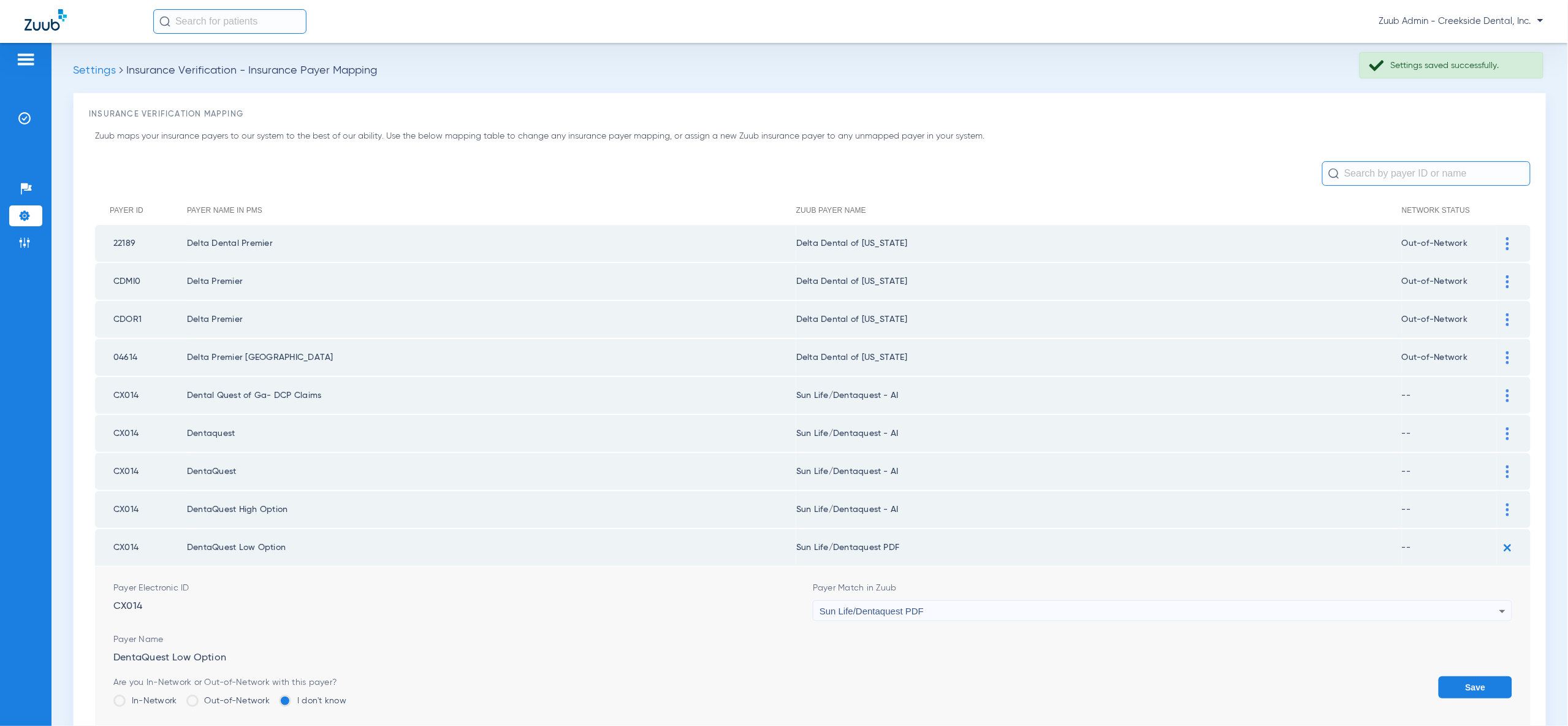
click at [1476, 601] on div "Sun Life/Dentaquest PDF" at bounding box center [1159, 611] width 679 height 21
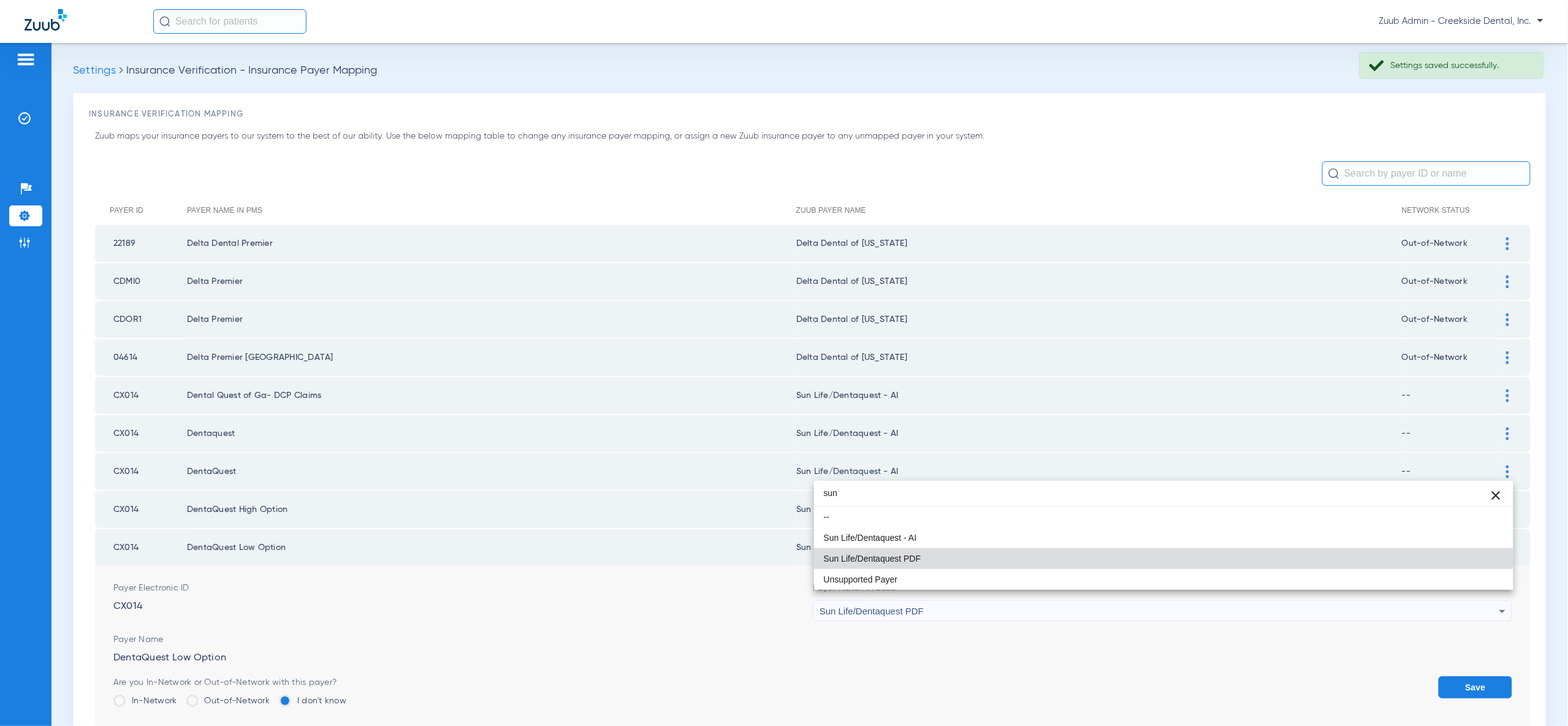
type input "sun"
click at [1482, 550] on mat-option "Sun Life/Dentaquest PDF" at bounding box center [1163, 558] width 699 height 21
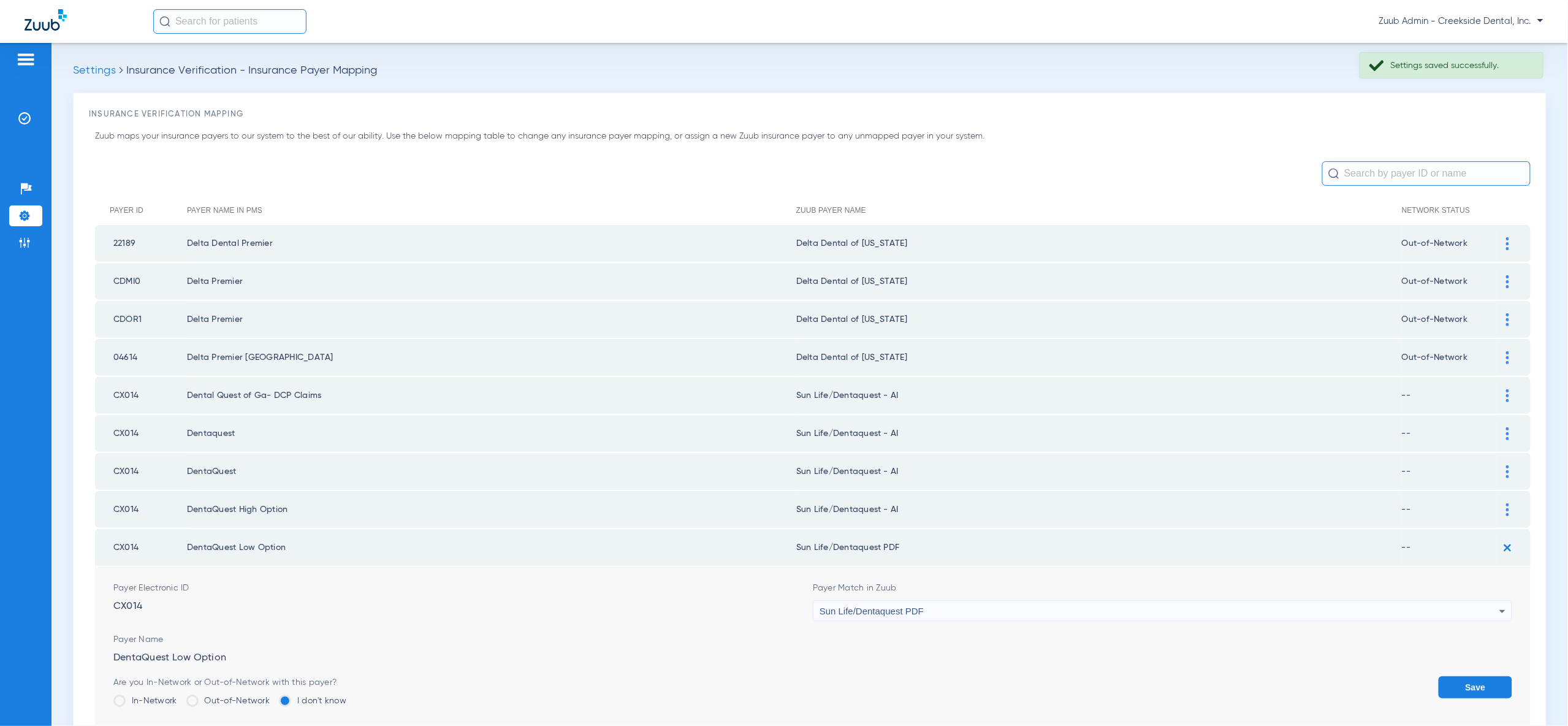
click at [1474, 601] on div "Sun Life/Dentaquest PDF" at bounding box center [1159, 611] width 679 height 21
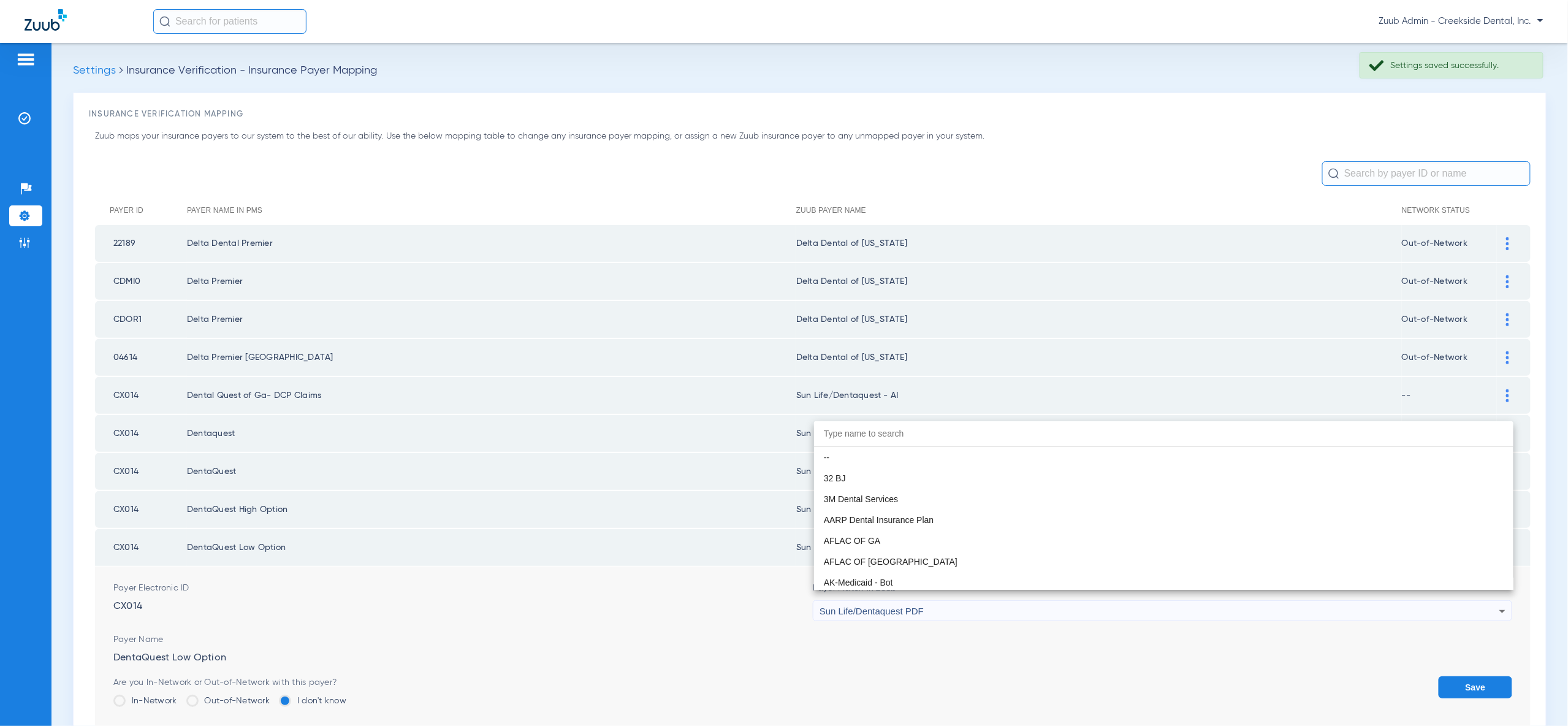
scroll to position [7280, 0]
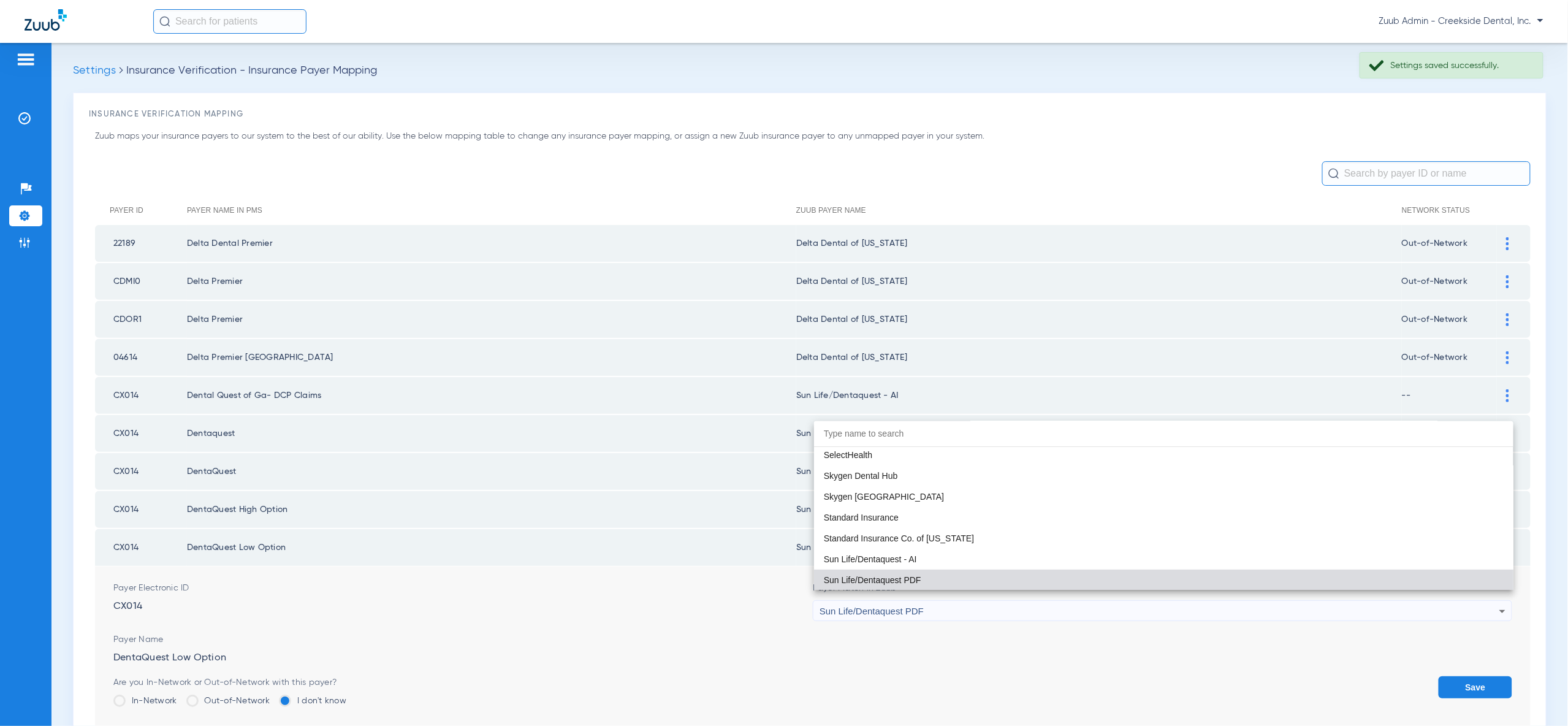
drag, startPoint x: 1466, startPoint y: 563, endPoint x: 1474, endPoint y: 625, distance: 62.5
click at [1467, 563] on mat-option "Sun Life/Dentaquest - AI" at bounding box center [1163, 559] width 699 height 21
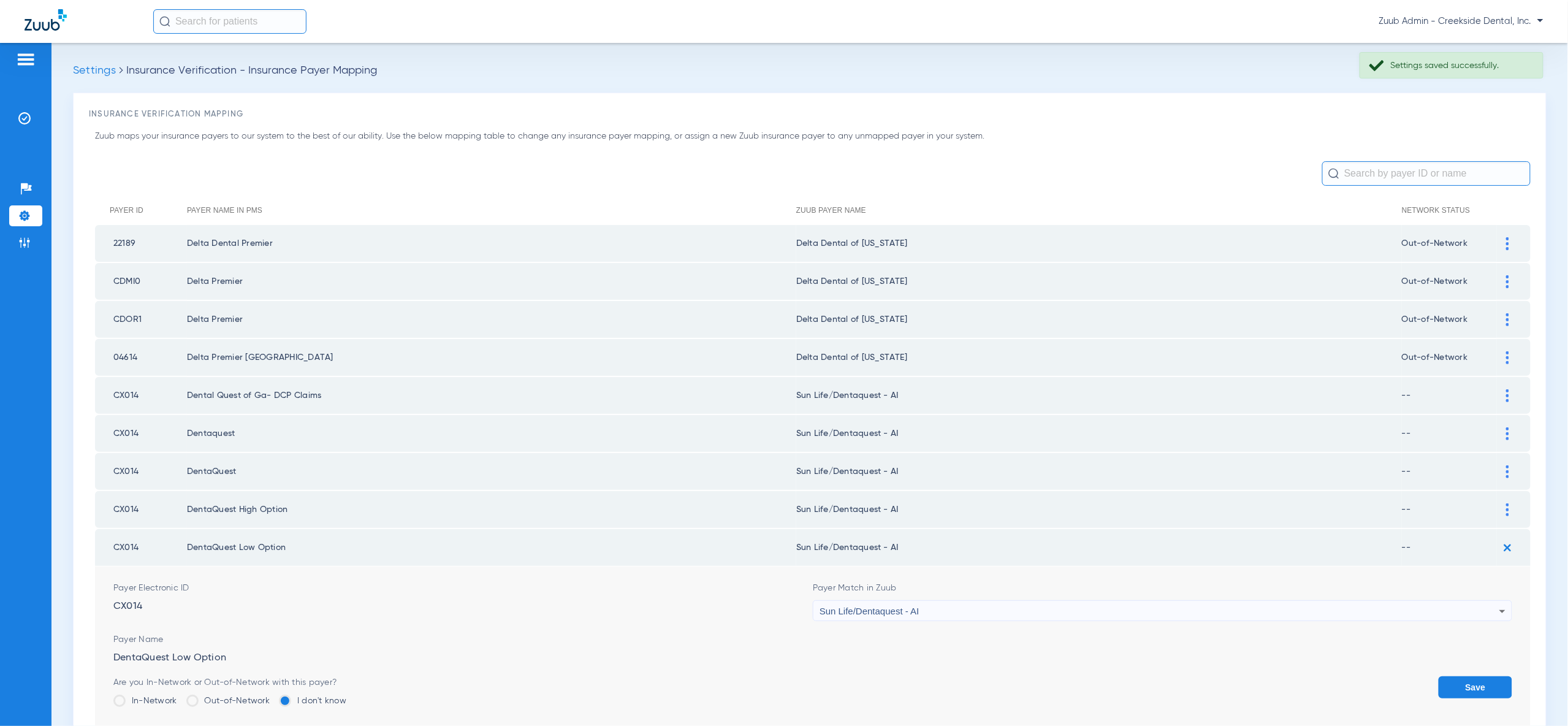
drag, startPoint x: 1476, startPoint y: 680, endPoint x: 1482, endPoint y: 606, distance: 74.2
click at [1476, 680] on button "Save" at bounding box center [1475, 687] width 73 height 22
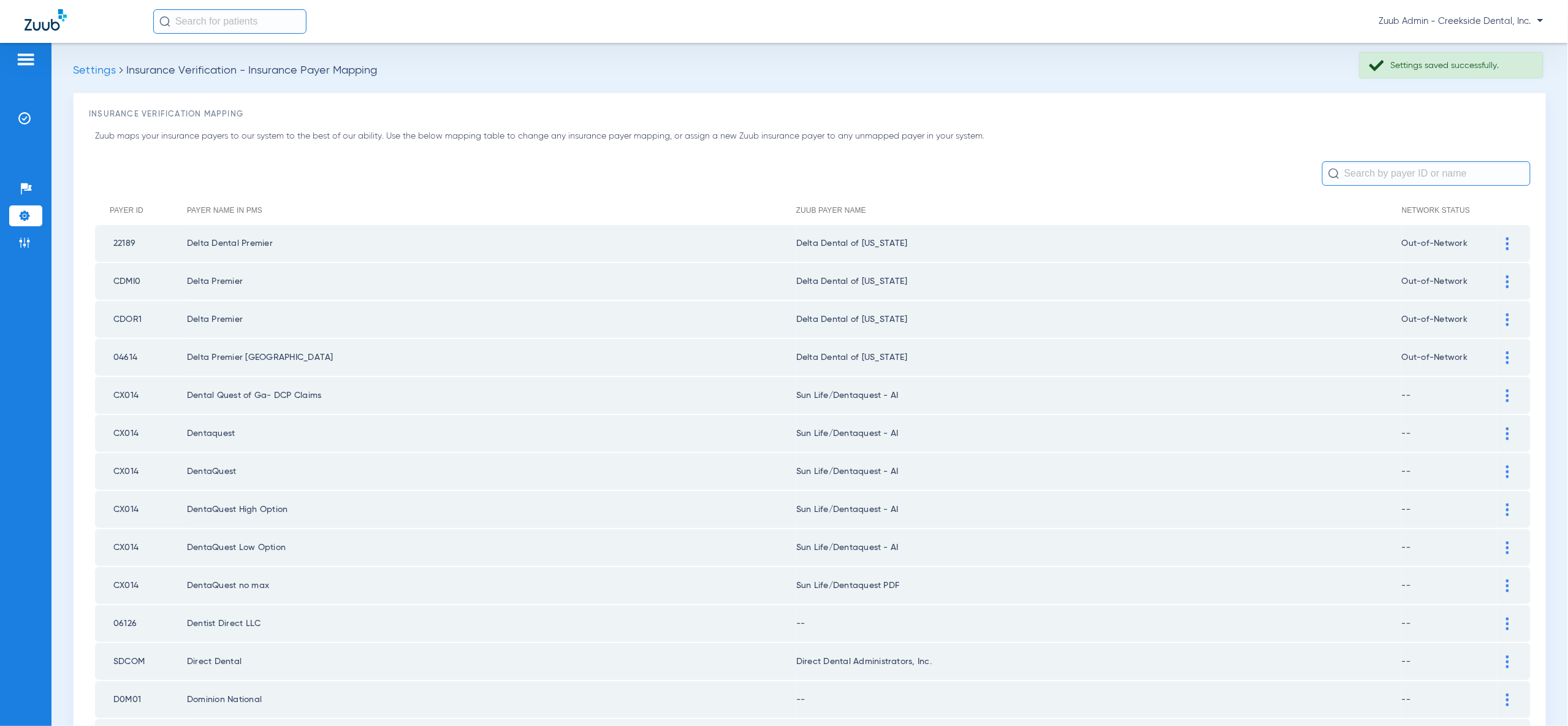
click at [1512, 579] on div at bounding box center [1508, 585] width 22 height 13
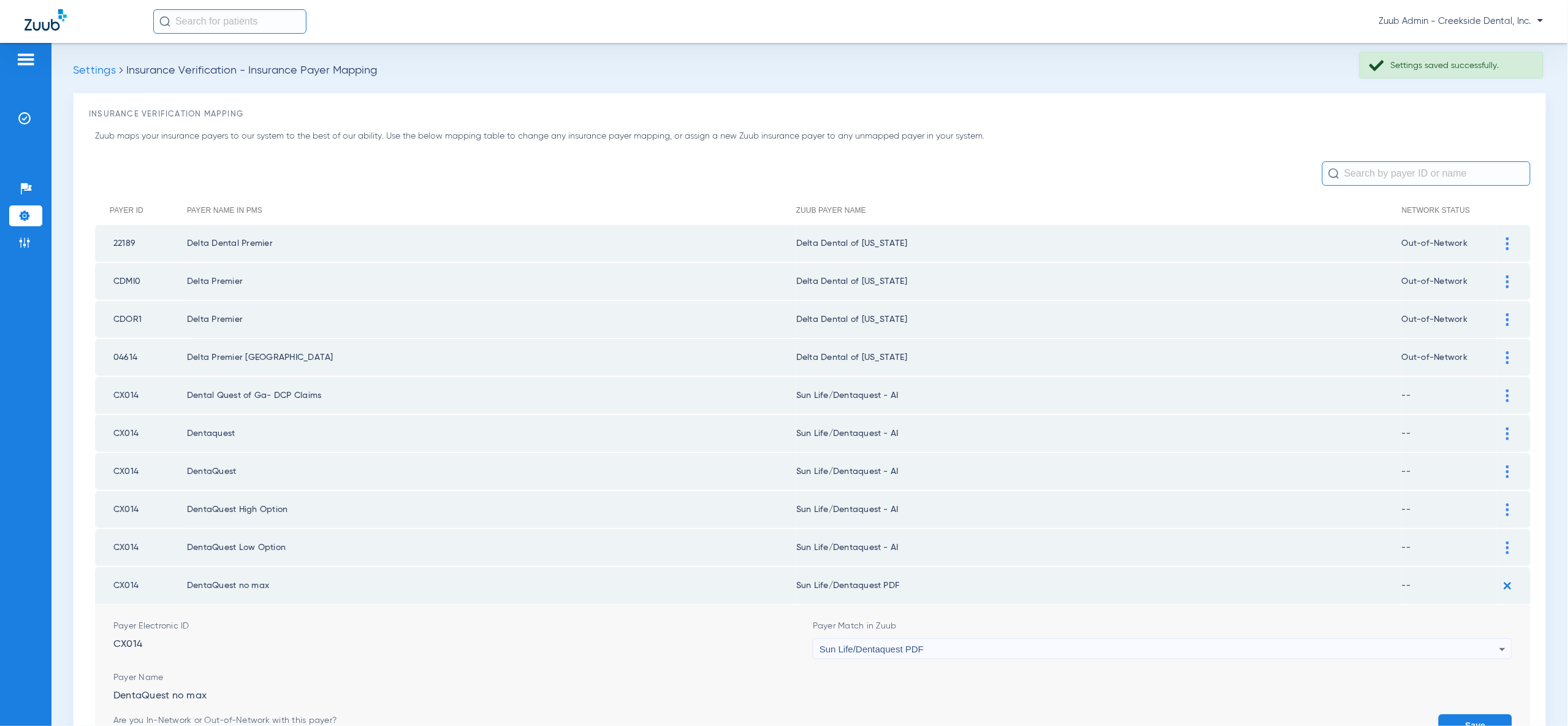
click at [1472, 642] on div "Sun Life/Dentaquest PDF" at bounding box center [1159, 649] width 679 height 21
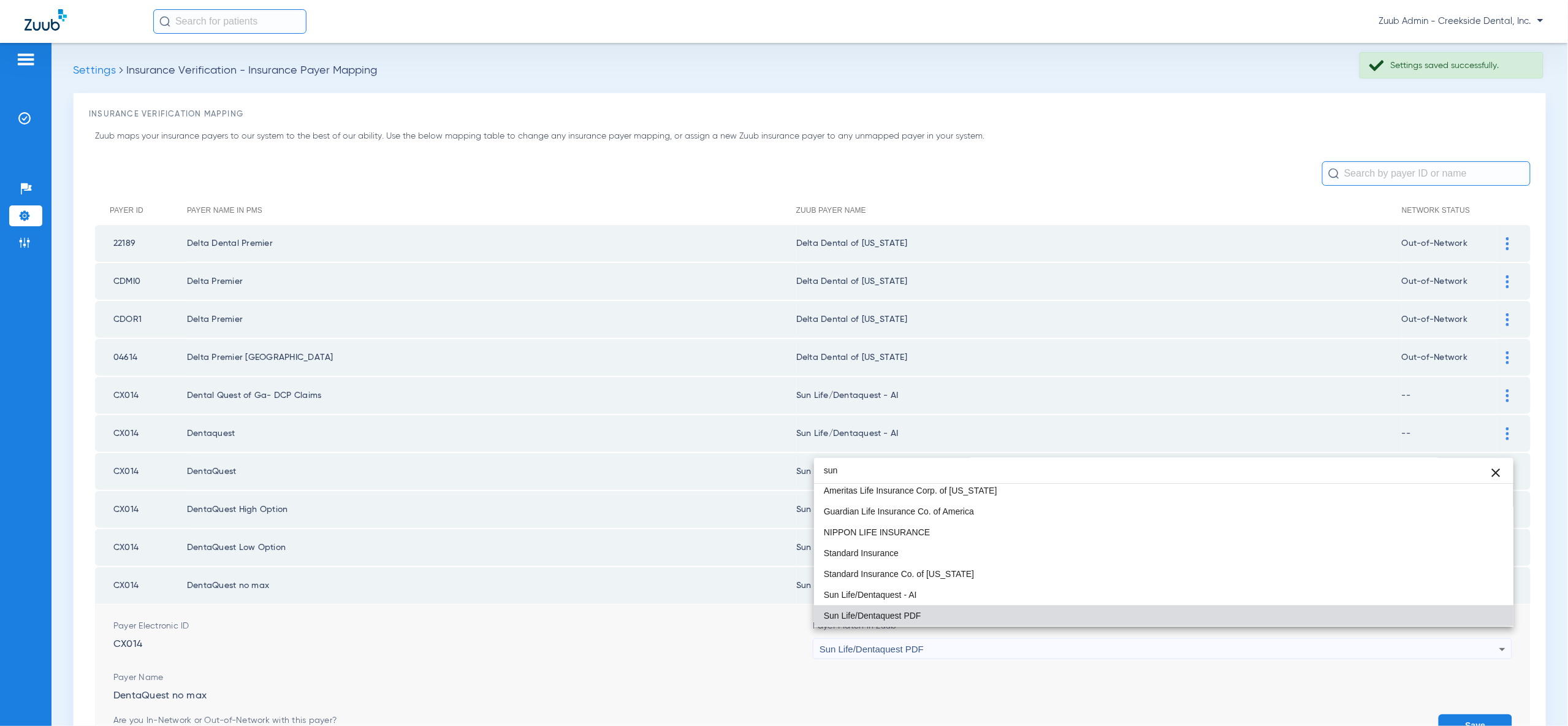
scroll to position [0, 0]
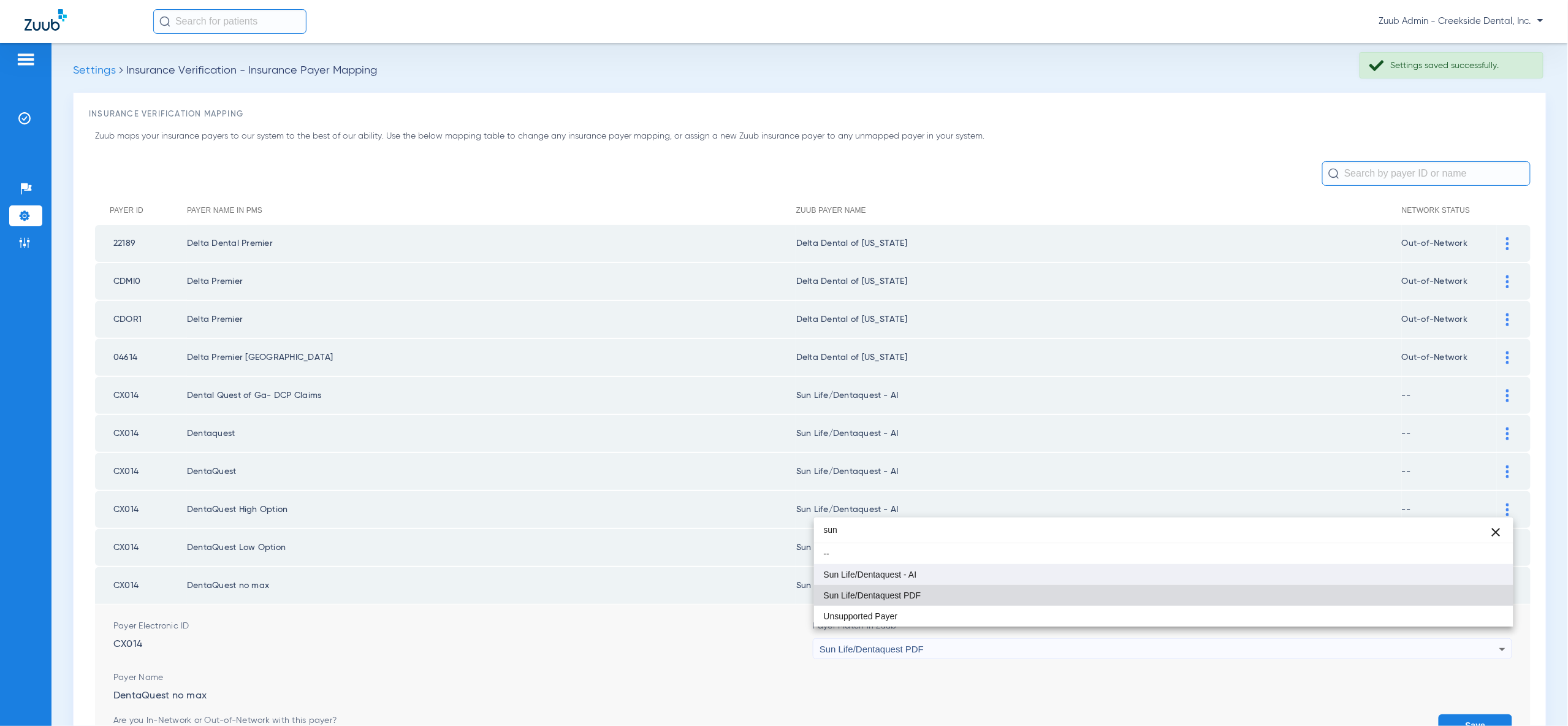
type input "sun"
click at [1457, 575] on mat-option "Sun Life/Dentaquest - AI" at bounding box center [1163, 575] width 699 height 21
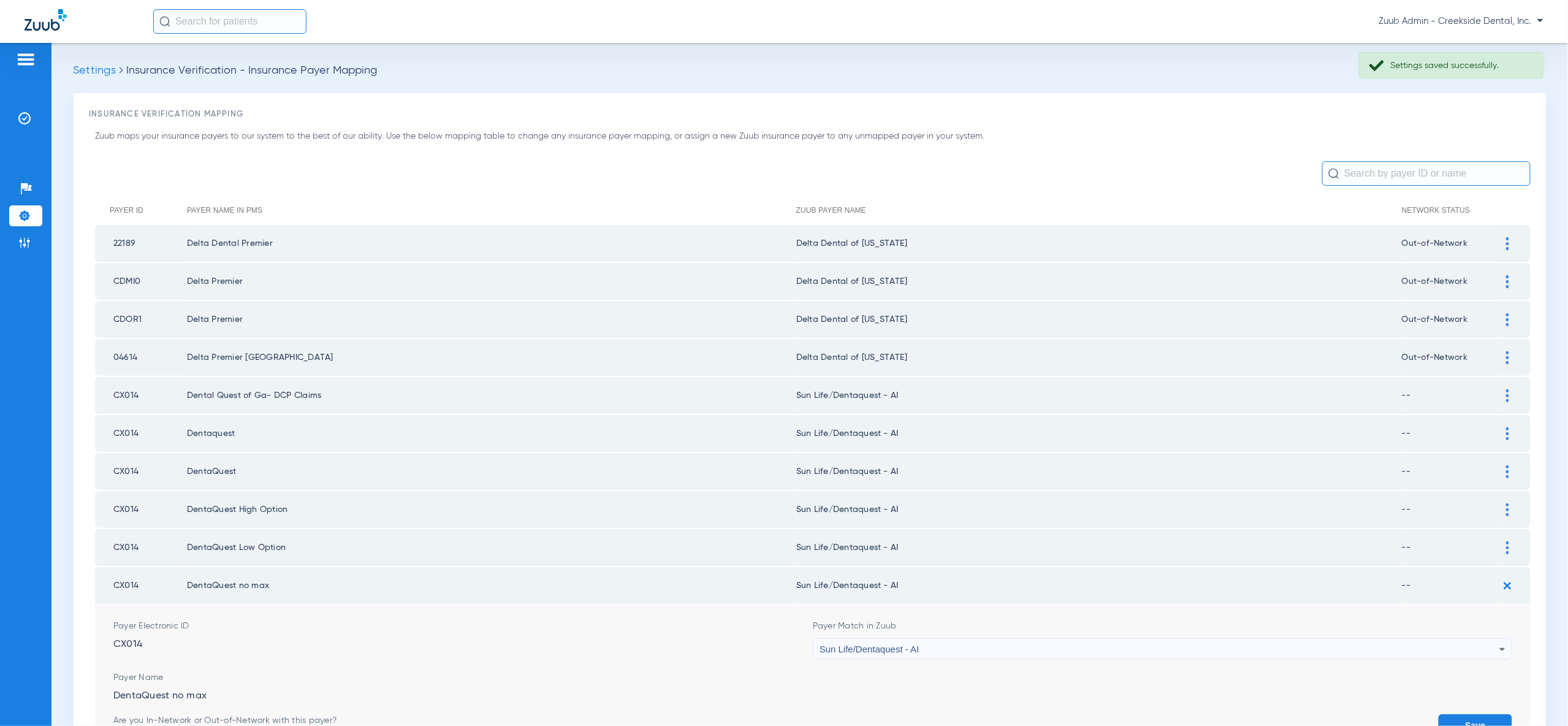
click at [1471, 716] on button "Save" at bounding box center [1475, 725] width 73 height 22
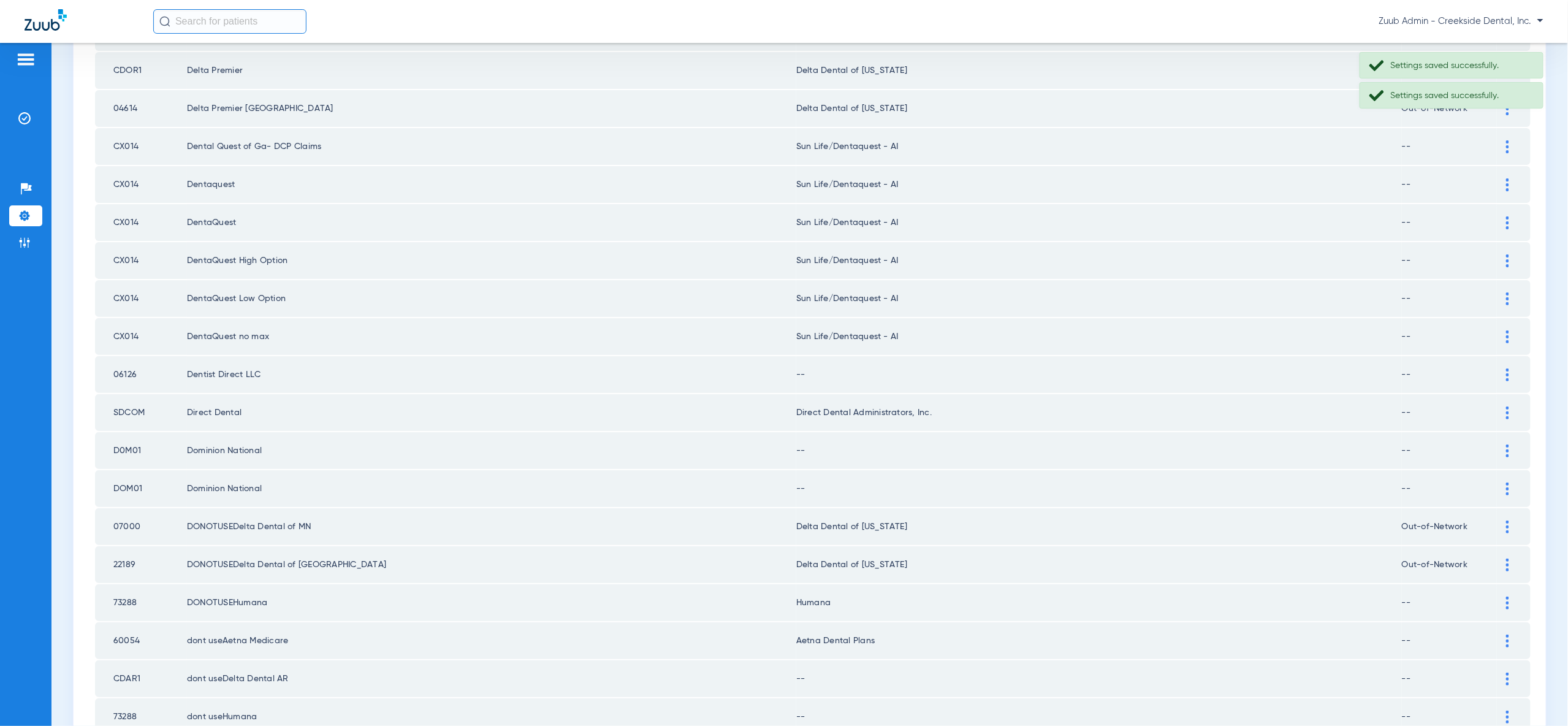
scroll to position [250, 0]
click at [1508, 367] on img at bounding box center [1508, 374] width 3 height 13
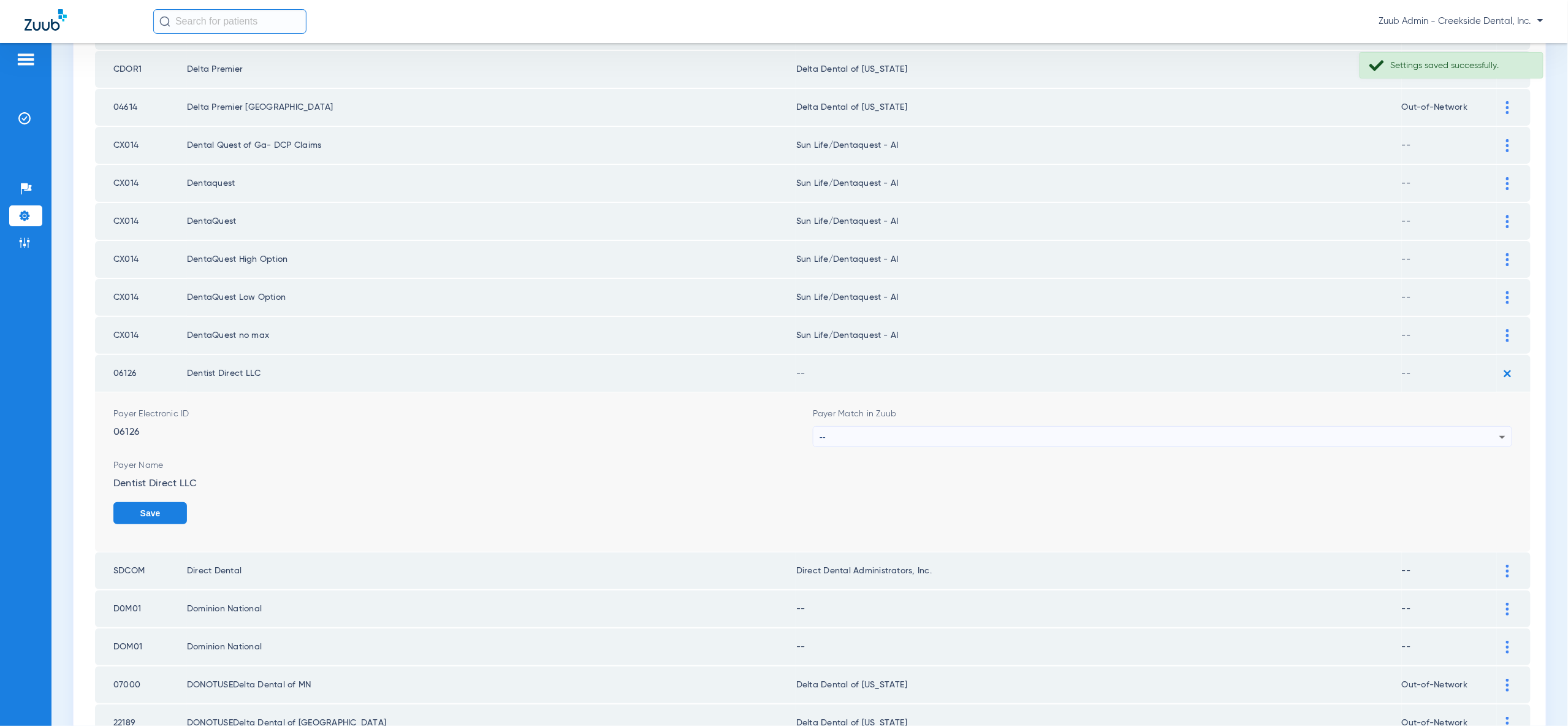
click at [1491, 427] on div "--" at bounding box center [1159, 437] width 679 height 21
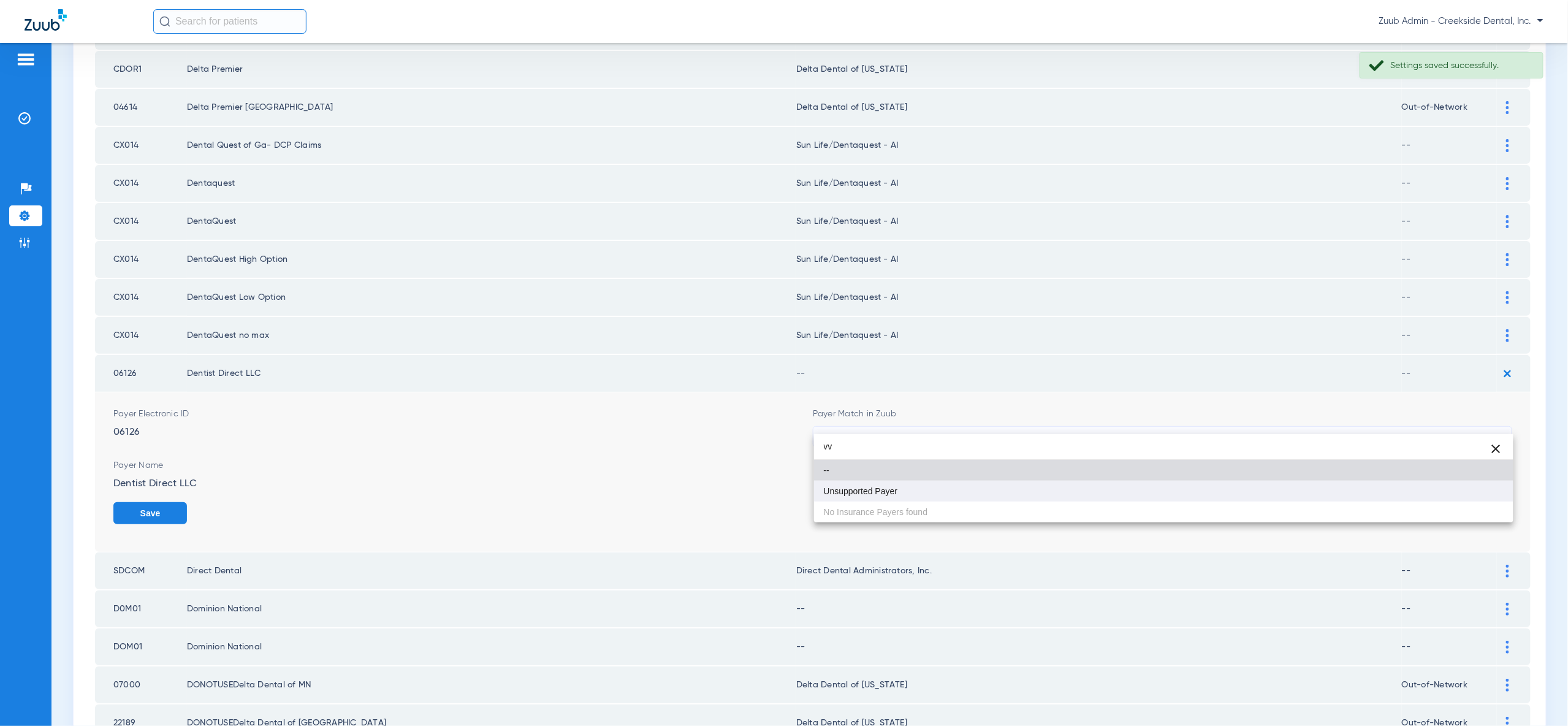
type input "vv"
drag, startPoint x: 1476, startPoint y: 484, endPoint x: 1482, endPoint y: 507, distance: 23.8
click at [1477, 486] on mat-option "Unsupported Payer" at bounding box center [1163, 491] width 699 height 21
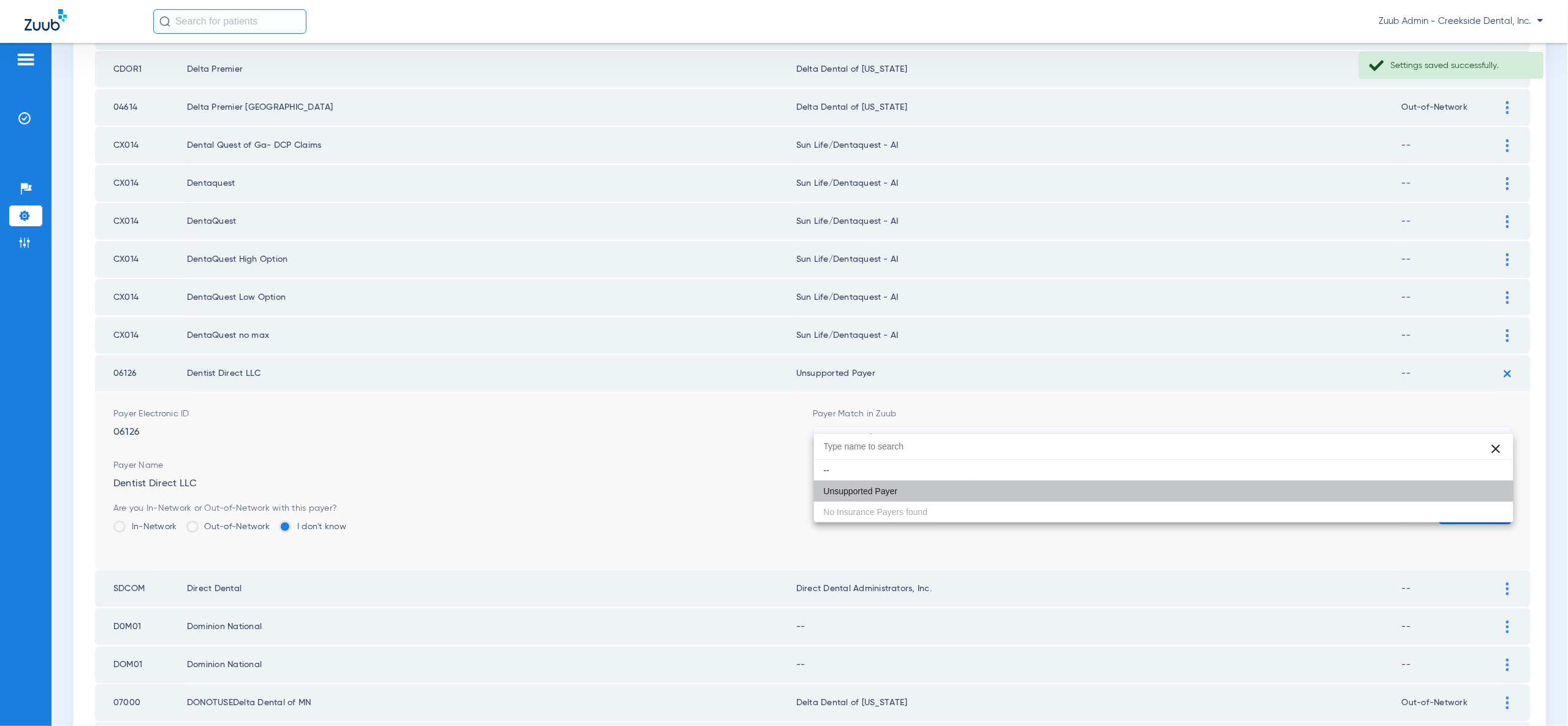
click at [1484, 515] on div "Save" at bounding box center [1475, 522] width 73 height 40
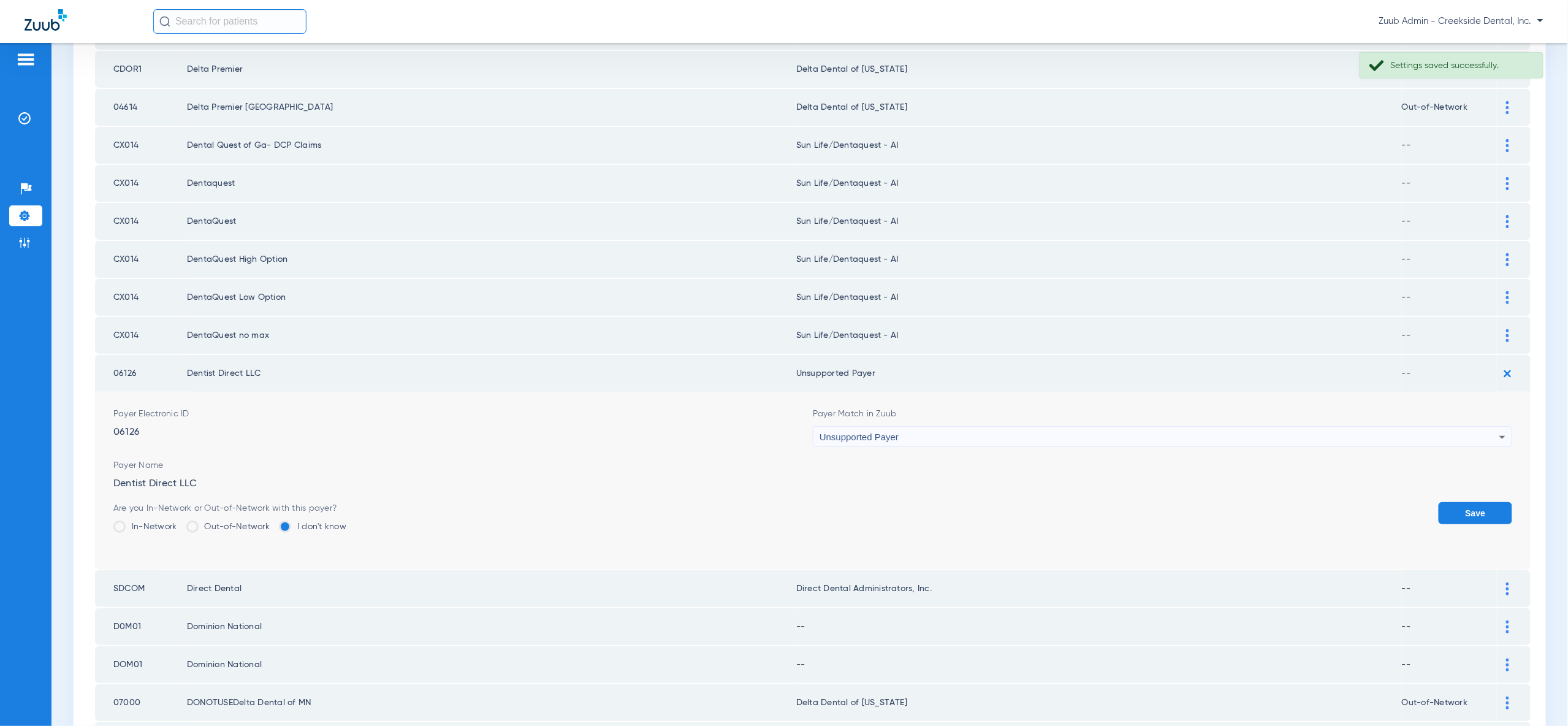
click at [1484, 503] on button "Save" at bounding box center [1475, 513] width 73 height 22
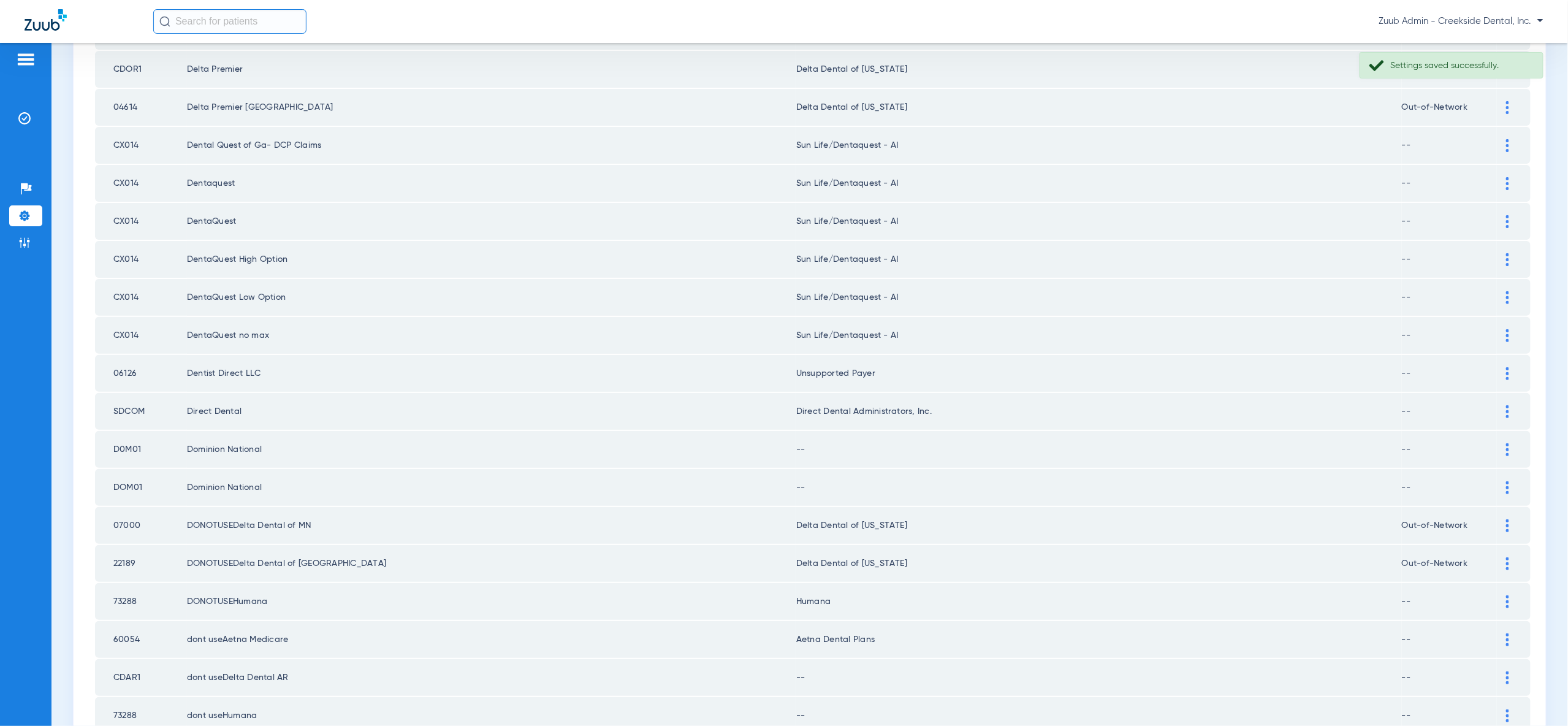
click at [1503, 440] on td at bounding box center [1514, 450] width 34 height 37
click at [1509, 443] on div at bounding box center [1508, 450] width 22 height 13
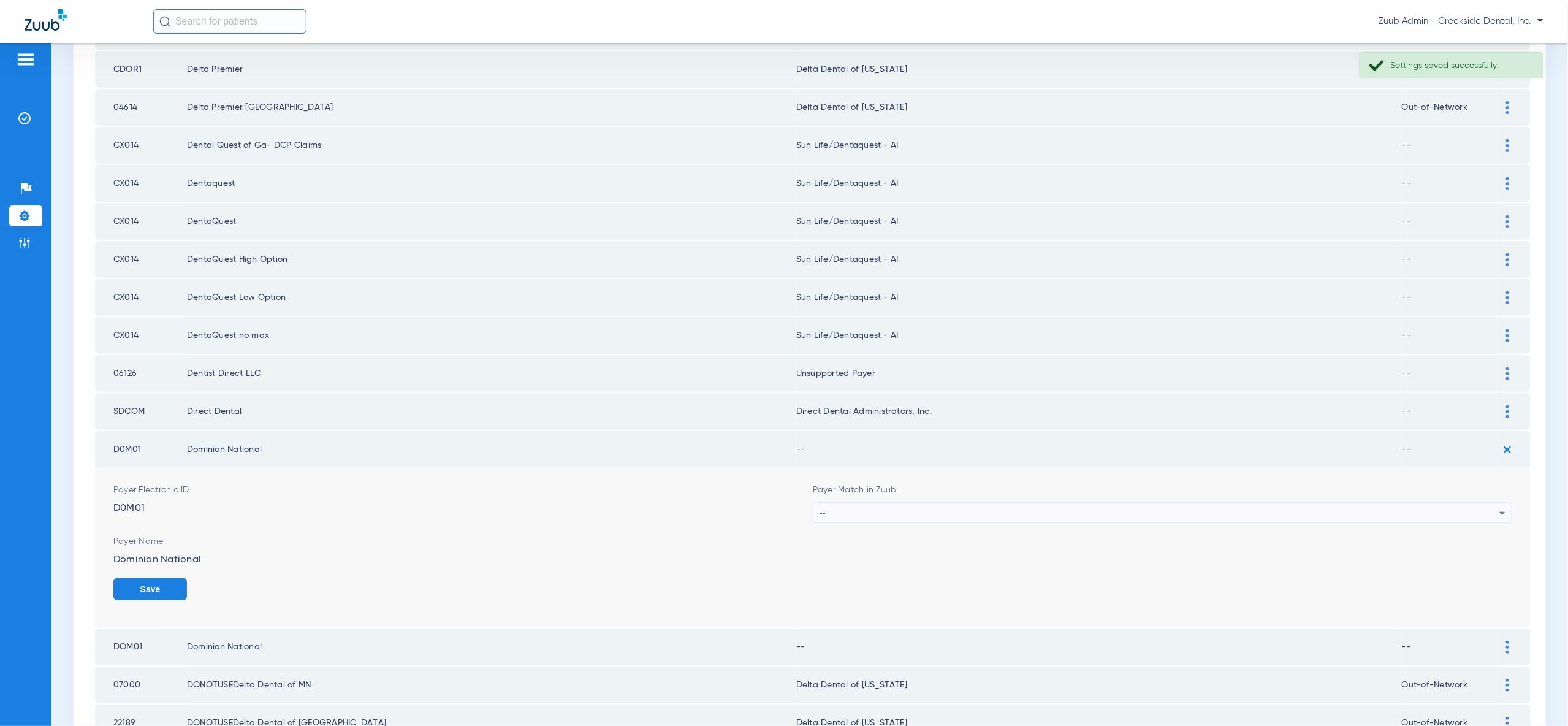
click at [1479, 503] on div "--" at bounding box center [1159, 513] width 679 height 21
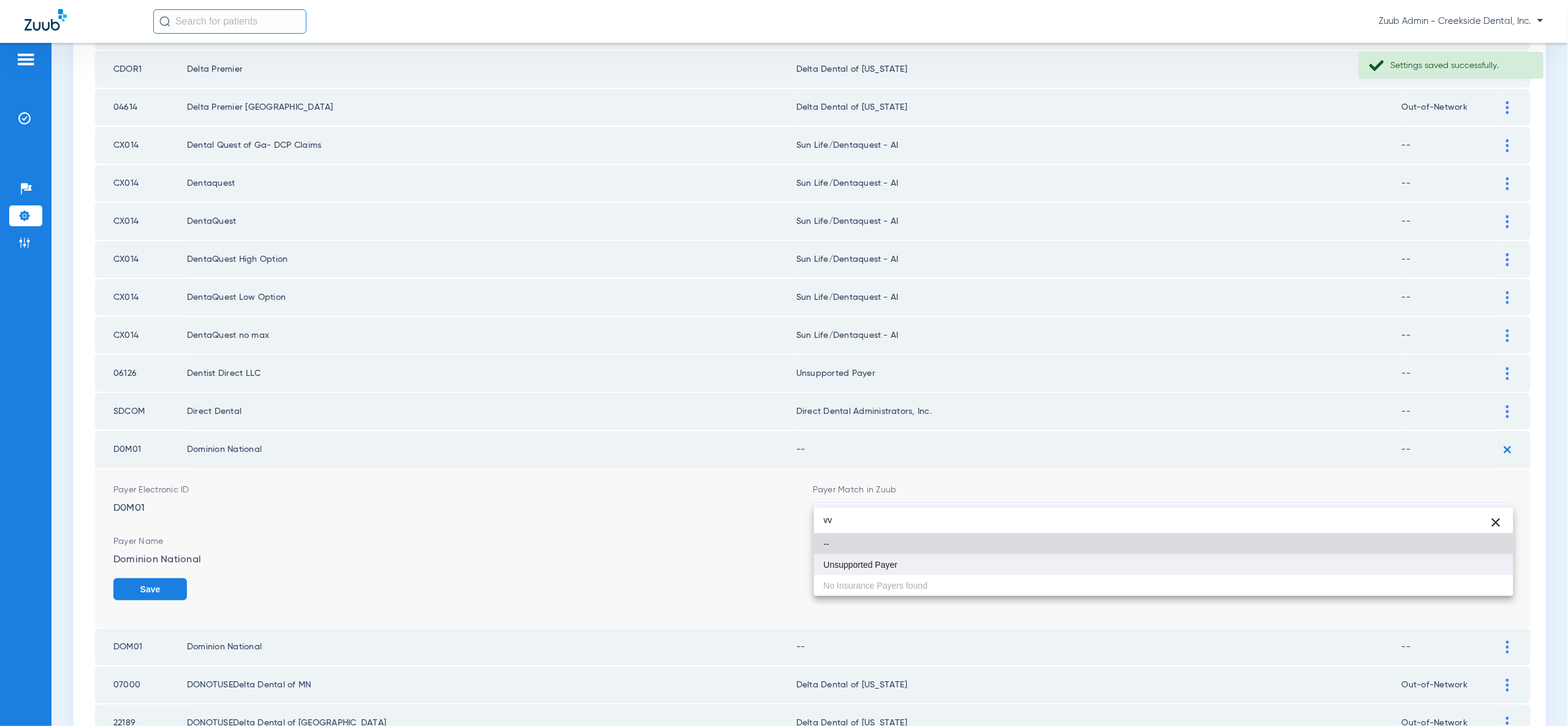
type input "vv"
click at [1470, 562] on mat-option "Unsupported Payer" at bounding box center [1163, 564] width 699 height 21
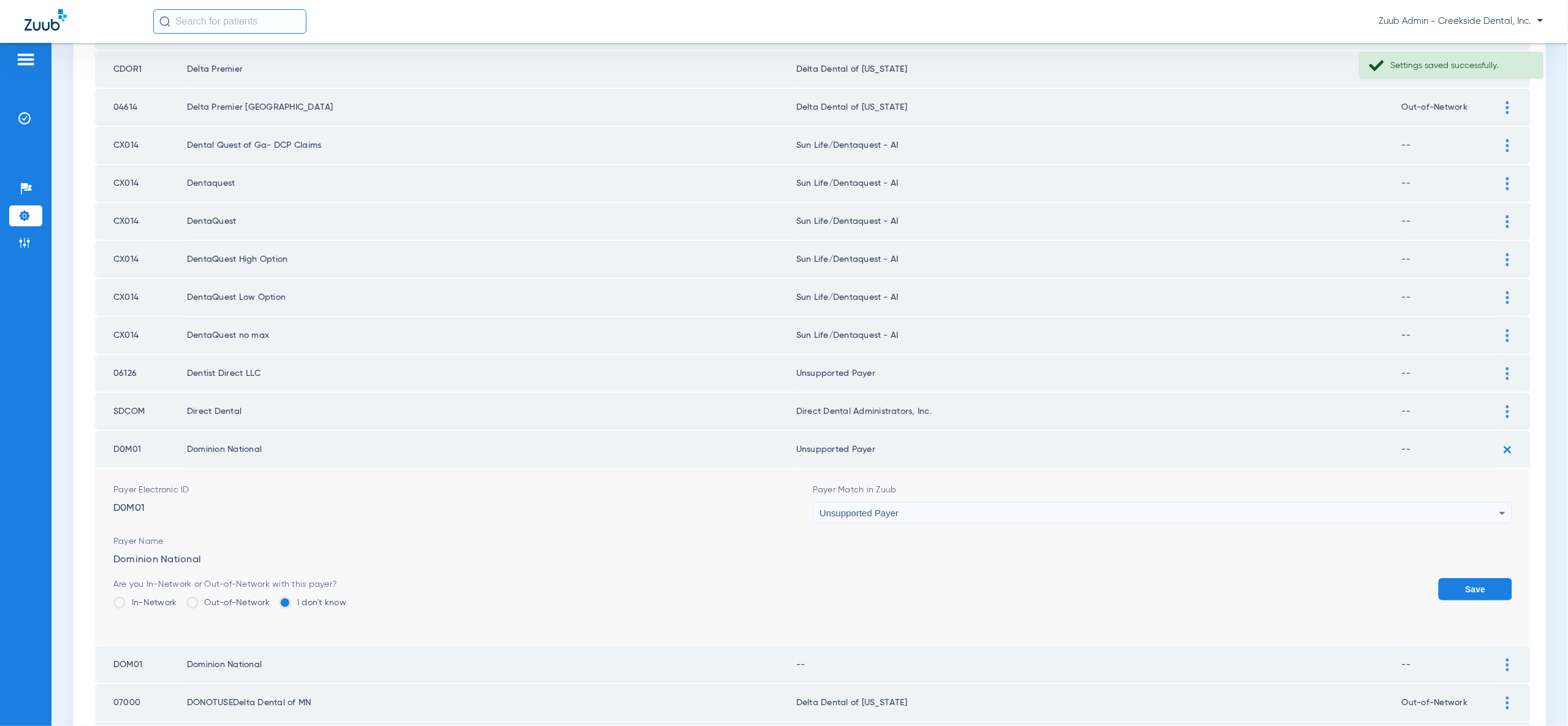
drag, startPoint x: 1471, startPoint y: 565, endPoint x: 1476, endPoint y: 520, distance: 45.3
click at [1471, 579] on button "Save" at bounding box center [1475, 589] width 73 height 22
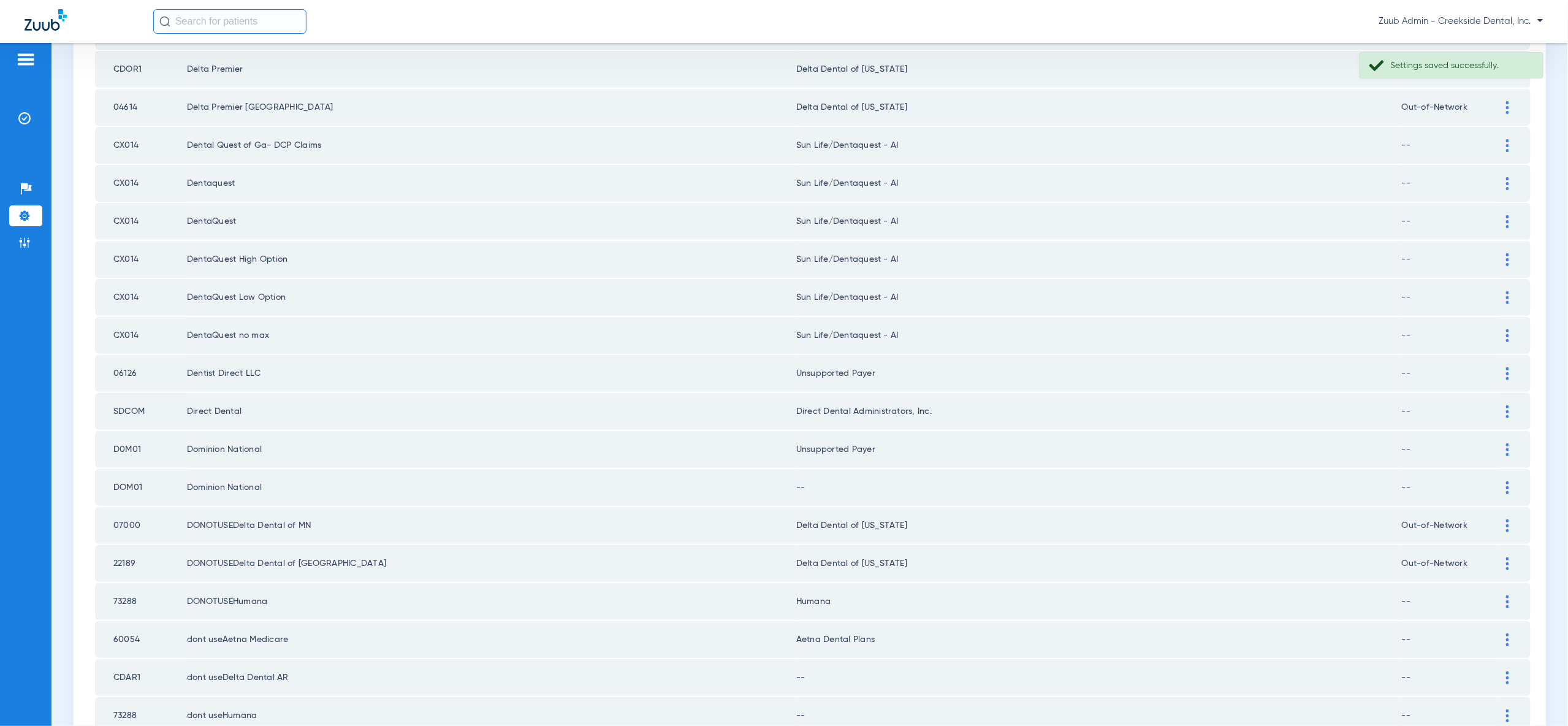
drag, startPoint x: 1502, startPoint y: 473, endPoint x: 1478, endPoint y: 513, distance: 46.6
click at [1502, 482] on div at bounding box center [1508, 488] width 22 height 13
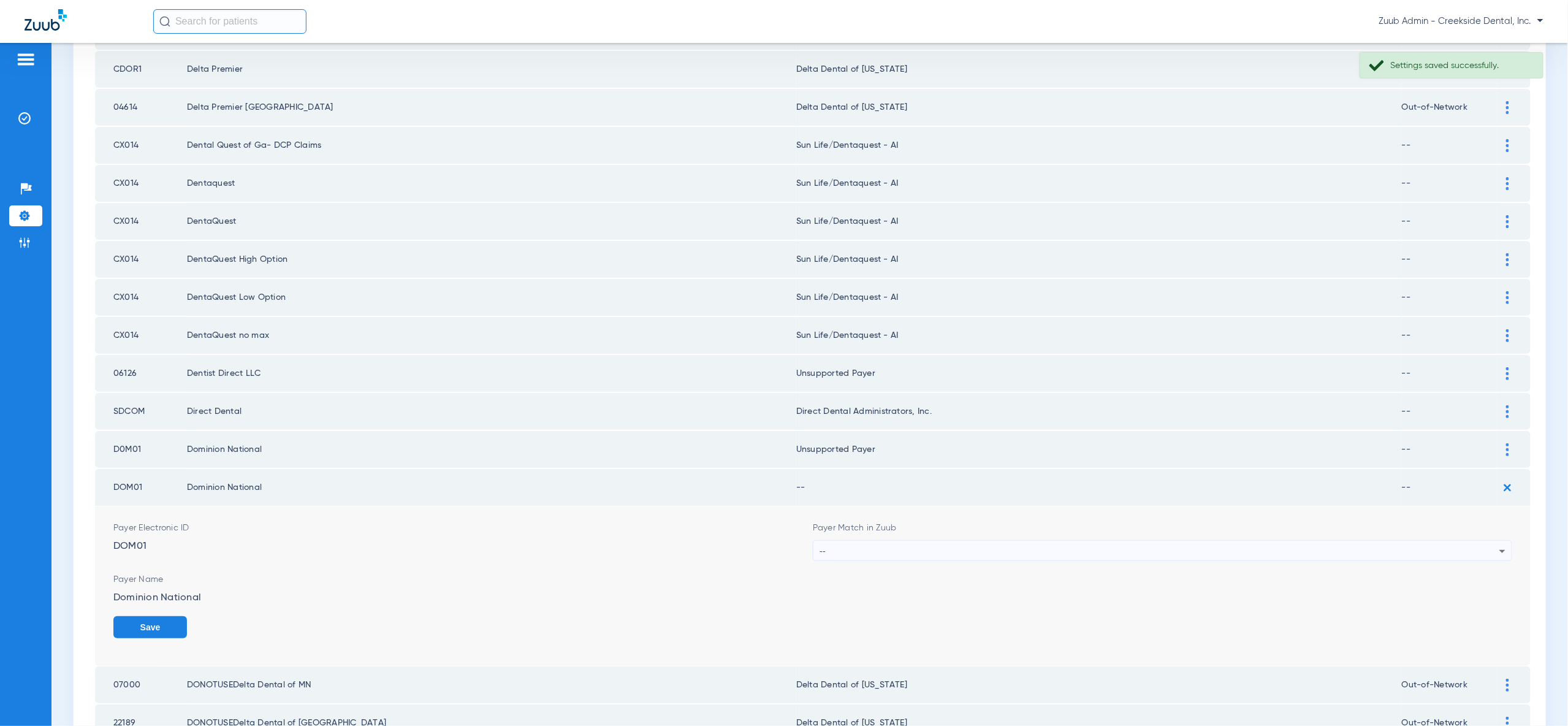
click at [1476, 541] on div "--" at bounding box center [1159, 551] width 679 height 21
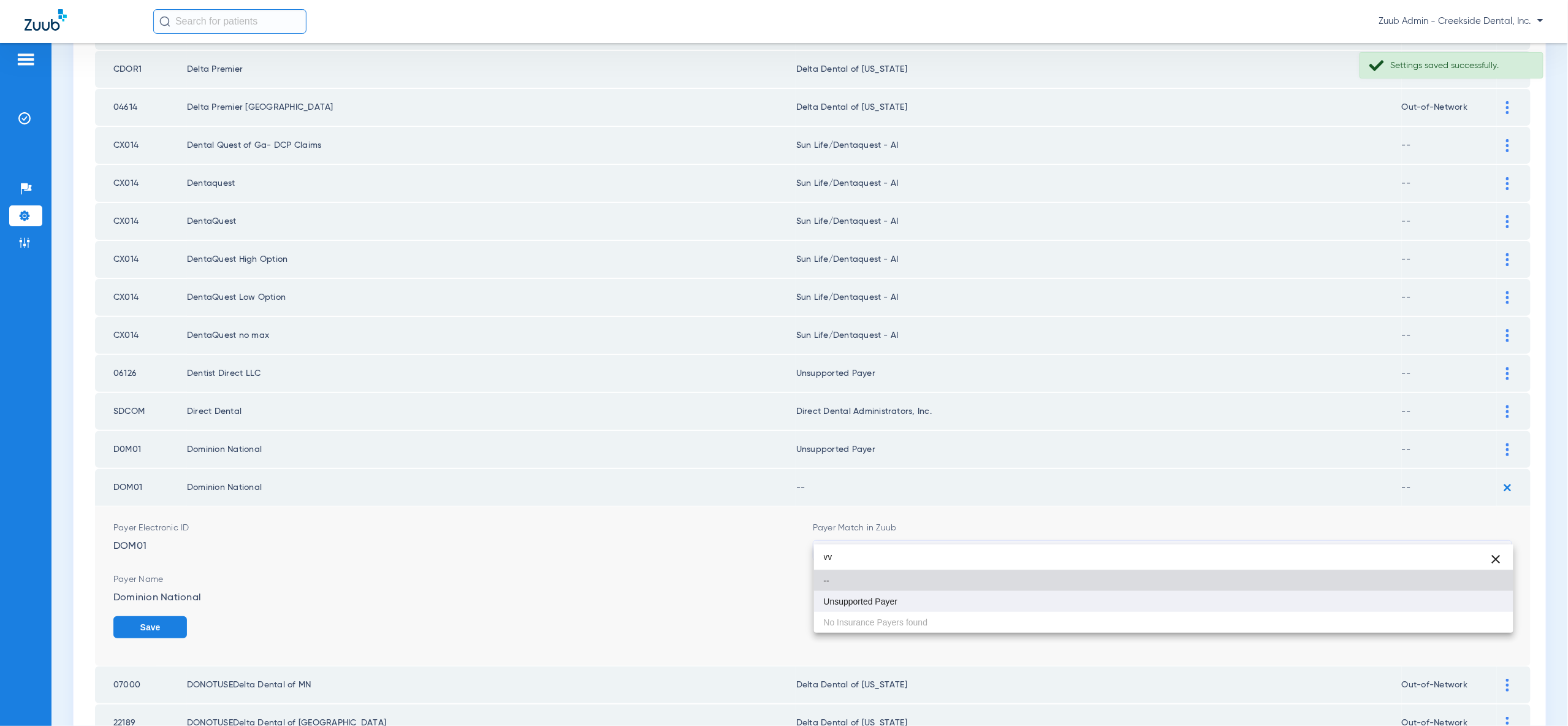
type input "vv"
click at [1488, 602] on mat-option "Unsupported Payer" at bounding box center [1163, 602] width 699 height 21
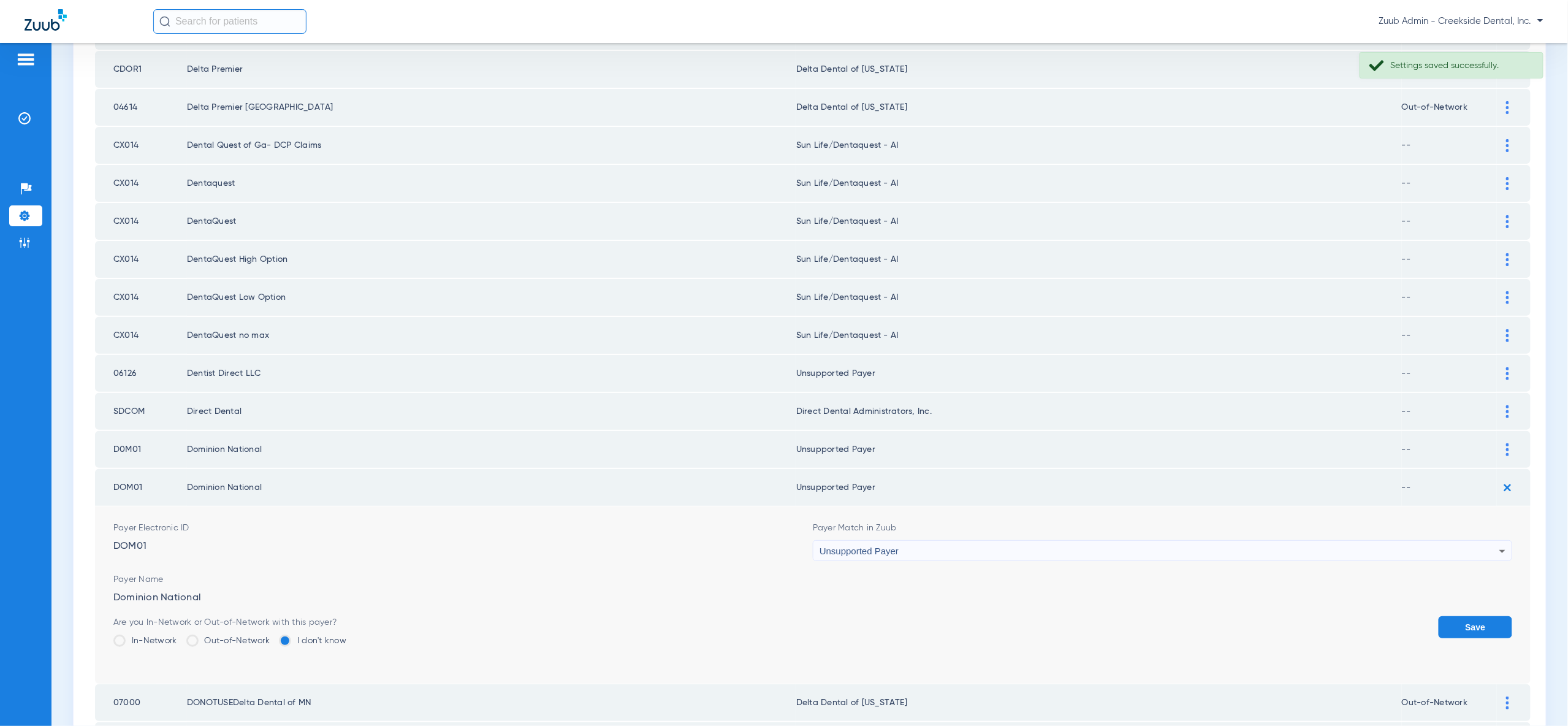
drag, startPoint x: 1489, startPoint y: 607, endPoint x: 1486, endPoint y: 597, distance: 10.4
click at [1489, 617] on button "Save" at bounding box center [1475, 628] width 73 height 22
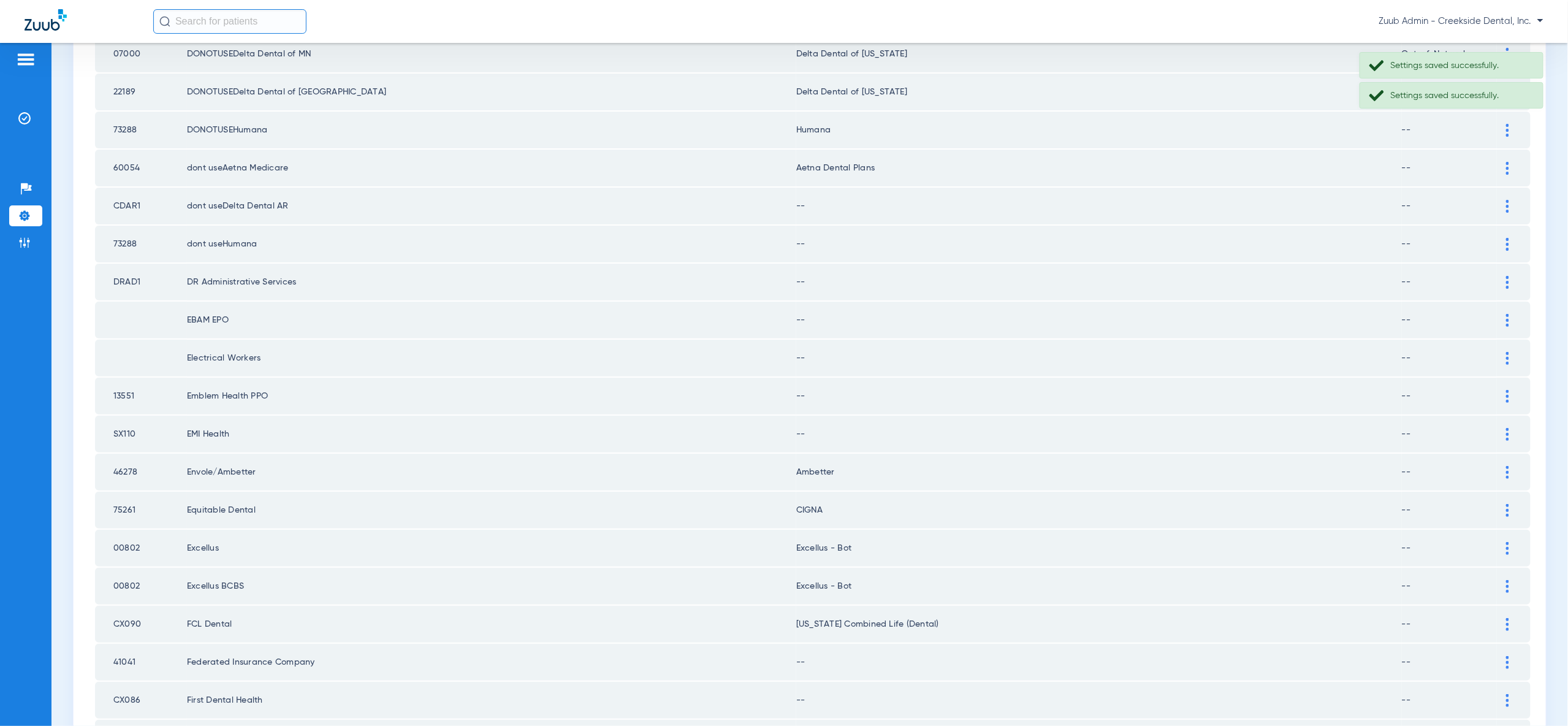
scroll to position [726, 0]
click at [1505, 196] on div at bounding box center [1508, 202] width 22 height 13
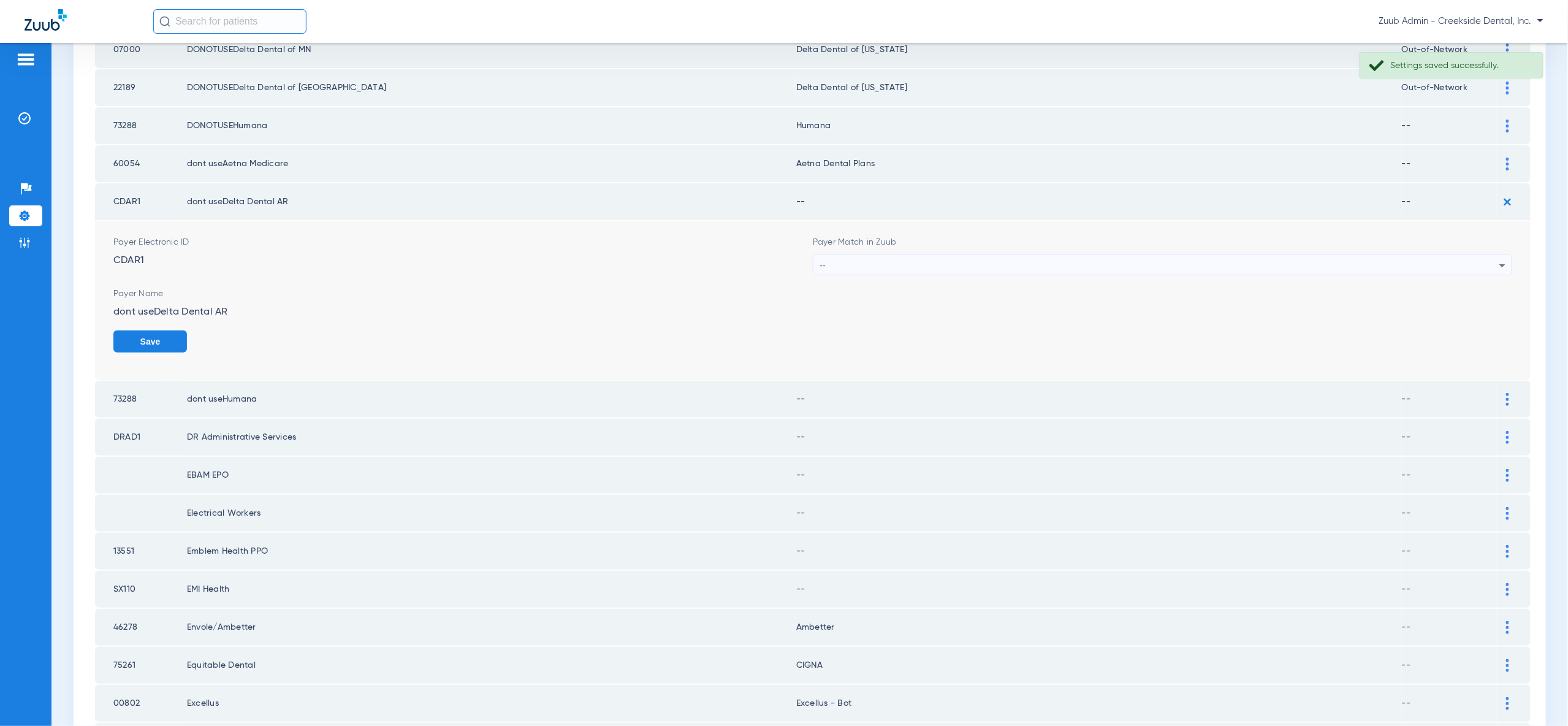
click at [1319, 255] on div "--" at bounding box center [1159, 266] width 679 height 21
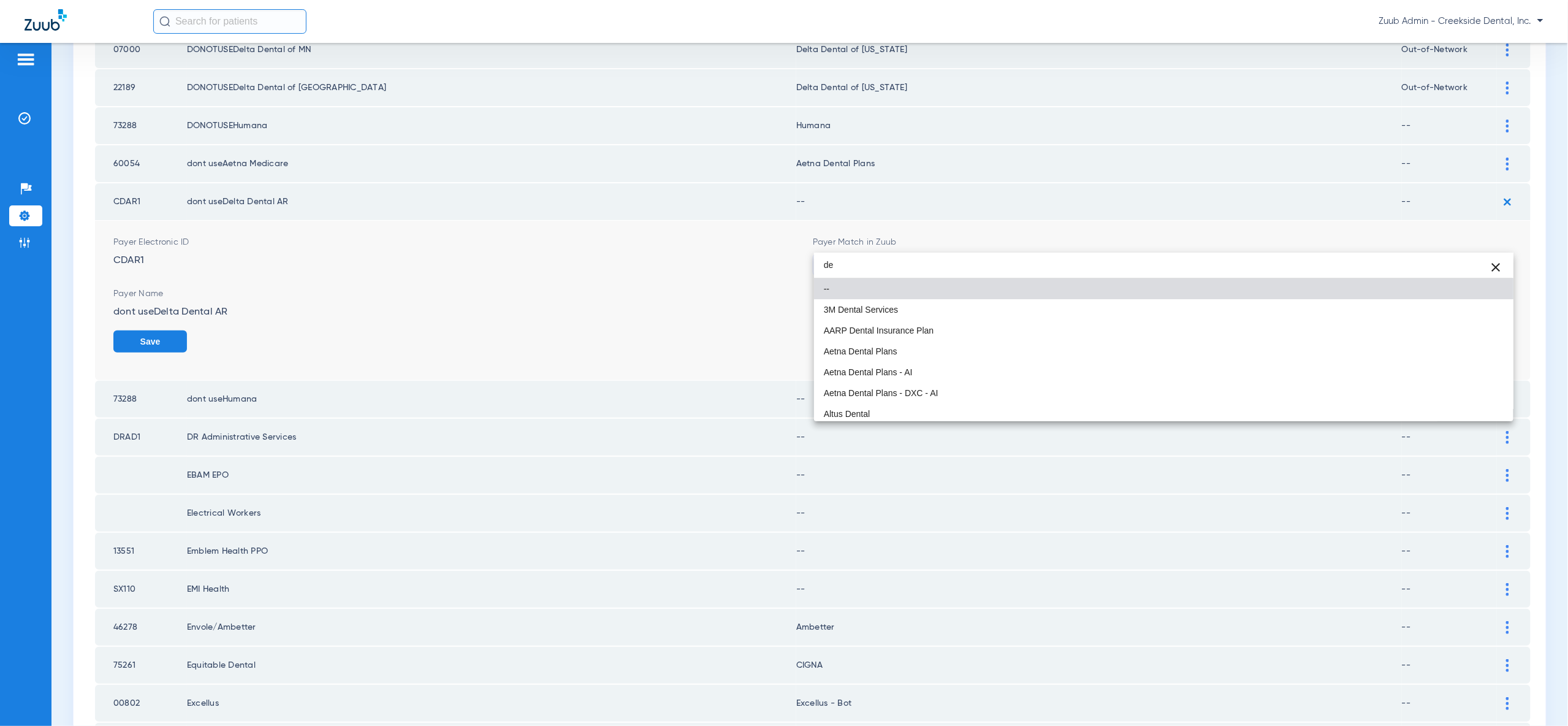
type input "d"
type input "ark"
click at [1407, 350] on mat-option "Delta Dental of [US_STATE]" at bounding box center [1163, 351] width 699 height 21
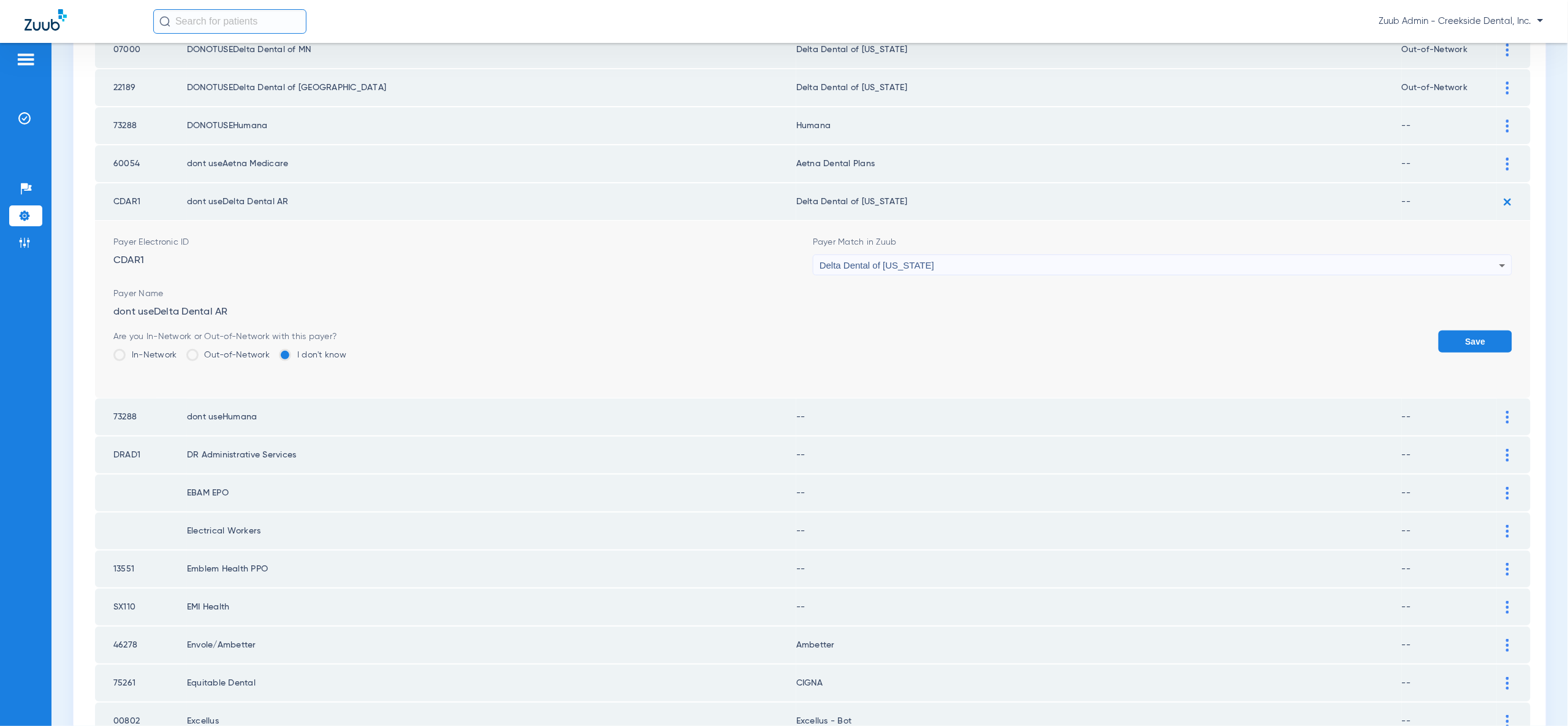
click at [1487, 331] on button "Save" at bounding box center [1475, 342] width 73 height 22
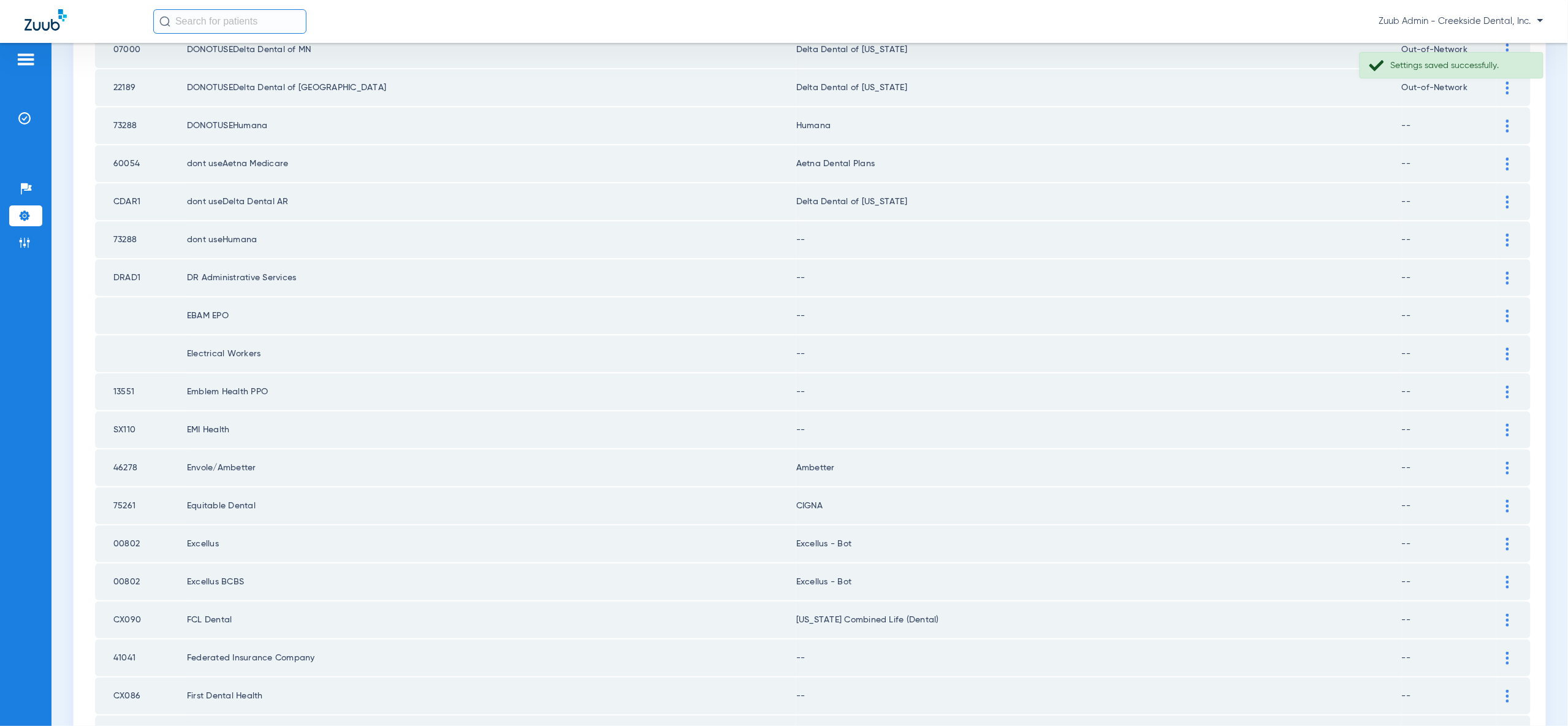
click at [1505, 234] on div at bounding box center [1508, 240] width 22 height 13
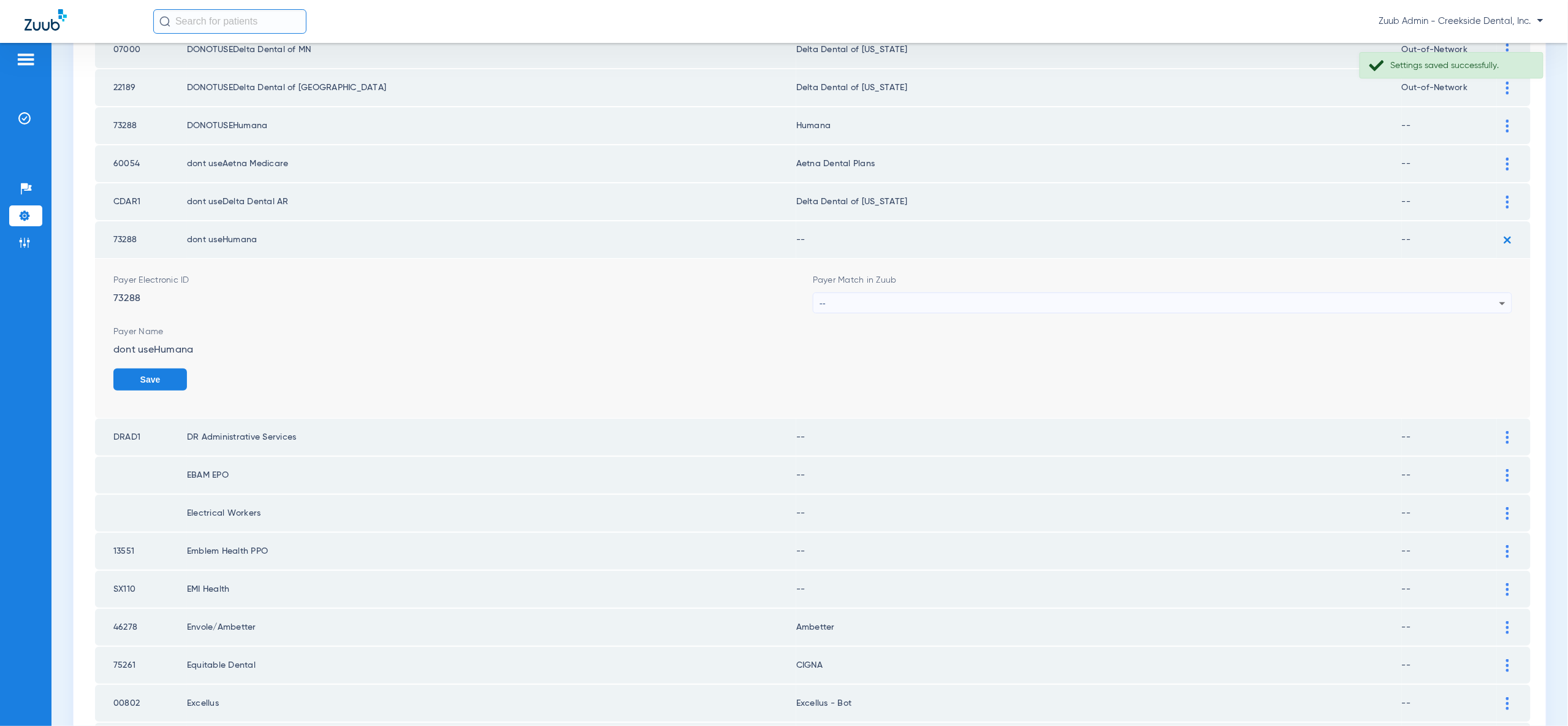
click at [1497, 293] on div "--" at bounding box center [1159, 304] width 679 height 21
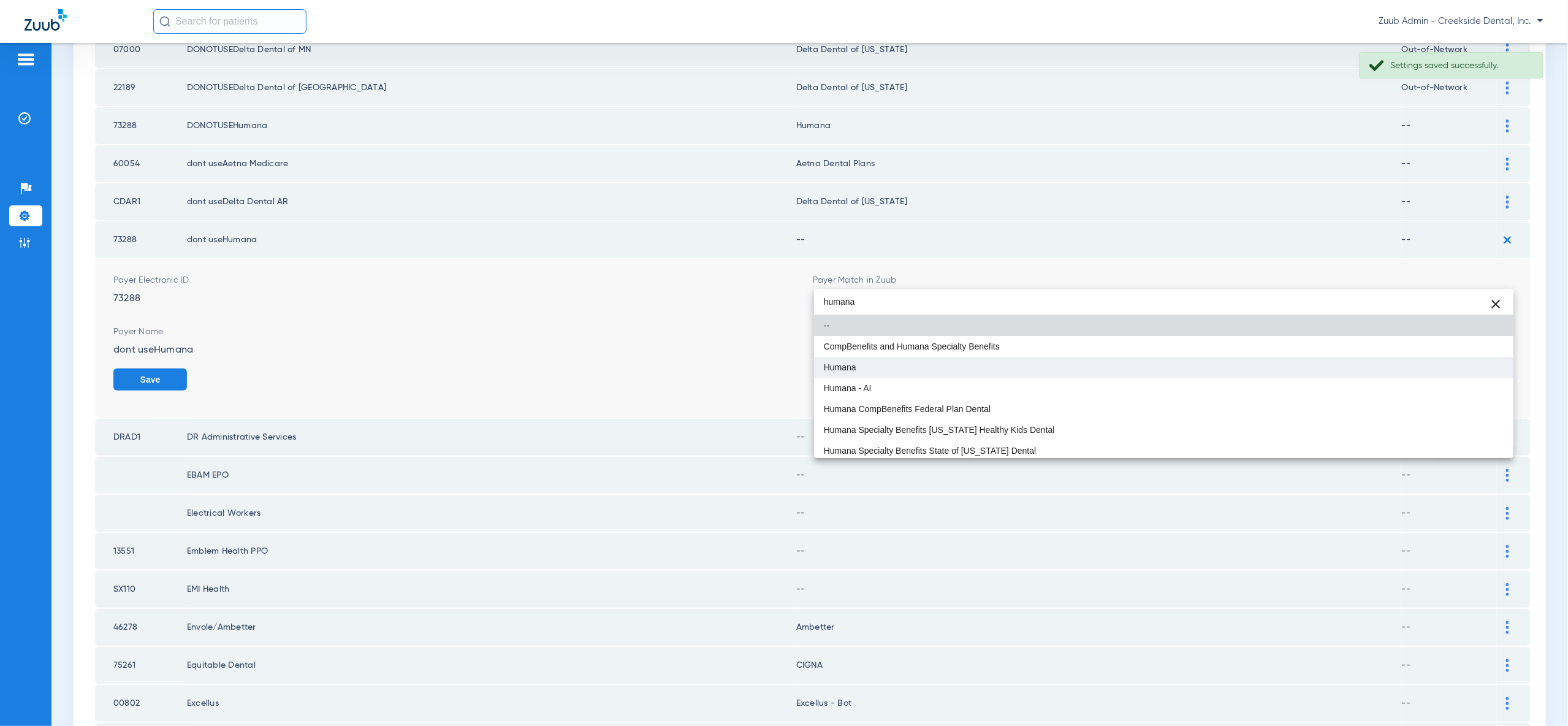
type input "humana"
click at [1460, 365] on mat-option "Humana" at bounding box center [1163, 367] width 699 height 21
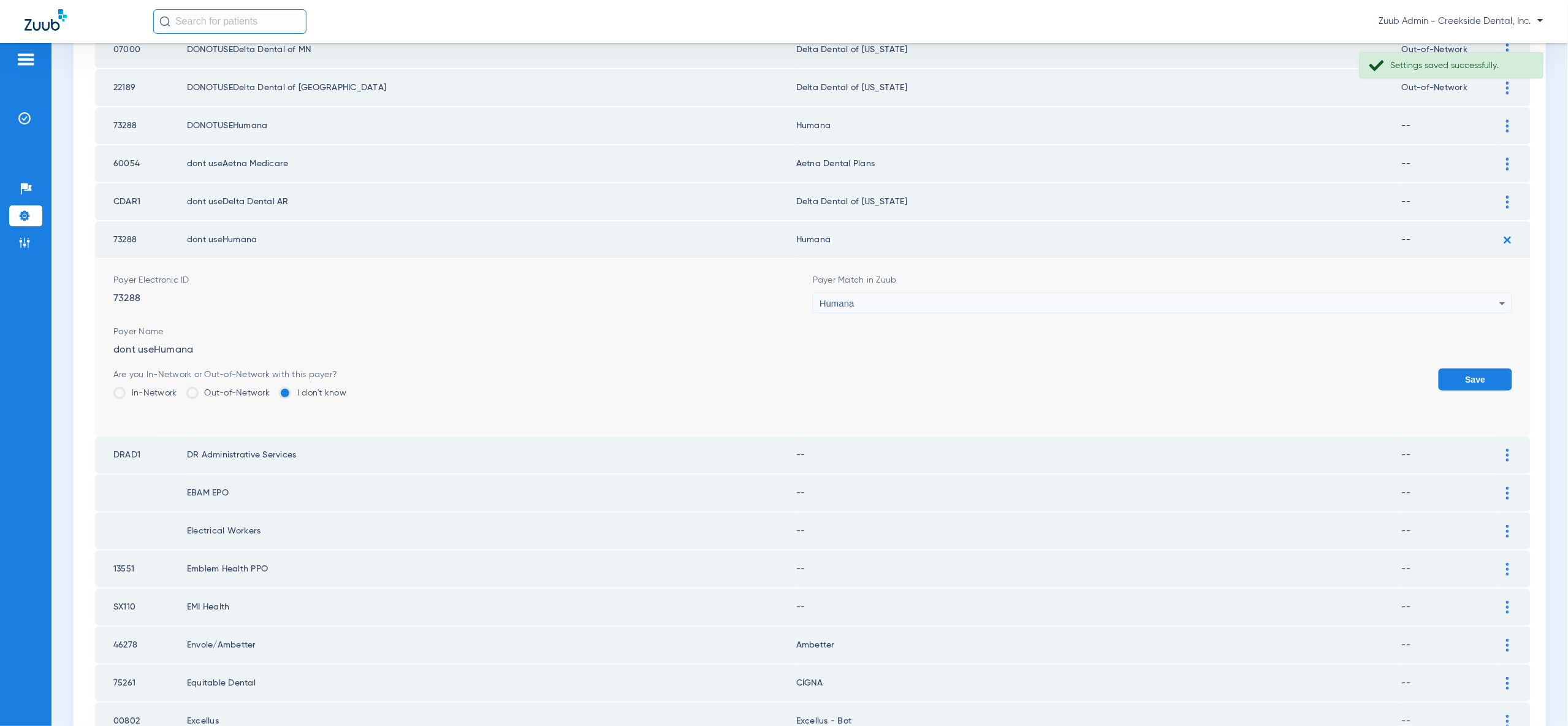
drag, startPoint x: 1463, startPoint y: 365, endPoint x: 1468, endPoint y: 350, distance: 15.8
click at [1463, 369] on button "Save" at bounding box center [1475, 380] width 73 height 22
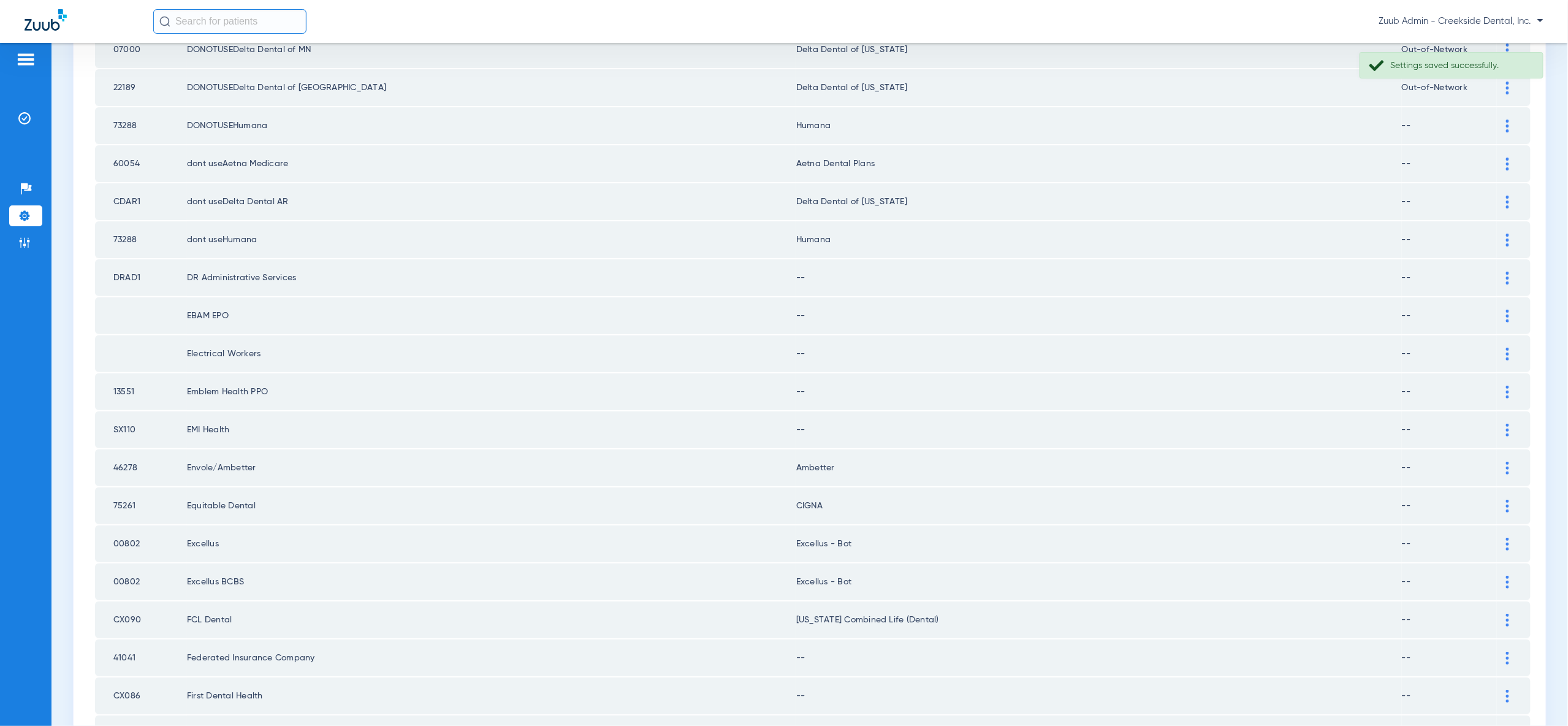
click at [1508, 272] on img at bounding box center [1508, 278] width 3 height 13
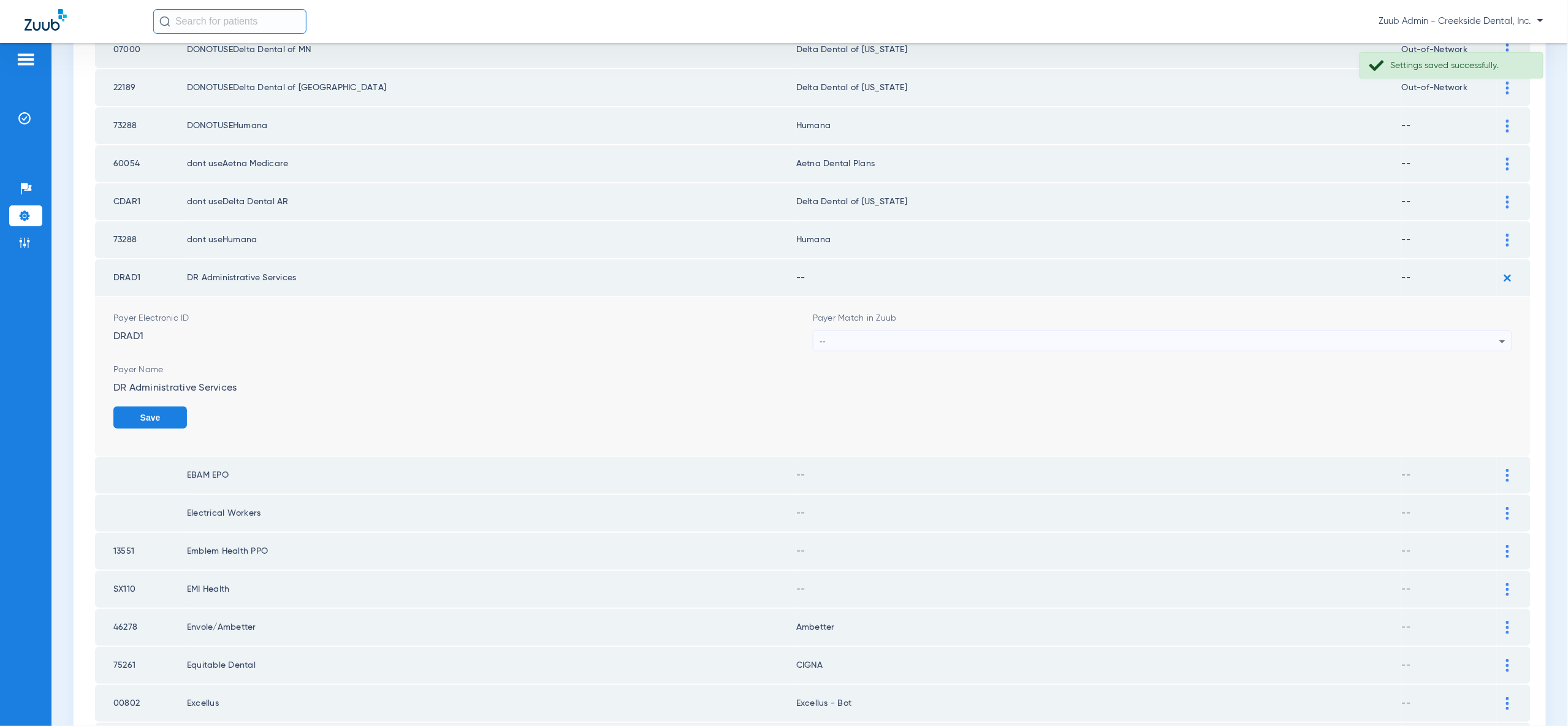
click at [1495, 334] on icon at bounding box center [1503, 342] width 15 height 15
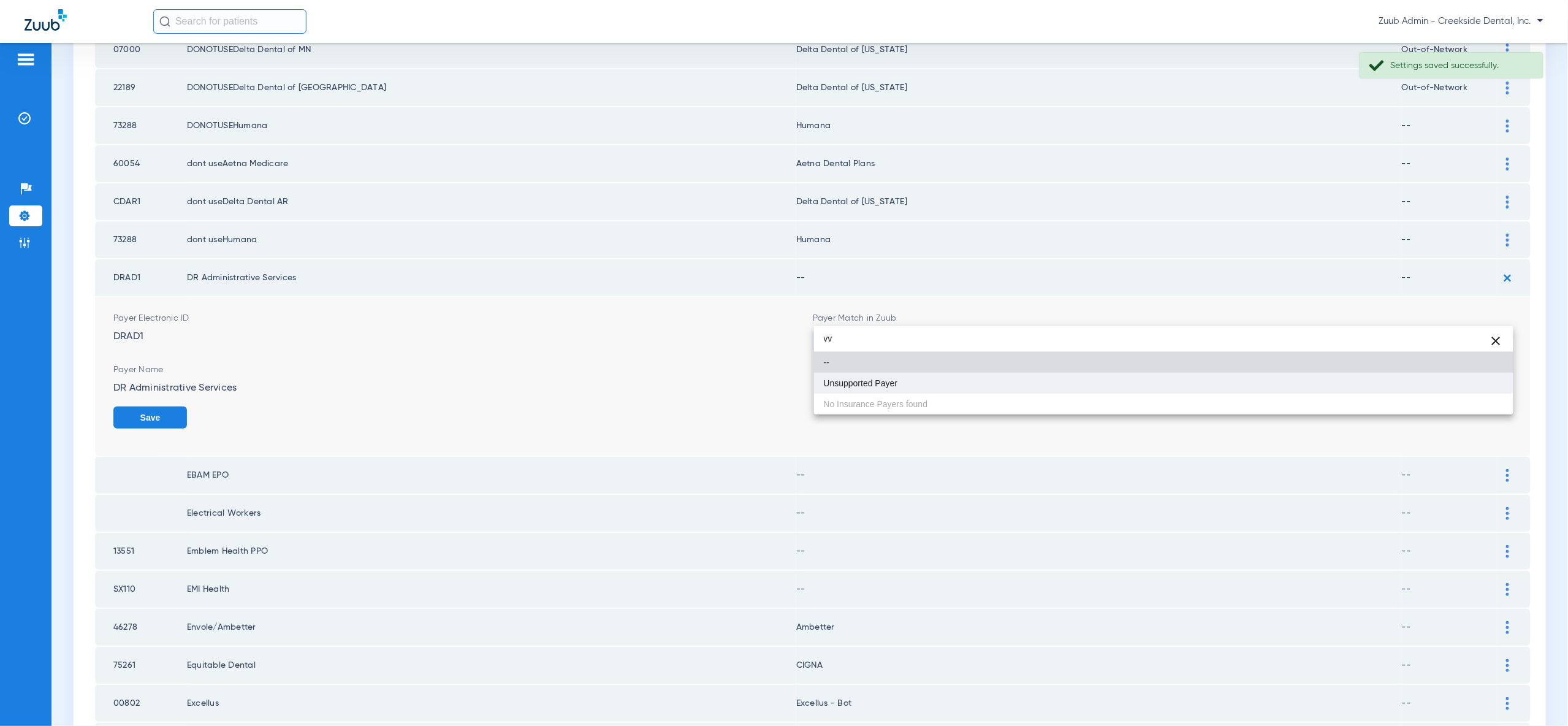
type input "vv"
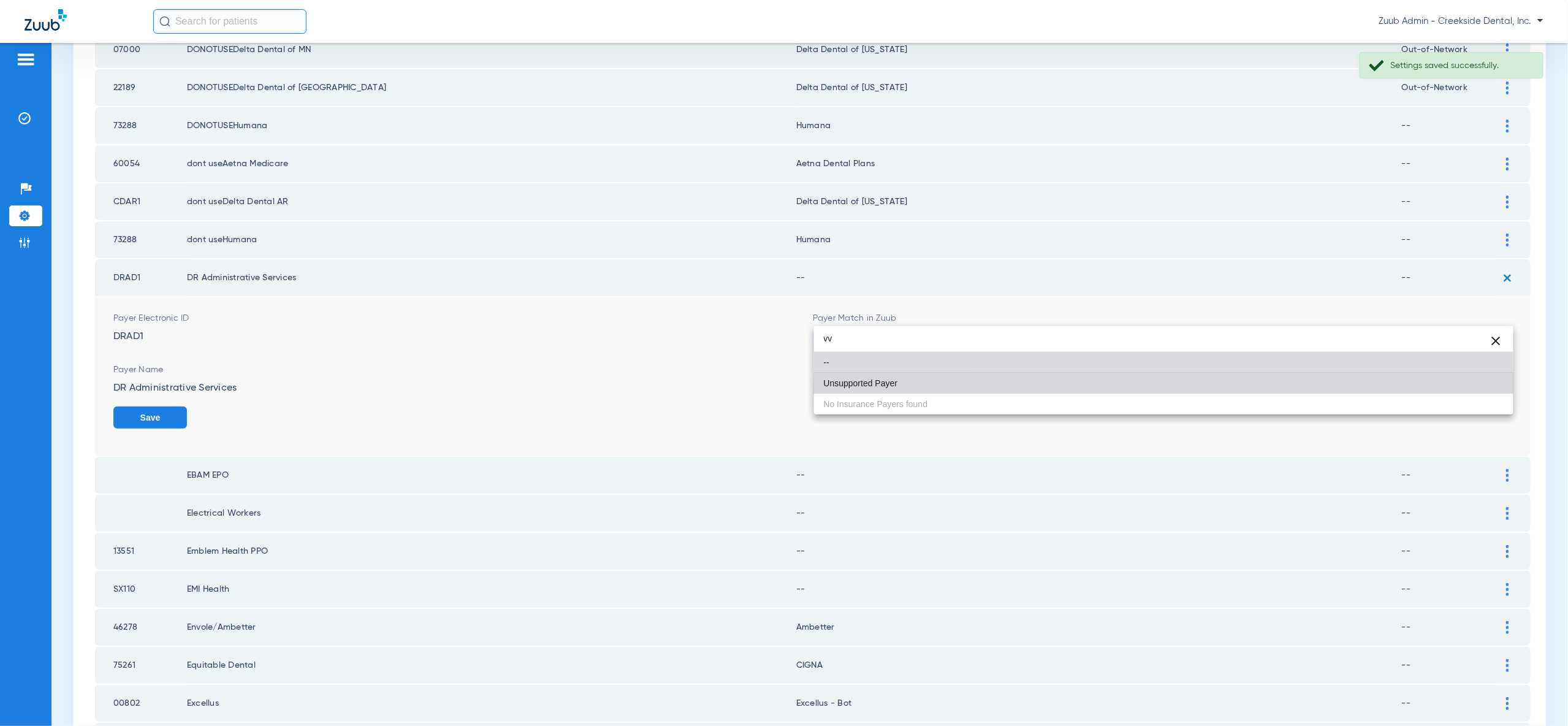
click at [1483, 393] on mat-option "Unsupported Payer" at bounding box center [1163, 383] width 699 height 21
click at [187, 407] on button "Save" at bounding box center [150, 418] width 73 height 22
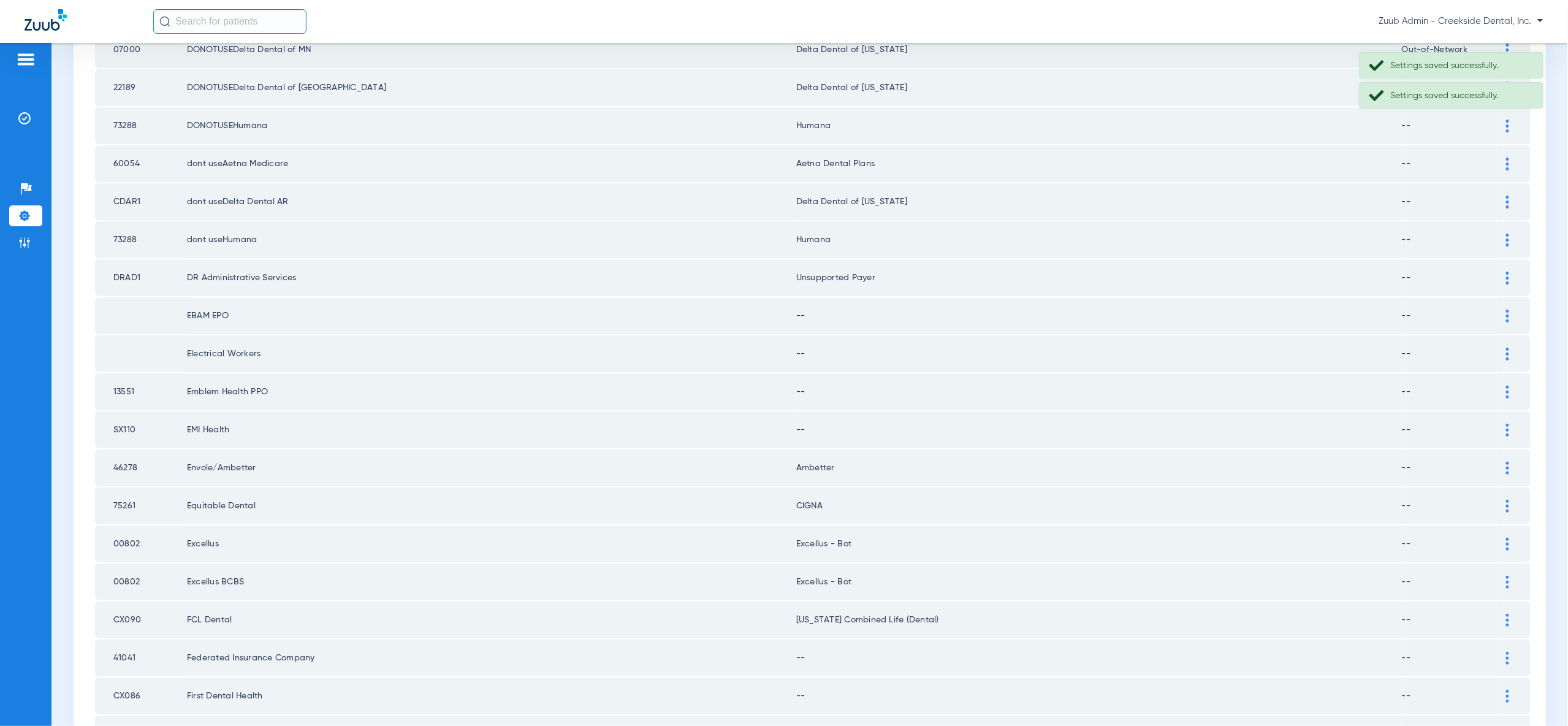
click at [1503, 310] on div at bounding box center [1508, 316] width 22 height 13
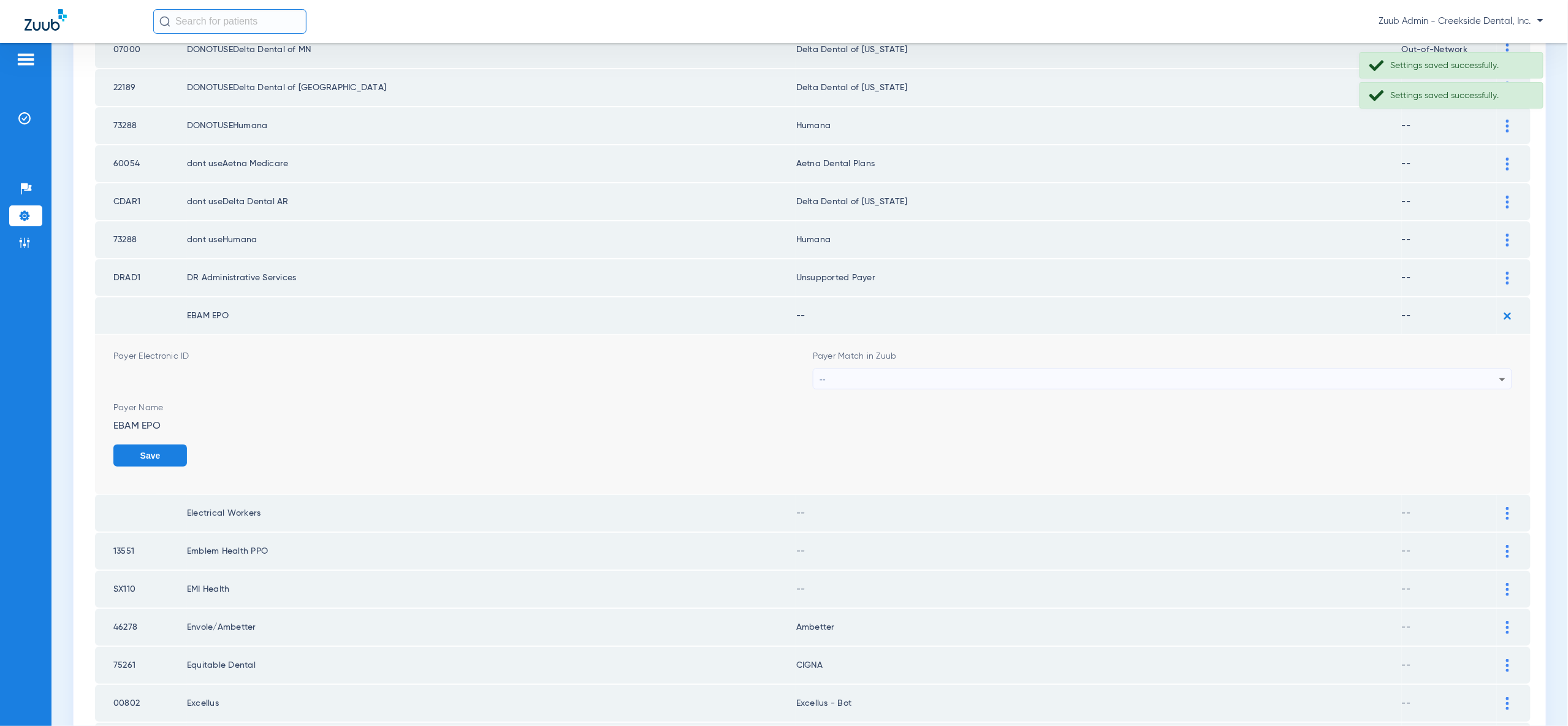
click at [1488, 369] on div "--" at bounding box center [1159, 380] width 679 height 21
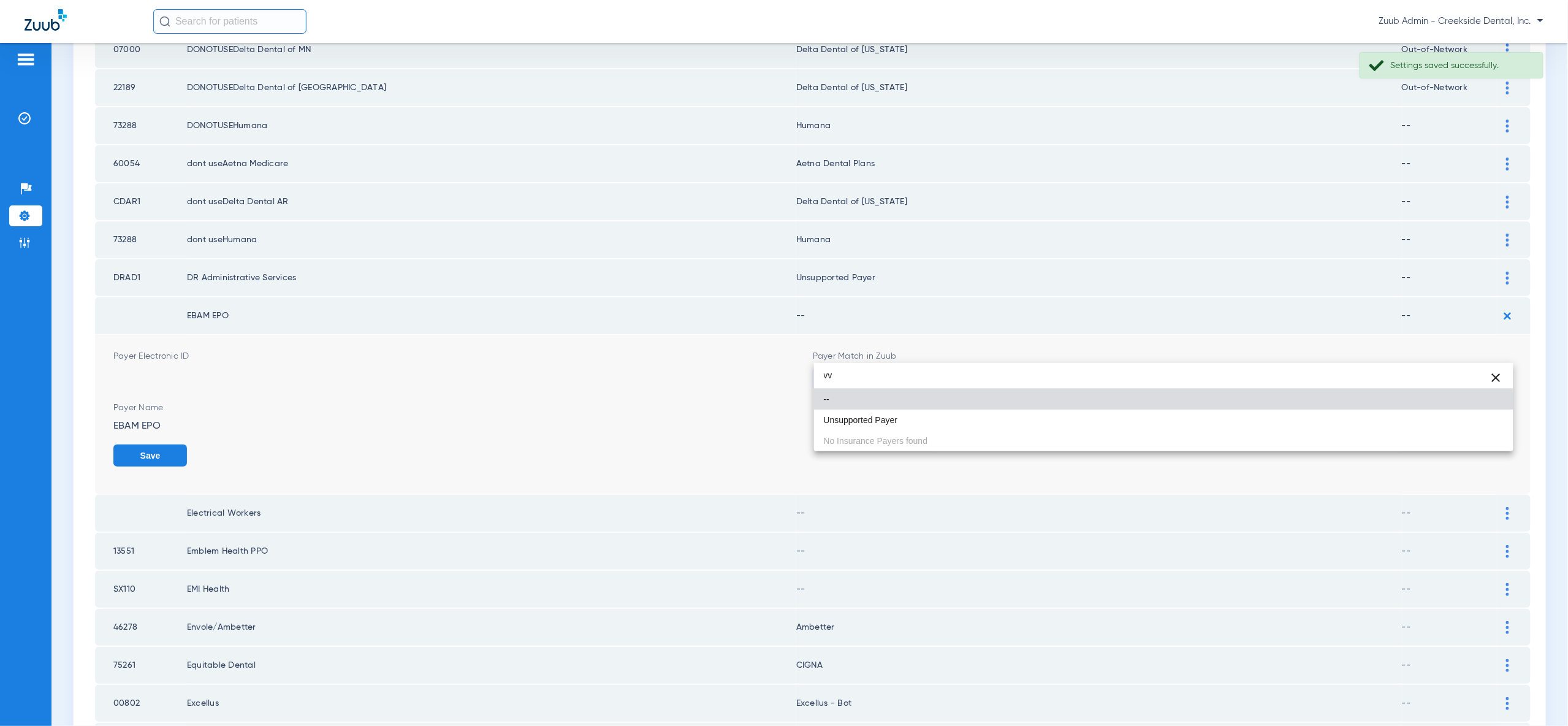
type input "vv"
click at [1488, 422] on mat-option "Unsupported Payer" at bounding box center [1163, 420] width 699 height 21
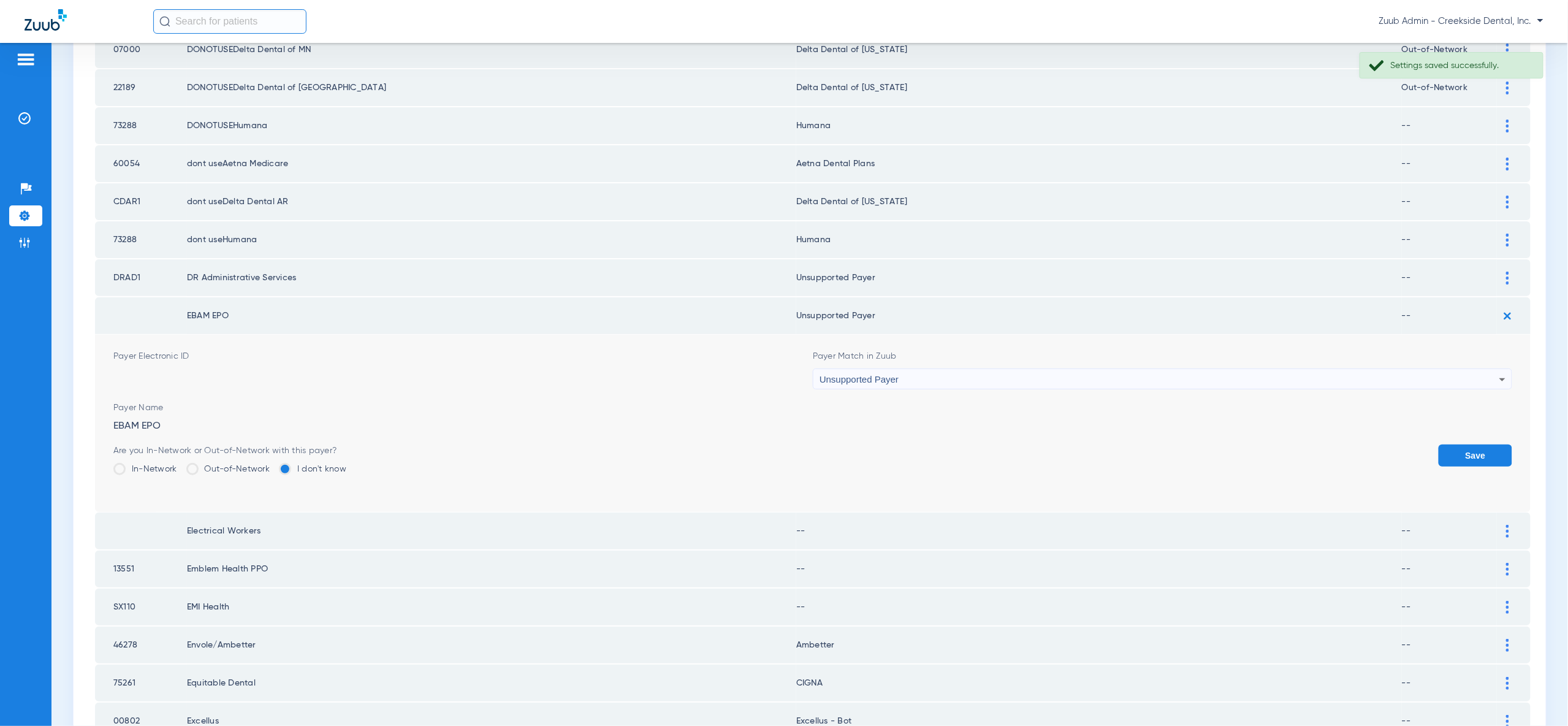
click at [1487, 445] on div "Save" at bounding box center [1475, 465] width 73 height 40
click at [1487, 445] on button "Save" at bounding box center [1475, 456] width 73 height 22
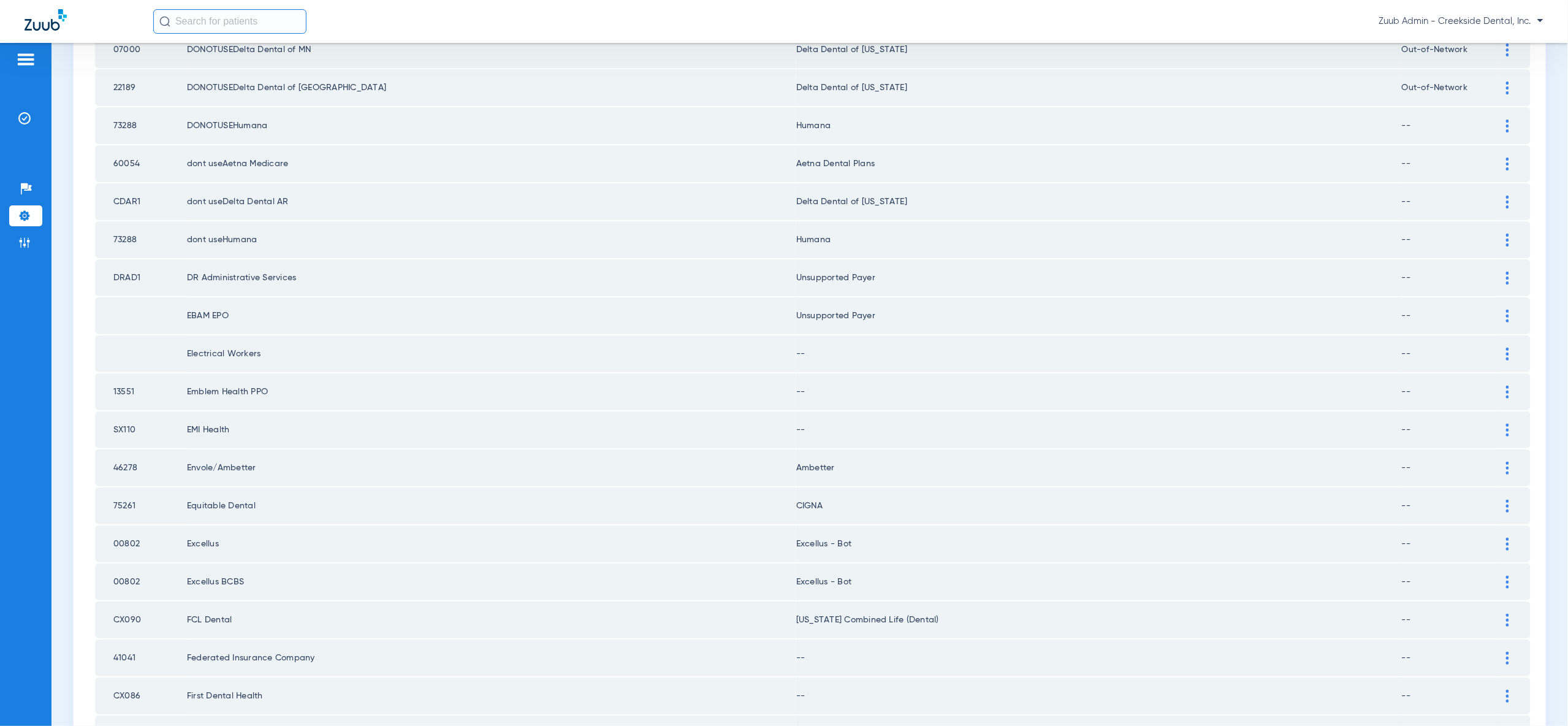
scroll to position [732, 0]
